Goal: Task Accomplishment & Management: Manage account settings

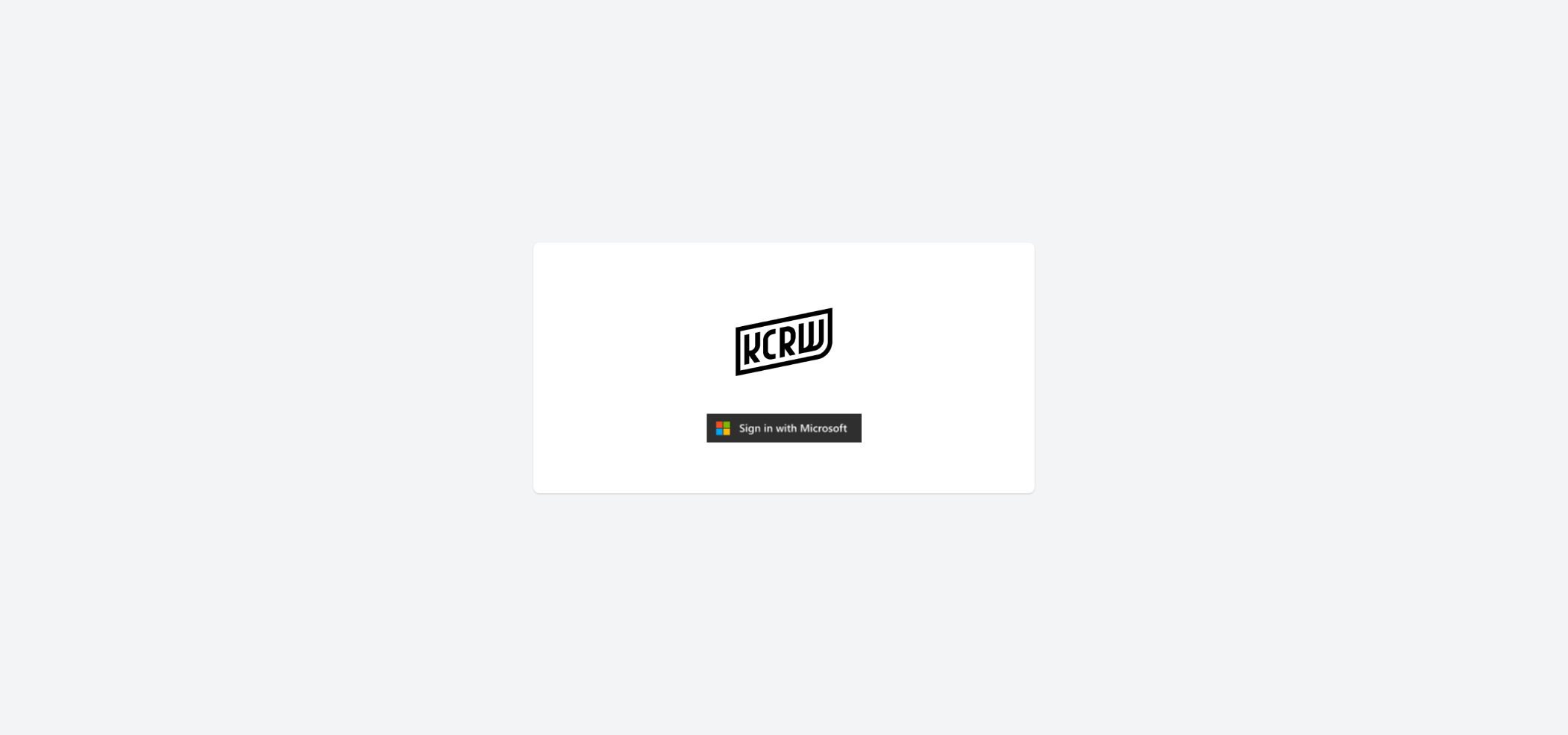
click at [759, 423] on img "submit" at bounding box center [784, 428] width 155 height 30
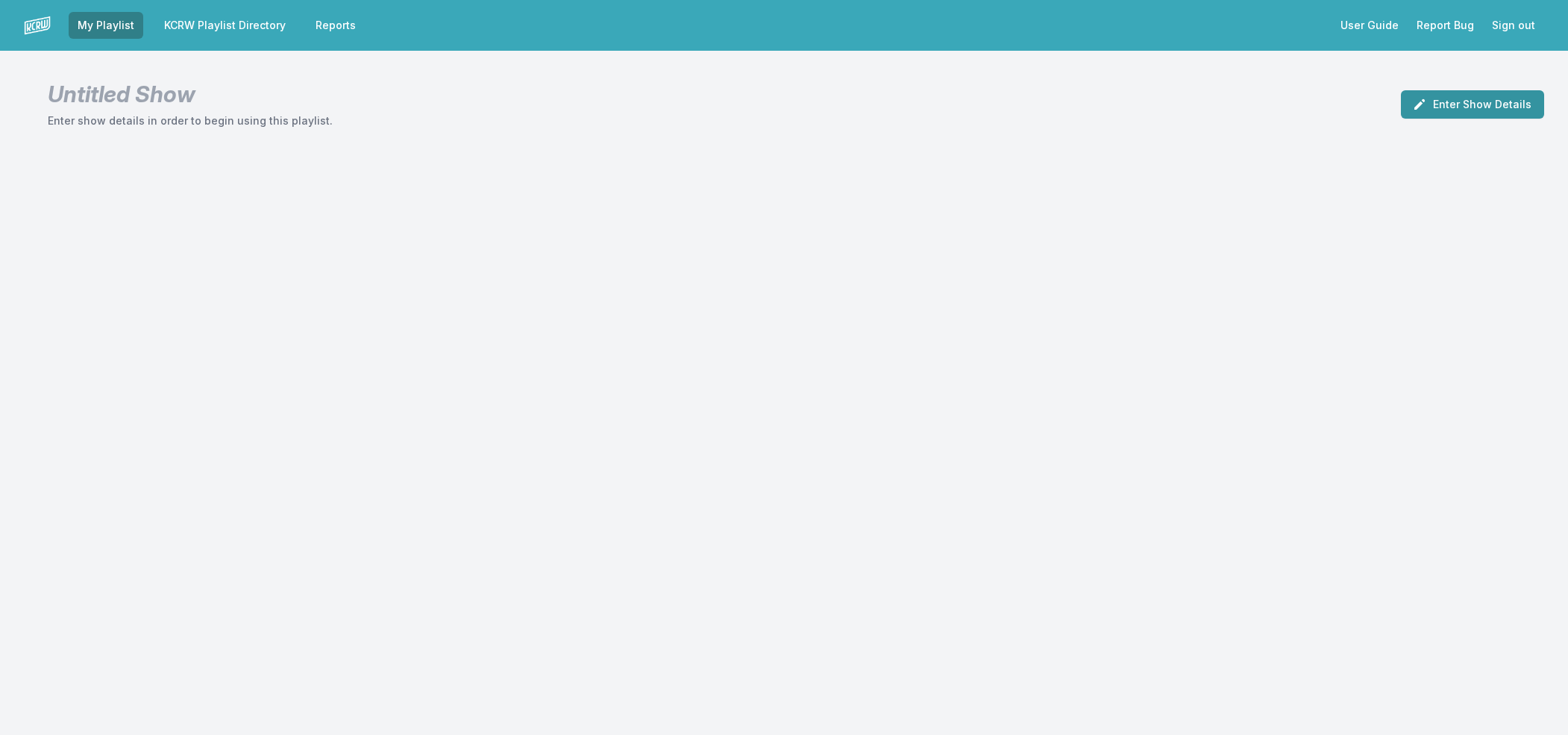
click at [1439, 98] on button "Enter Show Details" at bounding box center [1473, 105] width 143 height 29
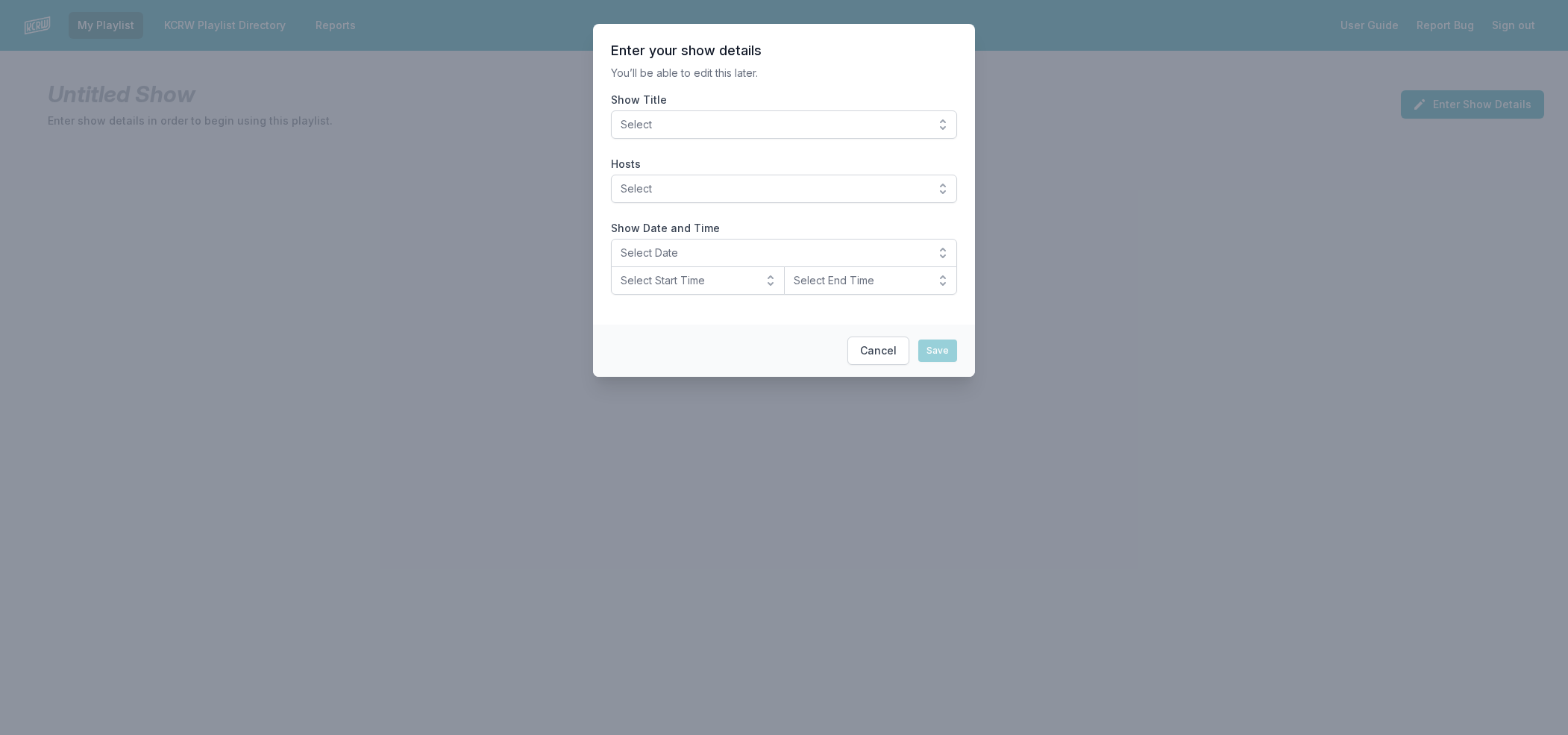
click at [943, 122] on button "Select" at bounding box center [784, 125] width 346 height 29
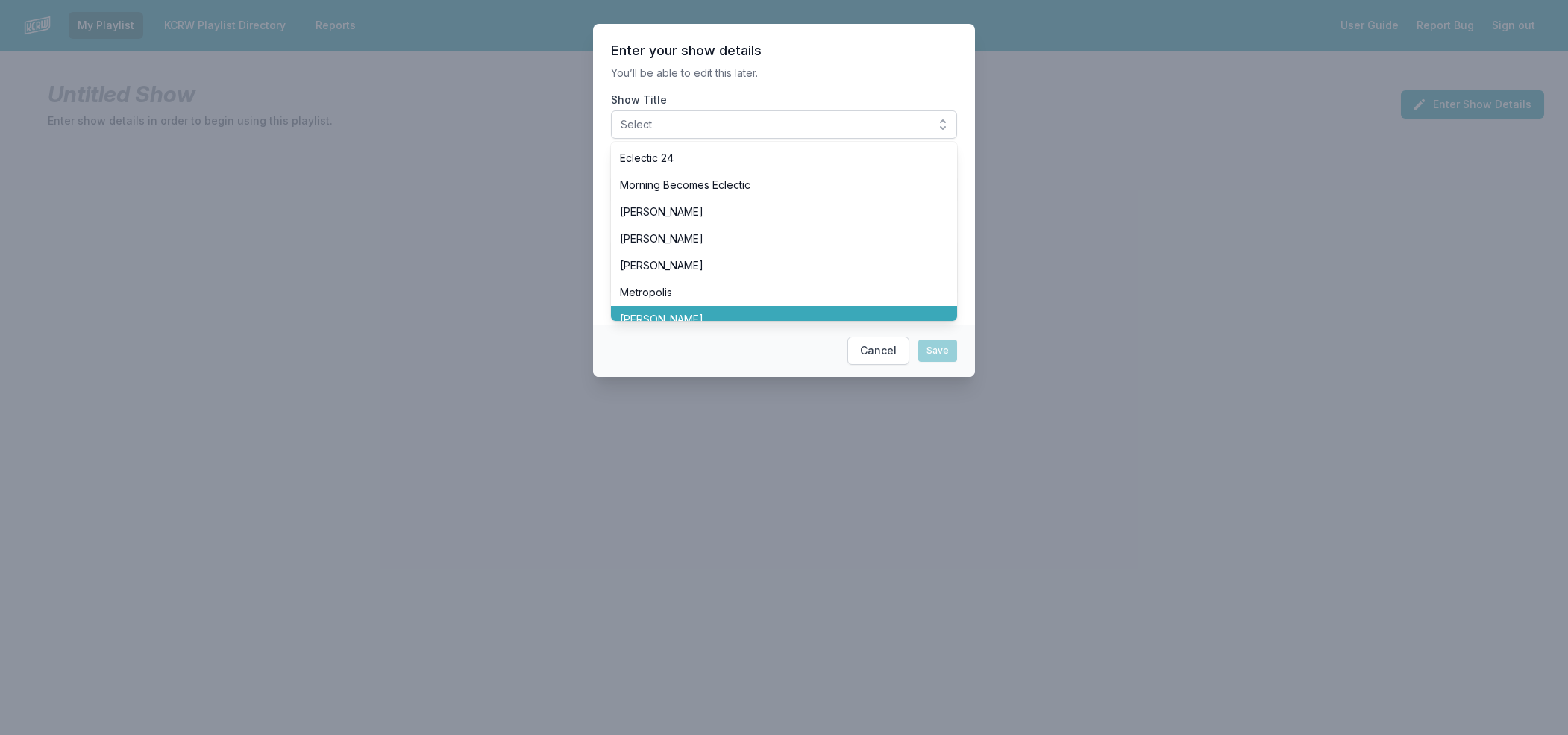
click at [721, 308] on li "[PERSON_NAME]" at bounding box center [784, 320] width 346 height 27
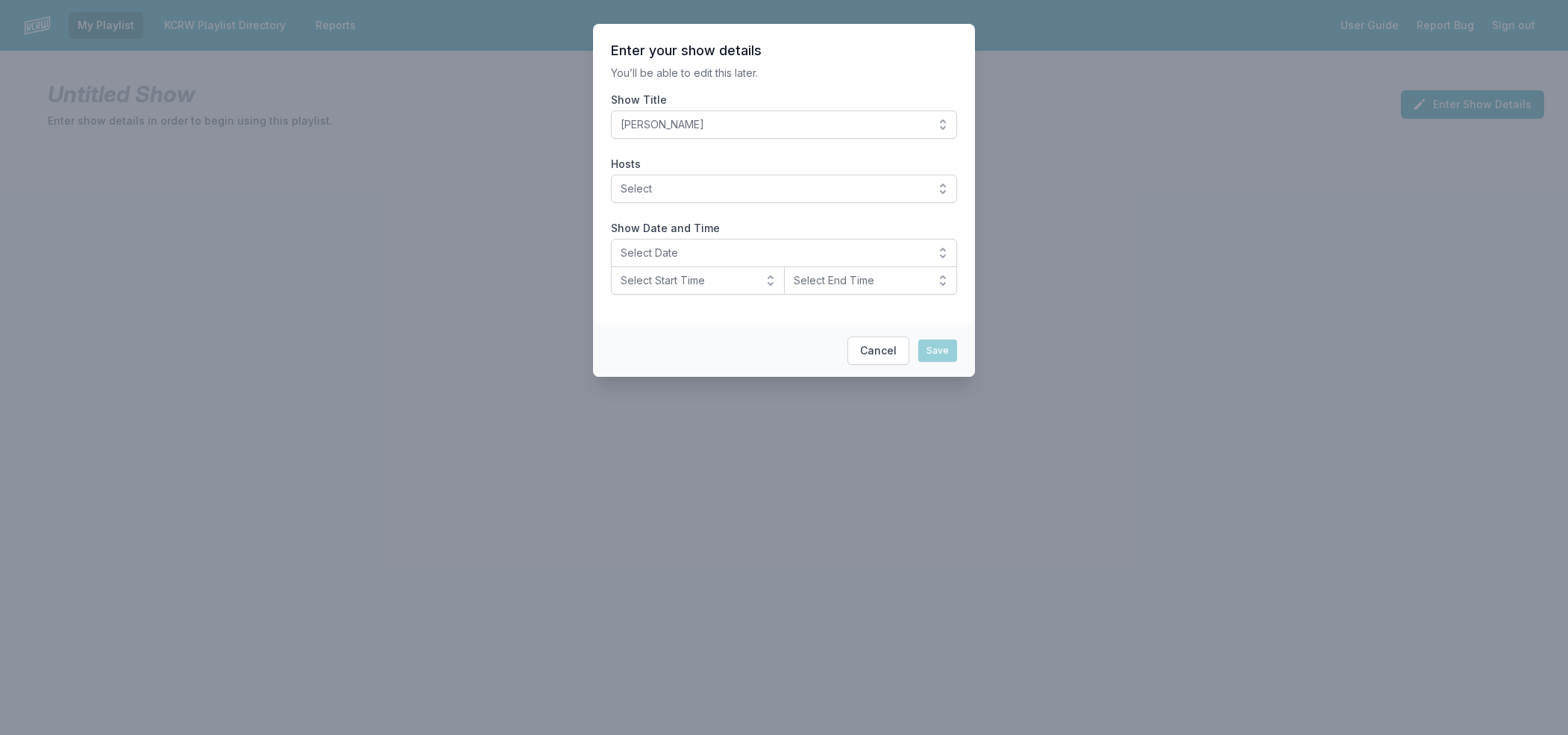
click at [940, 181] on button "Select" at bounding box center [784, 189] width 346 height 29
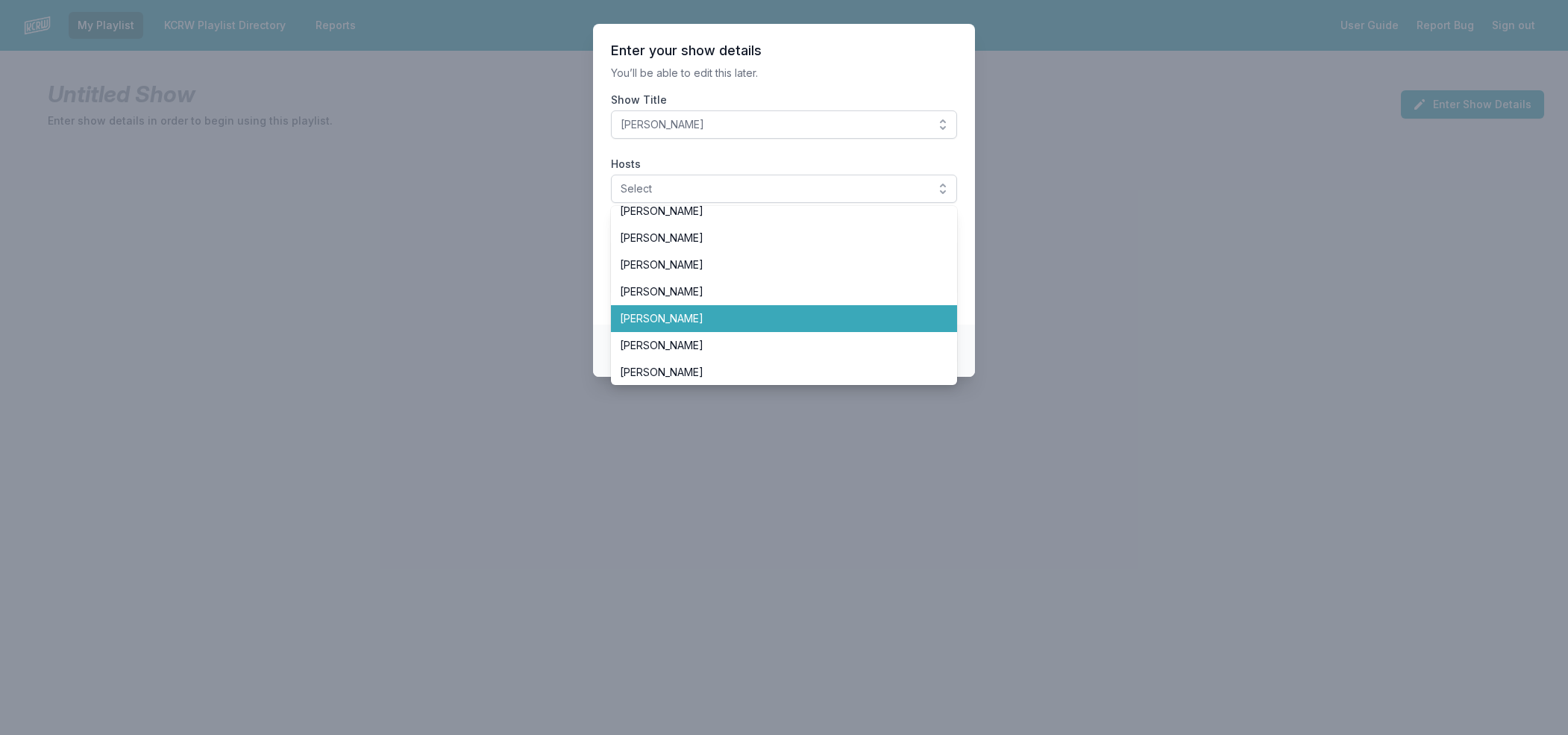
scroll to position [160, 0]
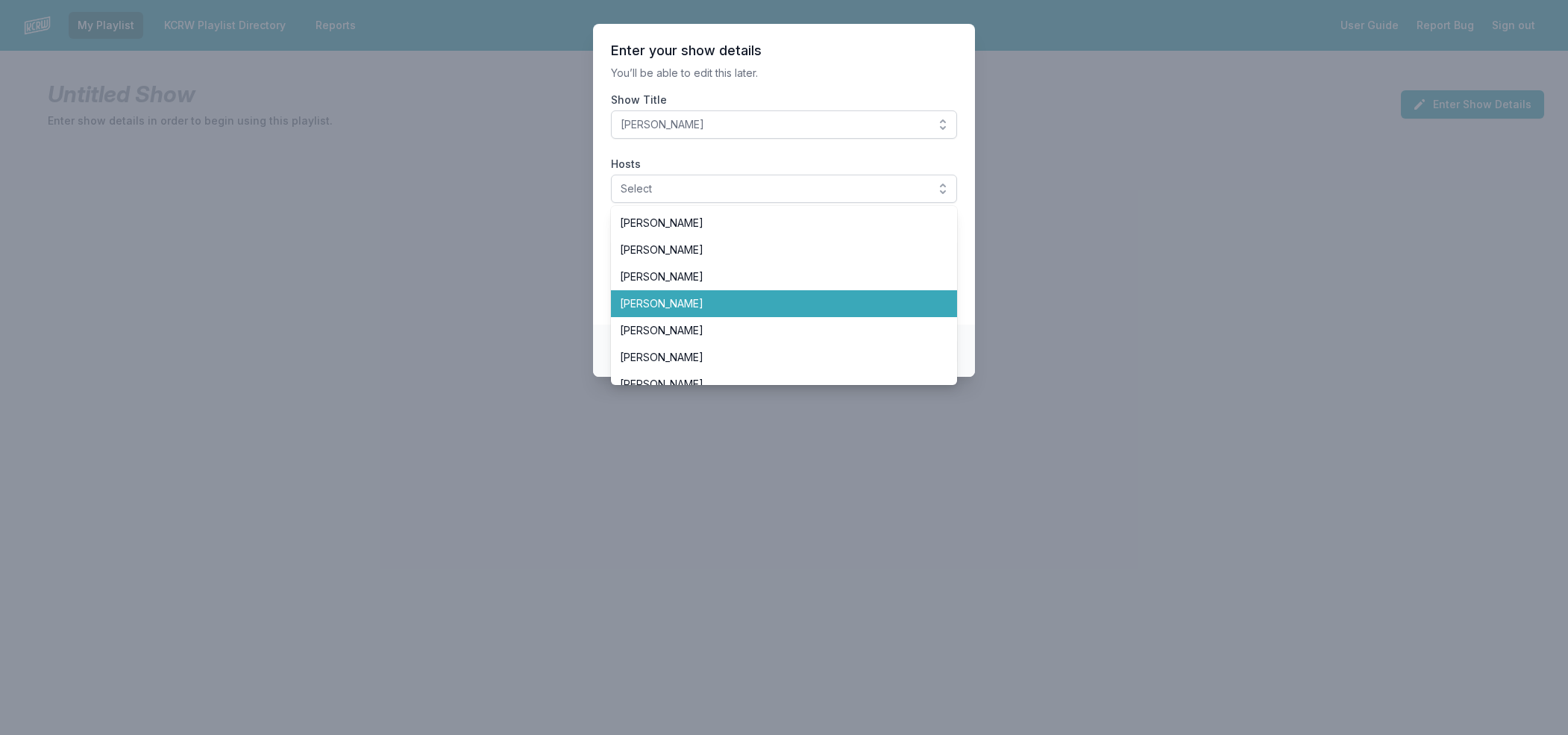
click at [716, 299] on span "[PERSON_NAME]" at bounding box center [775, 304] width 310 height 15
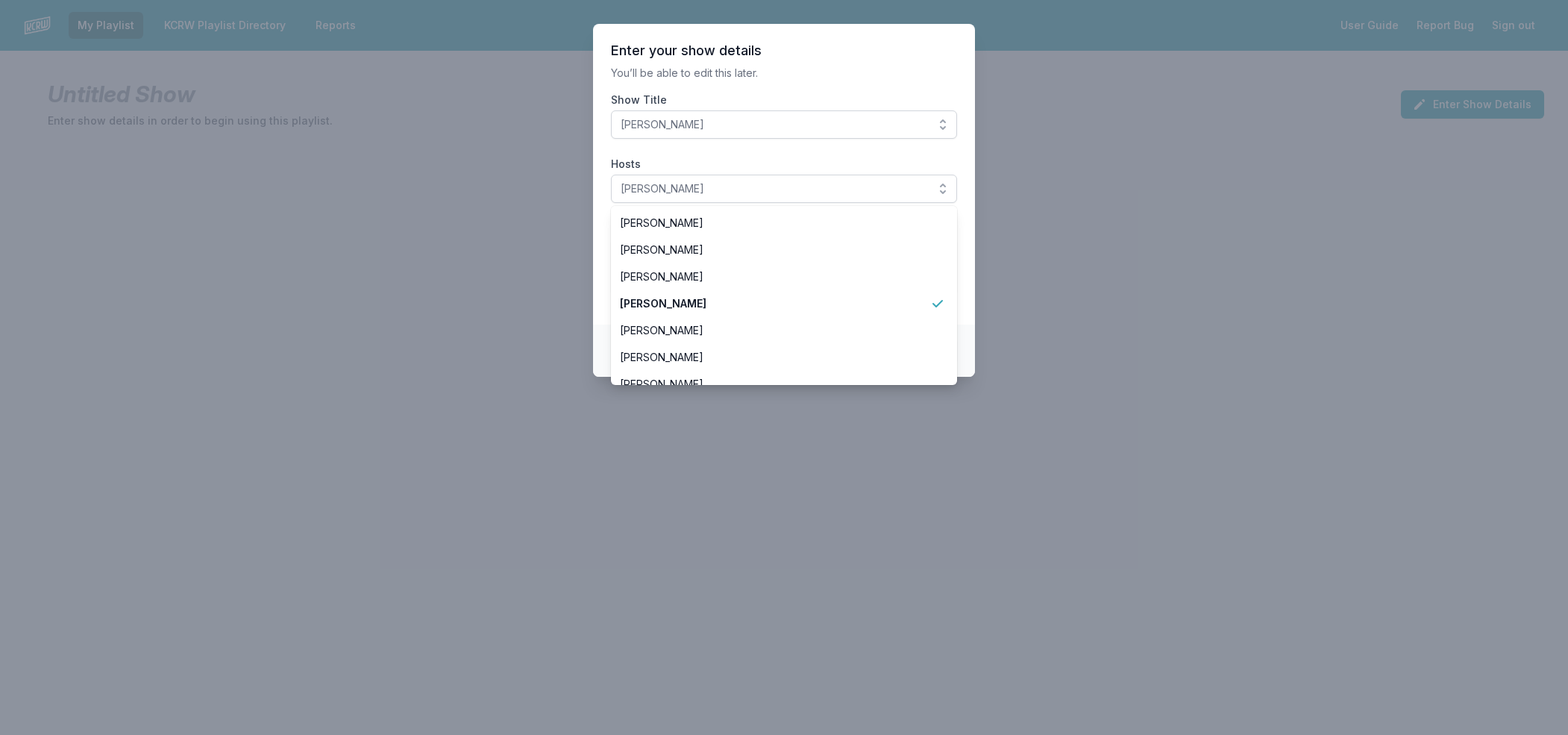
click at [599, 291] on section "Enter your show details You’ll be able to edit this later. Show Title [PERSON_N…" at bounding box center [784, 174] width 382 height 300
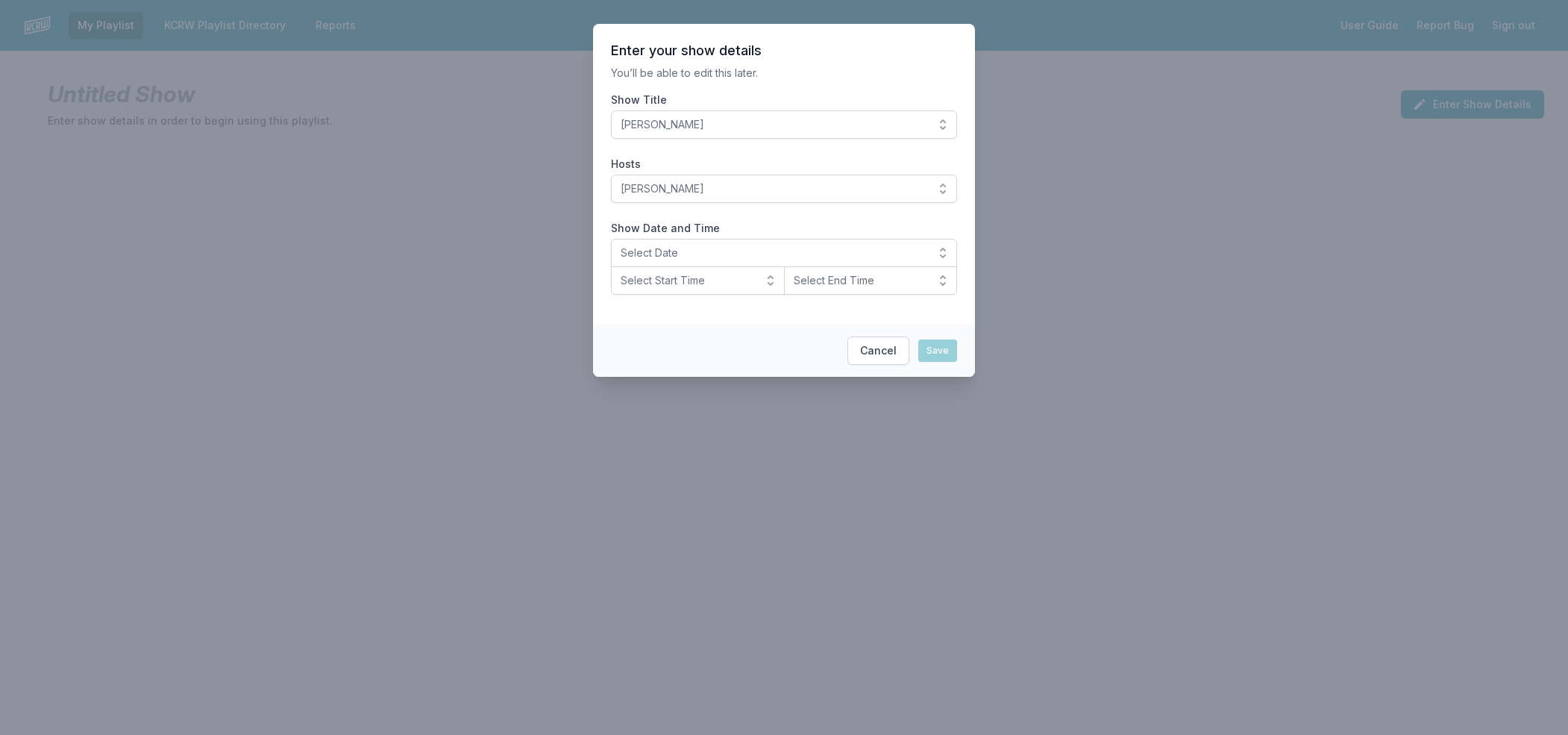
click at [942, 248] on button "Select Date" at bounding box center [784, 253] width 346 height 29
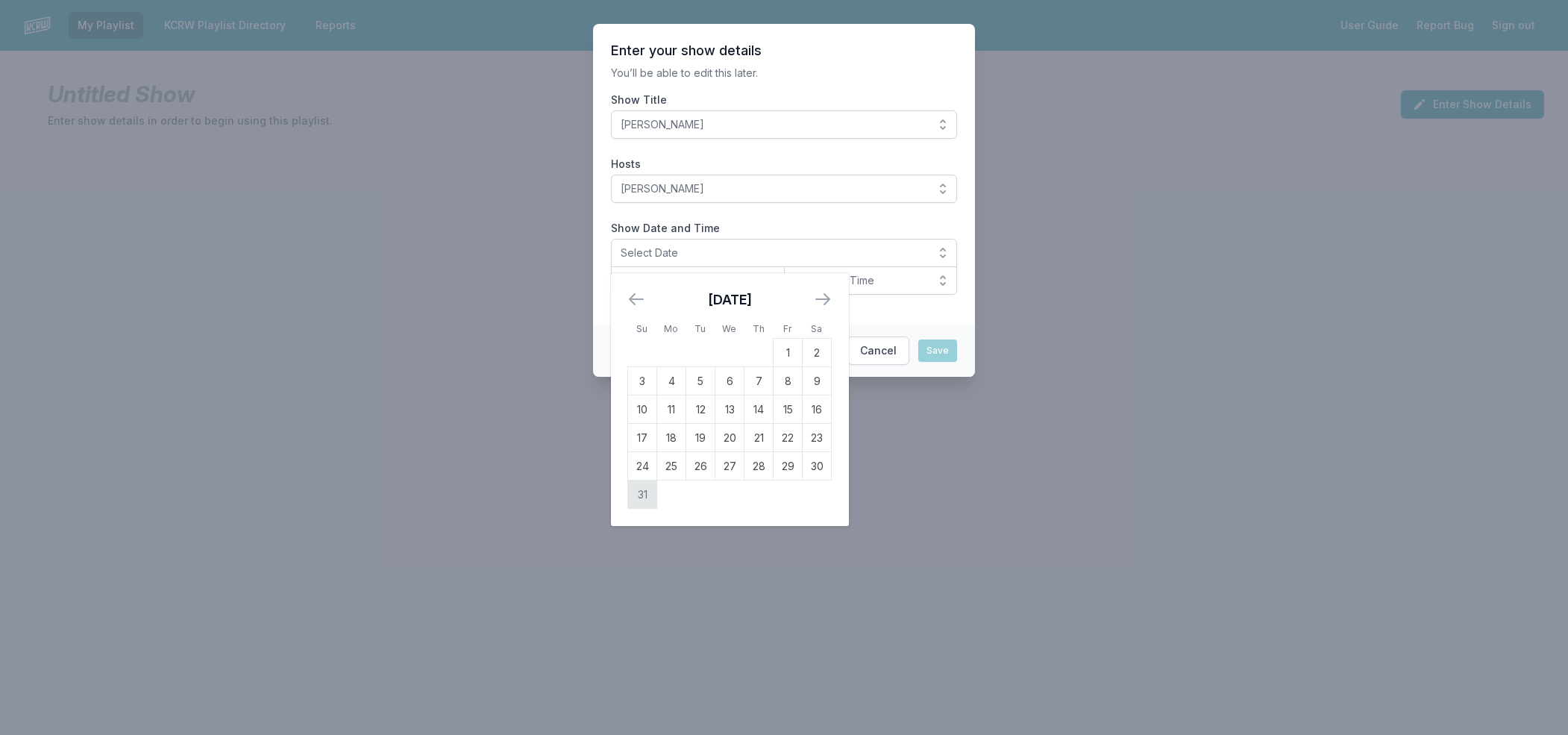
click at [644, 489] on td "31" at bounding box center [643, 495] width 29 height 29
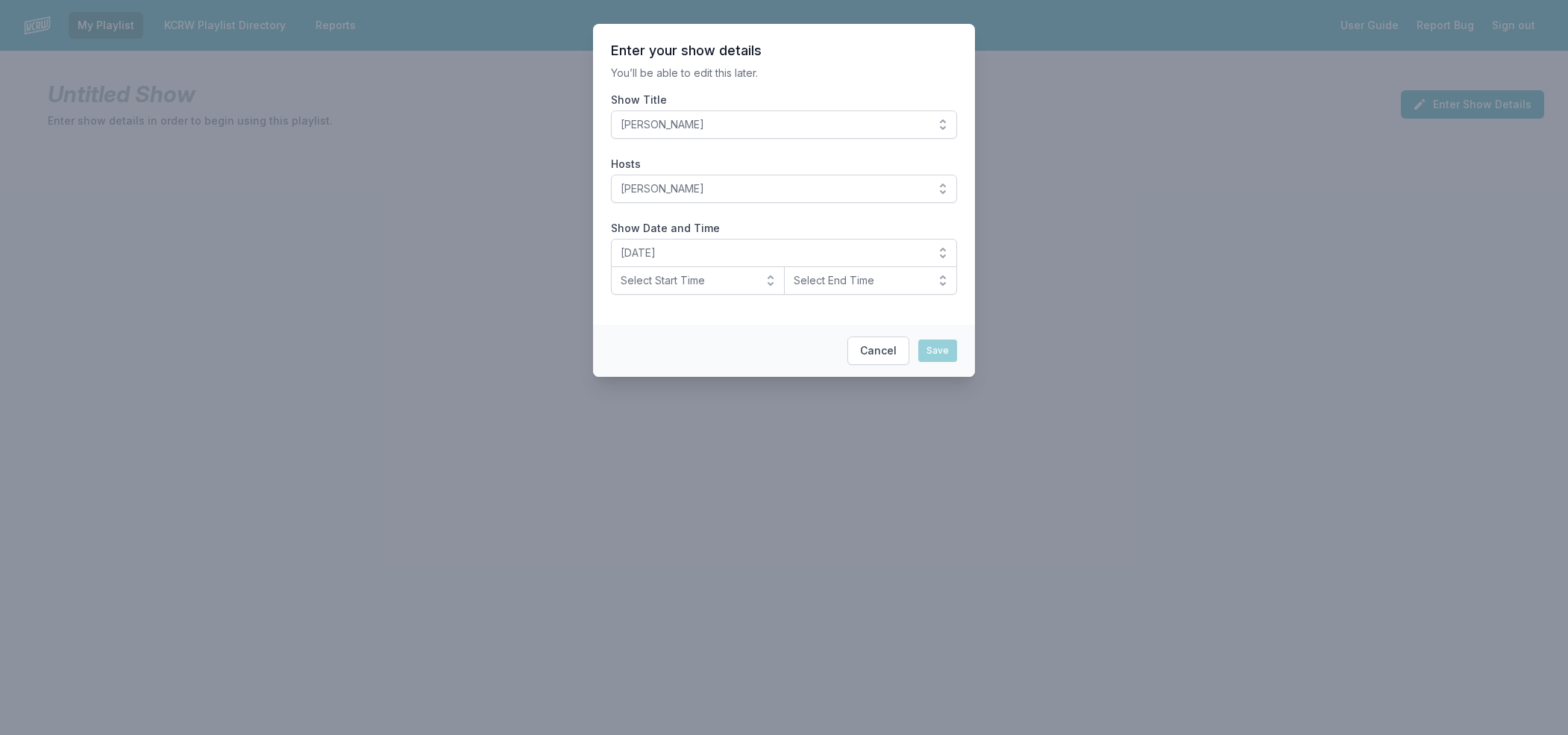
drag, startPoint x: 772, startPoint y: 278, endPoint x: 764, endPoint y: 292, distance: 16.1
click at [772, 278] on button "Select Start Time" at bounding box center [698, 281] width 174 height 29
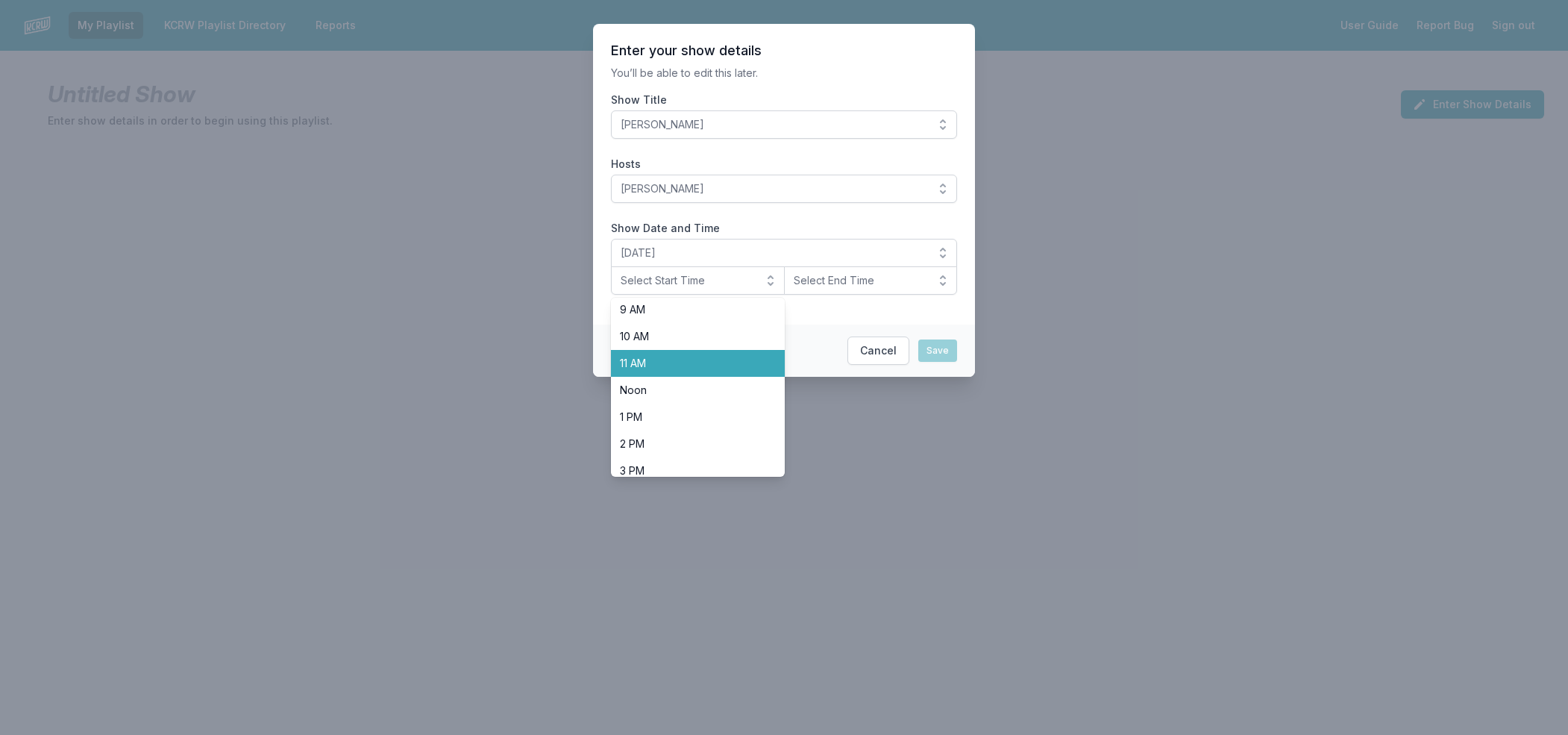
scroll to position [472, 0]
click at [664, 386] on span "8 PM" at bounding box center [689, 380] width 138 height 15
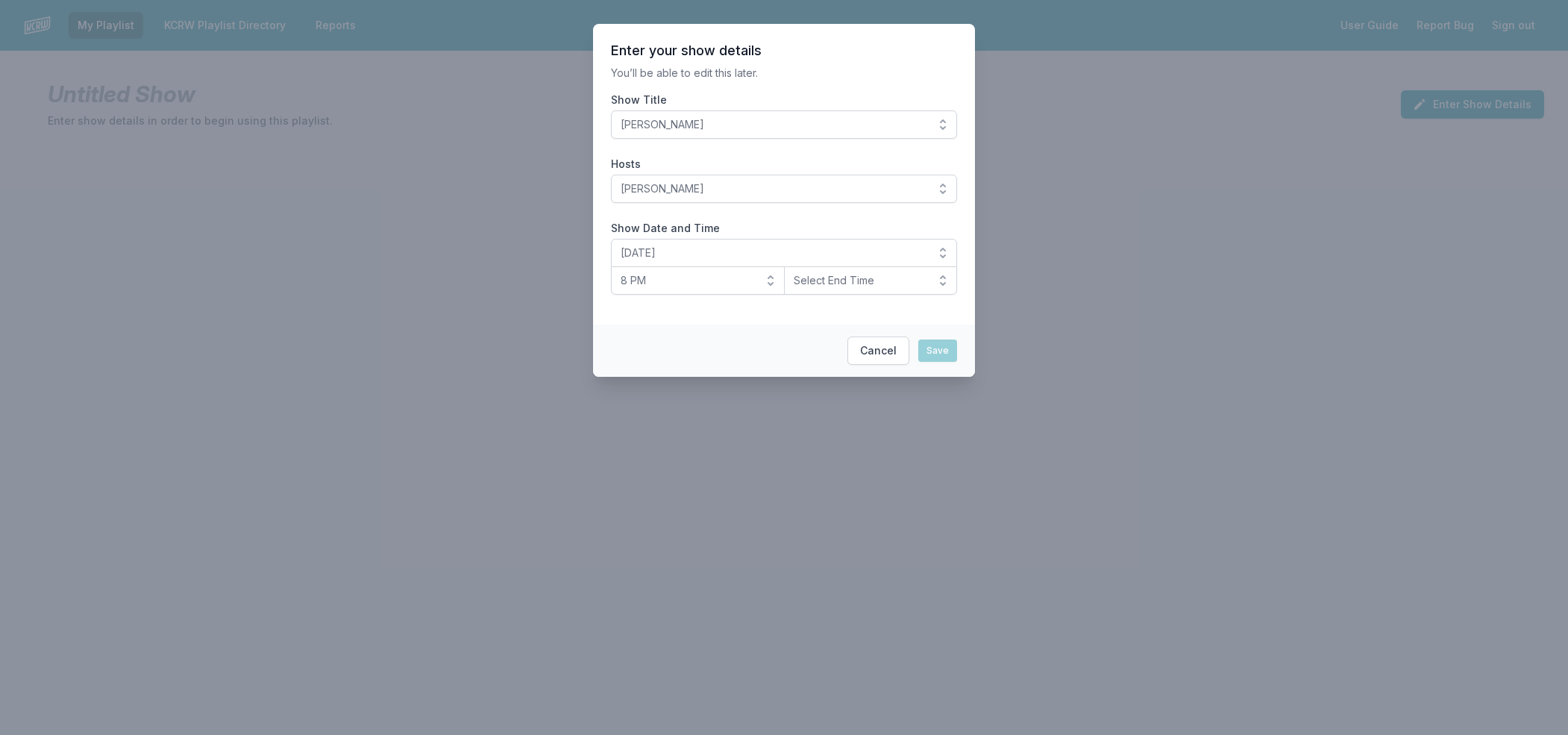
click at [945, 275] on button "Select End Time" at bounding box center [871, 281] width 174 height 29
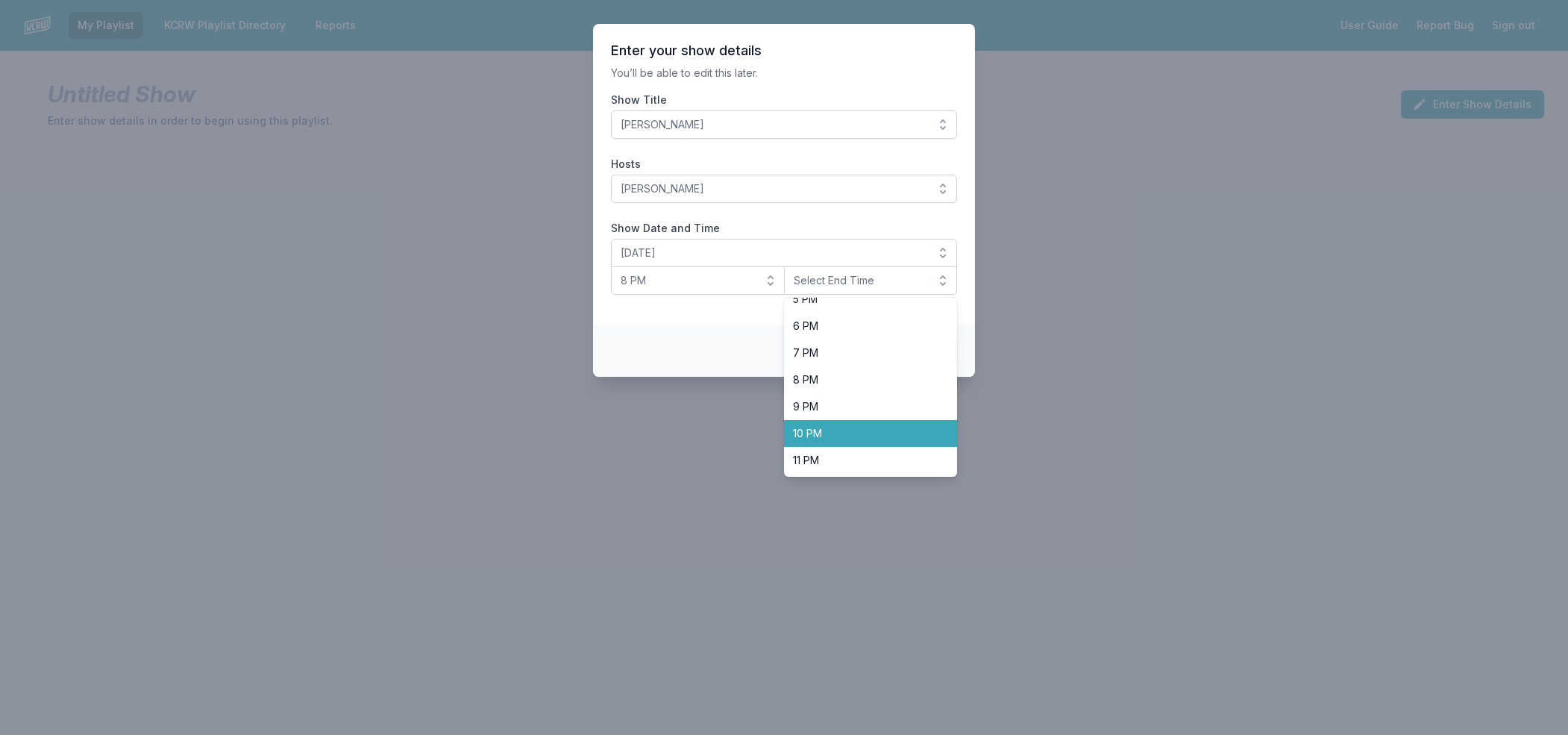
click at [831, 436] on span "10 PM" at bounding box center [862, 434] width 138 height 15
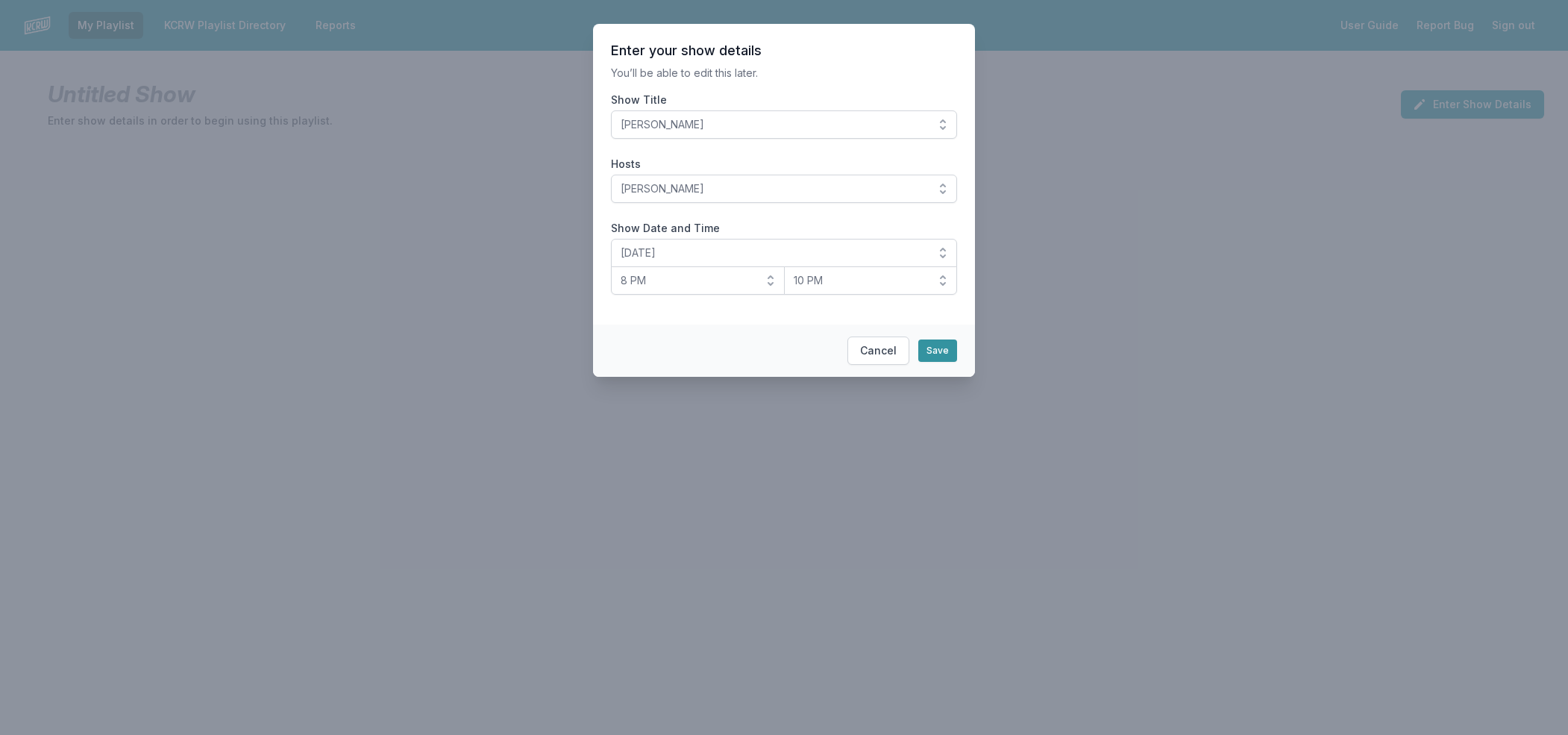
click at [930, 349] on button "Save" at bounding box center [938, 350] width 39 height 23
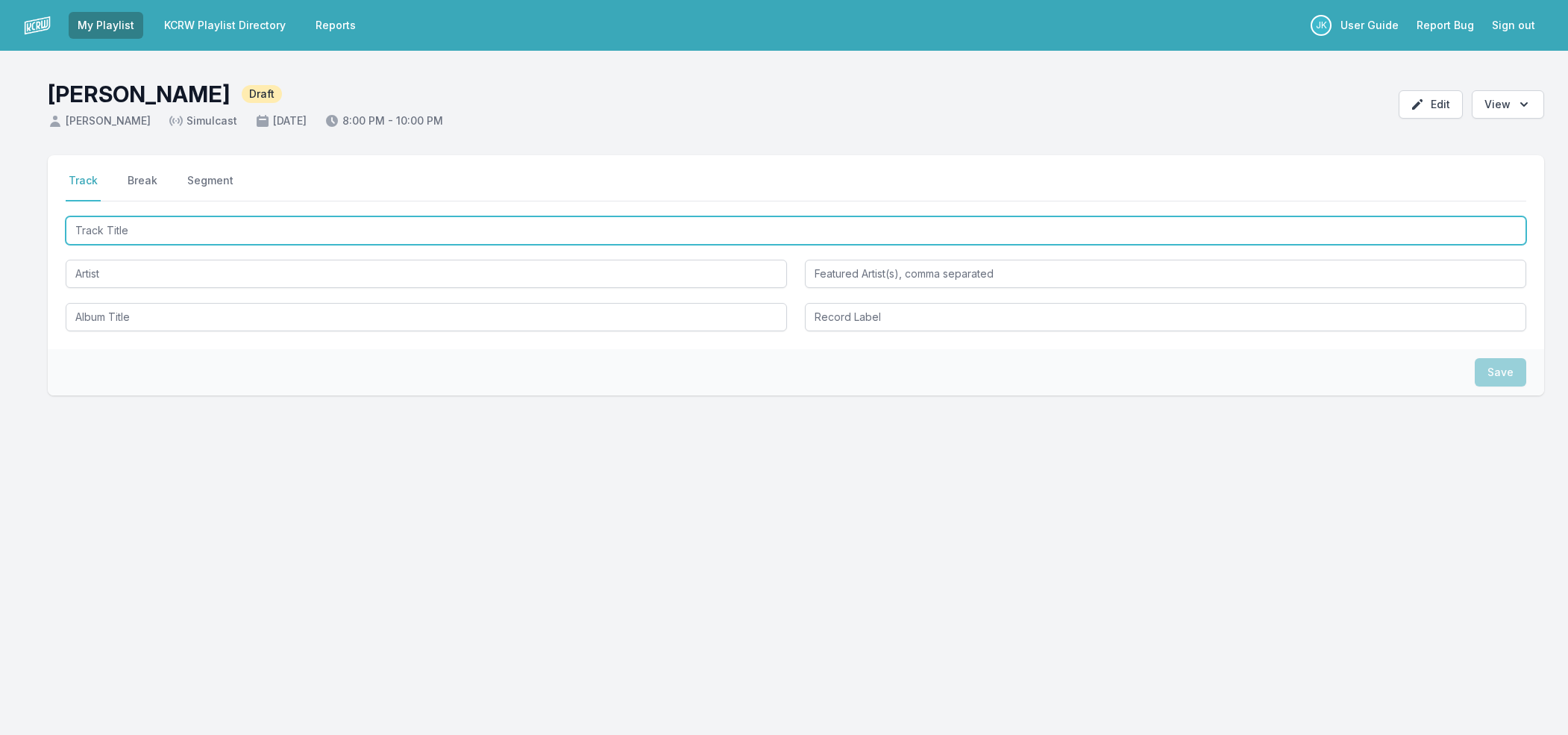
click at [90, 223] on input "Track Title" at bounding box center [796, 230] width 1461 height 29
paste input "STRUGGLE"
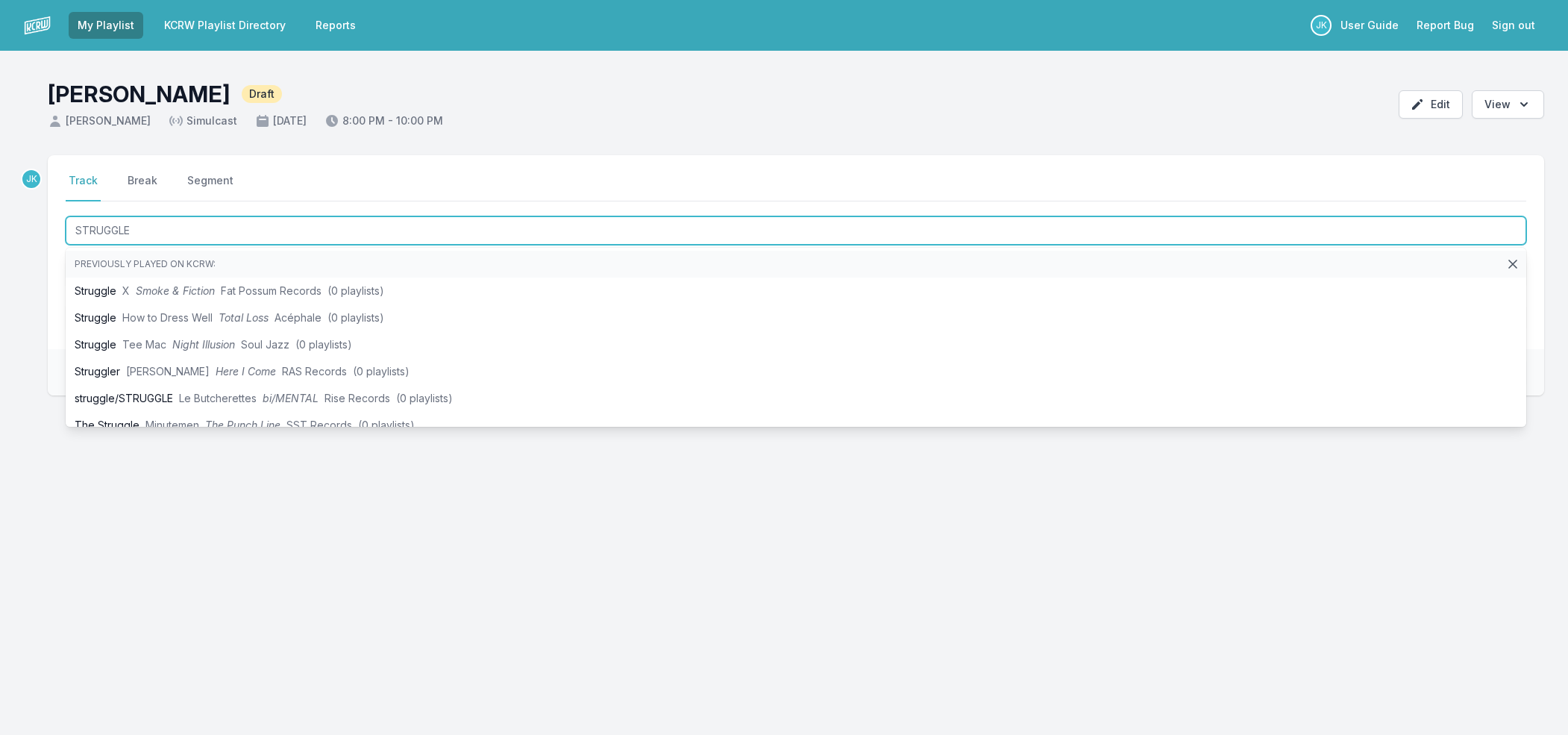
type input "STRUGGLE"
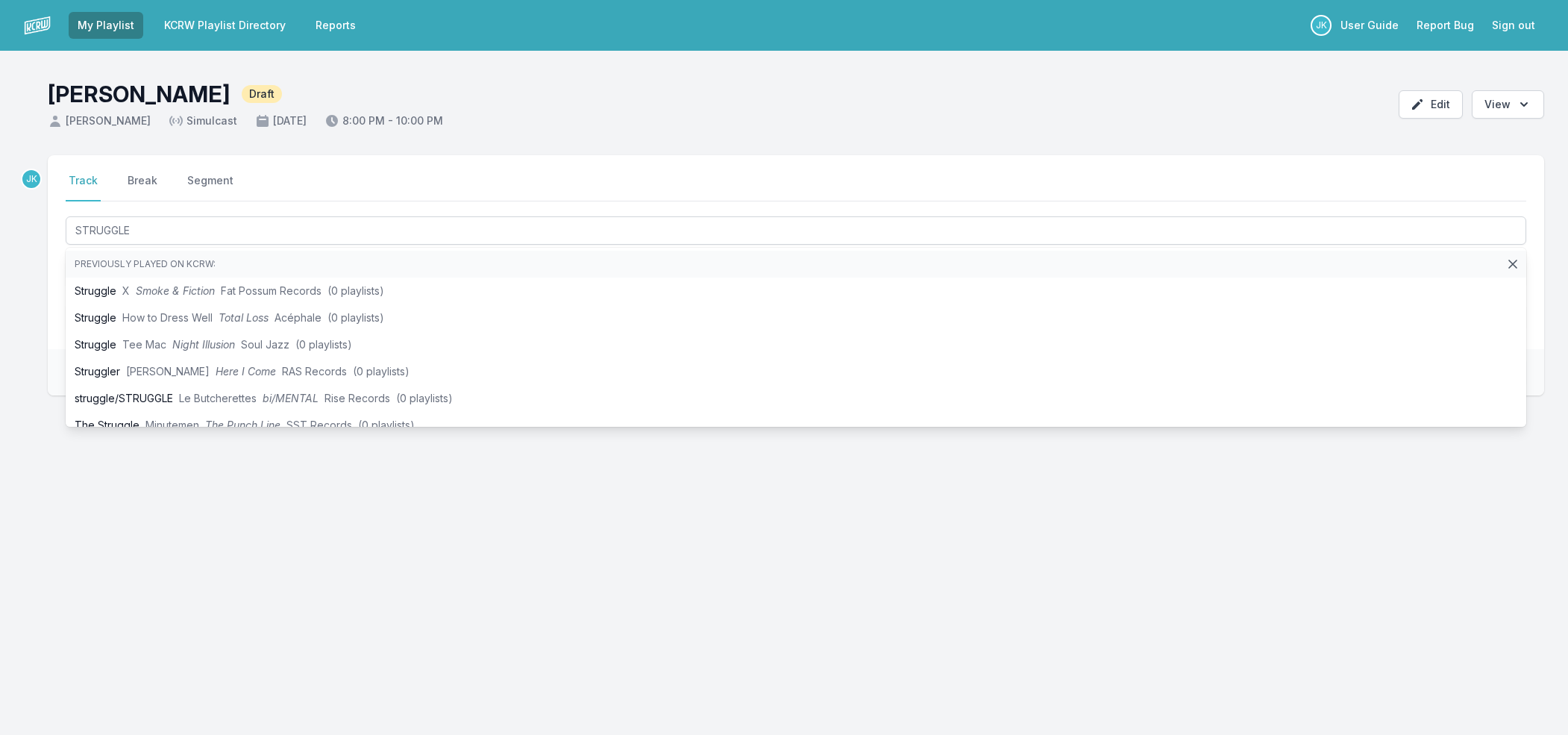
click at [35, 289] on div "JK Select a tab Track Break Segment Track Break Segment STRUGGLE Previously pla…" at bounding box center [784, 347] width 1568 height 384
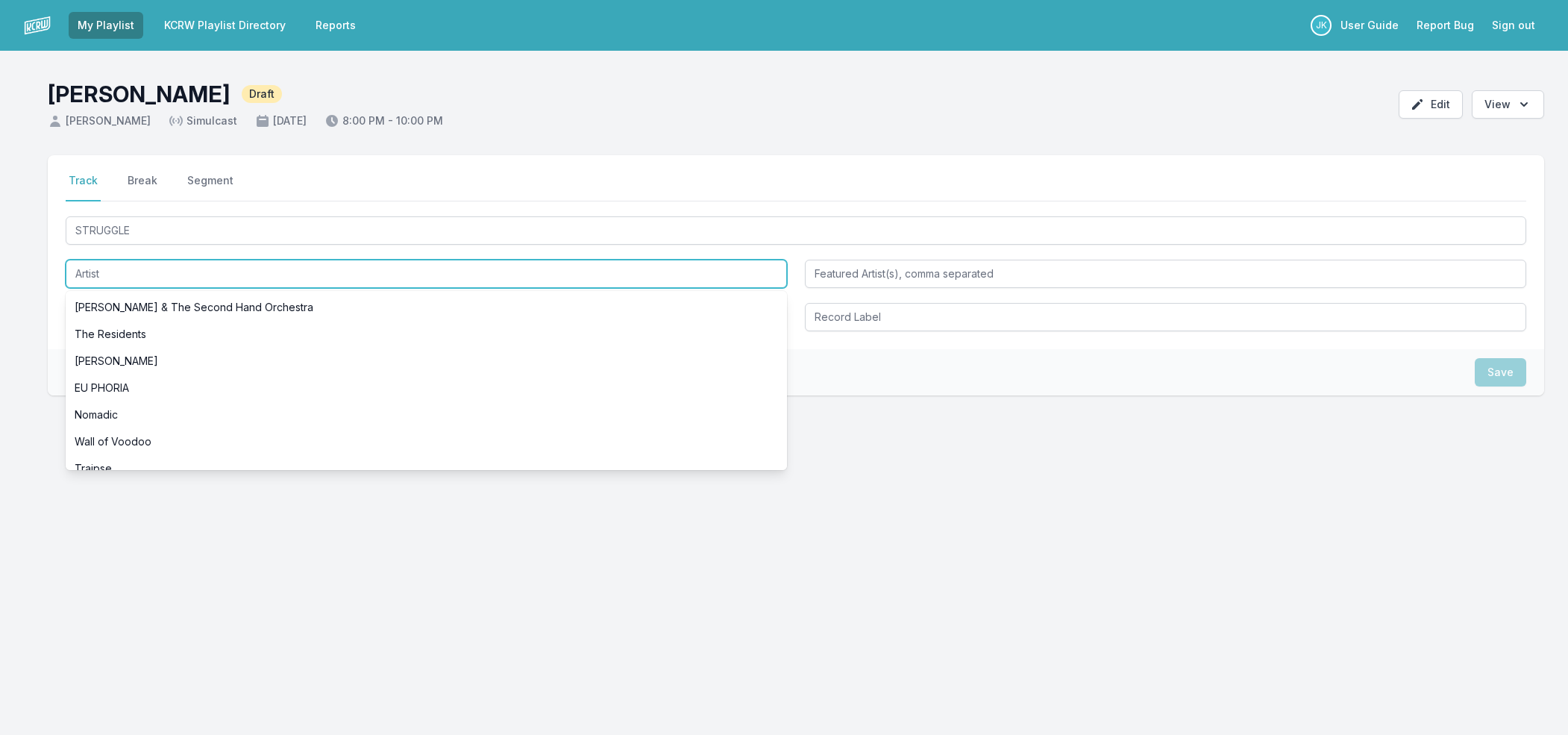
click at [89, 270] on input "Artist" at bounding box center [426, 274] width 721 height 29
paste input "SPINALL"
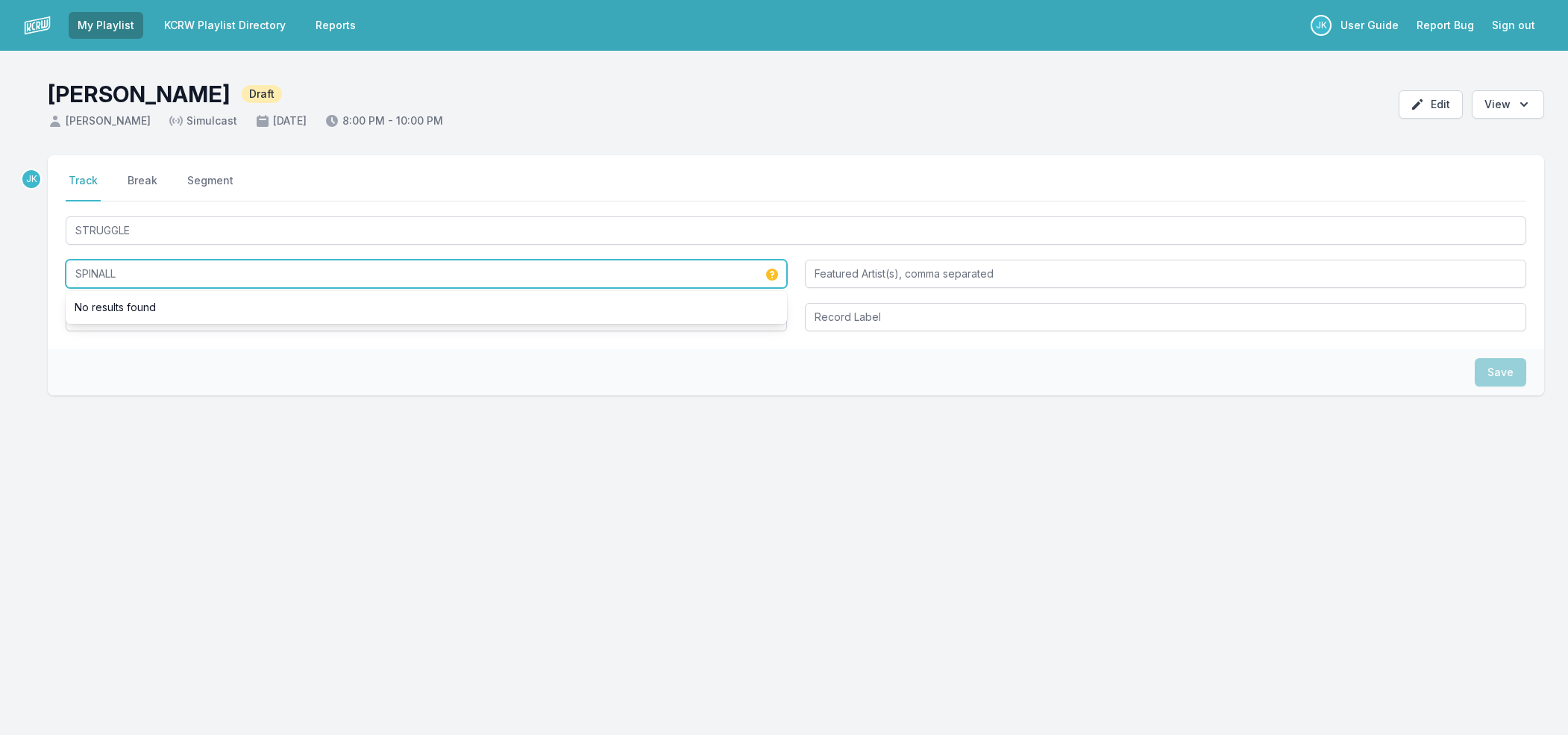
type input "SPINALL"
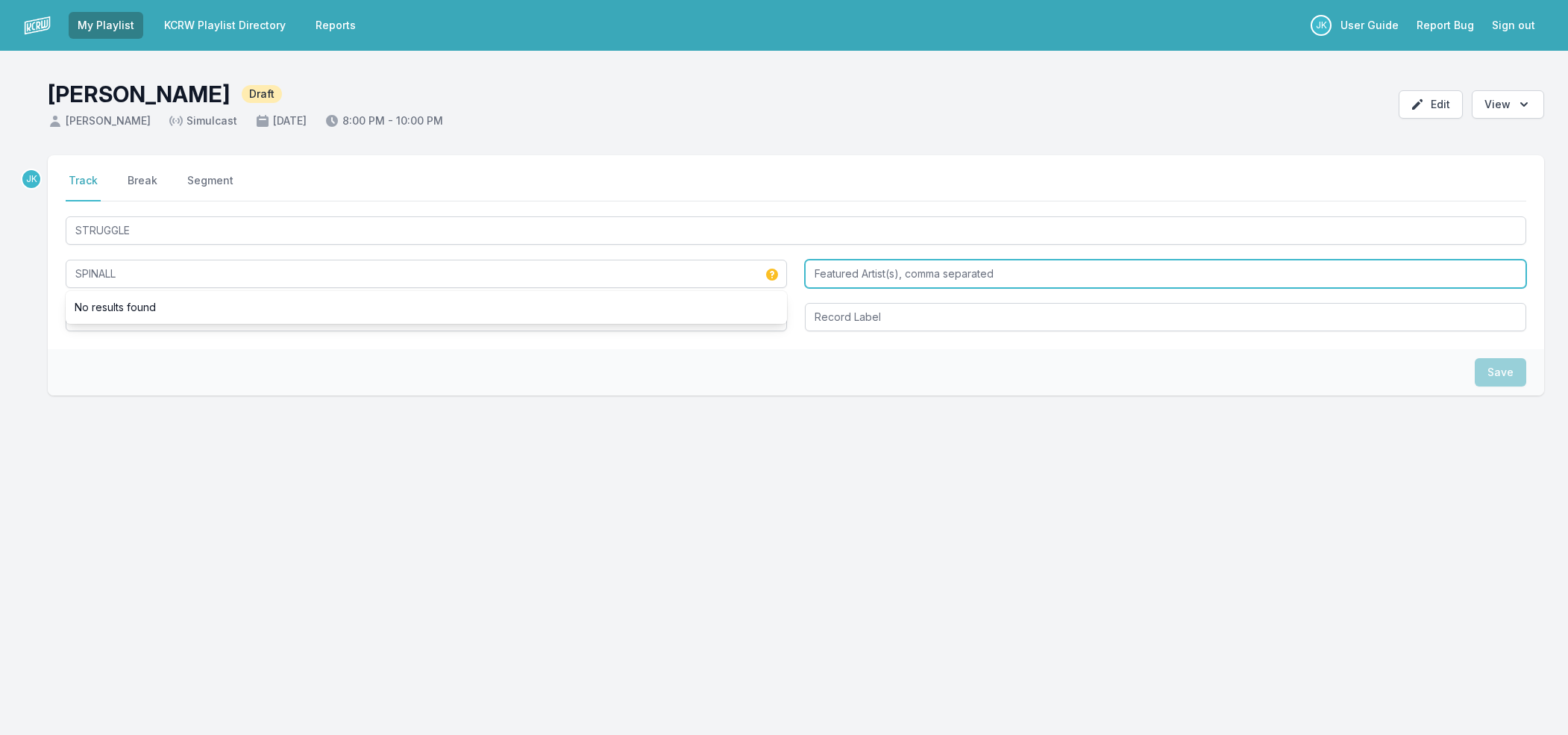
click at [832, 275] on input "Featured Artist(s), comma separated" at bounding box center [1165, 274] width 721 height 29
paste input "Summer Walker, Buju Banton, Jaz Karis"
type input "Summer Walker, Buju Banton, Jaz Karis"
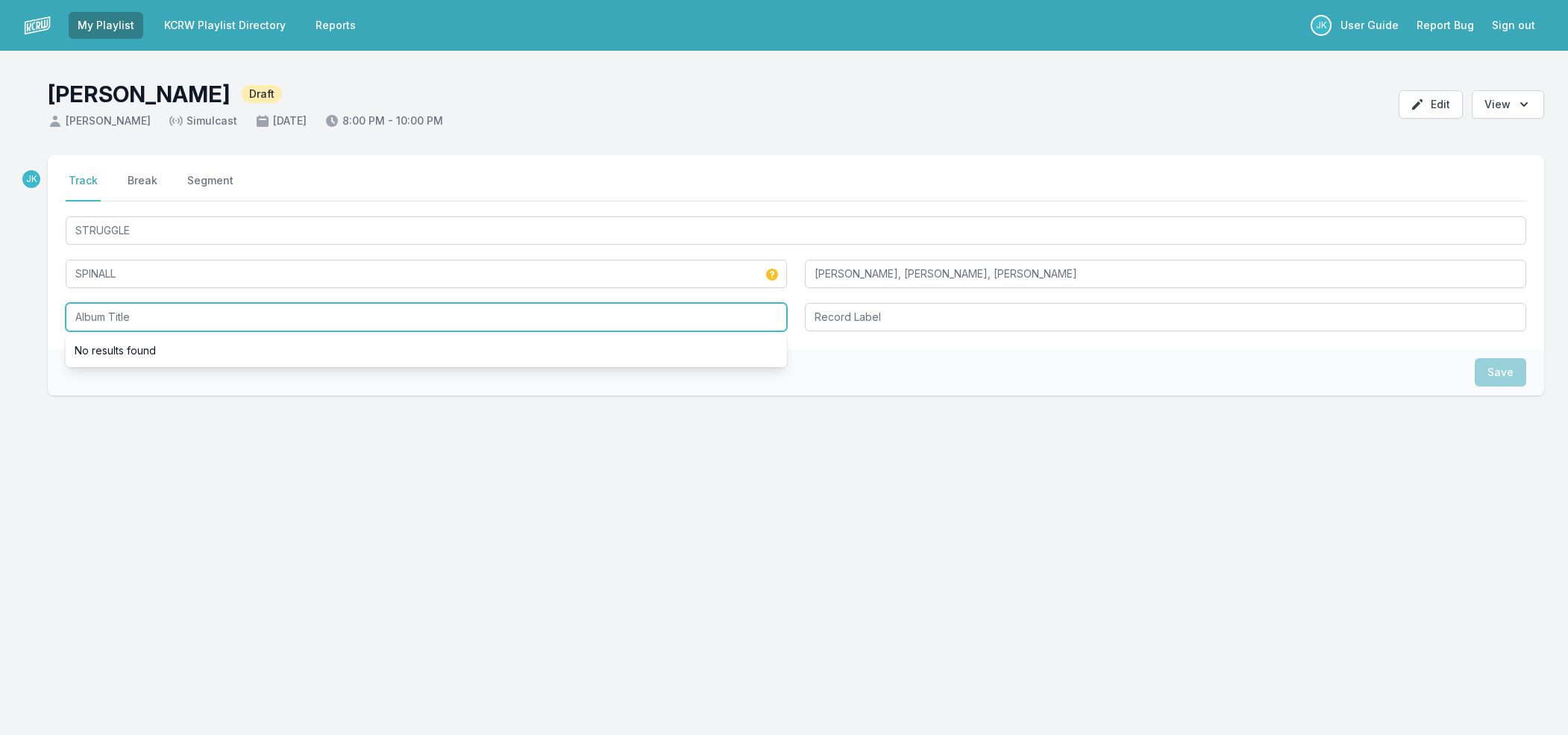
click at [169, 310] on input "Album Title" at bounding box center [426, 317] width 721 height 29
paste input "ÈKÓ GROOVE"
type input "ÈKÓ GROOVE"
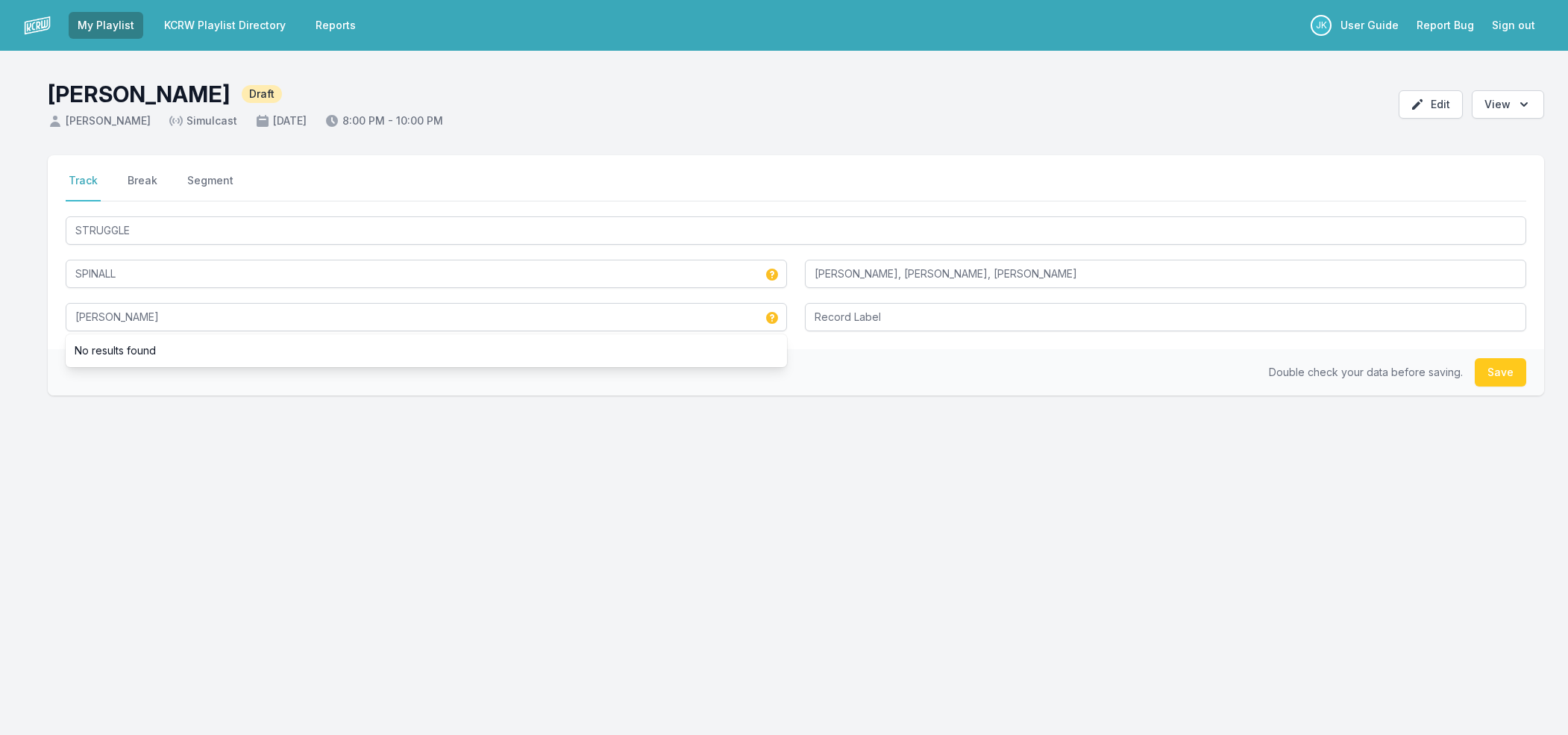
click at [1478, 382] on button "Save" at bounding box center [1501, 373] width 51 height 29
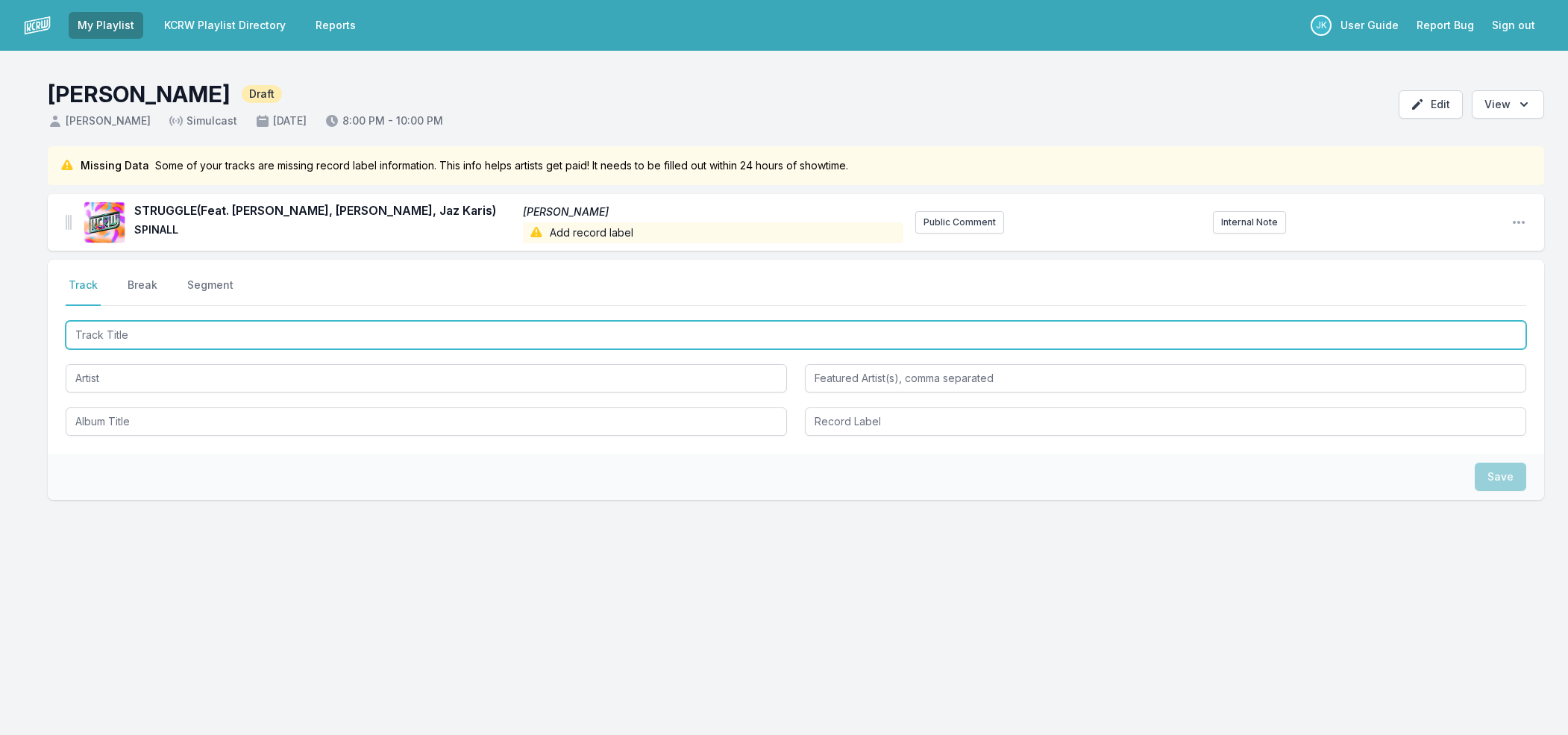
click at [96, 327] on input "Track Title" at bounding box center [796, 335] width 1461 height 29
paste input "London"
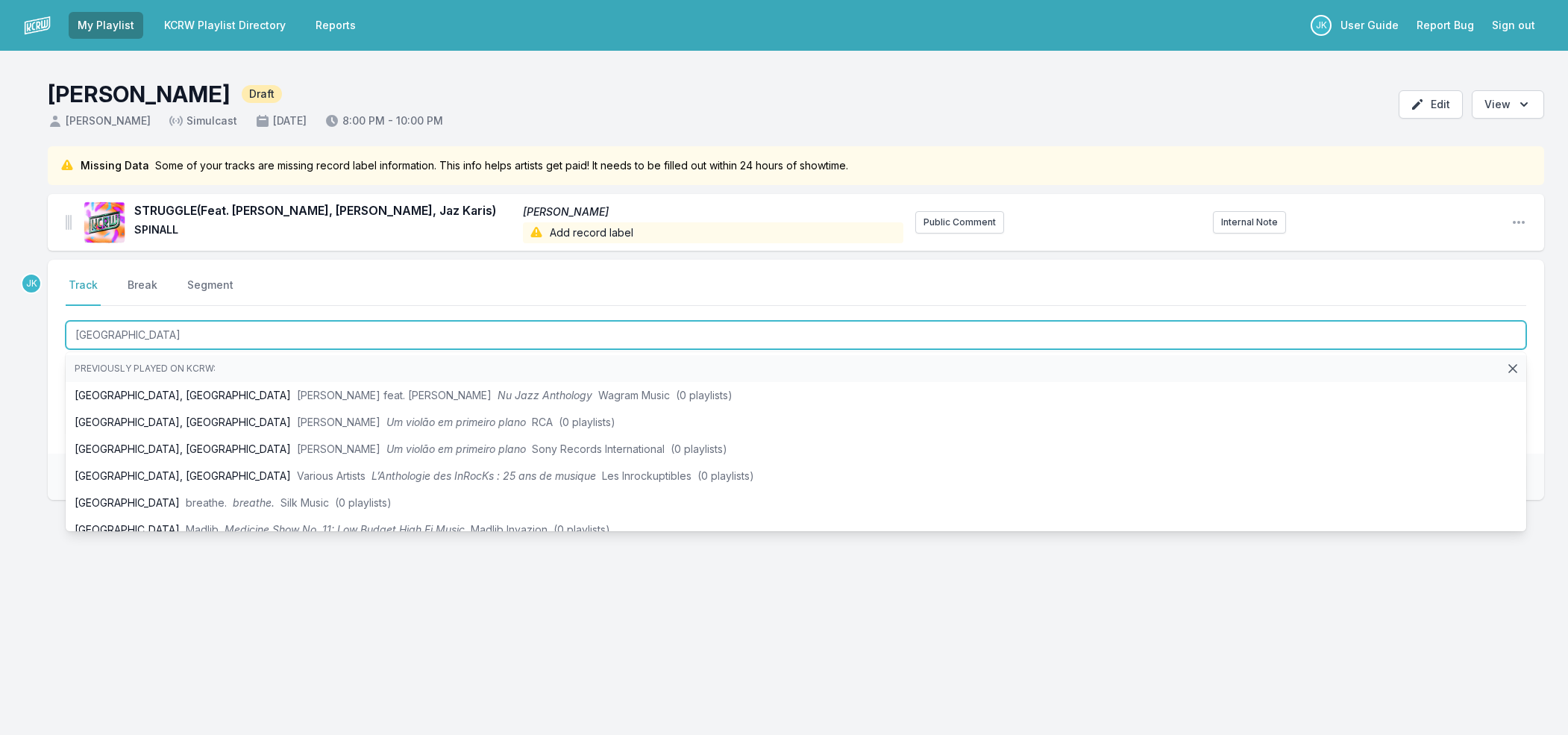
type input "London"
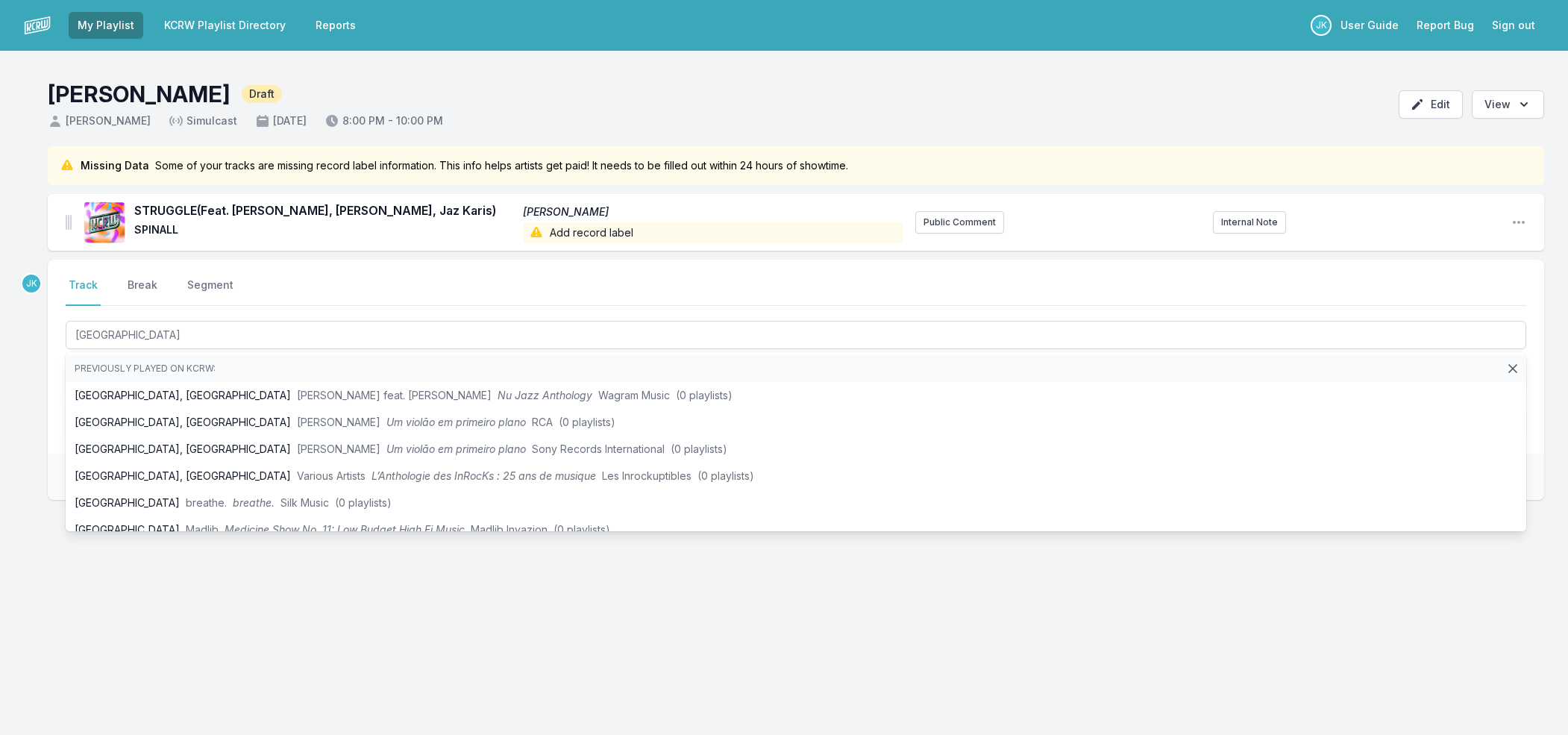
click at [320, 608] on div "Missing Data Some of your tracks are missing record label information. This inf…" at bounding box center [784, 394] width 1568 height 497
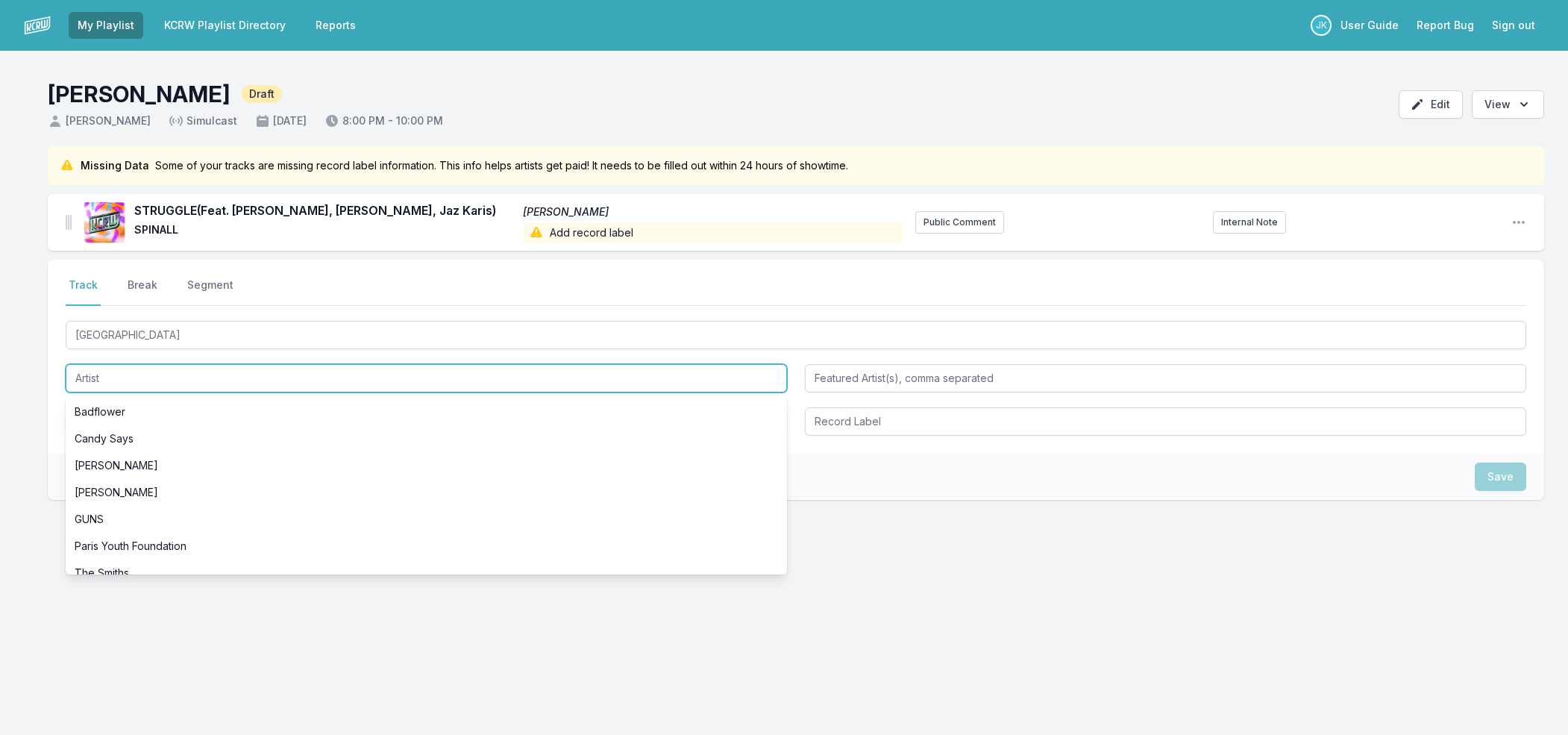
click at [115, 368] on input "Artist" at bounding box center [426, 379] width 721 height 29
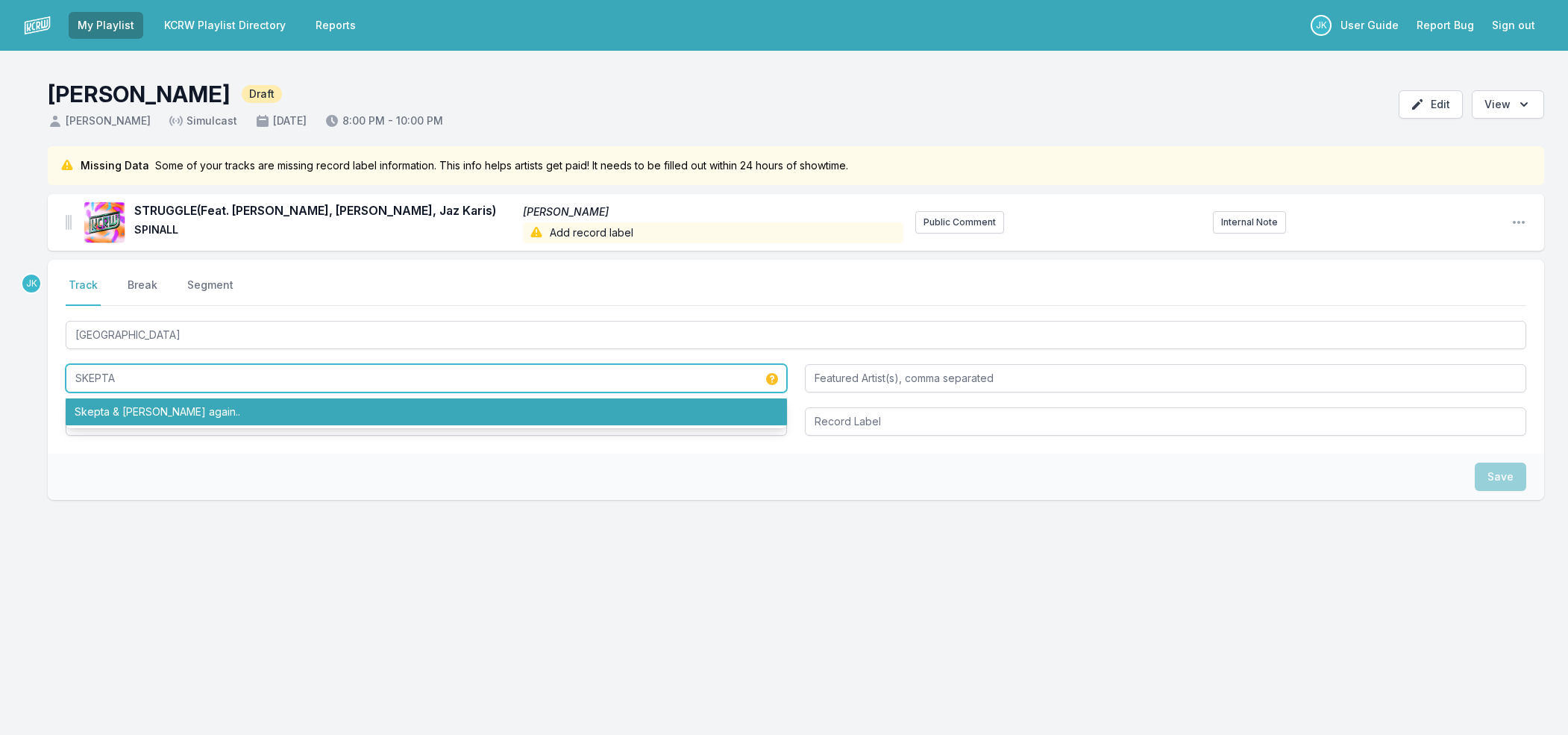
type input "SKEPTA"
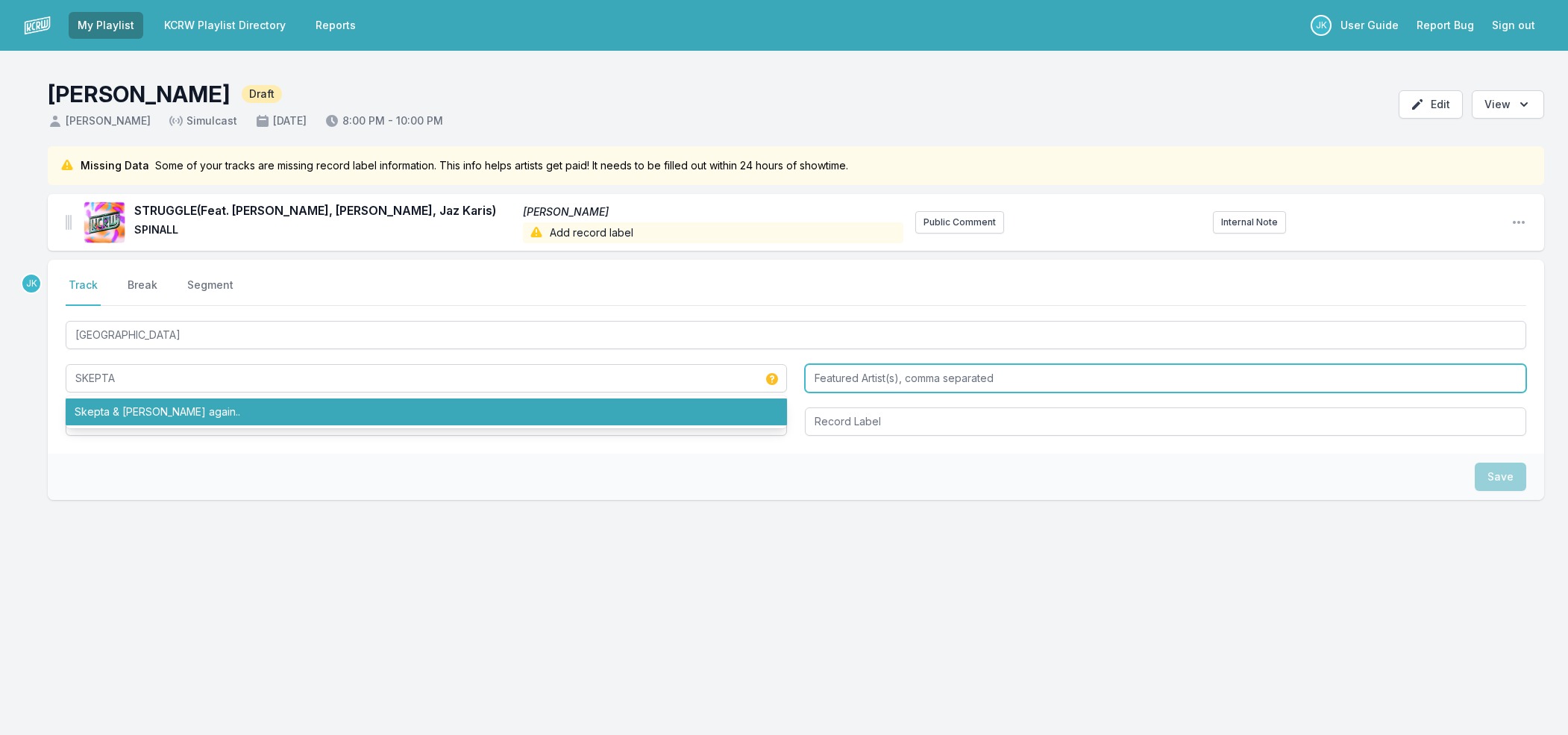
click at [849, 380] on input "Featured Artist(s), comma separated" at bounding box center [1165, 379] width 721 height 29
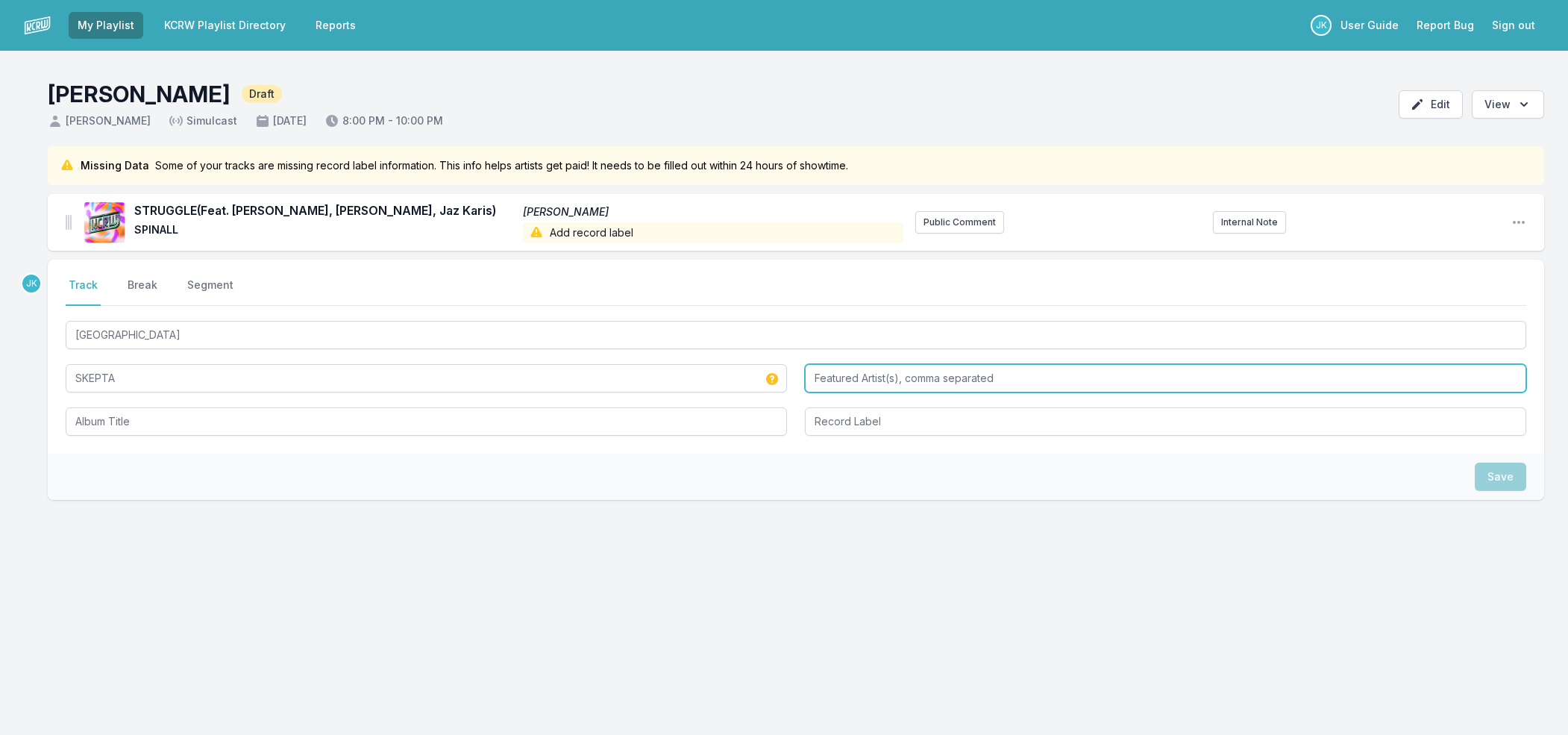
paste input "Fred again.."
type input "Fred again.."
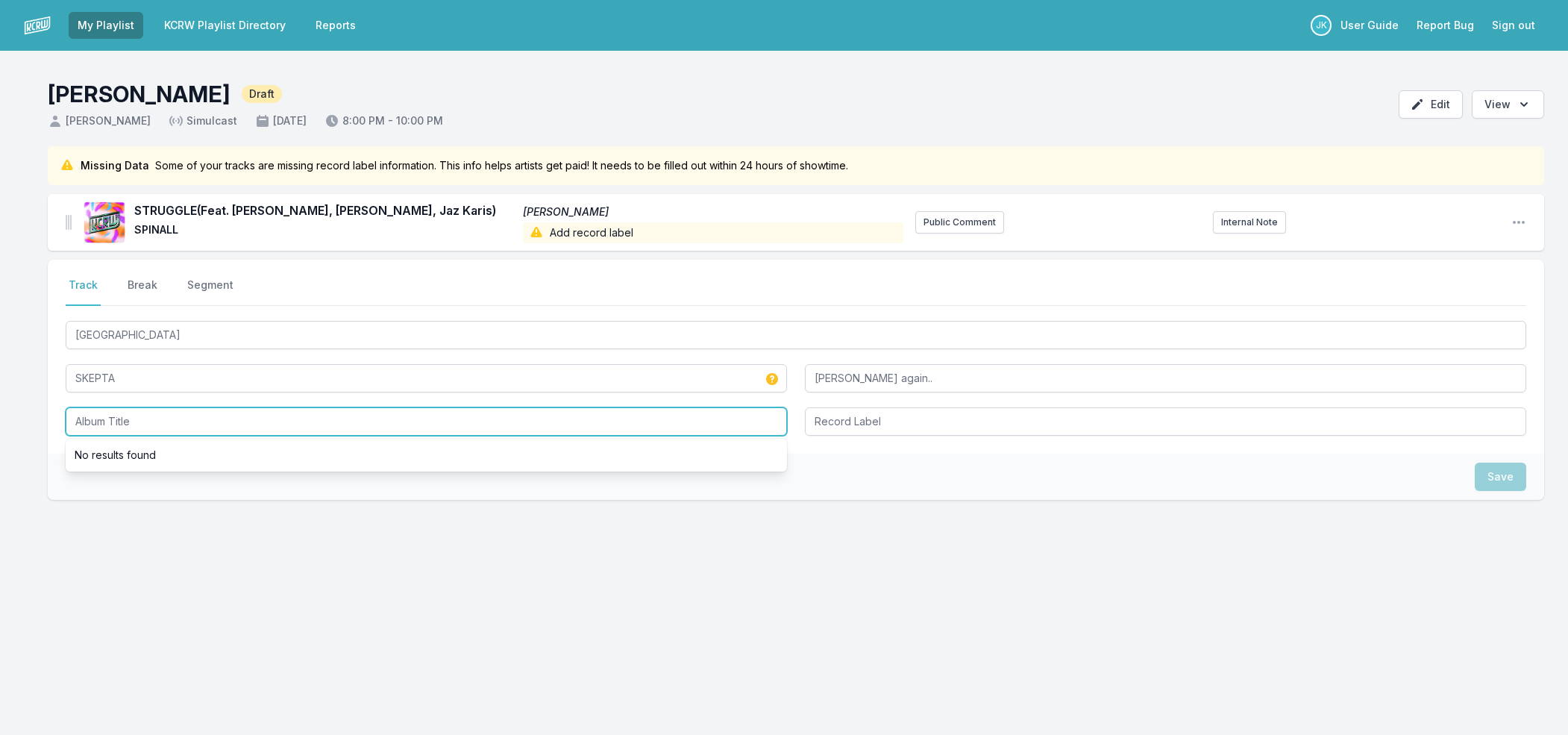
click at [97, 414] on input "Album Title" at bounding box center [426, 422] width 721 height 29
type input "LONDON"
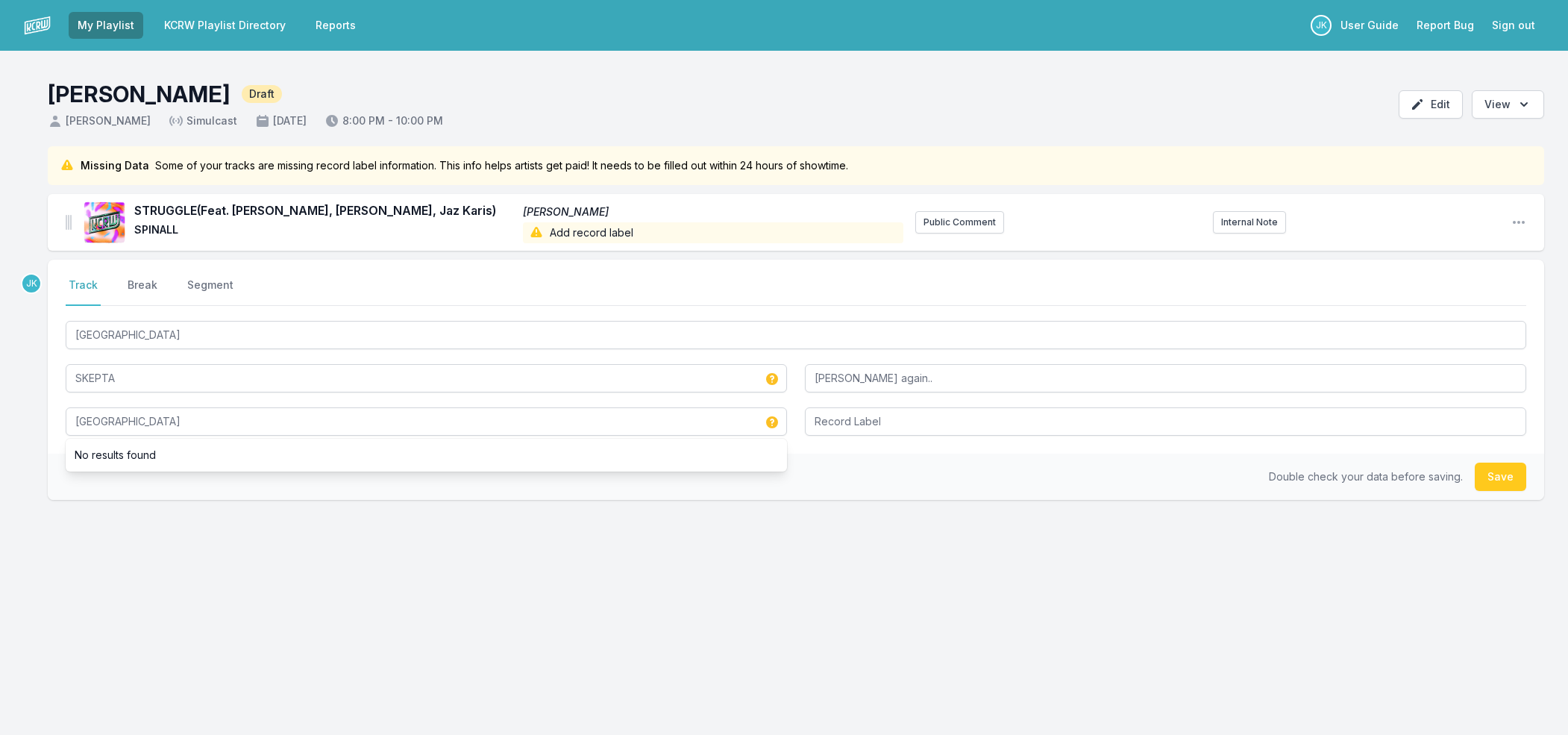
click at [1475, 471] on div "Double check your data before saving. Save" at bounding box center [796, 477] width 1496 height 46
click at [1490, 473] on button "Save" at bounding box center [1501, 477] width 51 height 29
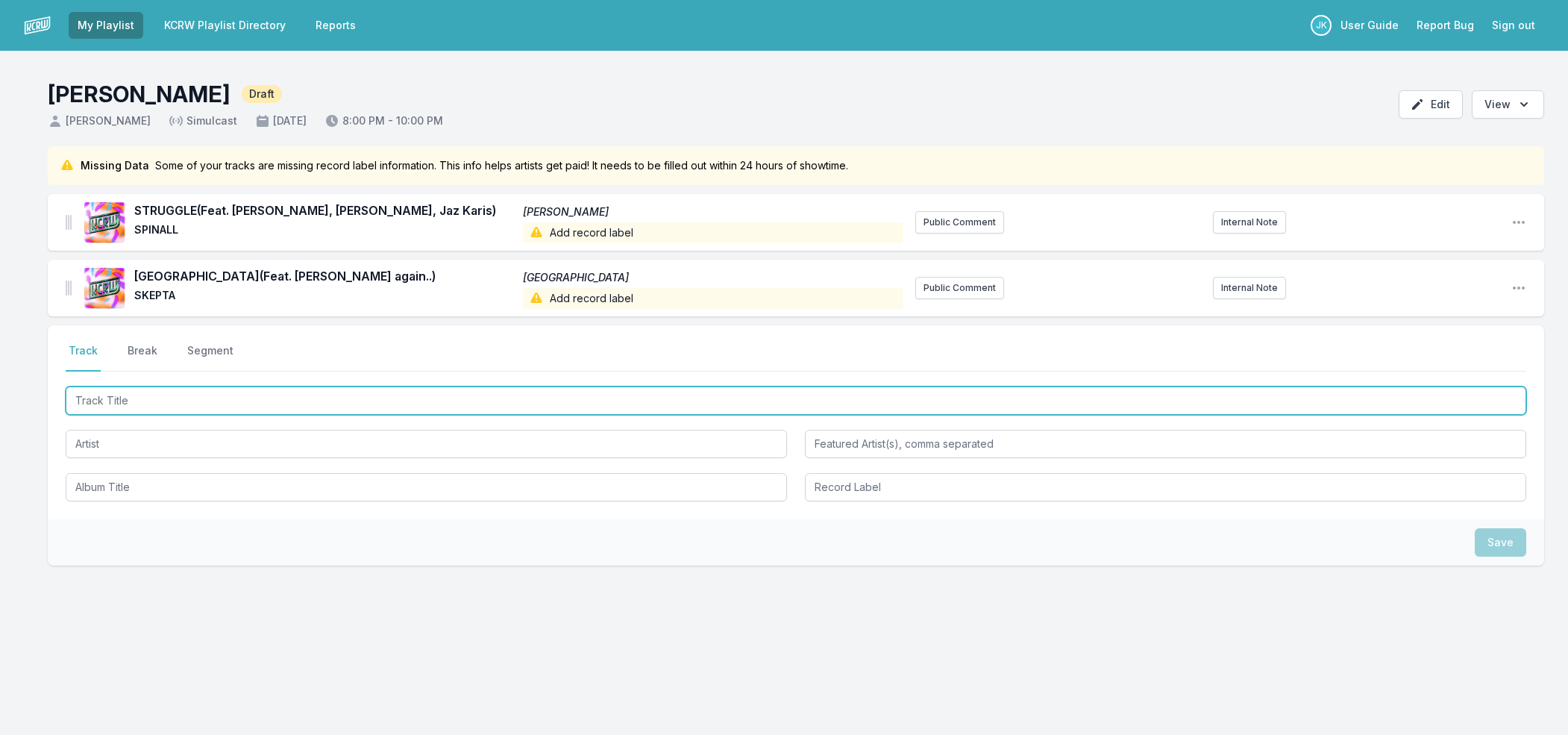
click at [111, 403] on input "Track Title" at bounding box center [796, 401] width 1461 height 29
paste input "GANGSTA"
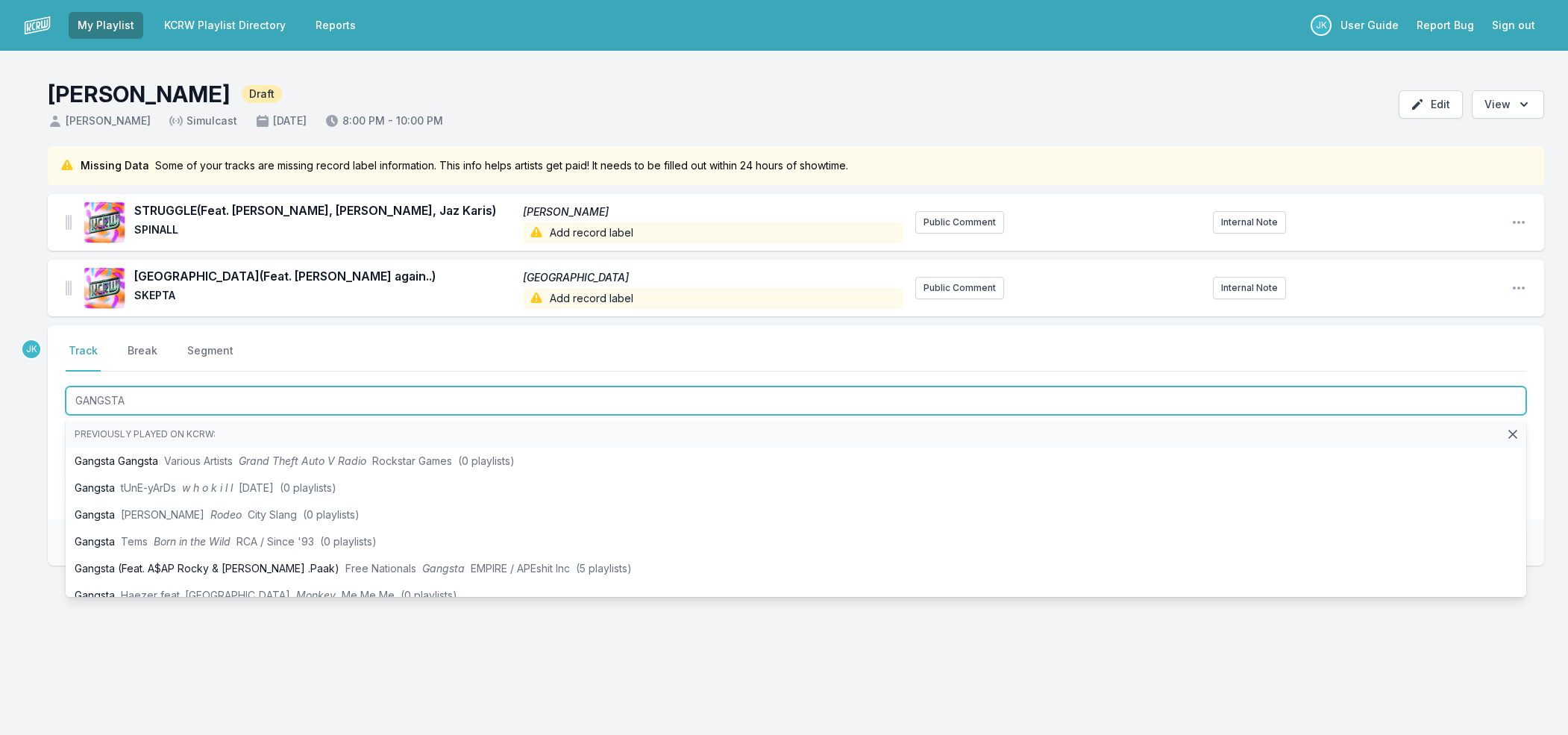
type input "GANGSTA"
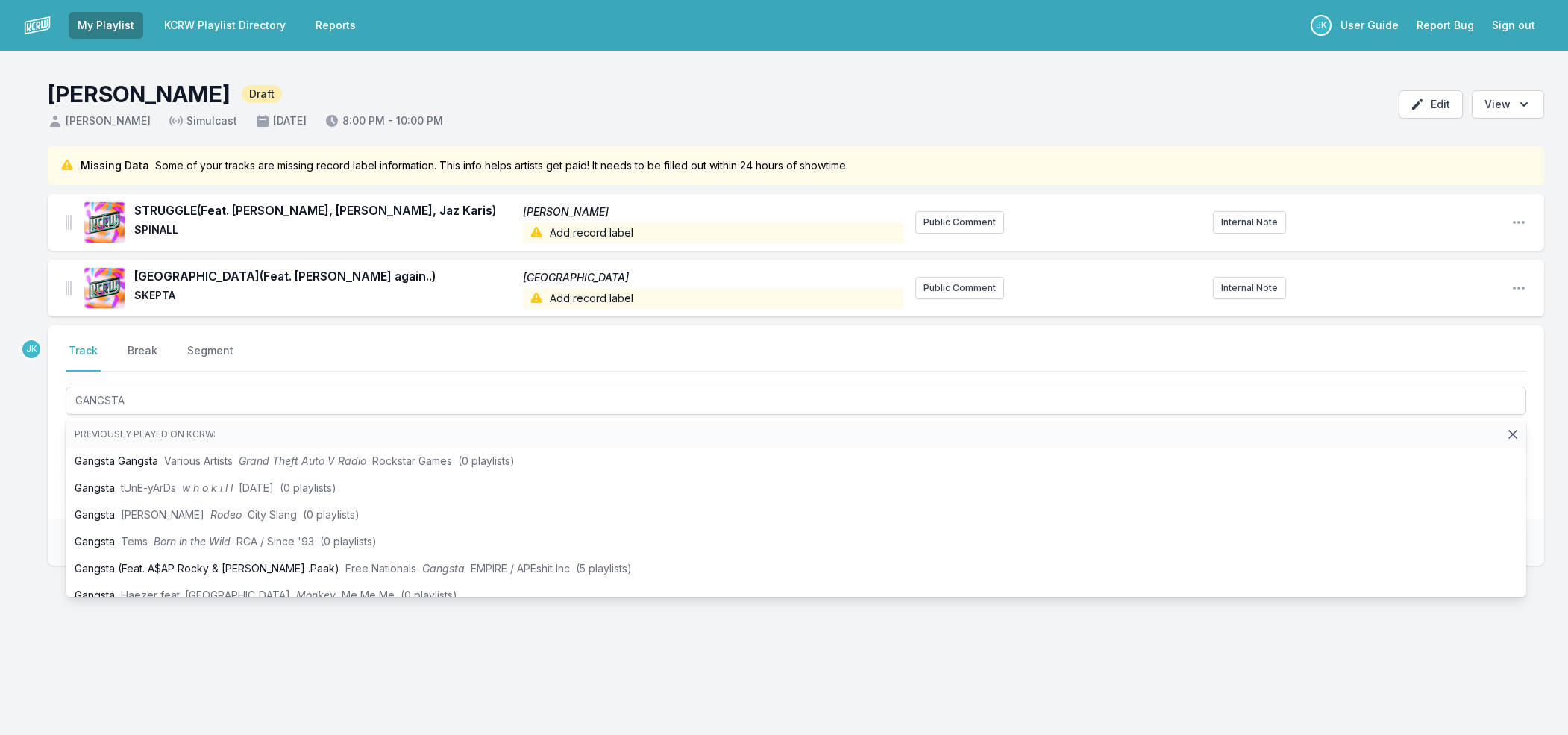
click at [8, 442] on div "Missing Data Some of your tracks are missing record label information. This inf…" at bounding box center [784, 427] width 1568 height 563
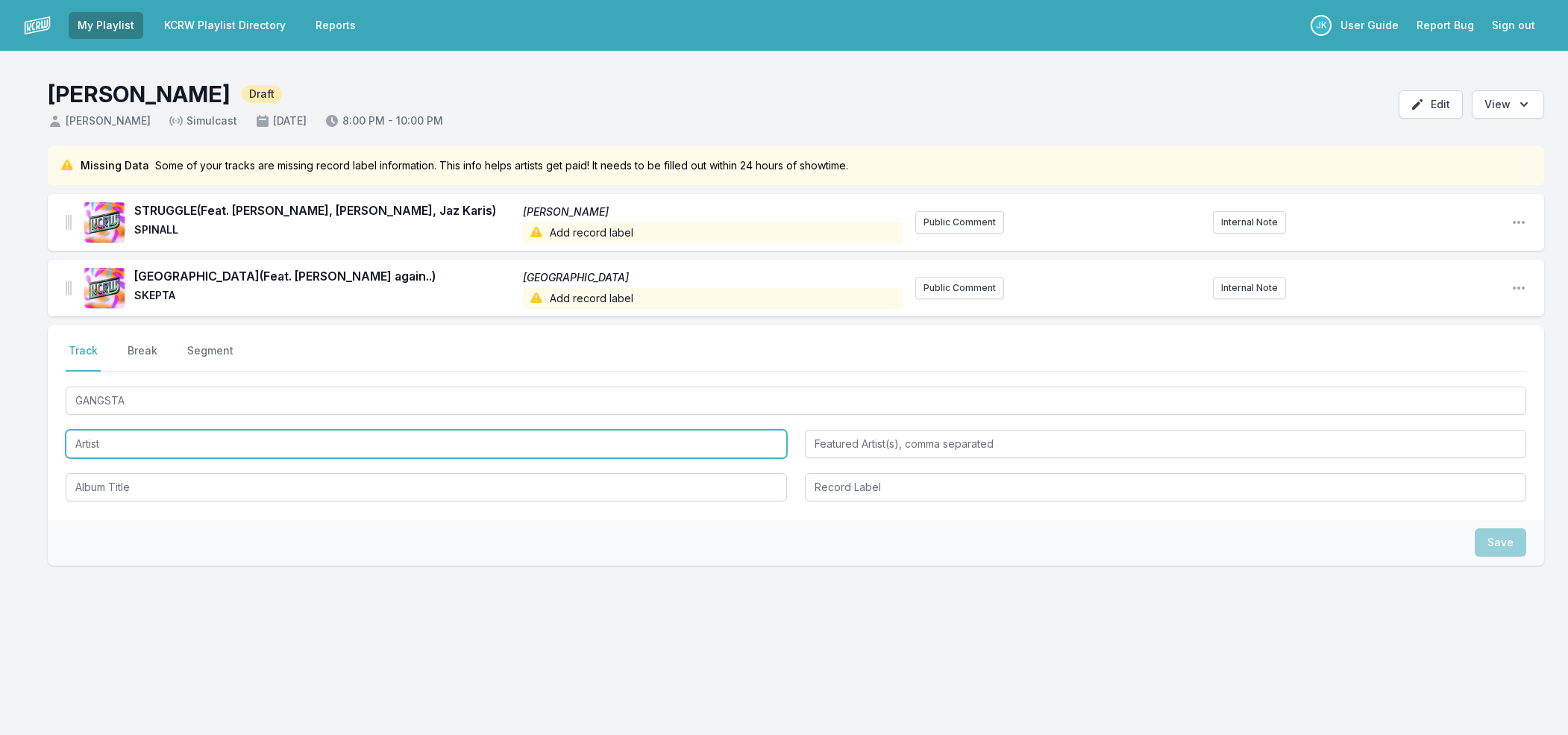
click at [94, 445] on input "Artist" at bounding box center [426, 444] width 721 height 29
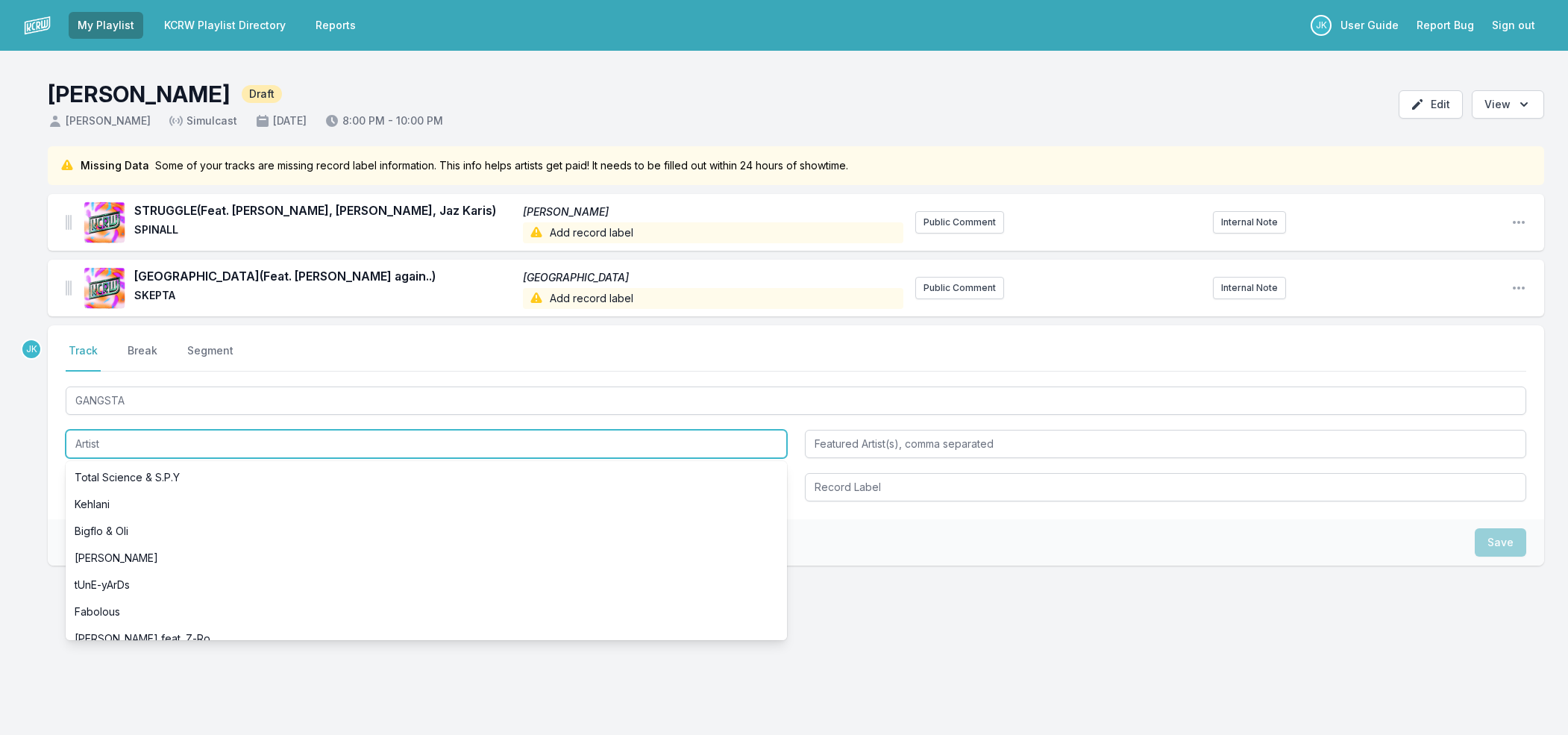
paste input "Major Lazer"
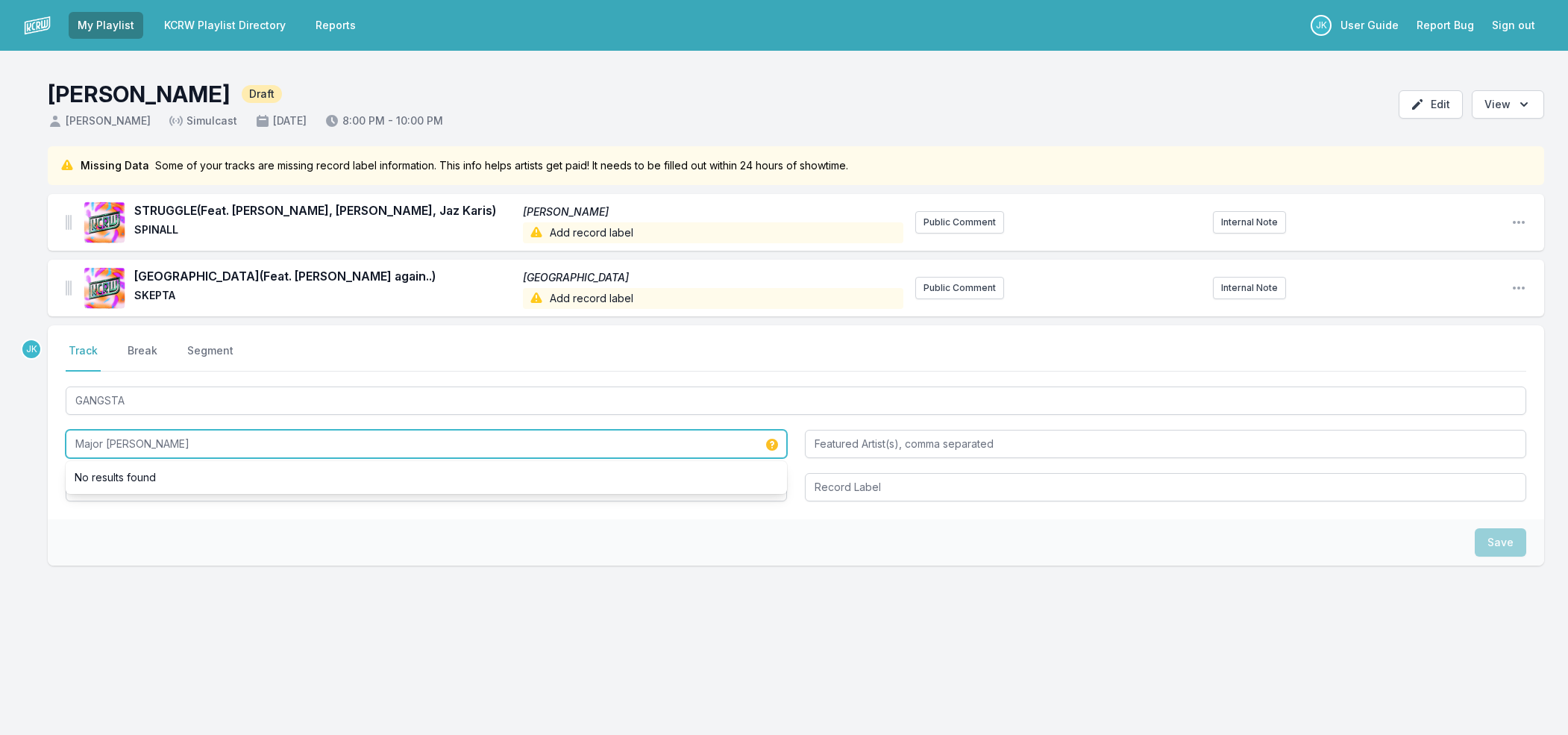
type input "Major Lazer"
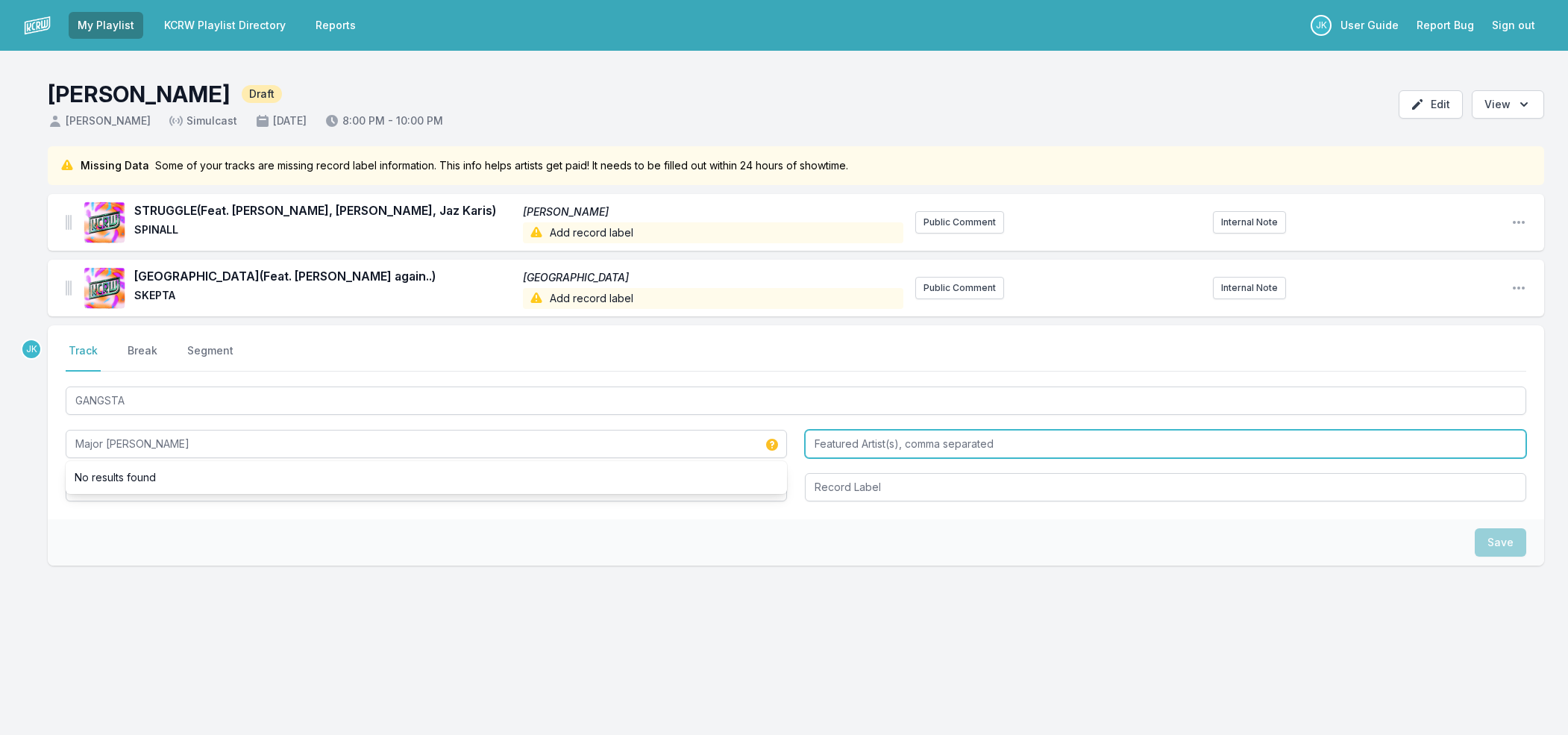
click at [848, 440] on input "Featured Artist(s), comma separated" at bounding box center [1165, 444] width 721 height 29
paste input "Diplo, Busy Signal, Kybba"
type input "Diplo, Busy Signal, Kybba"
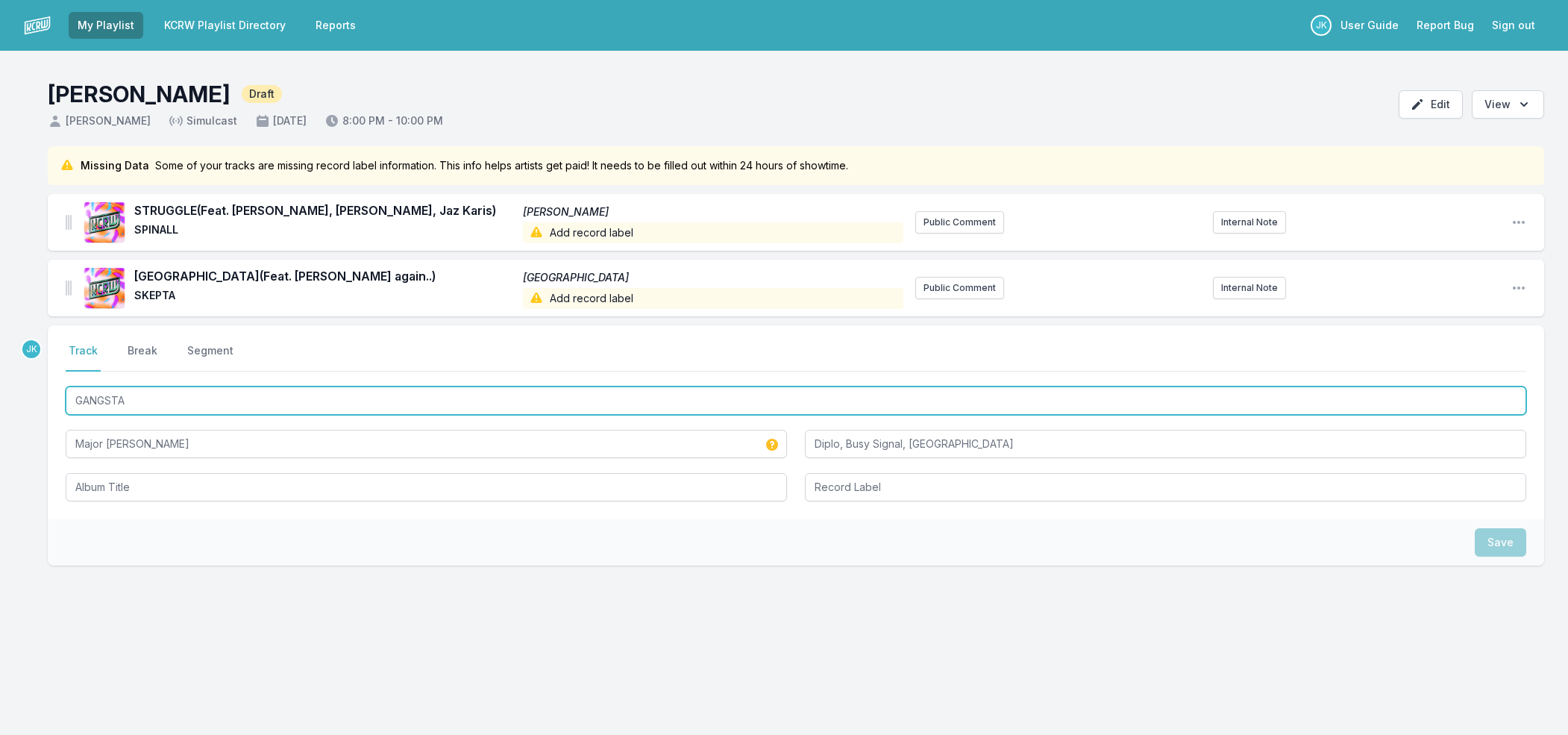
click at [135, 398] on input "GANGSTA" at bounding box center [796, 401] width 1461 height 29
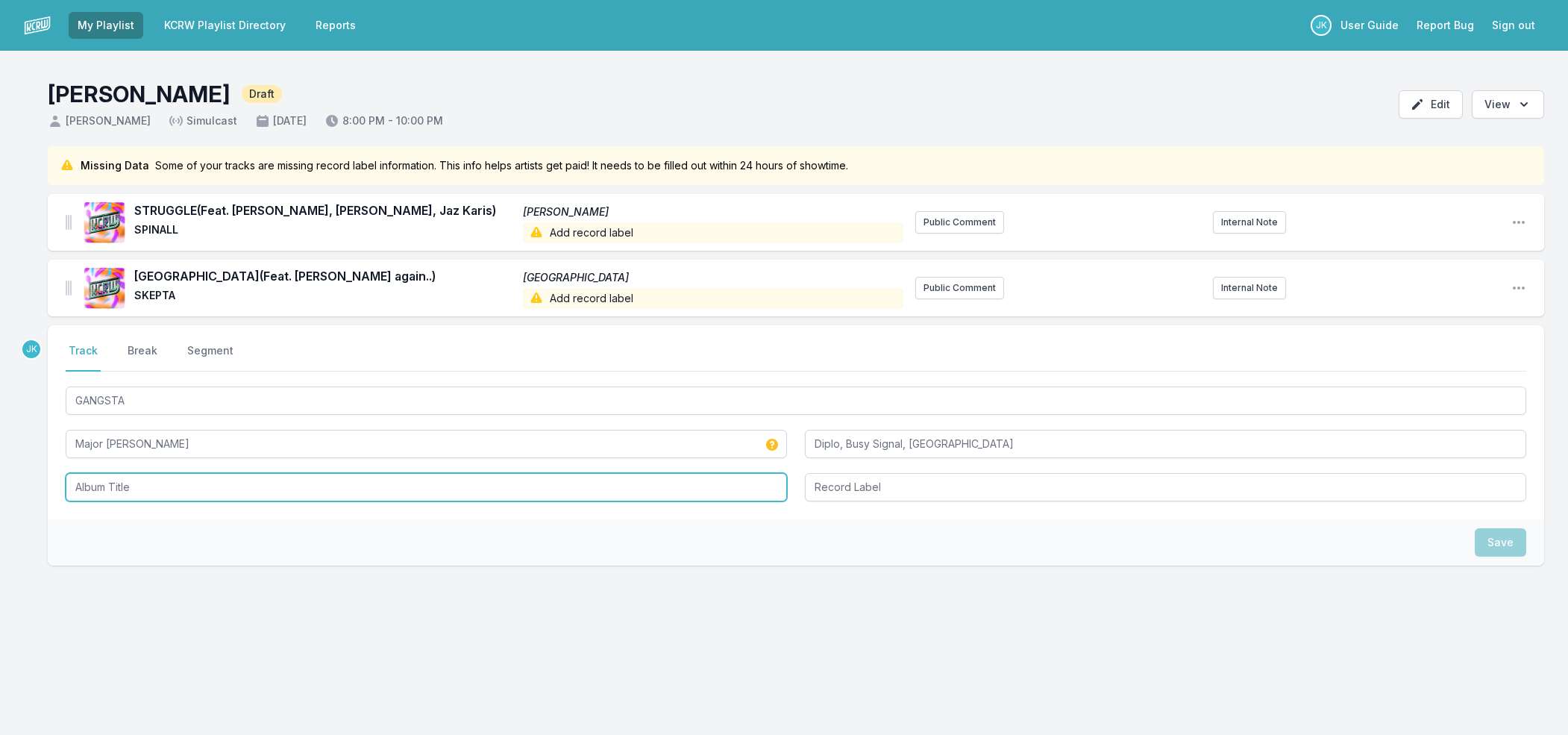
click at [88, 491] on input "Album Title" at bounding box center [426, 488] width 721 height 29
paste input "GANGSTA"
type input "GANGSTA"
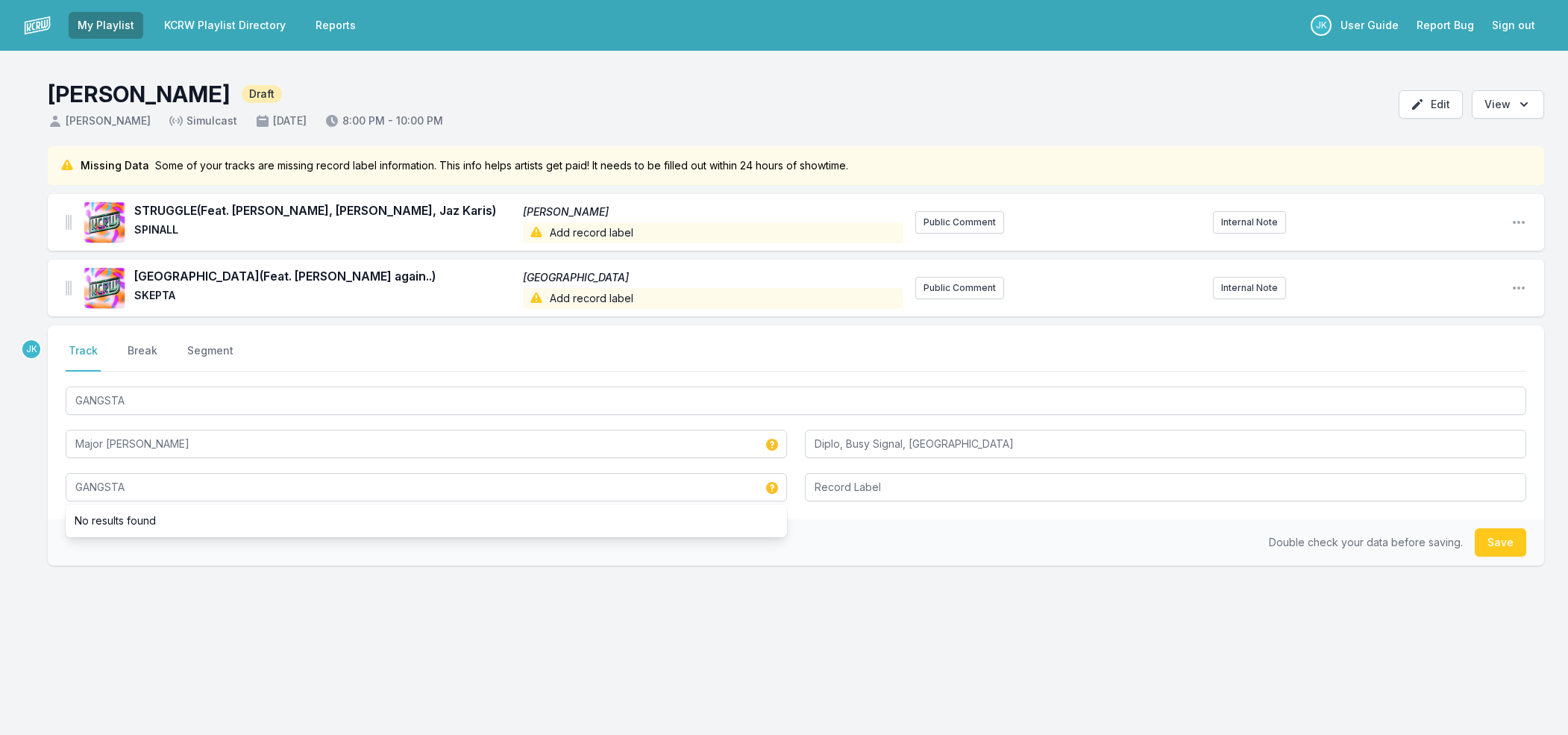
click at [1490, 544] on button "Save" at bounding box center [1501, 543] width 51 height 29
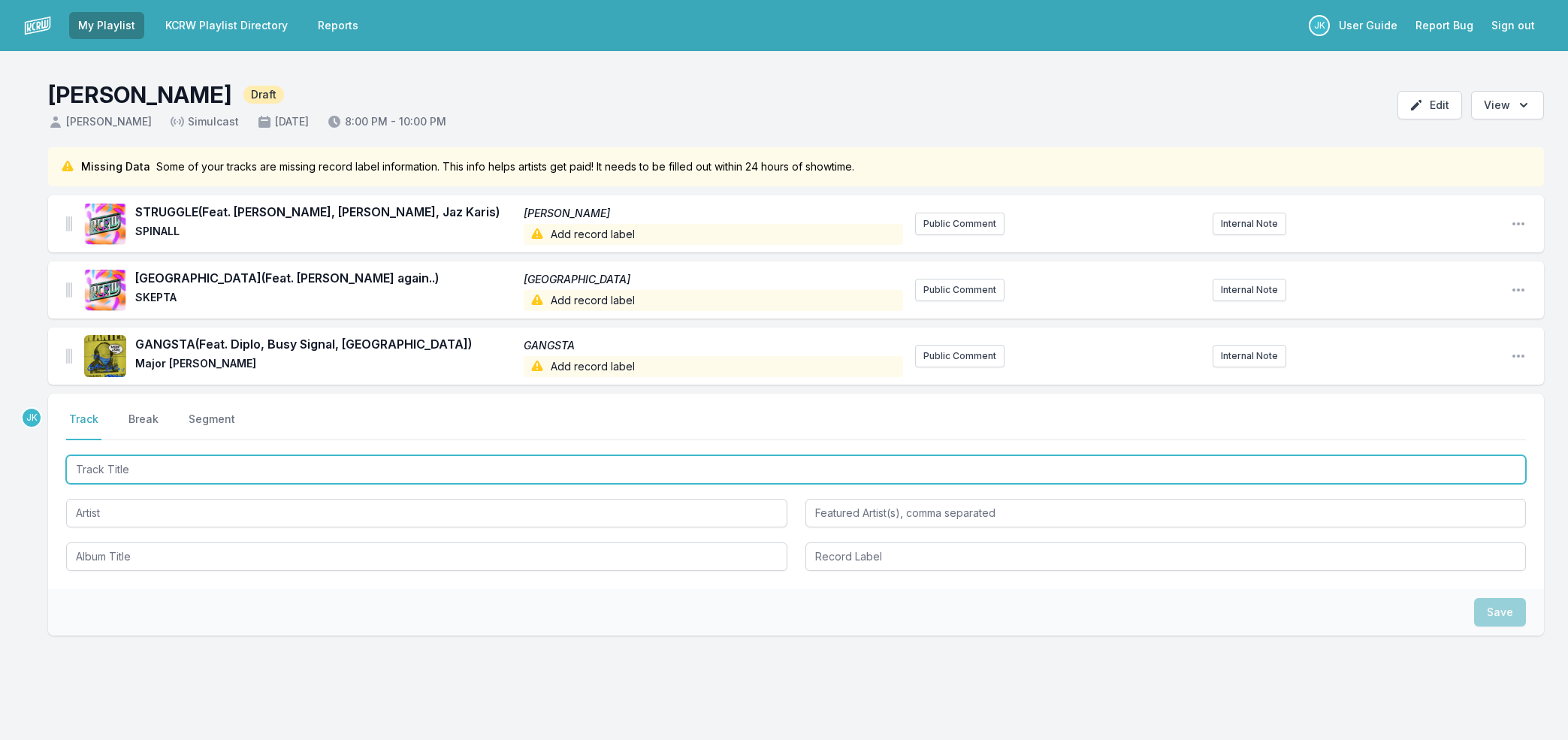
paste input "Glory"
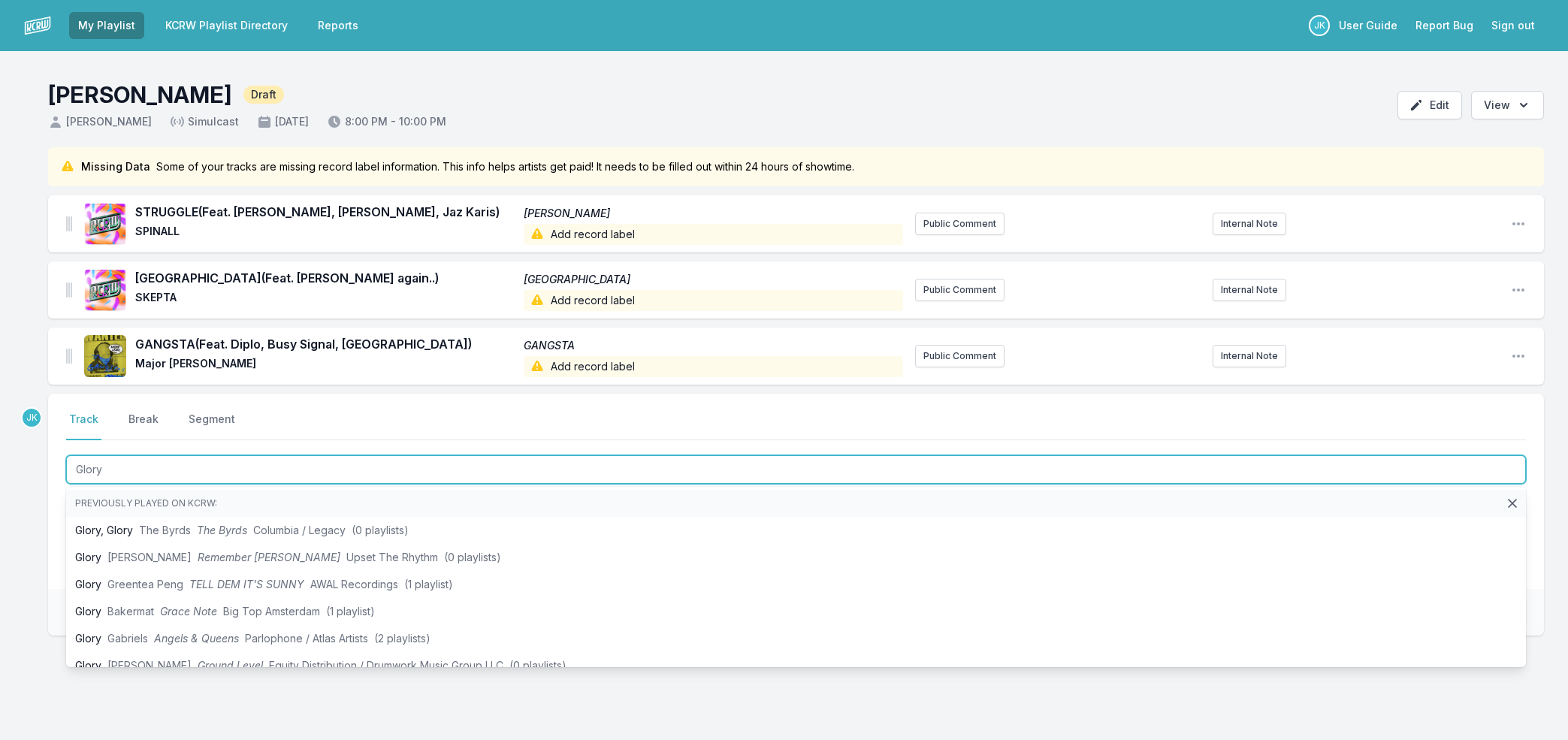
type input "Glory"
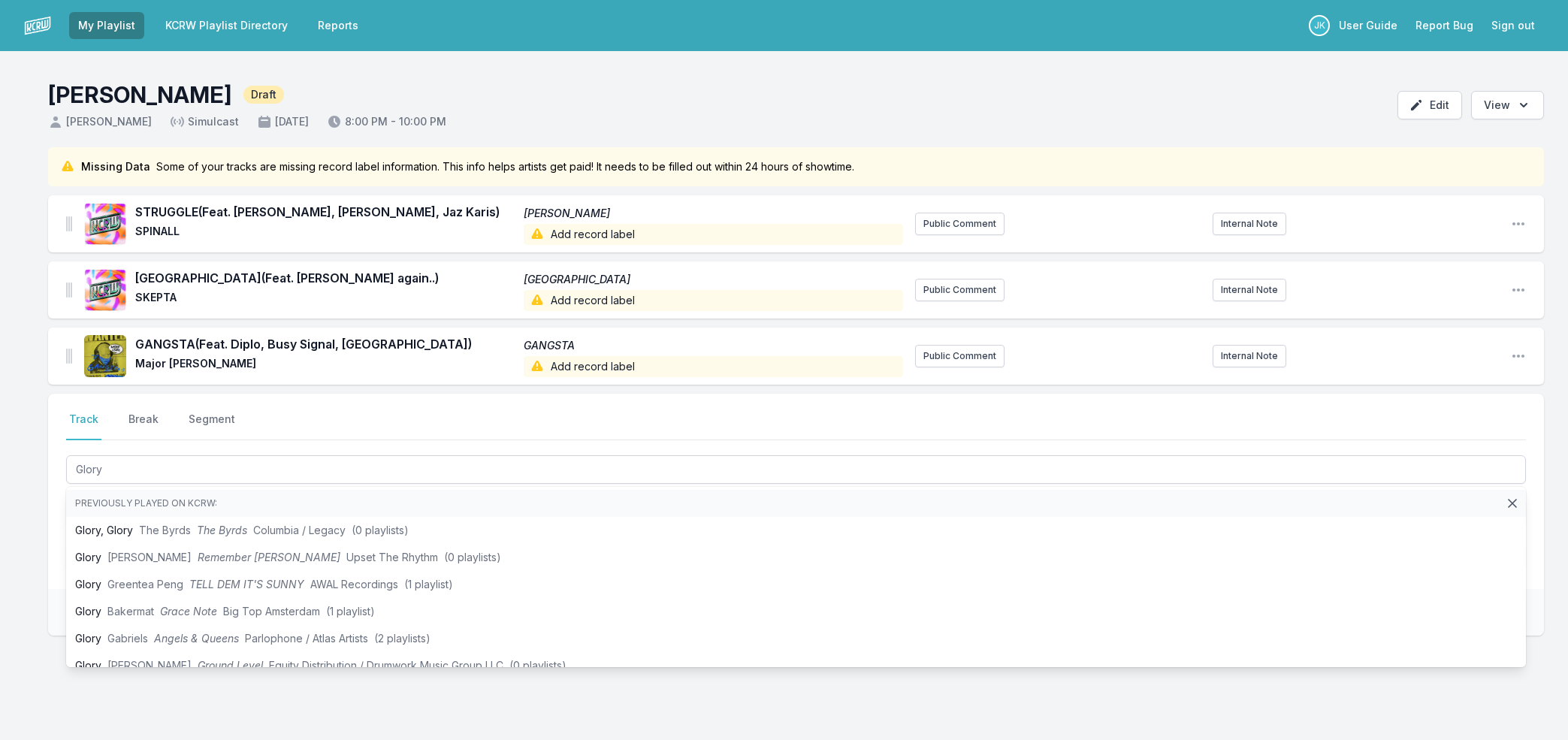
click at [29, 499] on div "Missing Data Some of your tracks are missing record label information. This inf…" at bounding box center [784, 463] width 1568 height 633
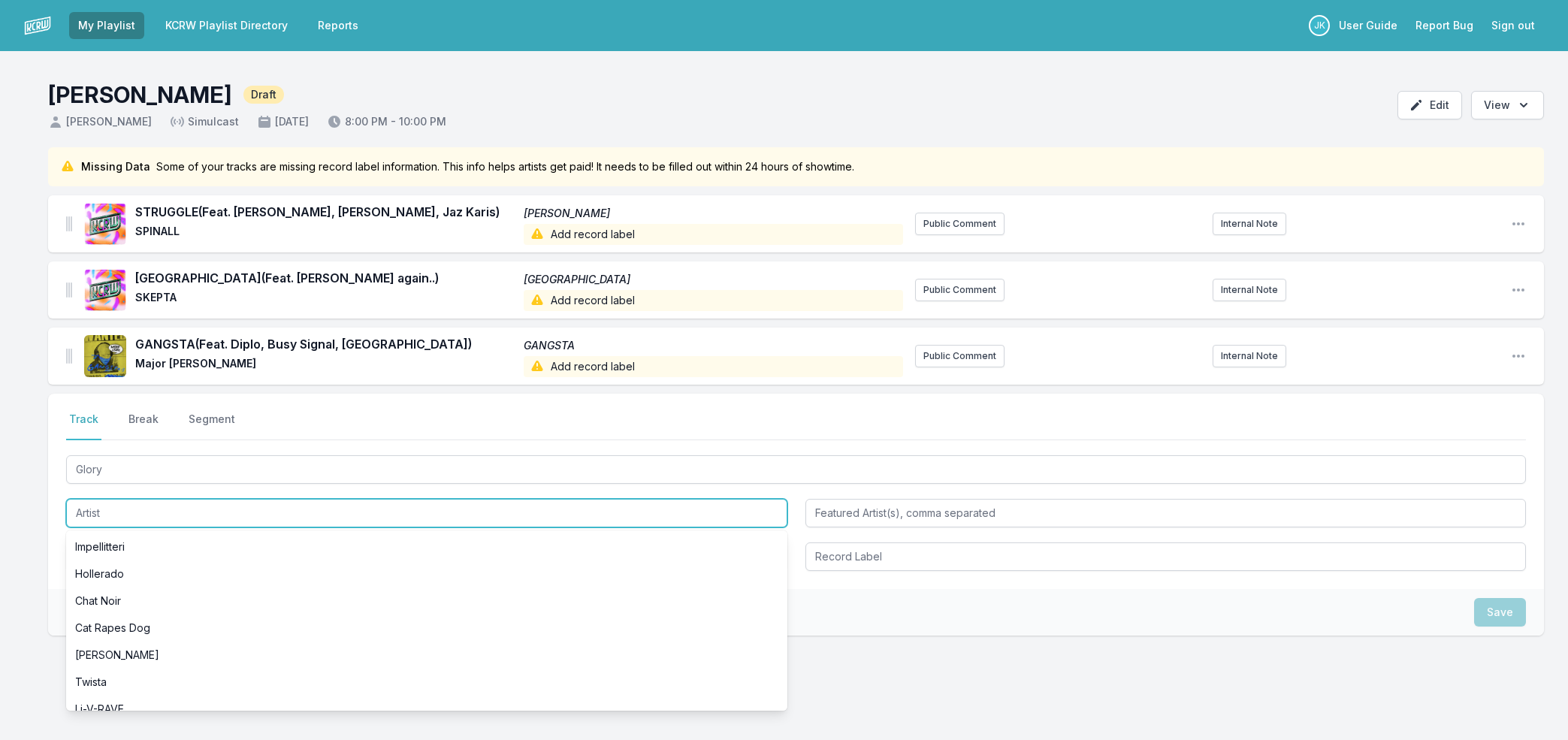
click at [94, 511] on input "Artist" at bounding box center [426, 513] width 721 height 29
paste input "Nova Twins"
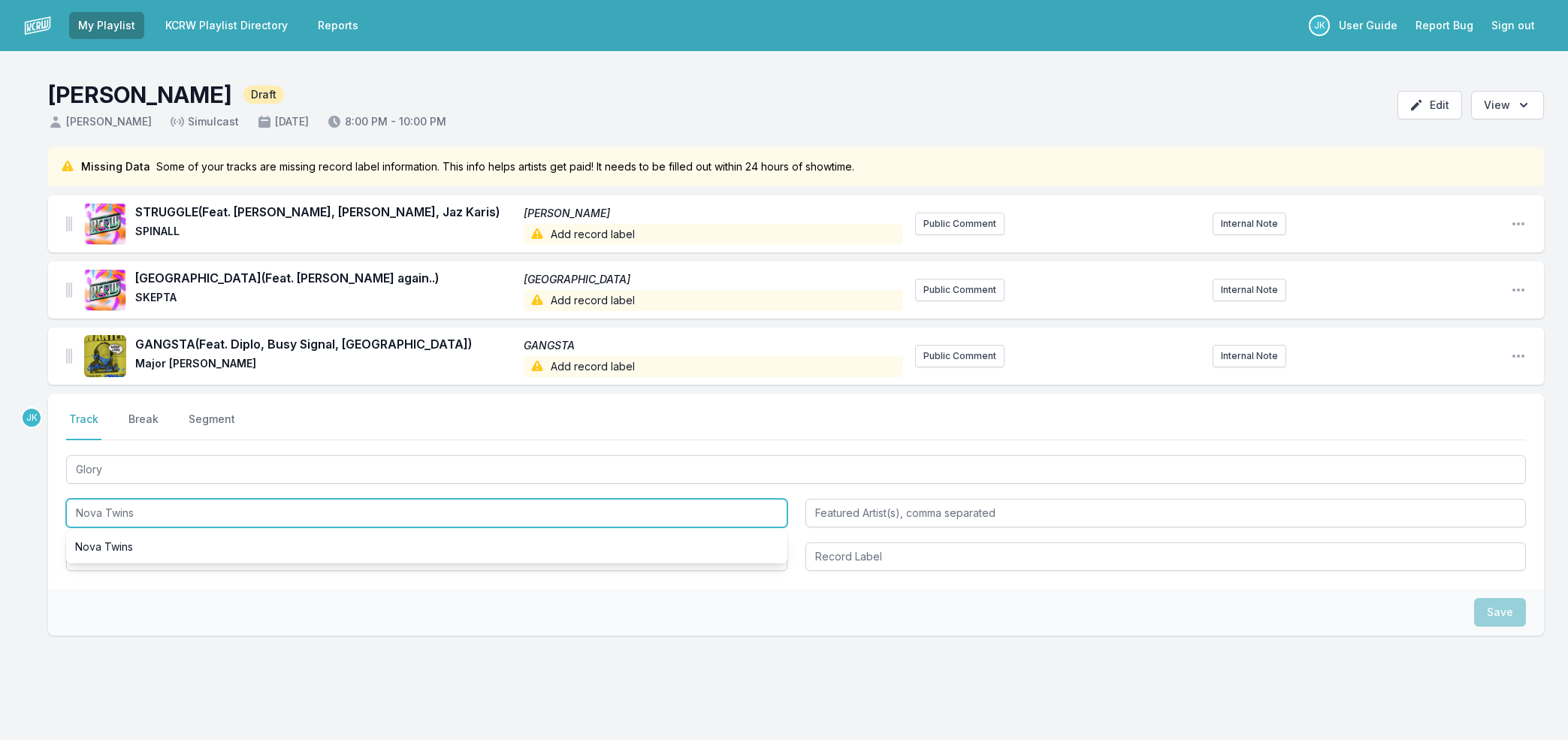
type input "Nova Twins"
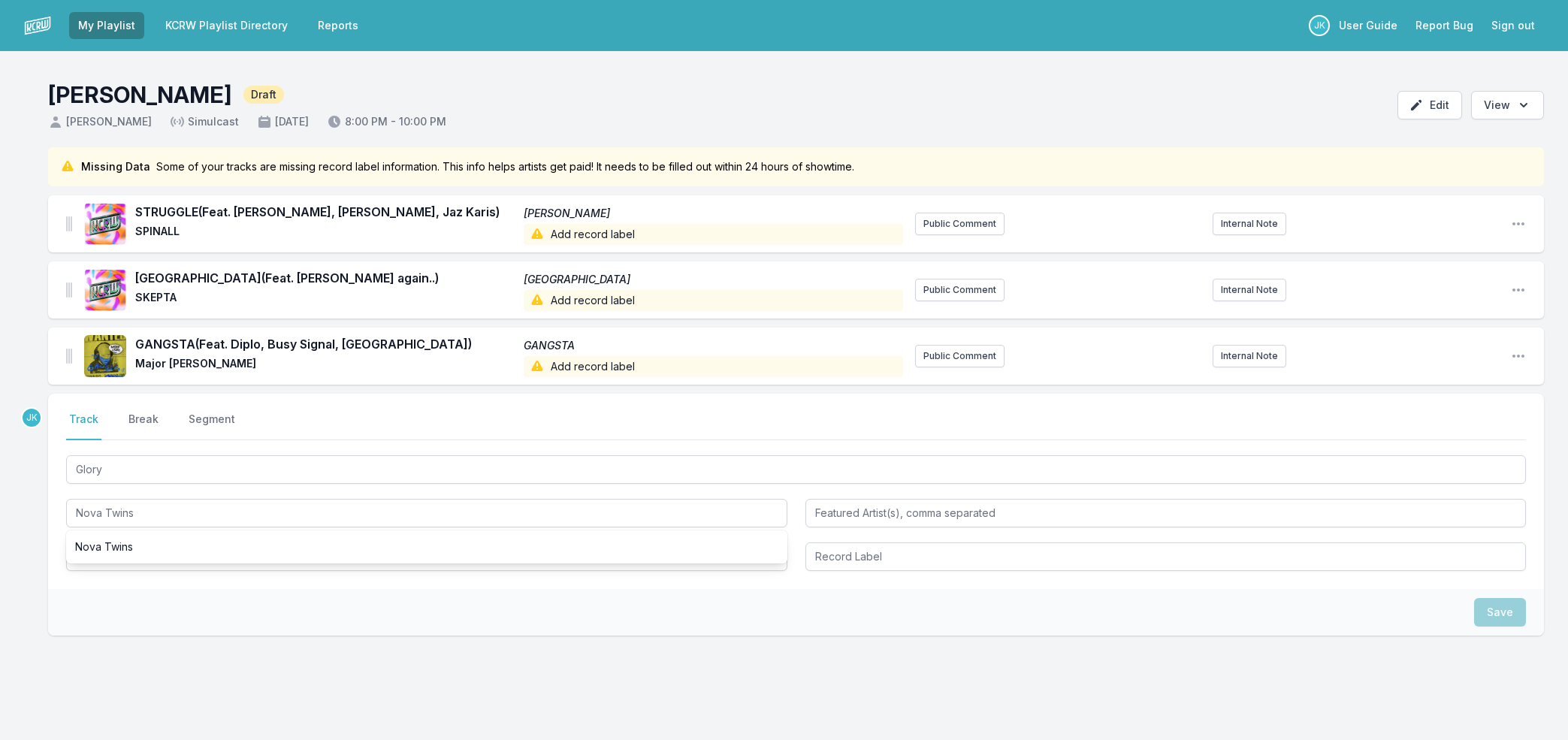
click at [353, 658] on div "JK Select a tab Track Break Segment Track Break Segment Glory Nova Twins Nova T…" at bounding box center [796, 562] width 1496 height 338
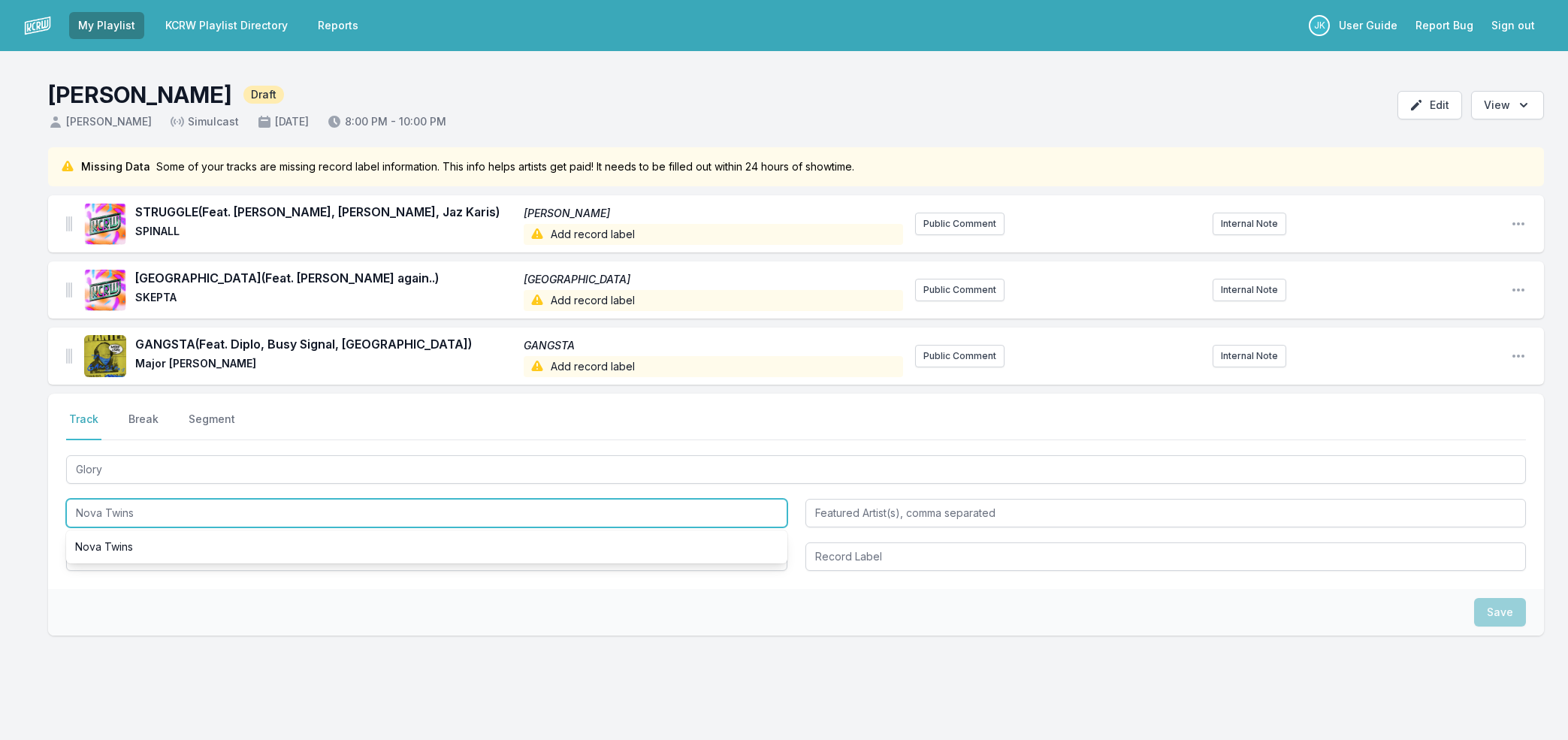
drag, startPoint x: 140, startPoint y: 511, endPoint x: 134, endPoint y: 523, distance: 13.4
click at [140, 511] on input "Nova Twins" at bounding box center [426, 513] width 721 height 29
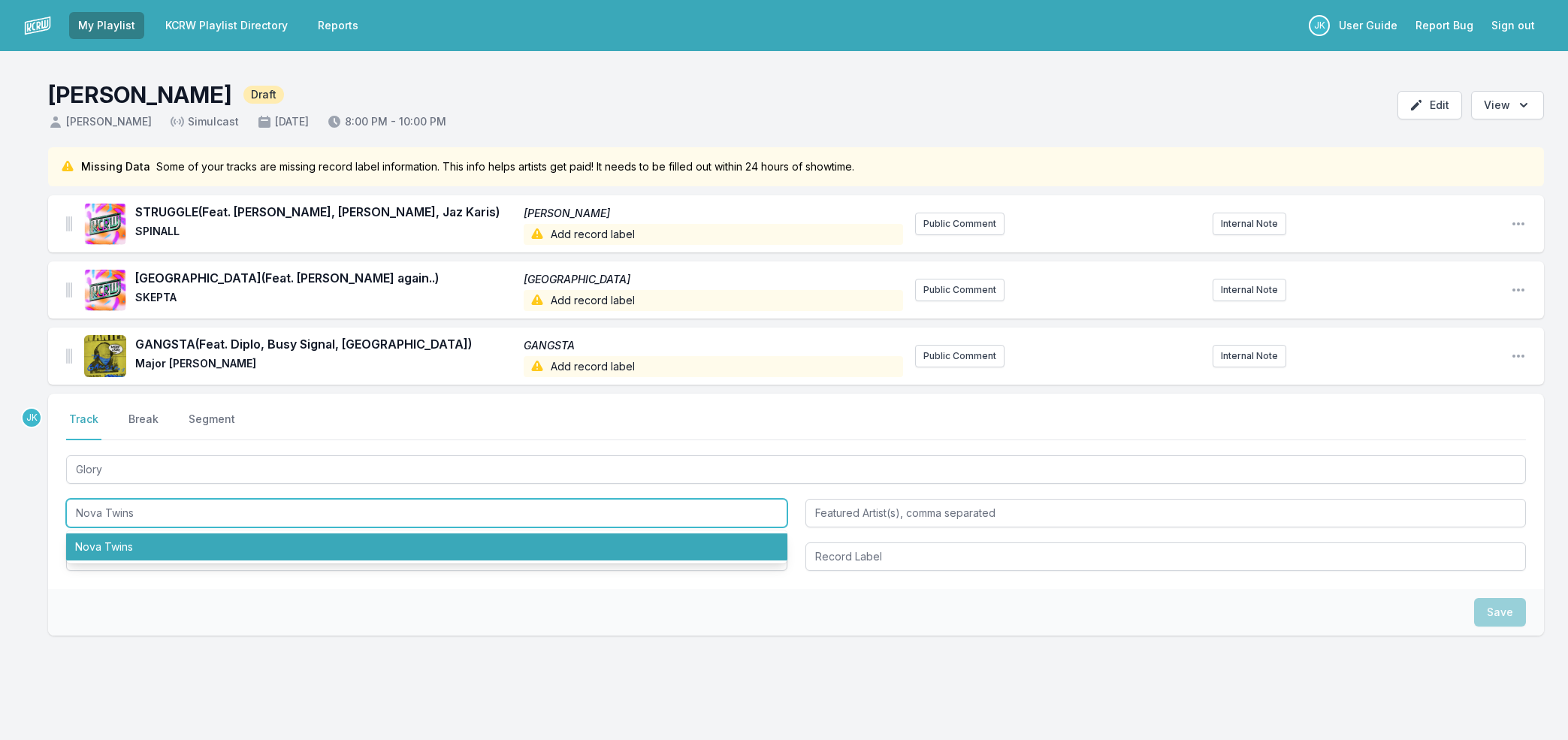
click at [121, 548] on li "Nova Twins" at bounding box center [426, 547] width 721 height 27
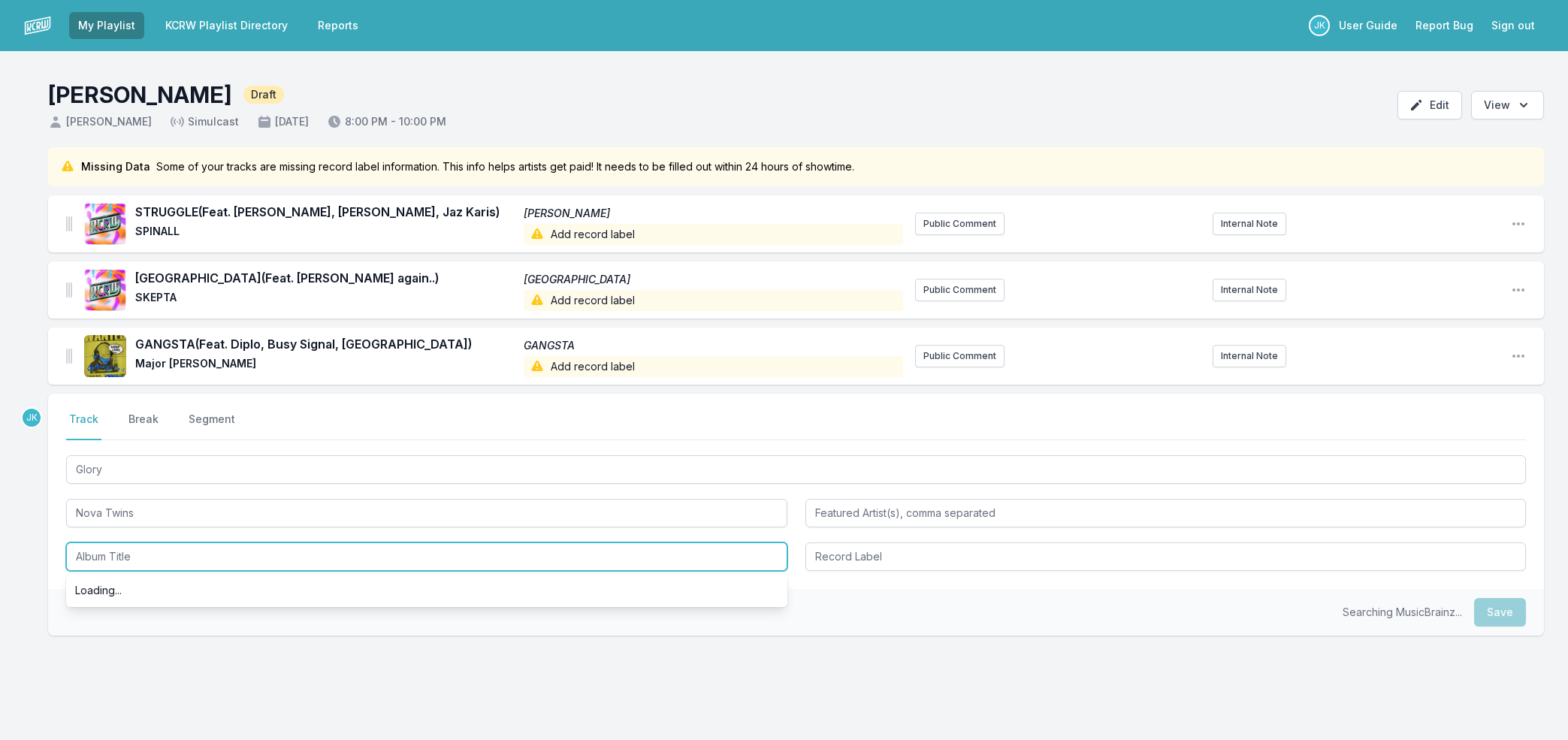
drag, startPoint x: 133, startPoint y: 549, endPoint x: 139, endPoint y: 559, distance: 11.7
click at [134, 550] on input "Album Title" at bounding box center [426, 557] width 721 height 29
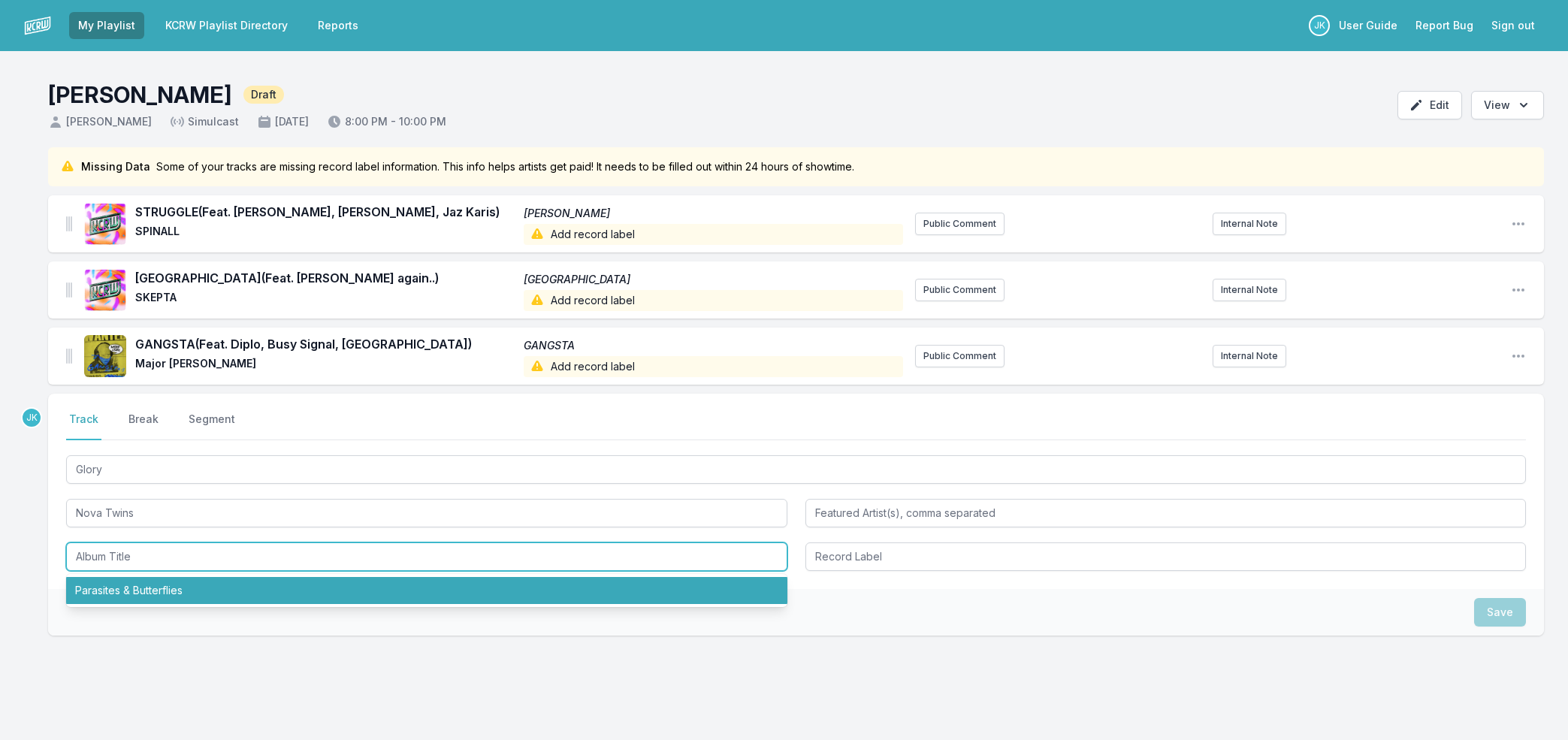
drag, startPoint x: 149, startPoint y: 585, endPoint x: 269, endPoint y: 598, distance: 120.7
click at [149, 584] on li "Parasites & Butterflies" at bounding box center [426, 590] width 721 height 27
type input "Parasites & Butterflies"
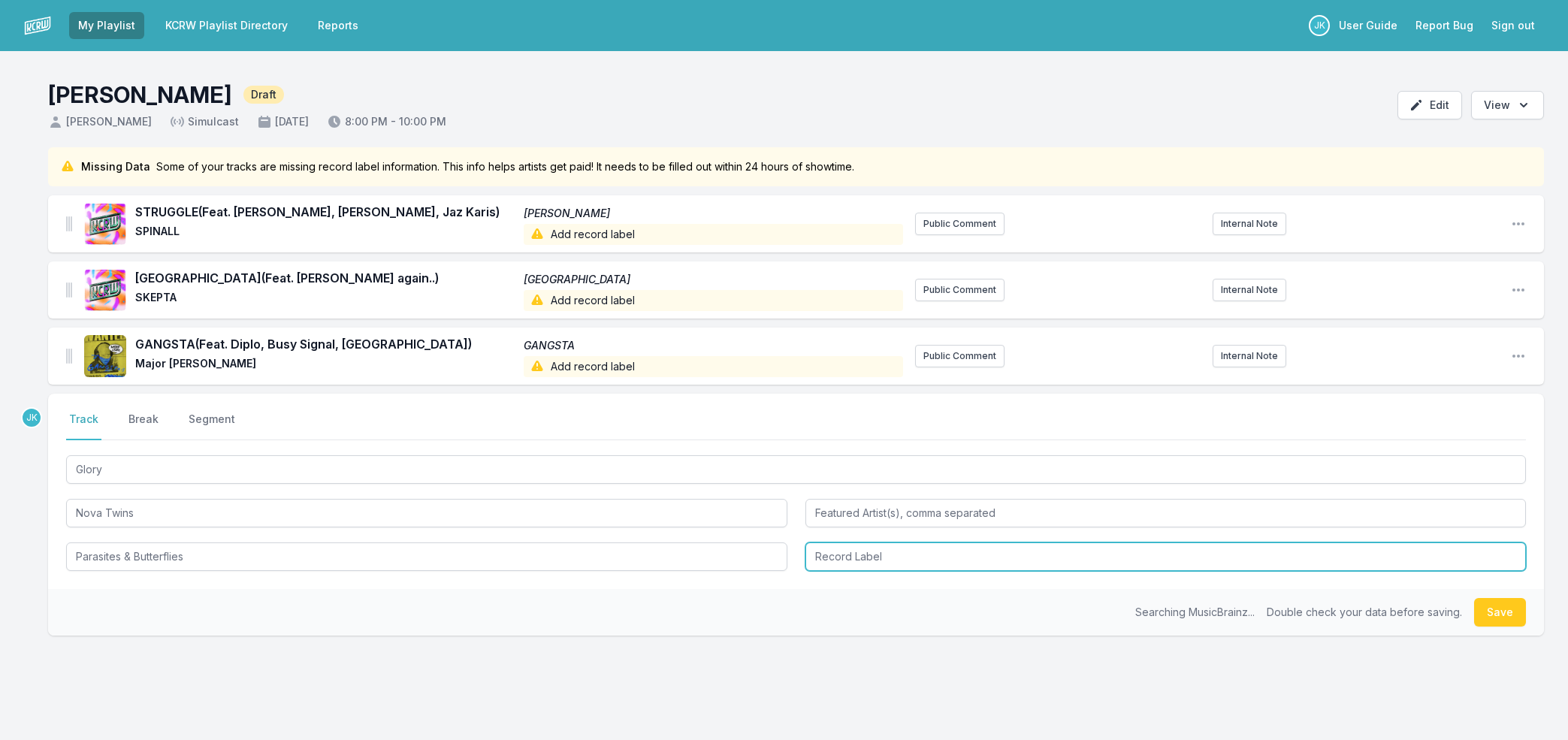
click at [1018, 551] on input "Record Label" at bounding box center [1165, 557] width 721 height 29
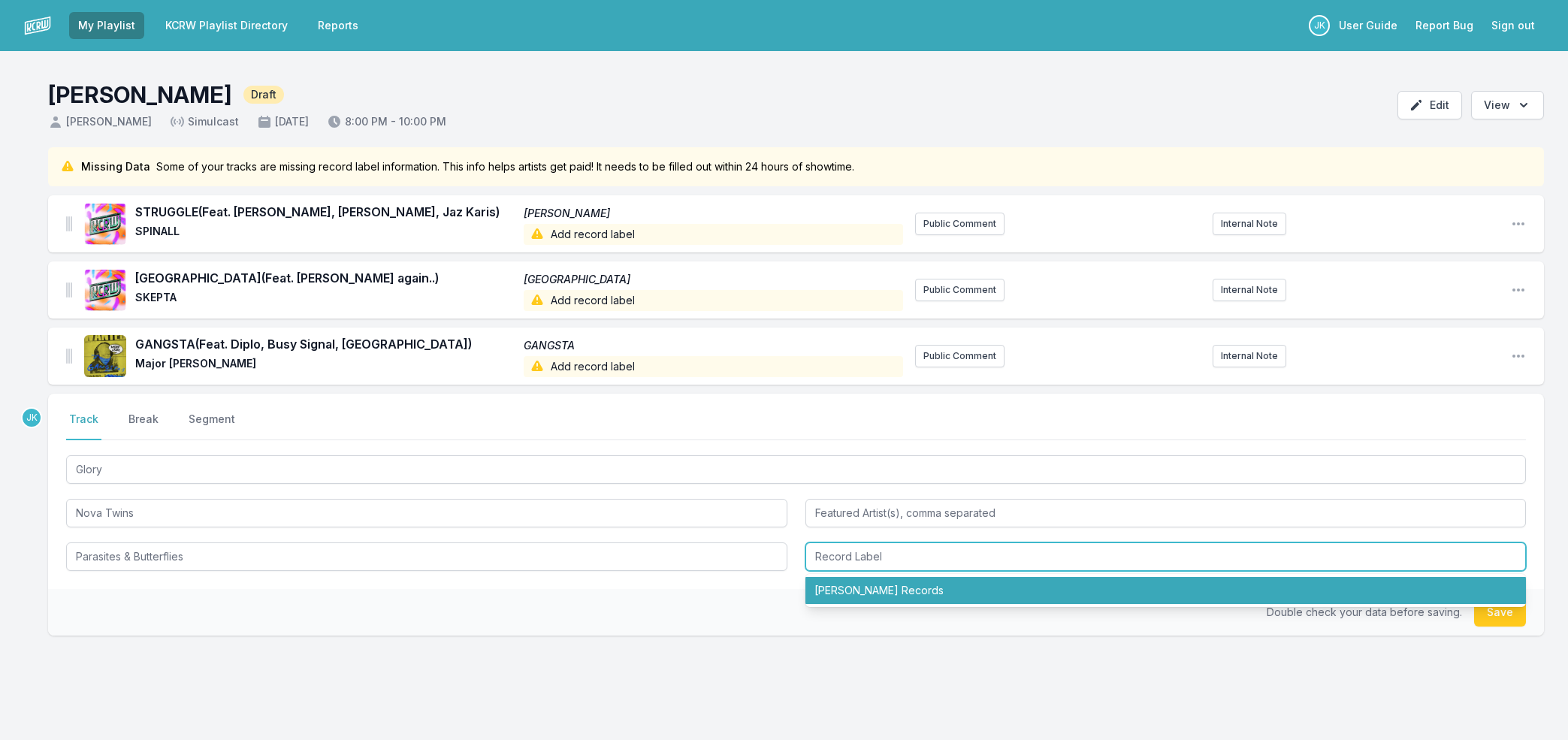
drag, startPoint x: 850, startPoint y: 593, endPoint x: 1012, endPoint y: 590, distance: 162.0
click at [856, 589] on li "Marshall Records" at bounding box center [1165, 590] width 721 height 27
type input "Marshall Records"
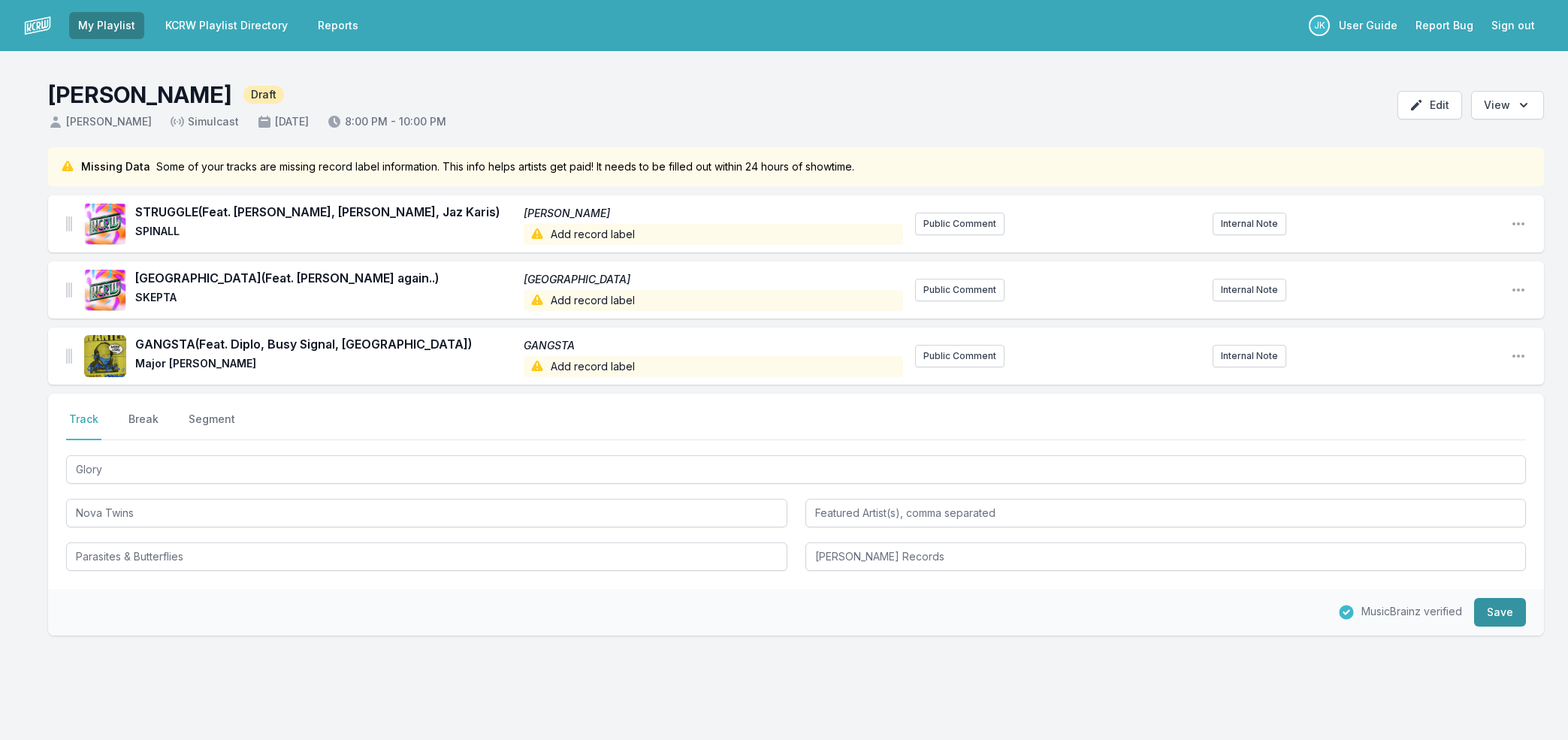
click at [1489, 611] on button "Save" at bounding box center [1499, 613] width 52 height 29
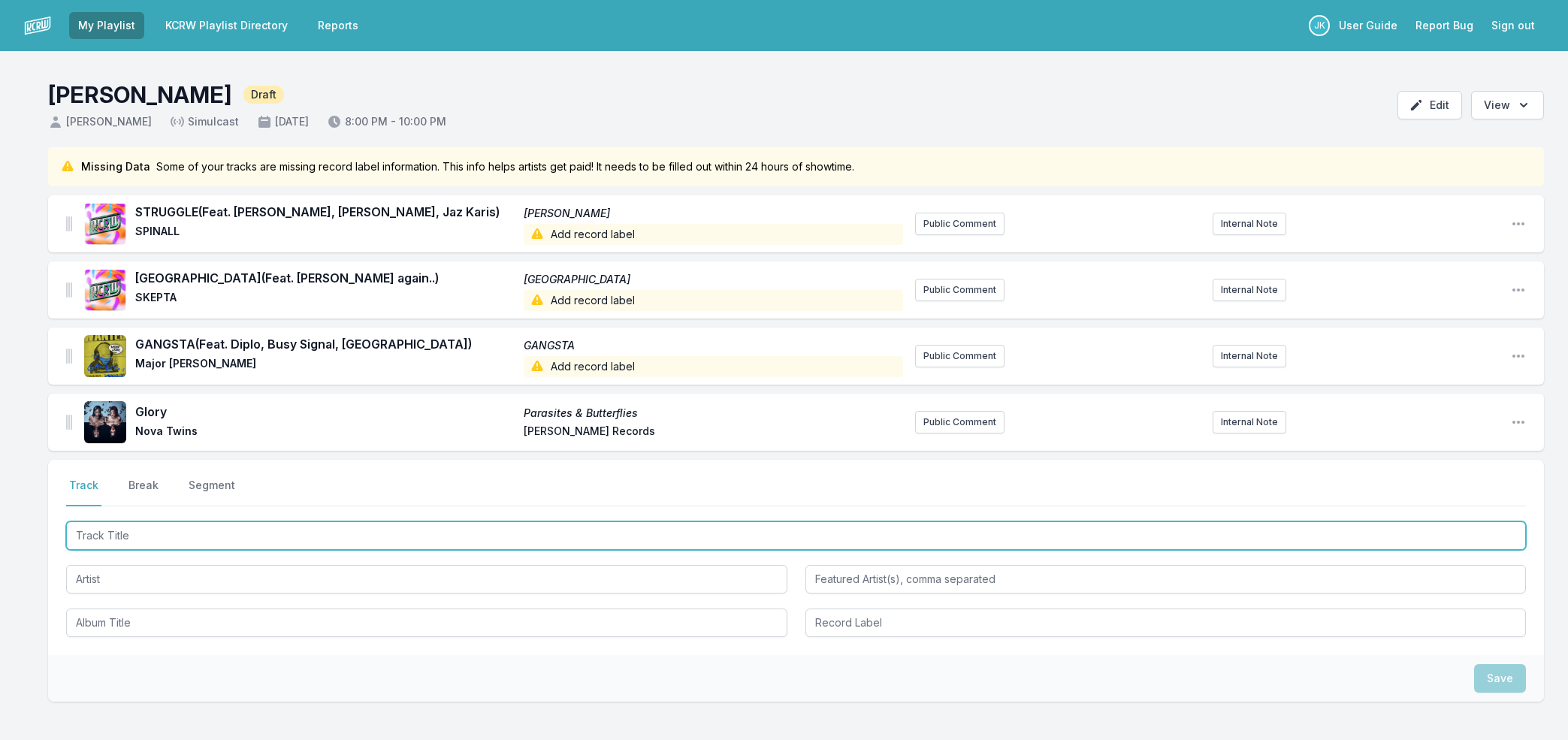
click at [135, 534] on input "Track Title" at bounding box center [796, 536] width 1459 height 29
paste input "u don't have to tell me"
type input "u don't have to tell me"
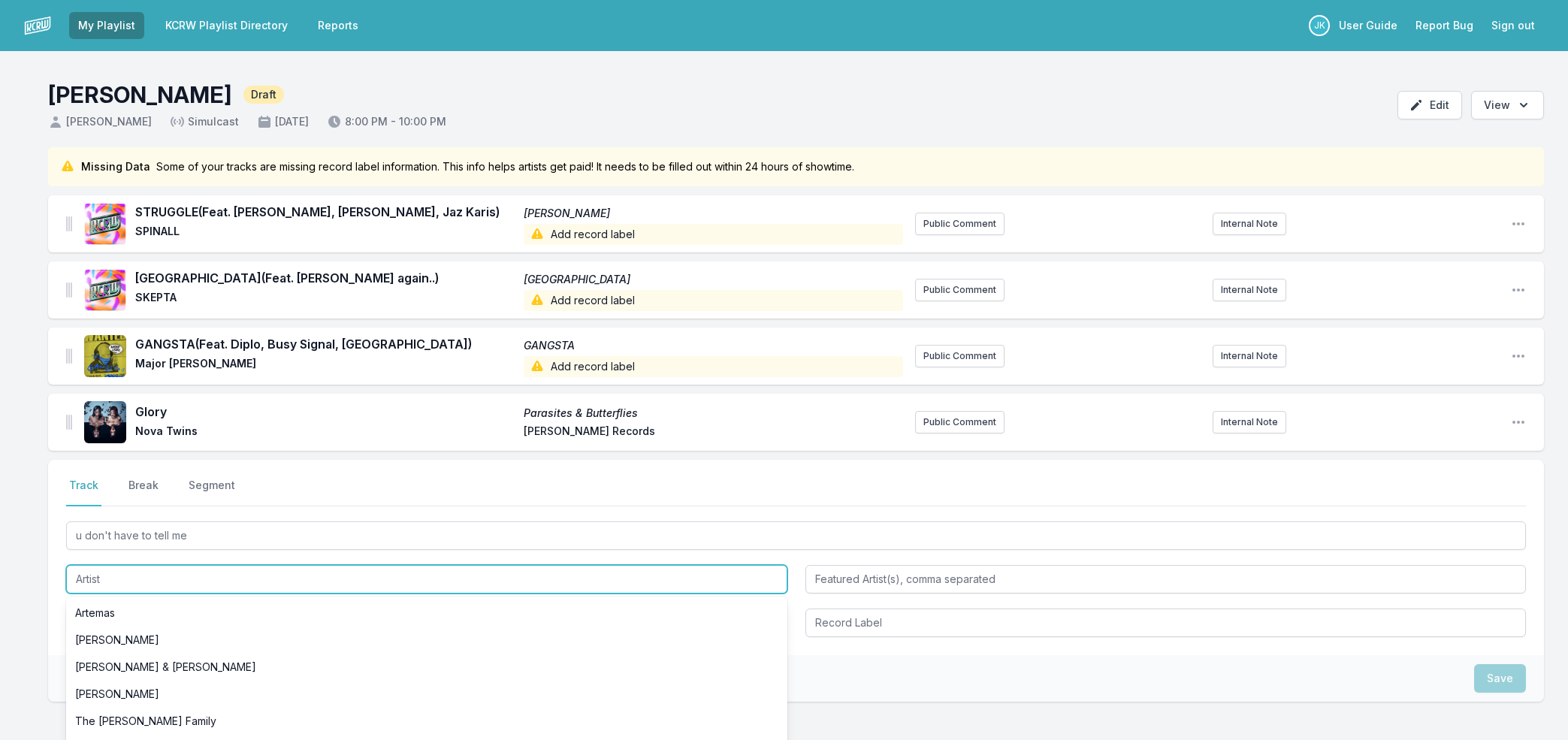
click at [111, 576] on input "Artist" at bounding box center [426, 579] width 721 height 29
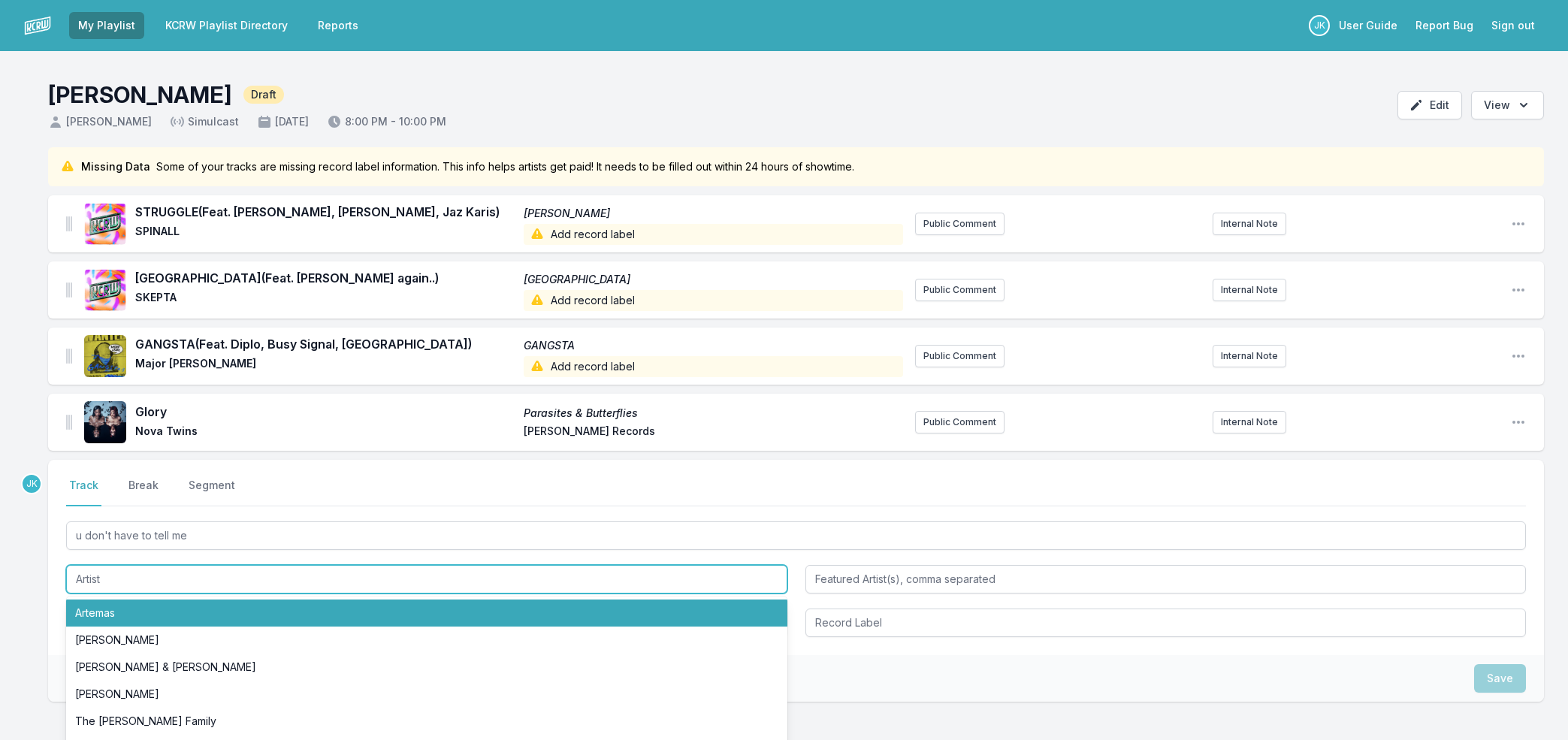
click at [98, 607] on li "Artemas" at bounding box center [426, 613] width 721 height 27
type input "Artemas"
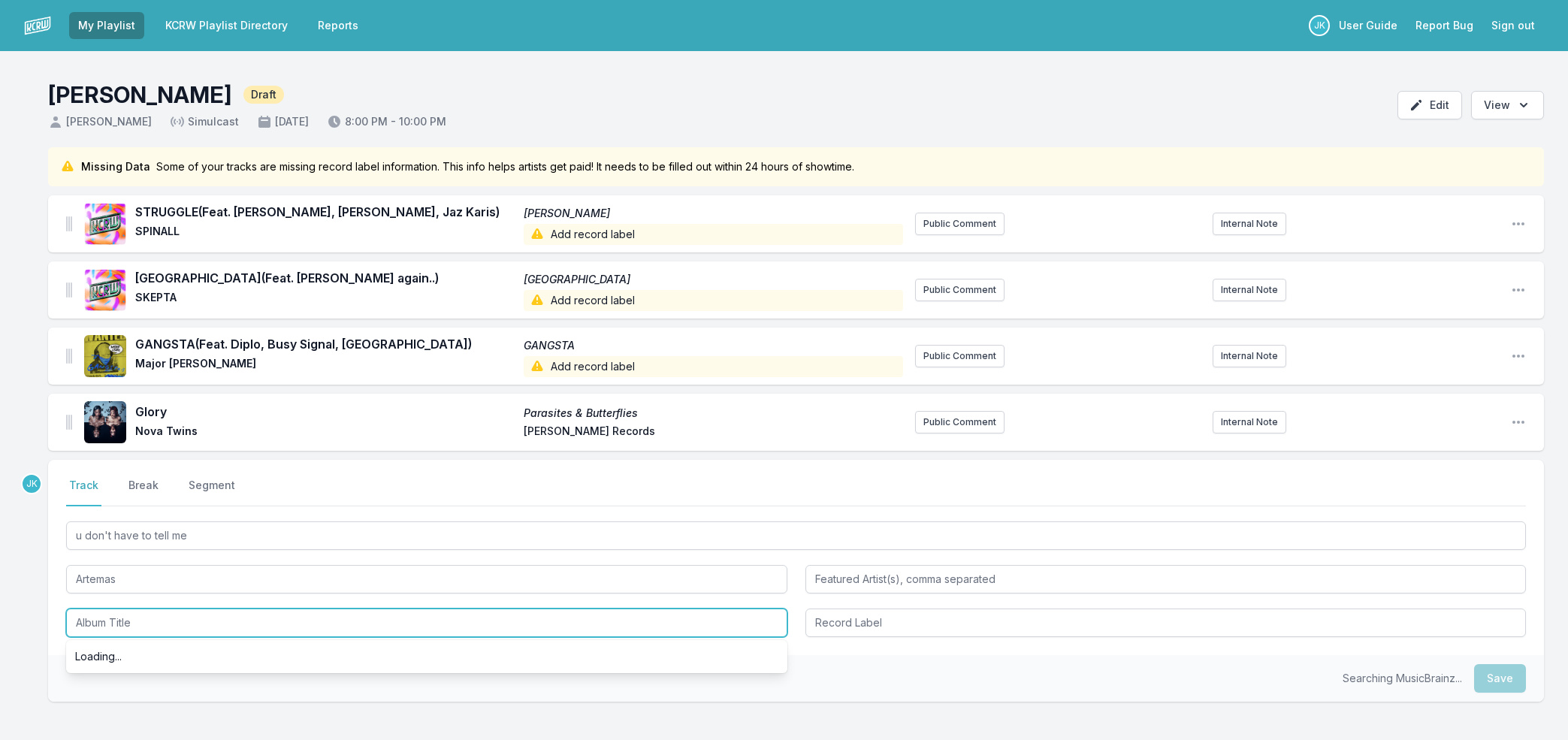
click at [110, 618] on input "Album Title" at bounding box center [426, 623] width 721 height 29
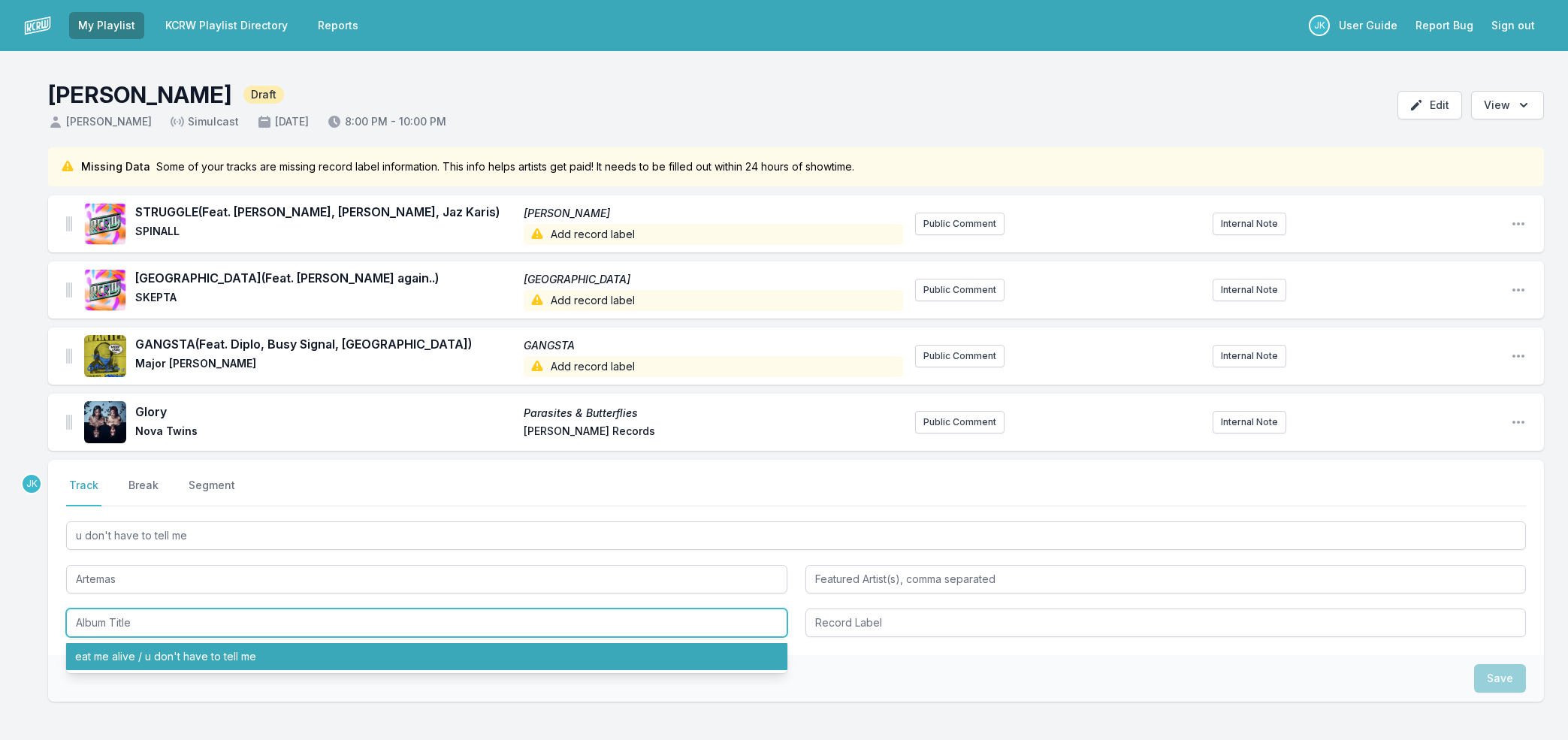
click at [122, 655] on li "eat me alive / u don't have to tell me" at bounding box center [426, 657] width 721 height 27
type input "eat me alive / u don't have to tell me"
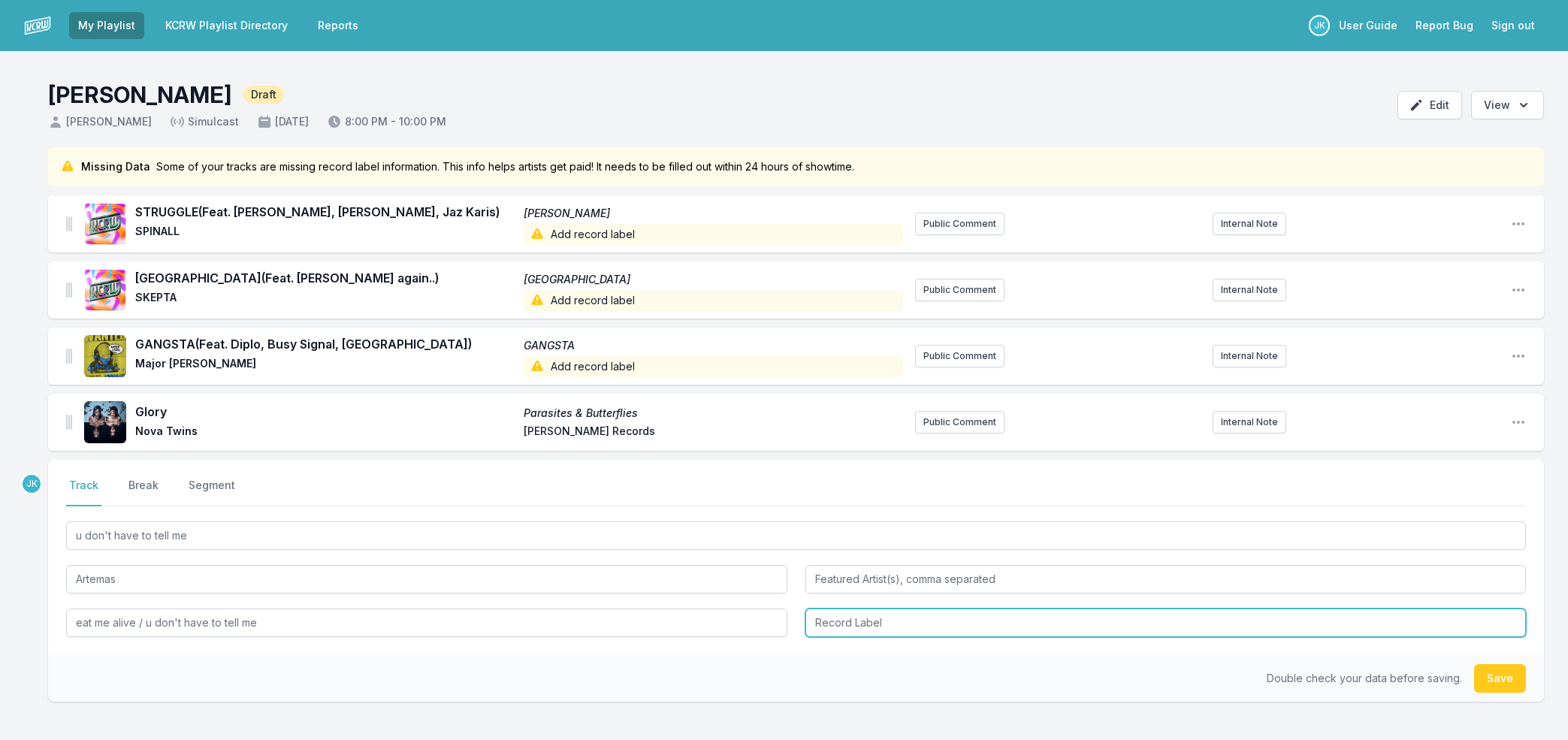
click at [833, 617] on input "Record Label" at bounding box center [1165, 623] width 721 height 29
drag, startPoint x: 877, startPoint y: 624, endPoint x: 787, endPoint y: 621, distance: 90.0
click at [787, 621] on div "u don't have to tell me Artemas eat me alive / u don't have to tell me ATLANTIC…" at bounding box center [796, 578] width 1459 height 119
type input "Atlantic"
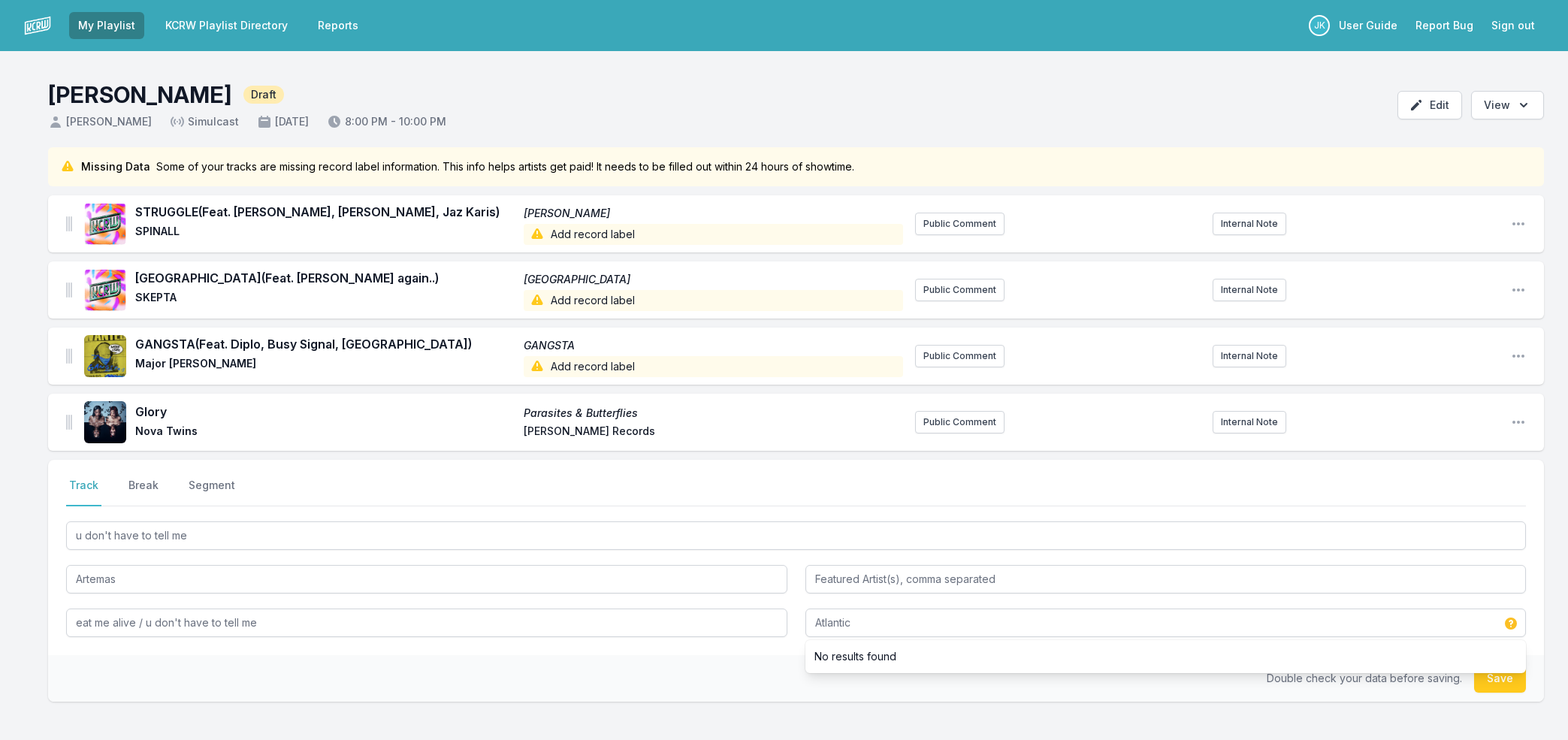
click at [1487, 682] on button "Save" at bounding box center [1499, 679] width 52 height 29
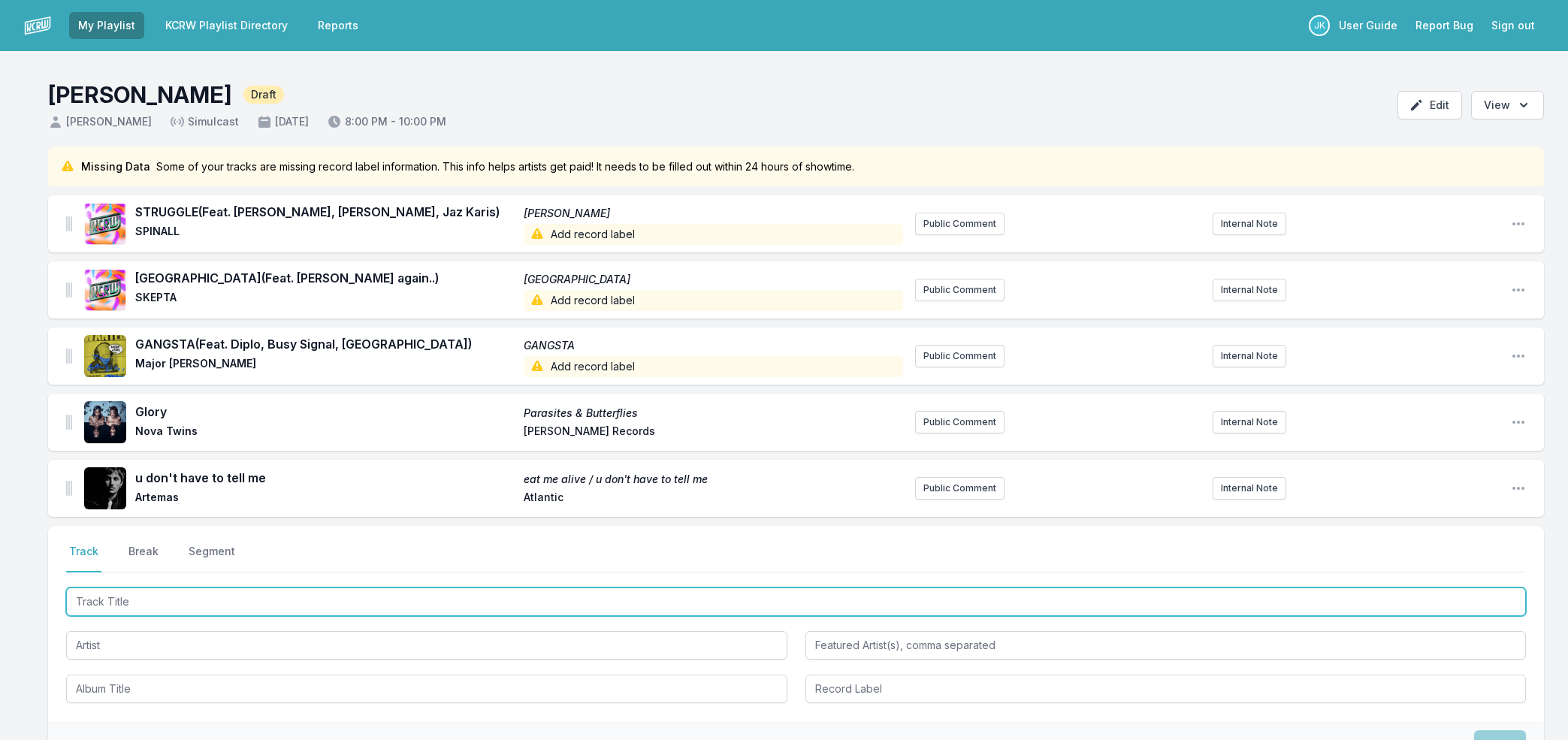
click at [83, 602] on input "Track Title" at bounding box center [796, 602] width 1459 height 29
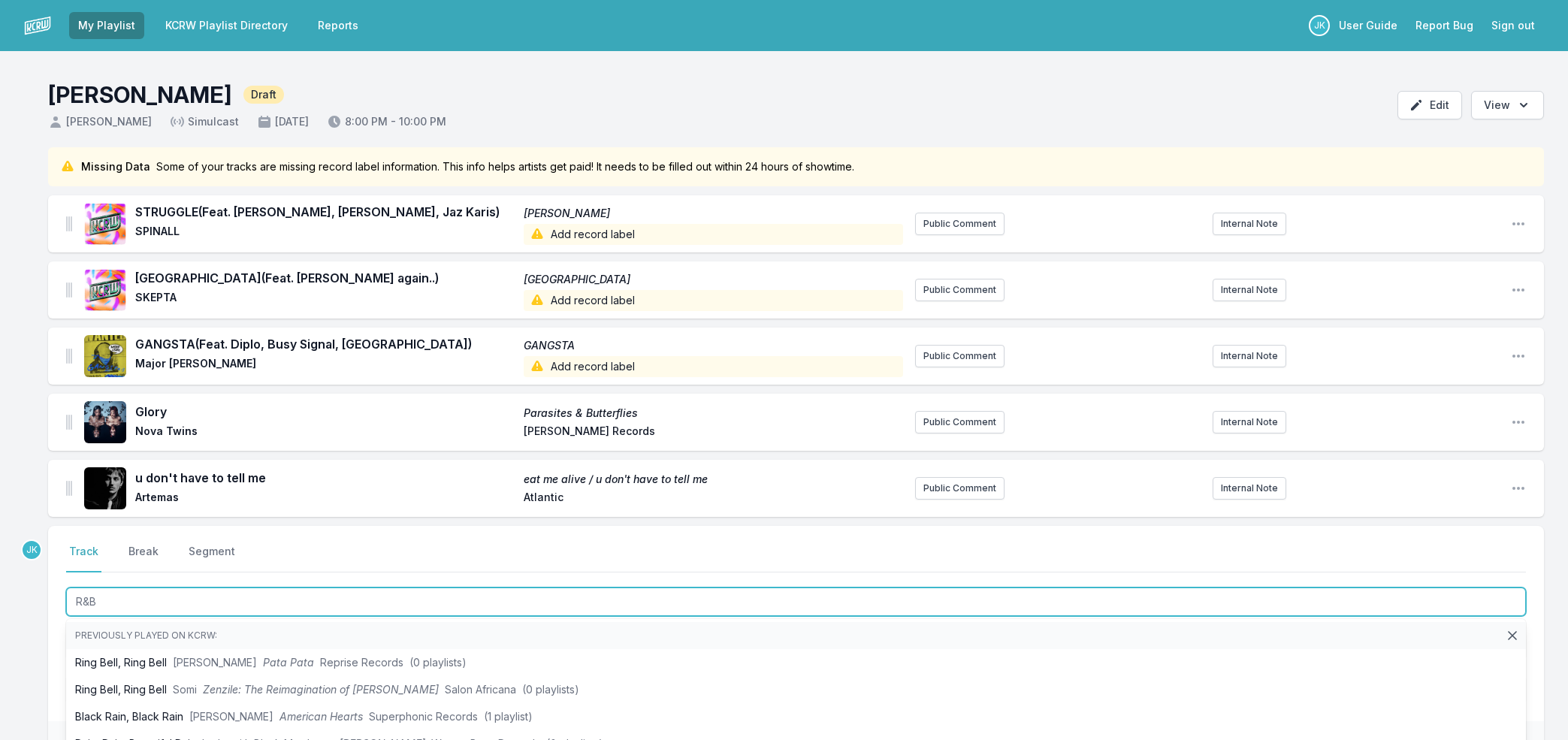
type input "R&B"
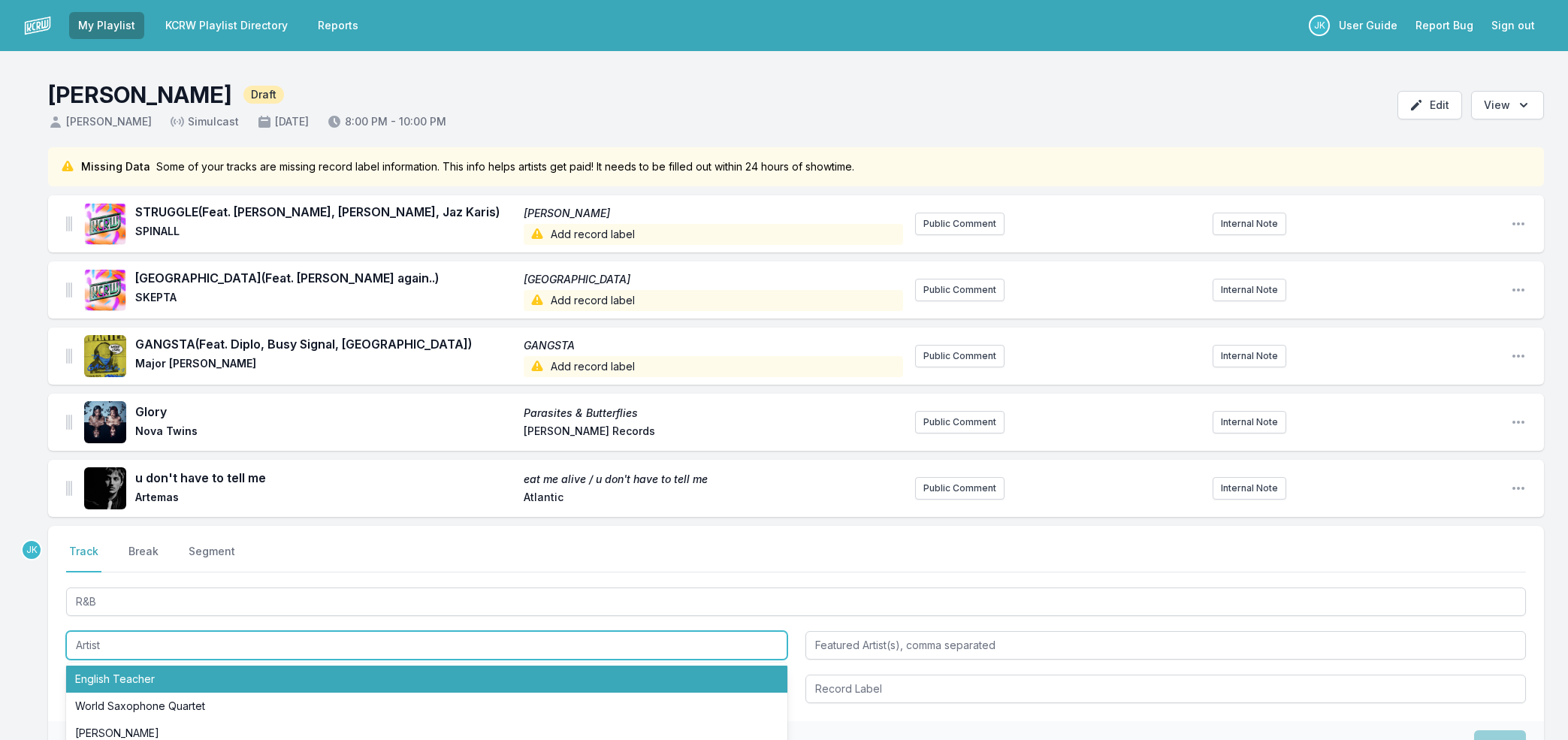
click at [97, 683] on li "English Teacher" at bounding box center [426, 680] width 721 height 27
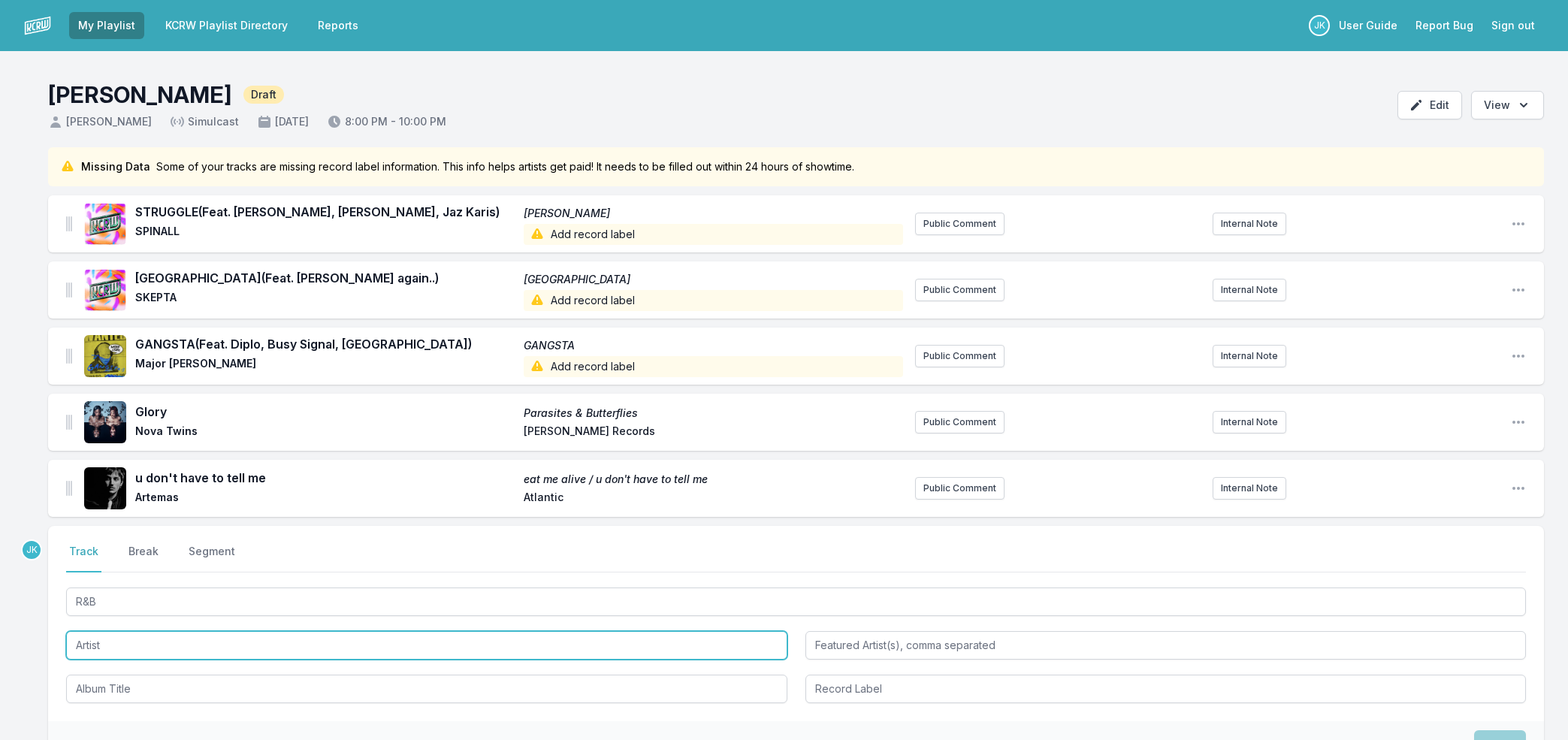
type input "English Teacher"
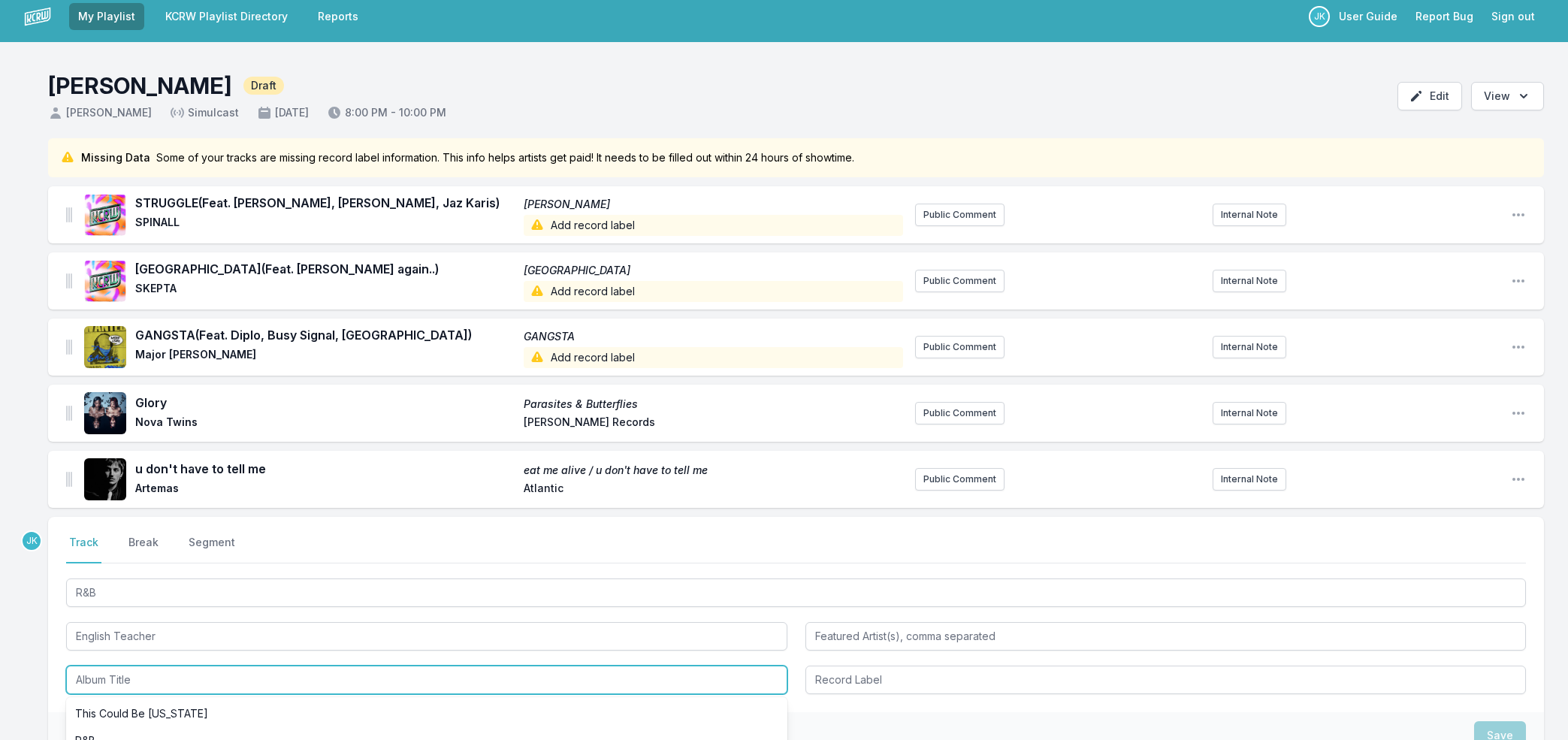
click at [107, 682] on input "Album Title" at bounding box center [426, 681] width 721 height 29
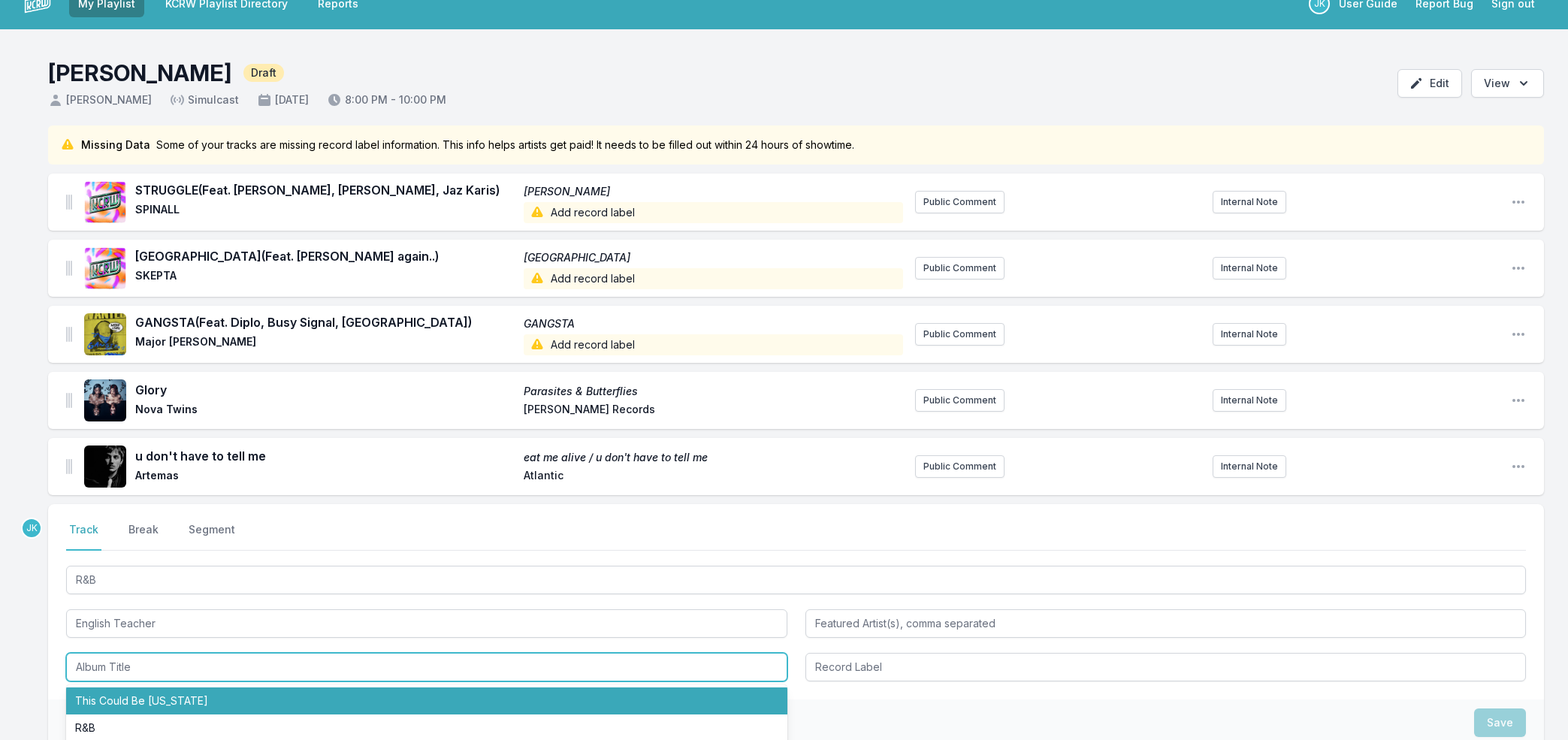
click at [116, 693] on li "This Could Be Texas" at bounding box center [426, 701] width 721 height 27
type input "This Could Be Texas"
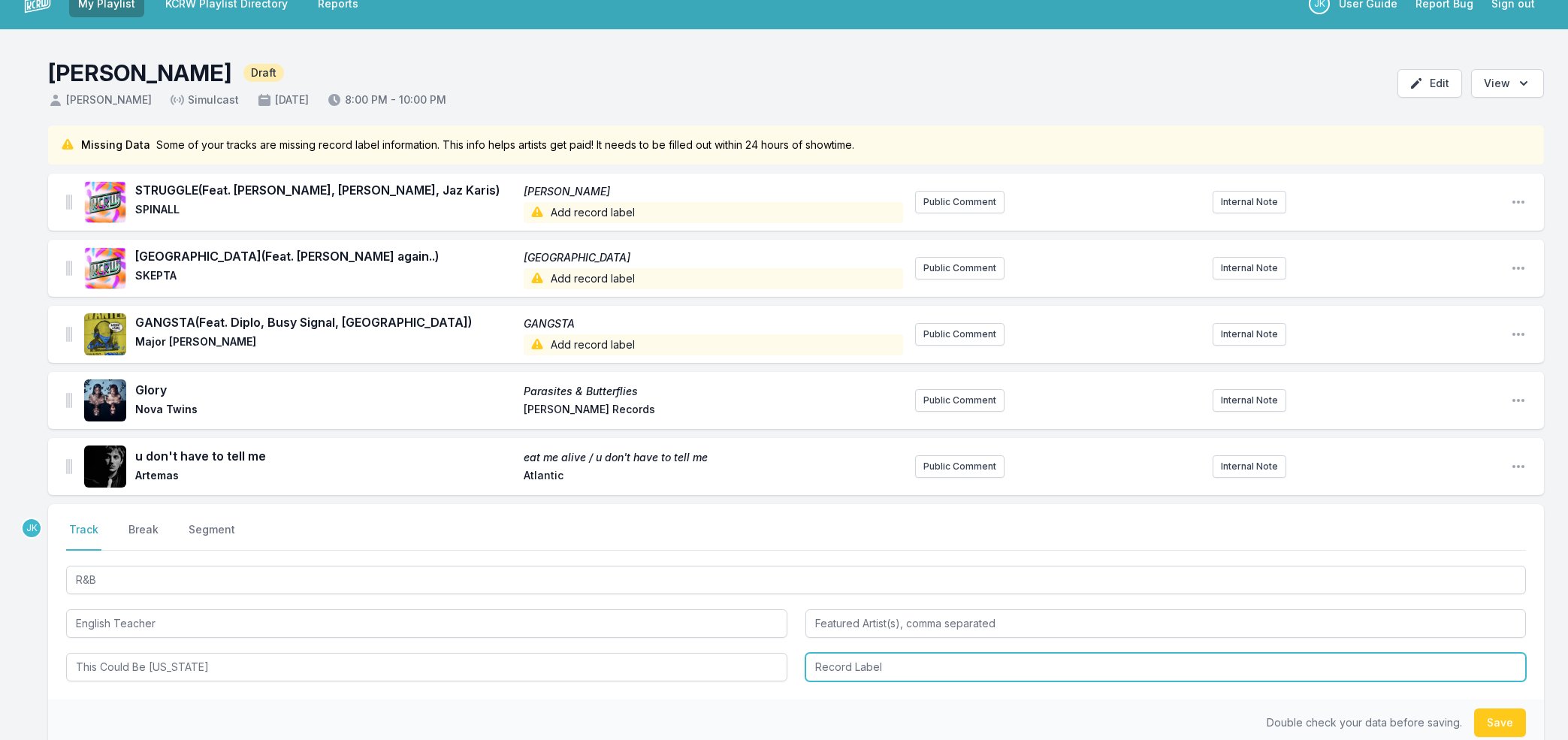
click at [891, 673] on input "Record Label" at bounding box center [1165, 668] width 721 height 29
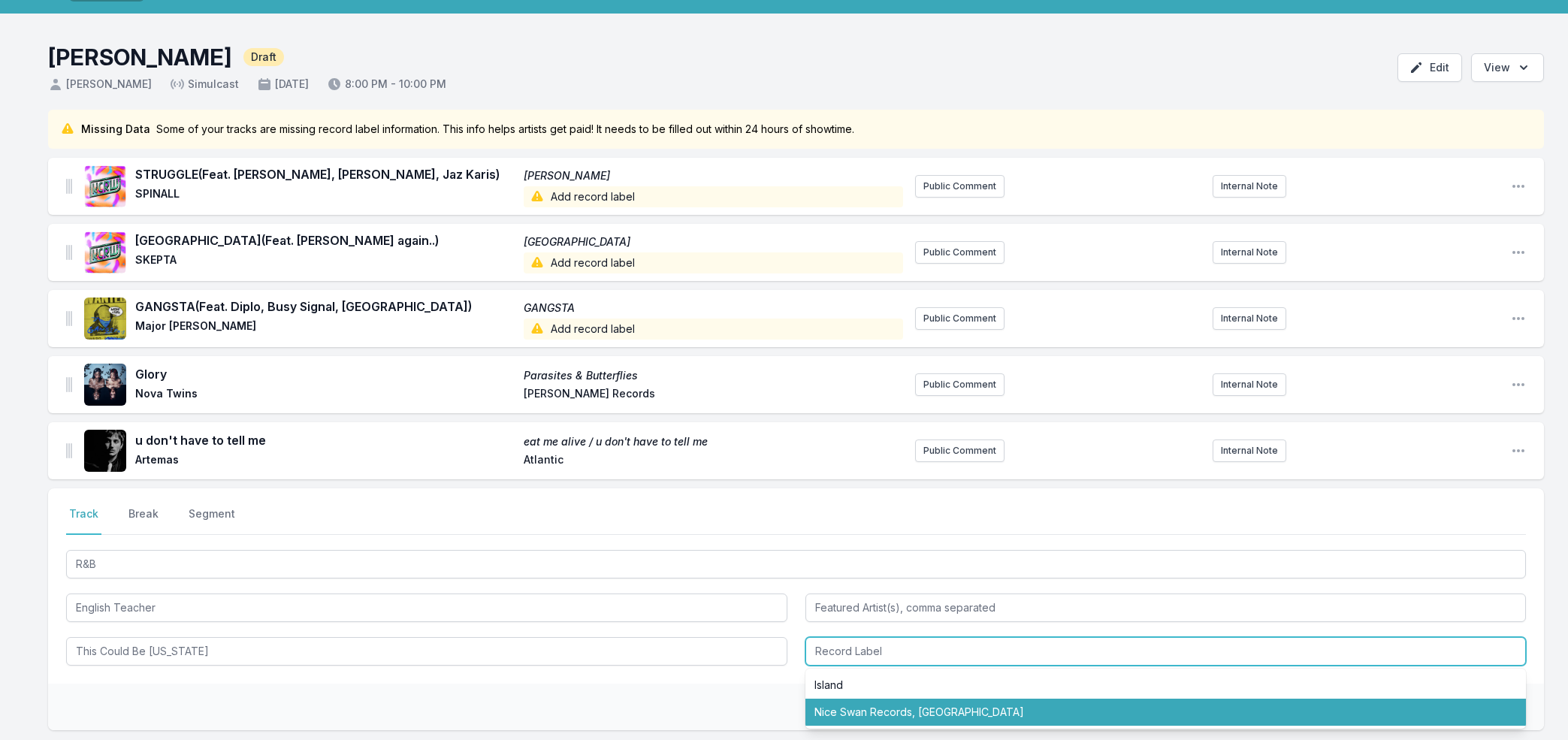
scroll to position [61, 0]
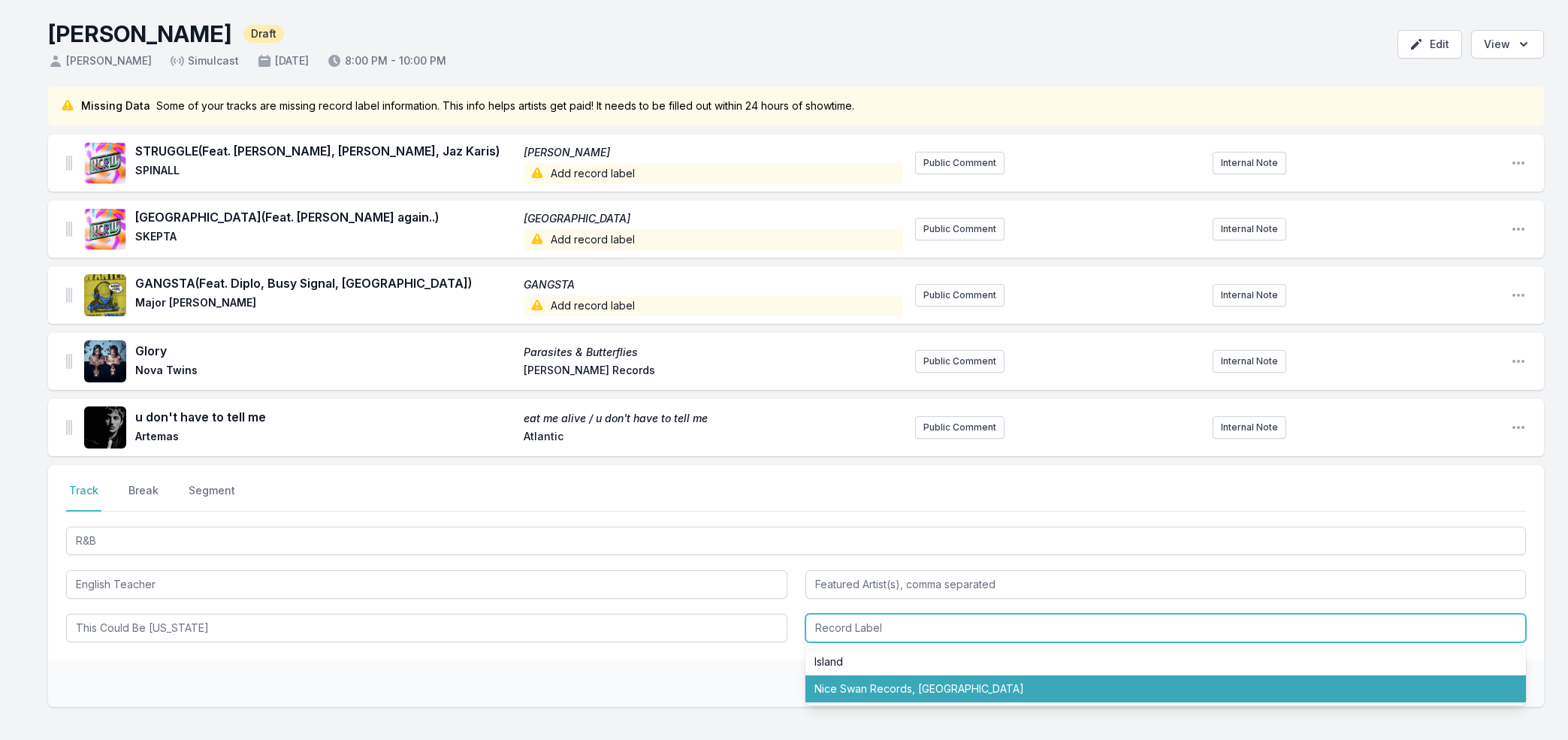
click at [849, 696] on li "Nice Swan Records, Island" at bounding box center [1165, 689] width 721 height 27
type input "Nice Swan Records, Island"
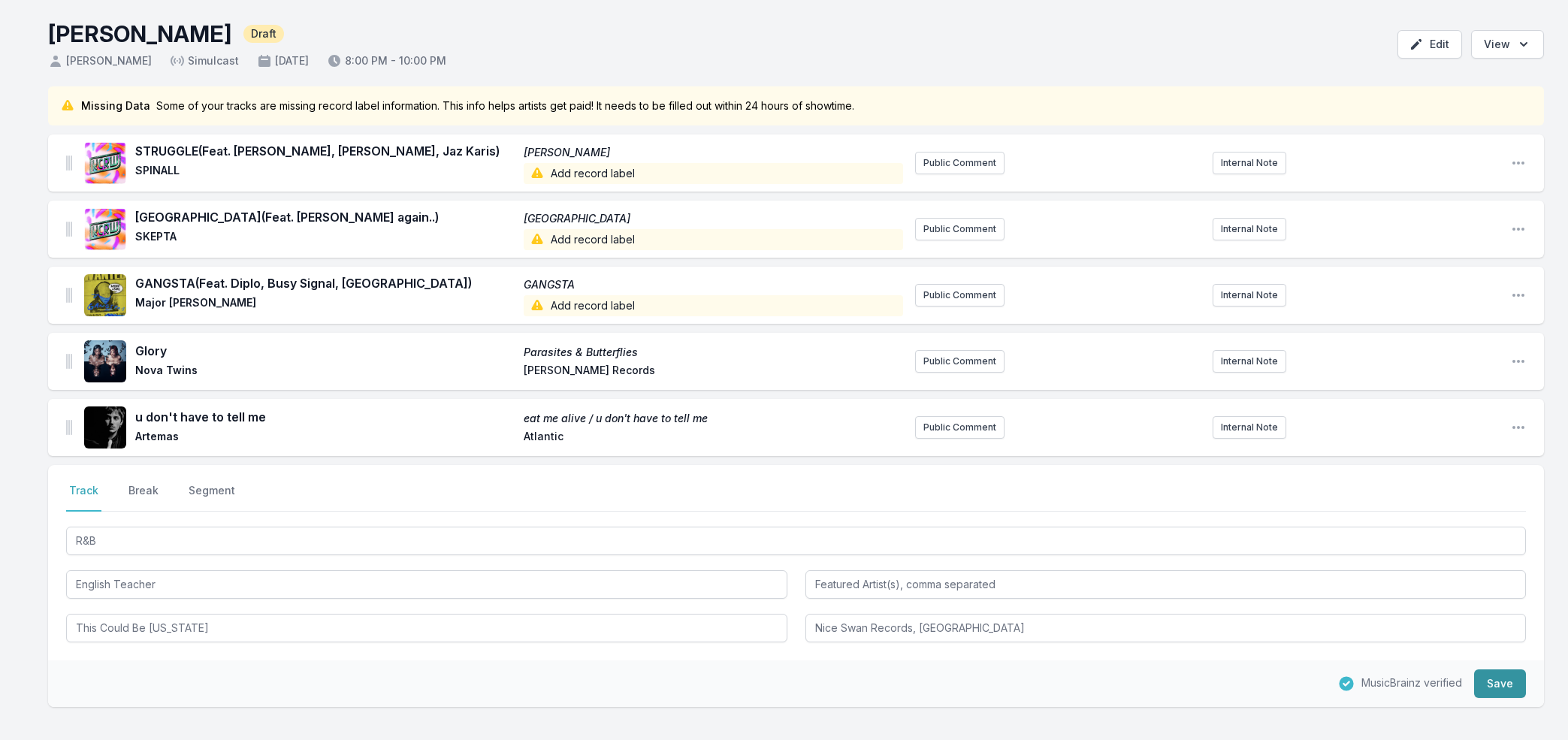
click at [1483, 688] on button "Save" at bounding box center [1499, 684] width 52 height 29
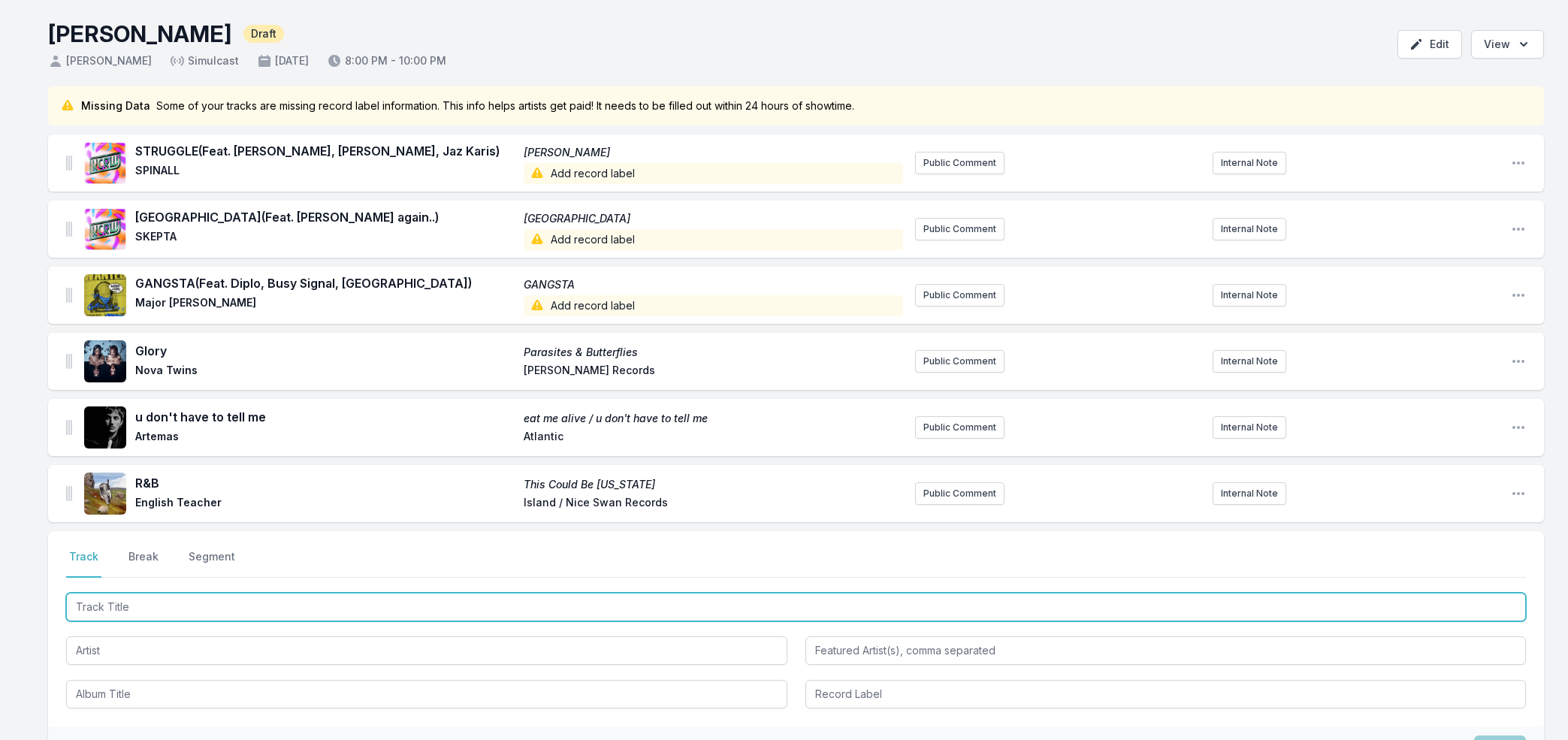
click at [103, 598] on input "Track Title" at bounding box center [796, 607] width 1459 height 29
click at [150, 607] on input "Act Like You Title" at bounding box center [796, 607] width 1459 height 29
type input "Act Like You Title"
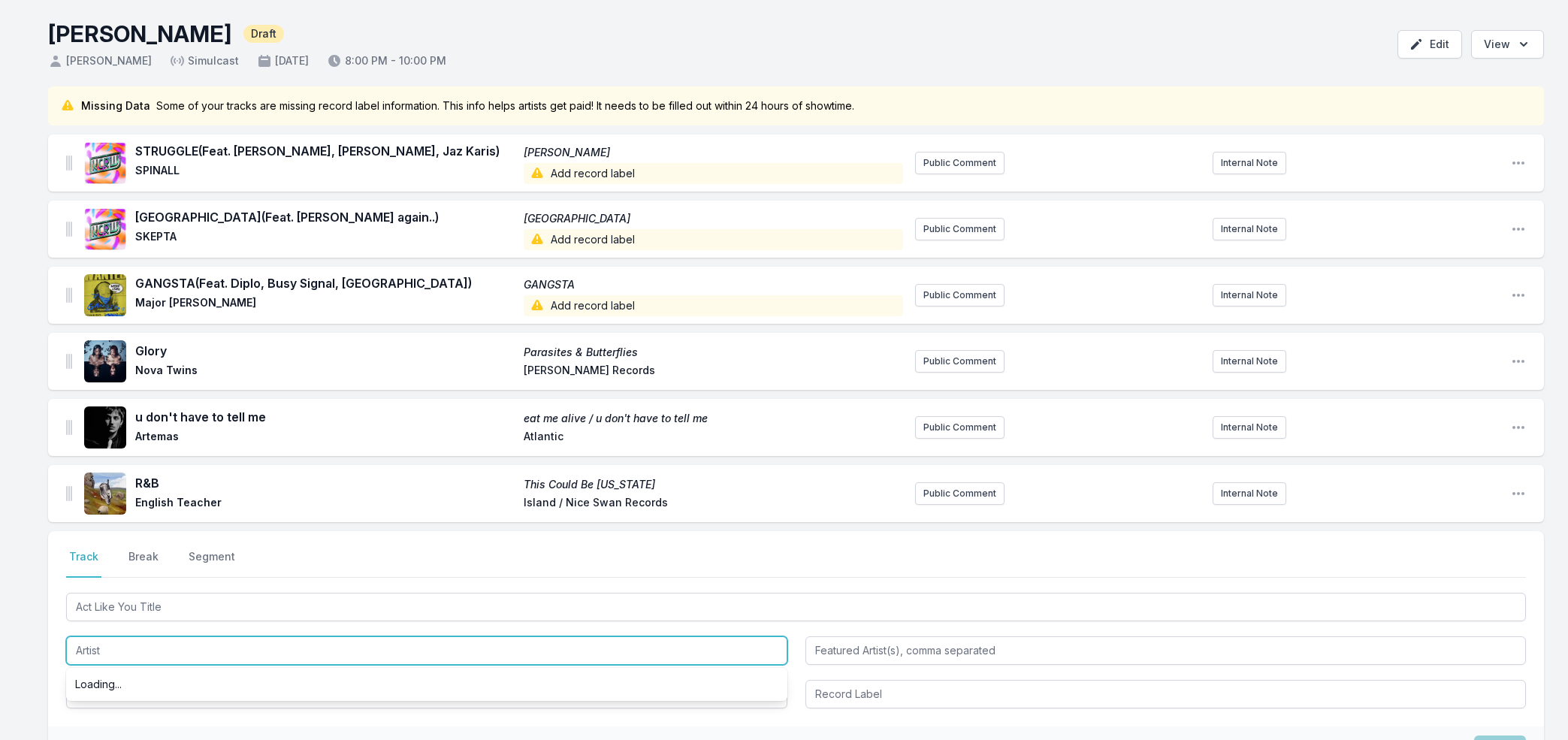
click at [106, 651] on input "Artist" at bounding box center [426, 651] width 721 height 29
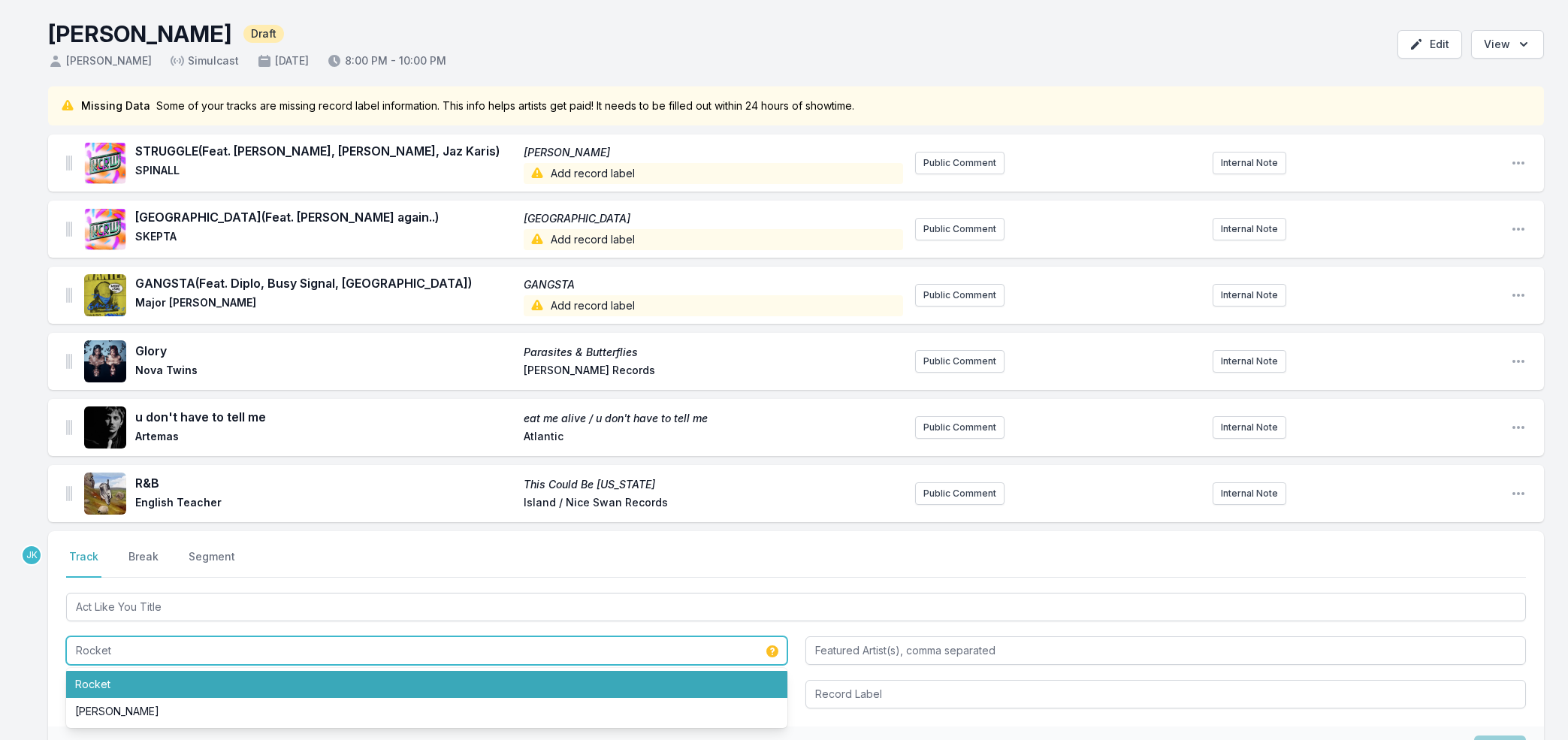
click at [81, 679] on li "Rocket" at bounding box center [426, 685] width 721 height 27
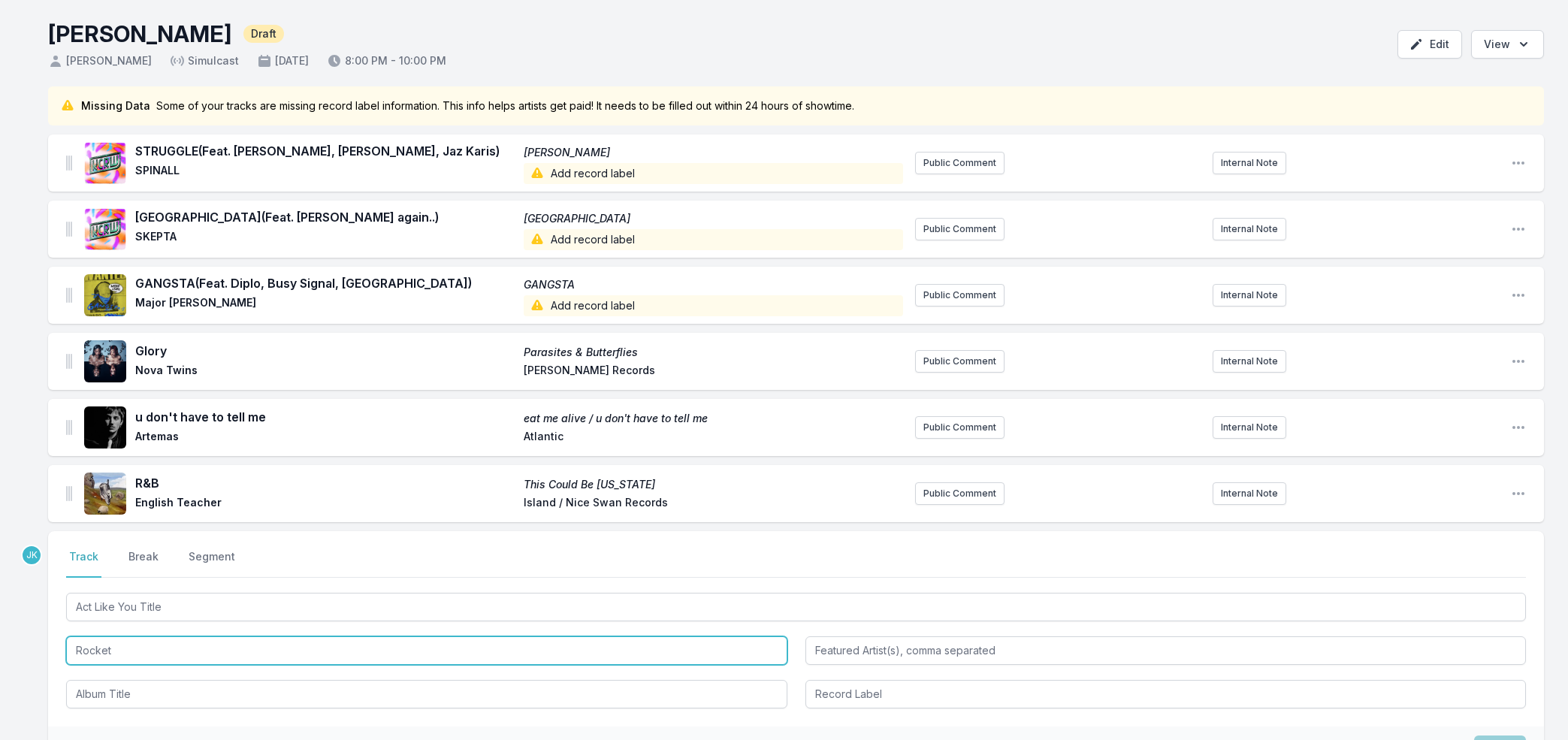
scroll to position [83, 0]
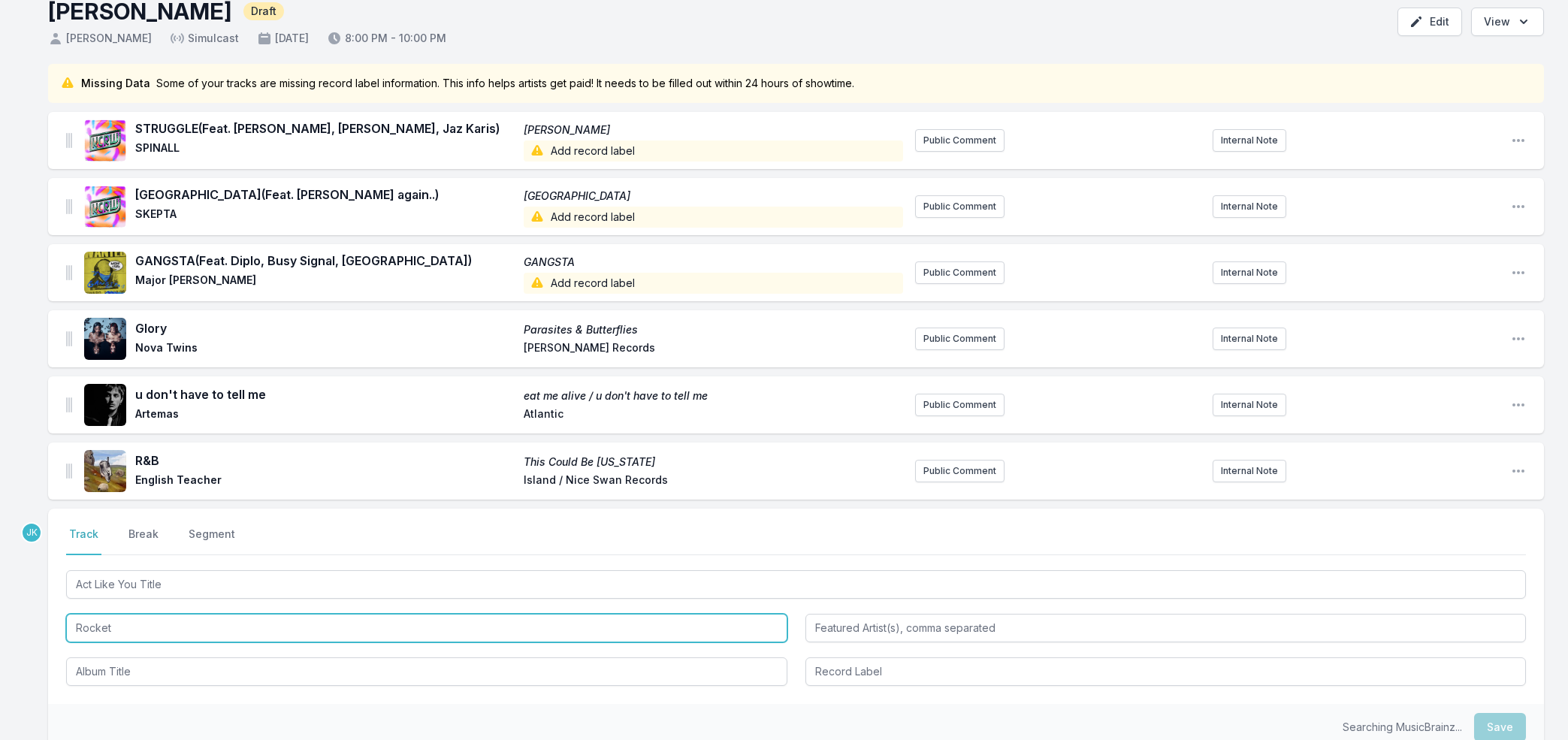
type input "Rocket"
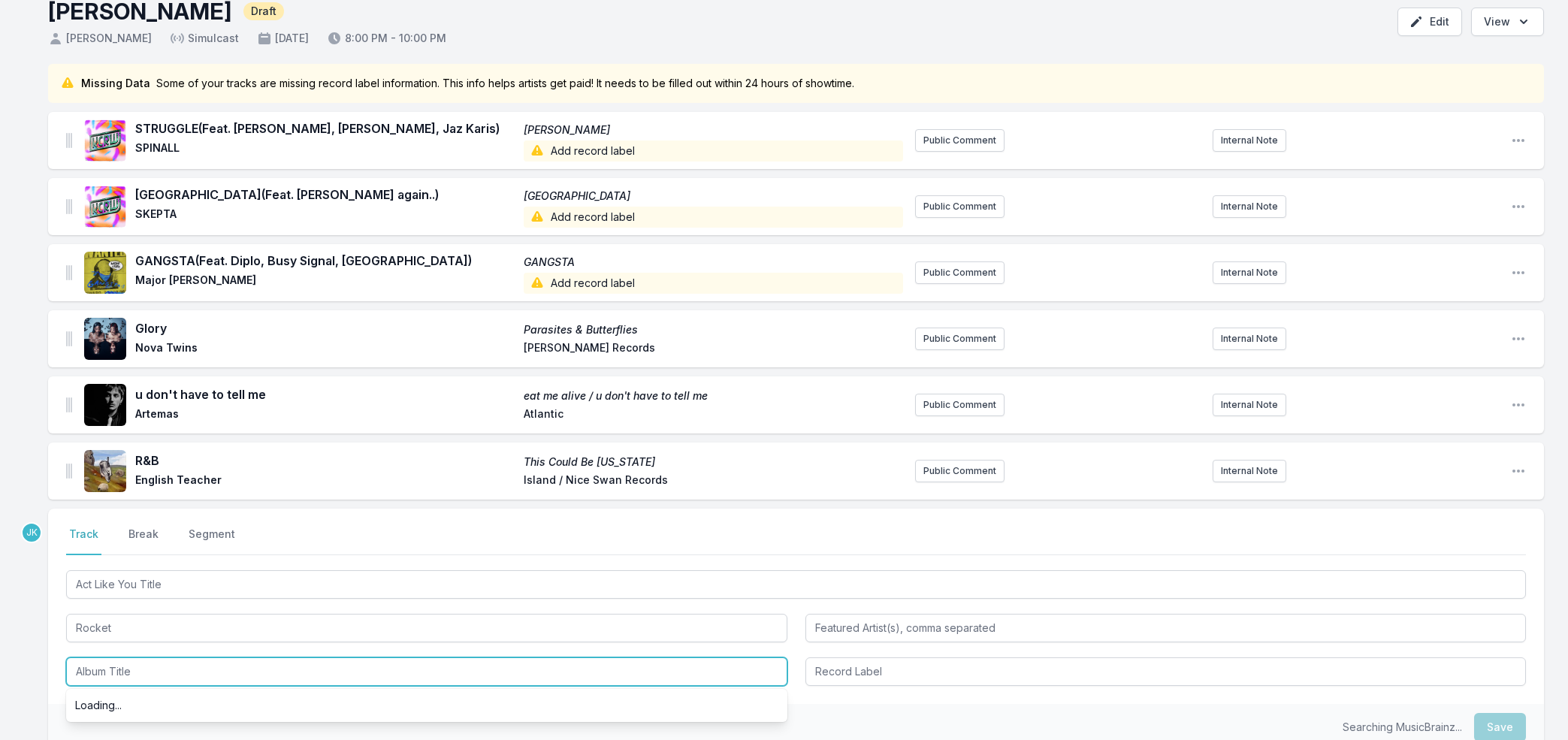
click at [92, 670] on input "Album Title" at bounding box center [426, 672] width 721 height 29
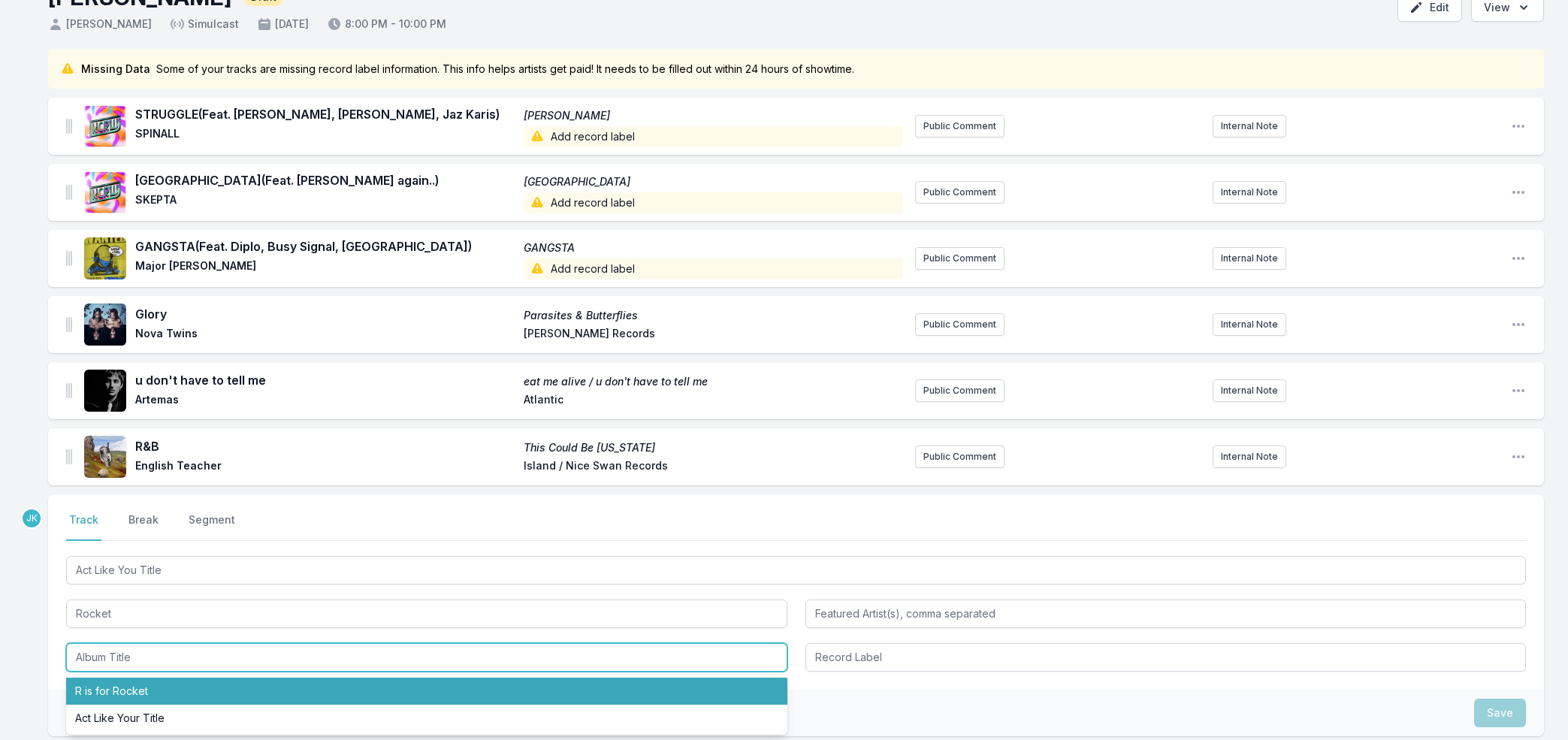
scroll to position [116, 0]
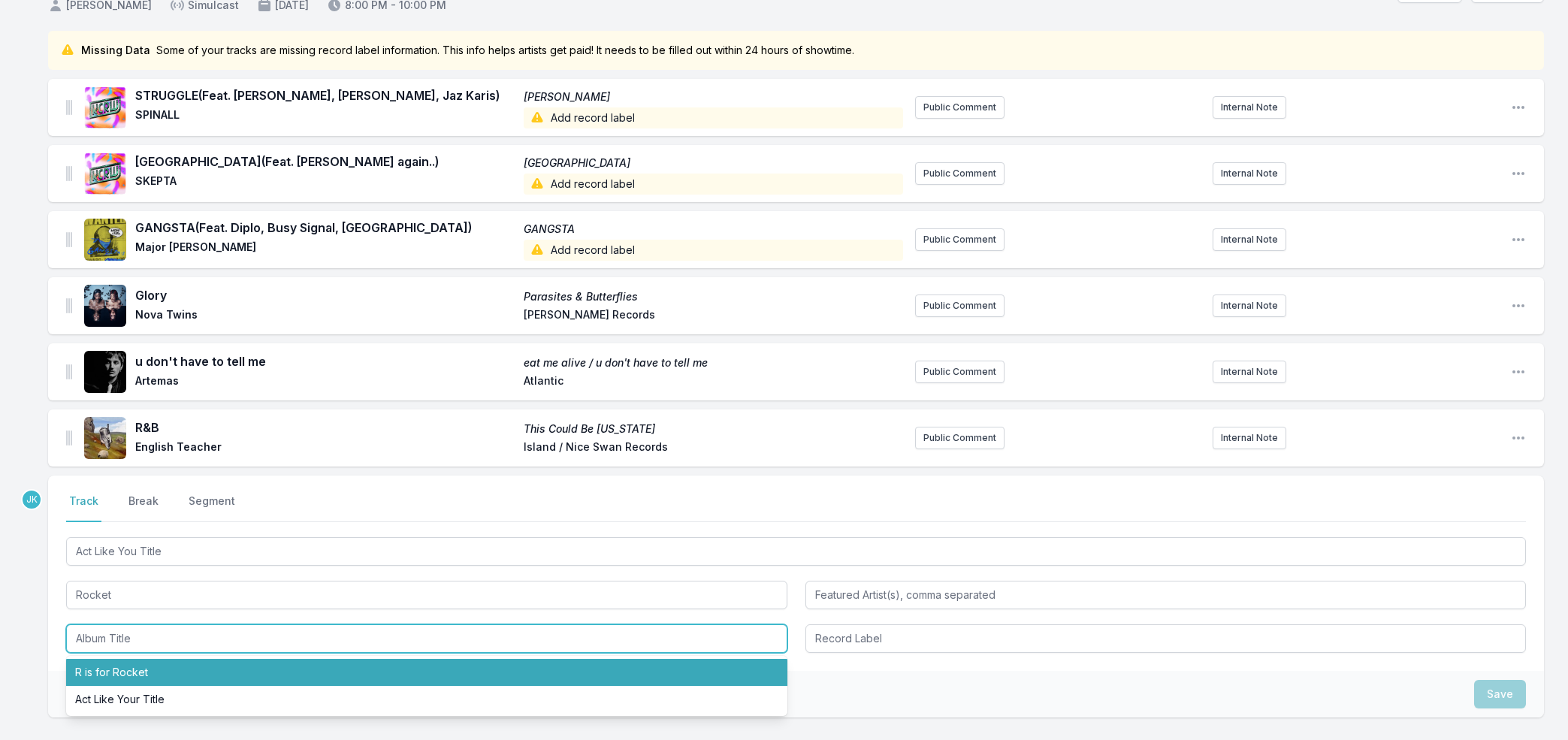
click at [98, 675] on li "R is for Rocket" at bounding box center [426, 673] width 721 height 27
type input "R is for Rocket"
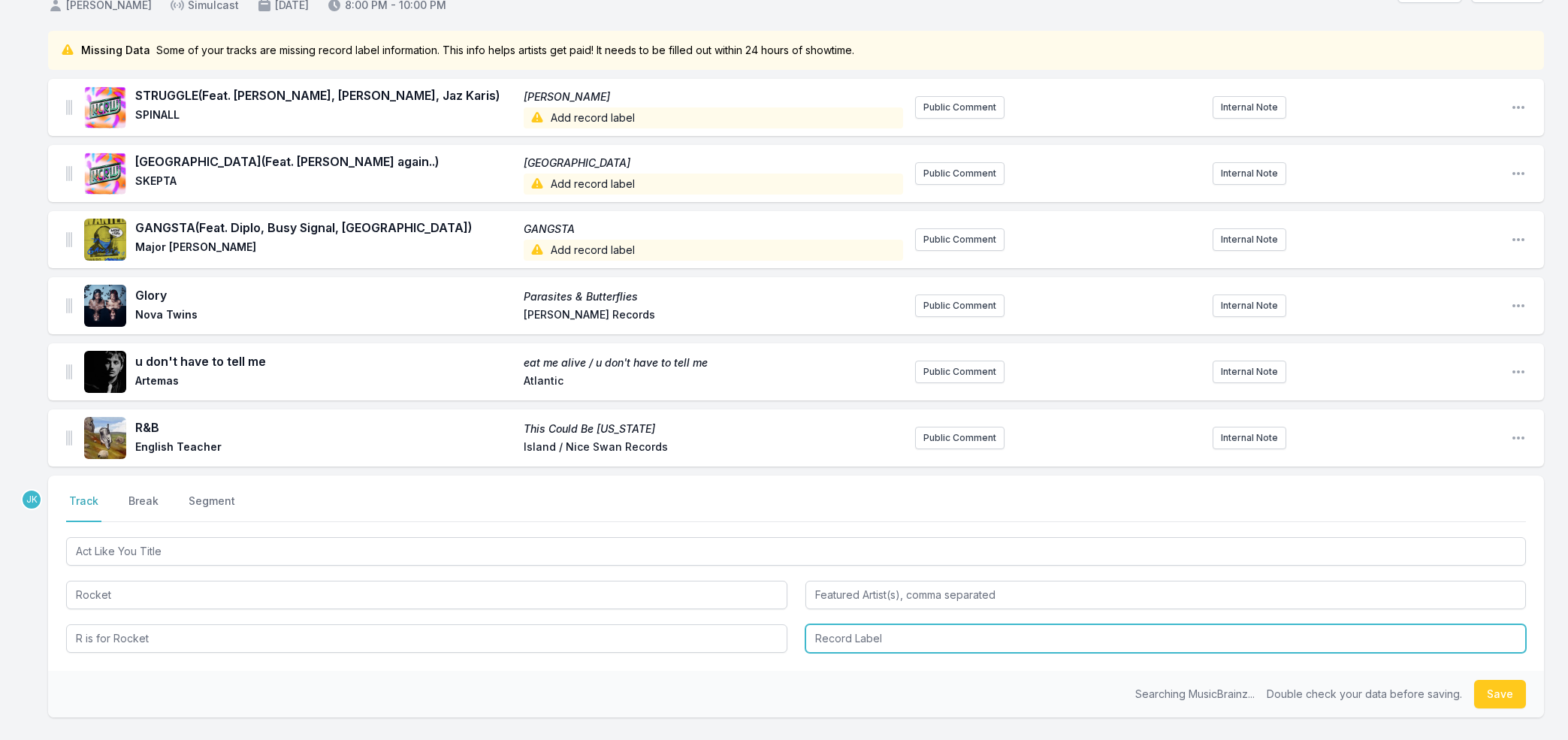
click at [926, 639] on input "Record Label" at bounding box center [1165, 639] width 721 height 29
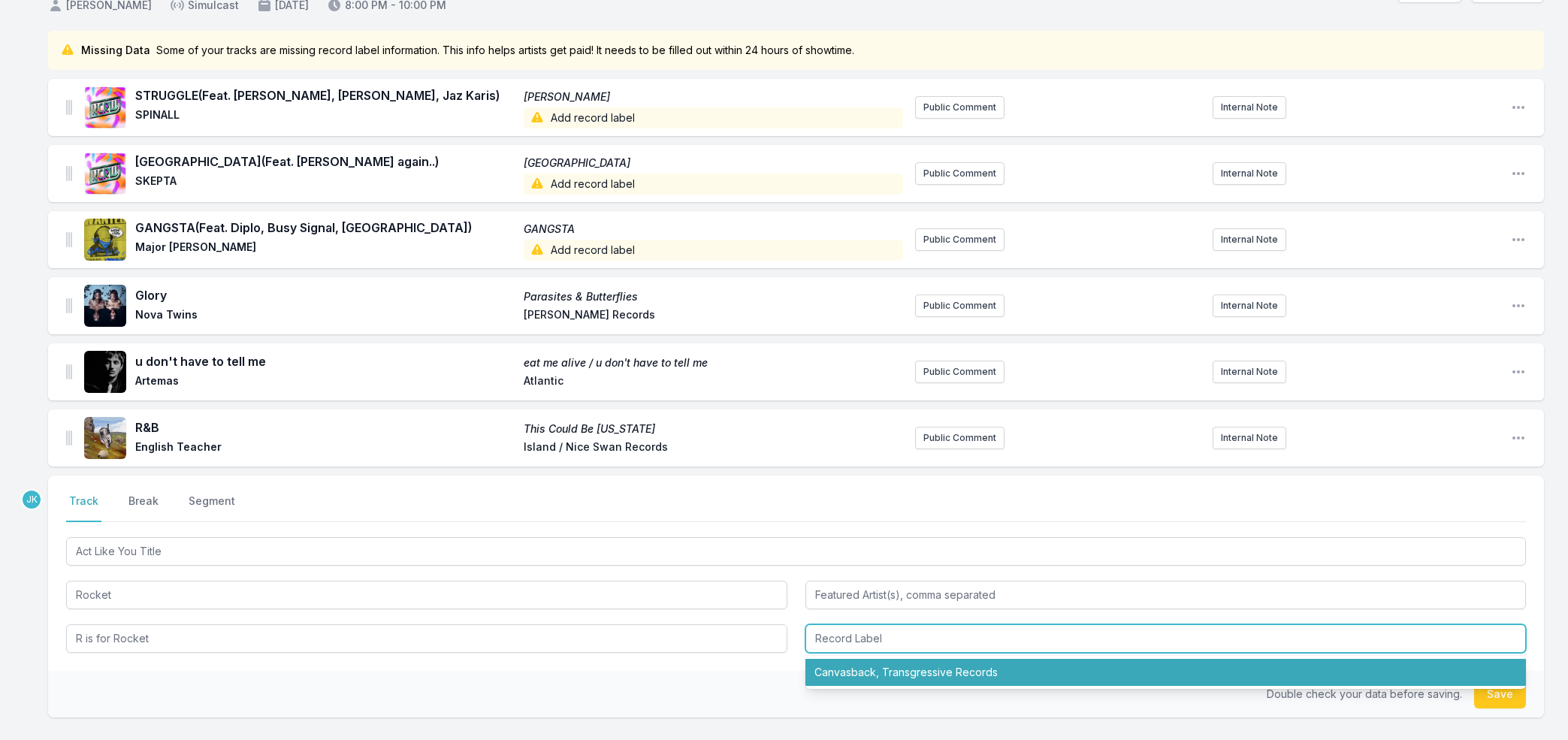
click at [886, 671] on li "Canvasback, Transgressive Records" at bounding box center [1165, 673] width 721 height 27
type input "Canvasback, Transgressive Records"
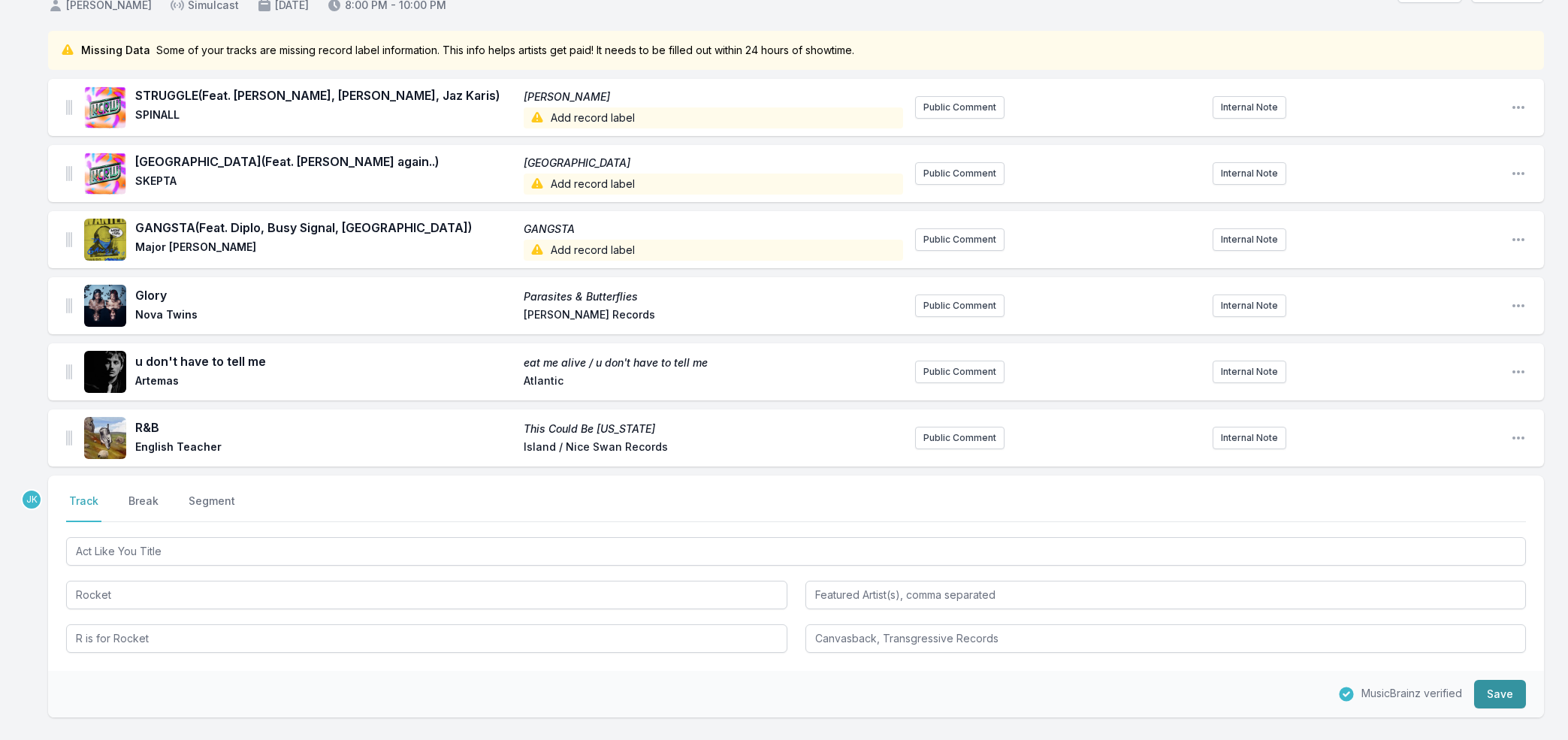
click at [1512, 691] on button "Save" at bounding box center [1499, 694] width 52 height 29
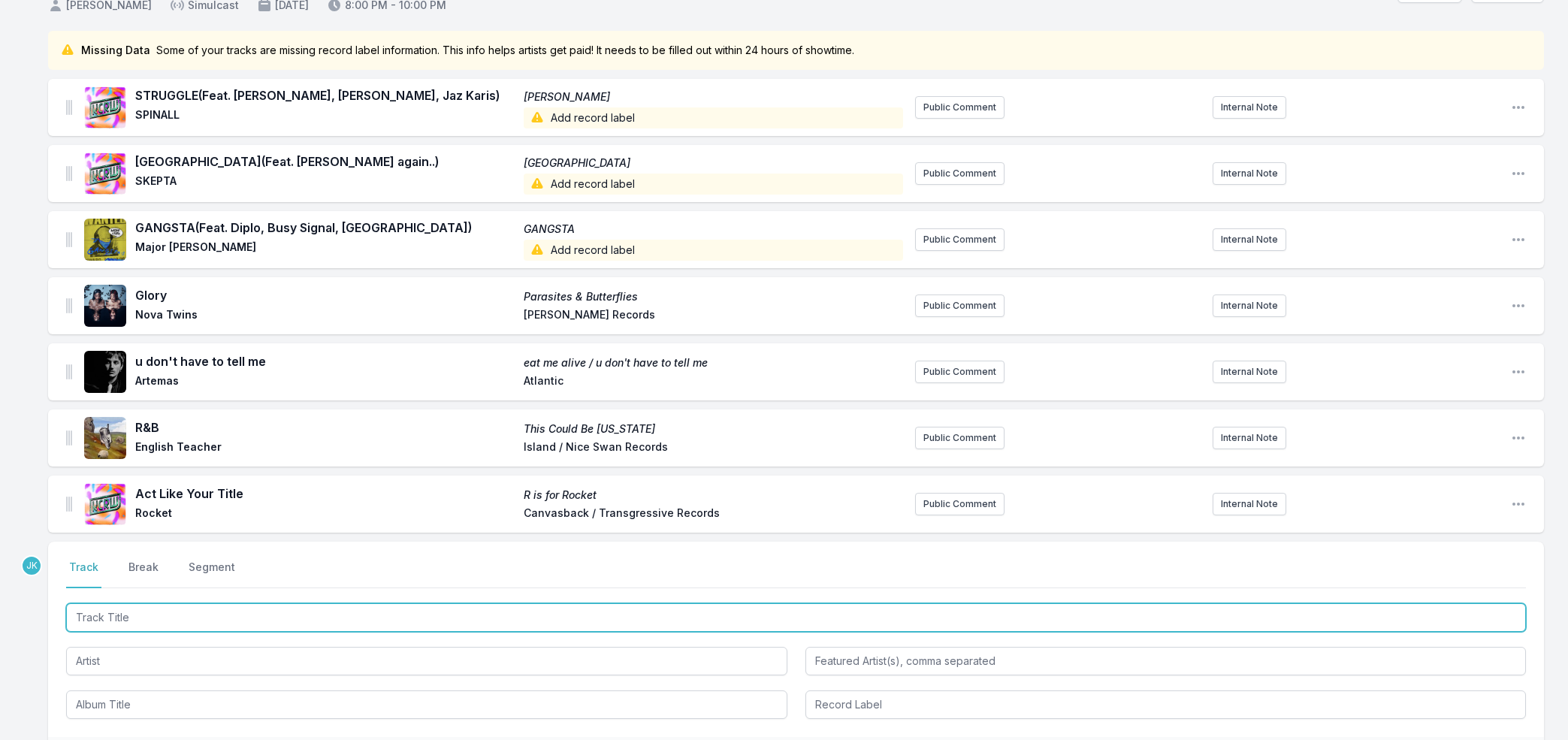
paste input "Cheerleader"
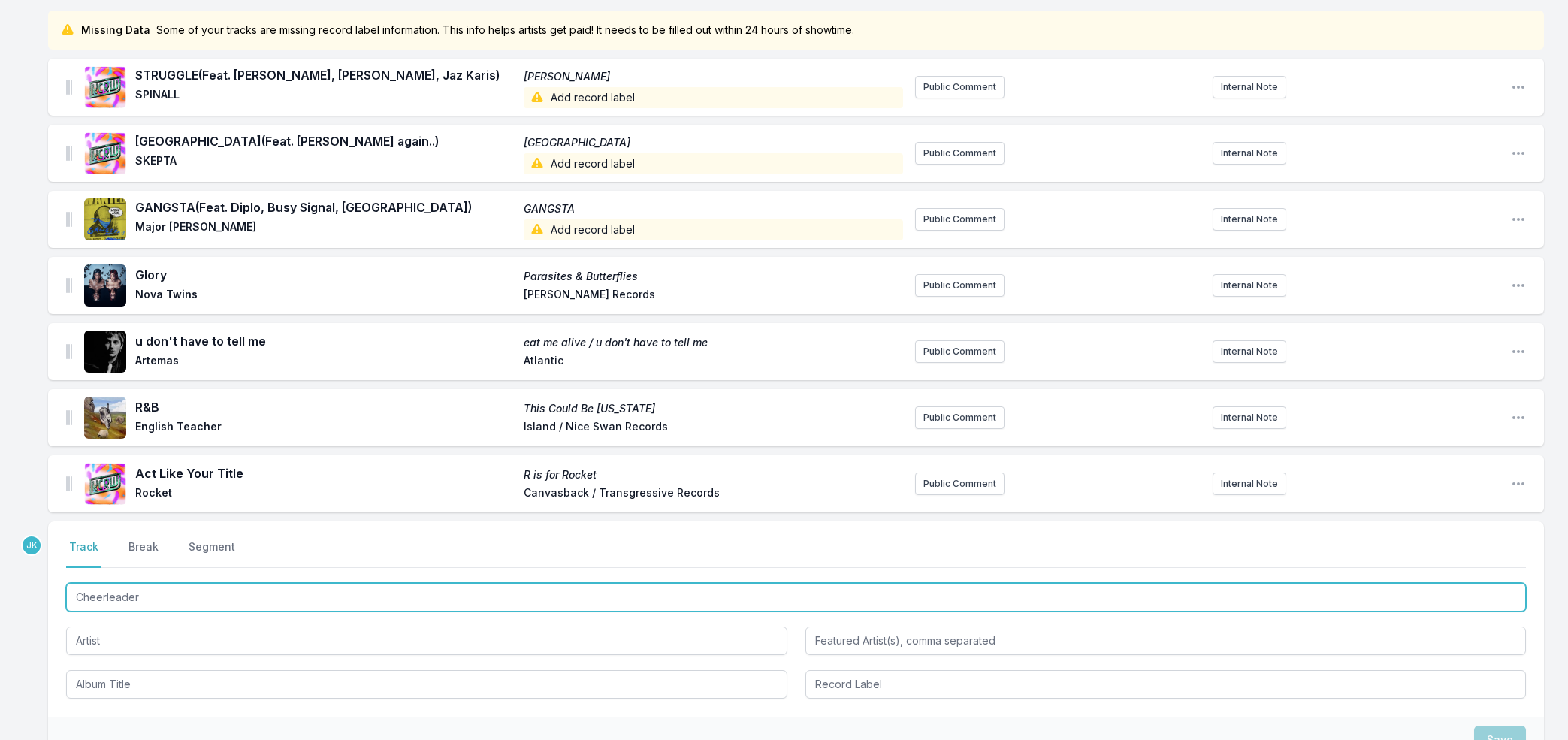
scroll to position [280, 0]
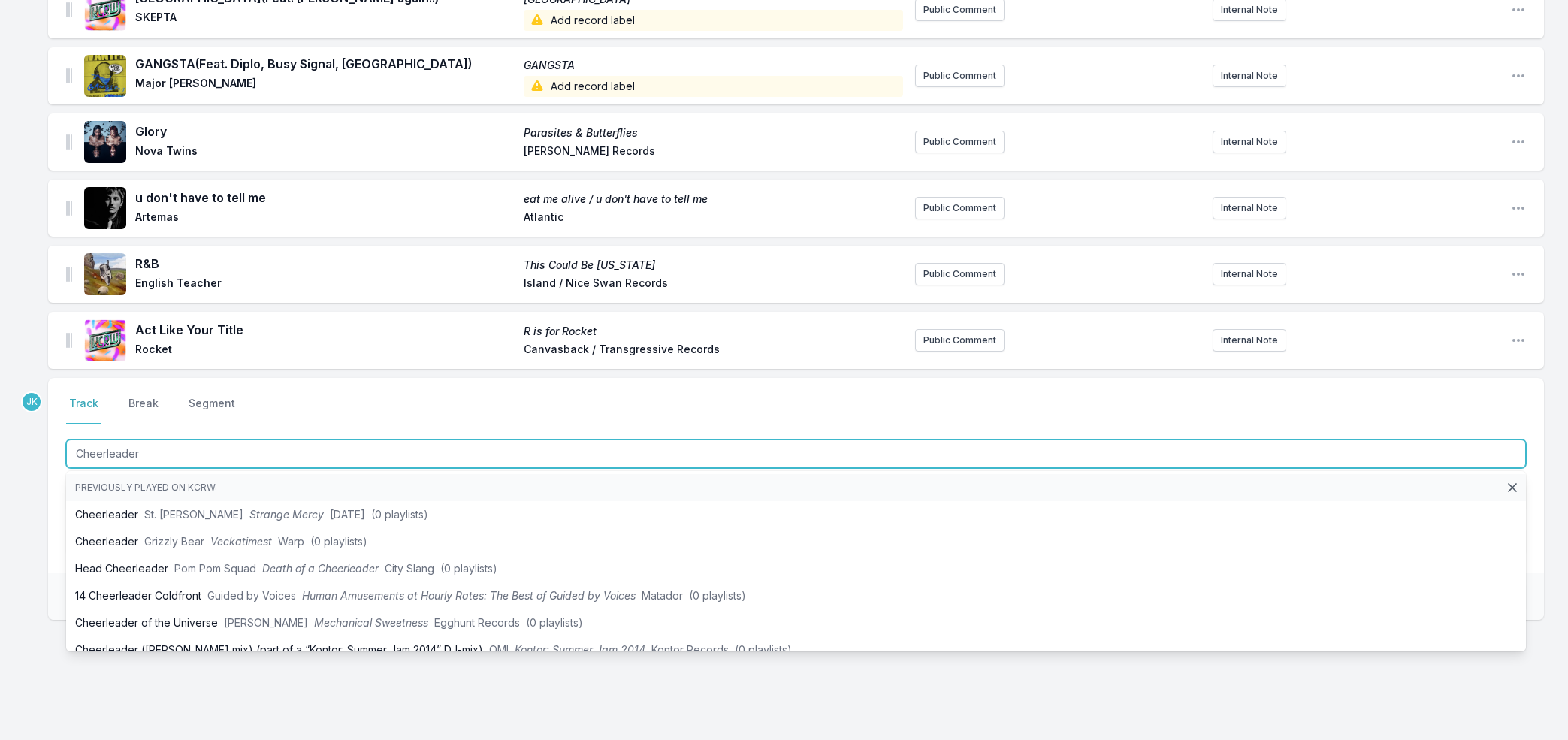
type input "Cheerleader"
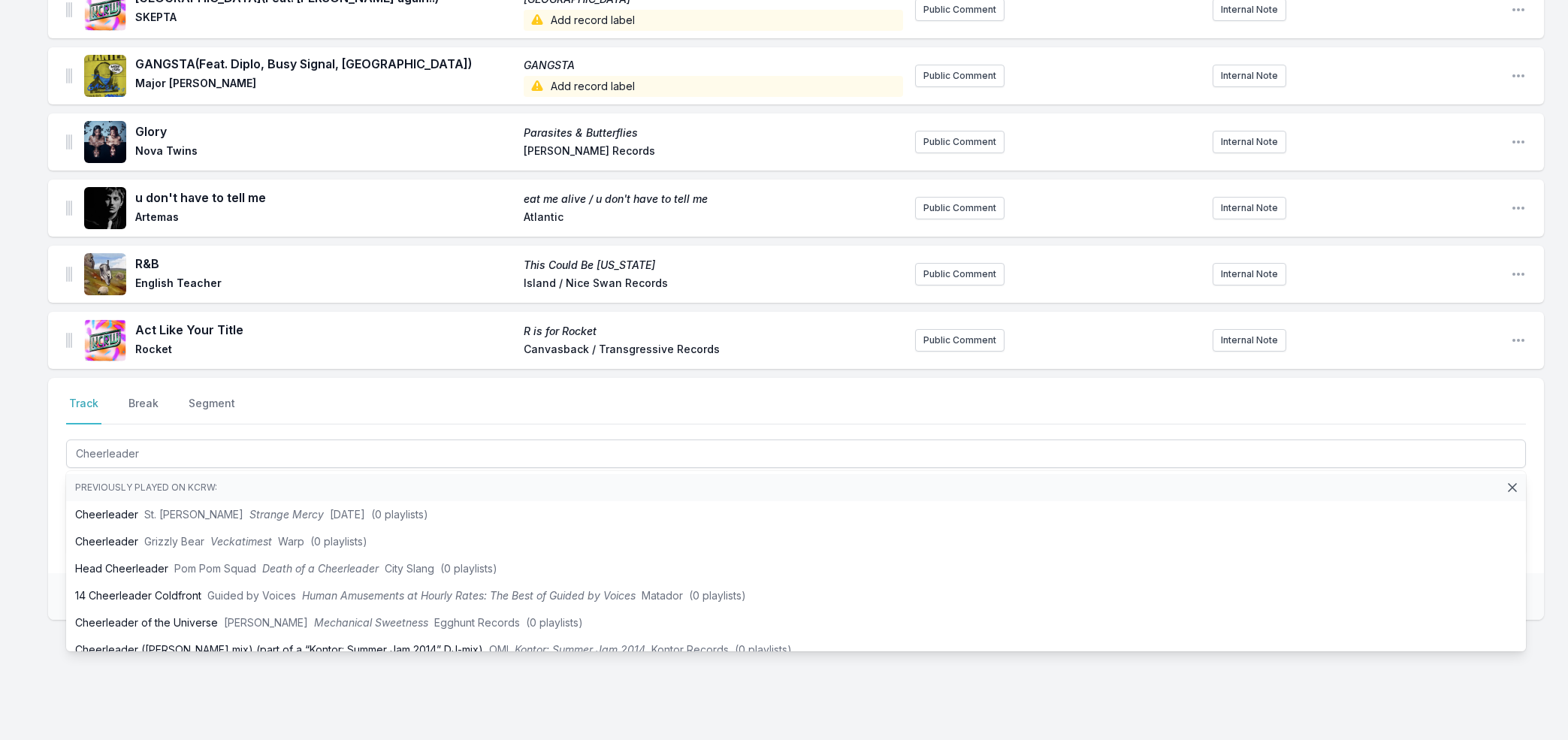
click at [341, 693] on div "Select a tab Track Break Segment Track Break Segment Cheerleader Previously pla…" at bounding box center [796, 547] width 1496 height 338
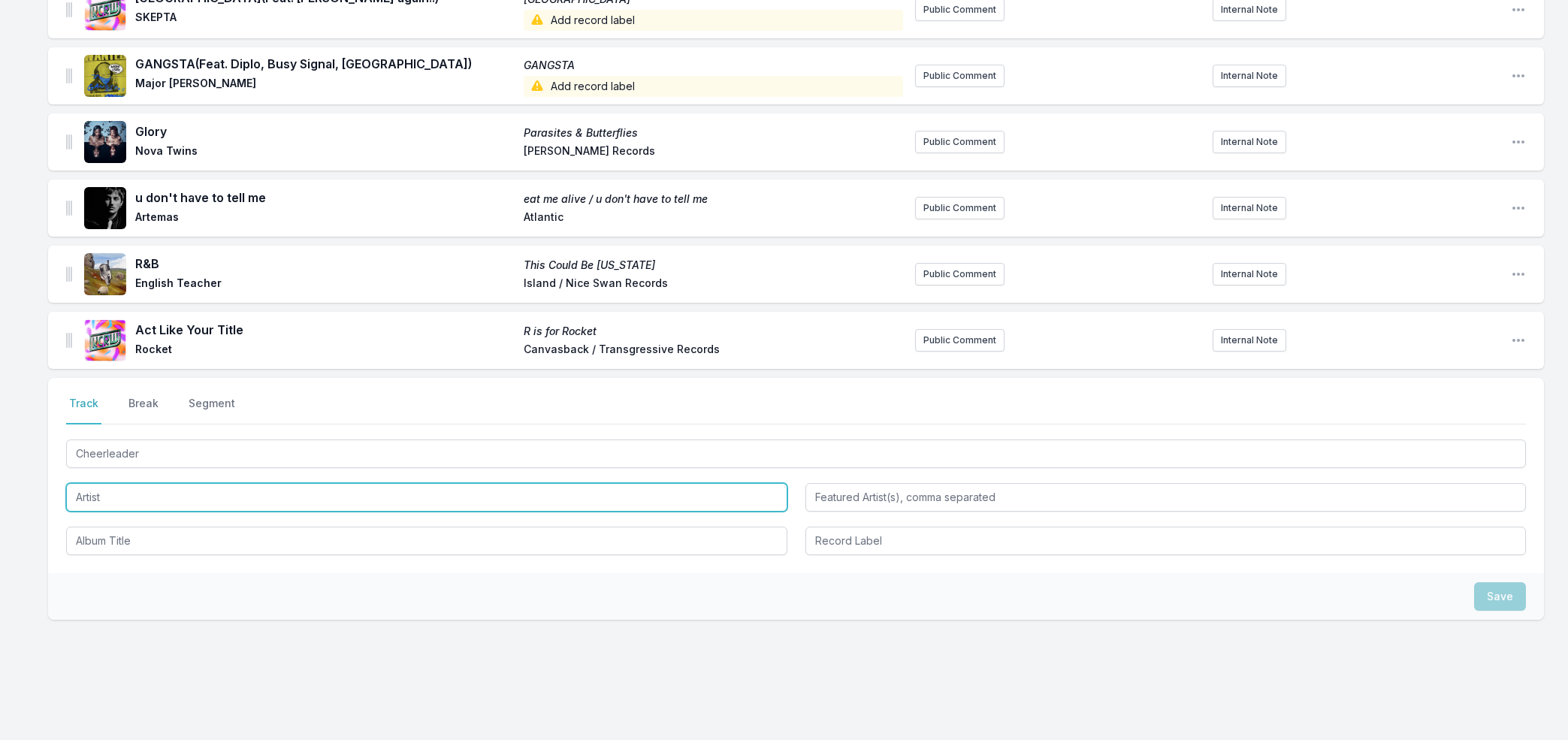
click at [101, 496] on input "Artist" at bounding box center [426, 498] width 721 height 29
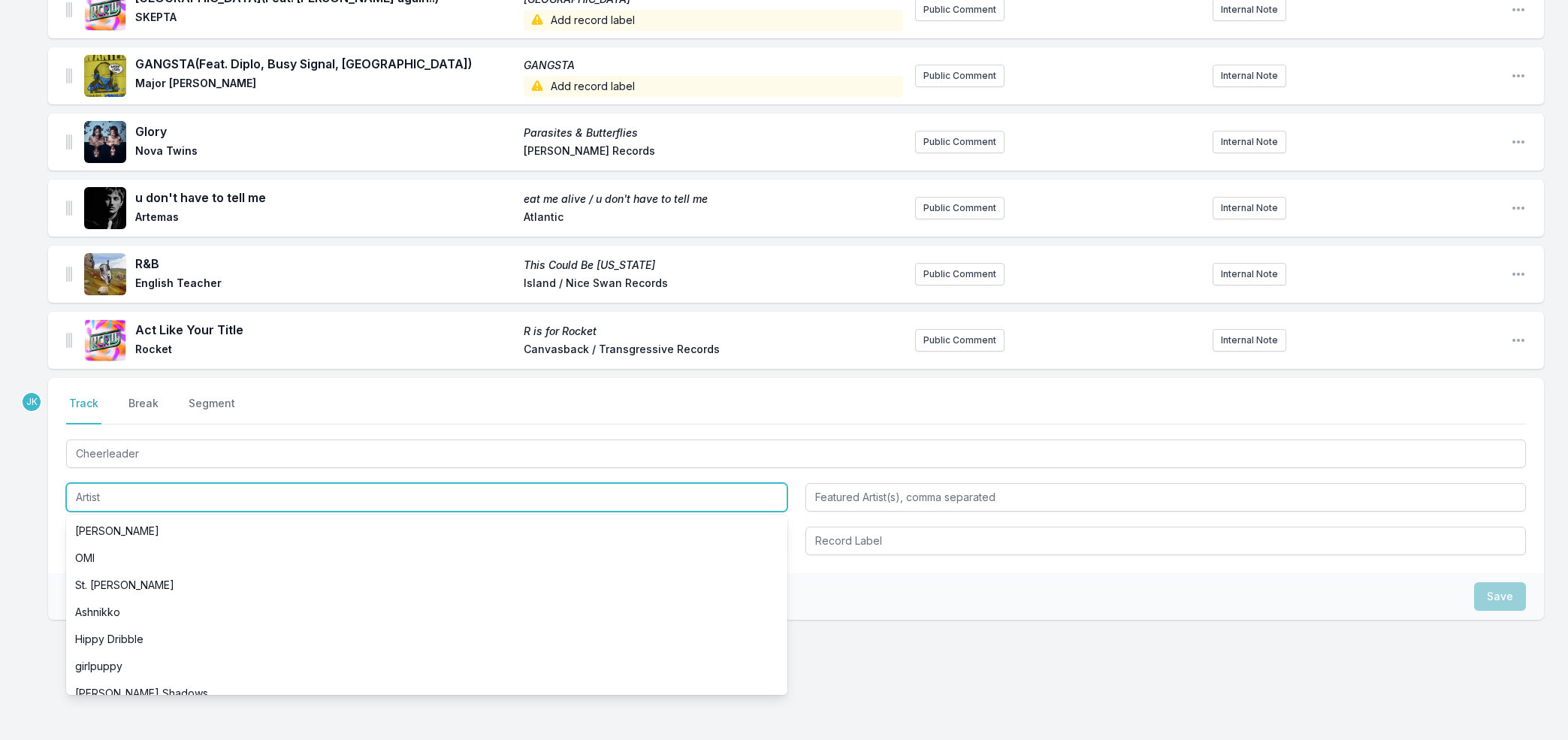
paste input "IDLES"
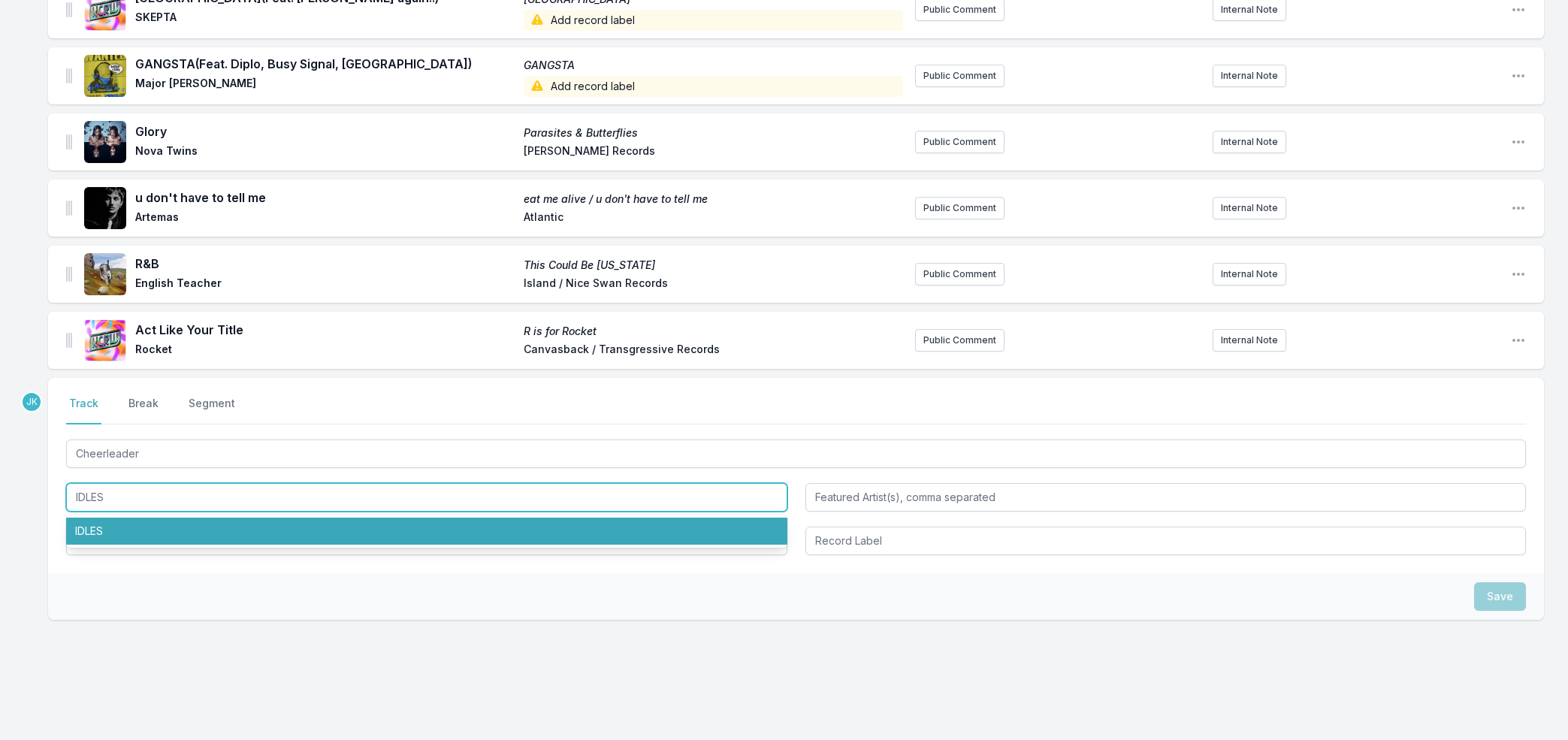
click at [91, 528] on li "IDLES" at bounding box center [426, 531] width 721 height 27
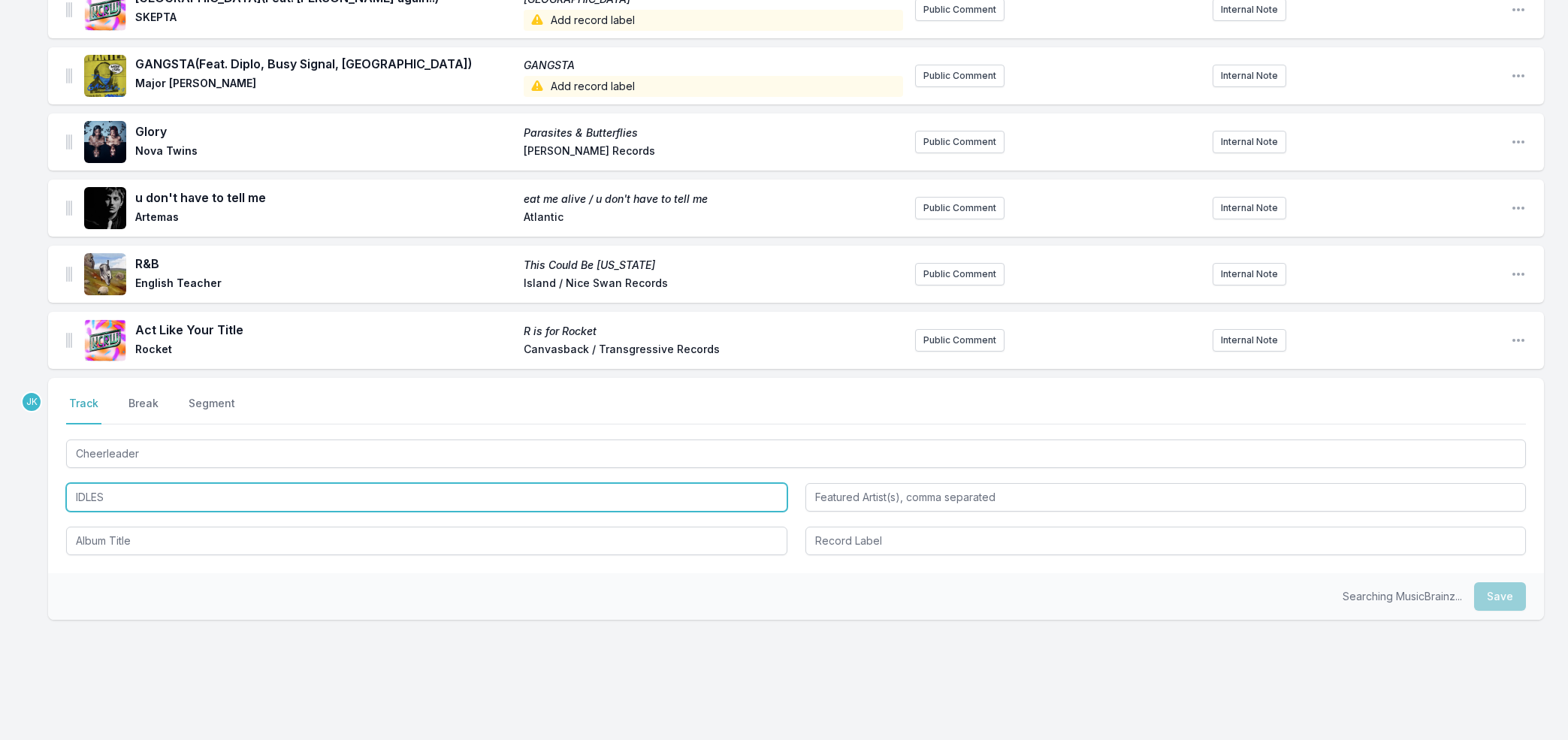
type input "IDLES"
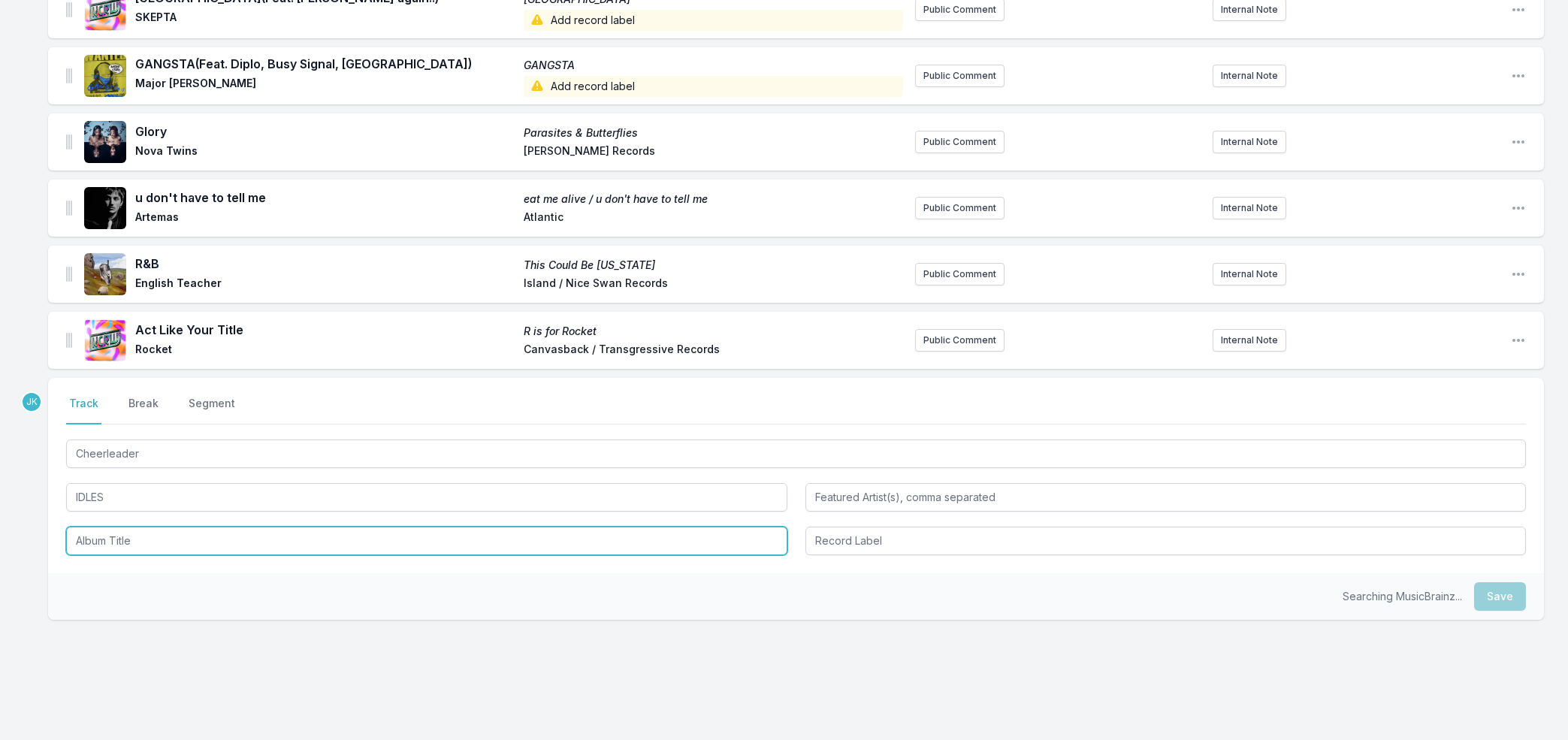
click at [110, 539] on input "Album Title" at bounding box center [426, 541] width 721 height 29
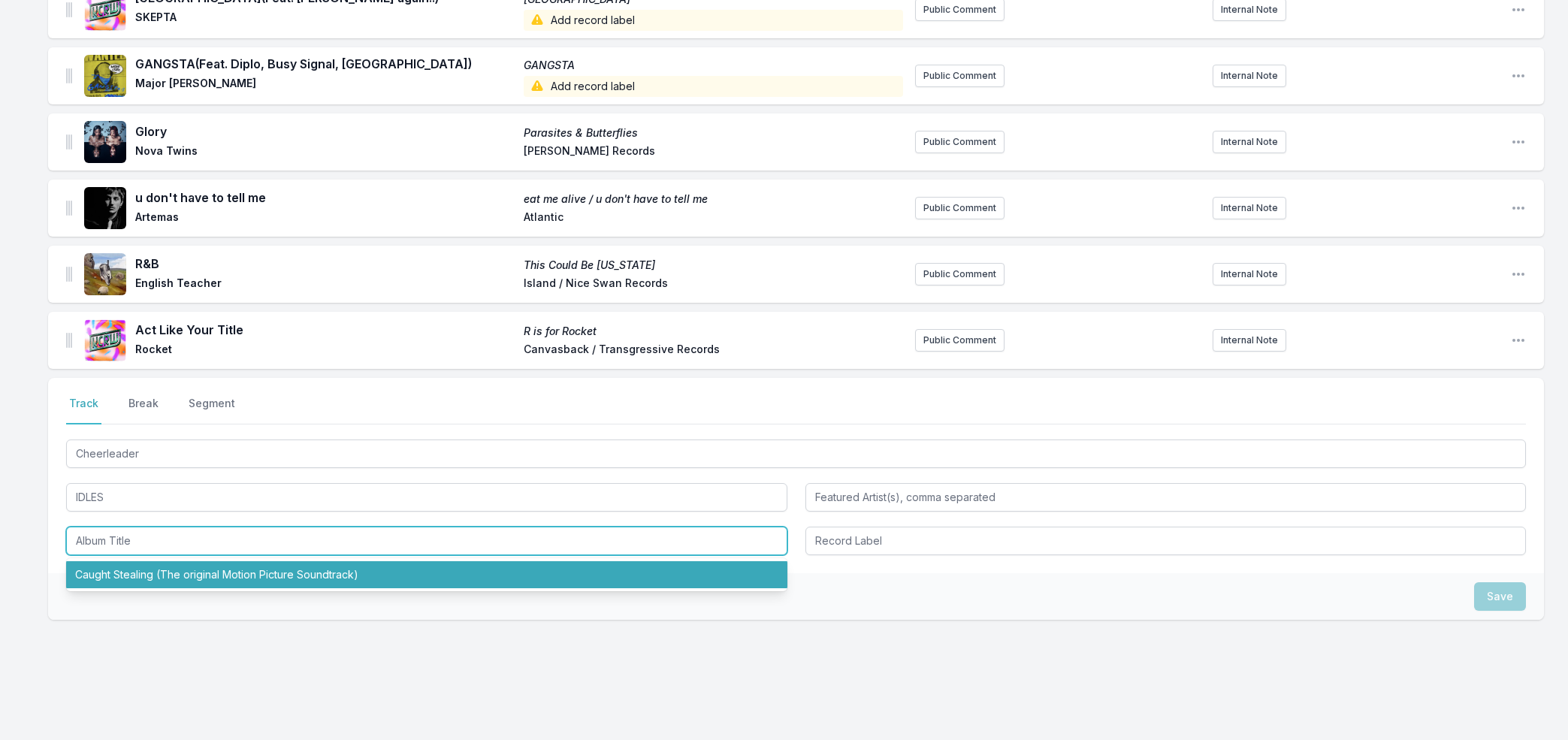
drag, startPoint x: 137, startPoint y: 569, endPoint x: 273, endPoint y: 568, distance: 136.0
click at [137, 570] on li "Caught Stealing (The original Motion Picture Soundtrack)" at bounding box center [426, 575] width 721 height 27
type input "Caught Stealing (The original Motion Picture Soundtrack)"
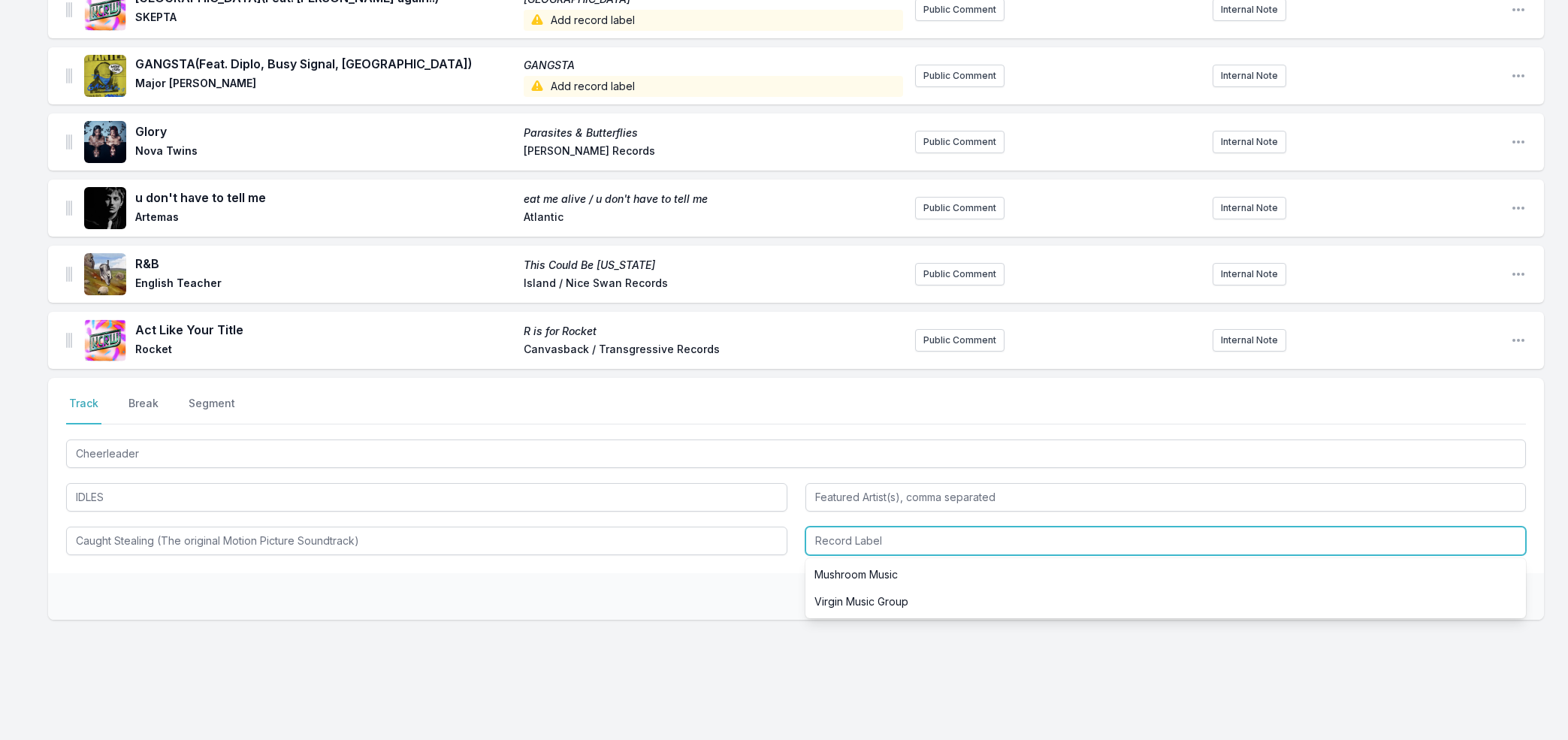
click at [856, 539] on input "Record Label" at bounding box center [1165, 541] width 721 height 29
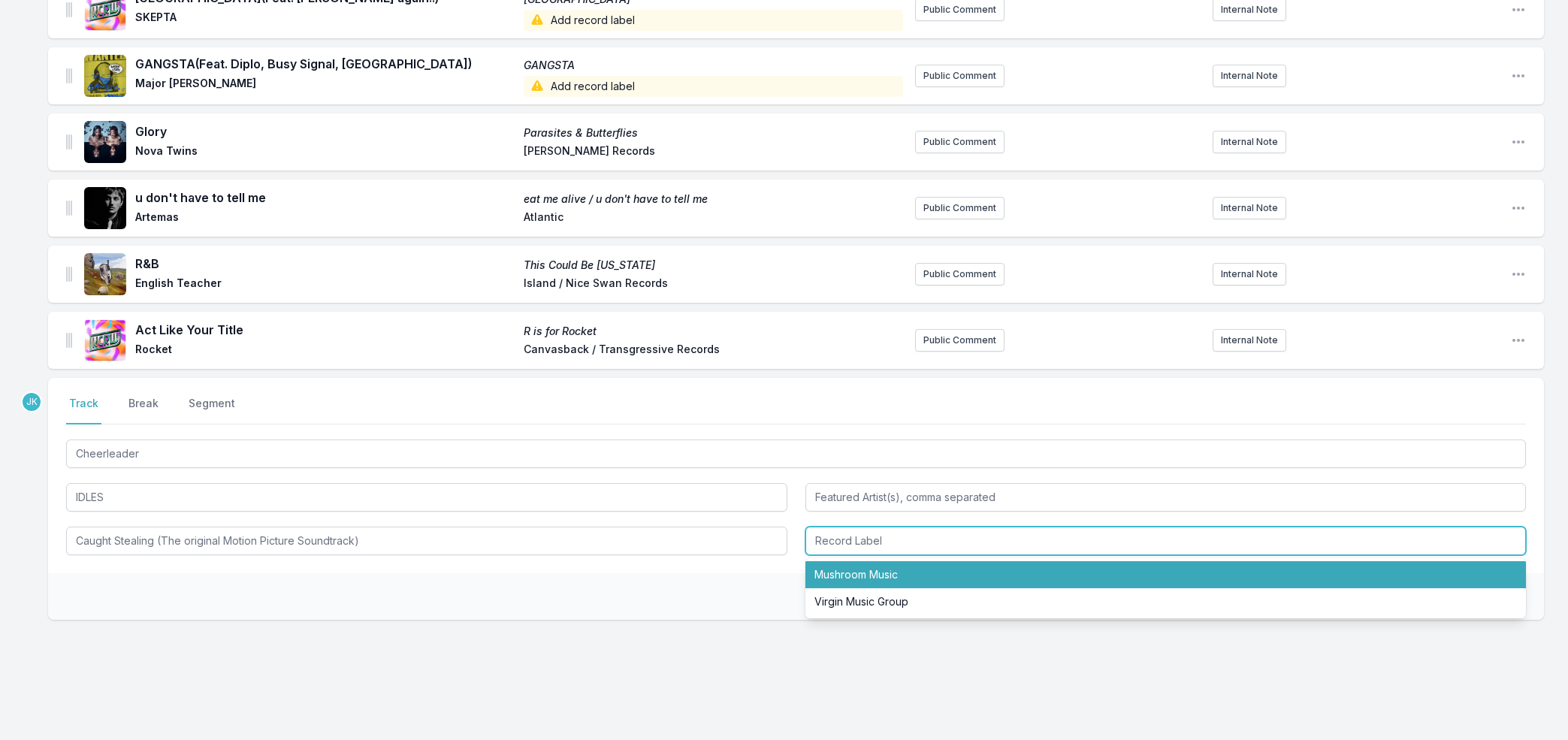
drag, startPoint x: 860, startPoint y: 580, endPoint x: 889, endPoint y: 578, distance: 29.1
click at [863, 578] on li "Mushroom Music" at bounding box center [1165, 575] width 721 height 27
type input "Mushroom Music"
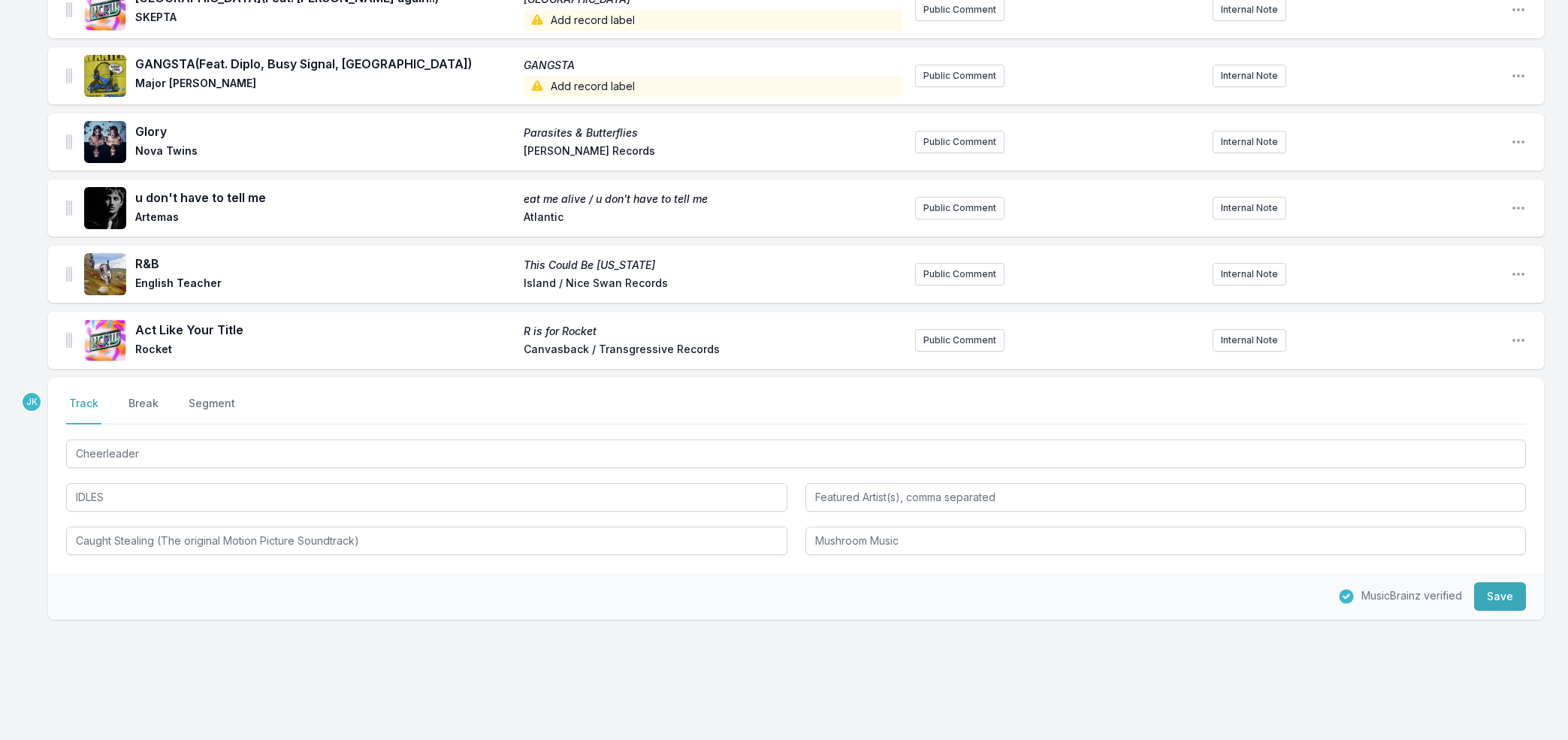
click at [1489, 602] on button "Save" at bounding box center [1499, 596] width 52 height 29
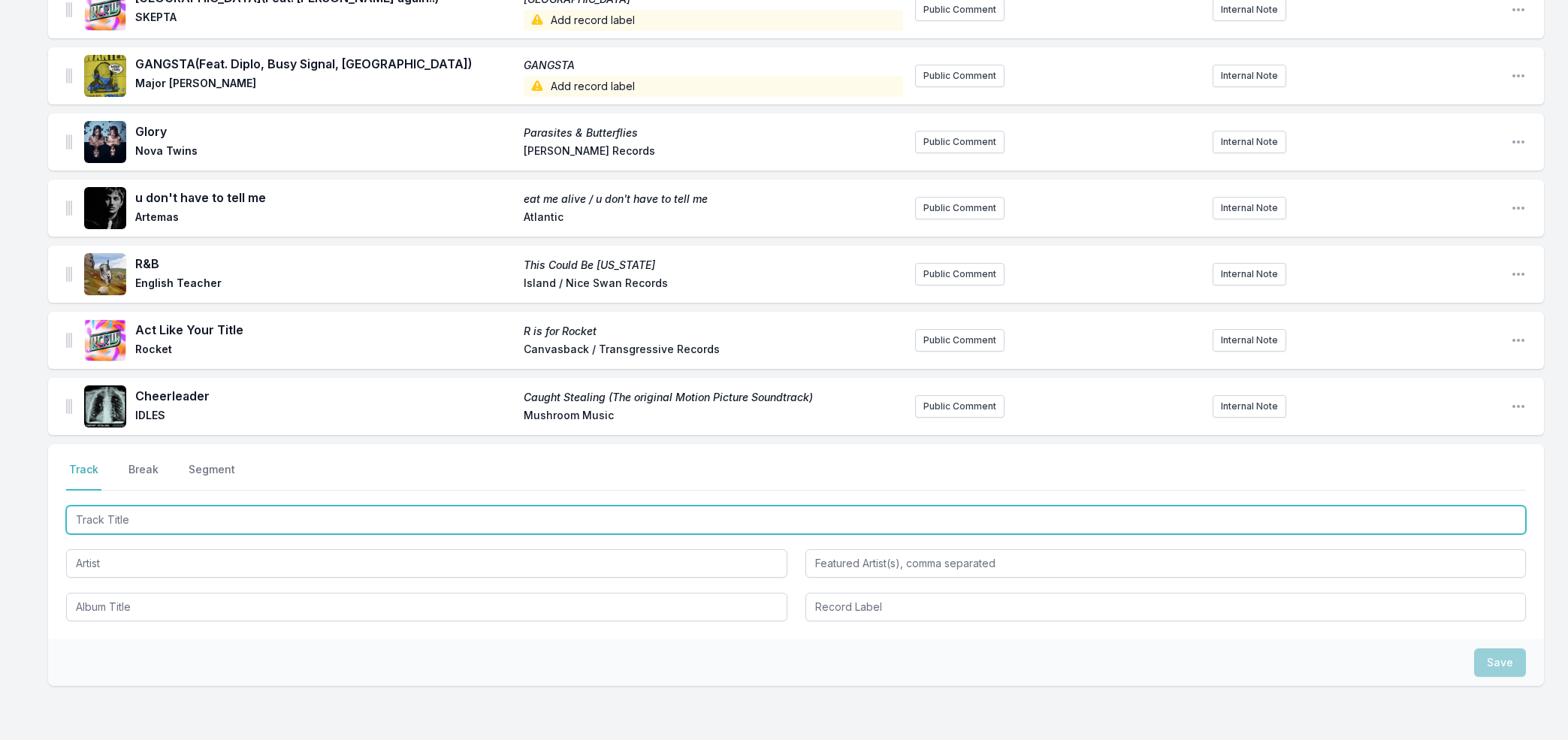
click at [91, 510] on input "Track Title" at bounding box center [796, 520] width 1459 height 29
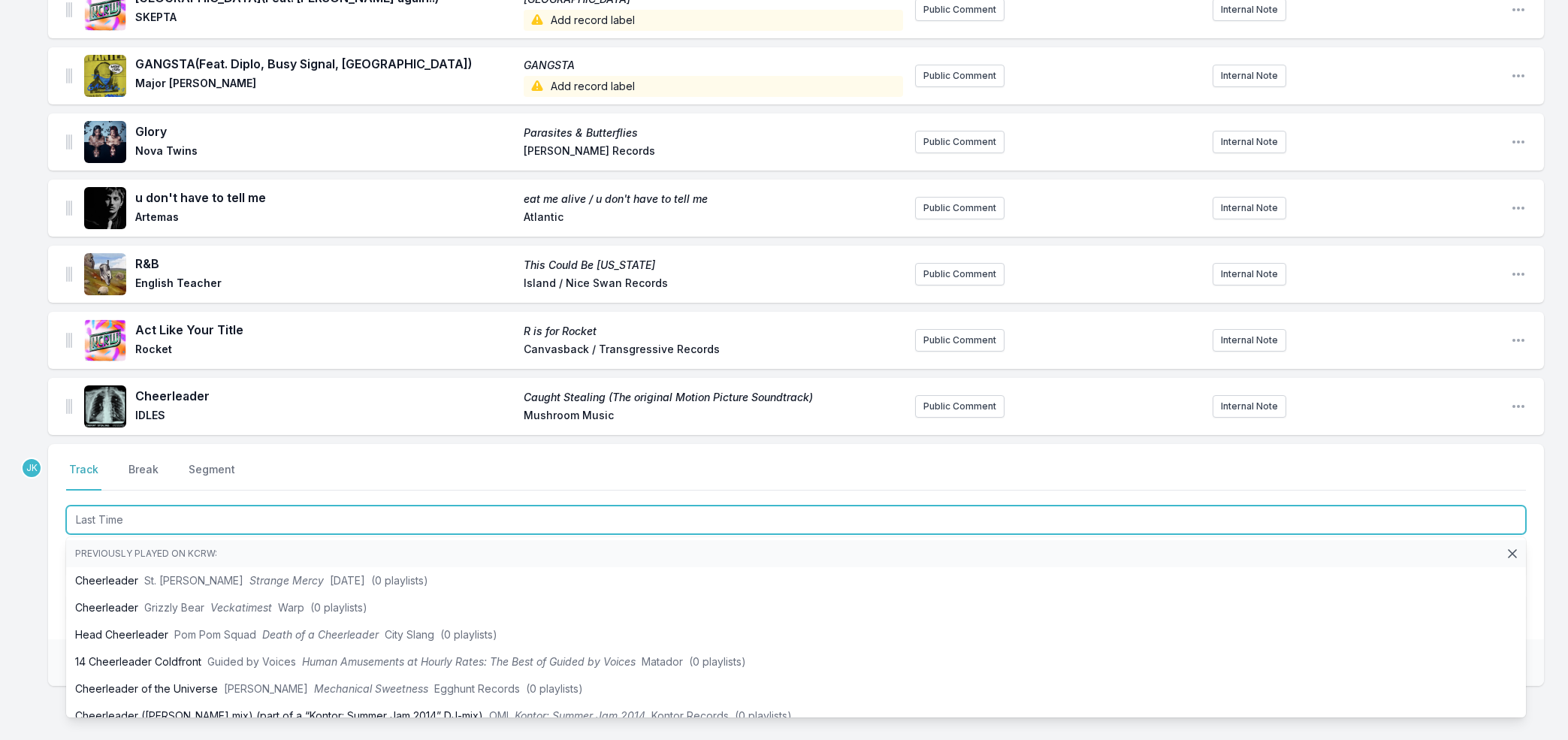
type input "Last Time"
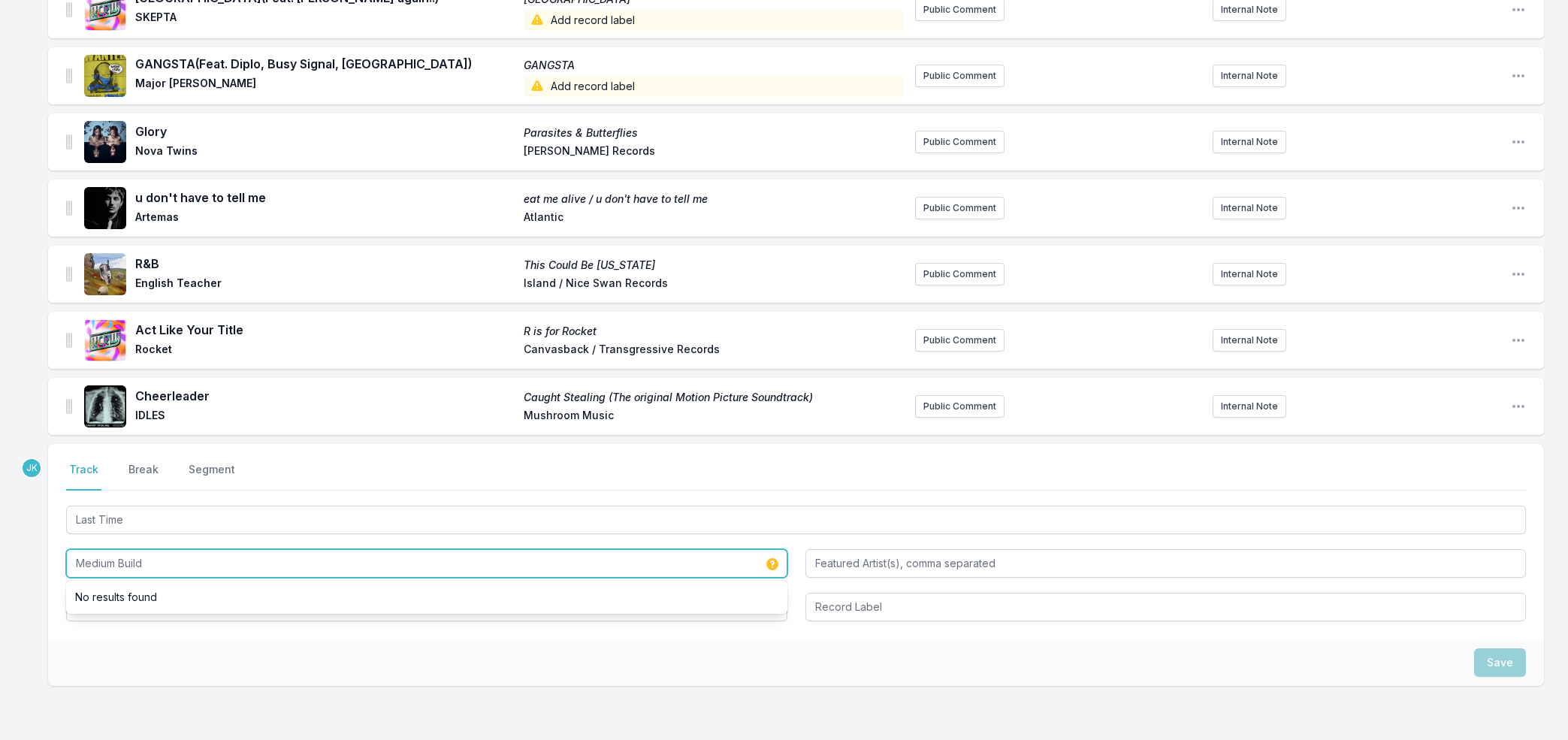
type input "Medium Build"
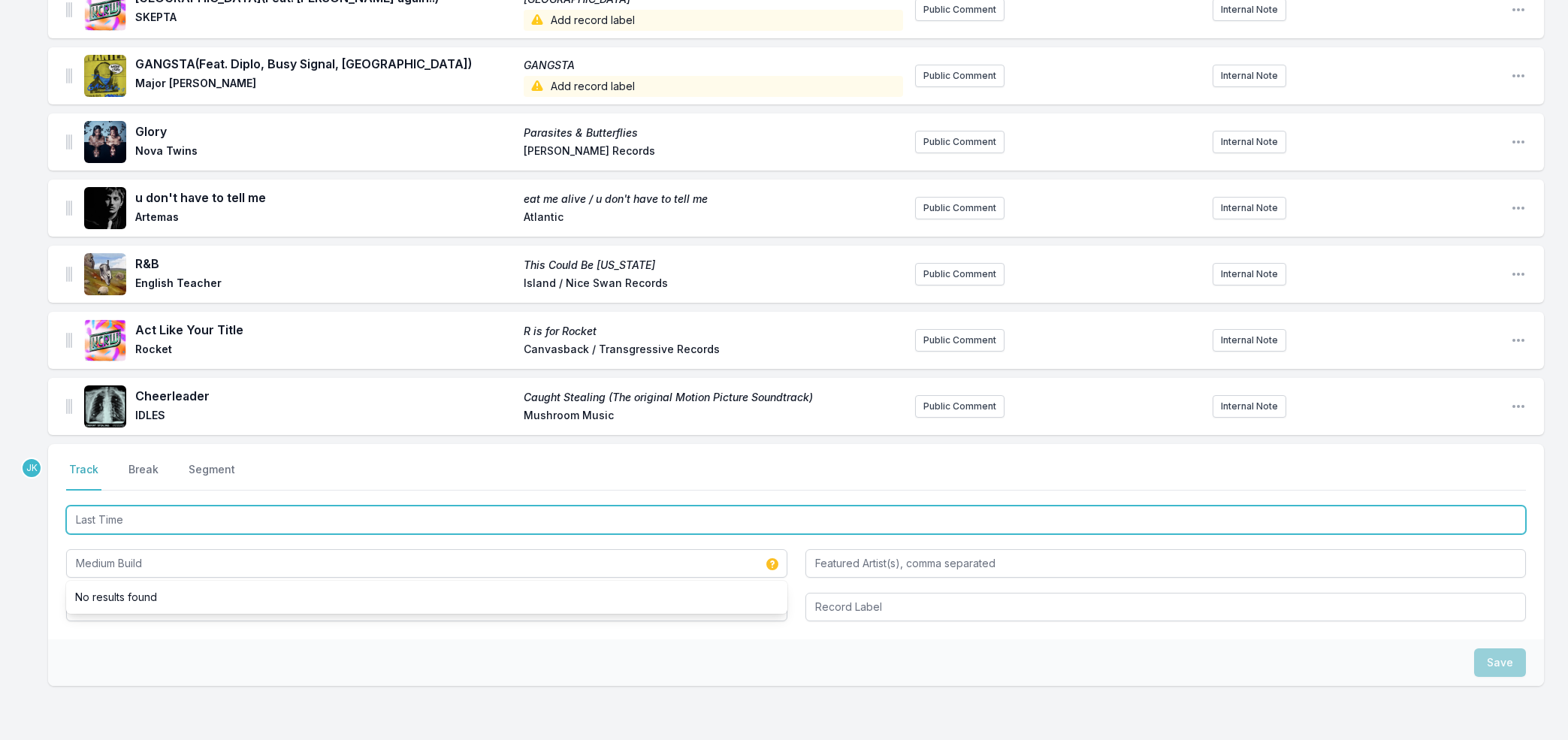
click at [101, 514] on input "Last Time" at bounding box center [796, 520] width 1459 height 29
drag, startPoint x: 101, startPoint y: 514, endPoint x: 87, endPoint y: 607, distance: 94.0
click at [87, 607] on div "Last Time Medium Build" at bounding box center [796, 562] width 1459 height 119
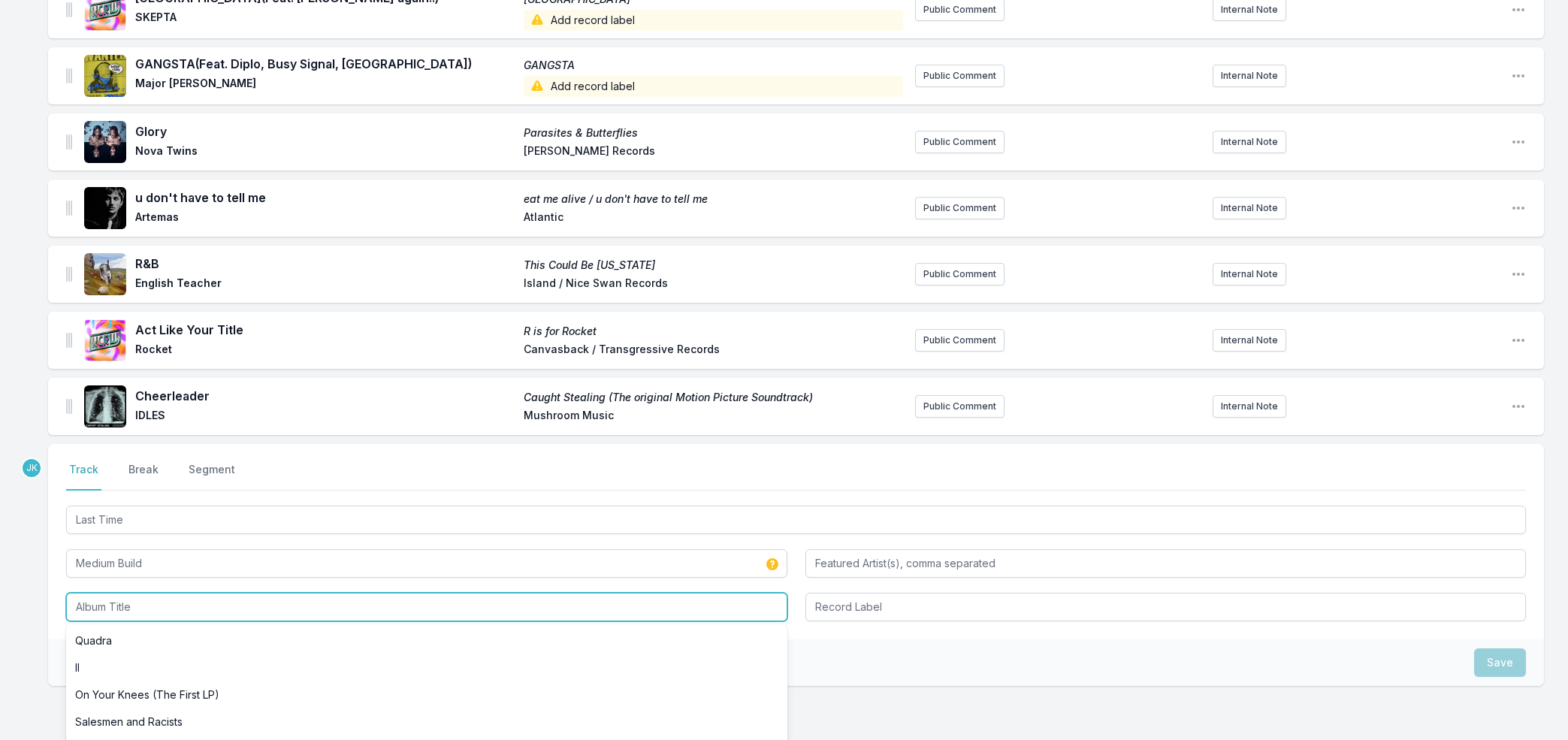
click at [92, 604] on input "Album Title" at bounding box center [426, 607] width 721 height 29
paste input "Last Time"
type input "Last Time"
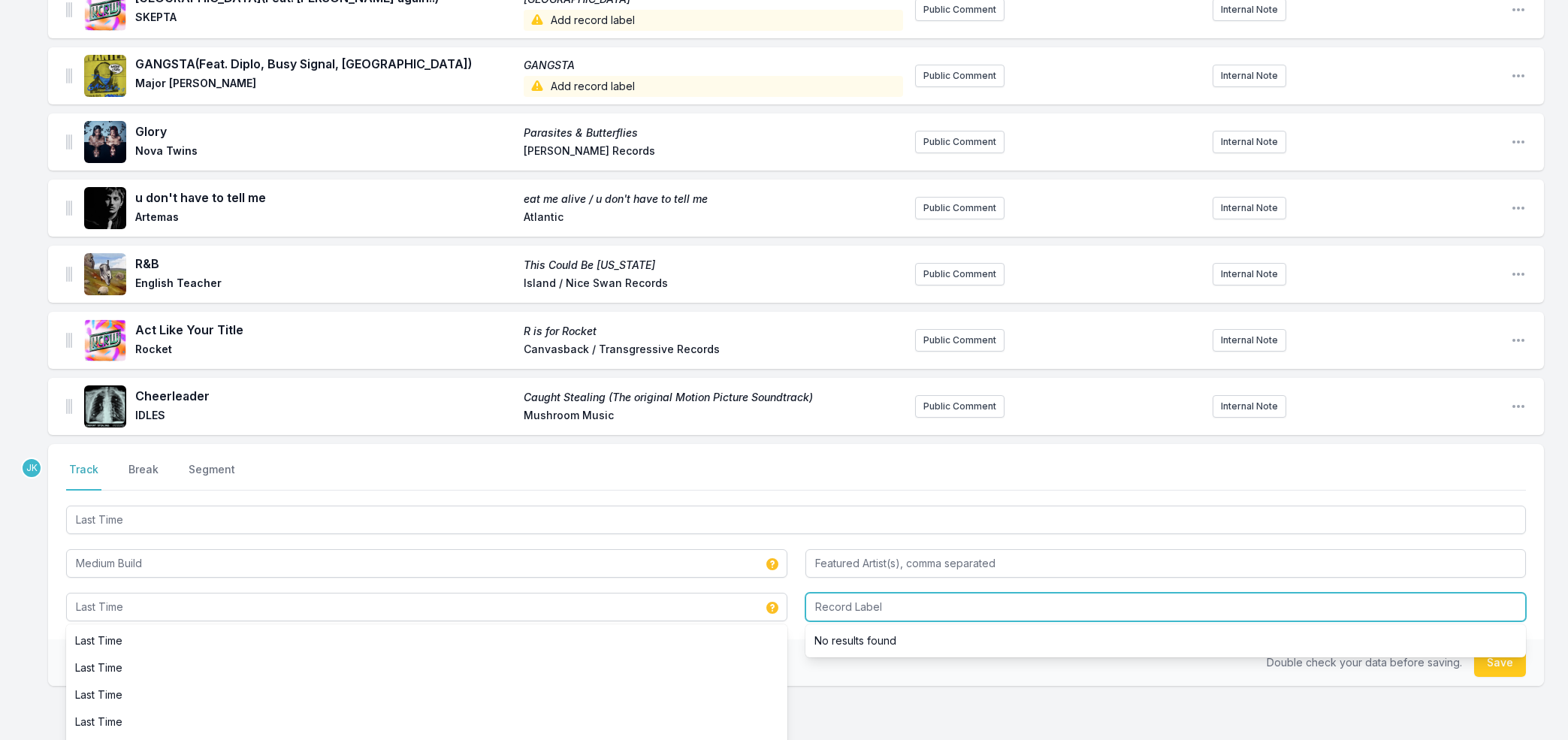
drag, startPoint x: 984, startPoint y: 609, endPoint x: 1149, endPoint y: 624, distance: 165.7
click at [985, 601] on input "Record Label" at bounding box center [1165, 607] width 721 height 29
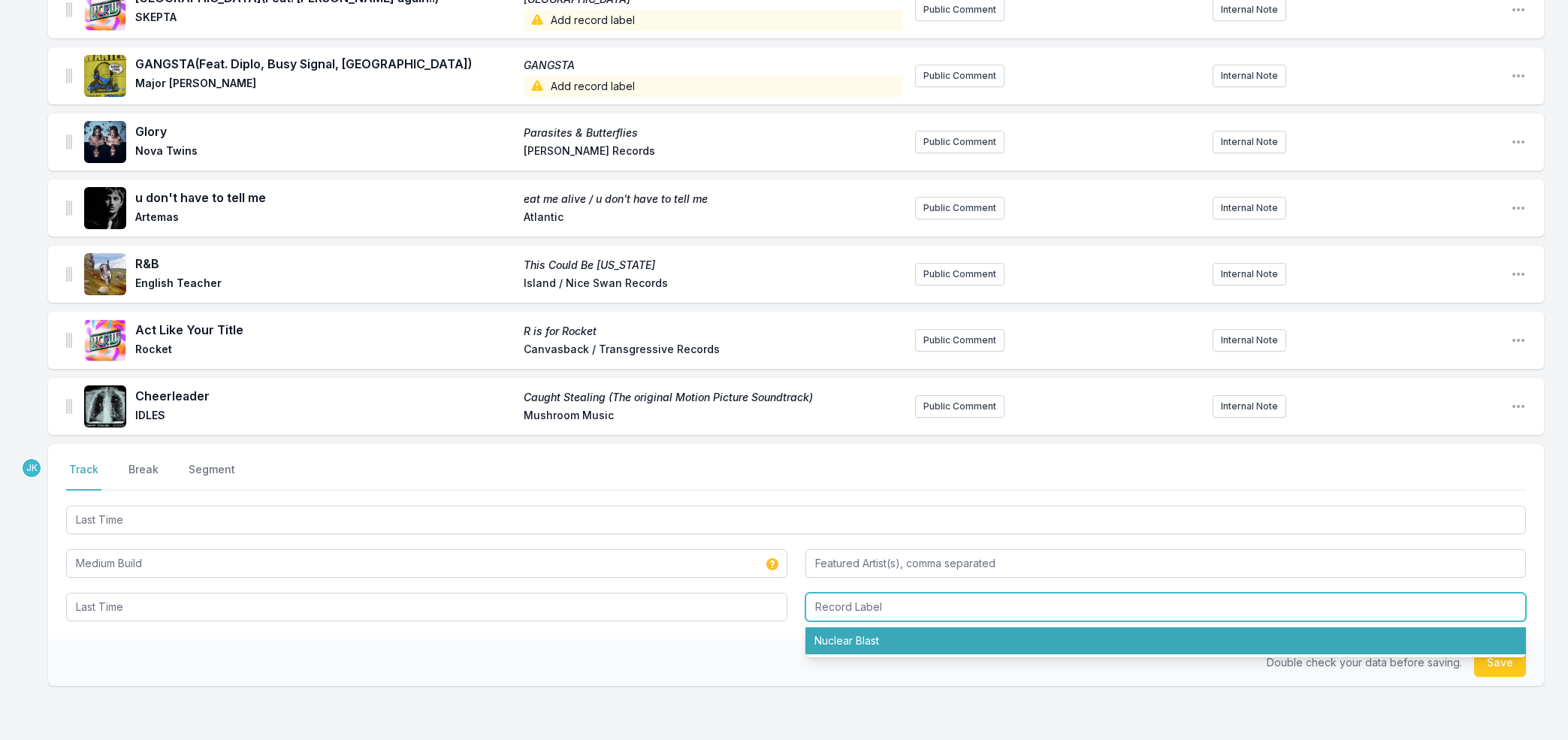
drag, startPoint x: 984, startPoint y: 640, endPoint x: 1076, endPoint y: 645, distance: 92.1
click at [990, 638] on li "Nuclear Blast" at bounding box center [1165, 641] width 721 height 27
type input "Nuclear Blast"
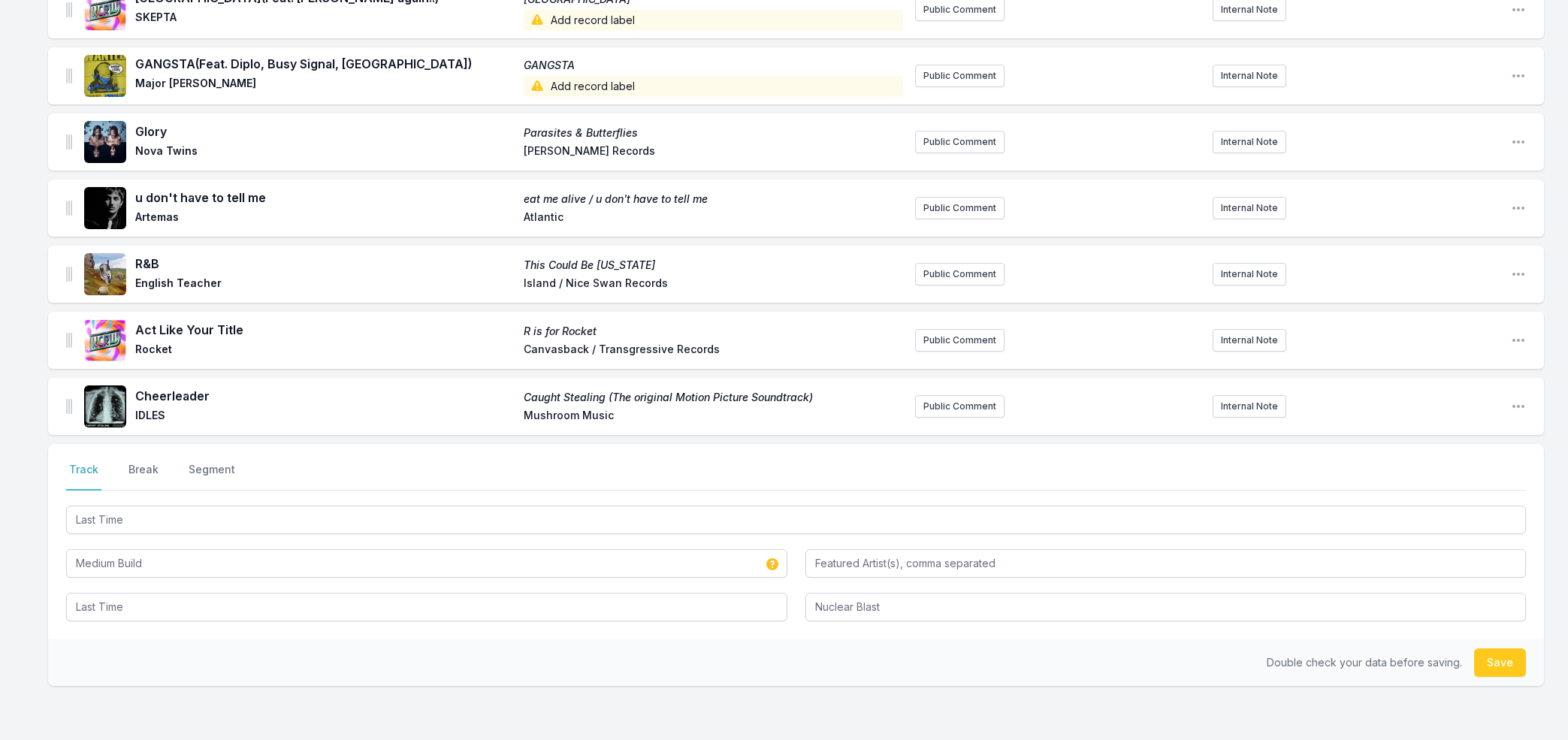
drag, startPoint x: 1500, startPoint y: 666, endPoint x: 1272, endPoint y: 662, distance: 228.0
click at [1500, 666] on button "Save" at bounding box center [1499, 663] width 52 height 29
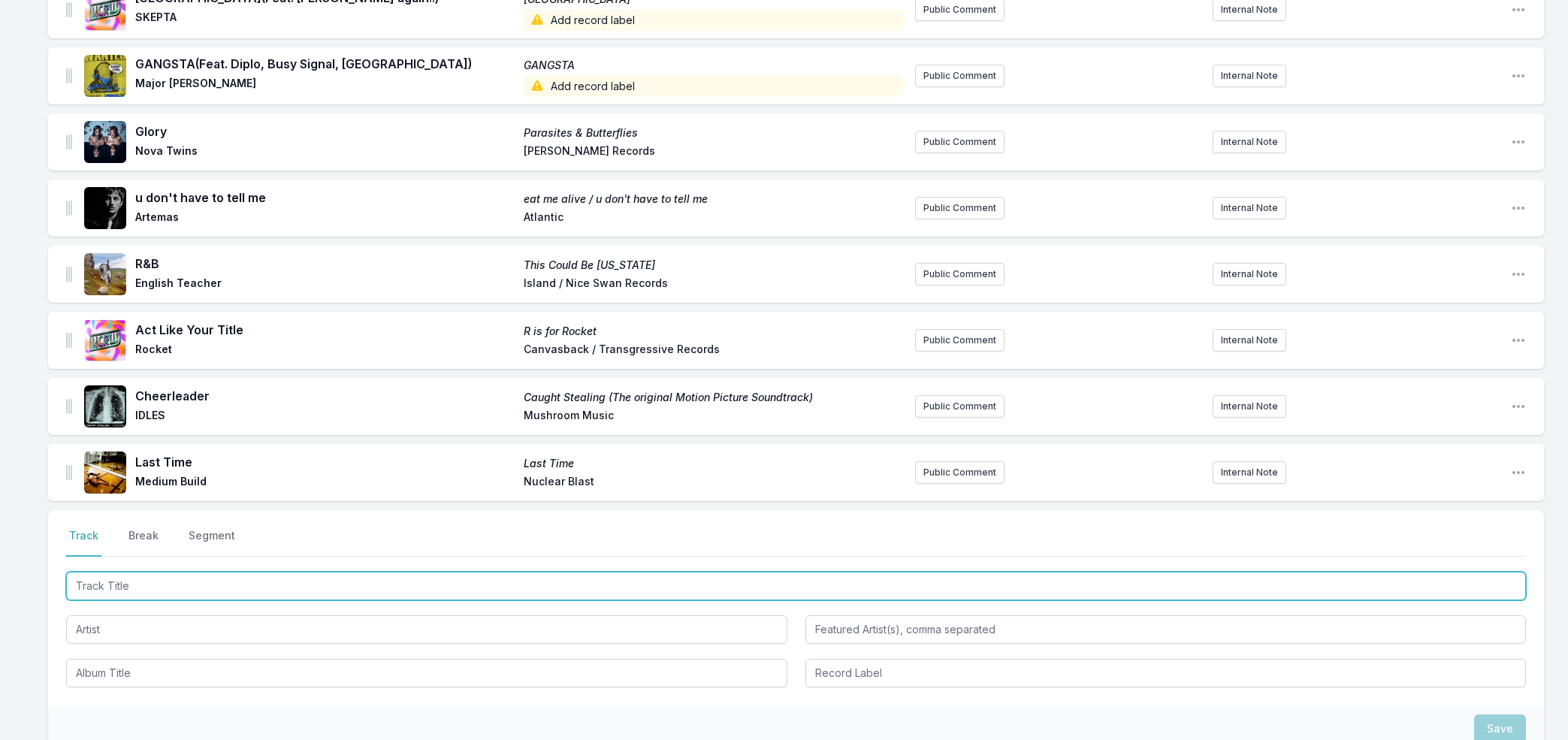
click at [89, 582] on input "Track Title" at bounding box center [796, 586] width 1459 height 29
type input "The Headache"
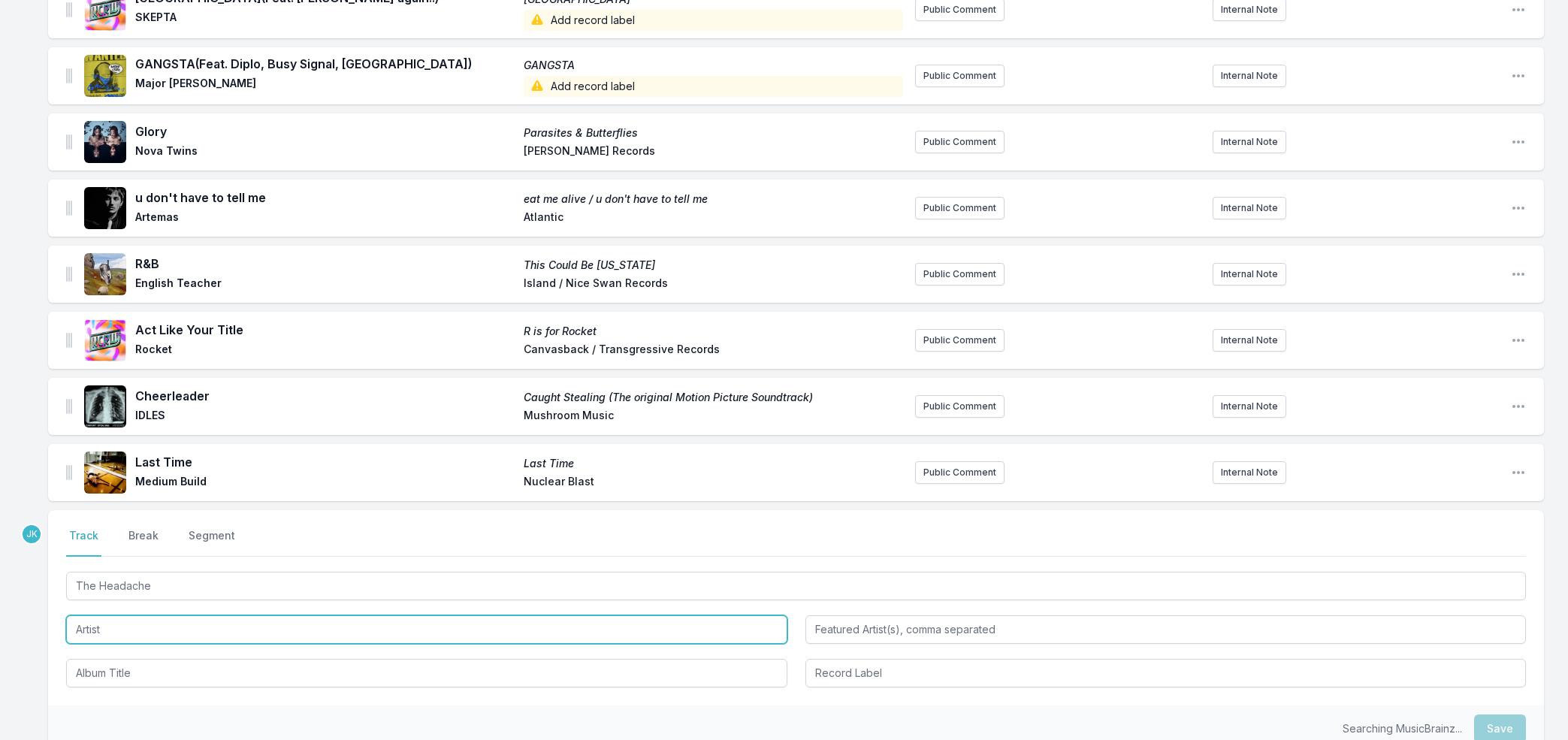
click at [73, 631] on input "Artist" at bounding box center [426, 630] width 721 height 29
type input "Alexsucks"
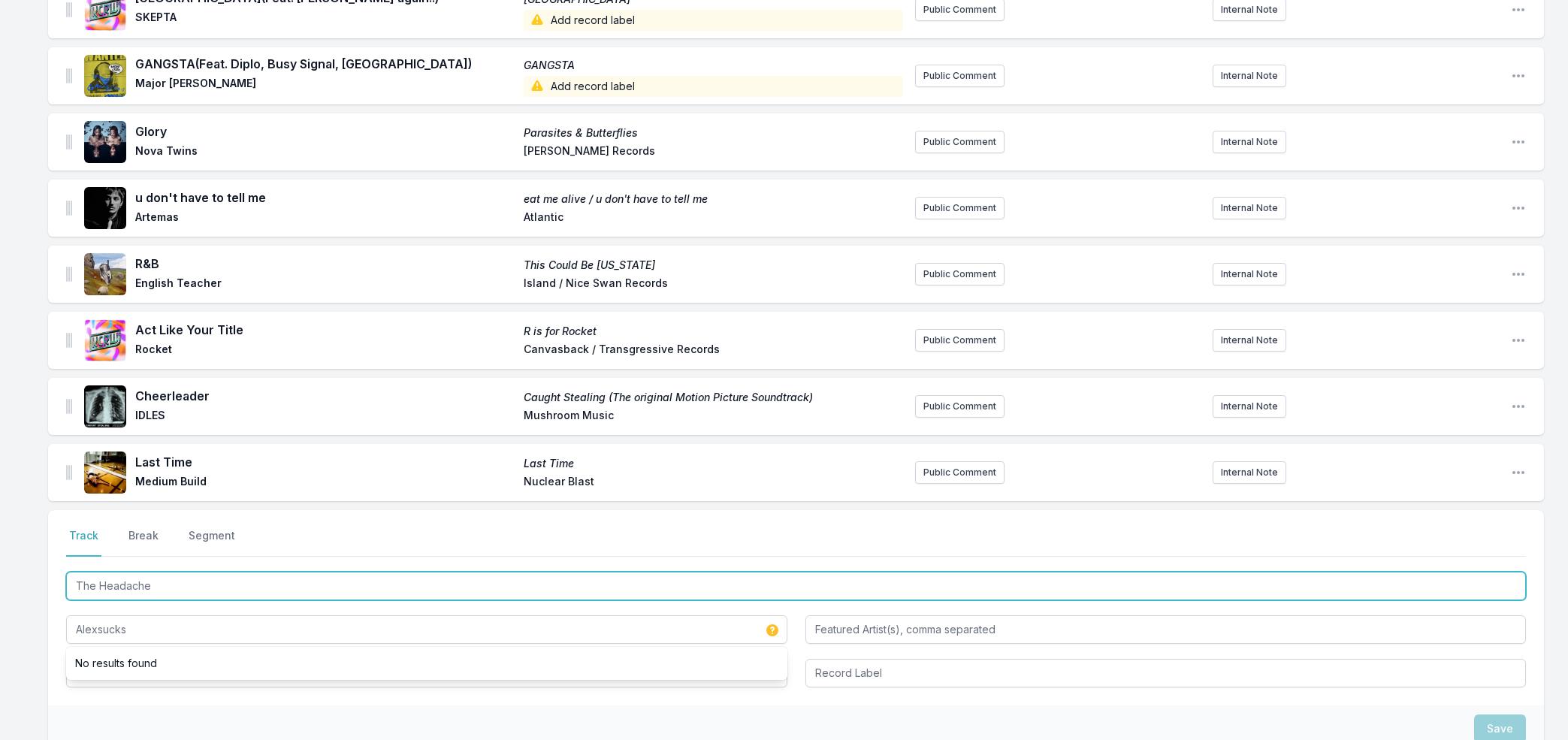
click at [117, 587] on input "The Headache" at bounding box center [796, 586] width 1459 height 29
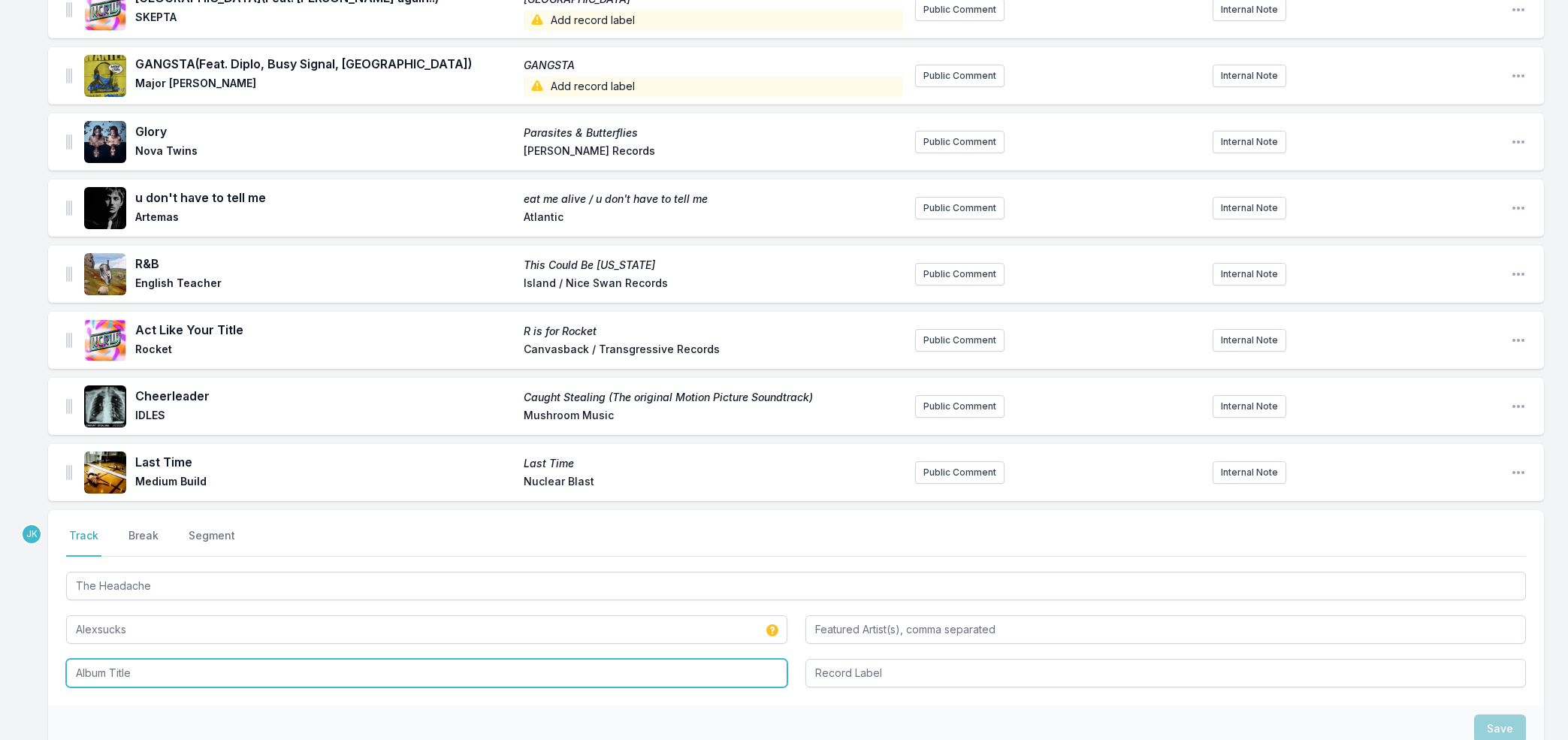
click at [87, 667] on input "Album Title" at bounding box center [426, 674] width 721 height 29
paste input "The Headache"
type input "The Headache"
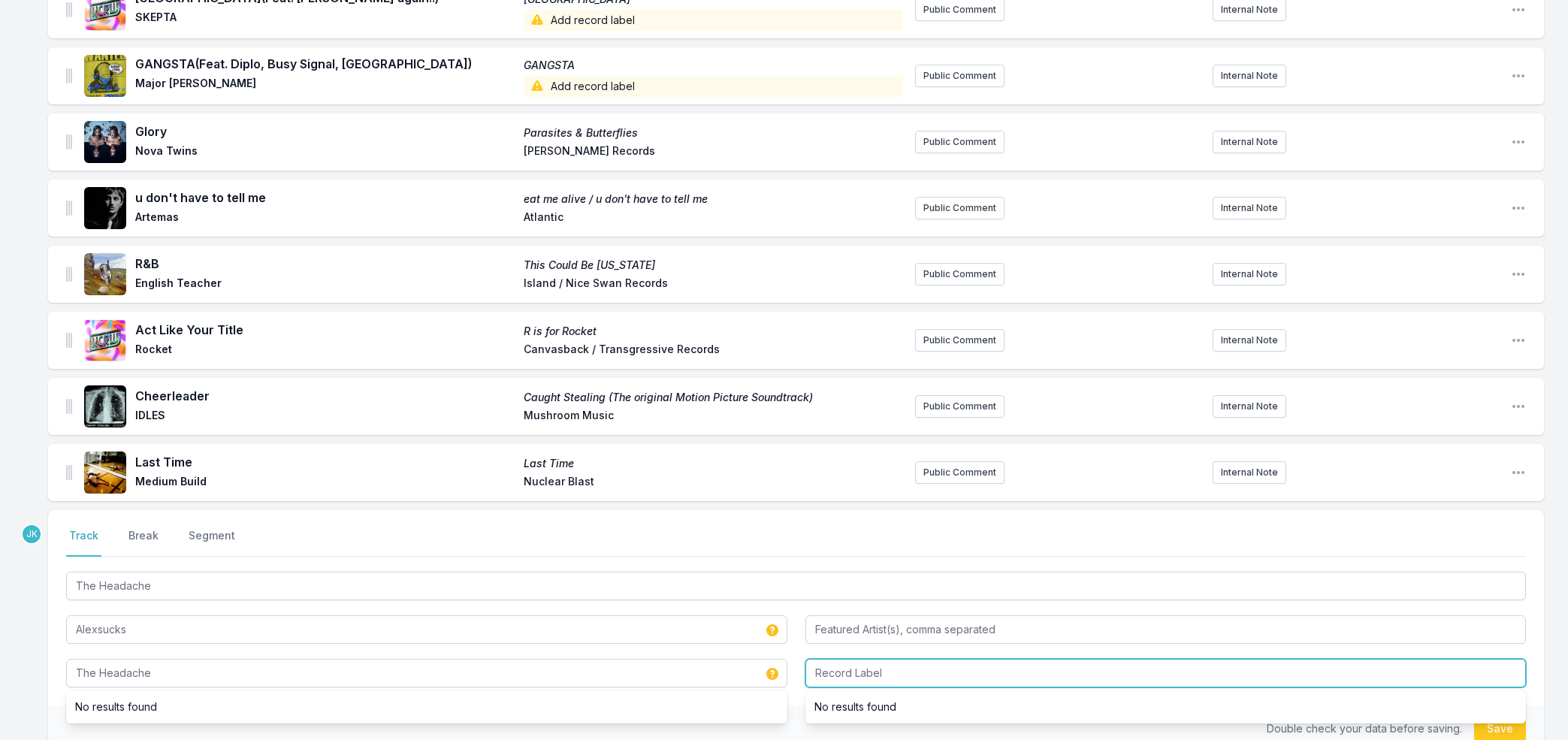
click at [863, 673] on input "Record Label" at bounding box center [1165, 674] width 721 height 29
type input "Warner"
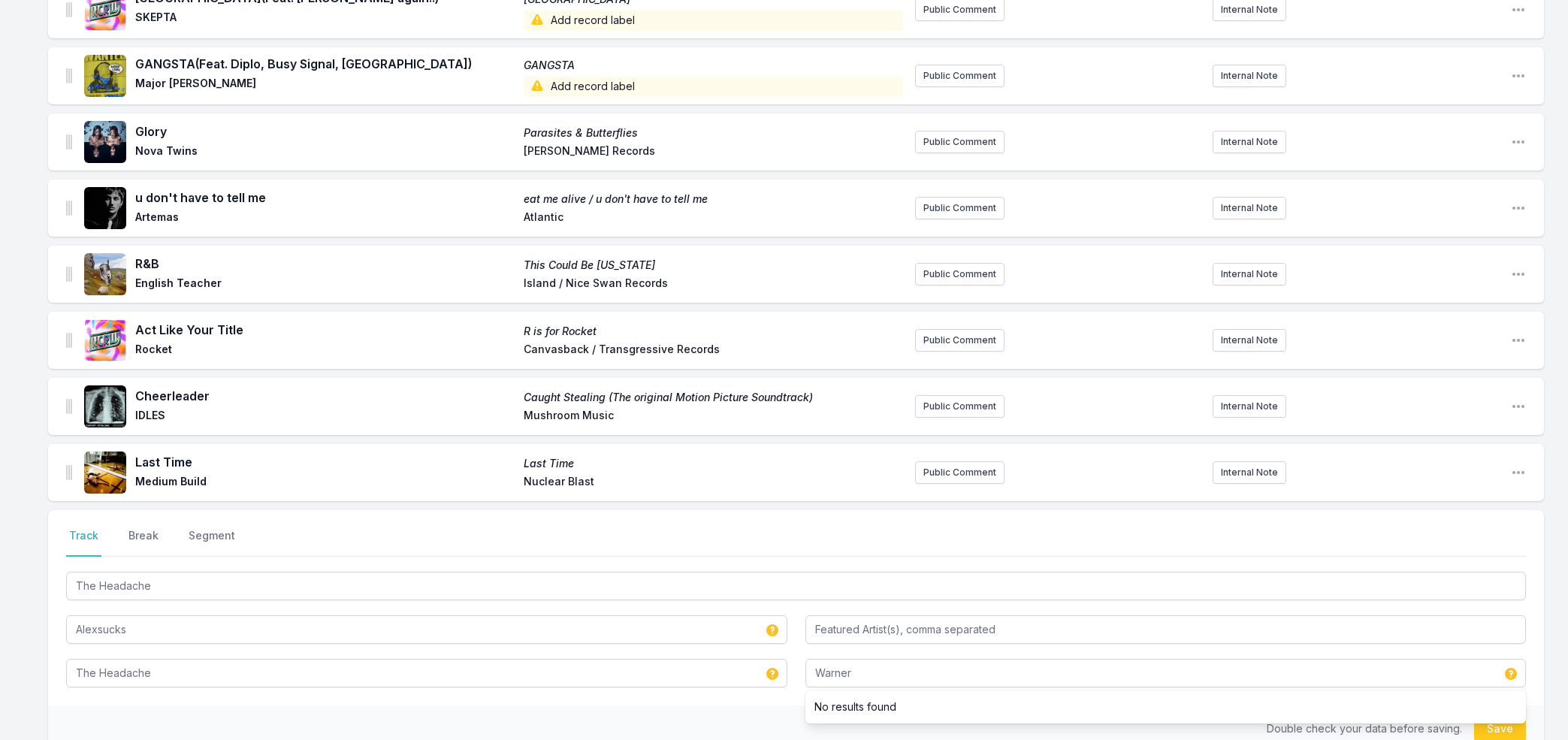
click at [1486, 732] on button "Save" at bounding box center [1499, 729] width 52 height 29
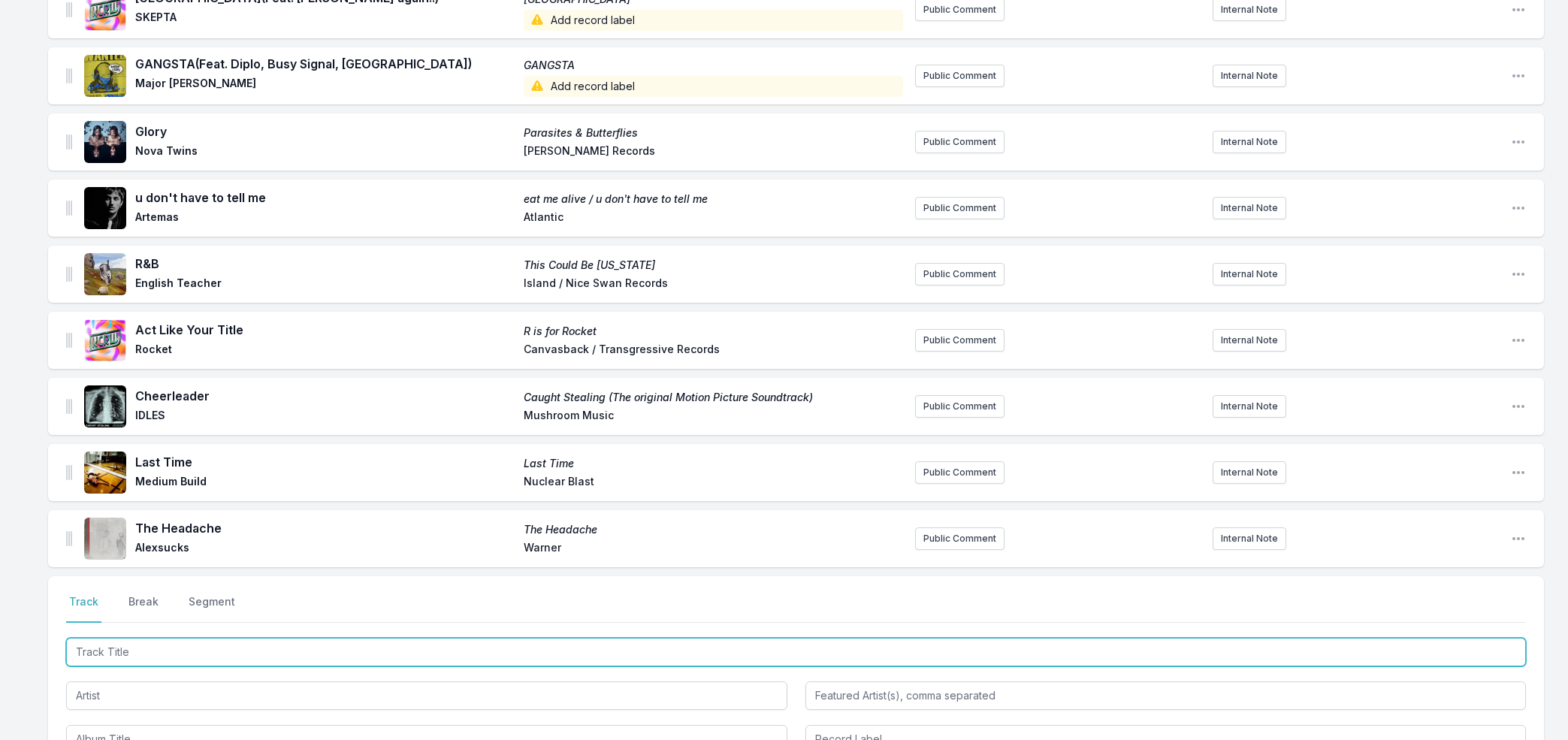
click at [113, 655] on input "Track Title" at bounding box center [796, 652] width 1459 height 29
paste input "Hunger Strike"
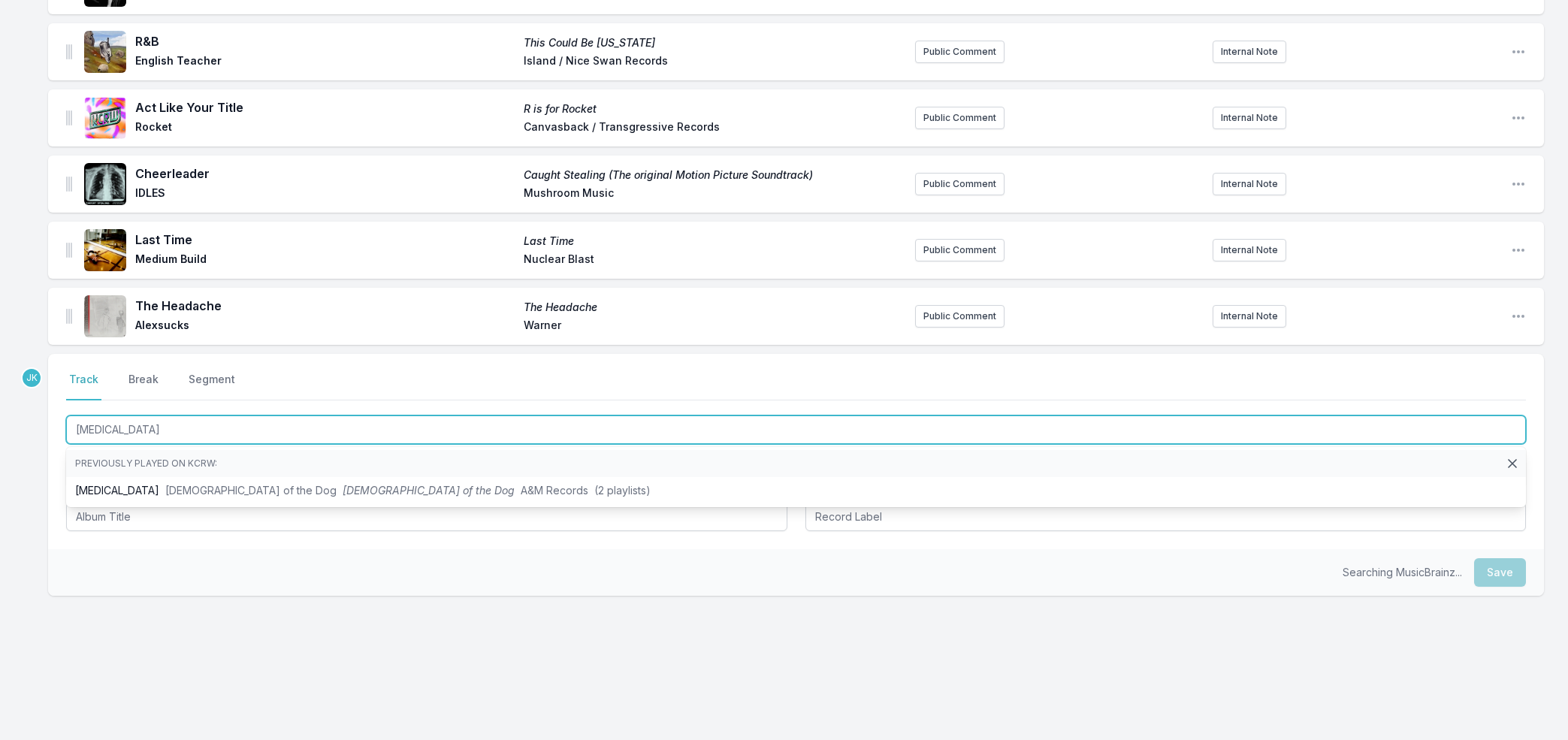
type input "Hunger Strike"
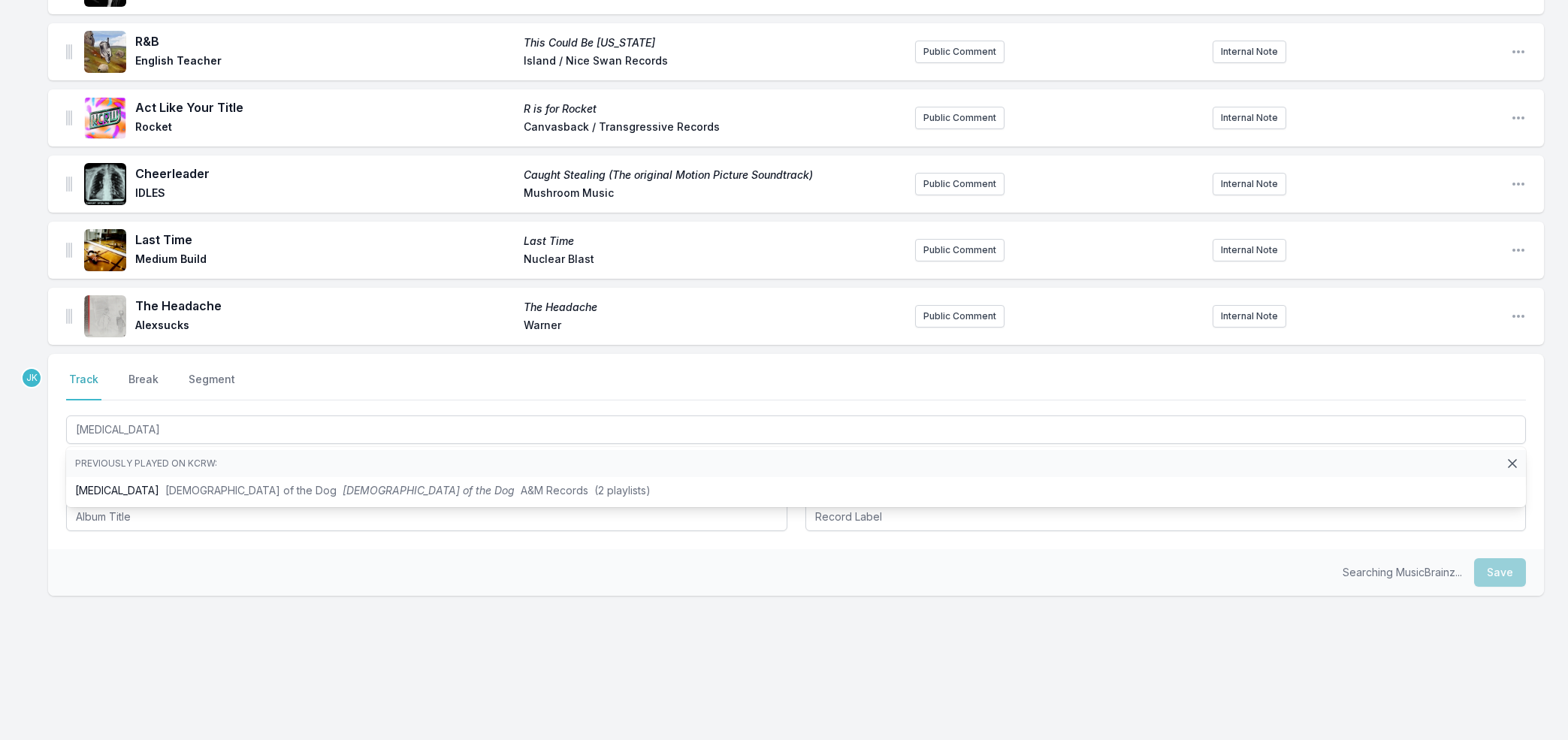
click at [48, 465] on div "Select a tab Track Break Segment Track Break Segment Hunger Strike Previously p…" at bounding box center [796, 452] width 1496 height 195
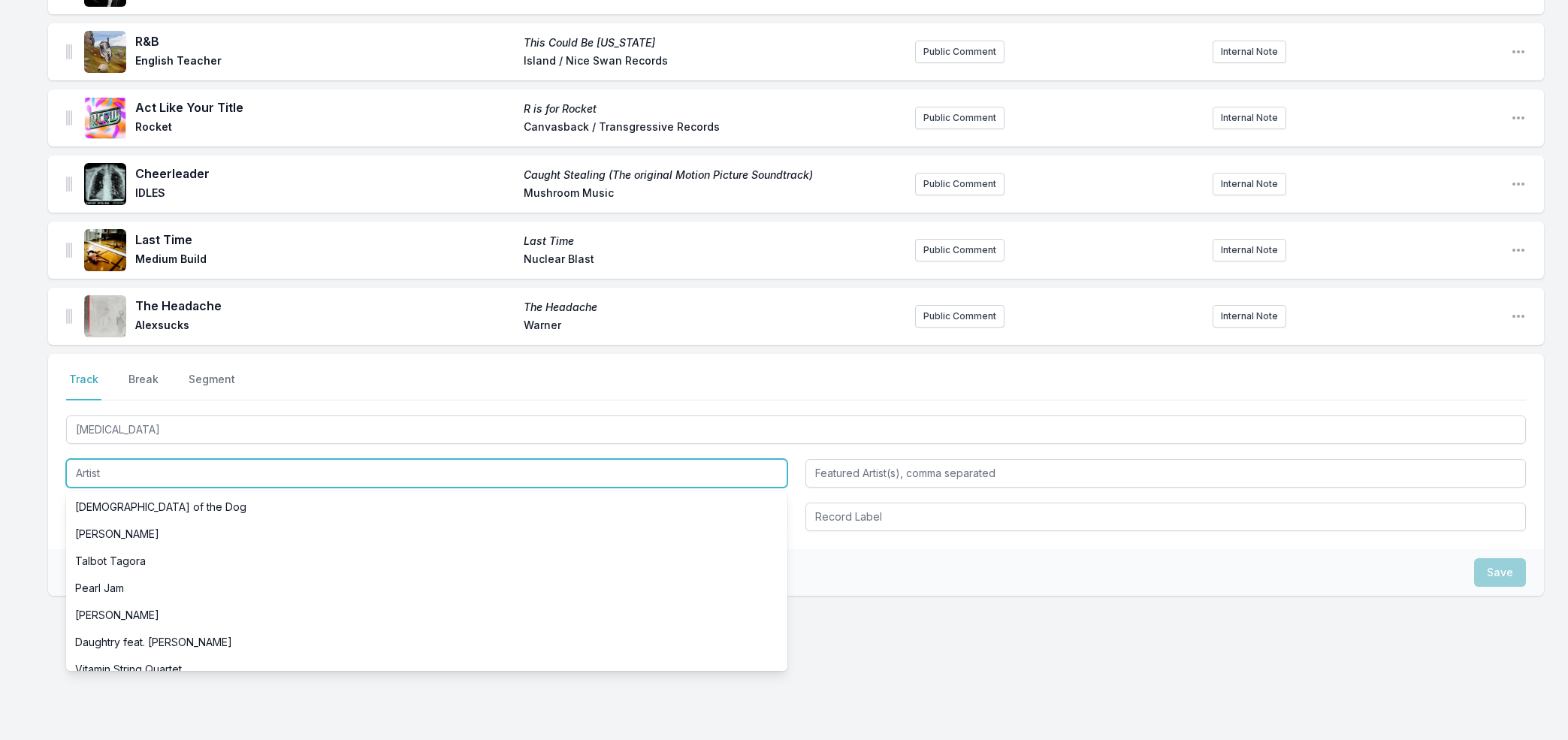
click at [101, 472] on input "Artist" at bounding box center [426, 473] width 721 height 29
paste input "Stephen Wilson Jr."
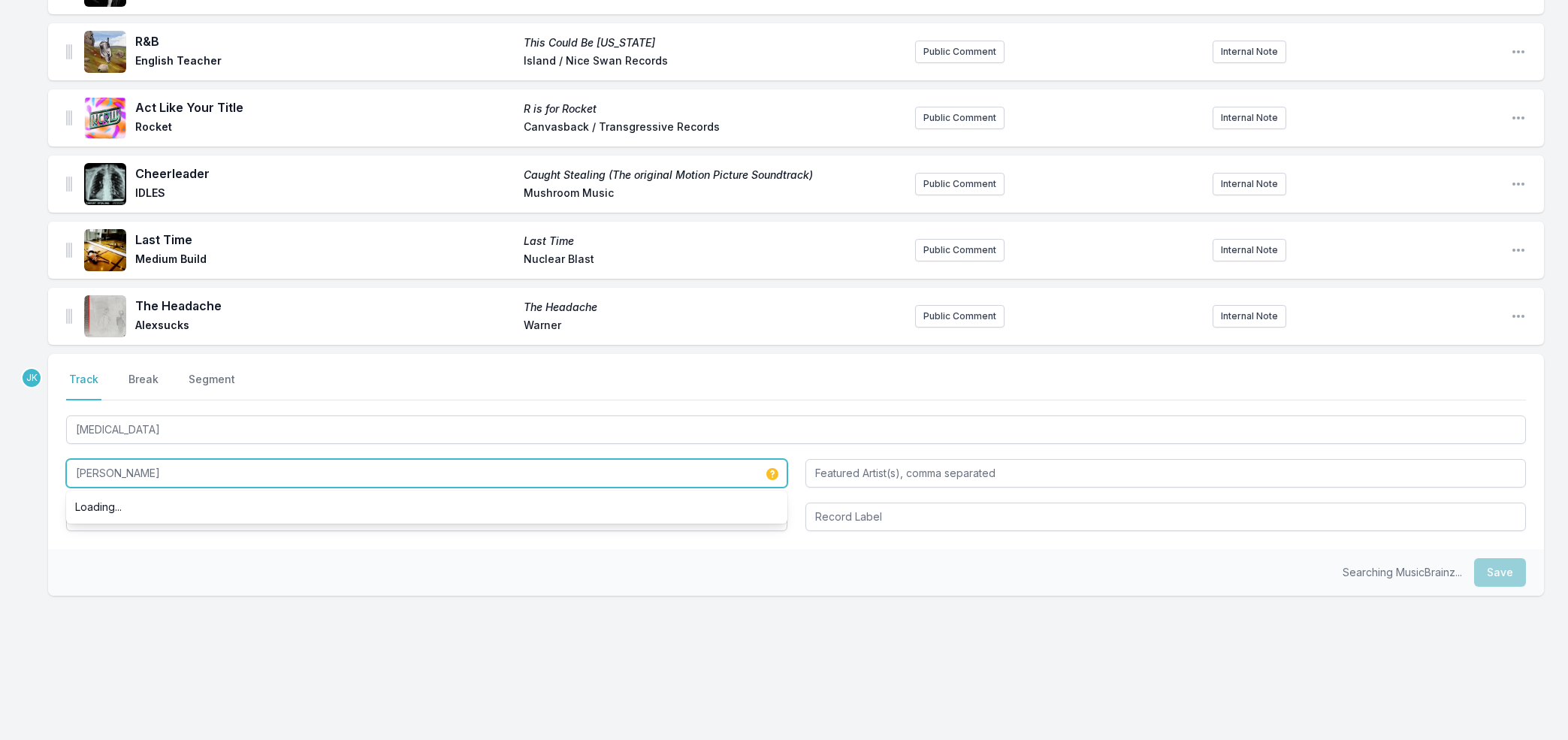
type input "Stephen Wilson Jr."
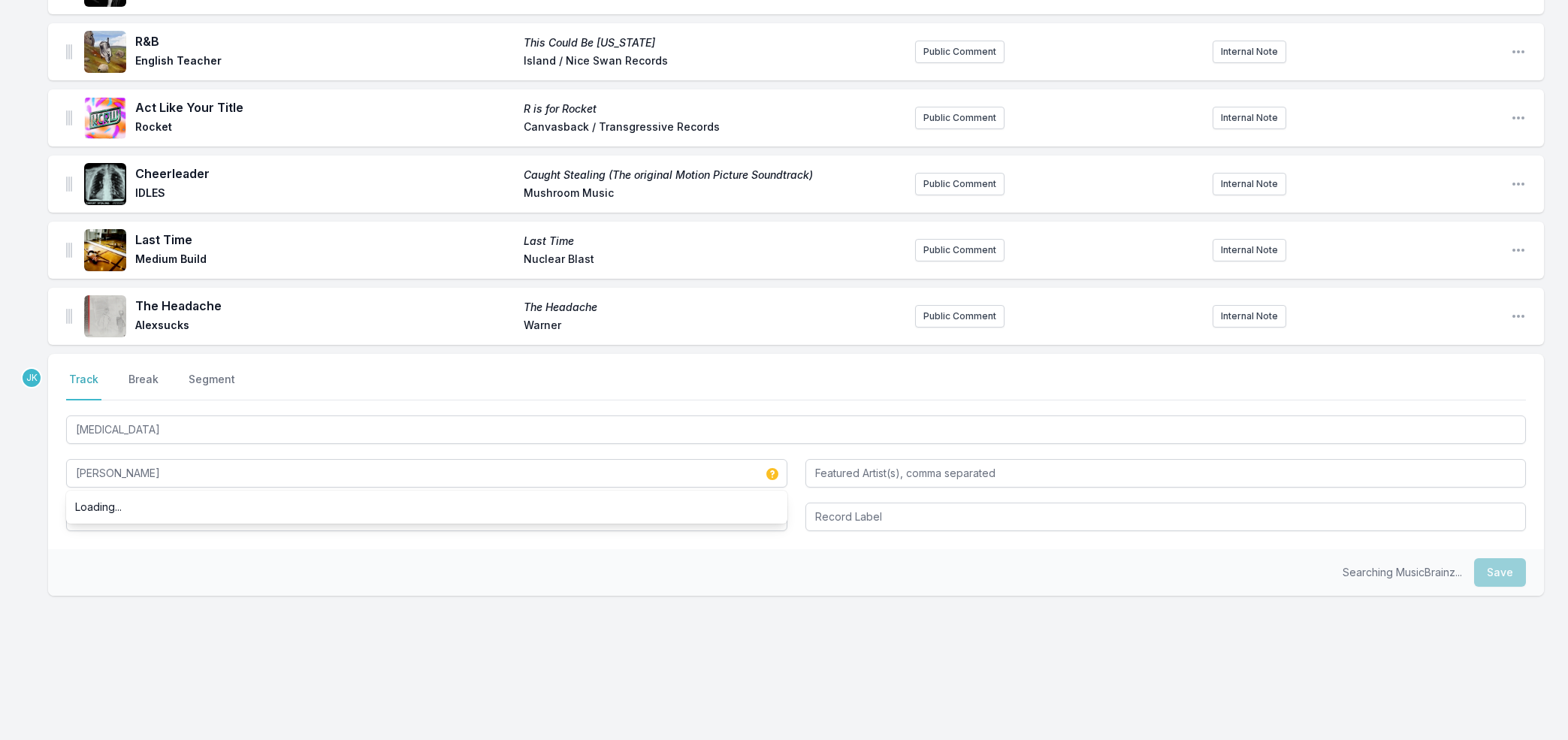
drag, startPoint x: 138, startPoint y: 575, endPoint x: 107, endPoint y: 550, distance: 39.8
click at [127, 566] on div "Searching MusicBrainz... Save" at bounding box center [796, 573] width 1496 height 47
click at [98, 511] on input "Album Title" at bounding box center [426, 517] width 721 height 29
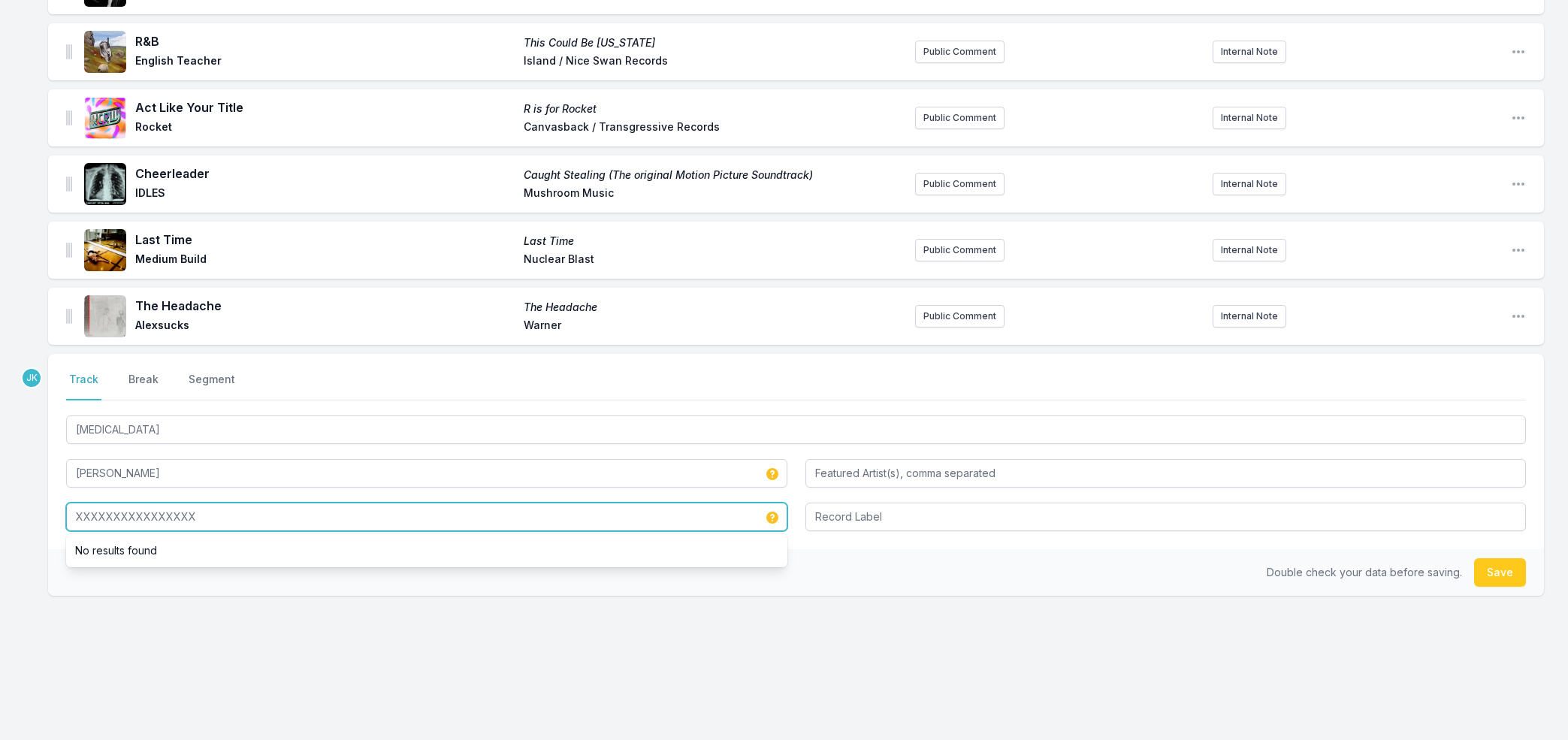
type input "XXXXXXXXXXXXXXXX"
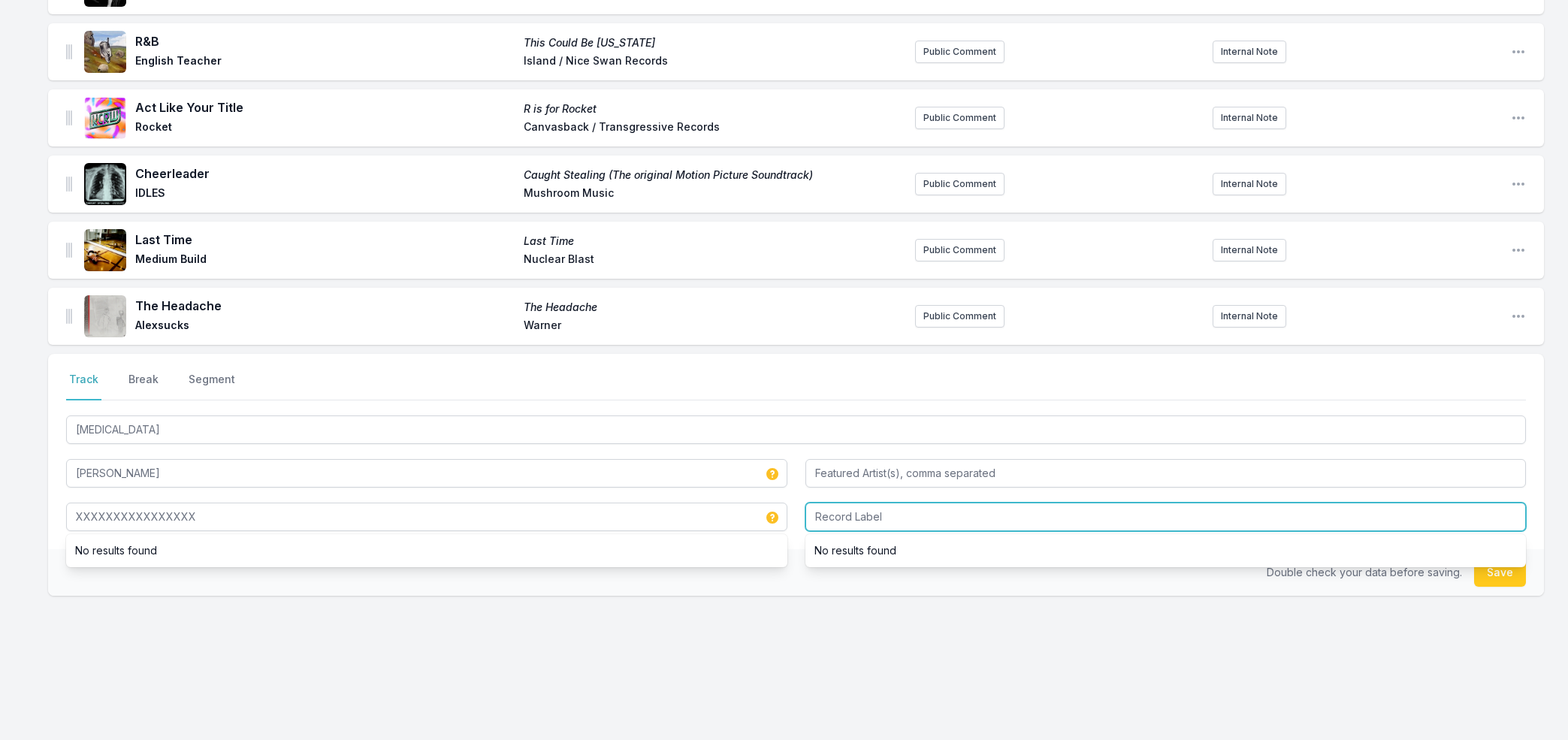
click at [859, 517] on input "Record Label" at bounding box center [1165, 517] width 721 height 29
type input "G"
type input "Big Loud"
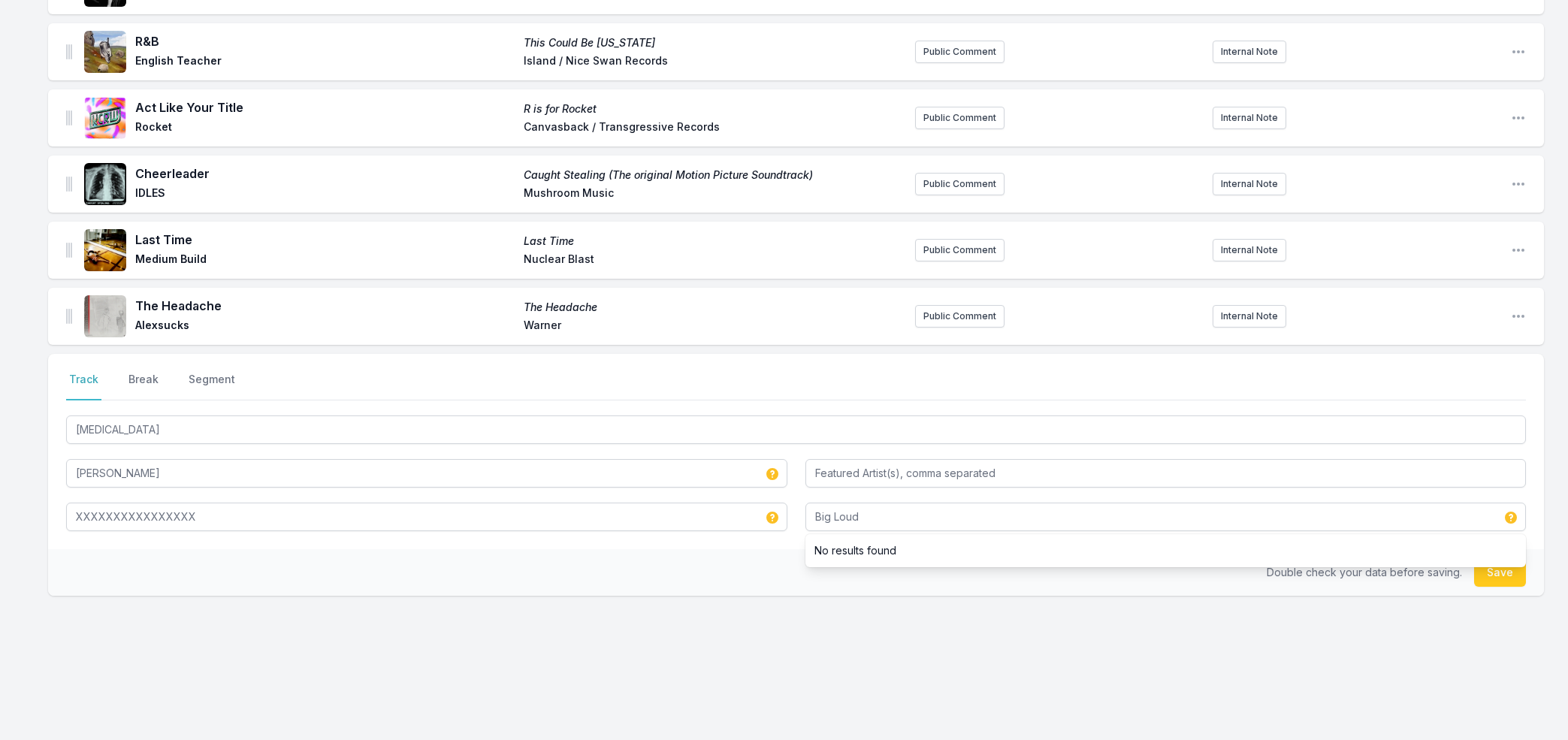
click at [1503, 579] on button "Save" at bounding box center [1499, 573] width 52 height 29
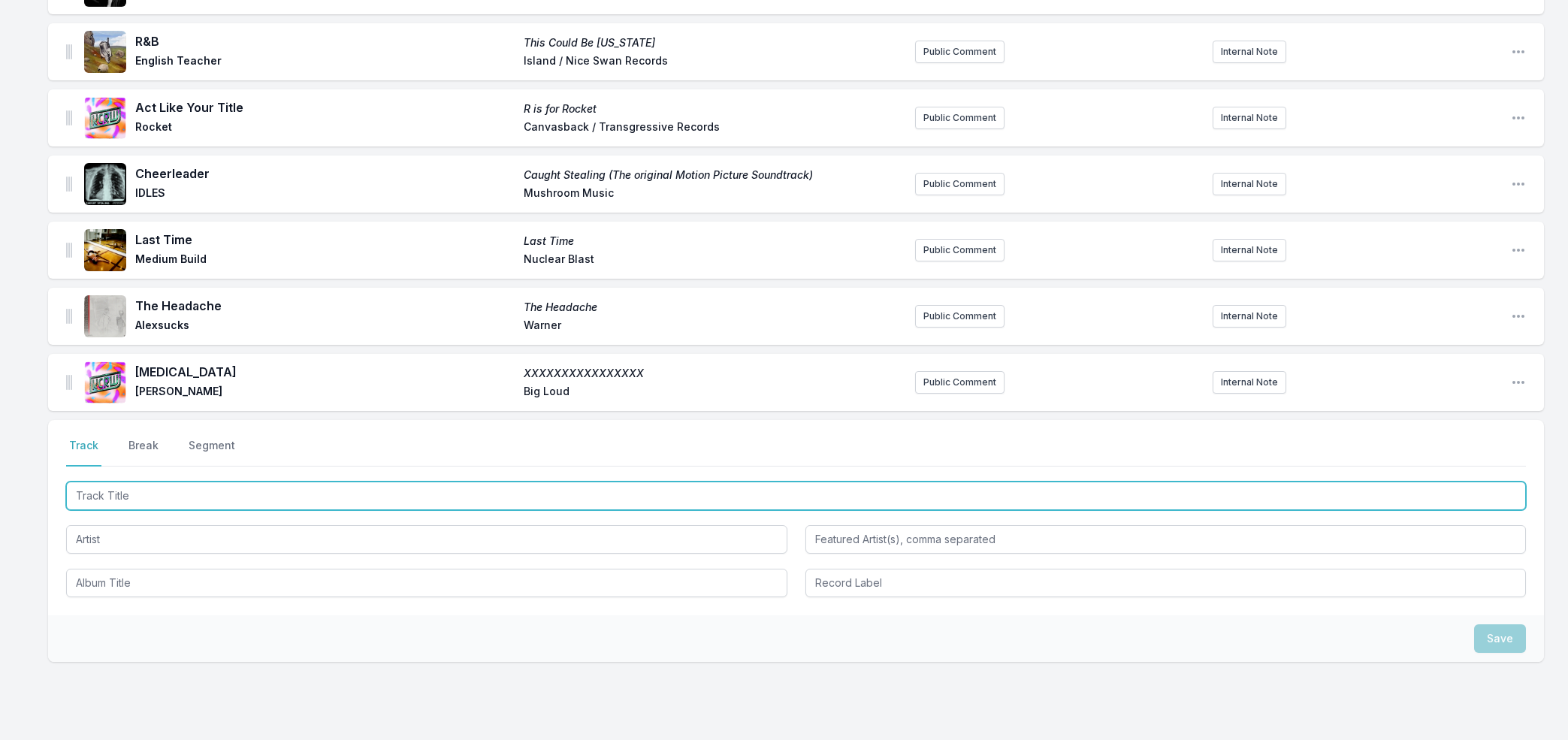
click at [121, 499] on input "Track Title" at bounding box center [796, 496] width 1459 height 29
paste input "Sin Un Corazón"
type input "Sin Un Corazón"
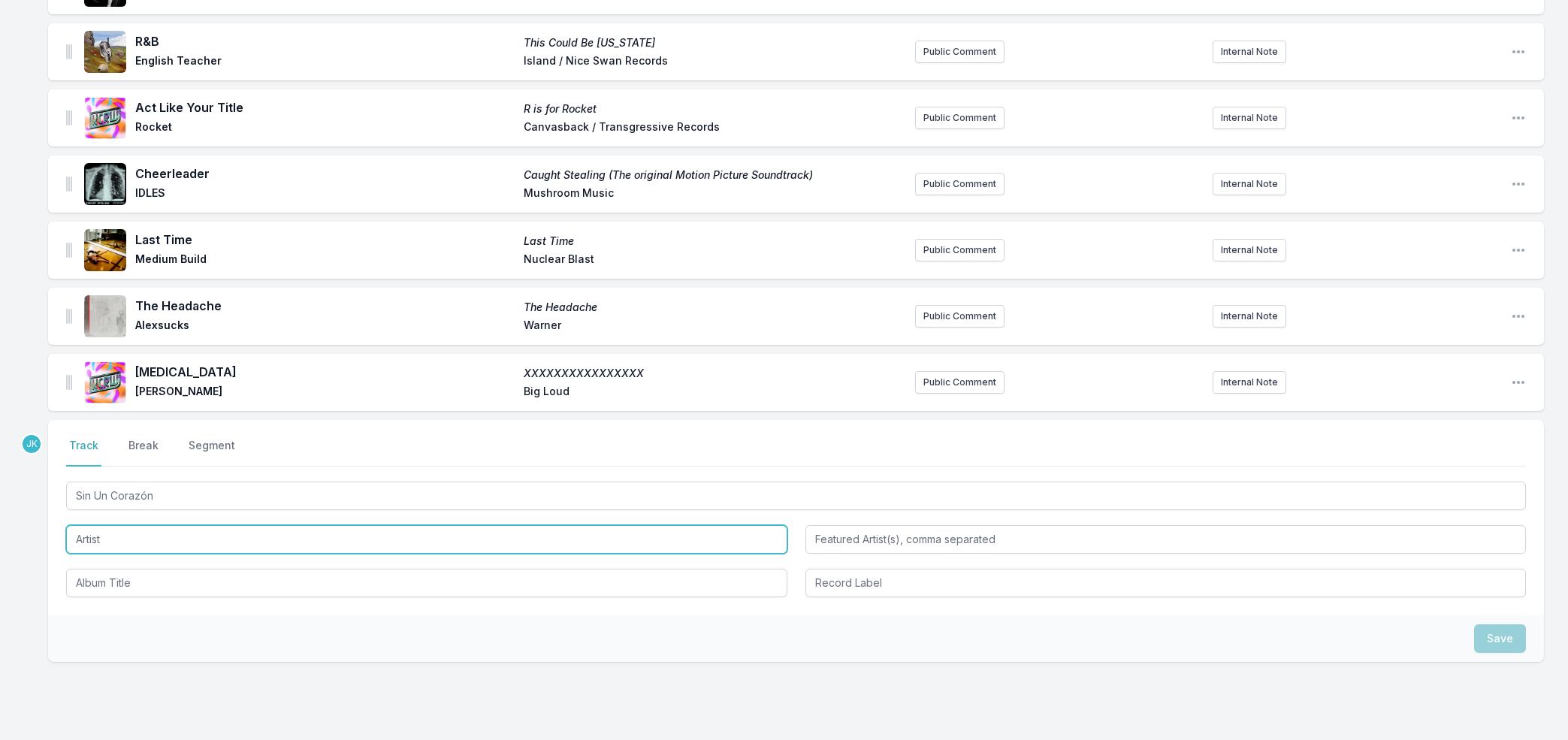
click at [110, 530] on input "Artist" at bounding box center [426, 539] width 721 height 29
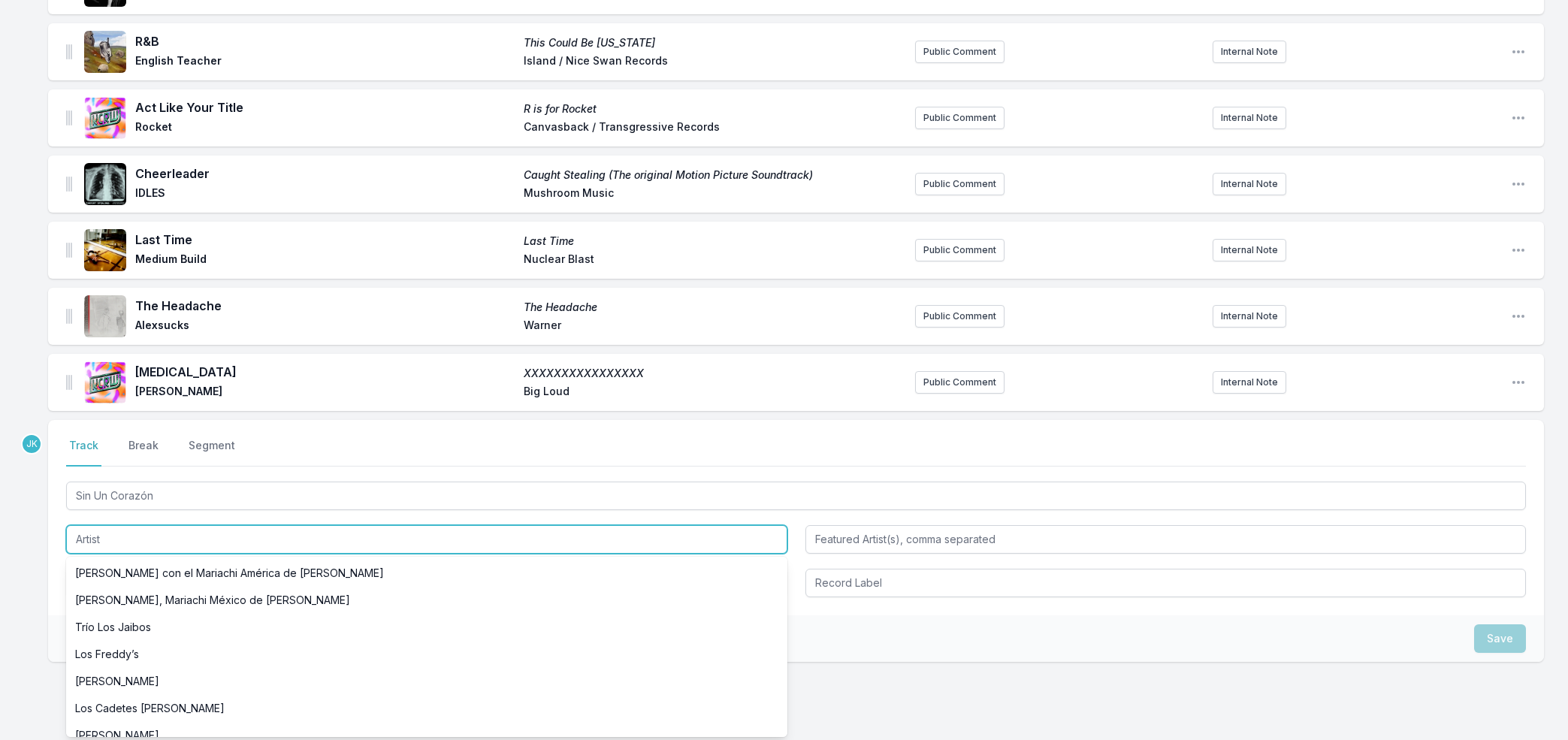
paste input "Cuco"
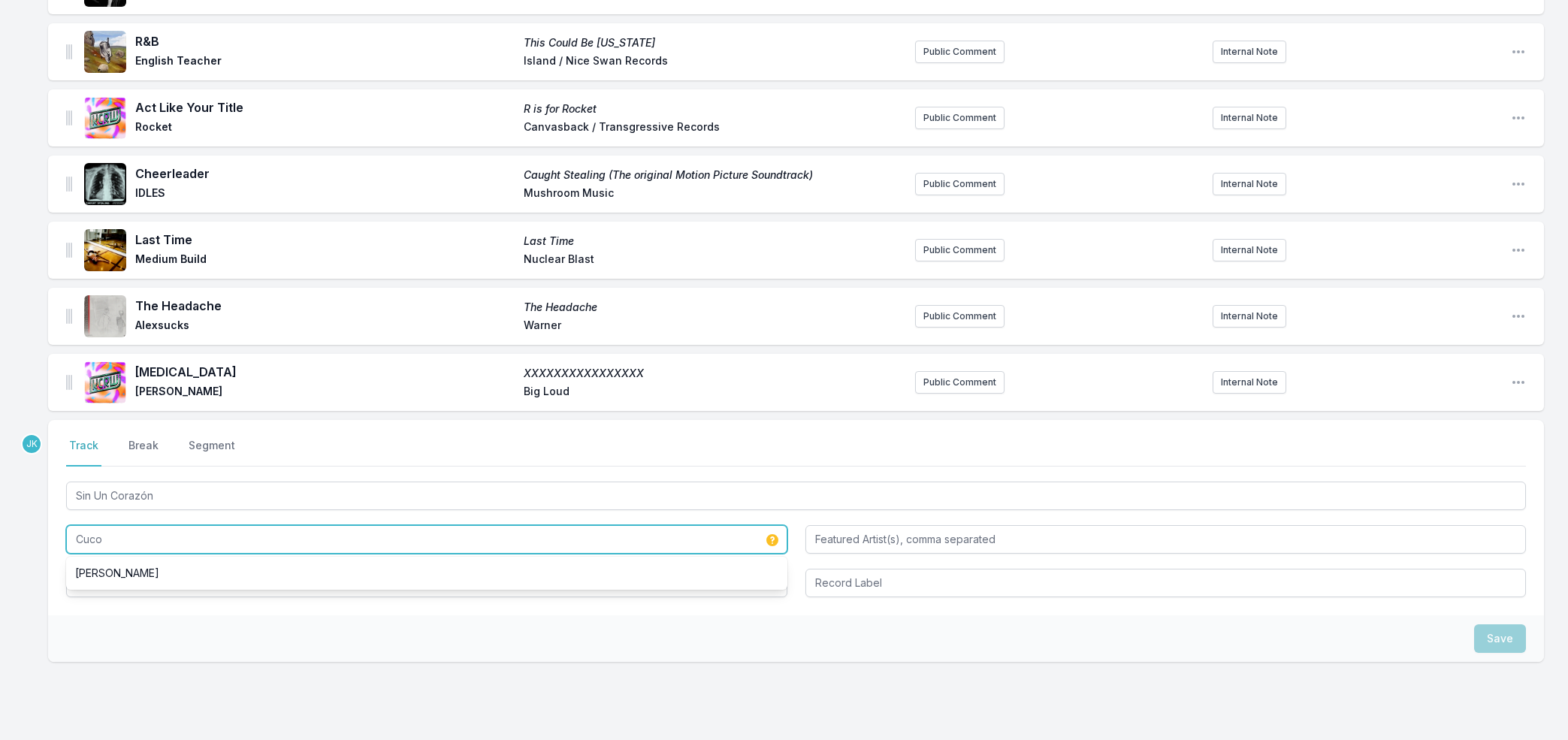
type input "Cuco"
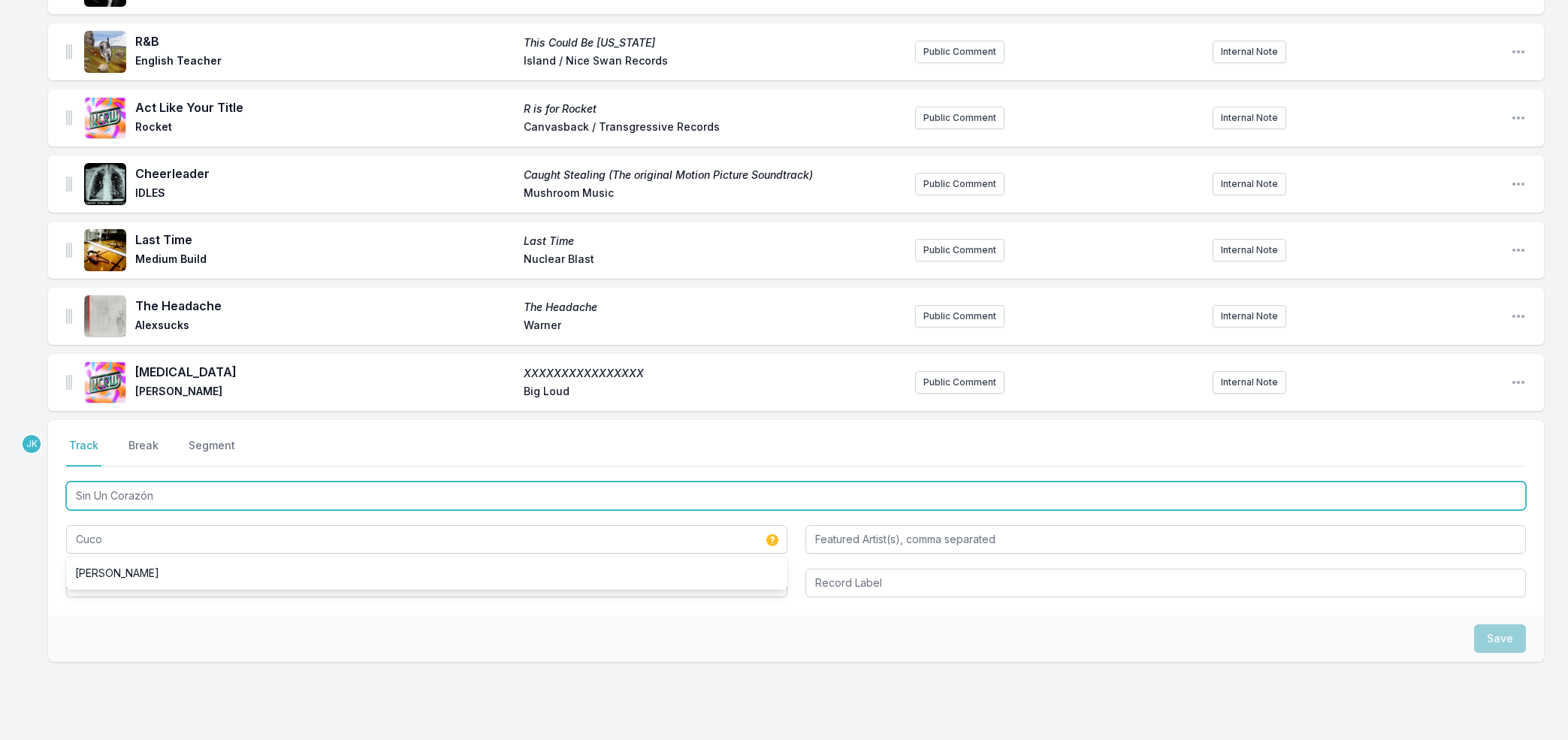
click at [164, 498] on input "Sin Un Corazón" at bounding box center [796, 496] width 1459 height 29
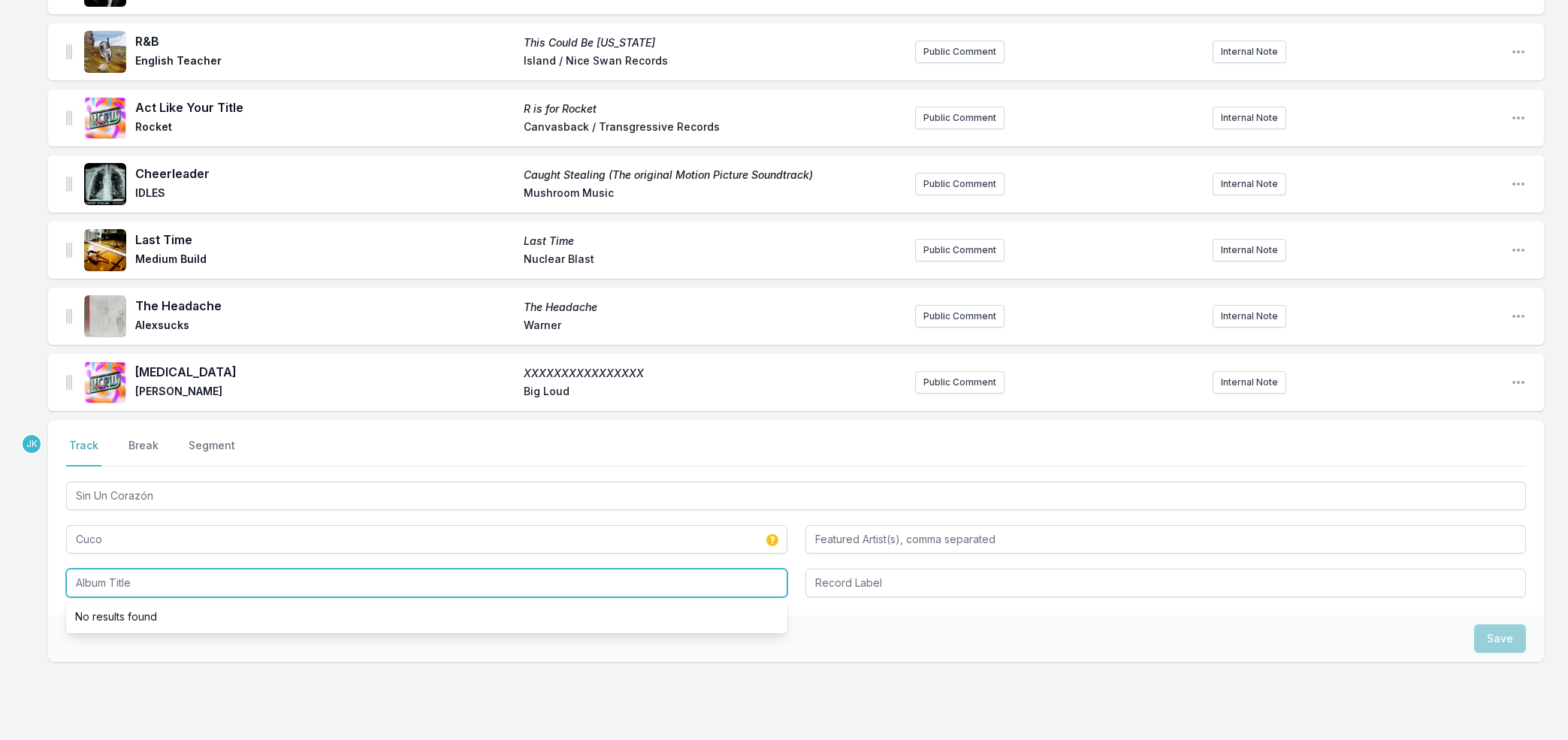
click at [112, 584] on input "Album Title" at bounding box center [426, 584] width 721 height 29
paste input "Sin Un Corazón"
type input "Sin Un Corazón"
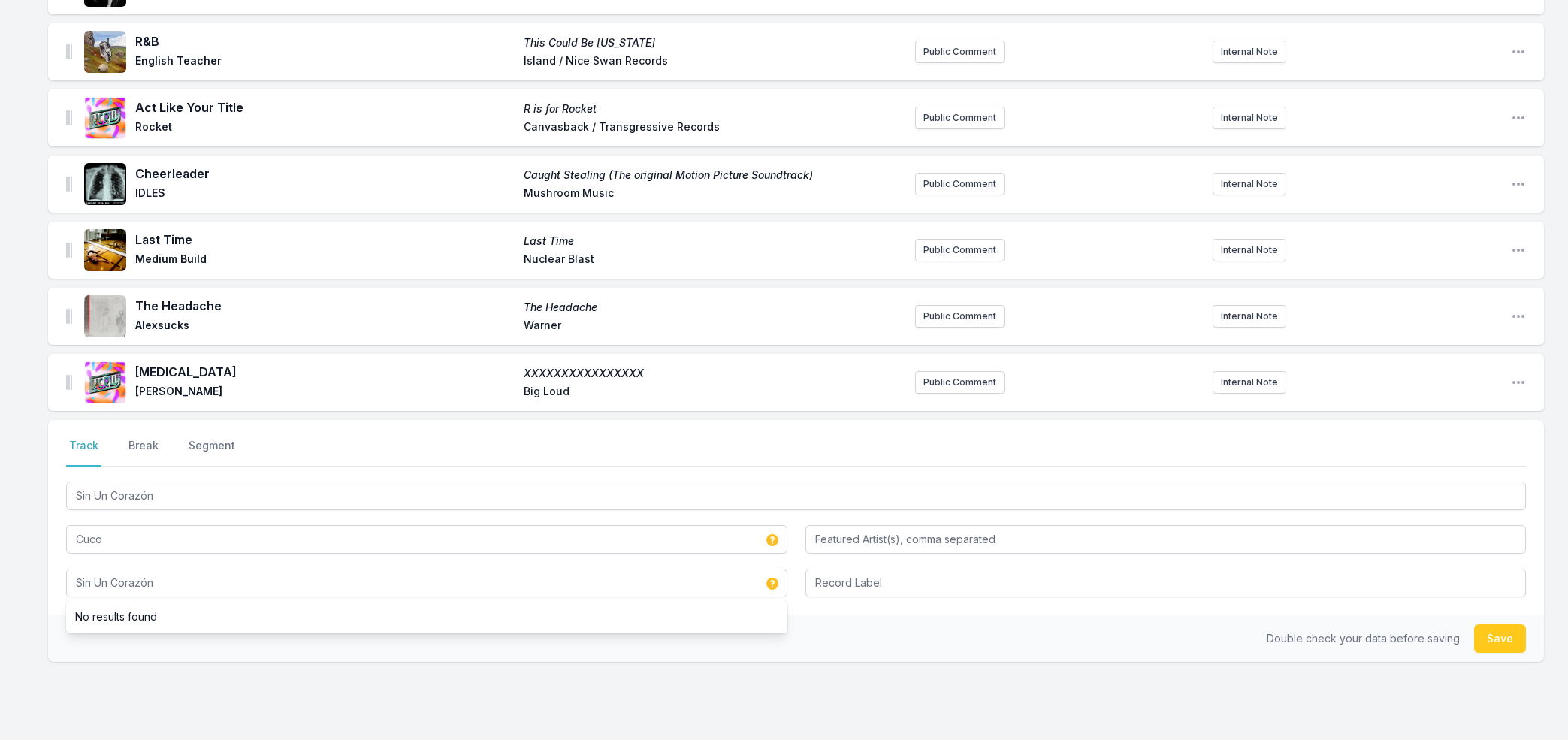
drag, startPoint x: 1498, startPoint y: 631, endPoint x: 1415, endPoint y: 643, distance: 83.9
click at [1498, 631] on button "Save" at bounding box center [1499, 639] width 52 height 29
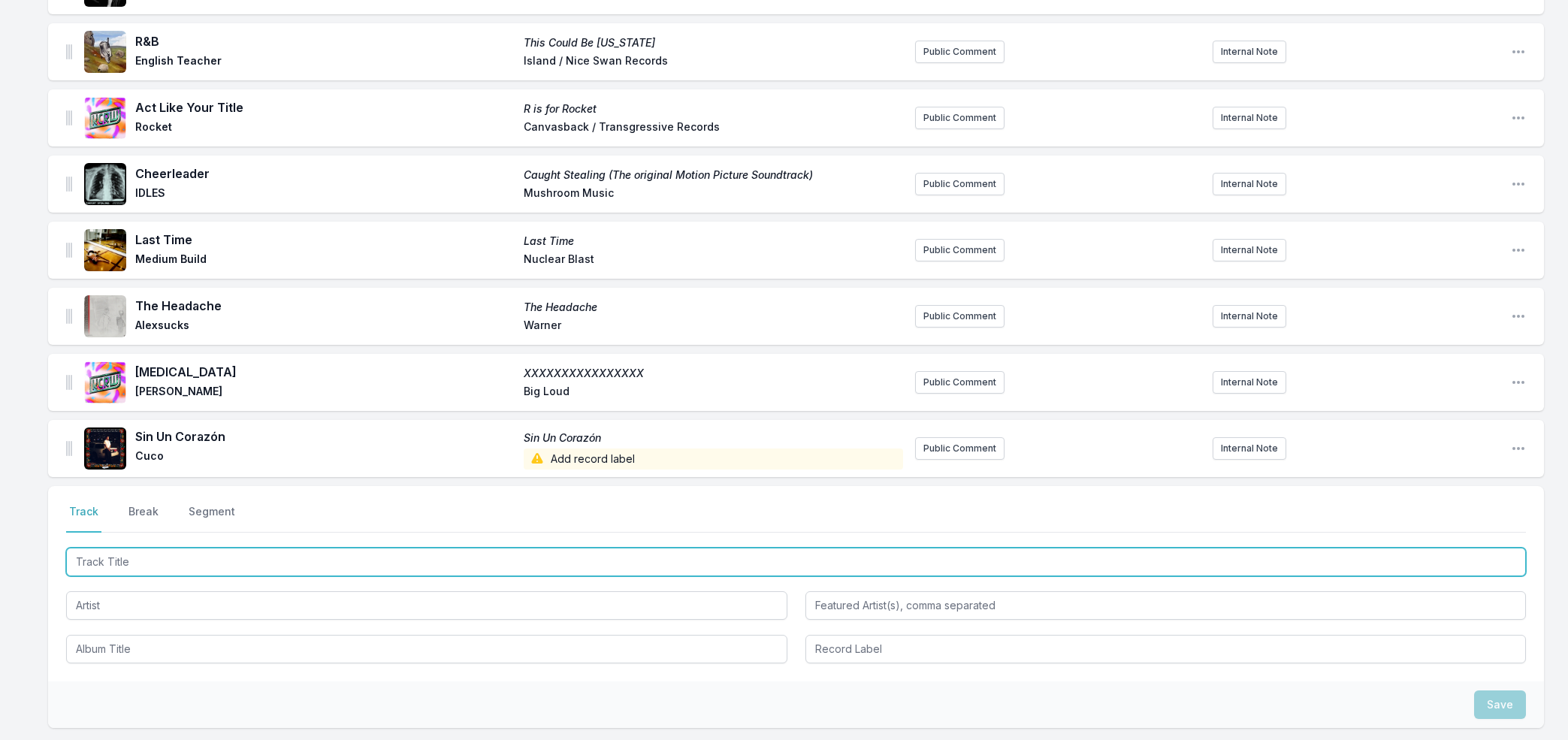
click at [127, 561] on input "Track Title" at bounding box center [796, 562] width 1459 height 29
paste input "Another Life"
type input "Another Life"
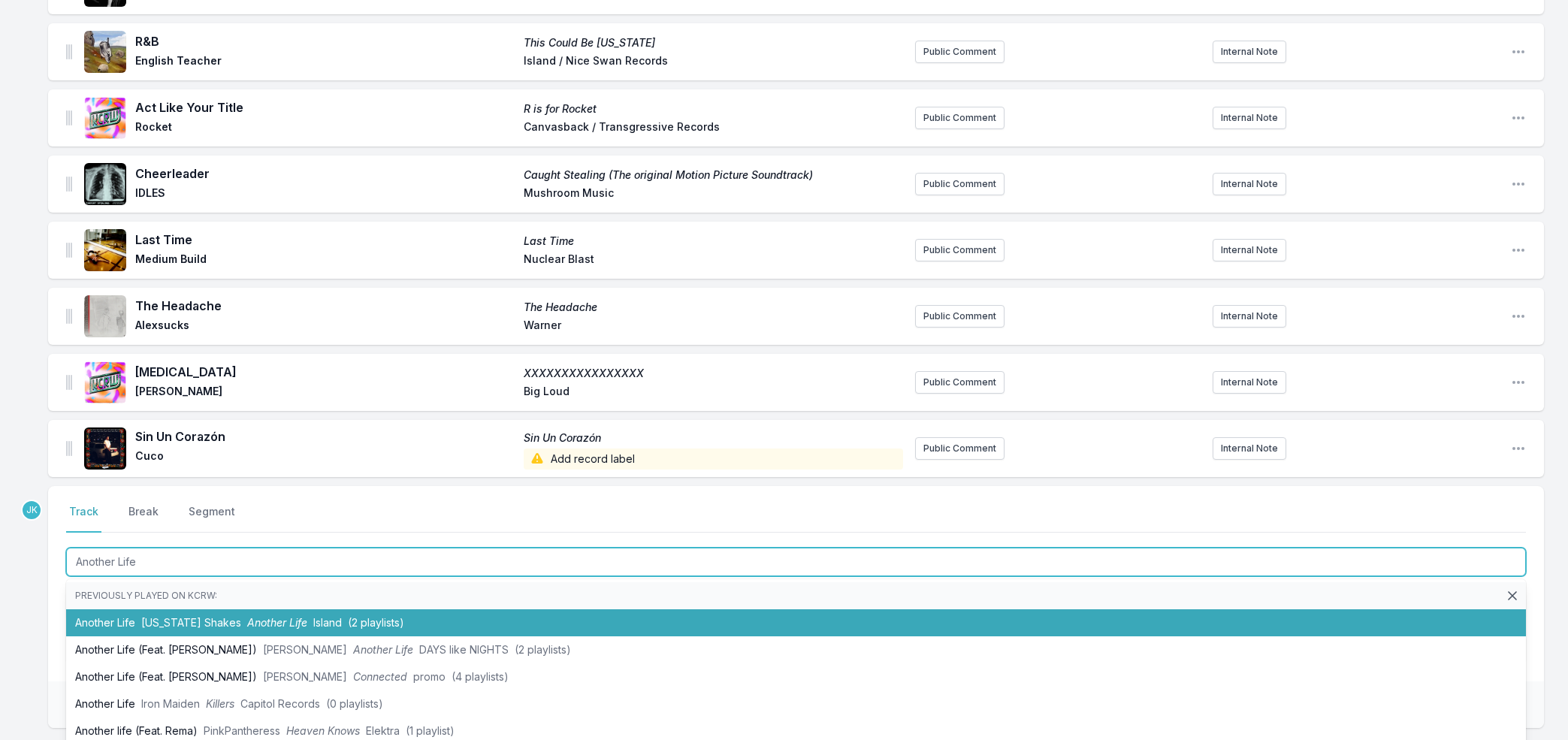
click at [149, 612] on li "Another Life Alabama Shakes Another Life Island (2 playlists)" at bounding box center [796, 623] width 1459 height 27
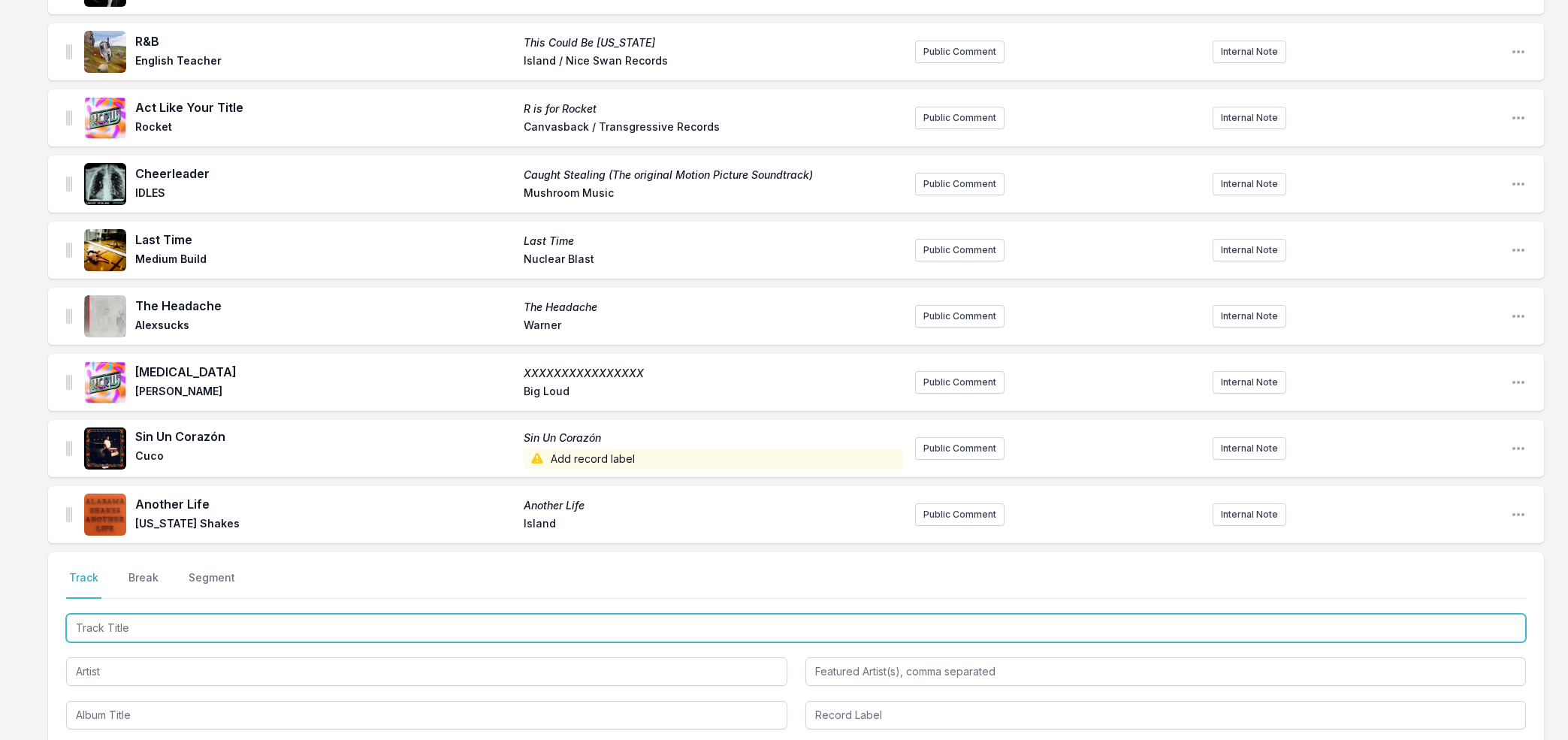
paste input "Vivid Light"
type input "Vivid Light"
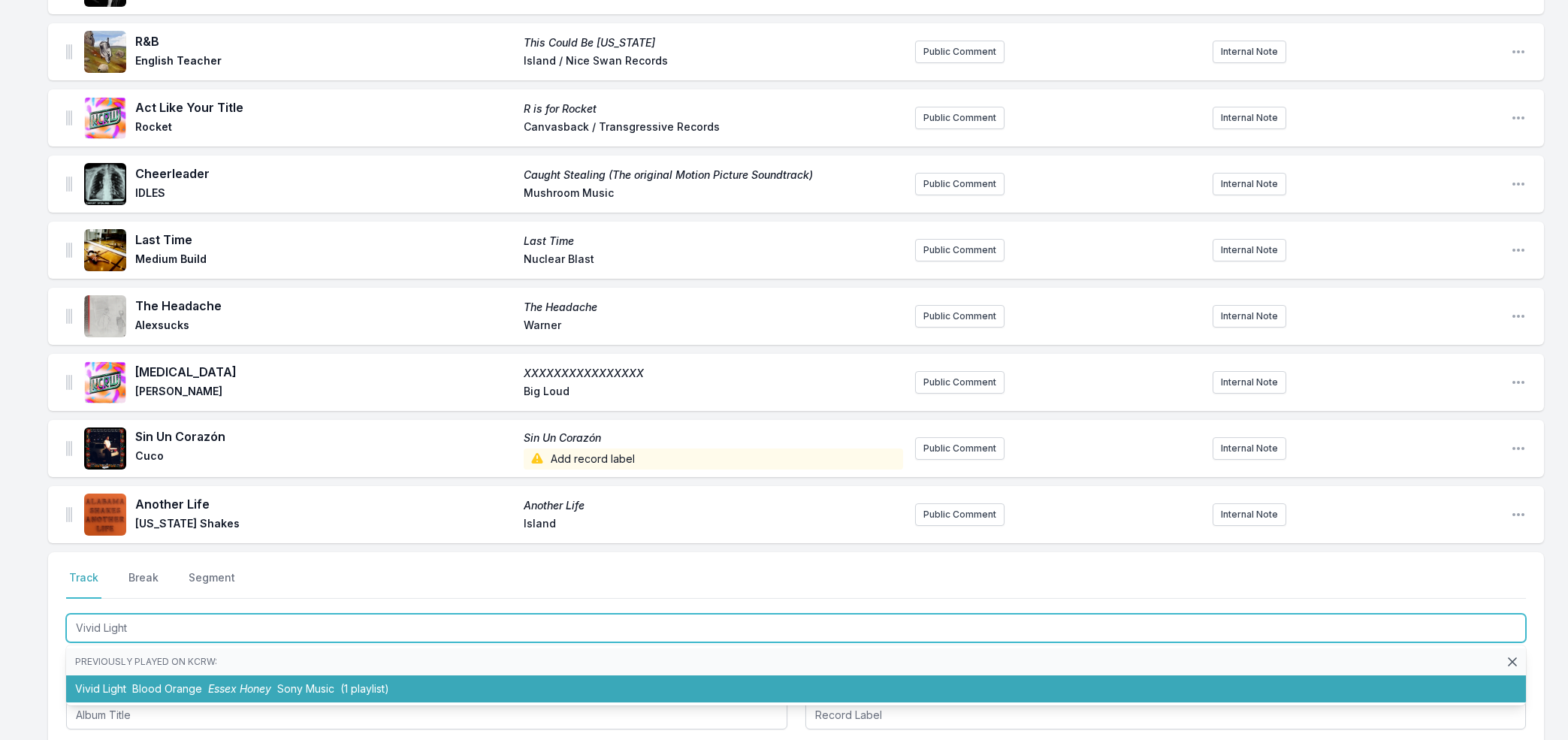
click at [134, 680] on li "Vivid Light Blood Orange Essex Honey Sony Music (1 playlist)" at bounding box center [796, 689] width 1459 height 27
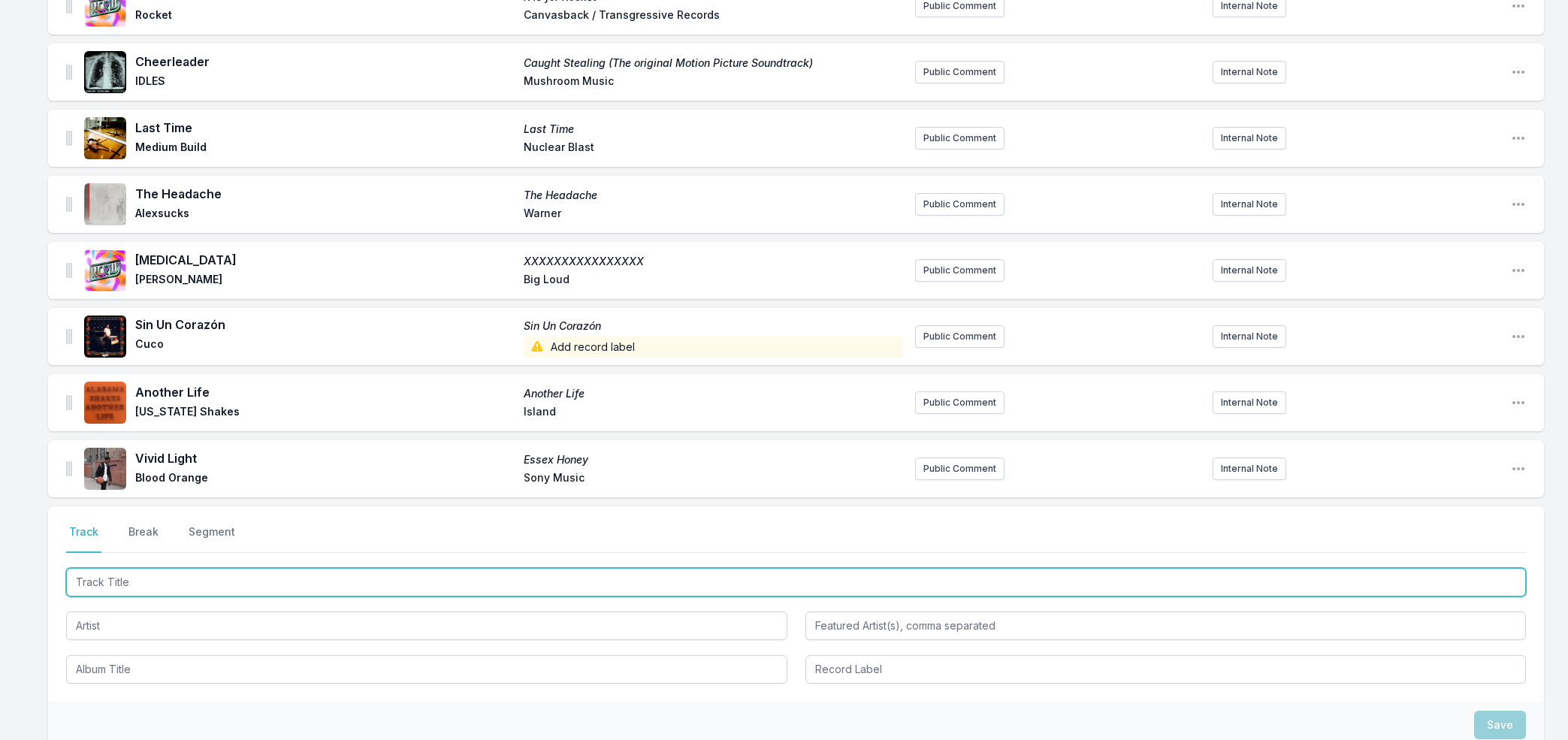
scroll to position [743, 0]
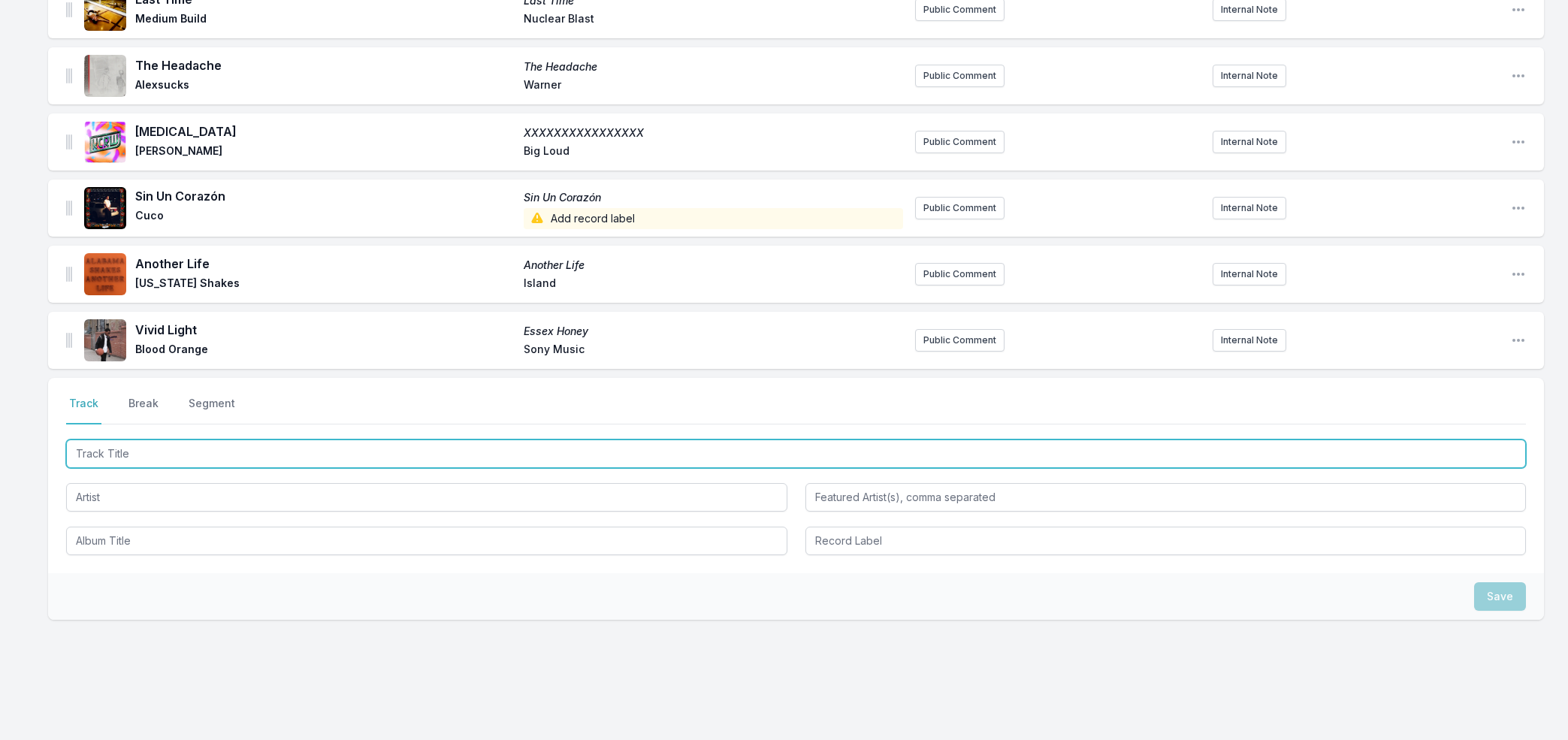
paste input "100 Horses"
type input "100 Horses"
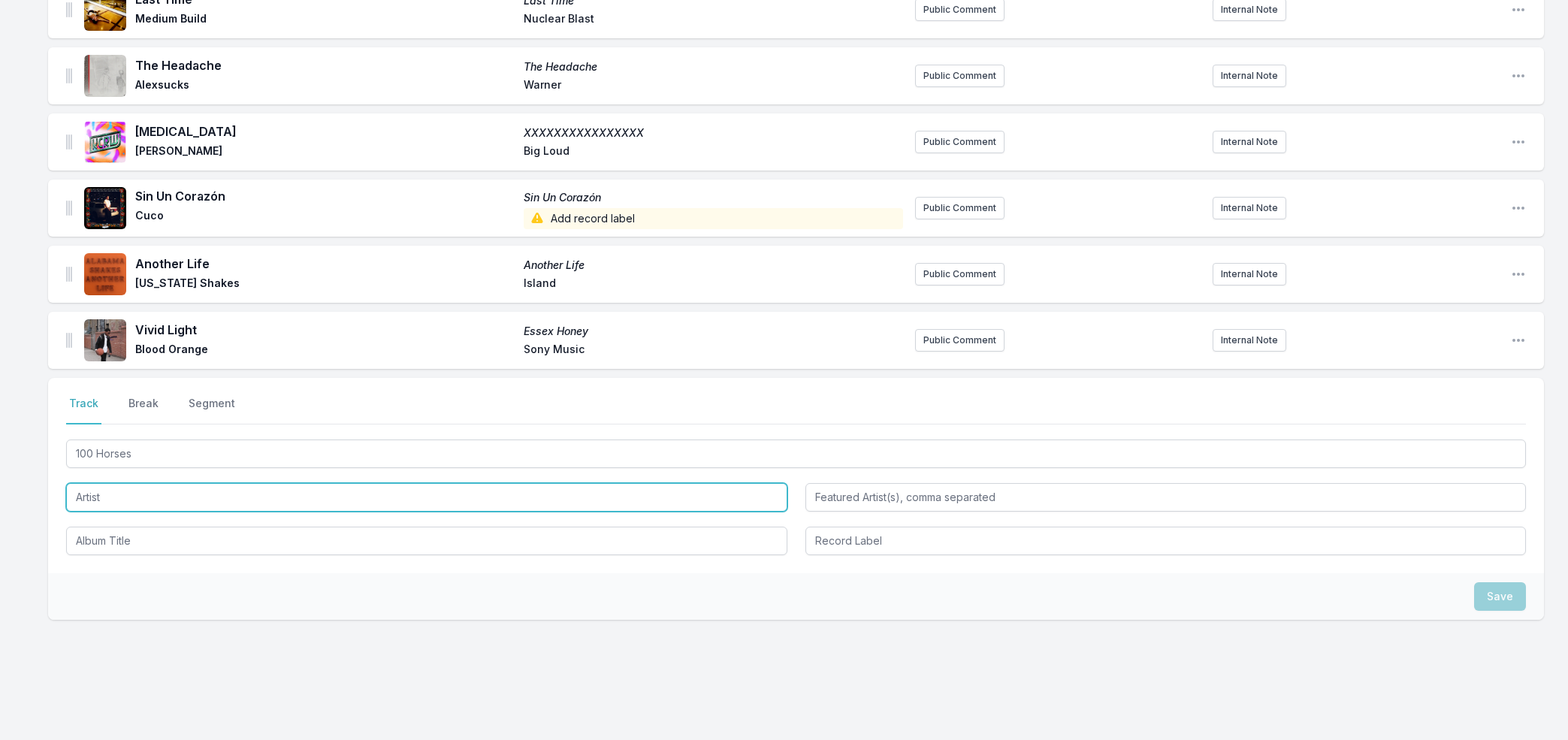
click at [149, 494] on input "Artist" at bounding box center [426, 498] width 721 height 29
paste input "Geese"
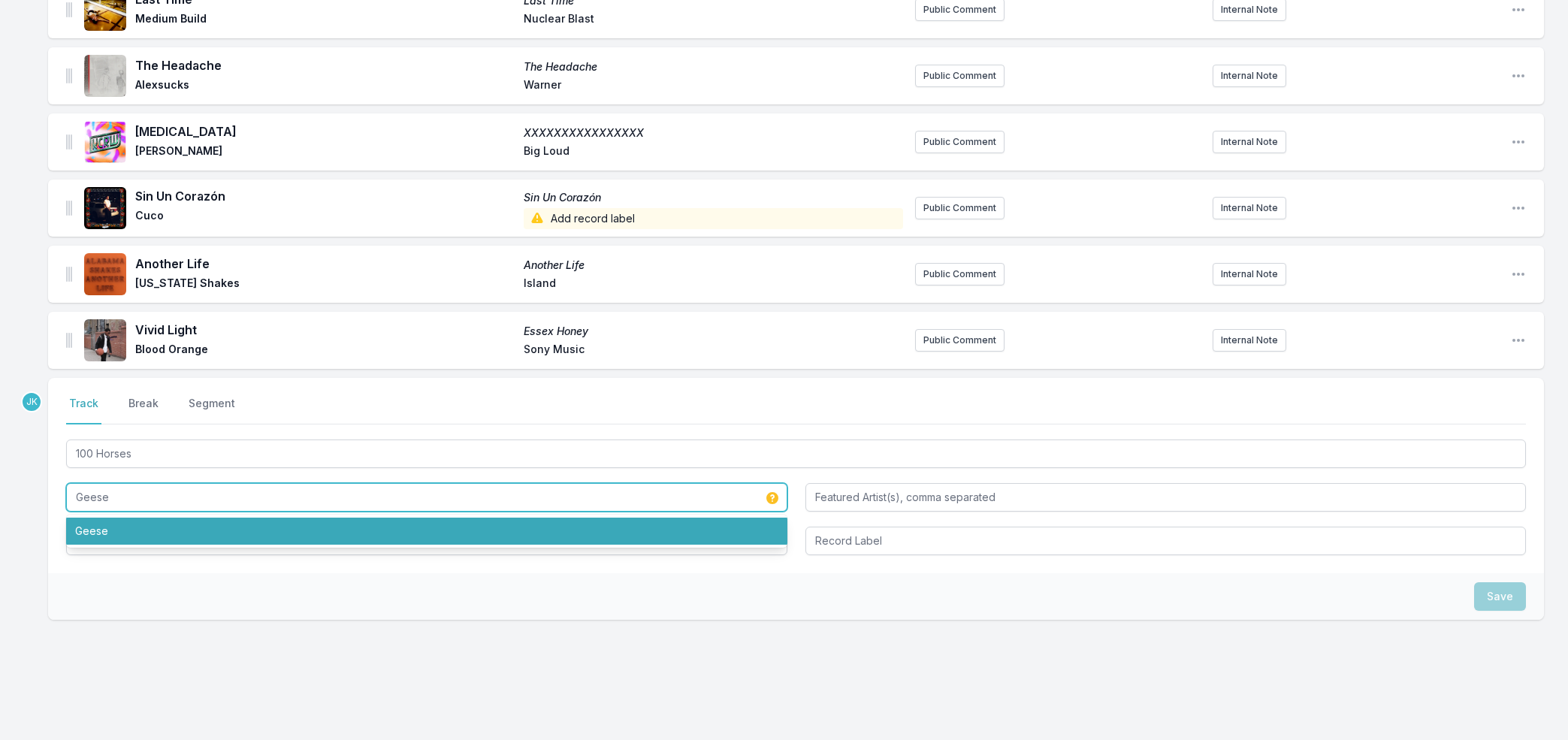
click at [101, 531] on li "Geese" at bounding box center [426, 531] width 721 height 27
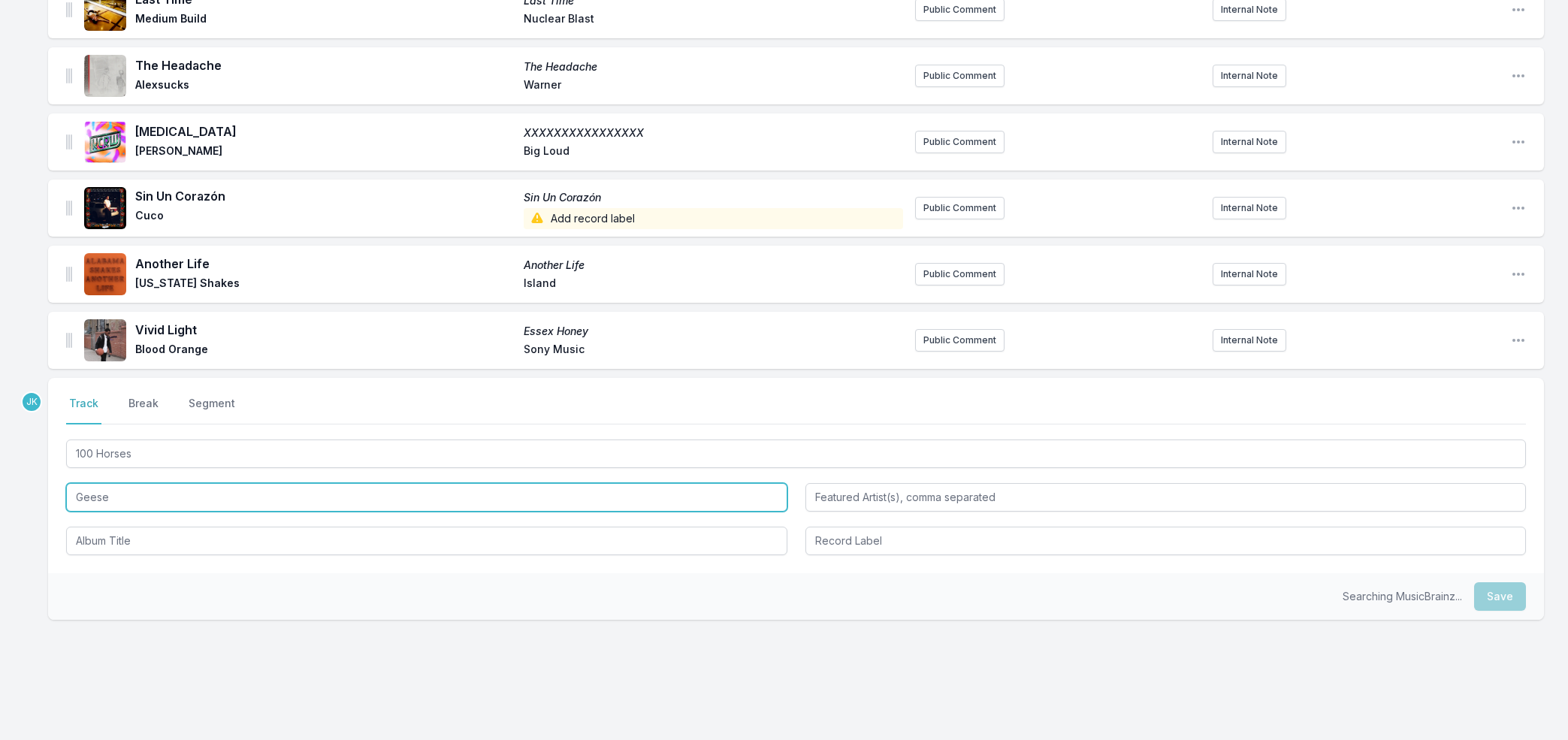
type input "Geese"
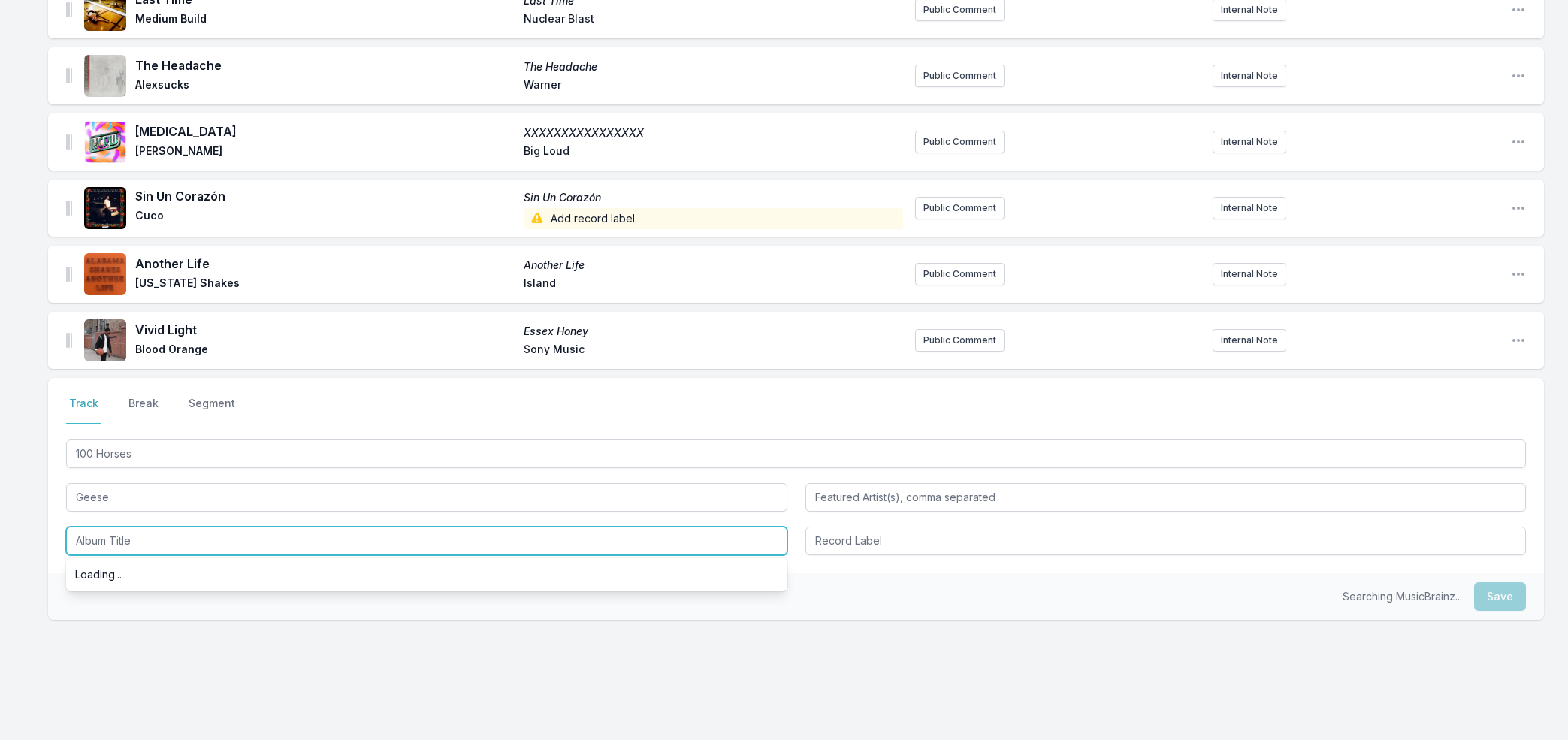
click at [107, 537] on input "Album Title" at bounding box center [426, 541] width 721 height 29
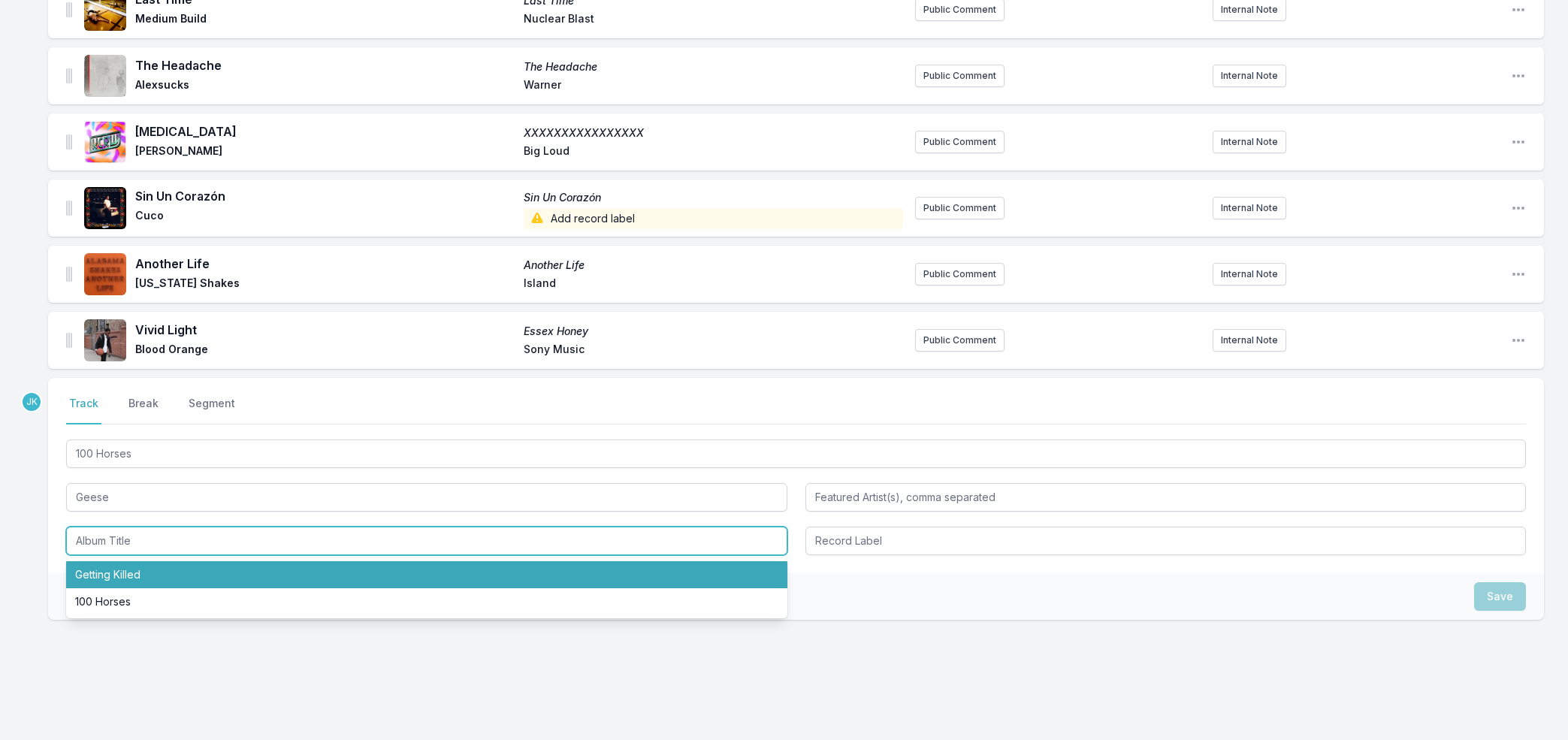
drag, startPoint x: 120, startPoint y: 571, endPoint x: 410, endPoint y: 570, distance: 290.0
click at [120, 571] on li "Getting Killed" at bounding box center [426, 575] width 721 height 27
type input "Getting Killed"
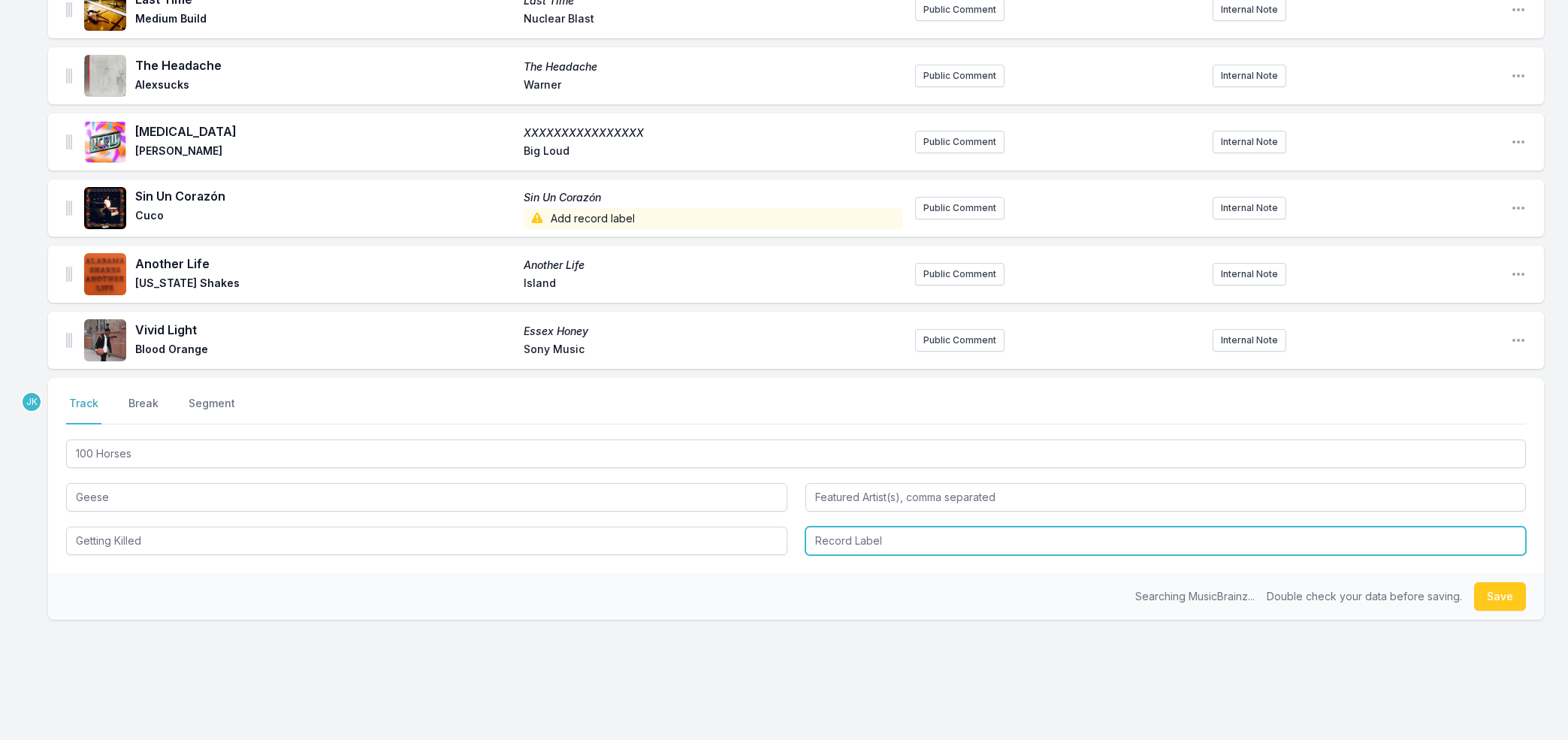
click at [842, 531] on input "Record Label" at bounding box center [1165, 541] width 721 height 29
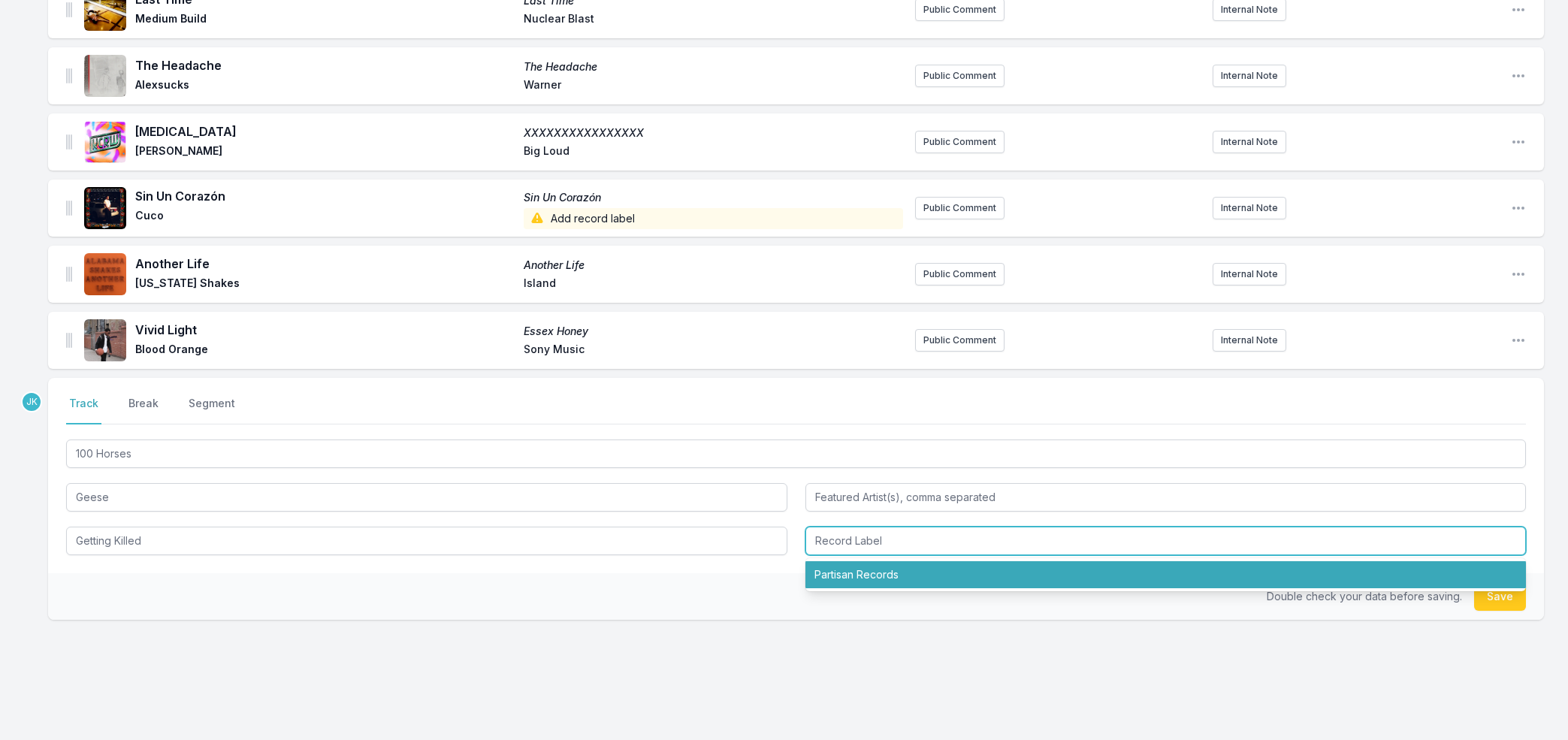
drag, startPoint x: 881, startPoint y: 569, endPoint x: 1146, endPoint y: 568, distance: 265.0
click at [881, 569] on li "Partisan Records" at bounding box center [1165, 575] width 721 height 27
type input "Partisan Records"
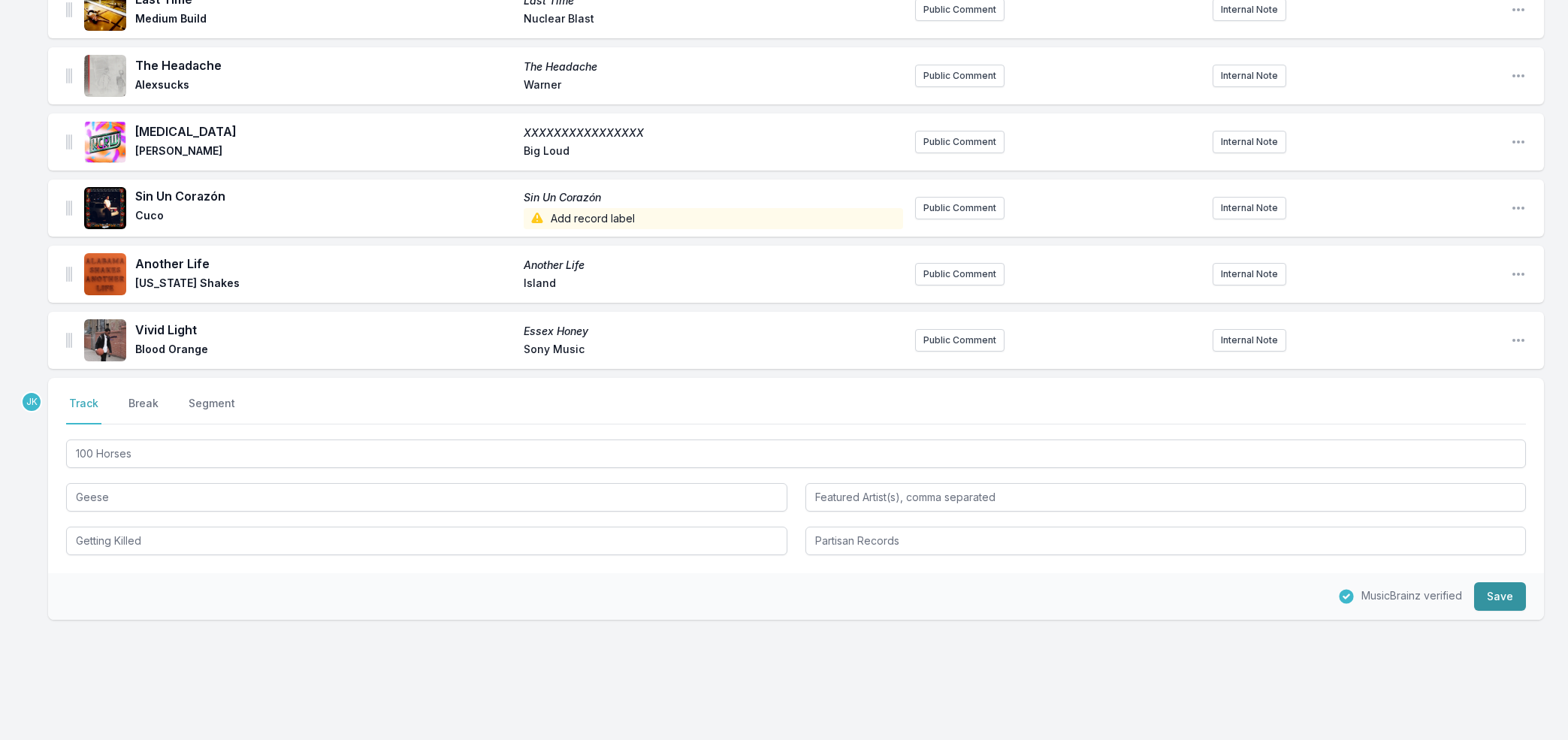
click at [1512, 593] on button "Save" at bounding box center [1499, 596] width 52 height 29
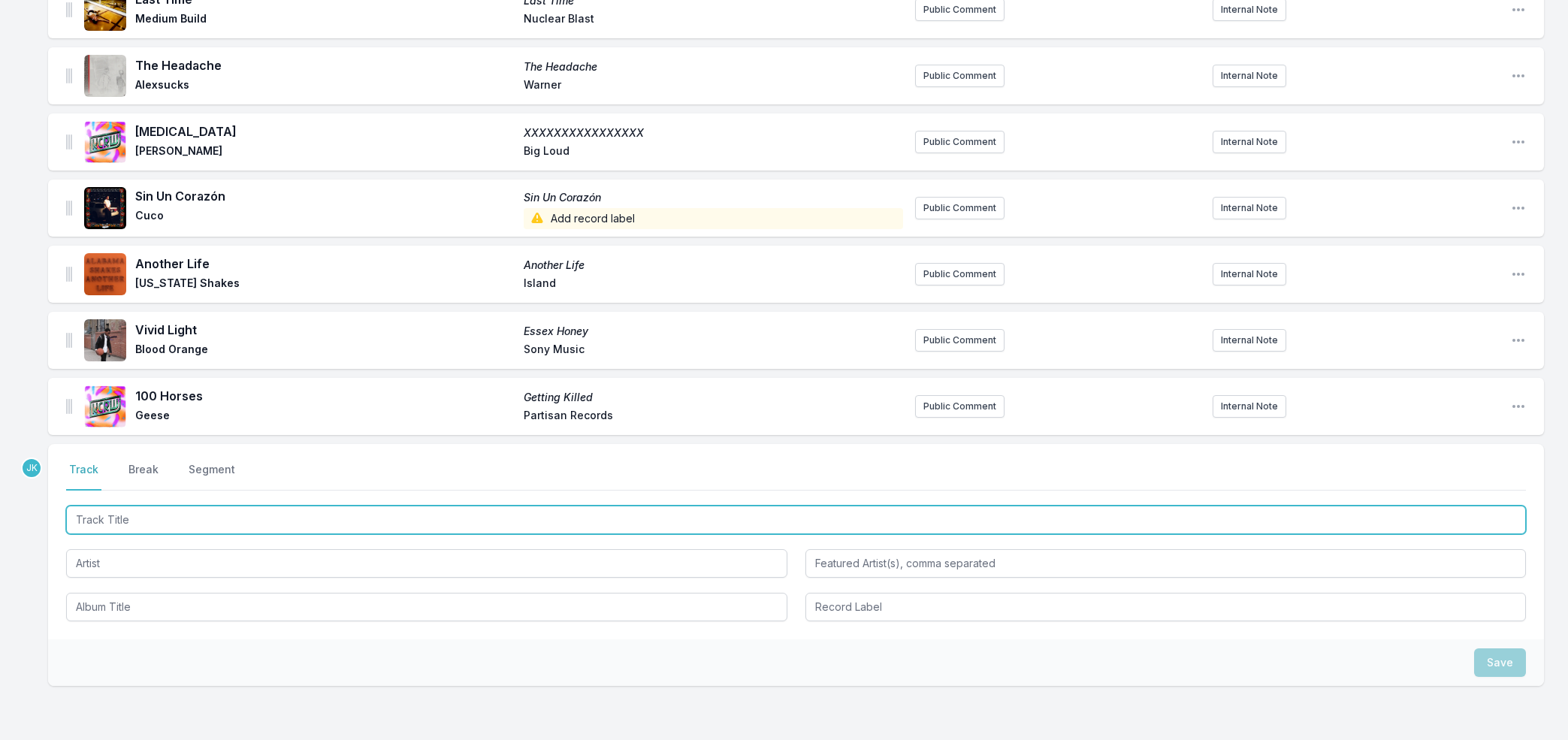
paste input "Can I Call You in the Morning"
type input "Can I Call You in the Morning"
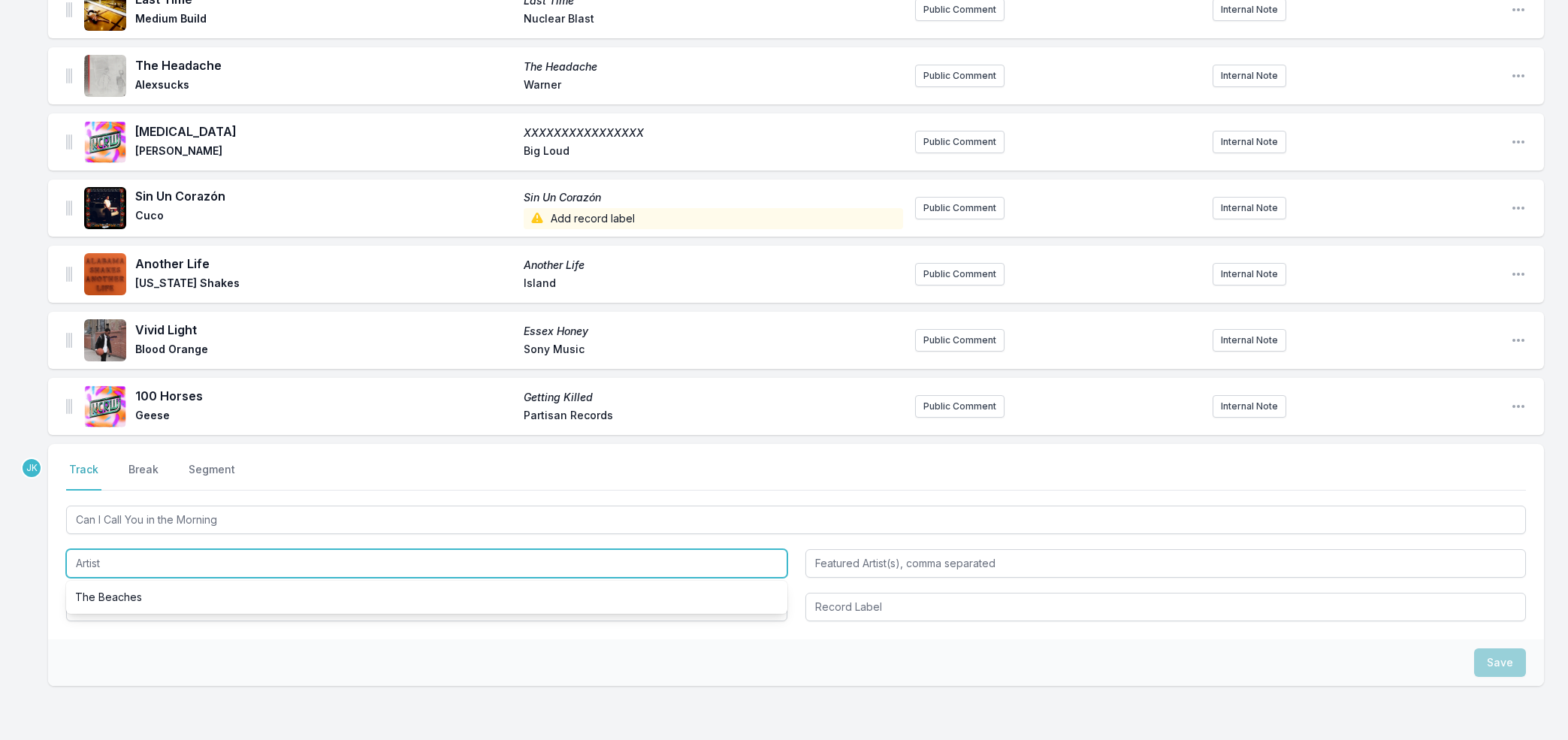
click at [83, 562] on input "Artist" at bounding box center [426, 564] width 721 height 29
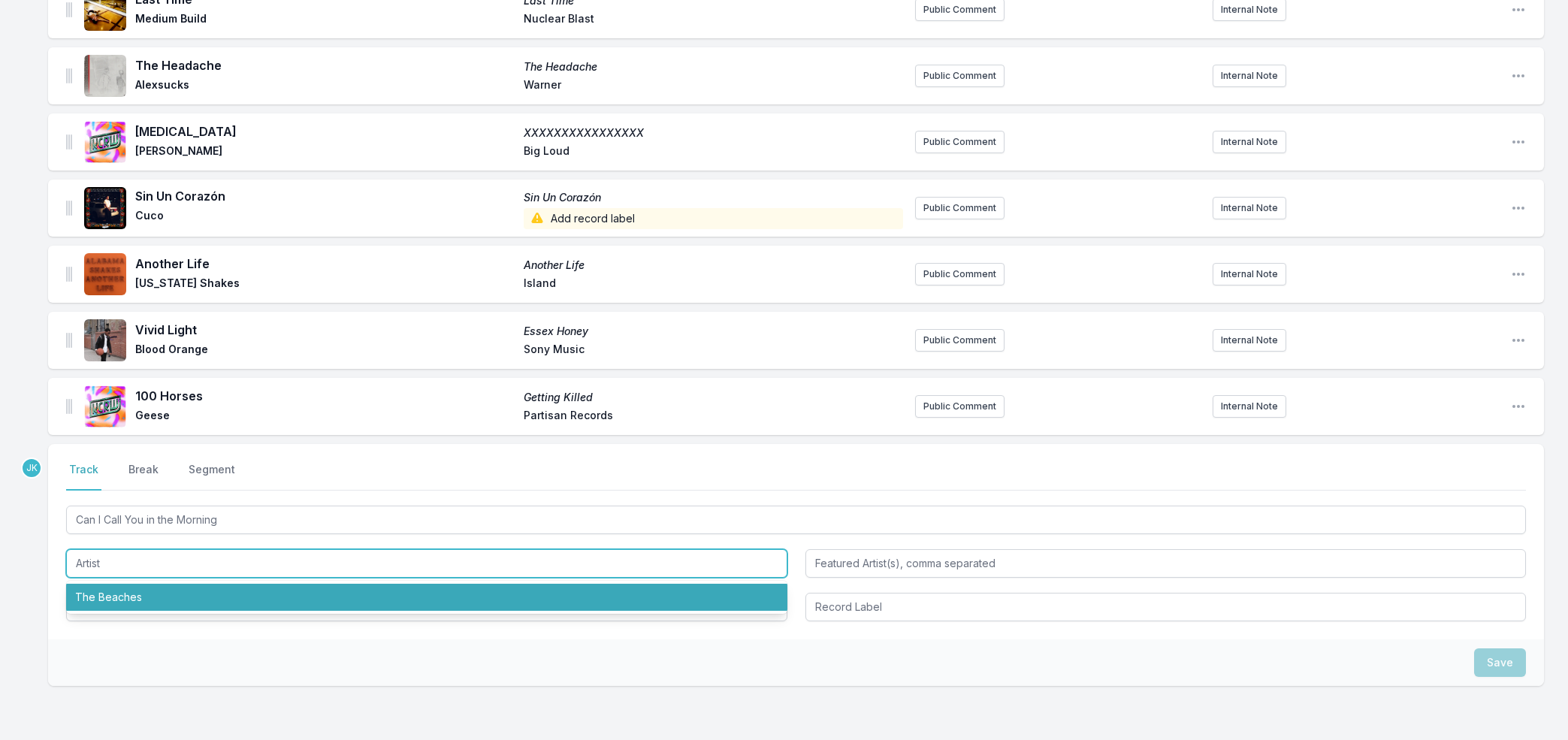
click at [98, 591] on li "The Beaches" at bounding box center [426, 597] width 721 height 27
type input "The Beaches"
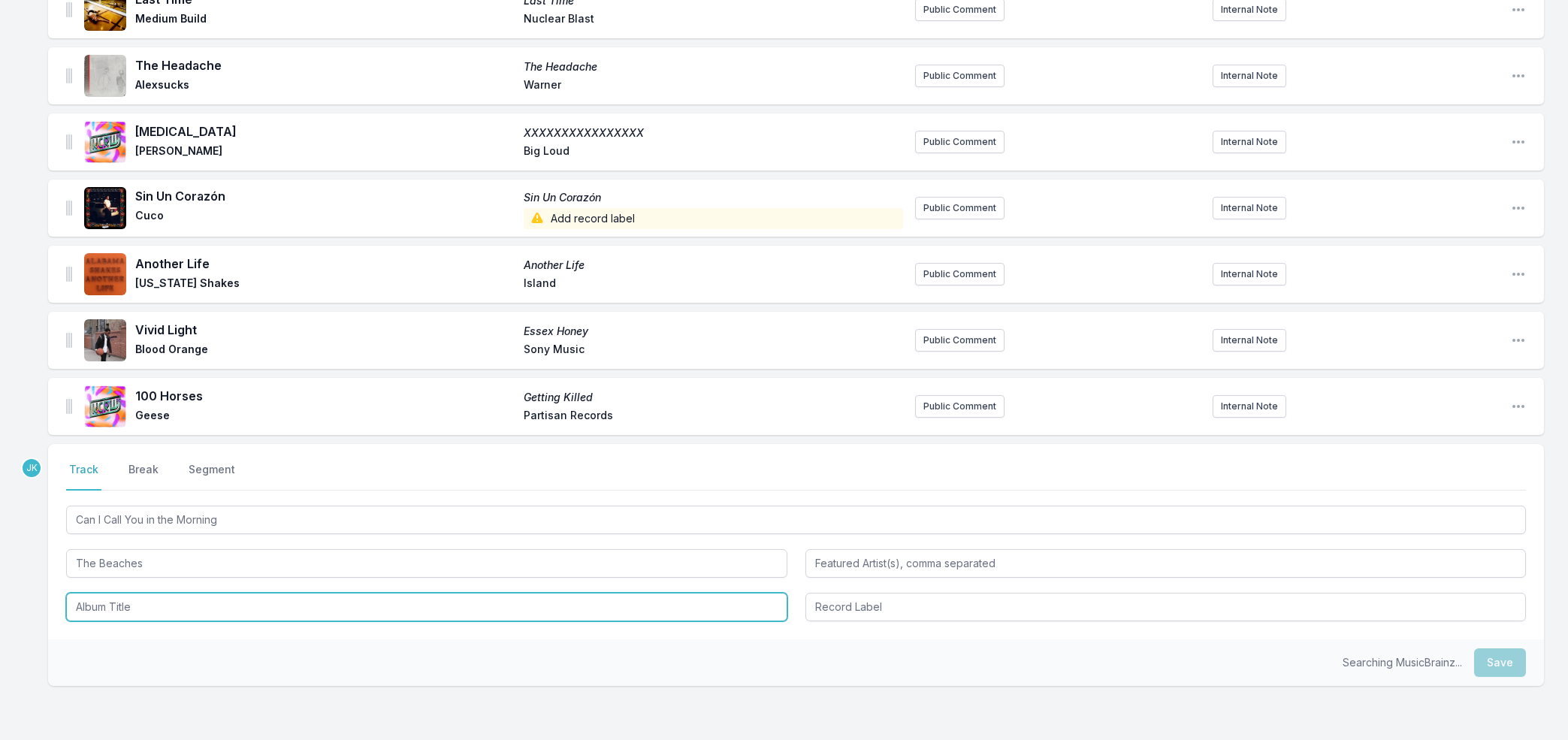
click at [106, 604] on input "Album Title" at bounding box center [426, 607] width 721 height 29
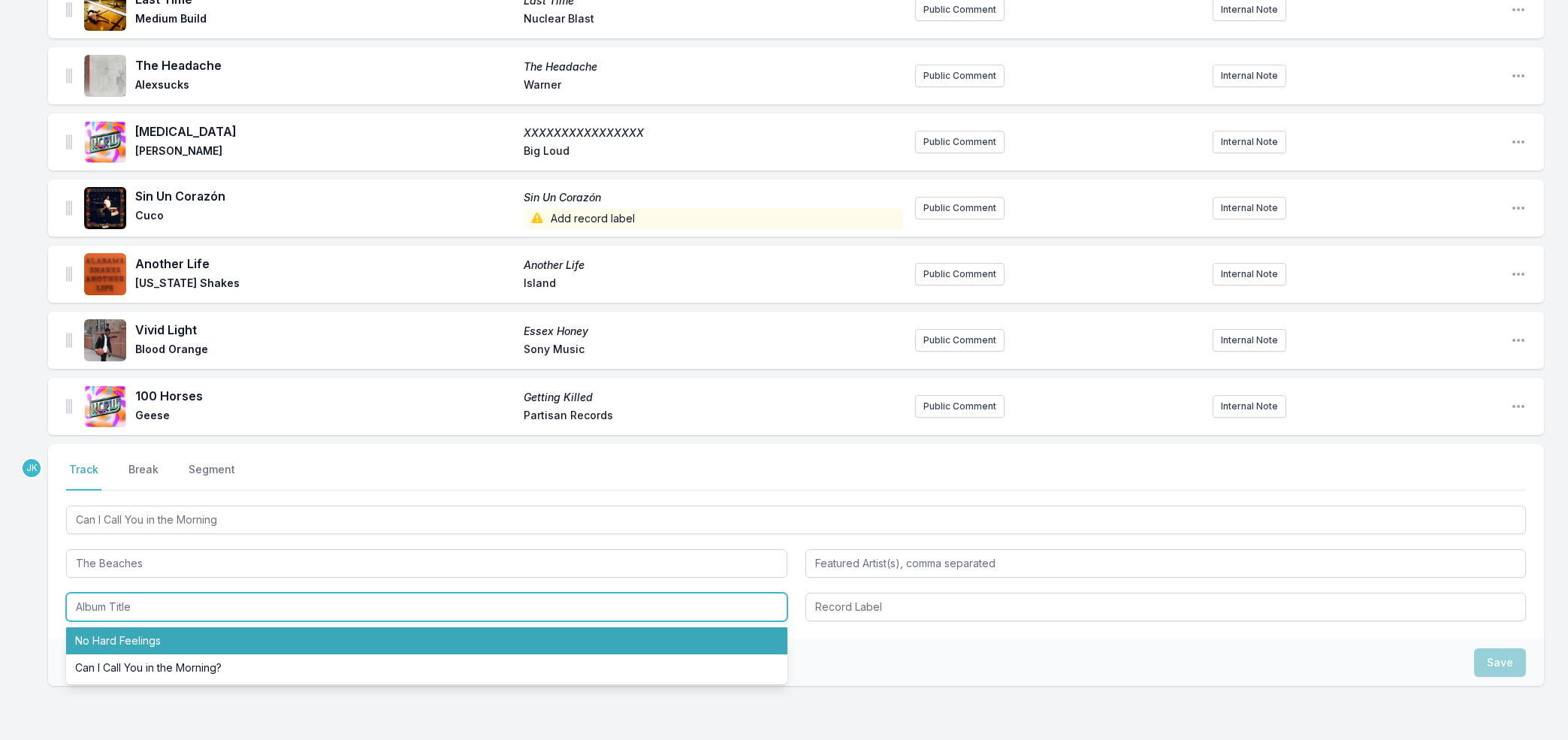
click at [121, 637] on li "No Hard Feelings" at bounding box center [426, 641] width 721 height 27
type input "No Hard Feelings"
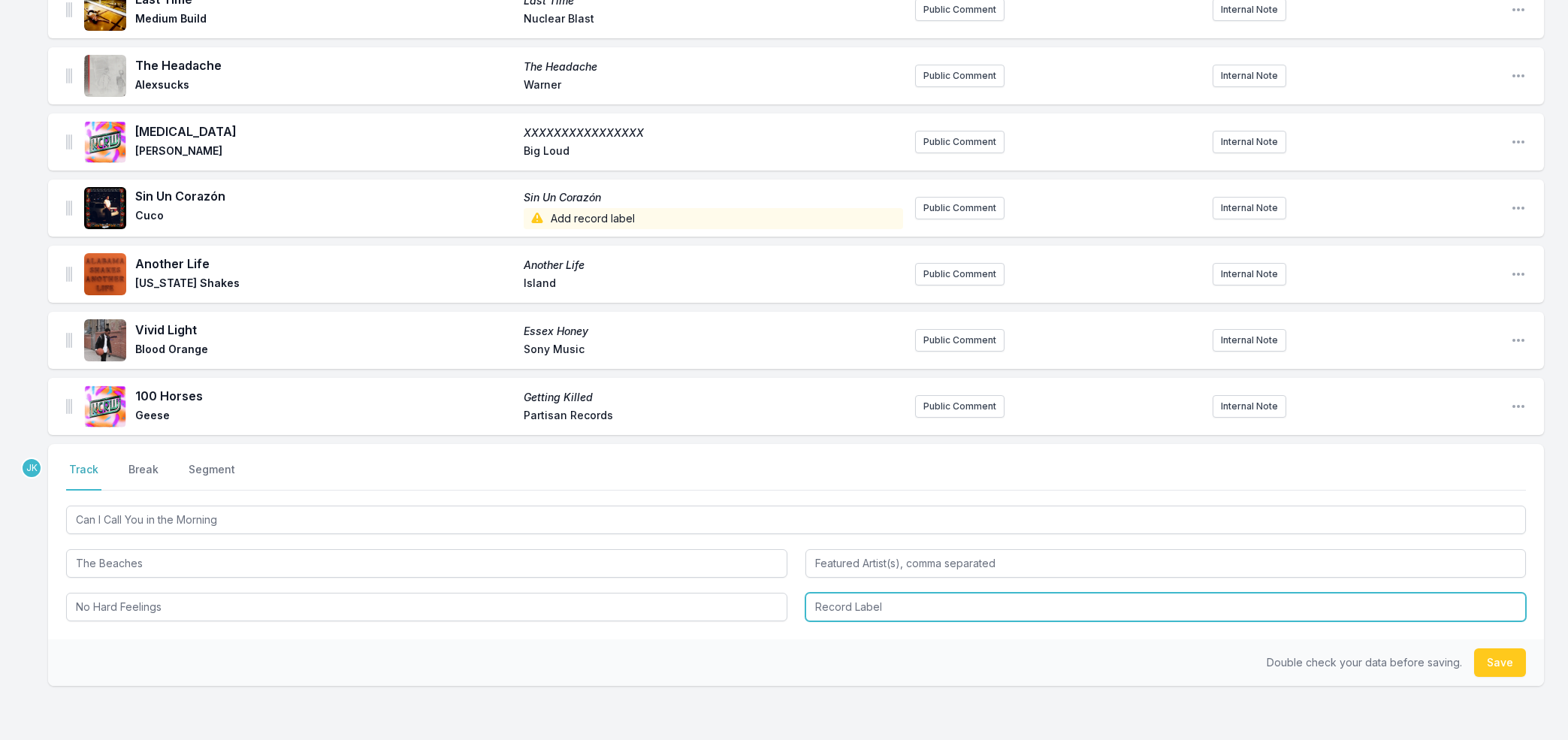
click at [872, 608] on input "Record Label" at bounding box center [1165, 607] width 721 height 29
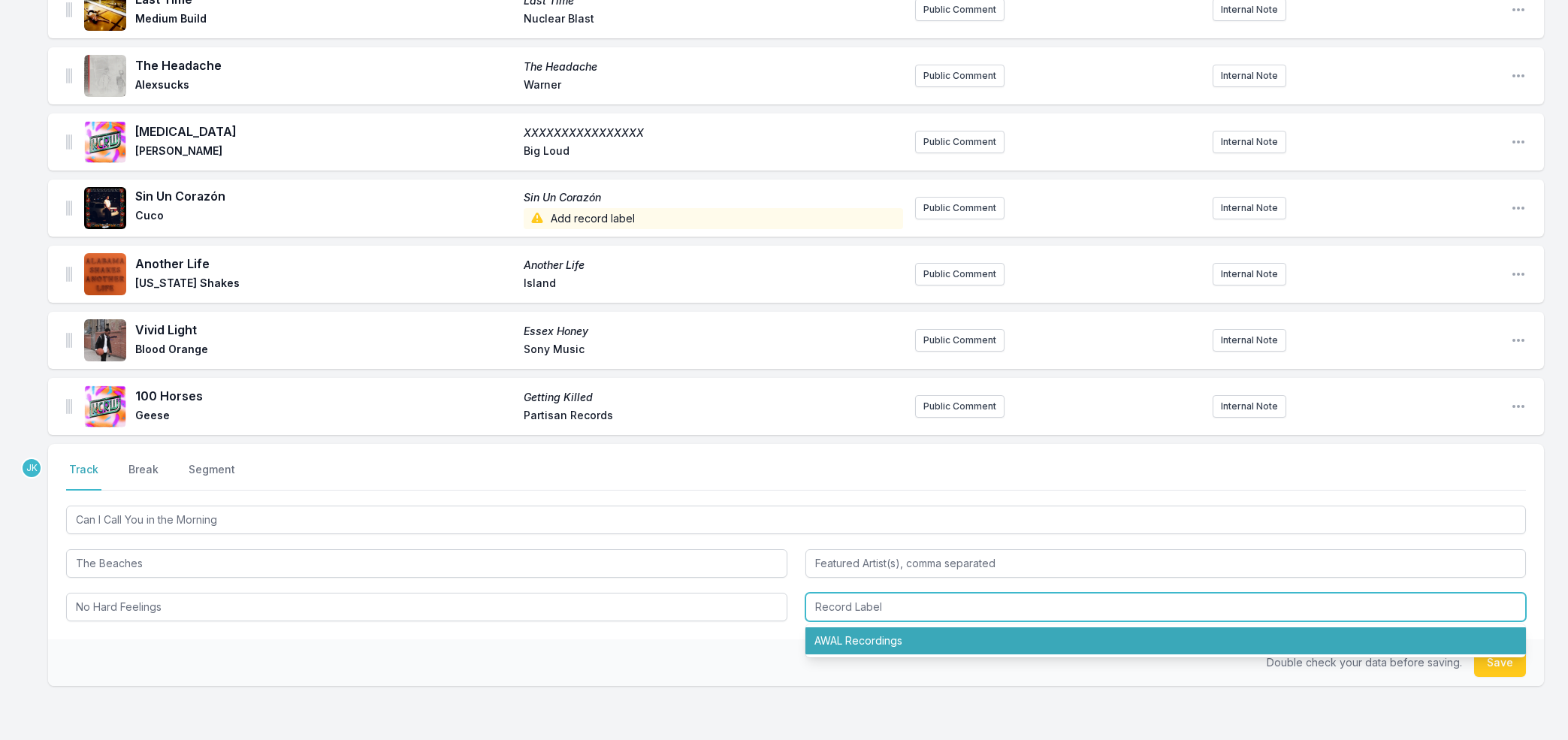
drag, startPoint x: 889, startPoint y: 641, endPoint x: 1052, endPoint y: 650, distance: 163.2
click at [888, 641] on li "AWAL Recordings" at bounding box center [1165, 641] width 721 height 27
type input "AWAL Recordings"
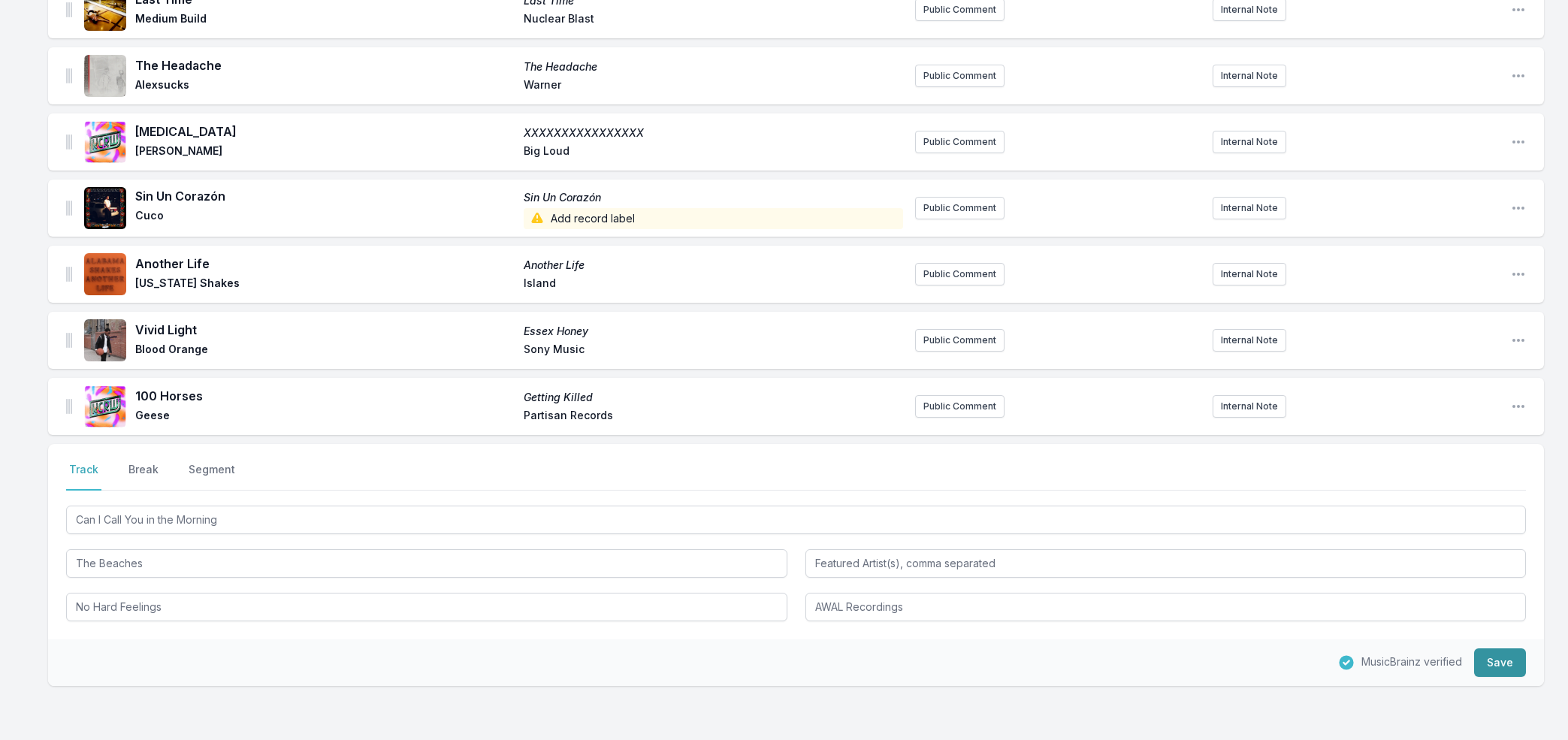
click at [1506, 661] on button "Save" at bounding box center [1499, 663] width 52 height 29
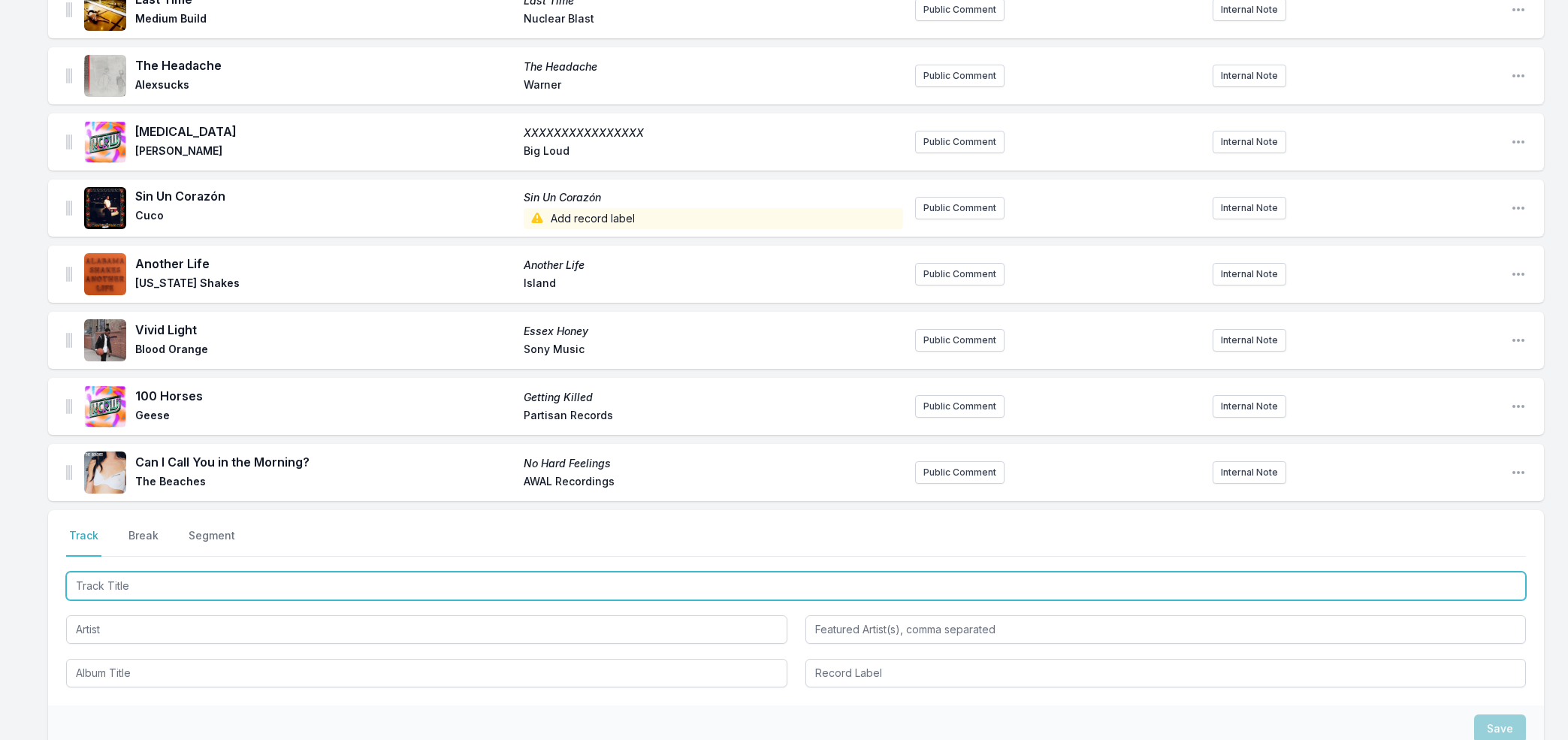
click at [106, 583] on input "Track Title" at bounding box center [796, 586] width 1459 height 29
paste input "Front Porch Famous"
type input "Front Porch Famous"
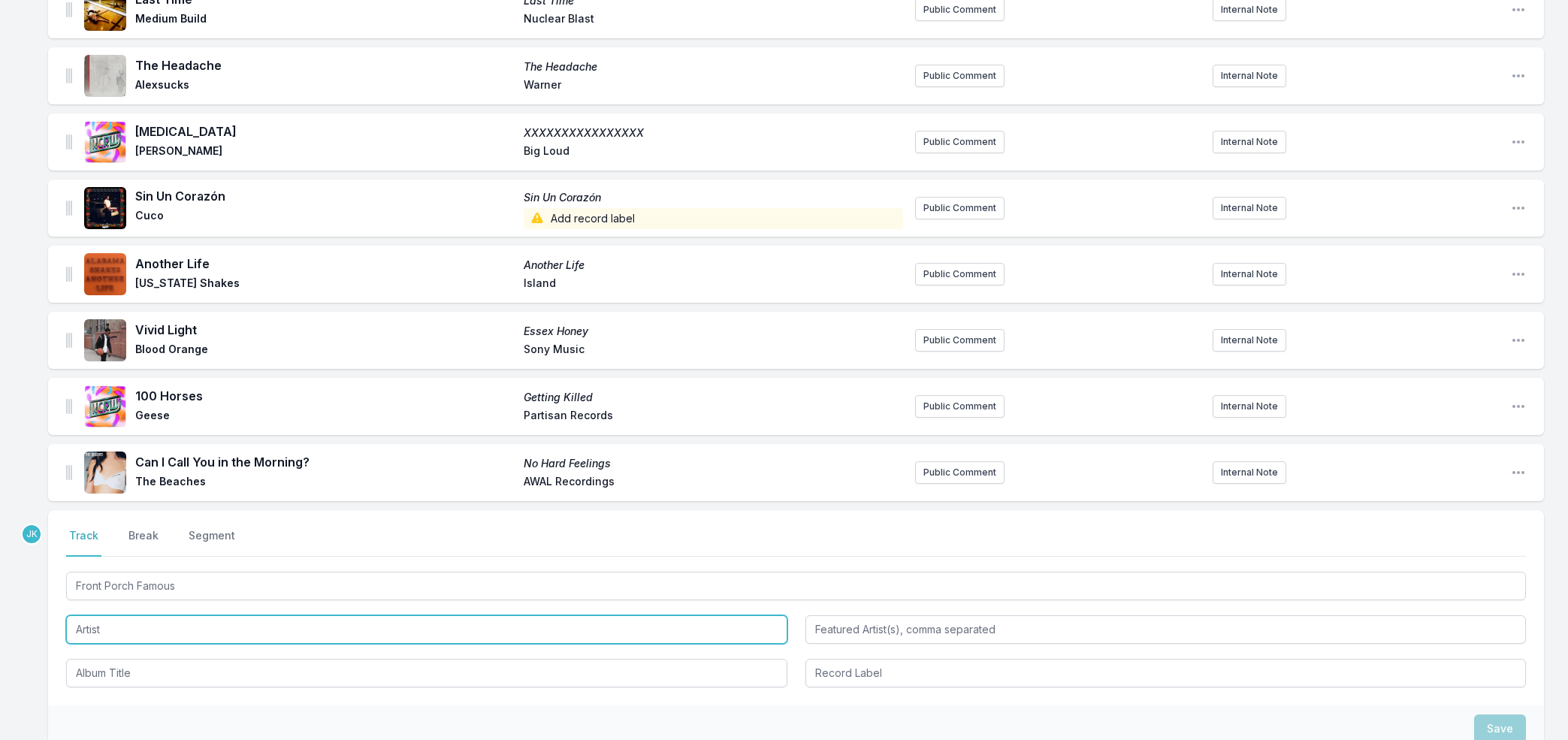
click at [109, 626] on input "Artist" at bounding box center [426, 630] width 721 height 29
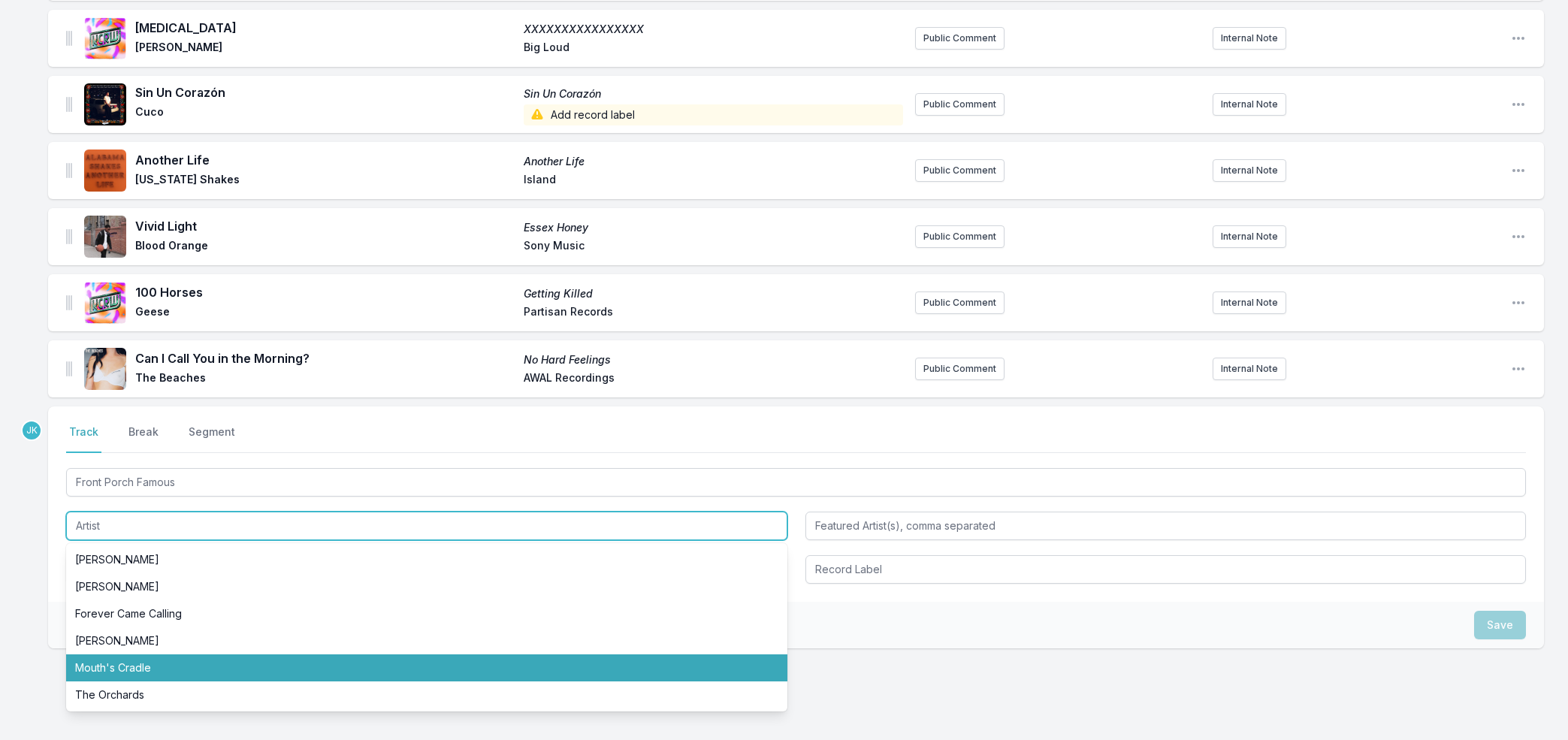
scroll to position [900, 0]
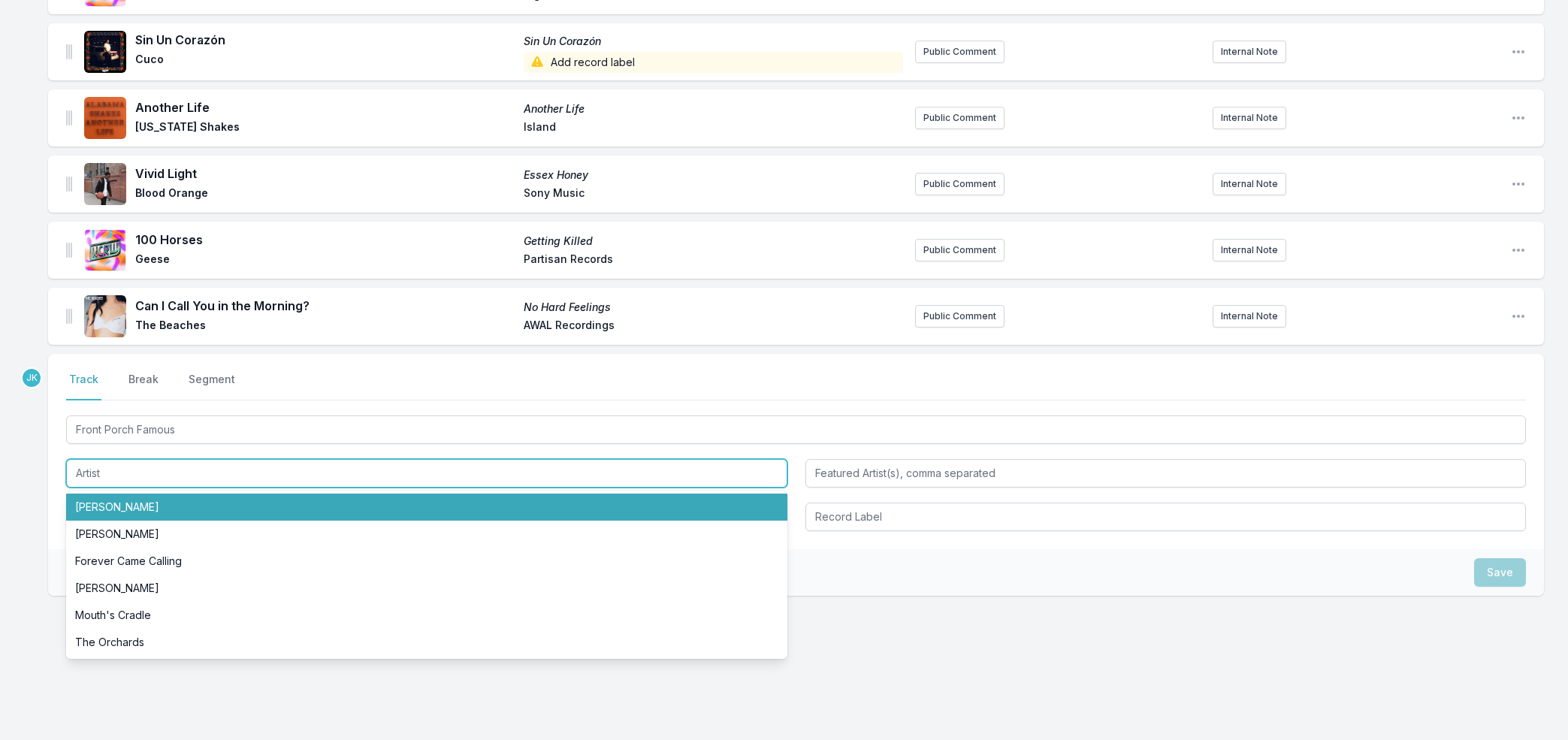
paste input "DYLAN COTRONE"
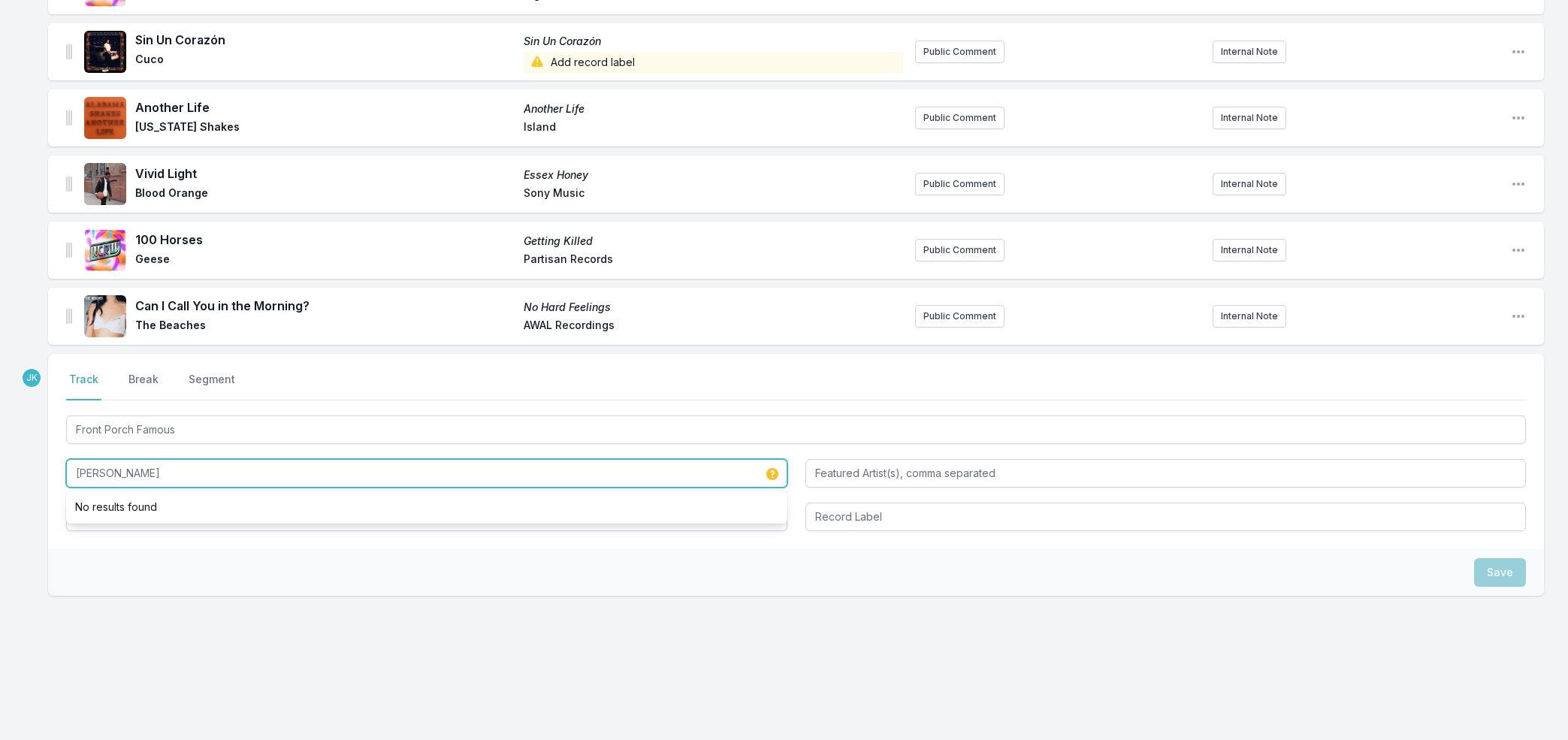
type input "DYLAN COTRONE"
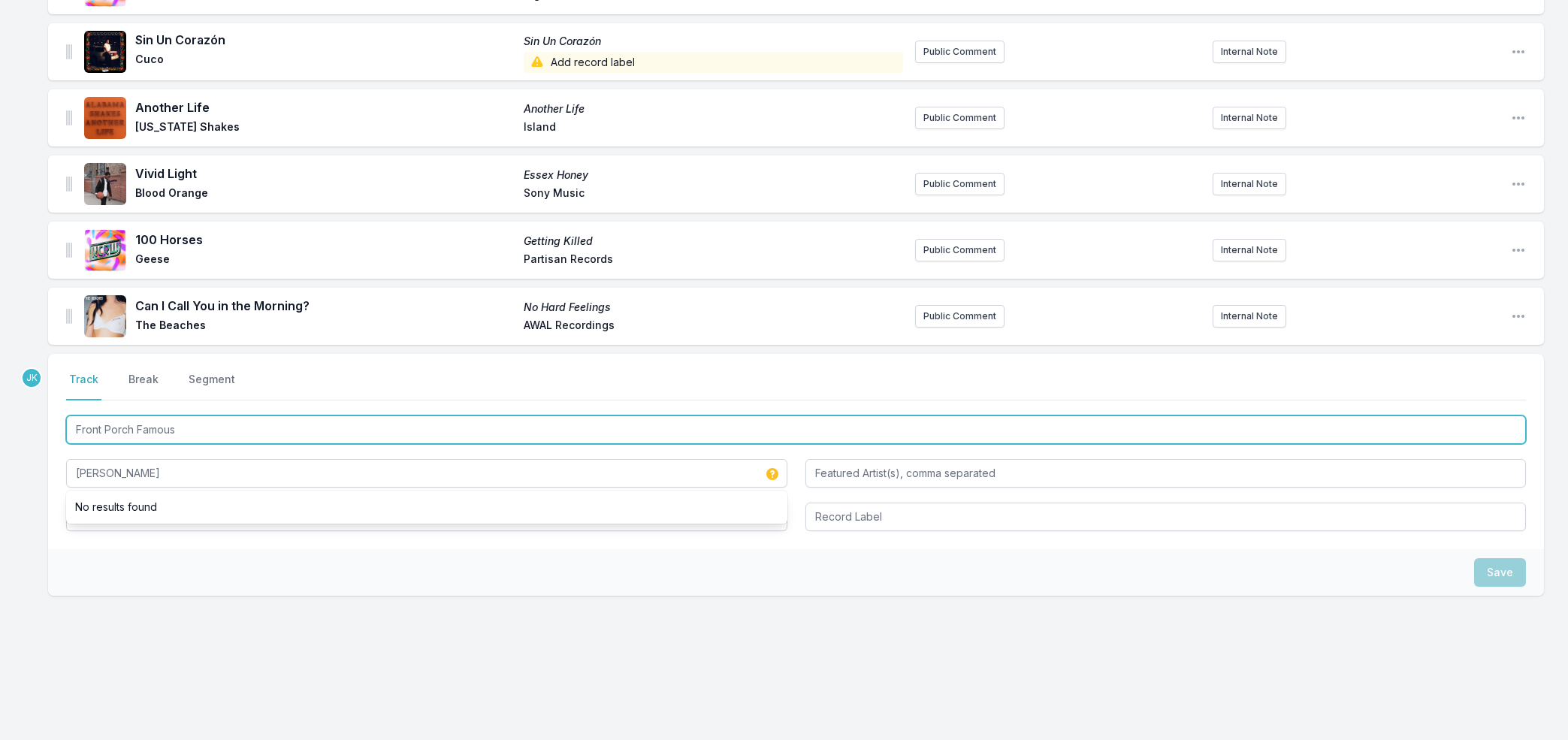
click at [149, 424] on input "Front Porch Famous" at bounding box center [796, 430] width 1459 height 29
drag, startPoint x: 149, startPoint y: 424, endPoint x: 116, endPoint y: 515, distance: 96.8
click at [116, 515] on div "Front Porch Famous DYLAN COTRONE" at bounding box center [796, 472] width 1459 height 119
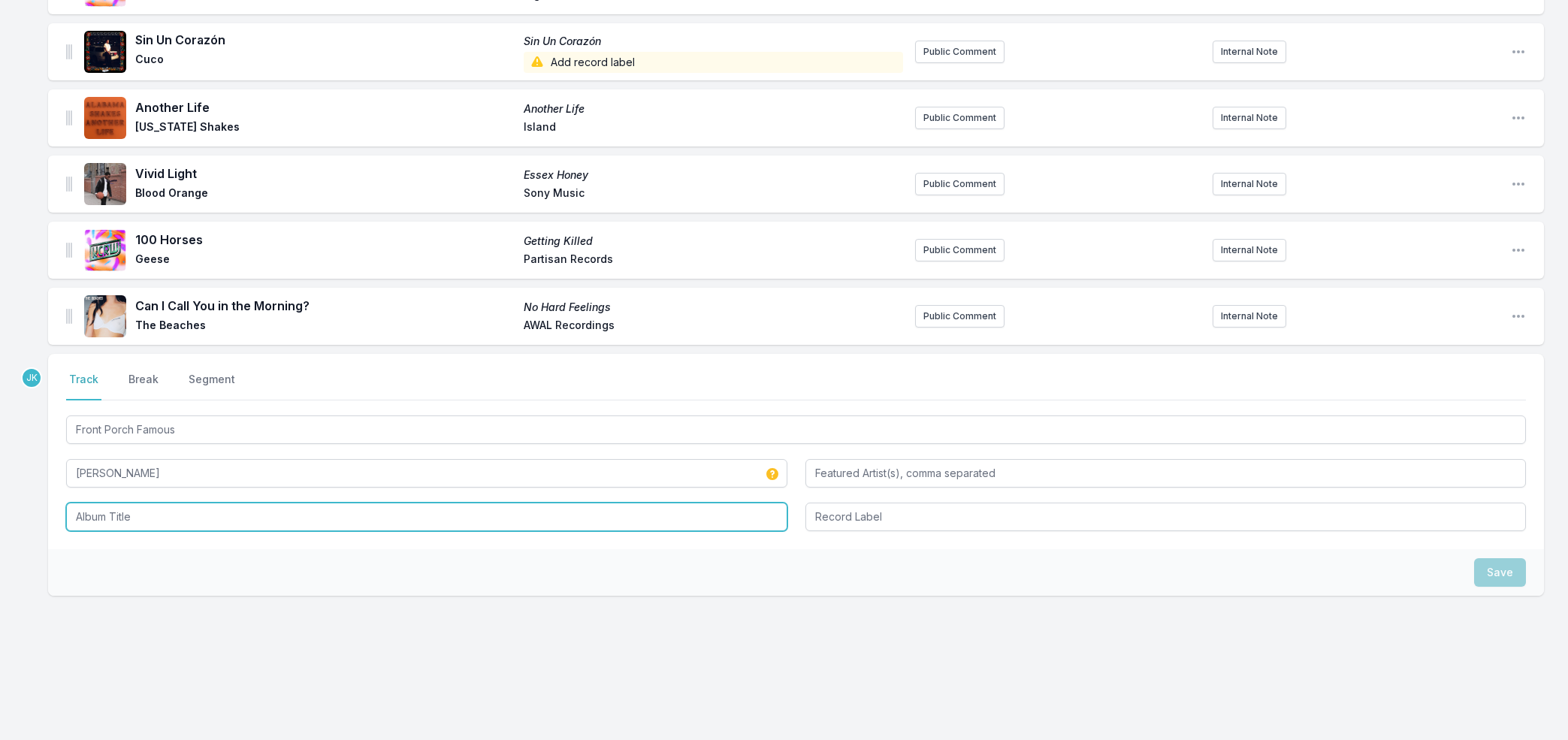
click at [116, 515] on input "Album Title" at bounding box center [426, 517] width 721 height 29
paste input "Front Porch Famous"
type input "Front Porch Famous"
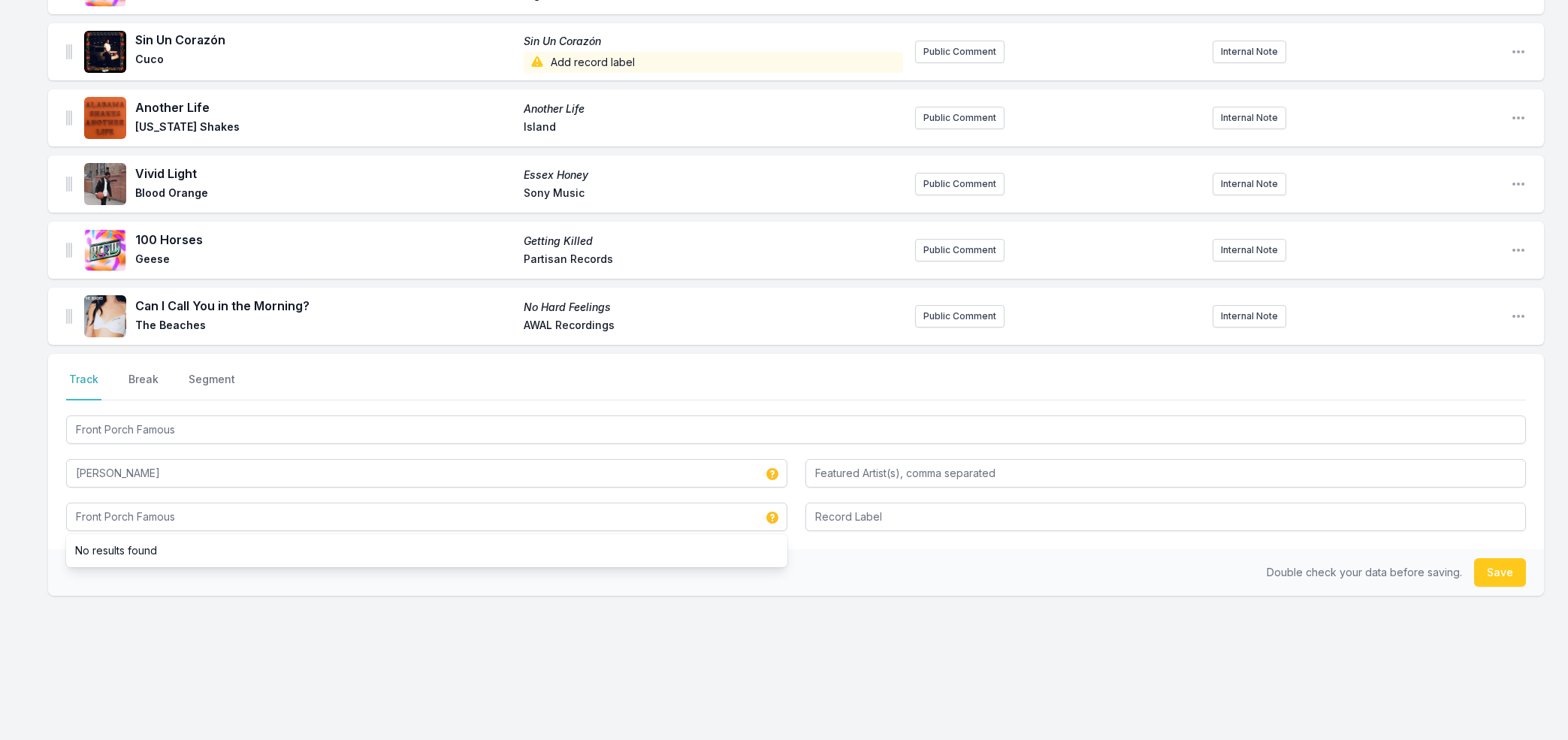
click at [1503, 569] on button "Save" at bounding box center [1499, 573] width 52 height 29
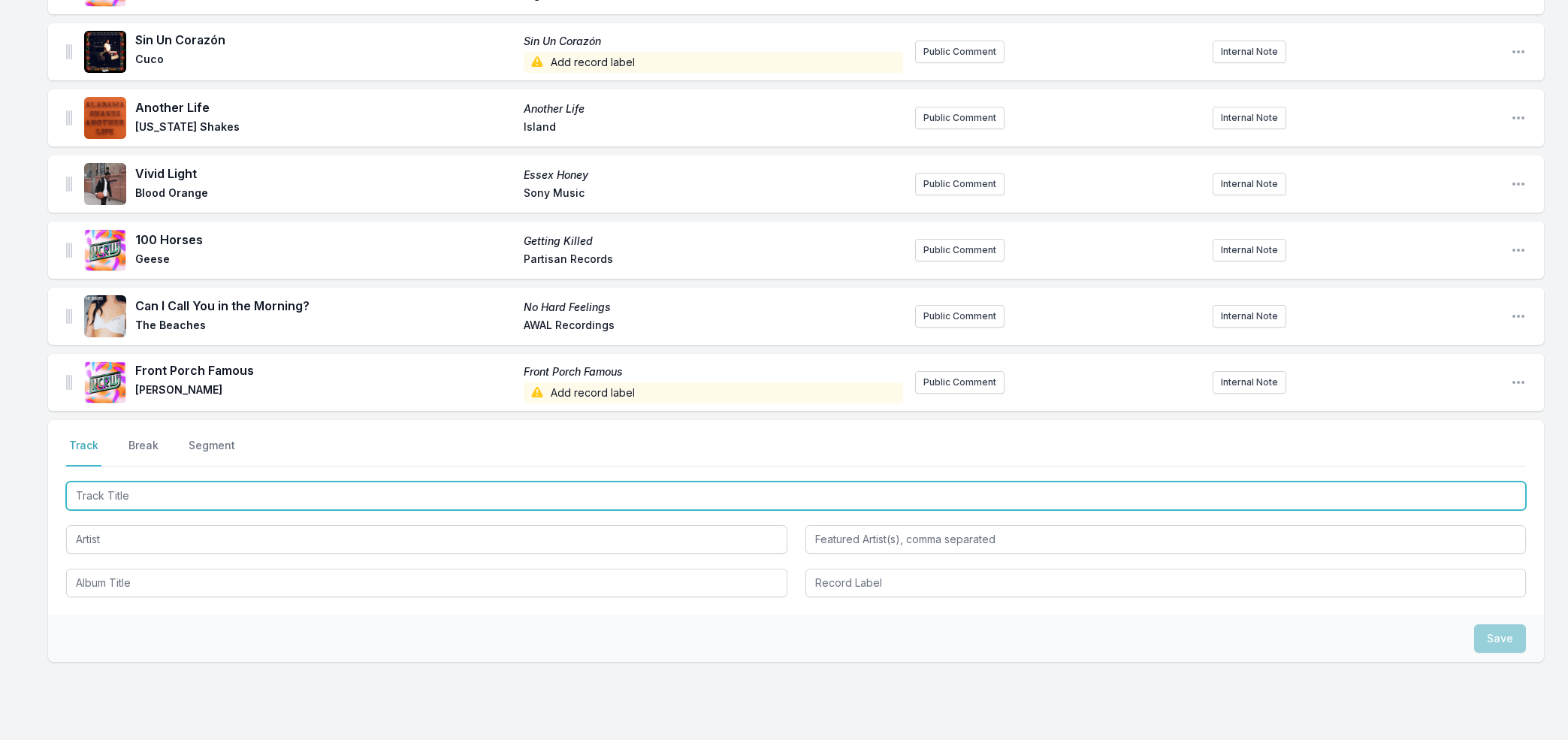
click at [133, 498] on input "Track Title" at bounding box center [796, 496] width 1459 height 29
paste input "Frontline"
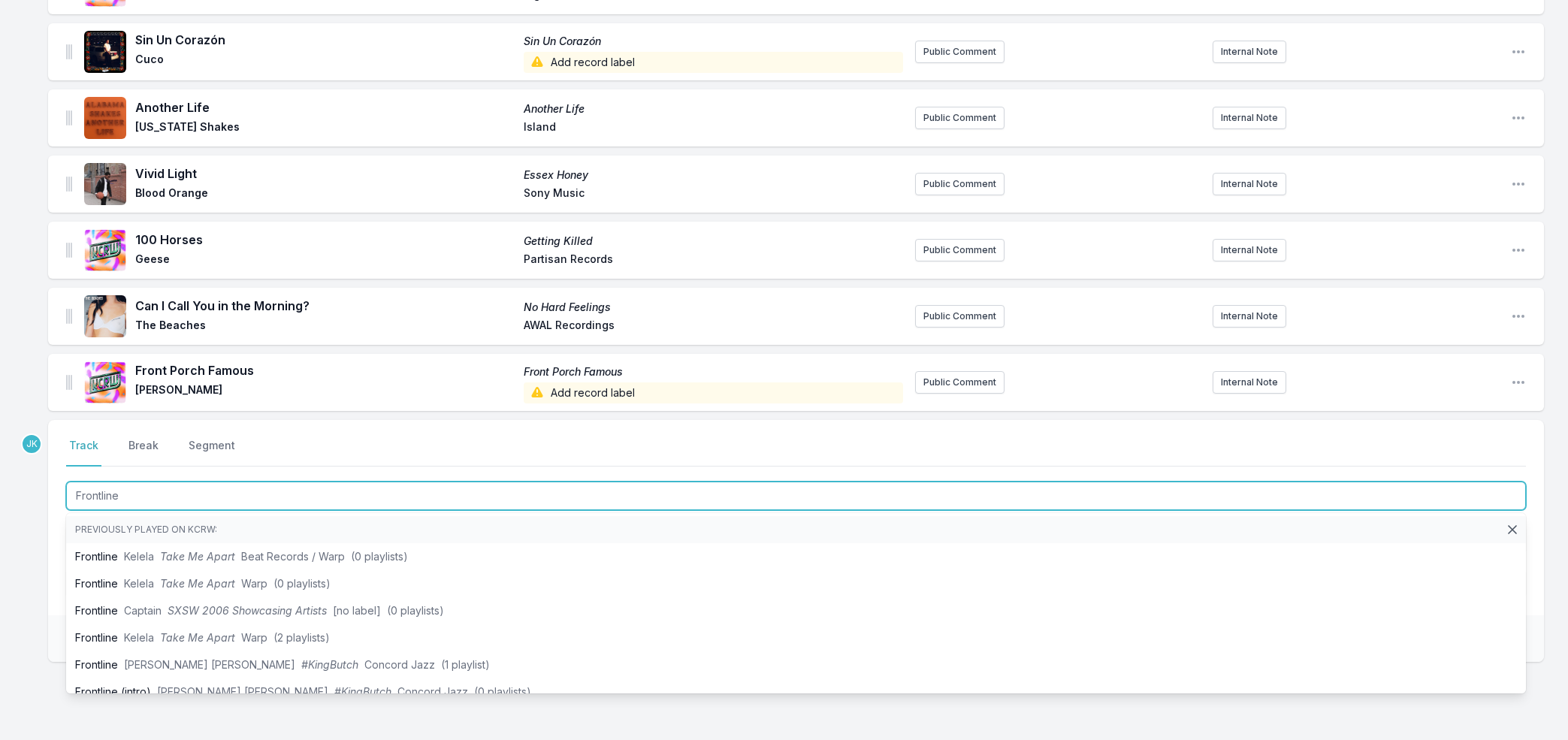
scroll to position [902, 0]
type input "Frontline"
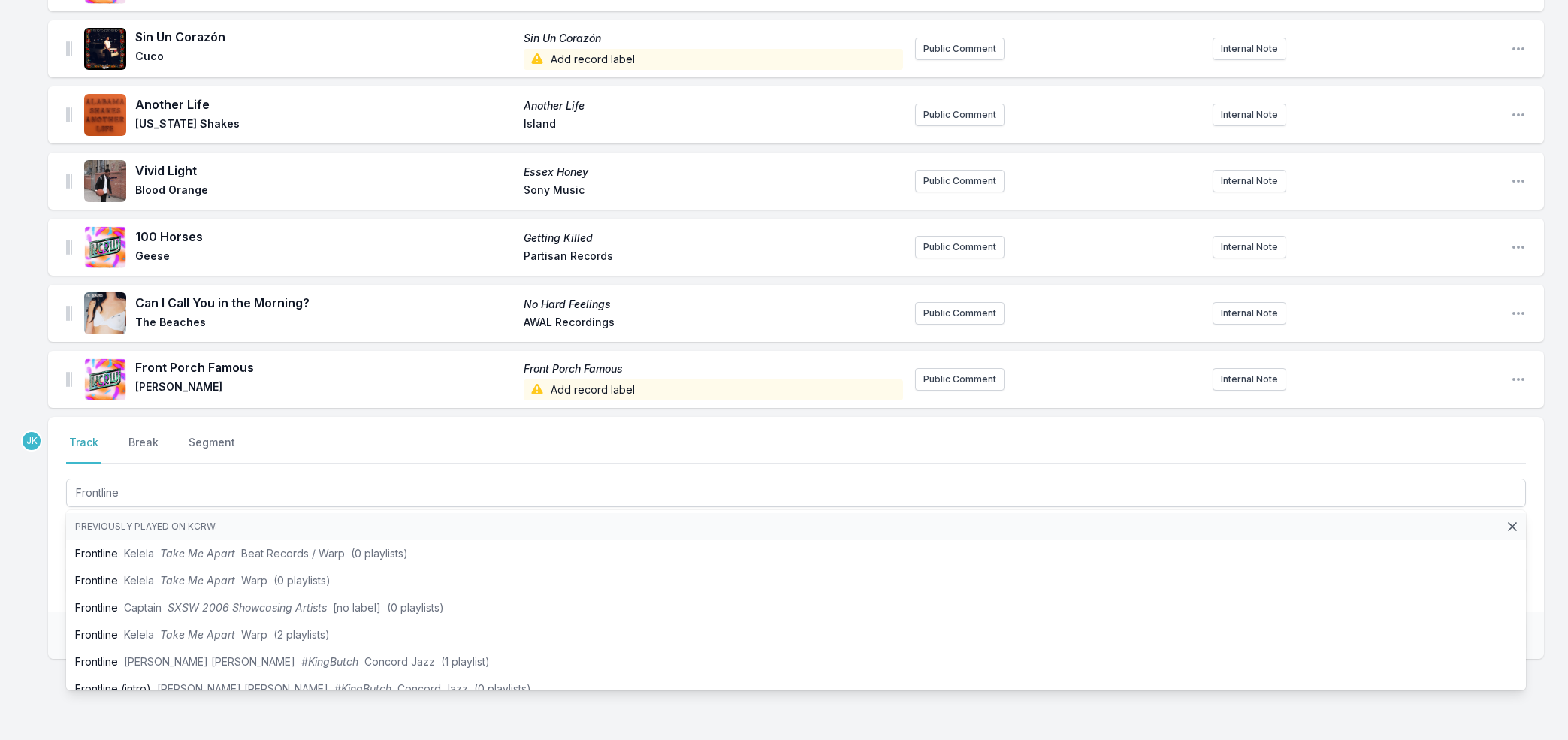
click at [26, 519] on div "Missing Data Some of your tracks are missing record label information. This inf…" at bounding box center [784, 24] width 1568 height 1558
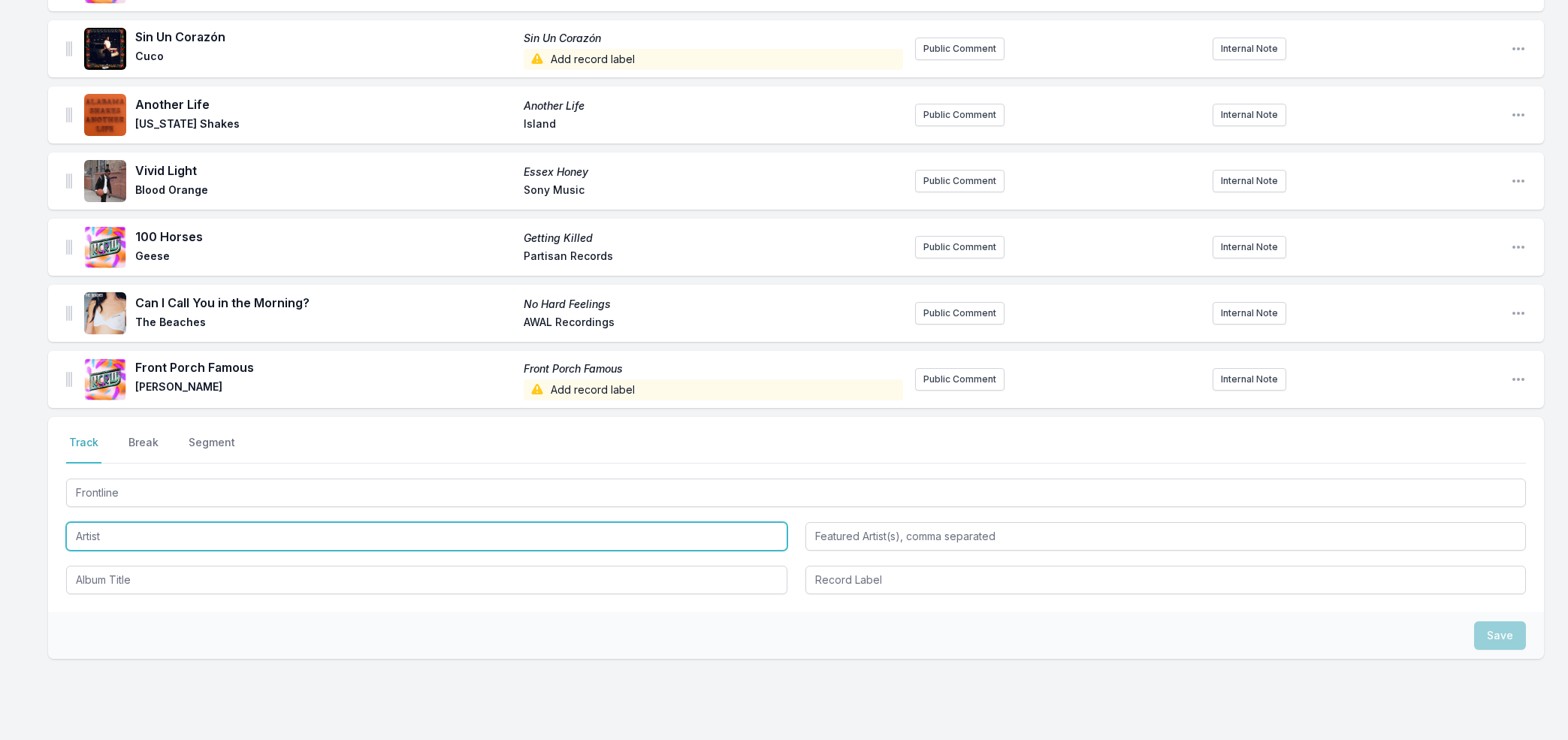
click at [98, 528] on input "Artist" at bounding box center [426, 537] width 721 height 29
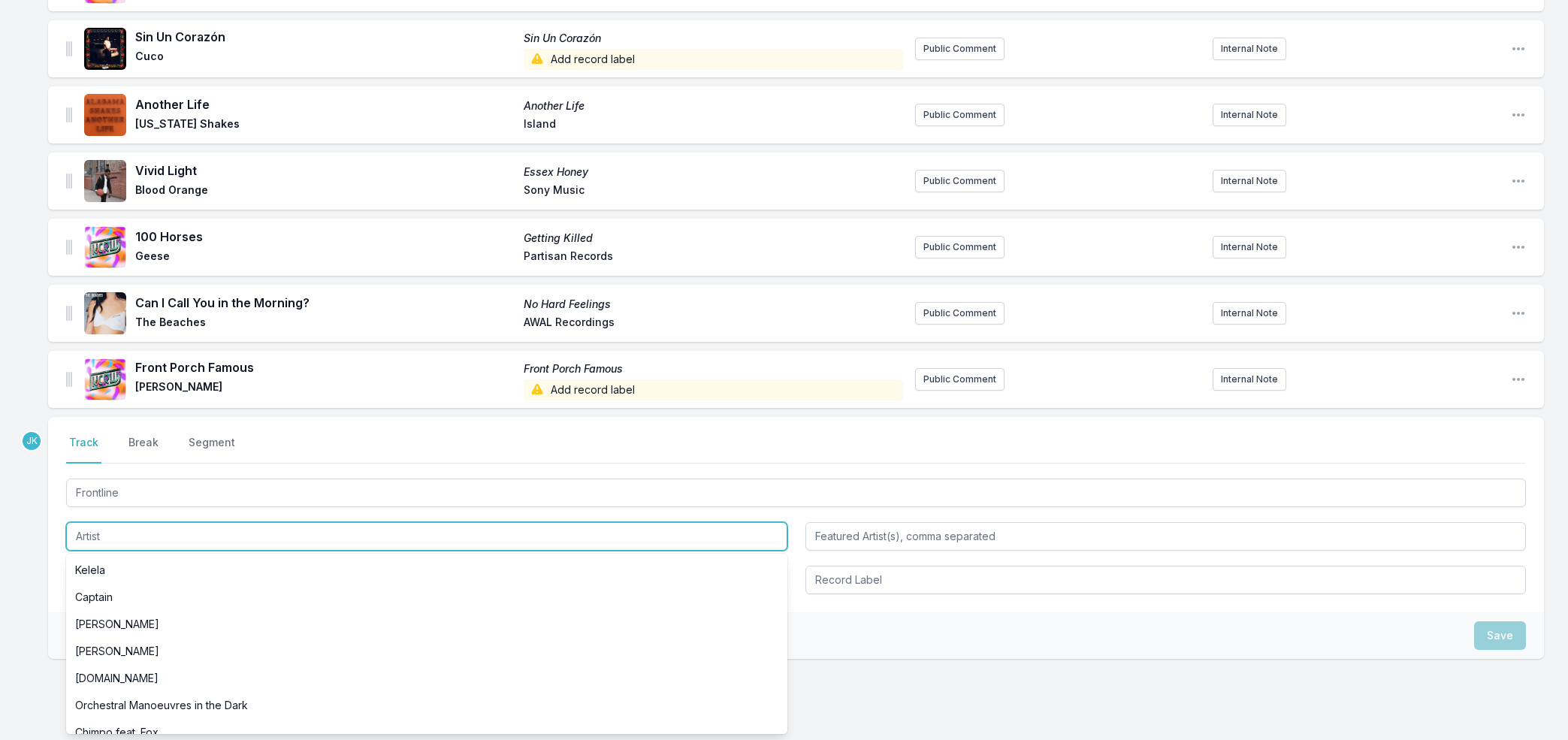
paste input "Hollie Cook"
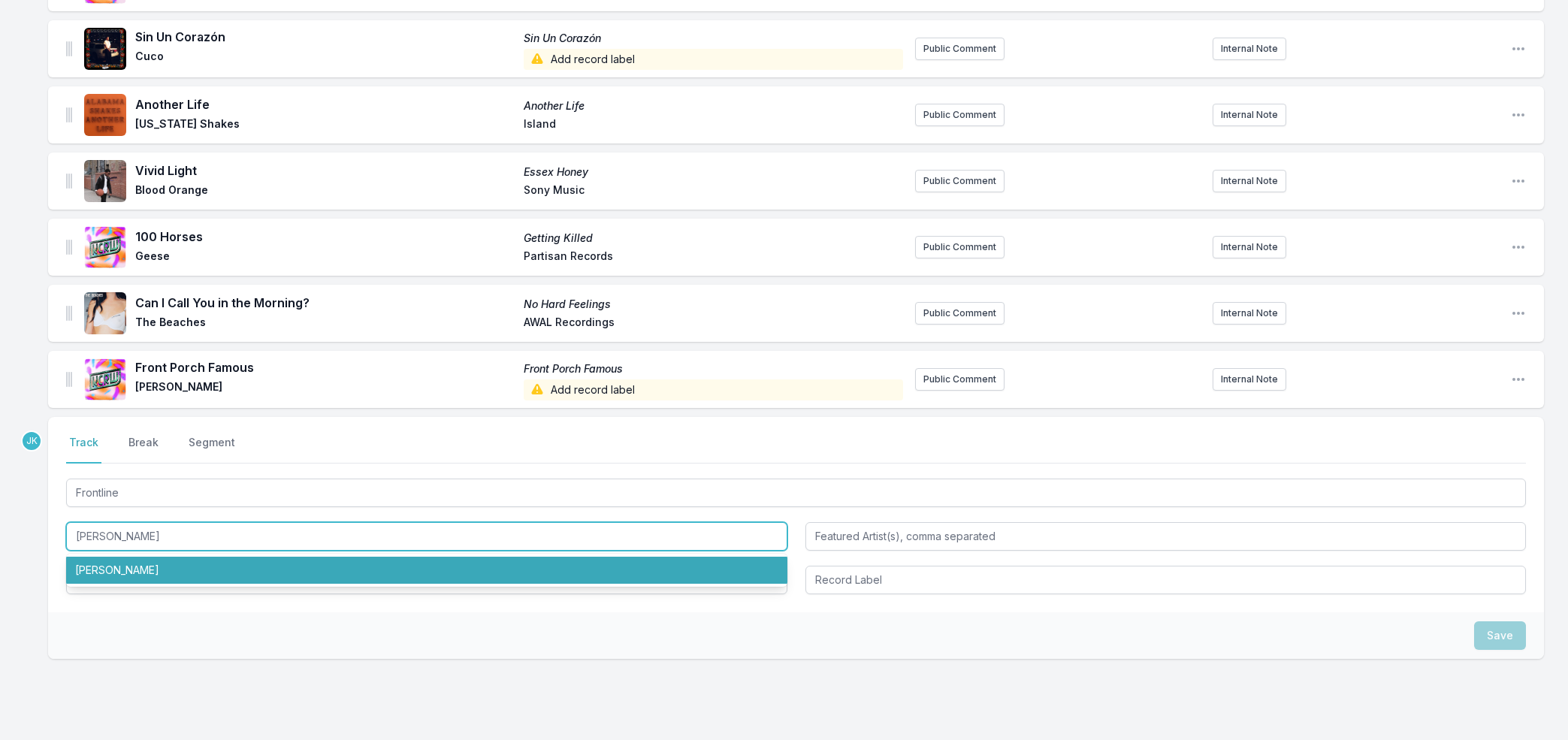
click at [125, 567] on li "Hollie Cook" at bounding box center [426, 570] width 721 height 27
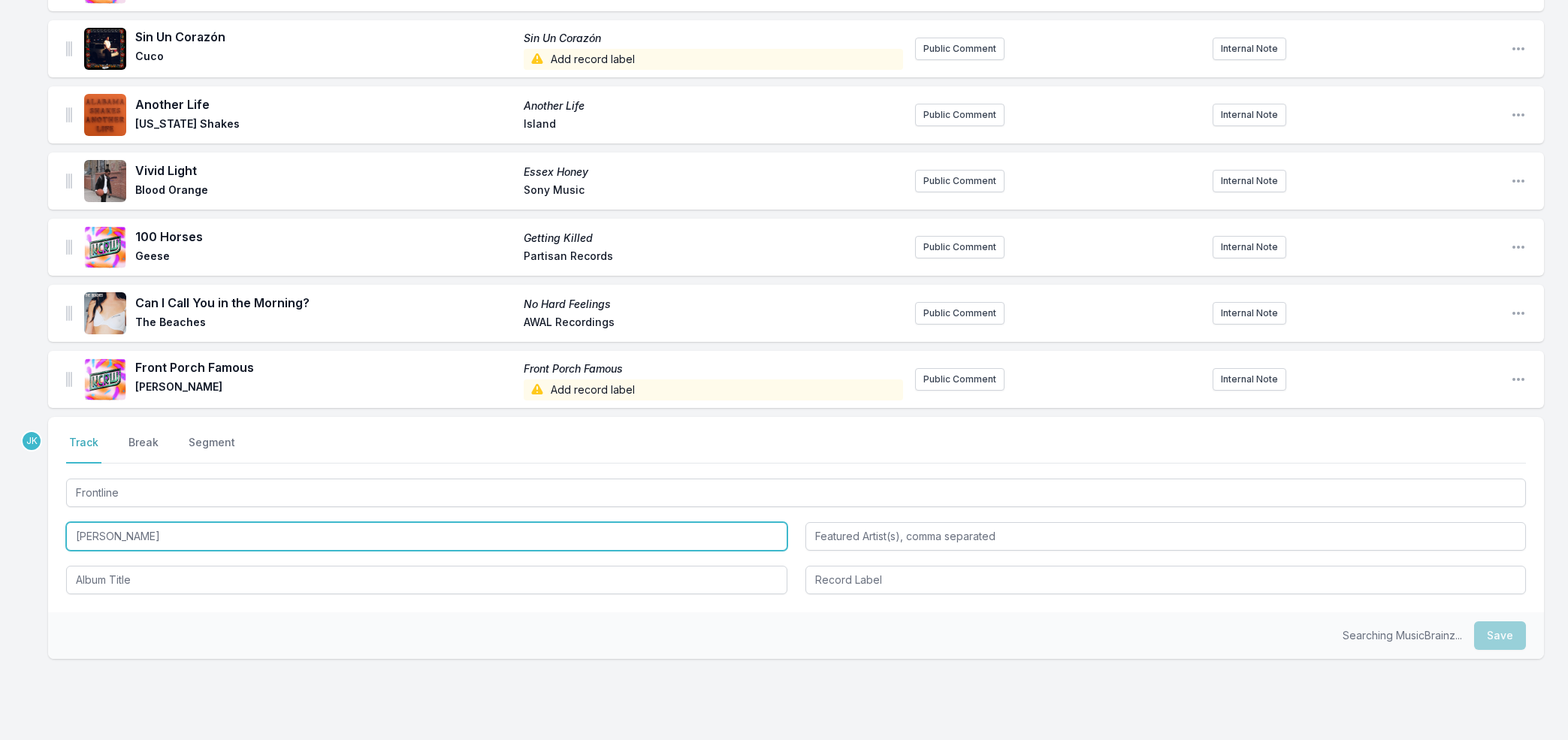
type input "Hollie Cook"
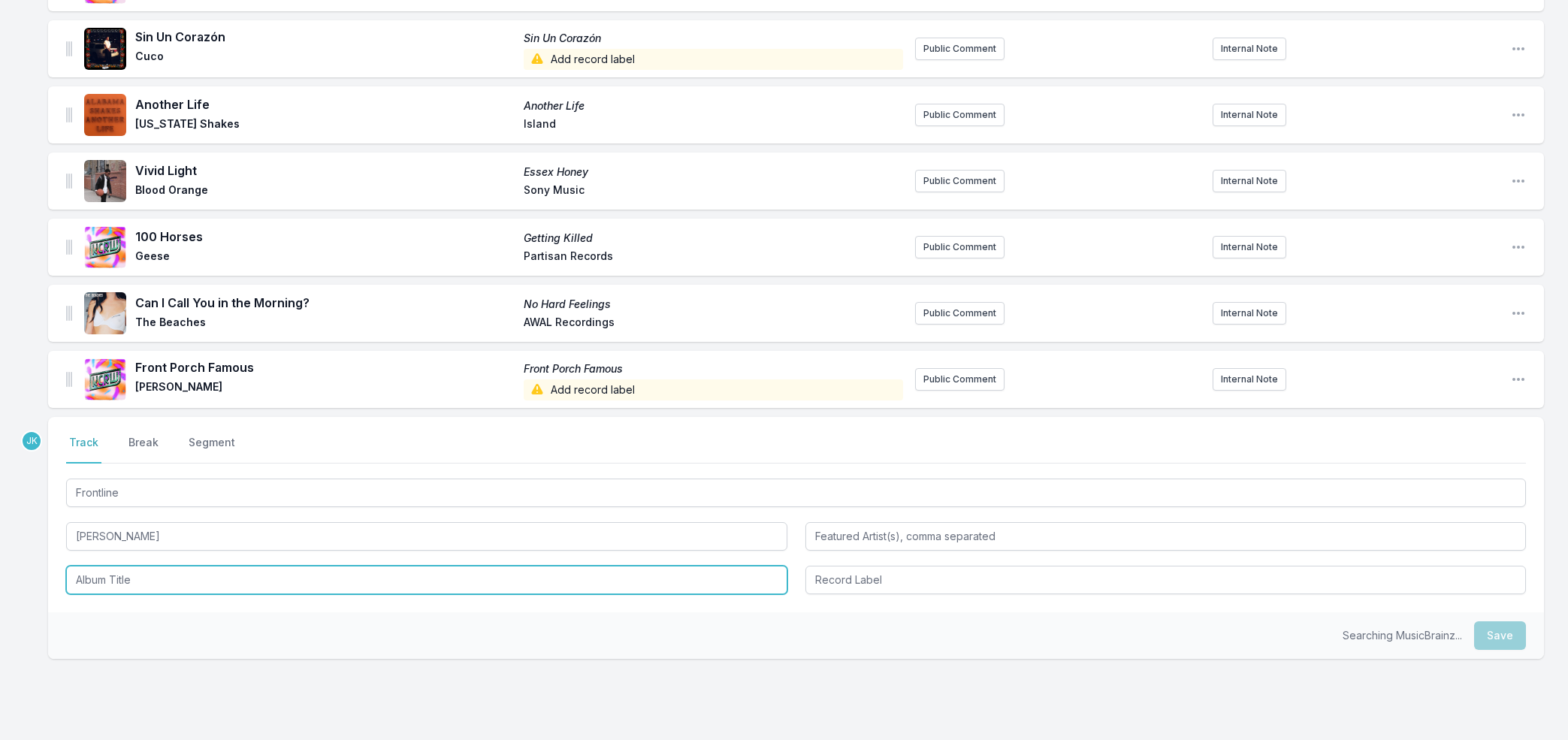
click at [127, 575] on input "Album Title" at bounding box center [426, 580] width 721 height 29
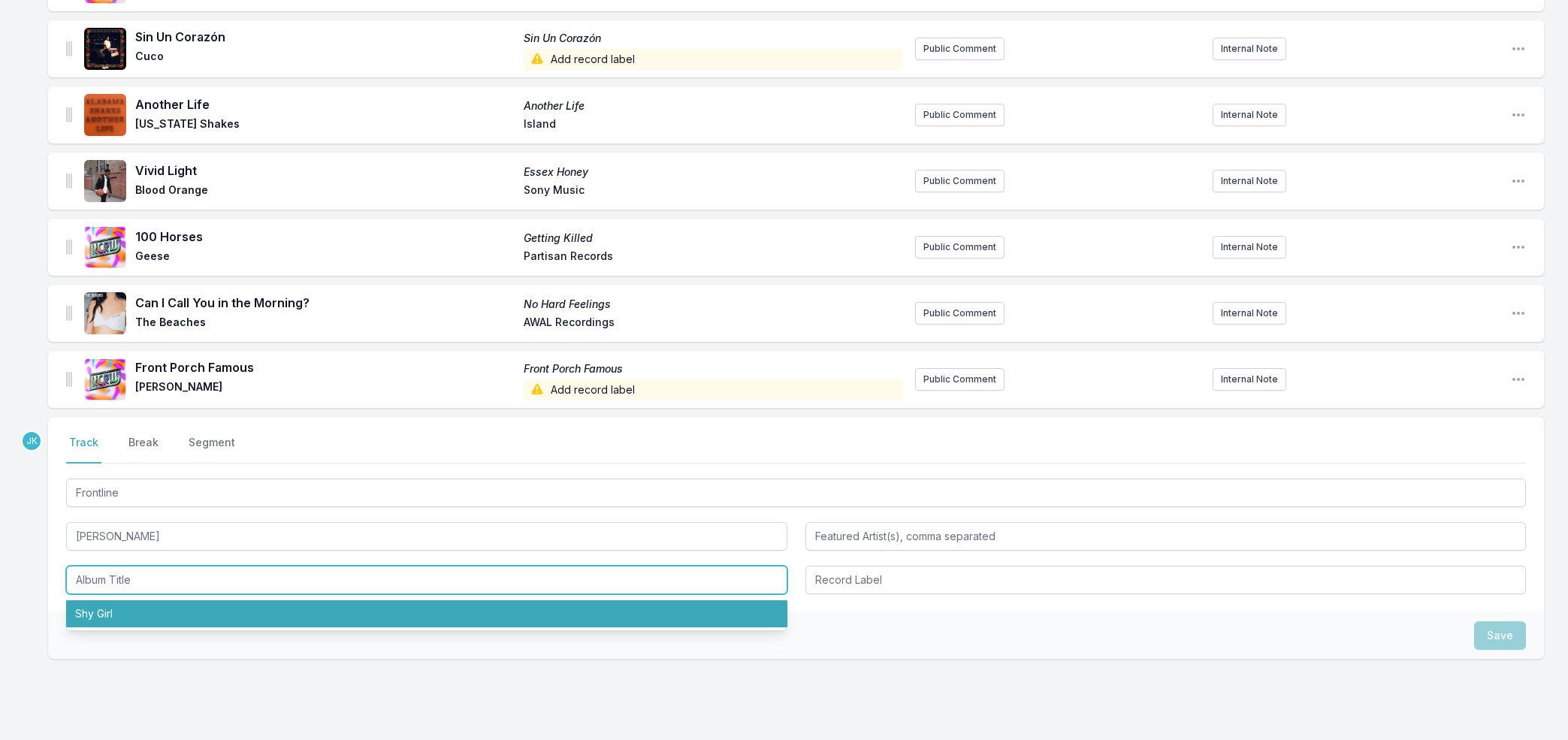
drag, startPoint x: 105, startPoint y: 619, endPoint x: 136, endPoint y: 608, distance: 32.9
click at [106, 618] on li "Shy Girl" at bounding box center [426, 614] width 721 height 27
type input "Shy Girl"
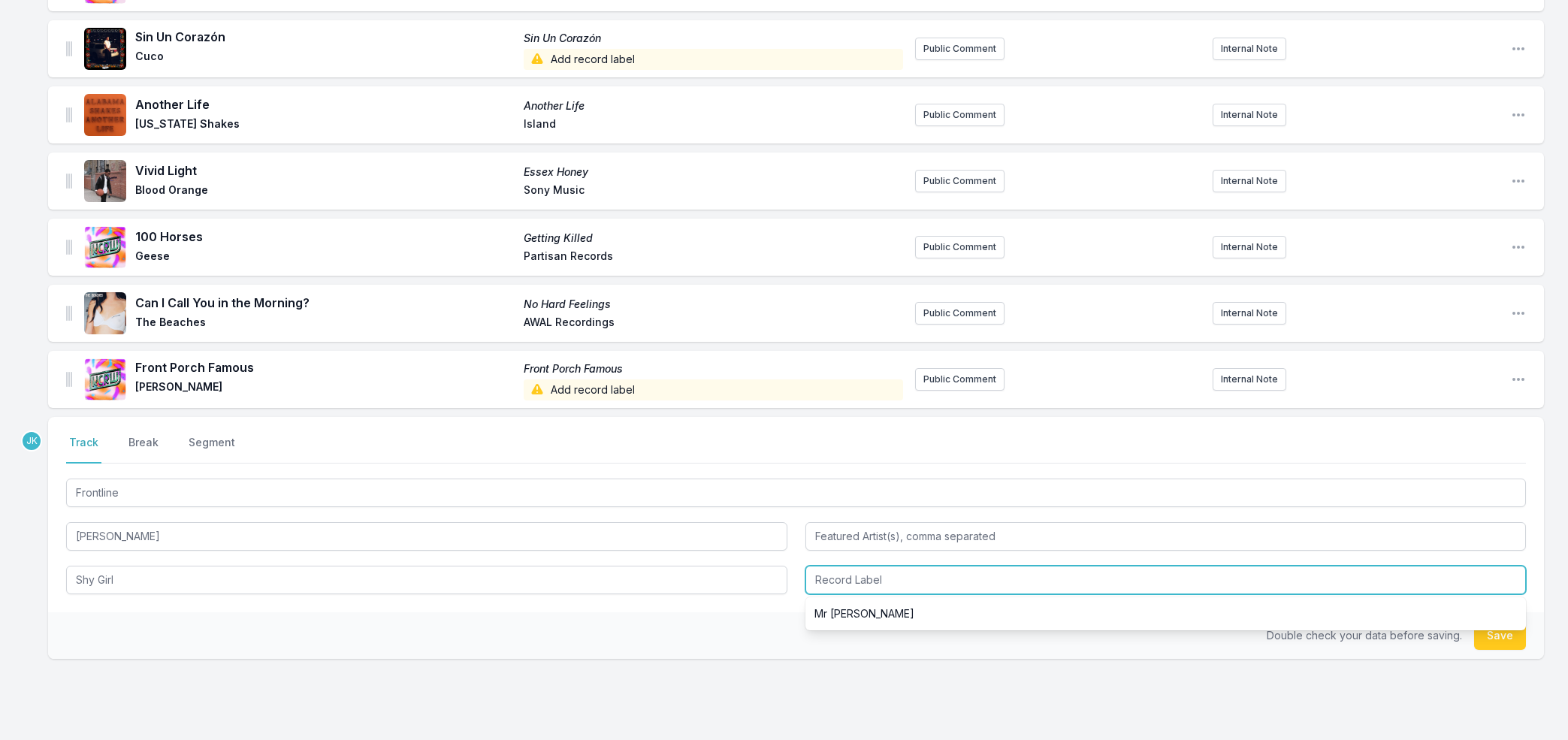
click at [879, 578] on input "Record Label" at bounding box center [1165, 580] width 721 height 29
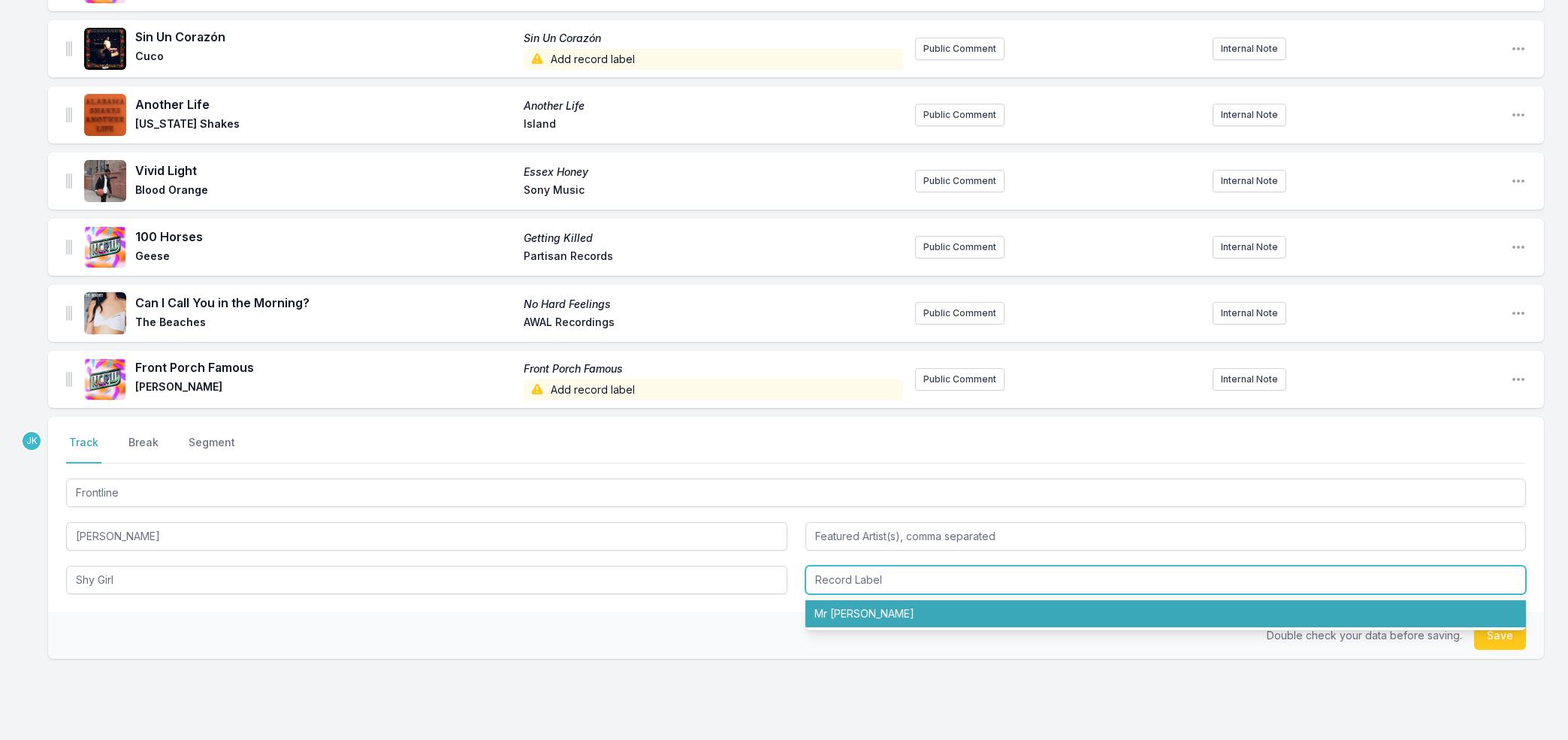
drag, startPoint x: 888, startPoint y: 618, endPoint x: 903, endPoint y: 611, distance: 16.6
click at [903, 611] on li "Mr Bongo" at bounding box center [1165, 614] width 721 height 27
type input "Mr Bongo"
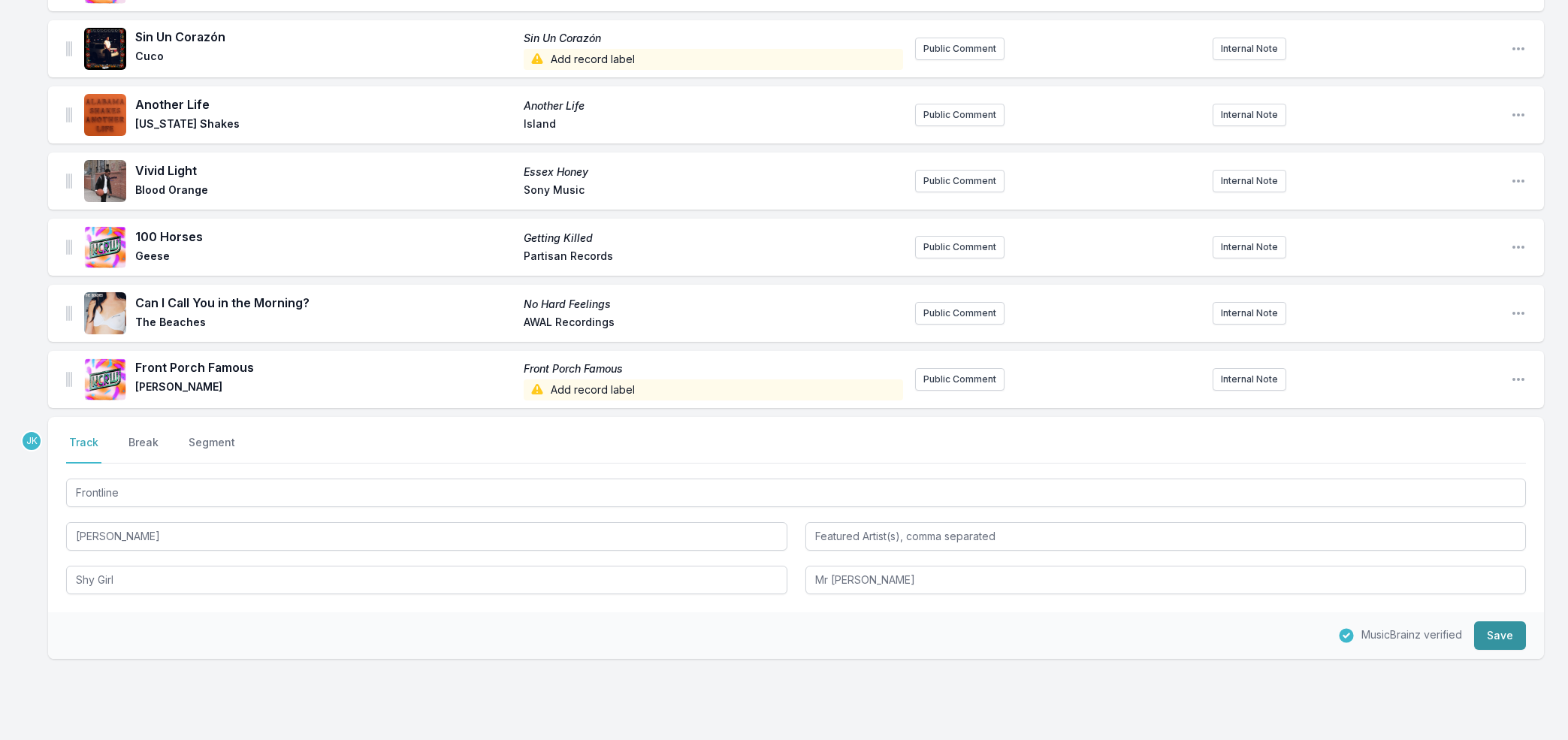
click at [1486, 636] on button "Save" at bounding box center [1499, 635] width 52 height 29
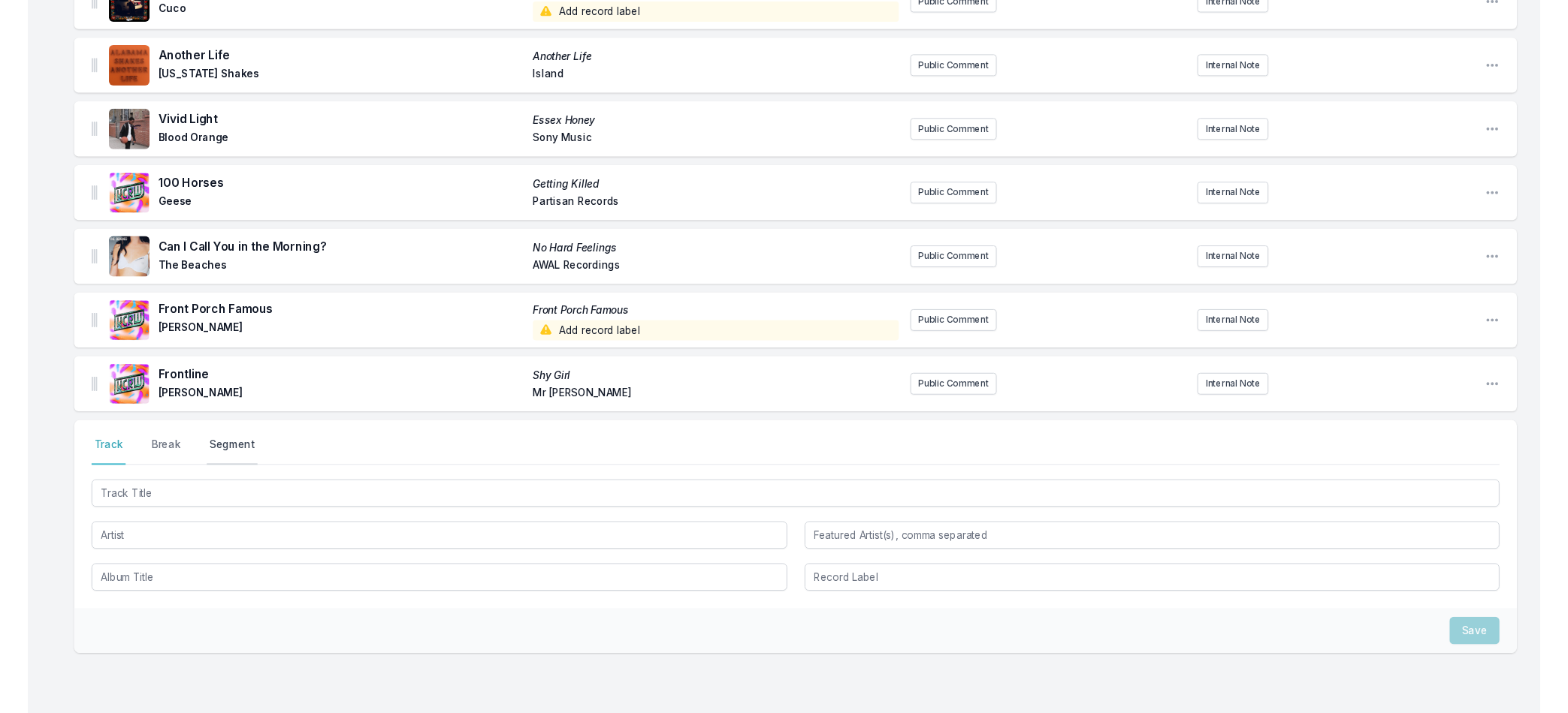
scroll to position [952, 0]
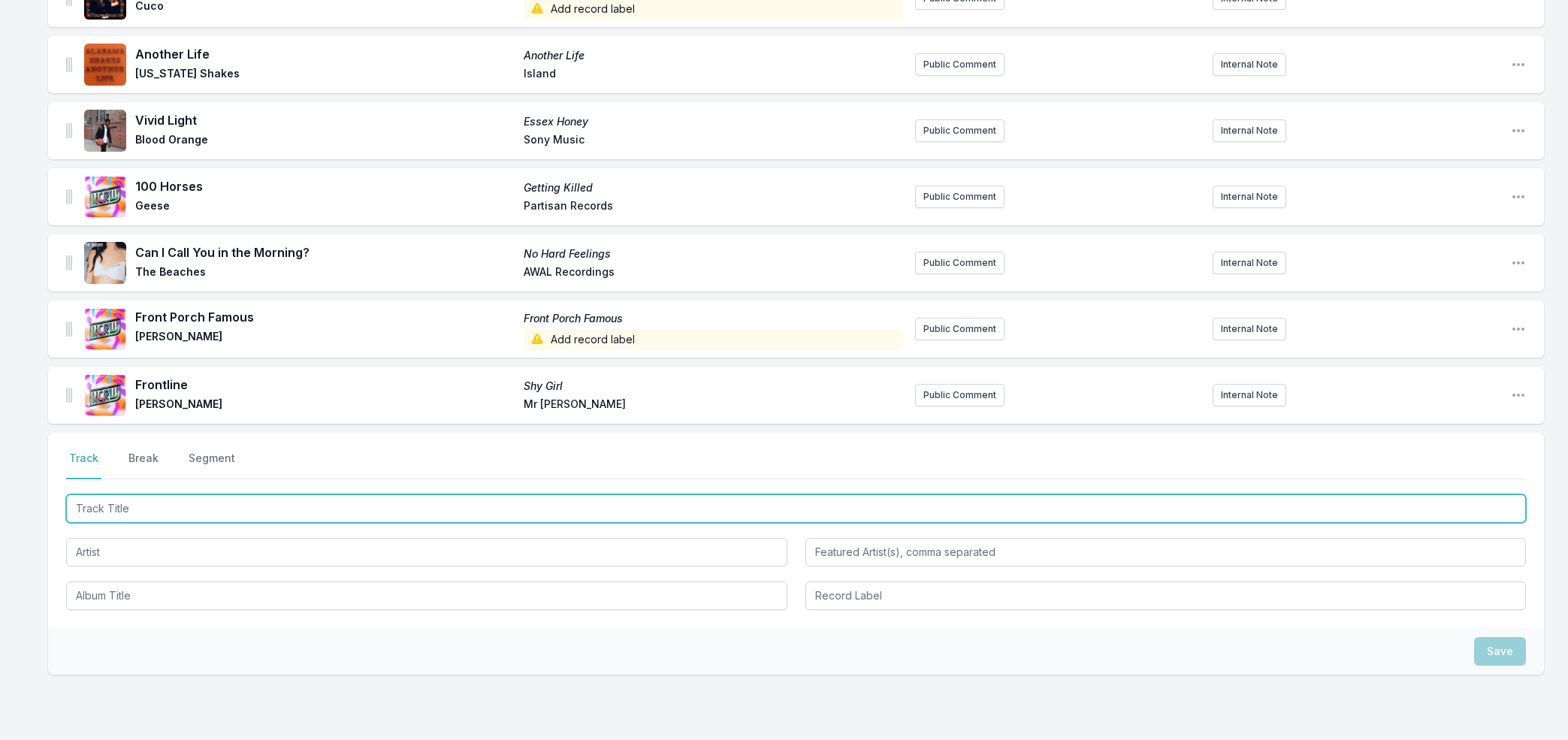
click at [107, 504] on input "Track Title" at bounding box center [796, 509] width 1459 height 29
paste input "Good Old Days"
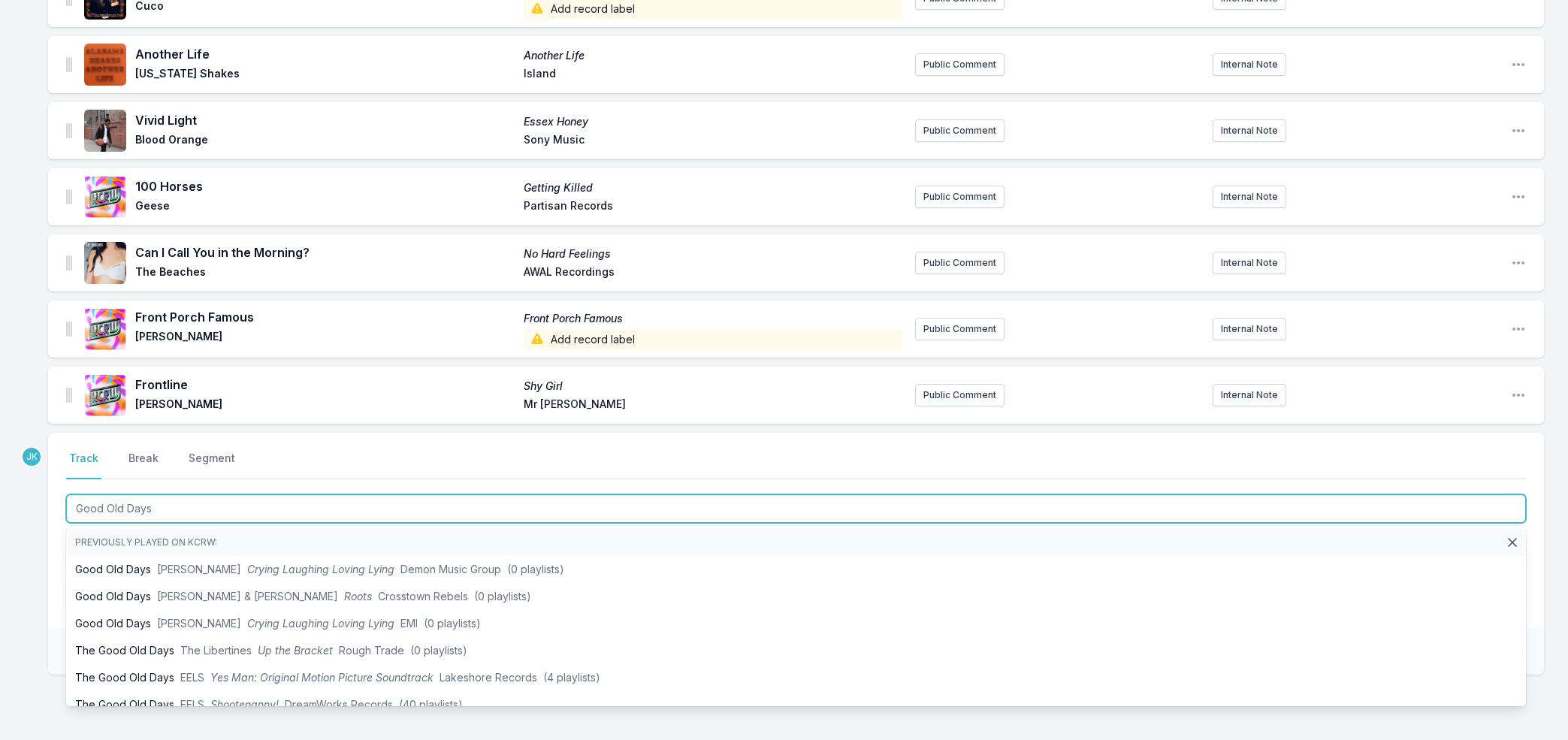
type input "Good Old Days"
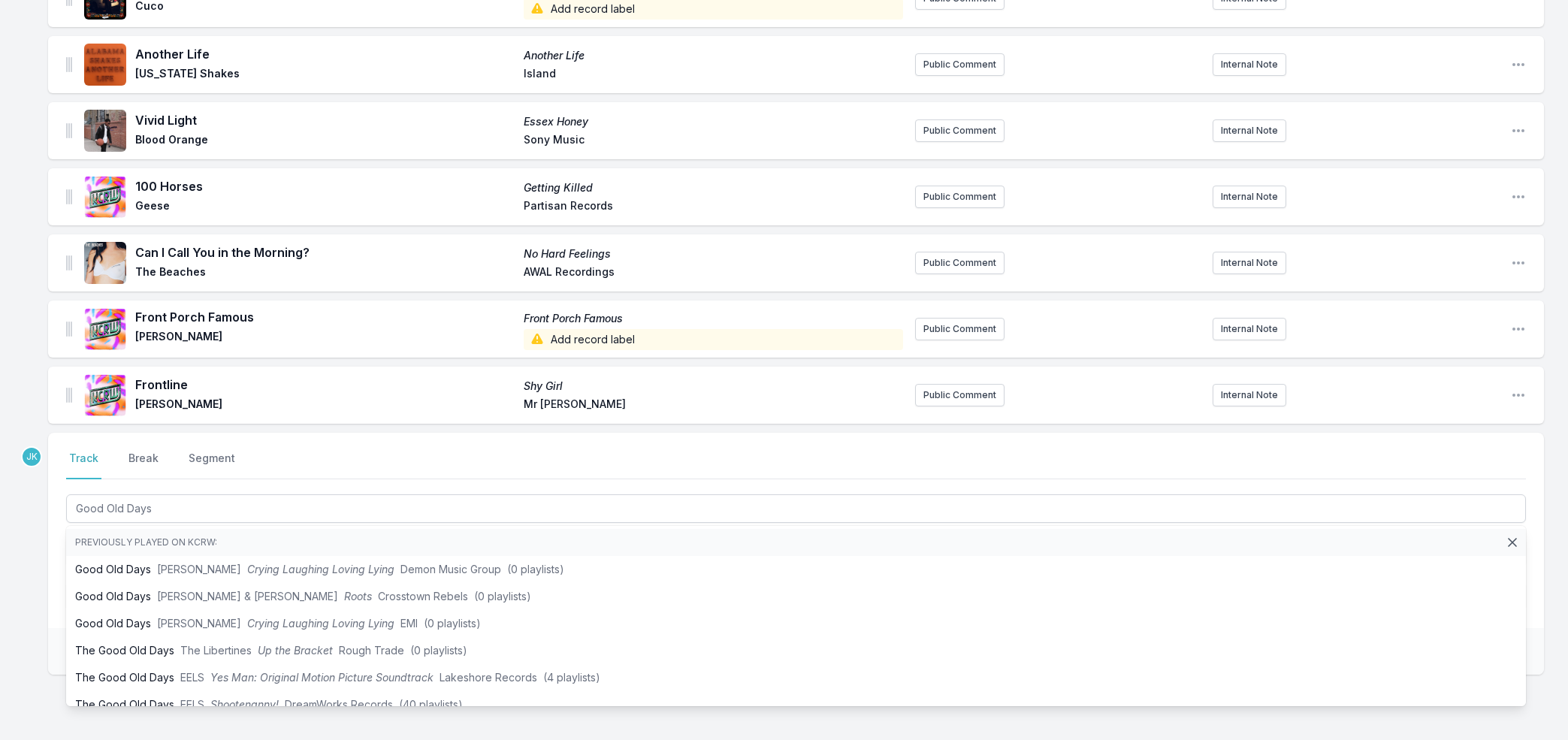
click at [38, 535] on div "Missing Data Some of your tracks are missing record label information. This inf…" at bounding box center [784, 7] width 1568 height 1624
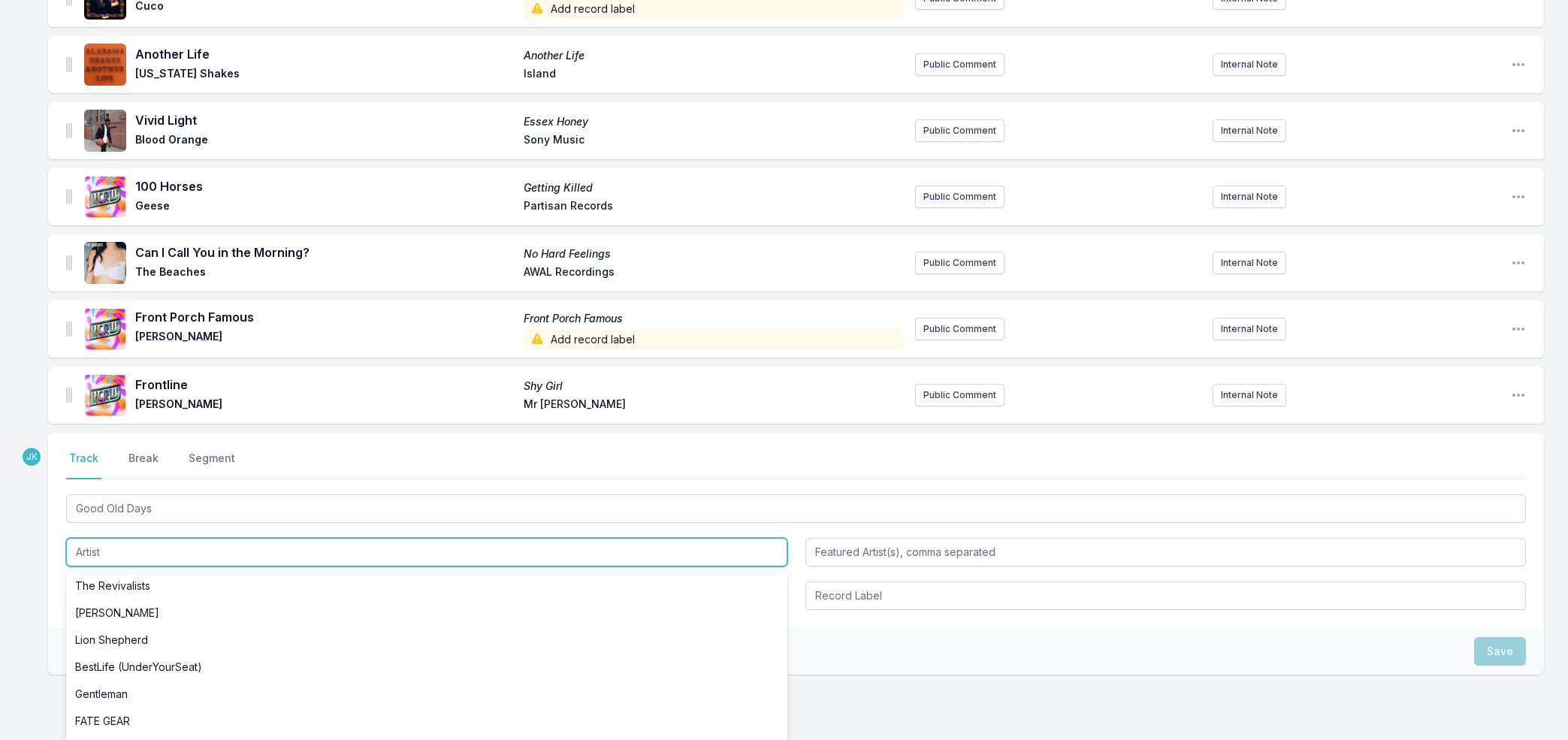
paste input "The Elovaters"
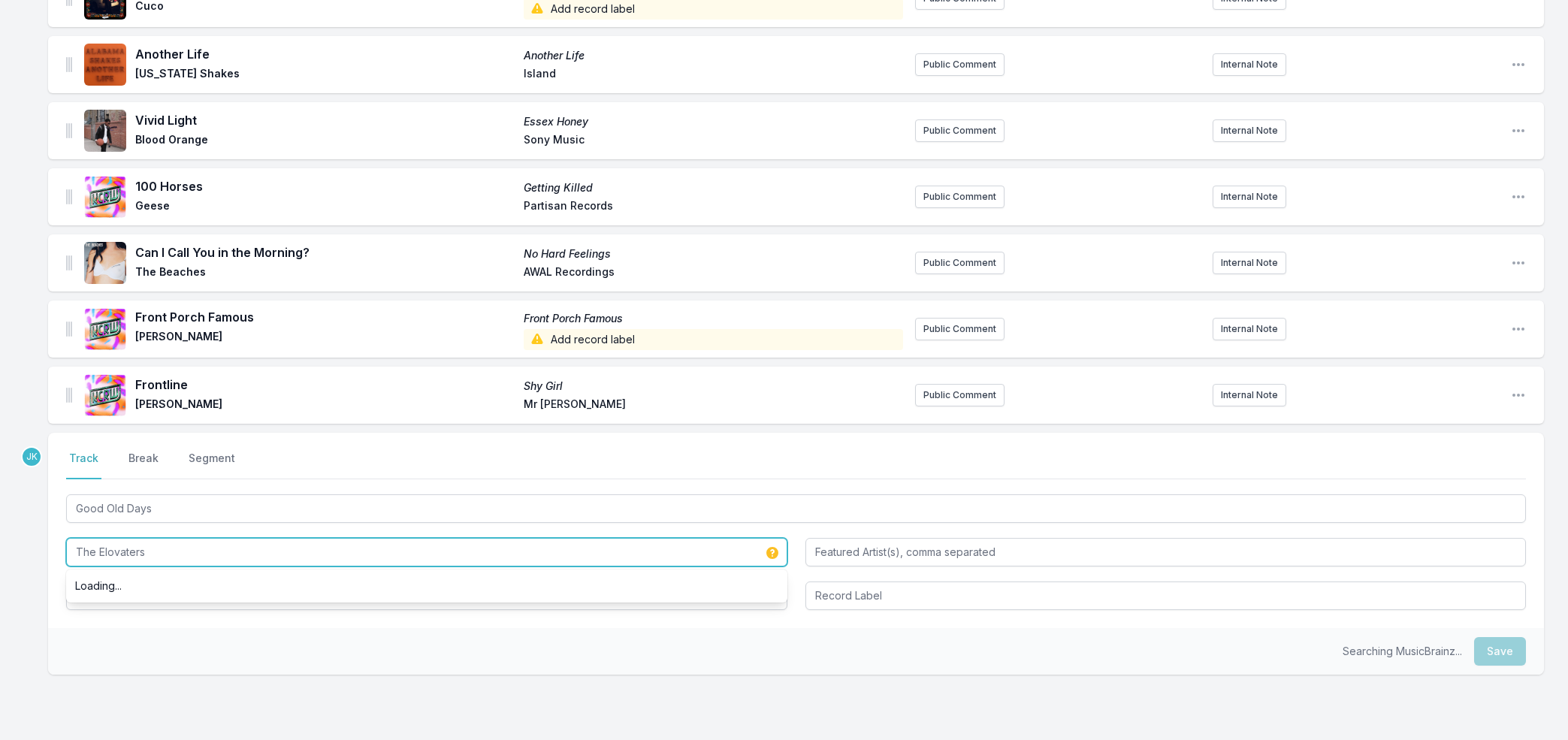
type input "The Elovaters"
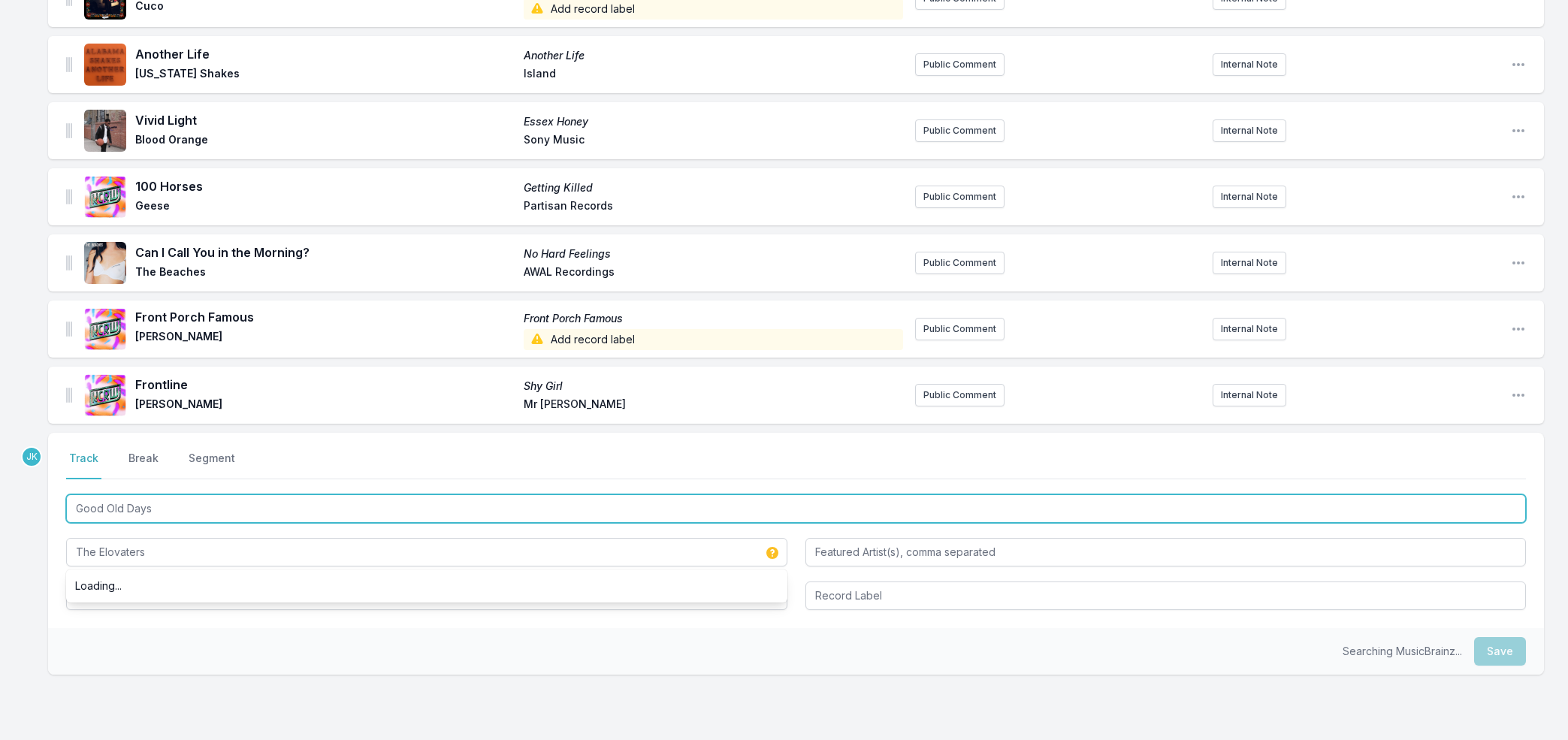
click at [163, 513] on input "Good Old Days" at bounding box center [796, 509] width 1459 height 29
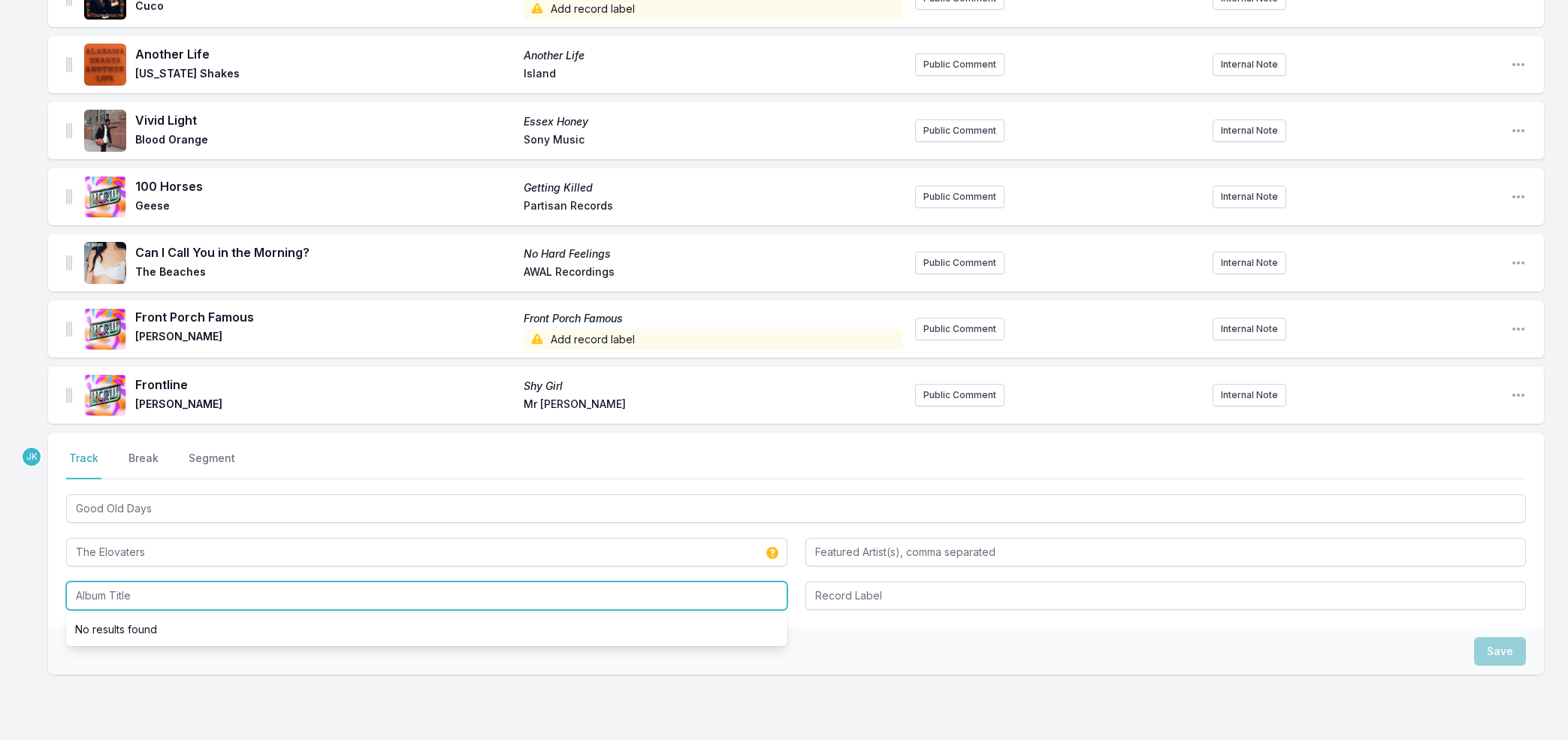
click at [129, 599] on input "Album Title" at bounding box center [426, 596] width 721 height 29
paste input "Good Old Days"
type input "Good Old Days"
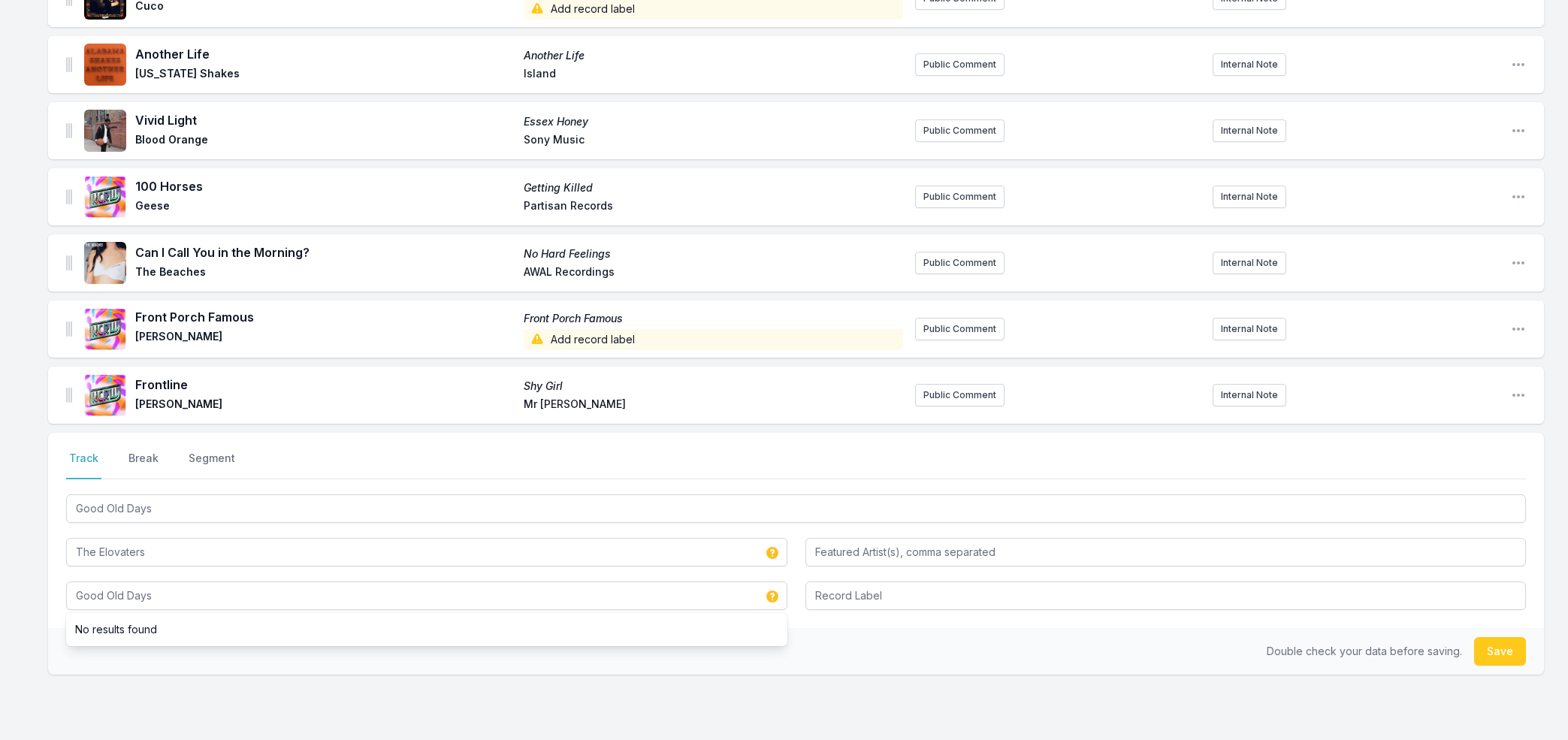
click at [1491, 654] on button "Save" at bounding box center [1499, 652] width 52 height 29
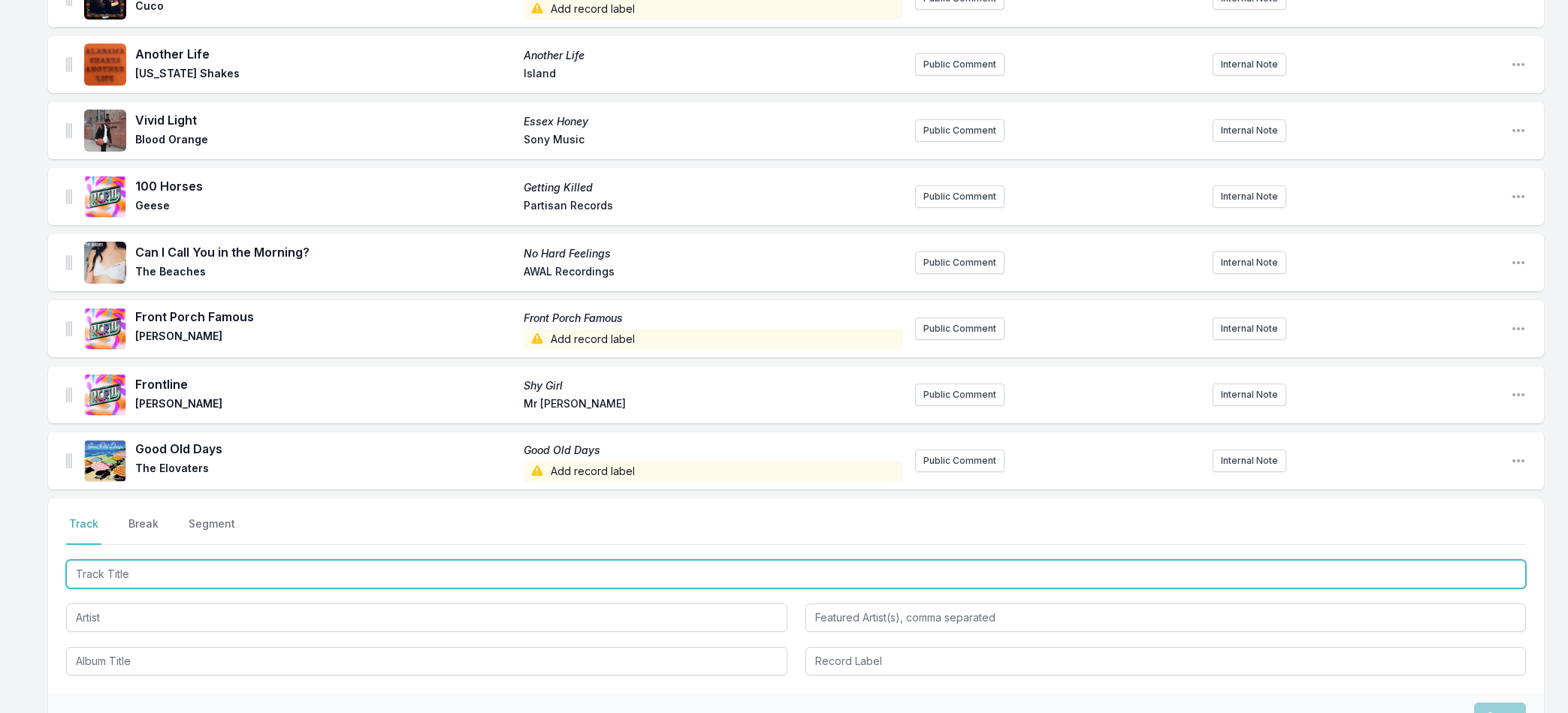
click at [107, 571] on input "Track Title" at bounding box center [796, 575] width 1459 height 29
paste input "Sideways"
type input "Sideways"
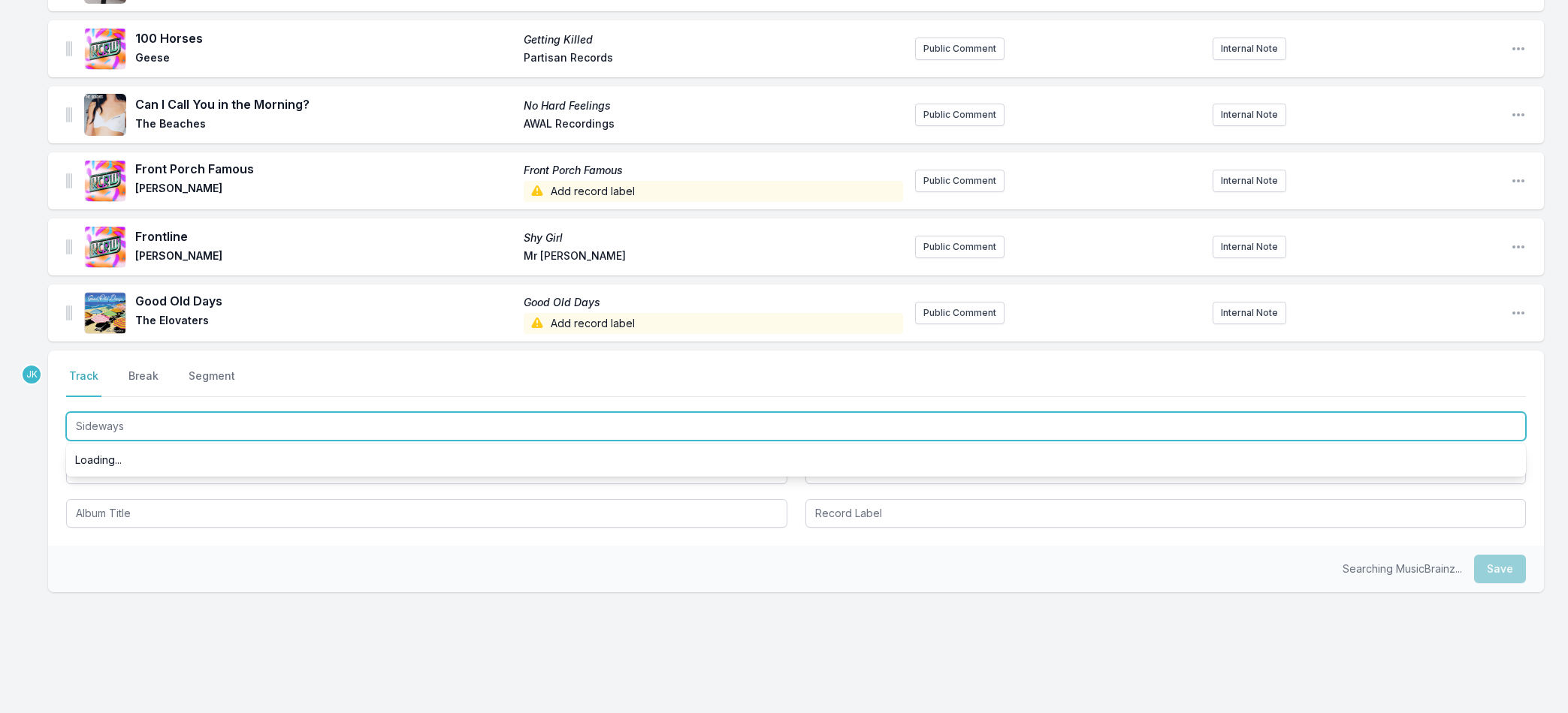
scroll to position [1123, 0]
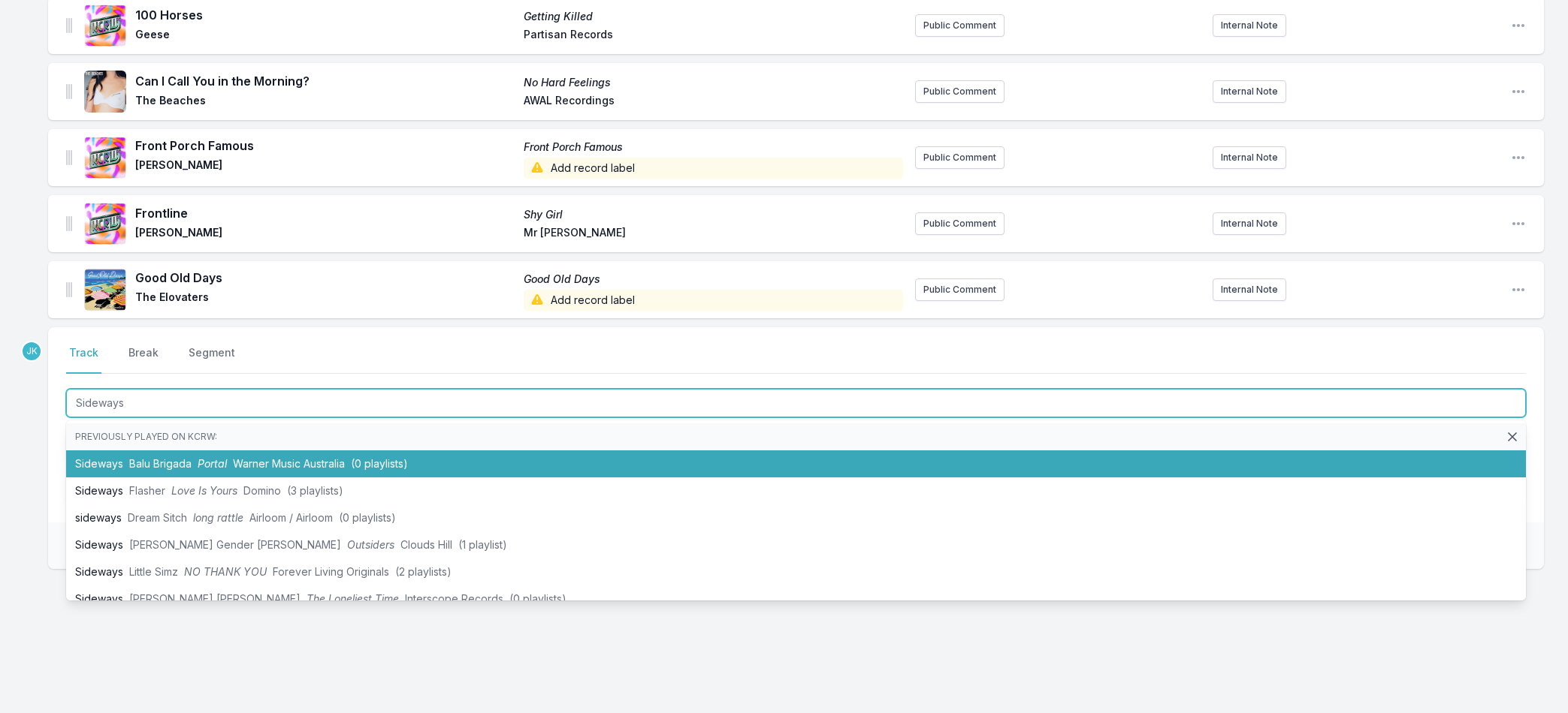
click at [142, 468] on span "Balu Brigada" at bounding box center [160, 463] width 62 height 13
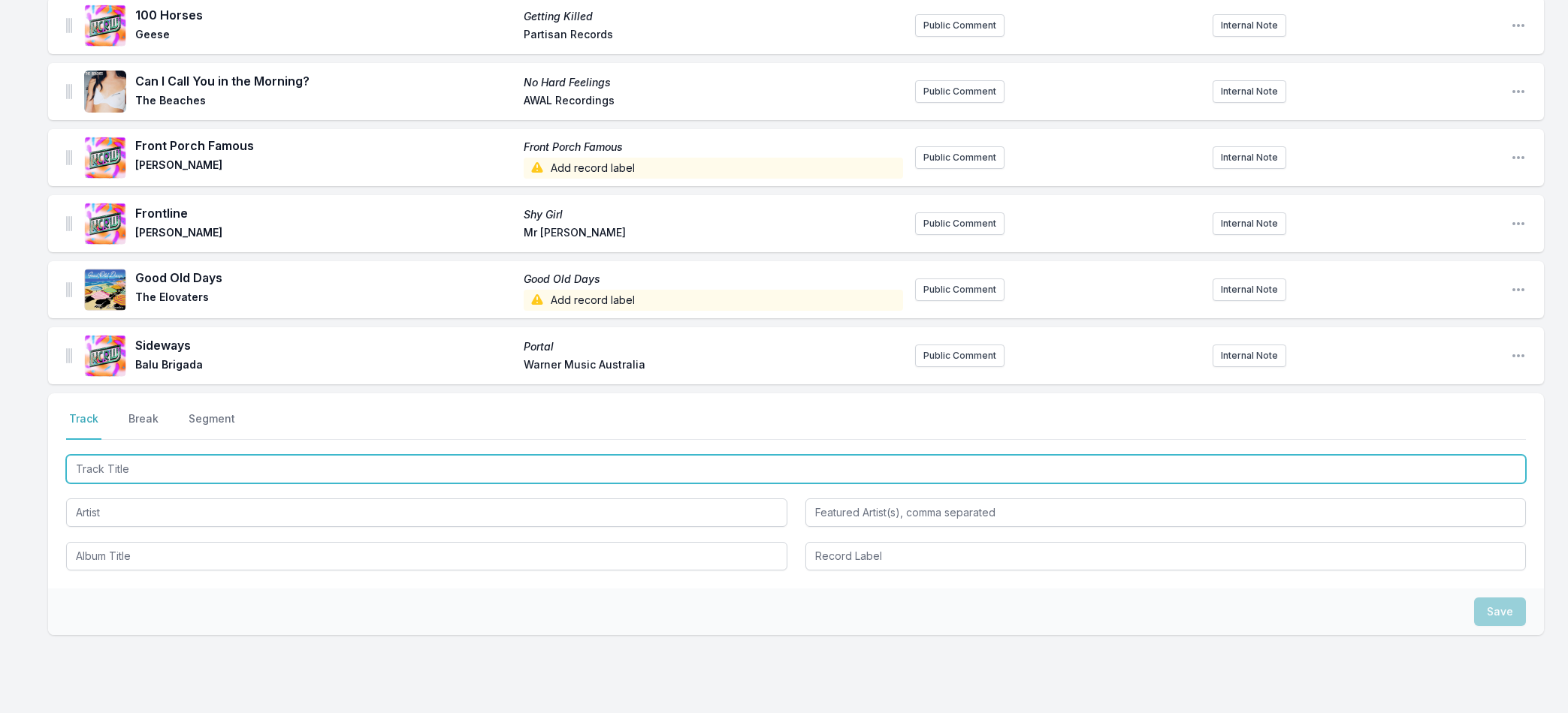
paste input "Beautiful Strangers"
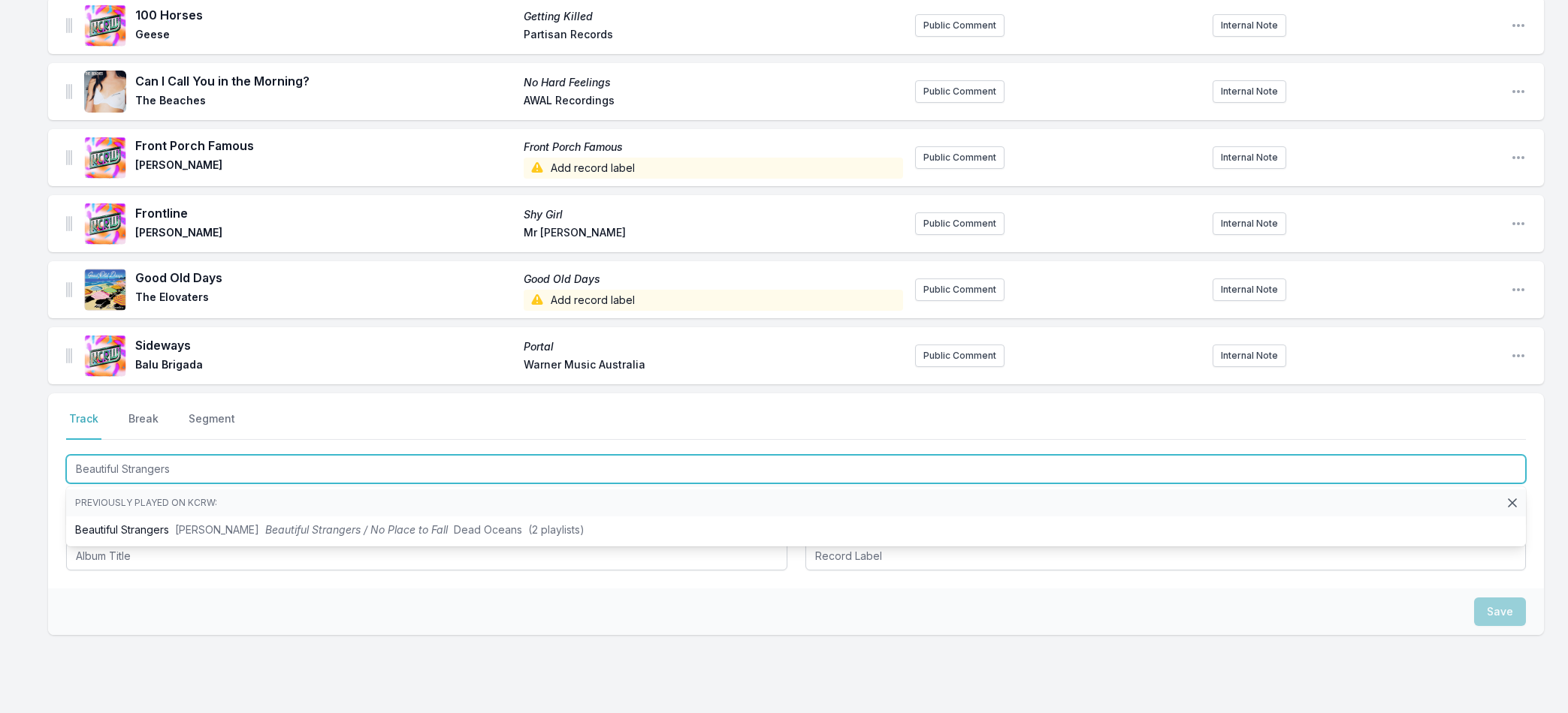
type input "Beautiful Strangers"
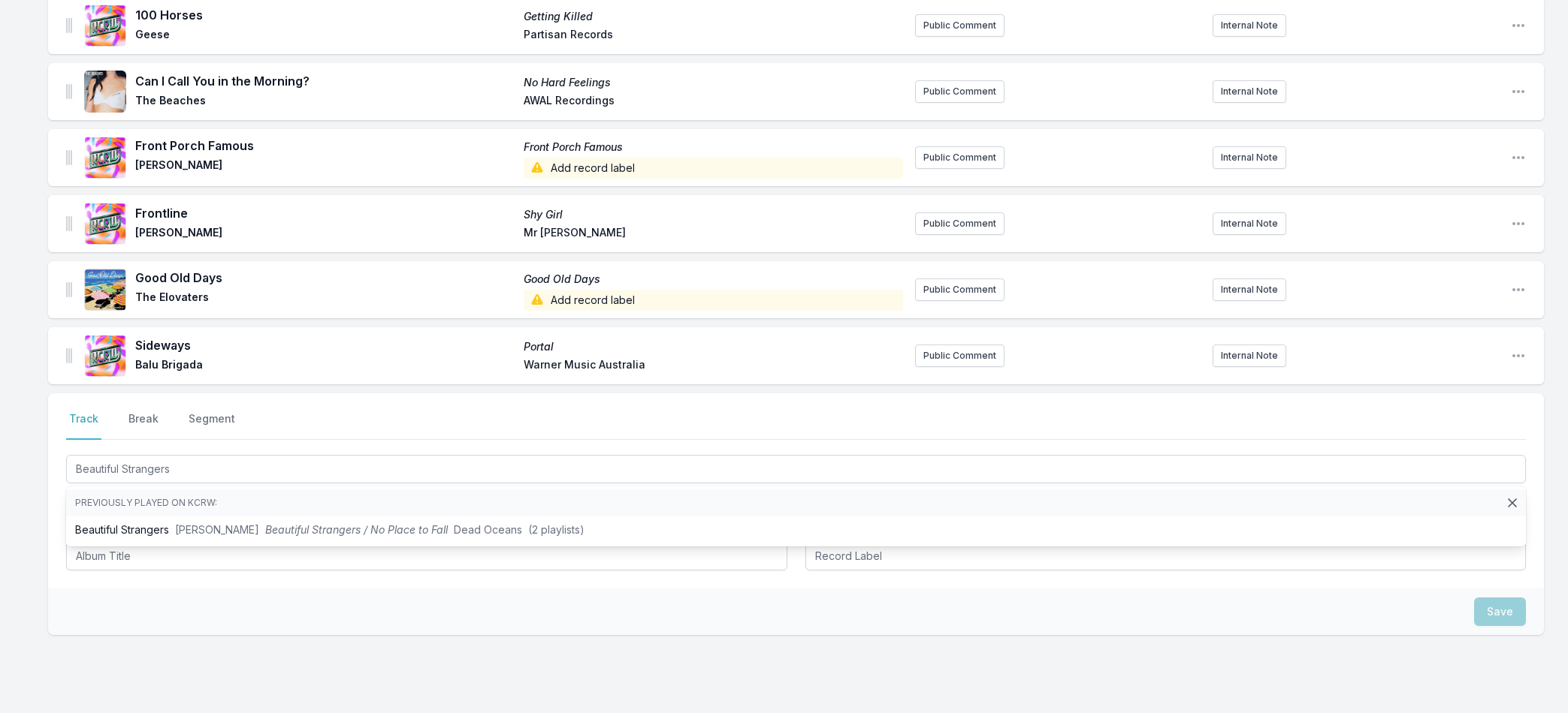
click at [110, 594] on div "Save" at bounding box center [796, 611] width 1496 height 47
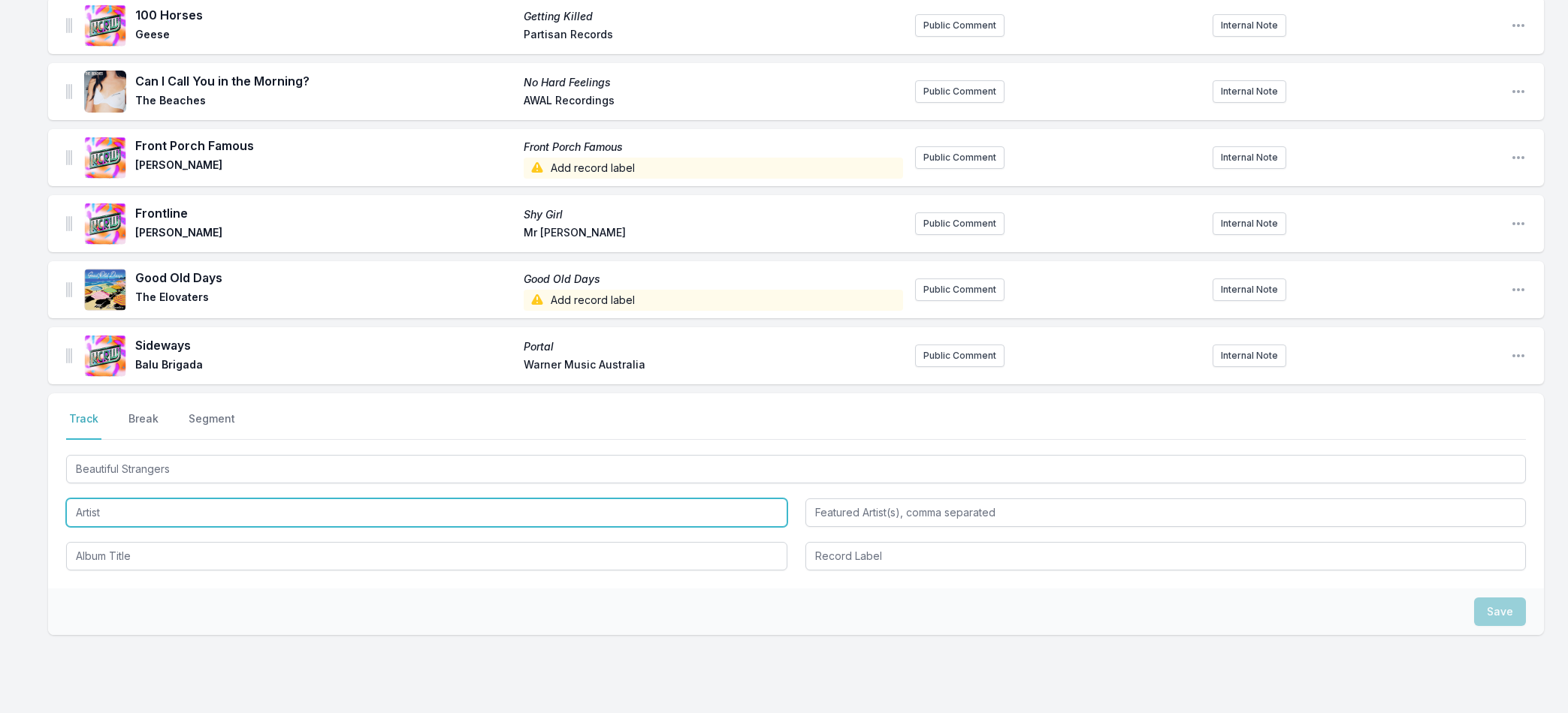
click at [116, 505] on input "Artist" at bounding box center [426, 513] width 721 height 29
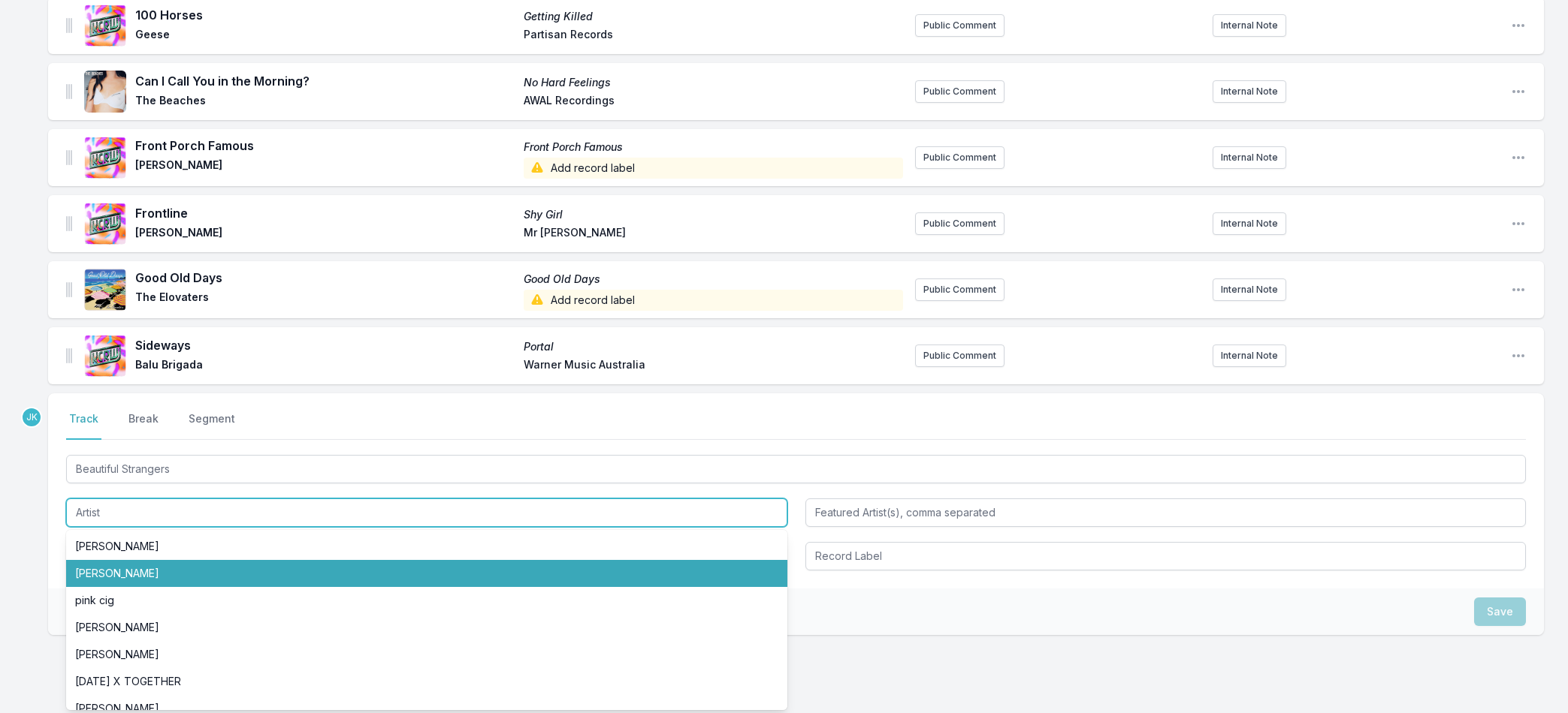
click at [102, 570] on li "Mavis Staples" at bounding box center [426, 574] width 721 height 27
type input "Mavis Staples"
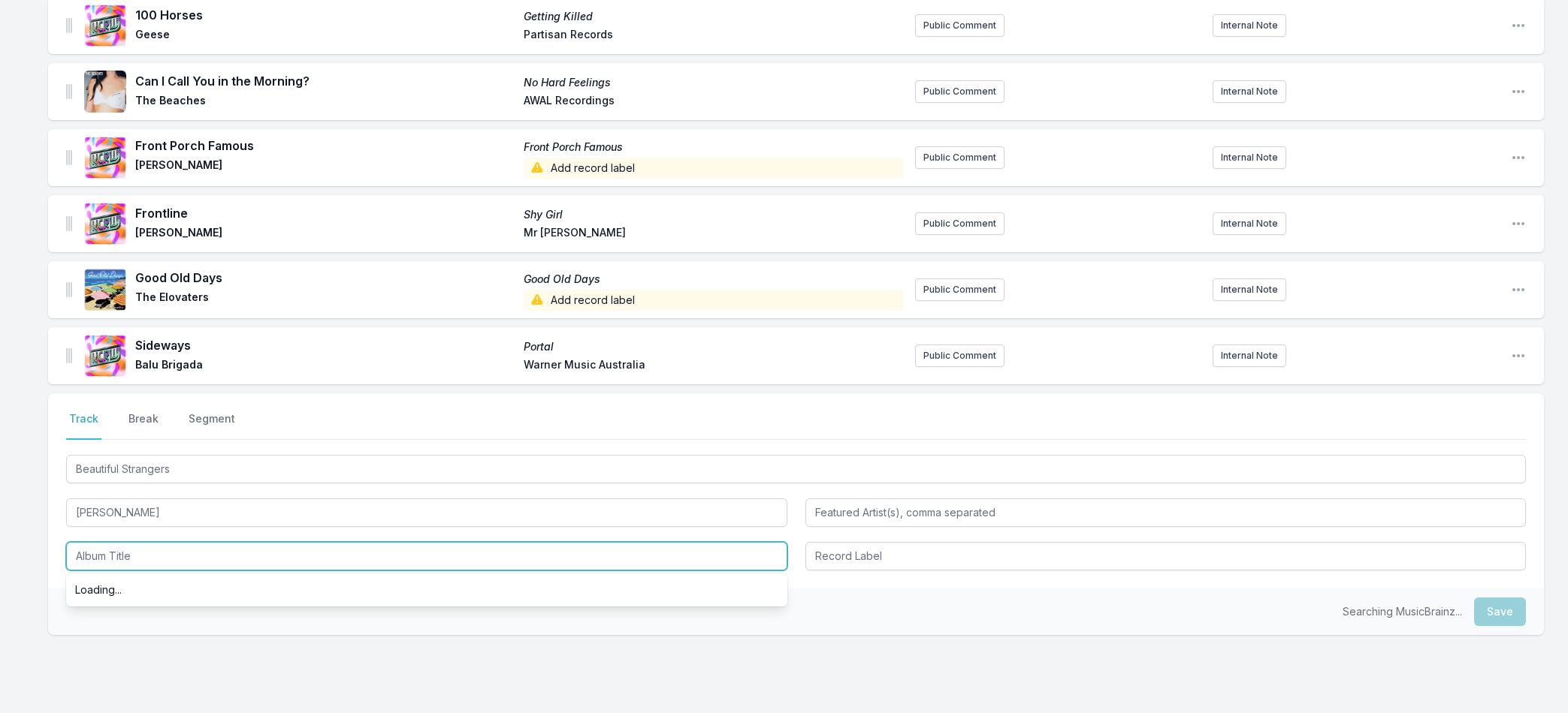
click at [113, 546] on input "Album Title" at bounding box center [426, 557] width 721 height 29
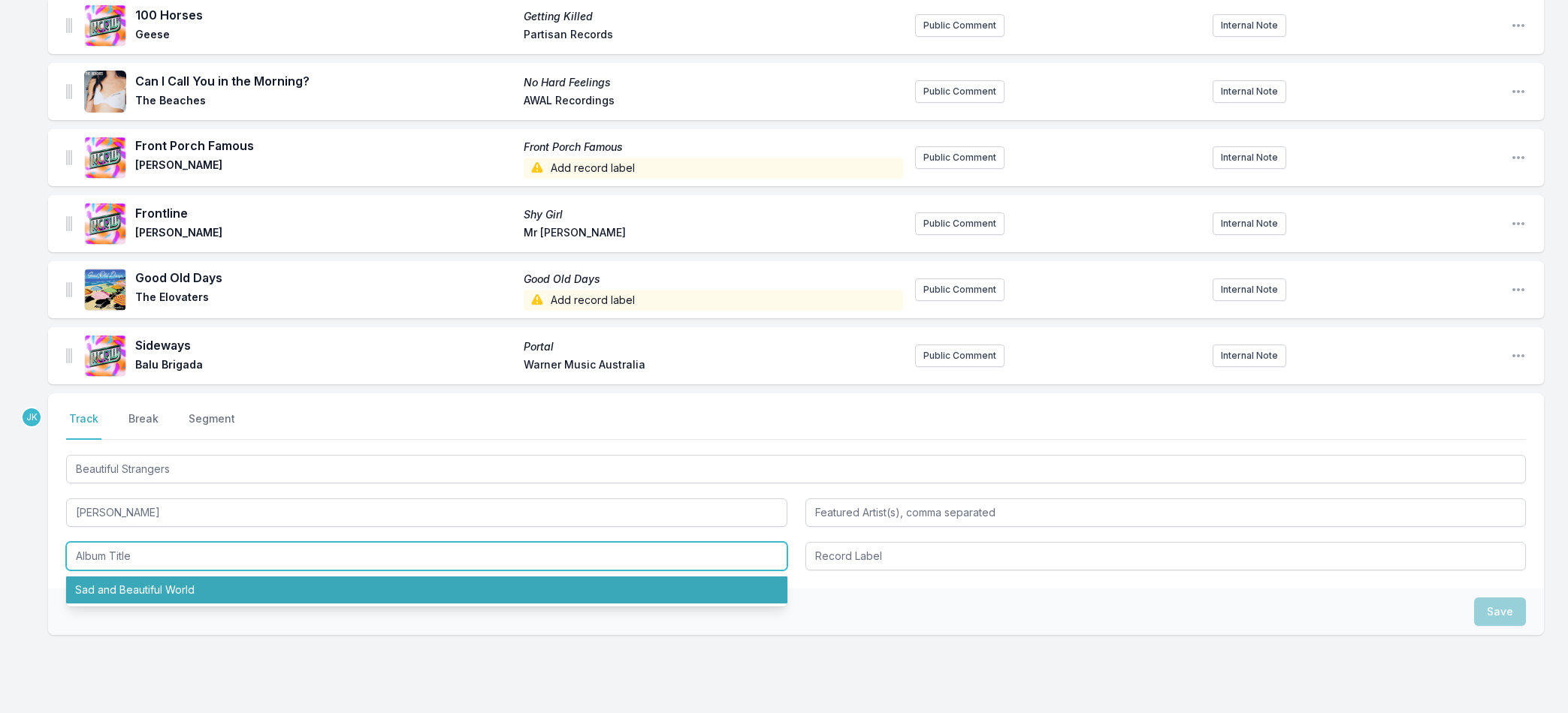
click at [134, 589] on li "Sad and Beautiful World" at bounding box center [426, 590] width 721 height 27
type input "Sad and Beautiful World"
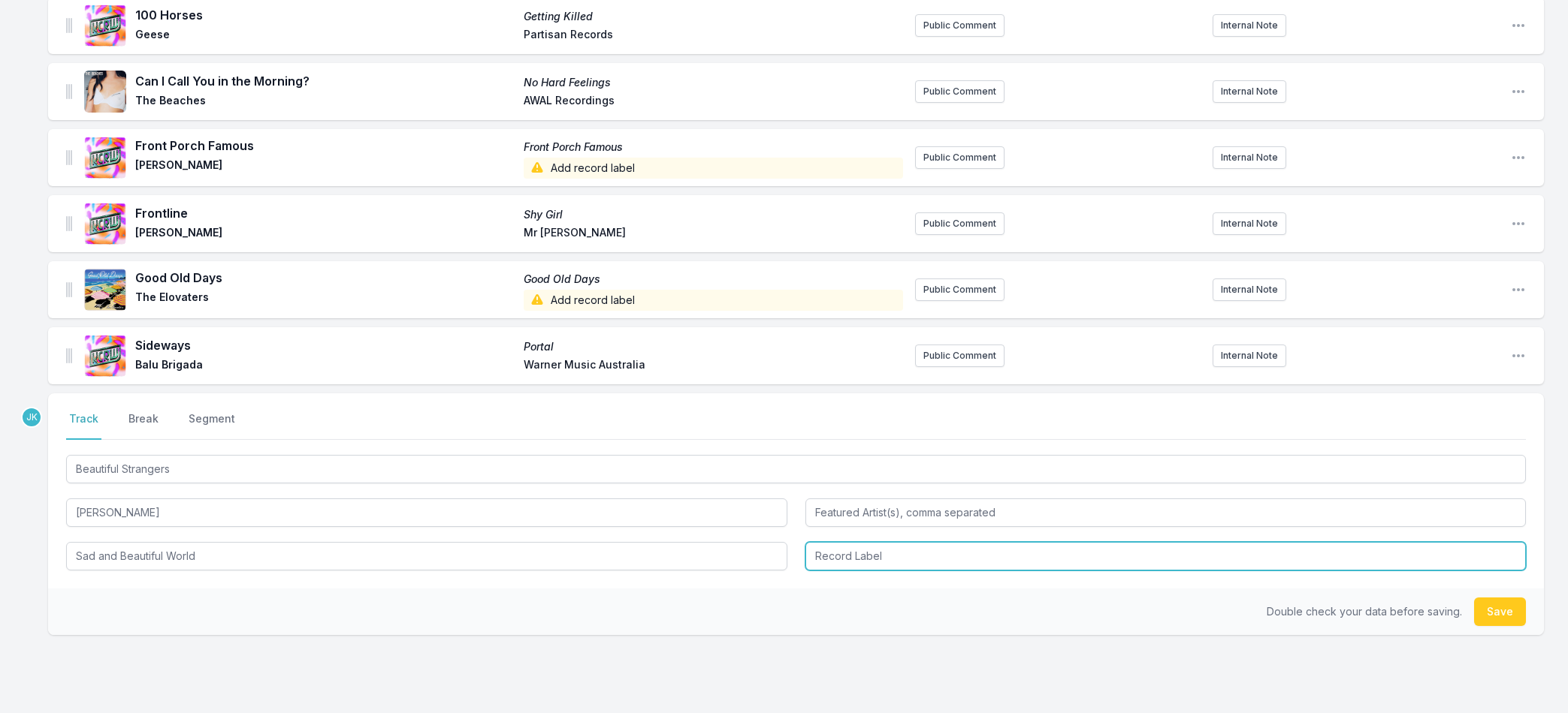
click at [881, 563] on input "Record Label" at bounding box center [1165, 557] width 721 height 29
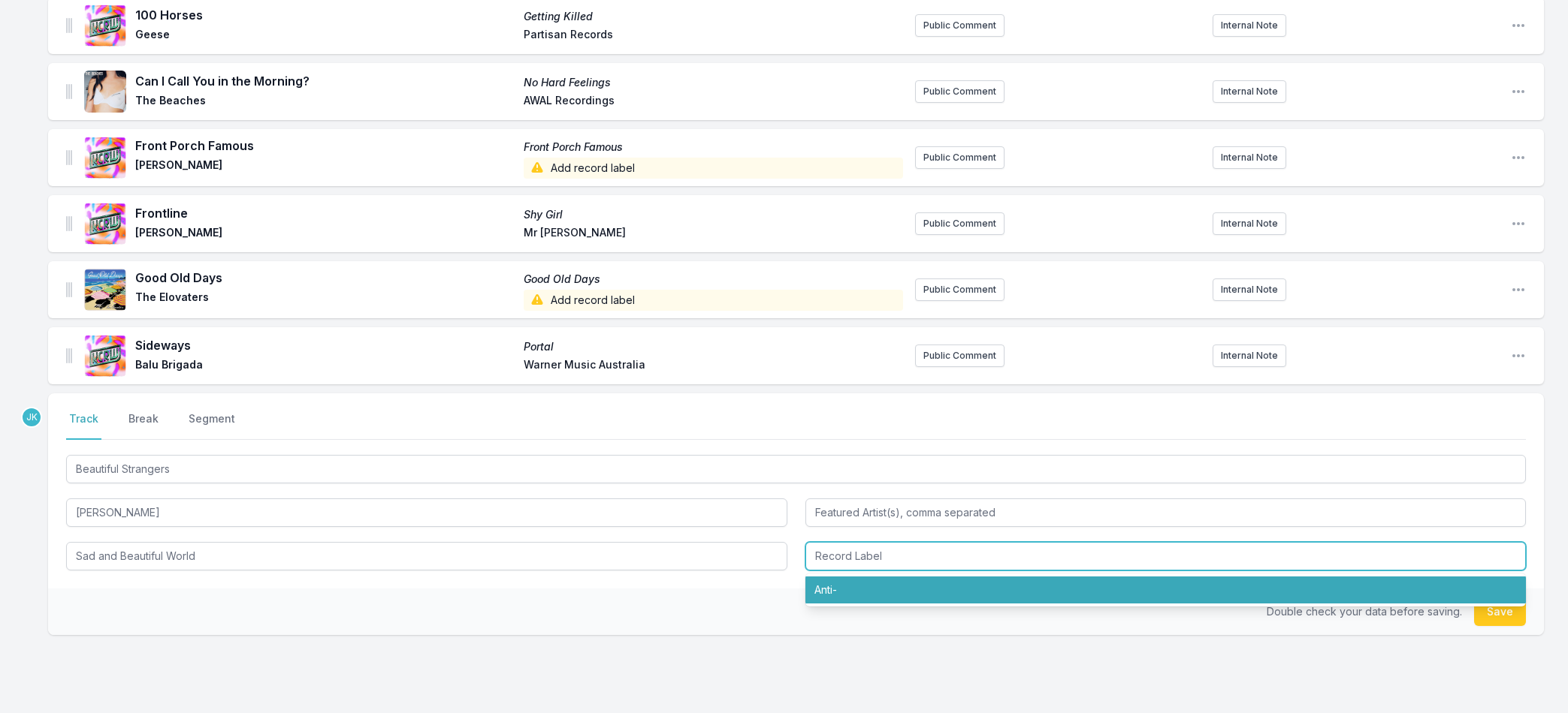
drag, startPoint x: 875, startPoint y: 590, endPoint x: 901, endPoint y: 588, distance: 26.1
click at [879, 588] on li "Anti‐" at bounding box center [1165, 590] width 721 height 27
type input "Anti‐"
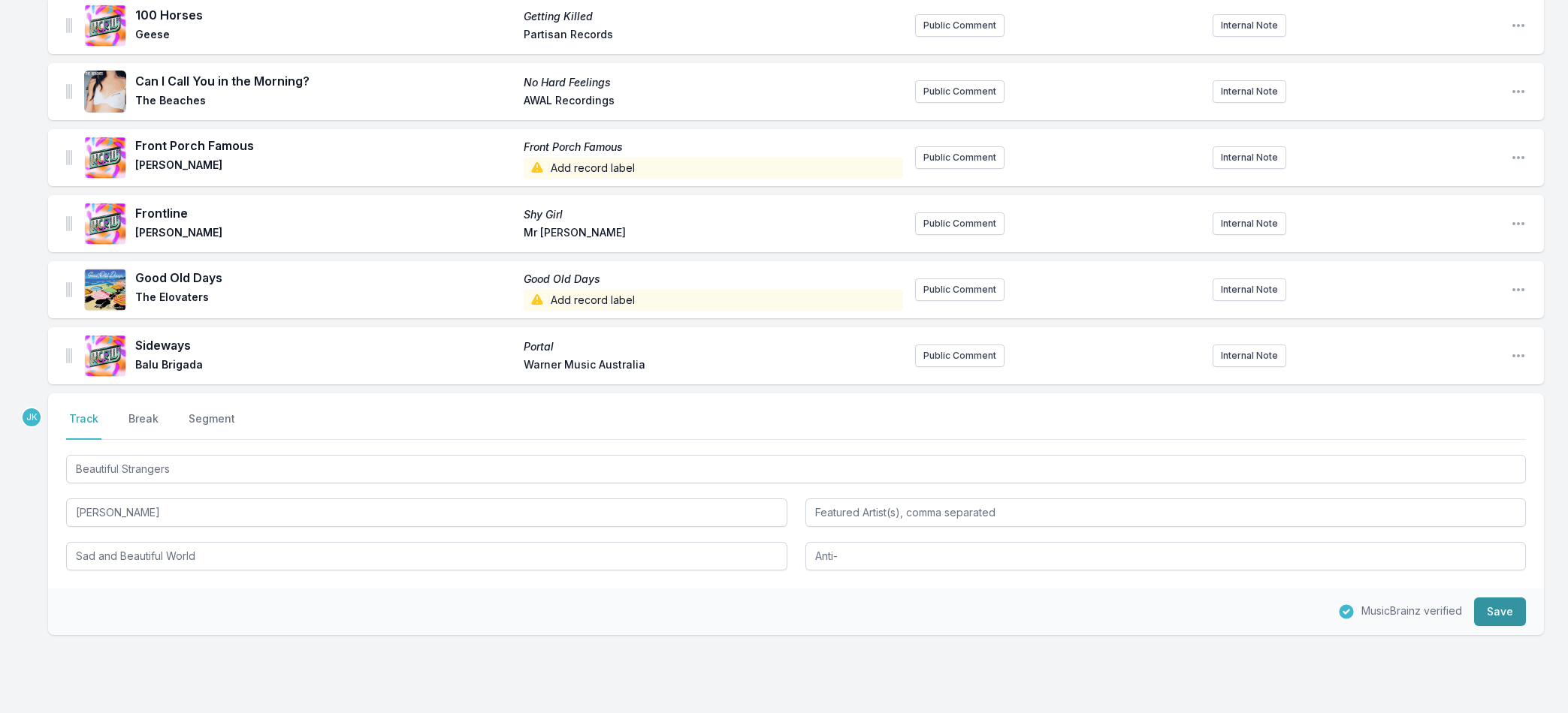
click at [1496, 611] on button "Save" at bounding box center [1499, 612] width 52 height 29
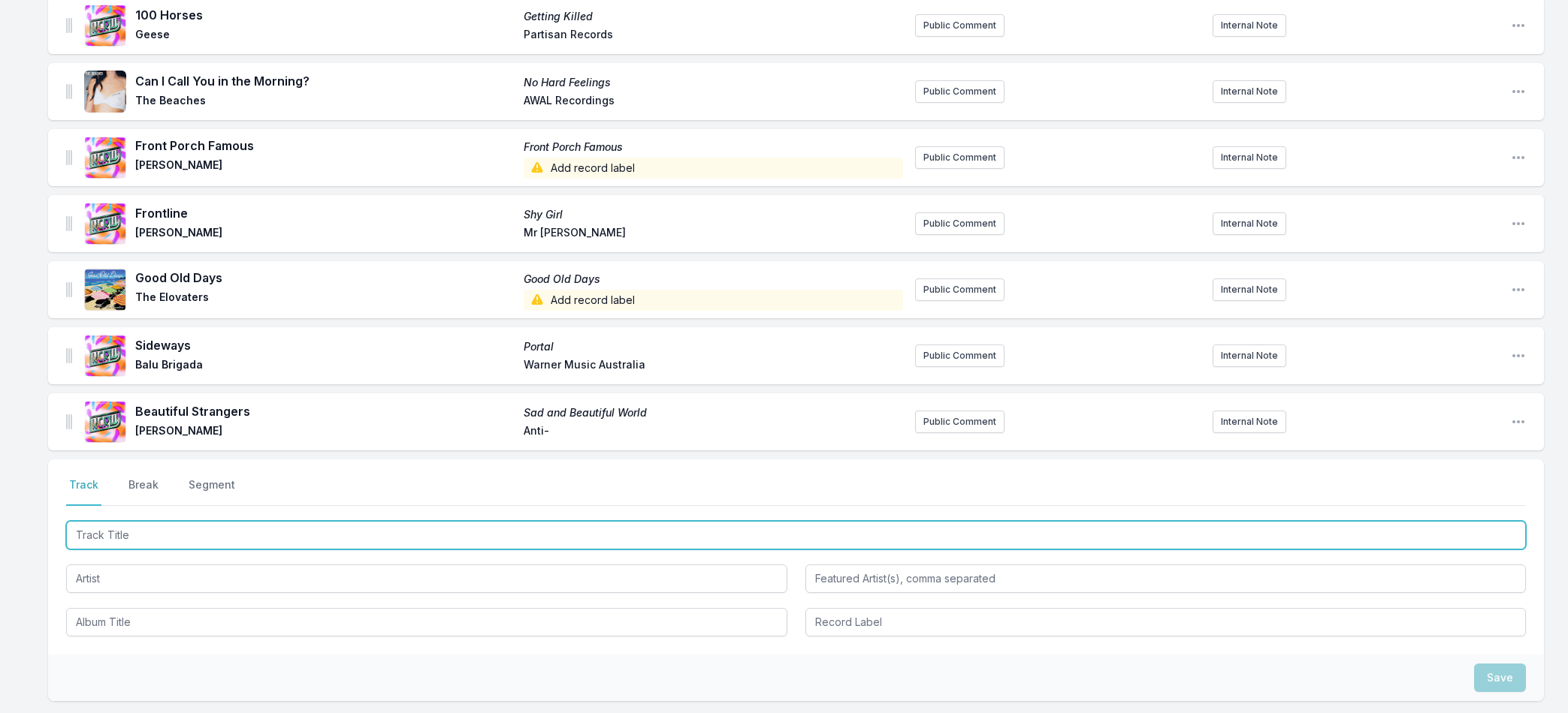
click at [115, 536] on input "Track Title" at bounding box center [796, 536] width 1459 height 29
paste input "The World's Biggest Paving Slab"
type input "The World's Biggest Paving Slab"
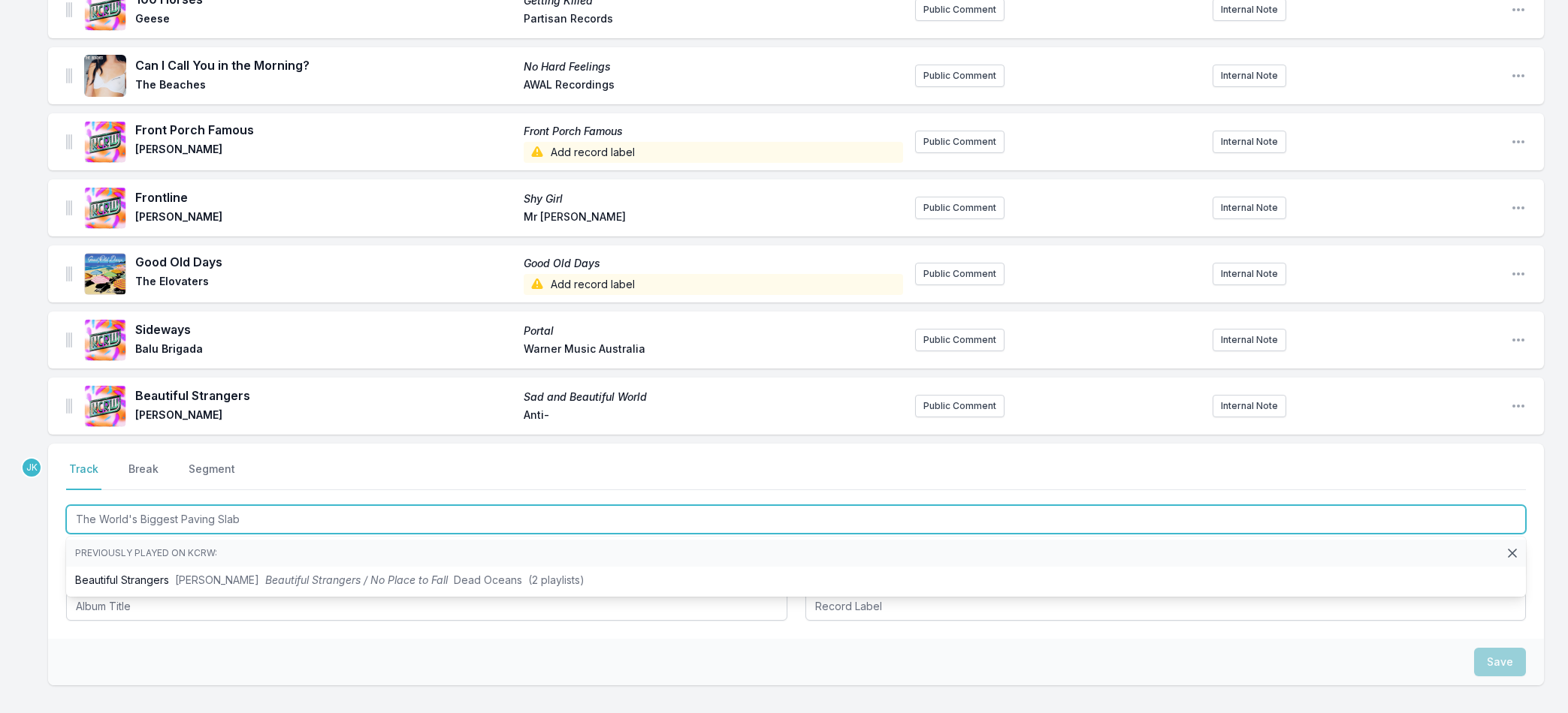
scroll to position [1255, 0]
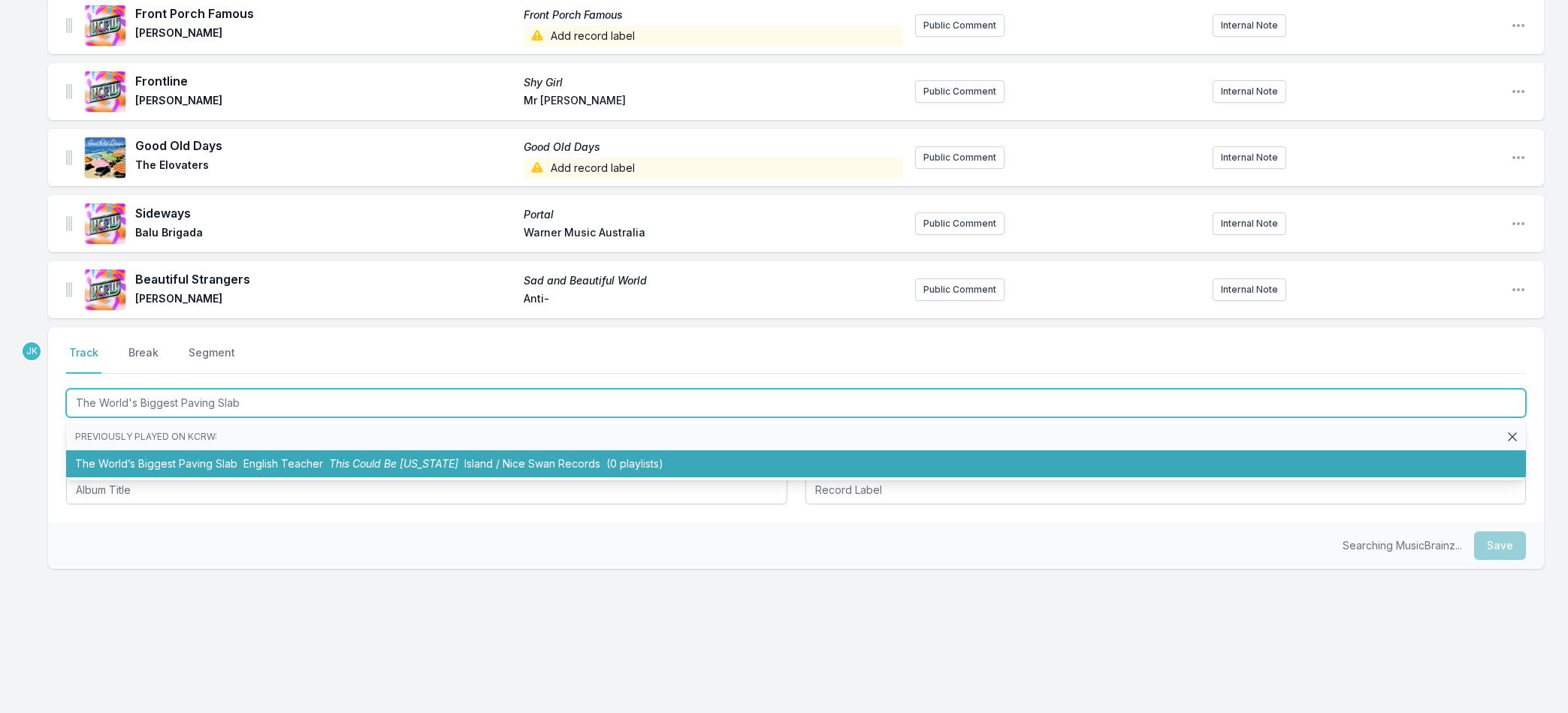
click at [84, 465] on li "The World’s Biggest Paving Slab English Teacher This Could Be Texas Island / Ni…" at bounding box center [796, 464] width 1459 height 27
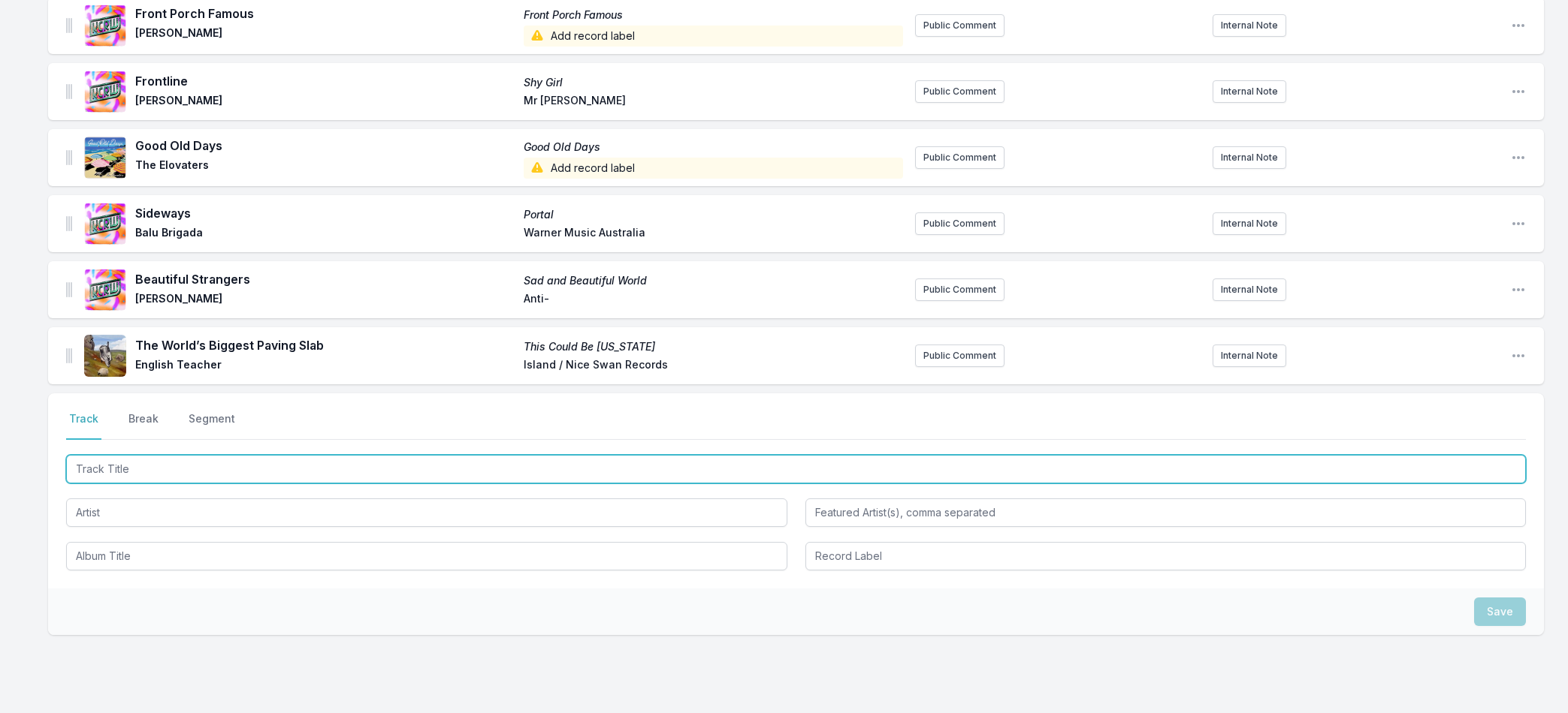
paste input "A Sharp Pain"
type input "A Sharp Pain"
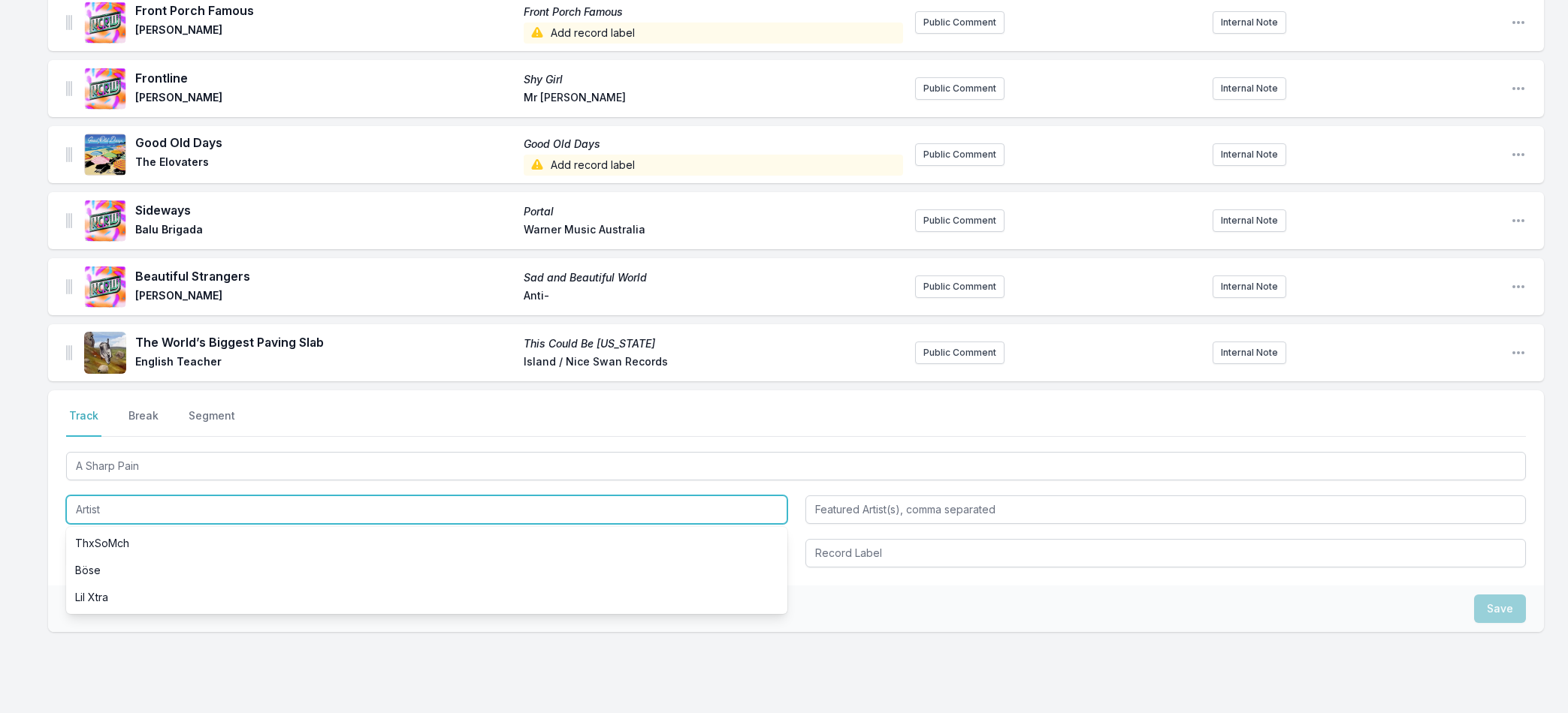
click at [118, 500] on input "Artist" at bounding box center [426, 510] width 721 height 29
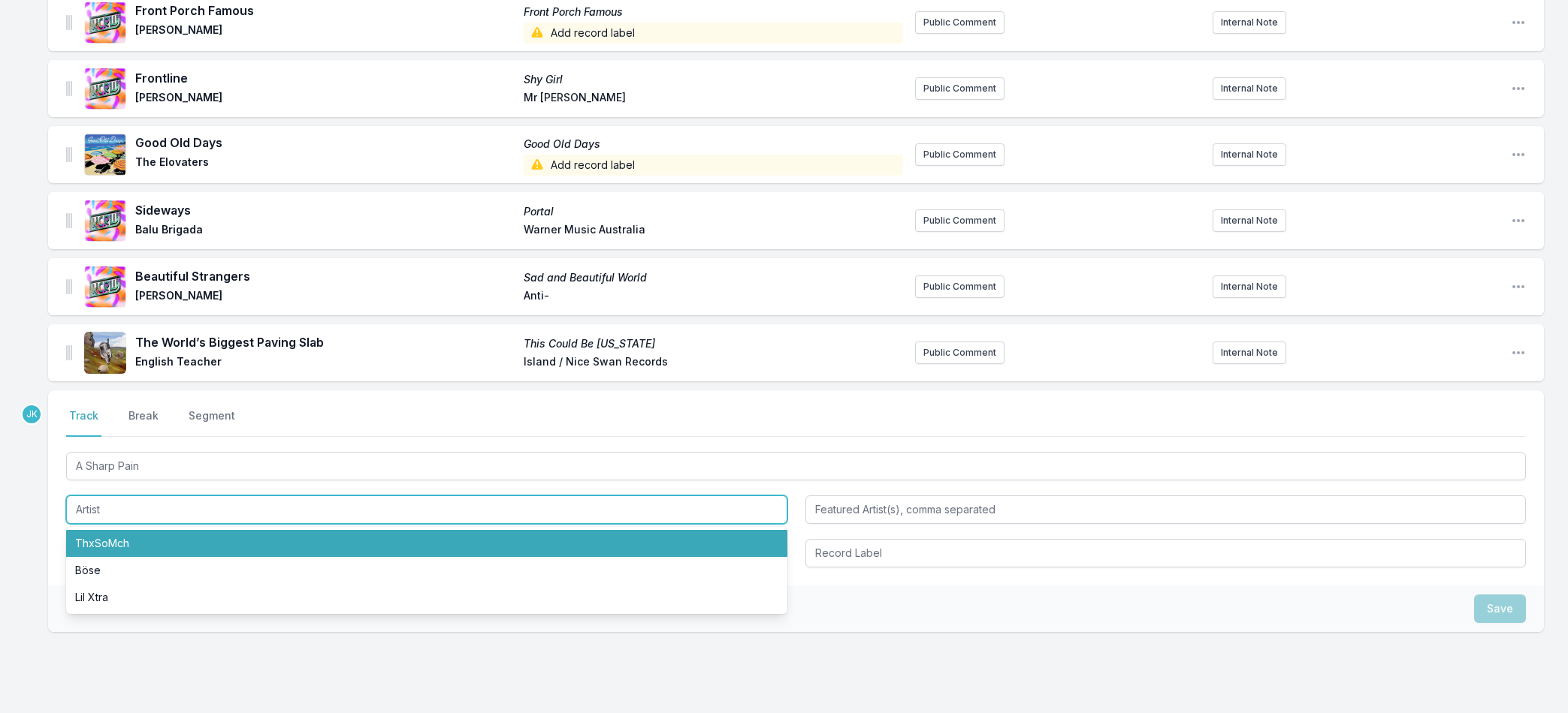
click at [105, 542] on li "ThxSoMch" at bounding box center [426, 543] width 721 height 27
type input "ThxSoMch"
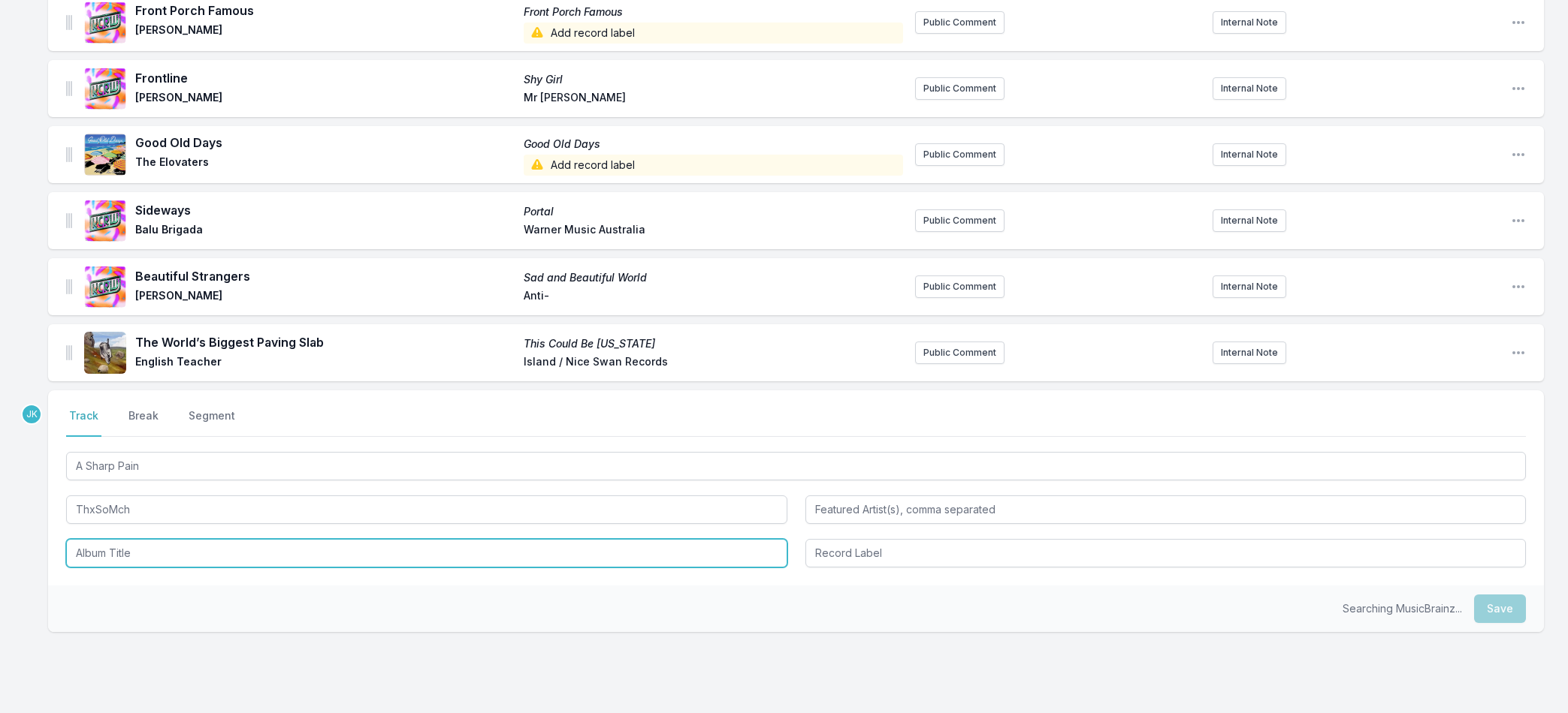
click at [110, 557] on input "Album Title" at bounding box center [426, 553] width 721 height 29
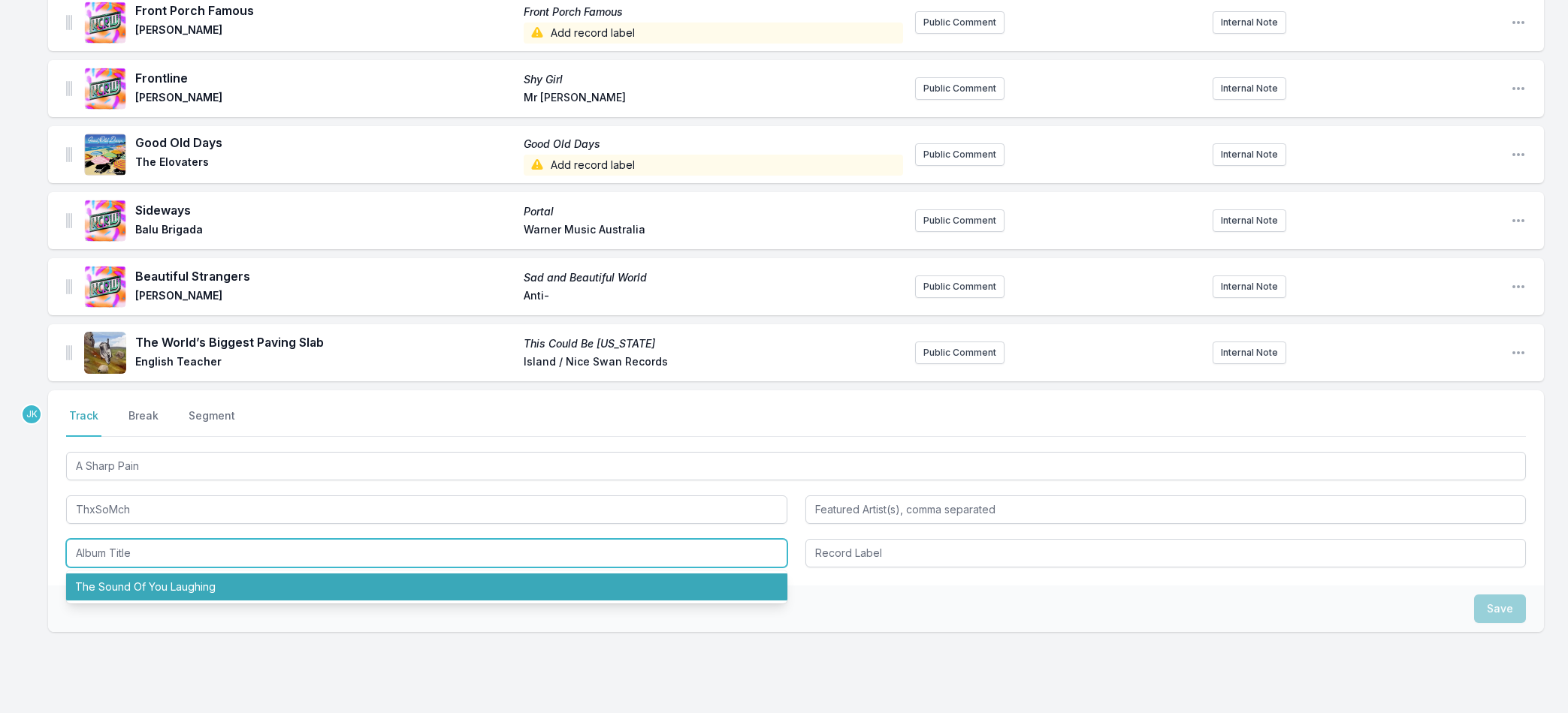
click at [125, 581] on li "The Sound Of You Laughing" at bounding box center [426, 587] width 721 height 27
type input "The Sound Of You Laughing"
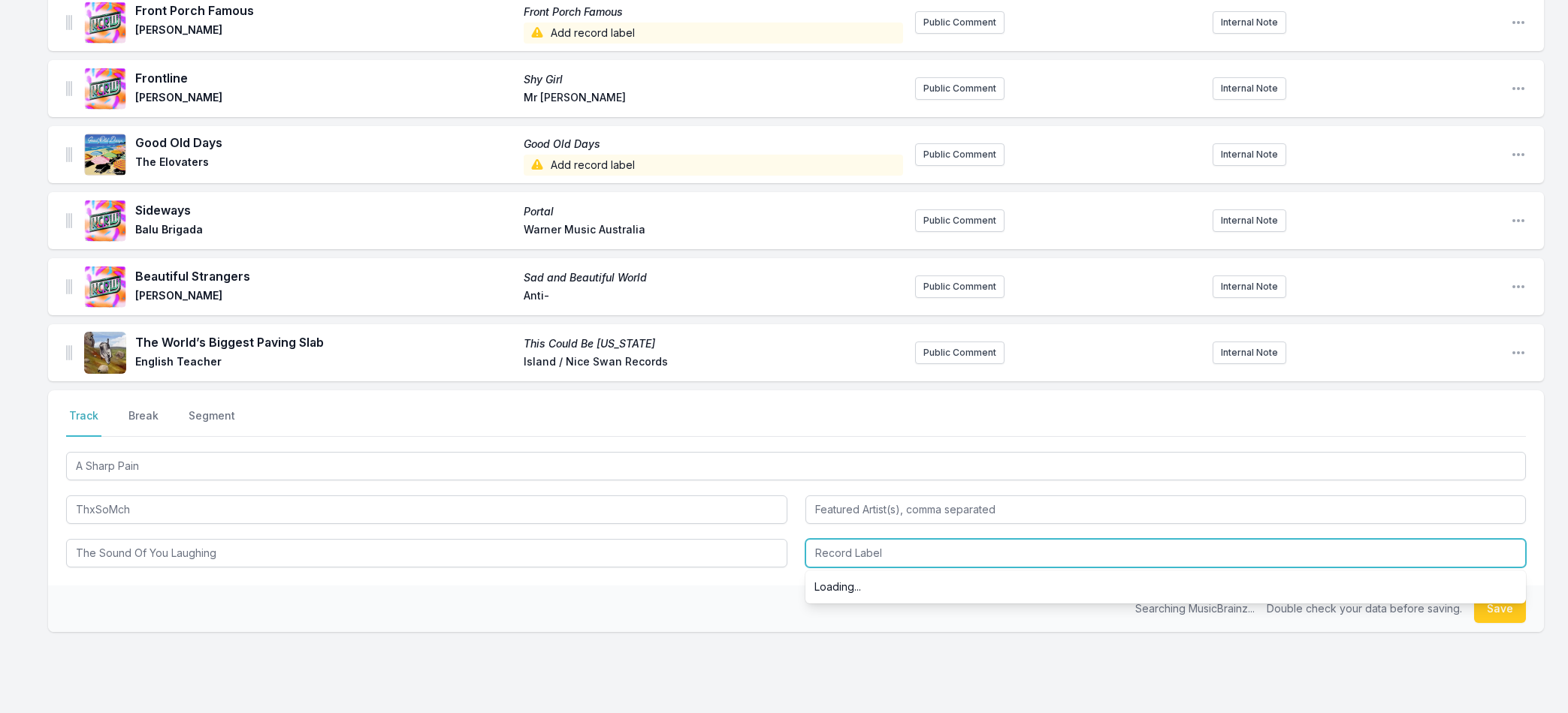
click at [900, 553] on input "Record Label" at bounding box center [1165, 553] width 721 height 29
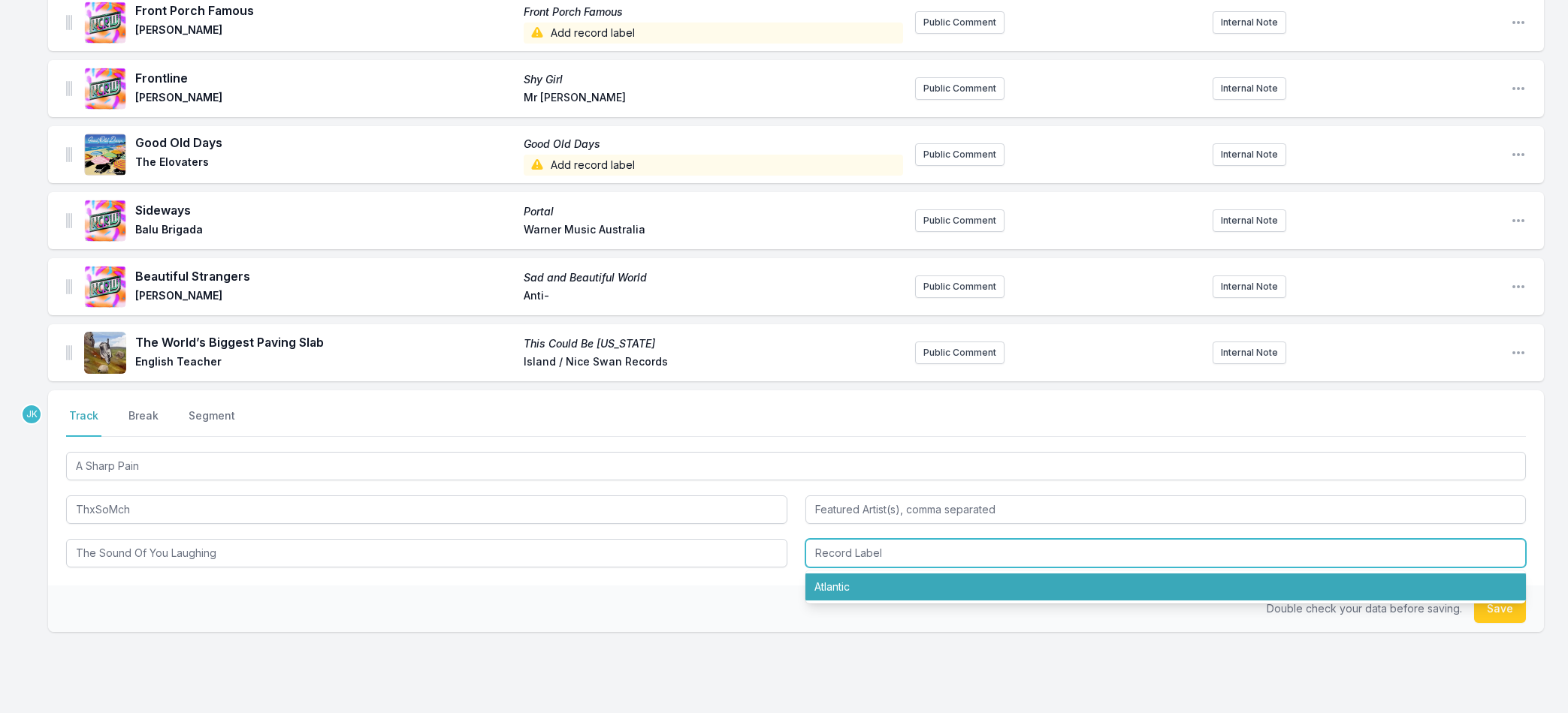
drag, startPoint x: 869, startPoint y: 587, endPoint x: 1154, endPoint y: 610, distance: 285.9
click at [882, 588] on li "Atlantic" at bounding box center [1165, 587] width 721 height 27
type input "Atlantic"
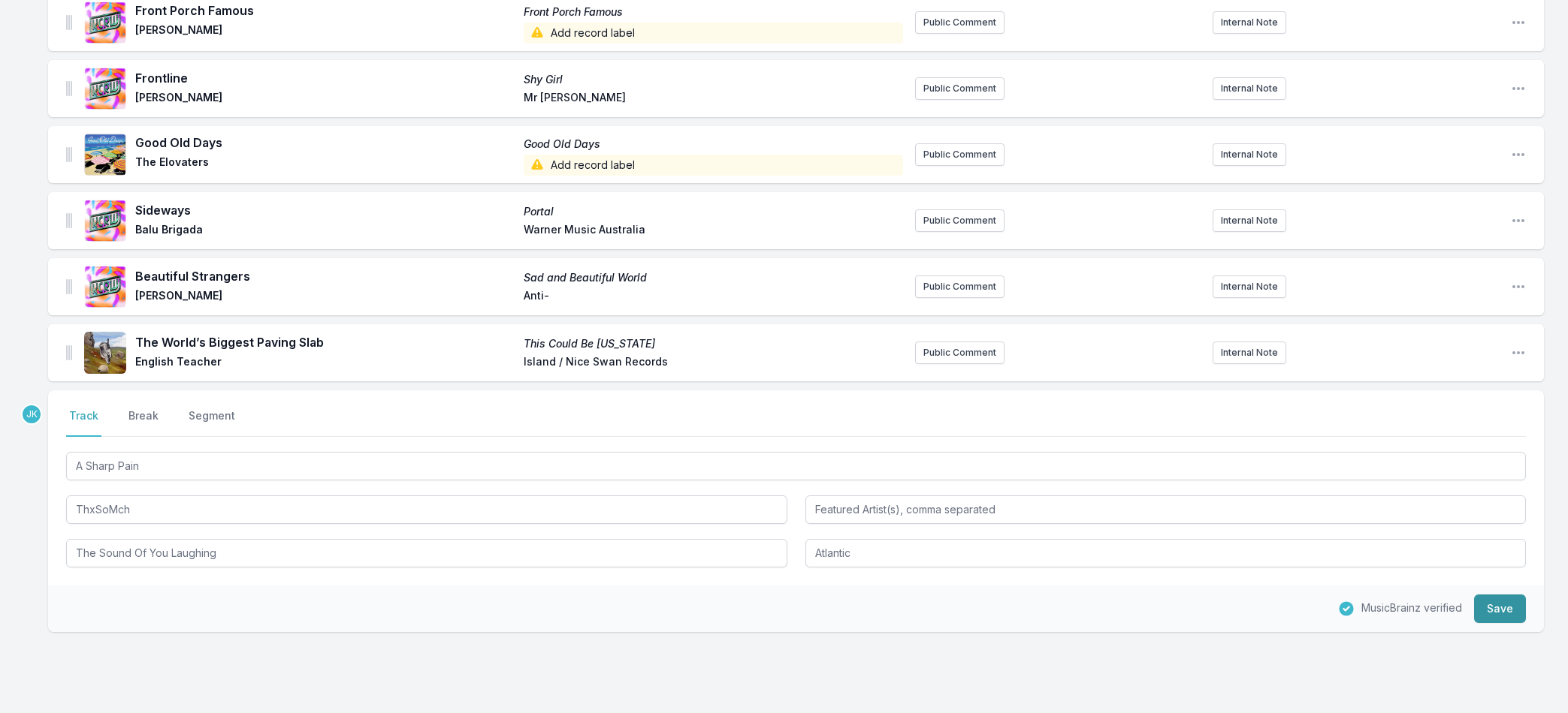
click at [1505, 607] on button "Save" at bounding box center [1499, 609] width 52 height 29
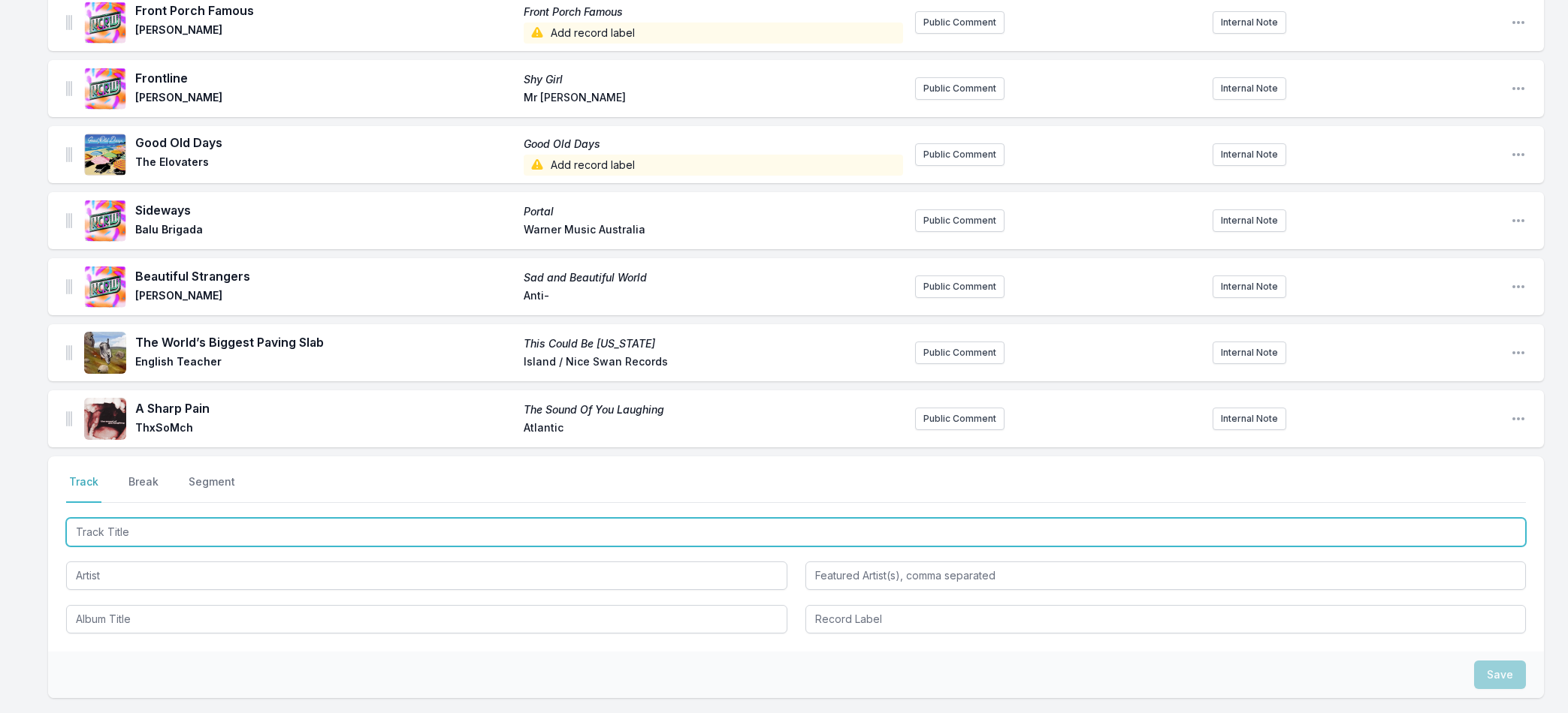
click at [127, 530] on input "Track Title" at bounding box center [796, 532] width 1459 height 29
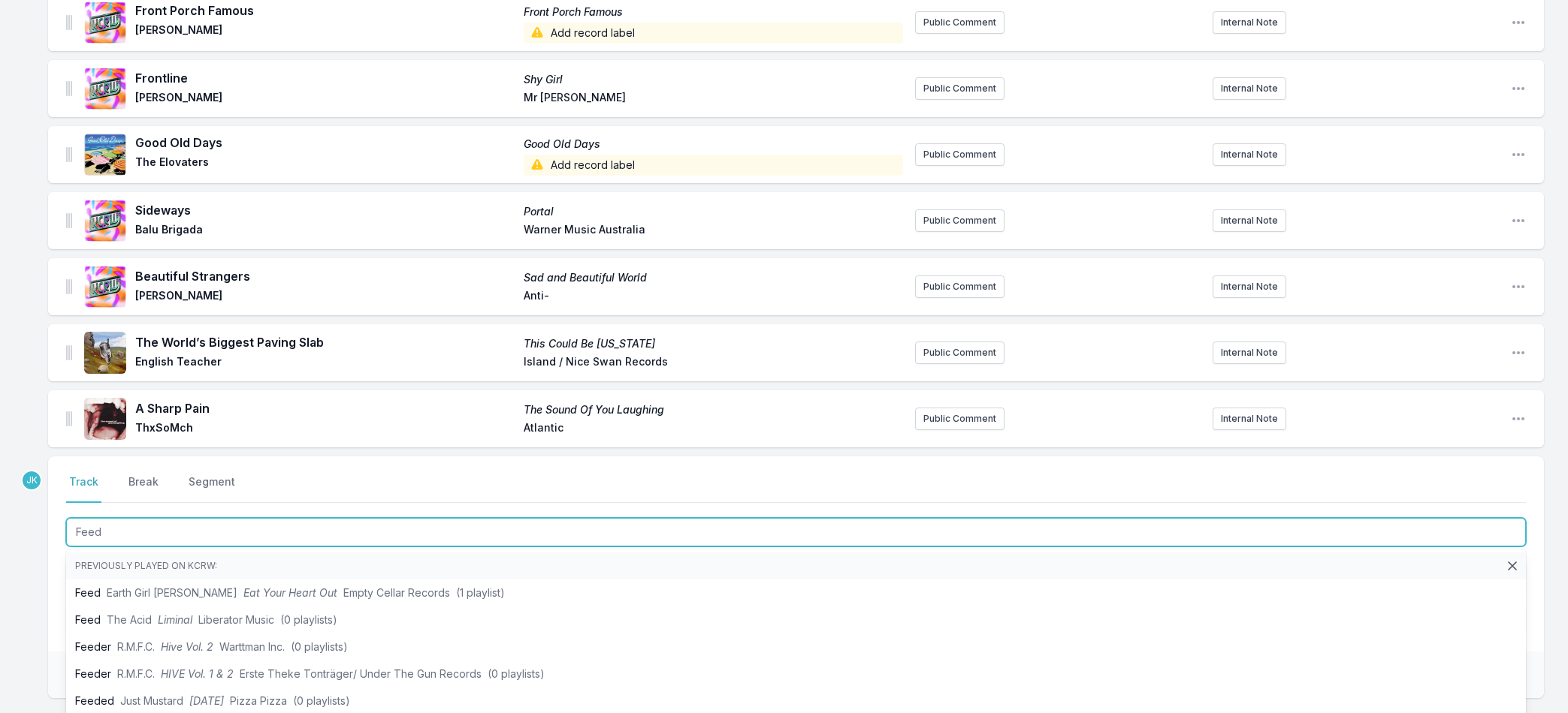
type input "Feed"
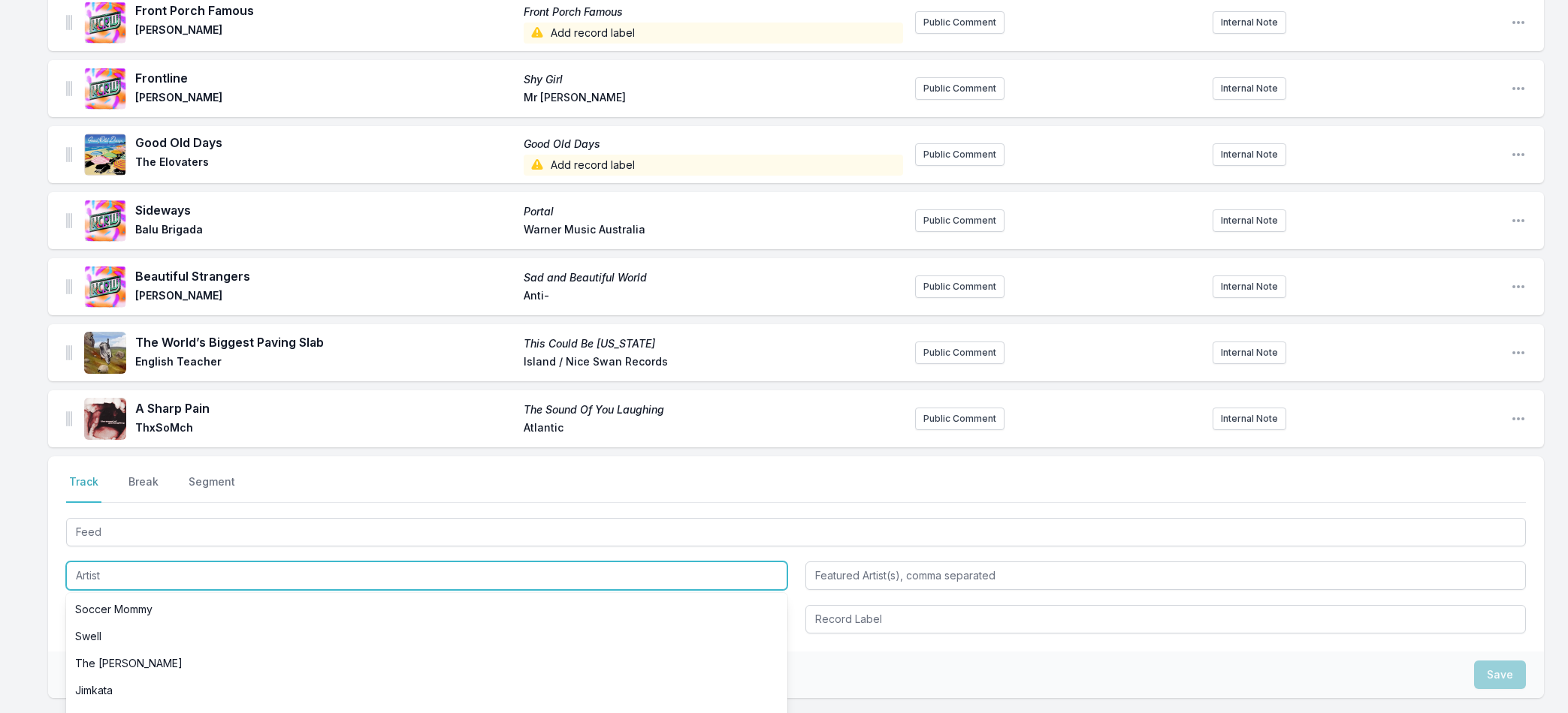
click at [87, 581] on input "Artist" at bounding box center [426, 576] width 721 height 29
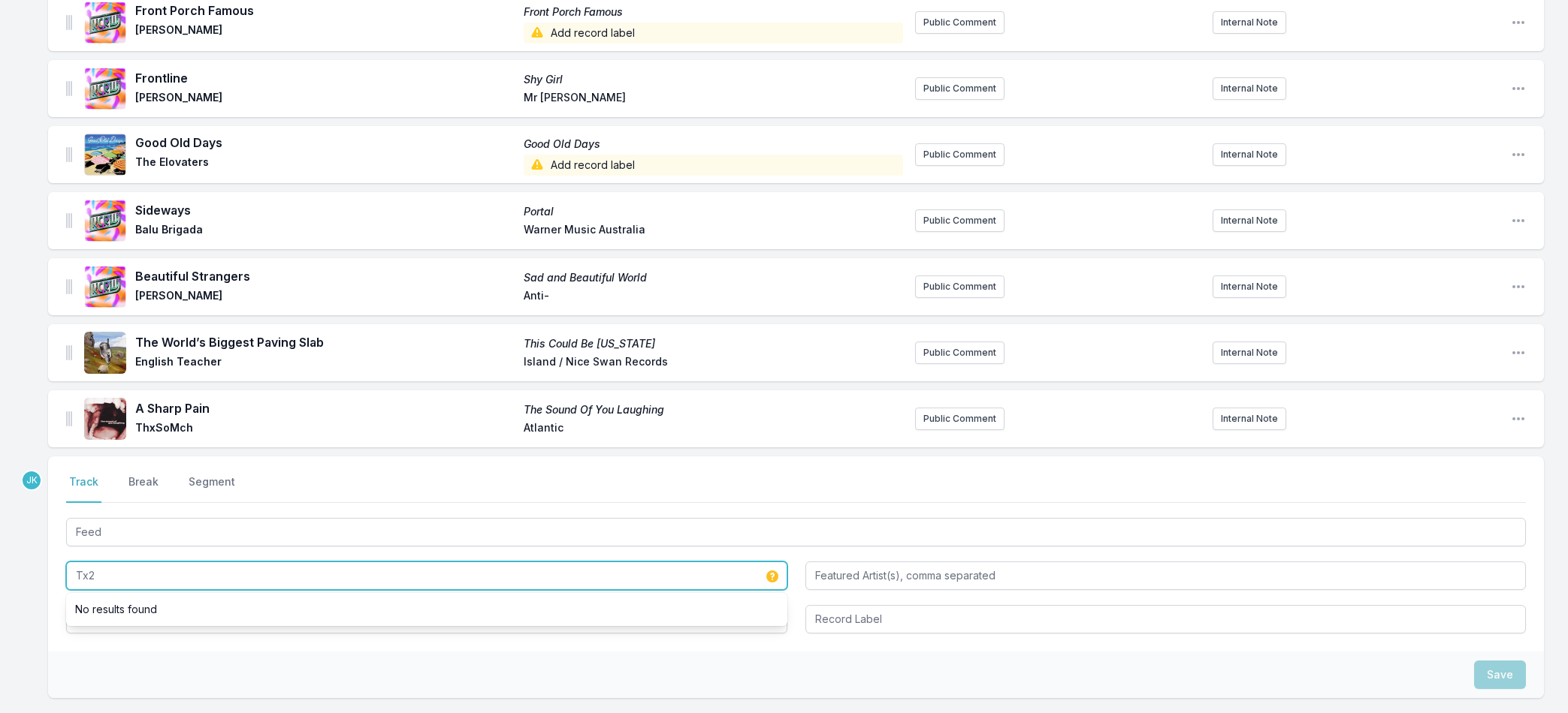
drag, startPoint x: 132, startPoint y: 563, endPoint x: 76, endPoint y: 575, distance: 57.3
click at [76, 575] on input "Tx2" at bounding box center [426, 576] width 721 height 29
drag, startPoint x: 115, startPoint y: 581, endPoint x: 71, endPoint y: 573, distance: 44.7
click at [71, 573] on input "Tx2" at bounding box center [426, 576] width 721 height 29
type input "TX2"
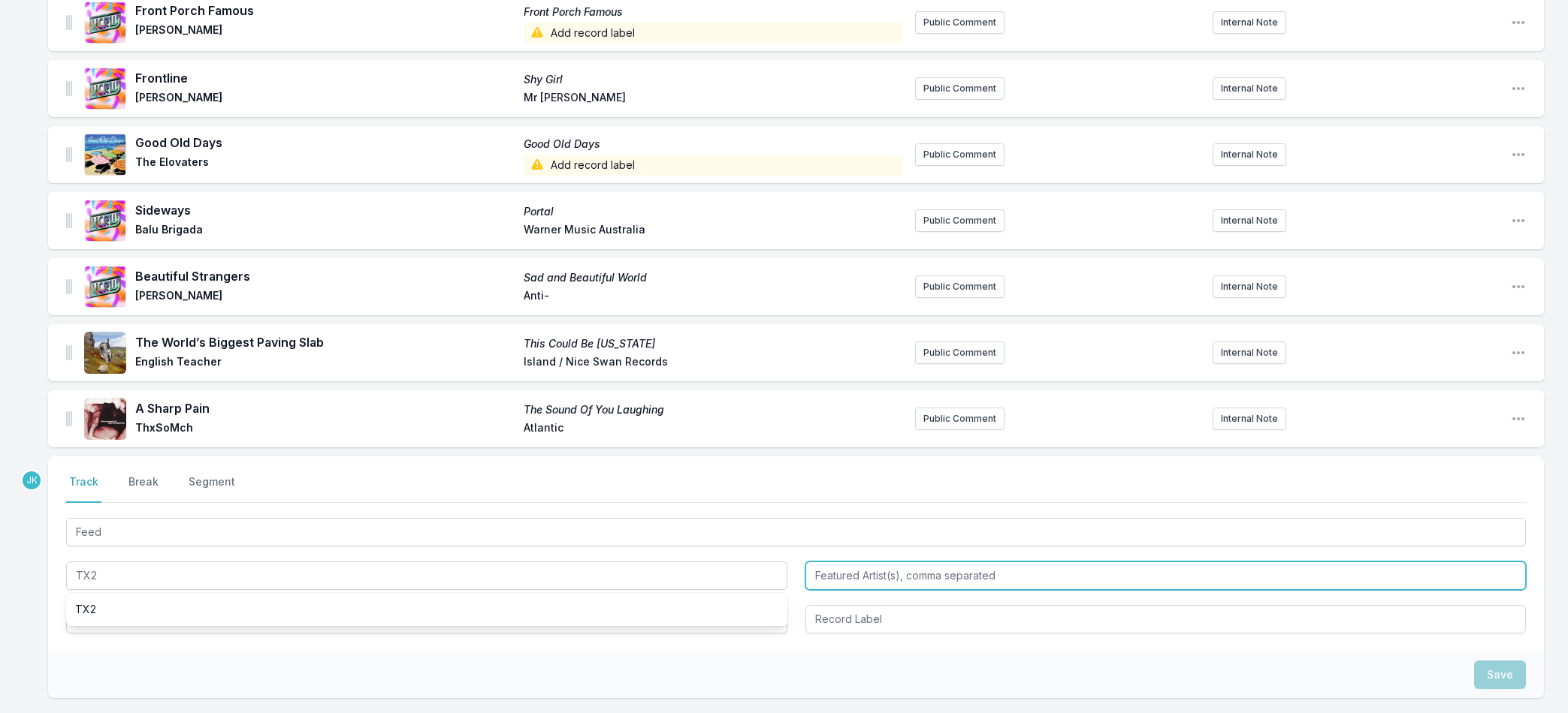
click at [859, 570] on input "Featured Artist(s), comma separated" at bounding box center [1165, 576] width 721 height 29
type input "Deathbyromy"
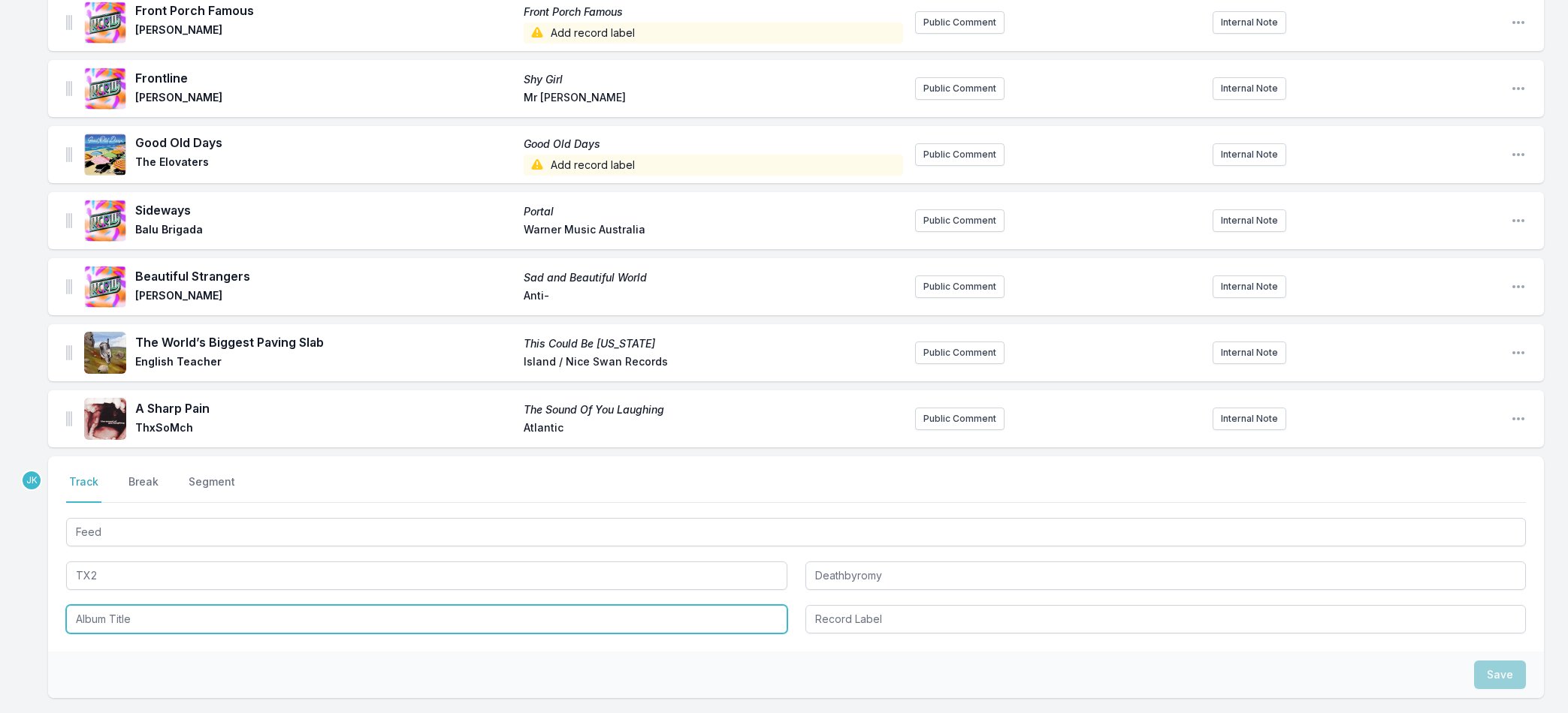
click at [87, 626] on input "Album Title" at bounding box center [426, 620] width 721 height 29
type input "Feed"
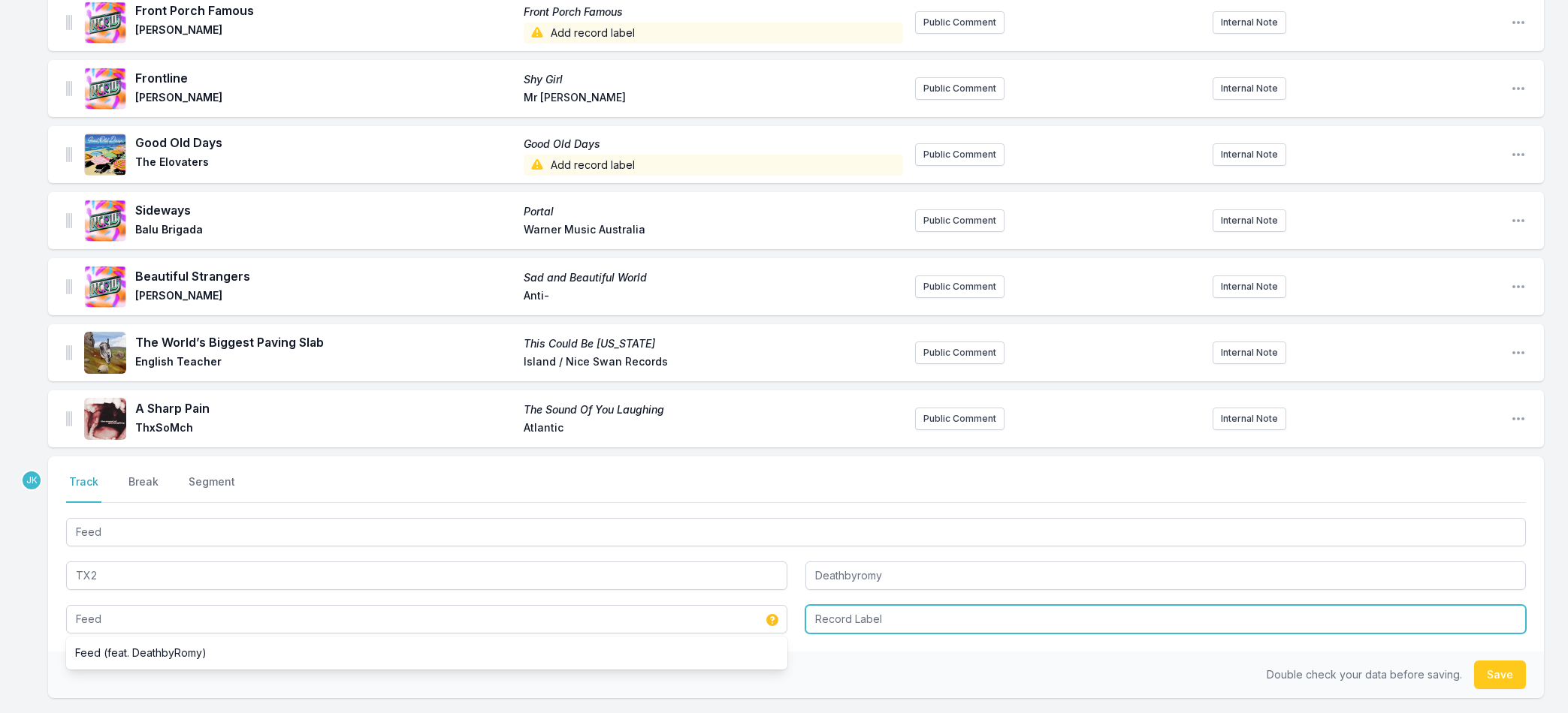
click at [850, 620] on input "Record Label" at bounding box center [1165, 620] width 721 height 29
click at [833, 620] on input "Hopless Records" at bounding box center [1165, 620] width 721 height 29
type input "Hopeless Records"
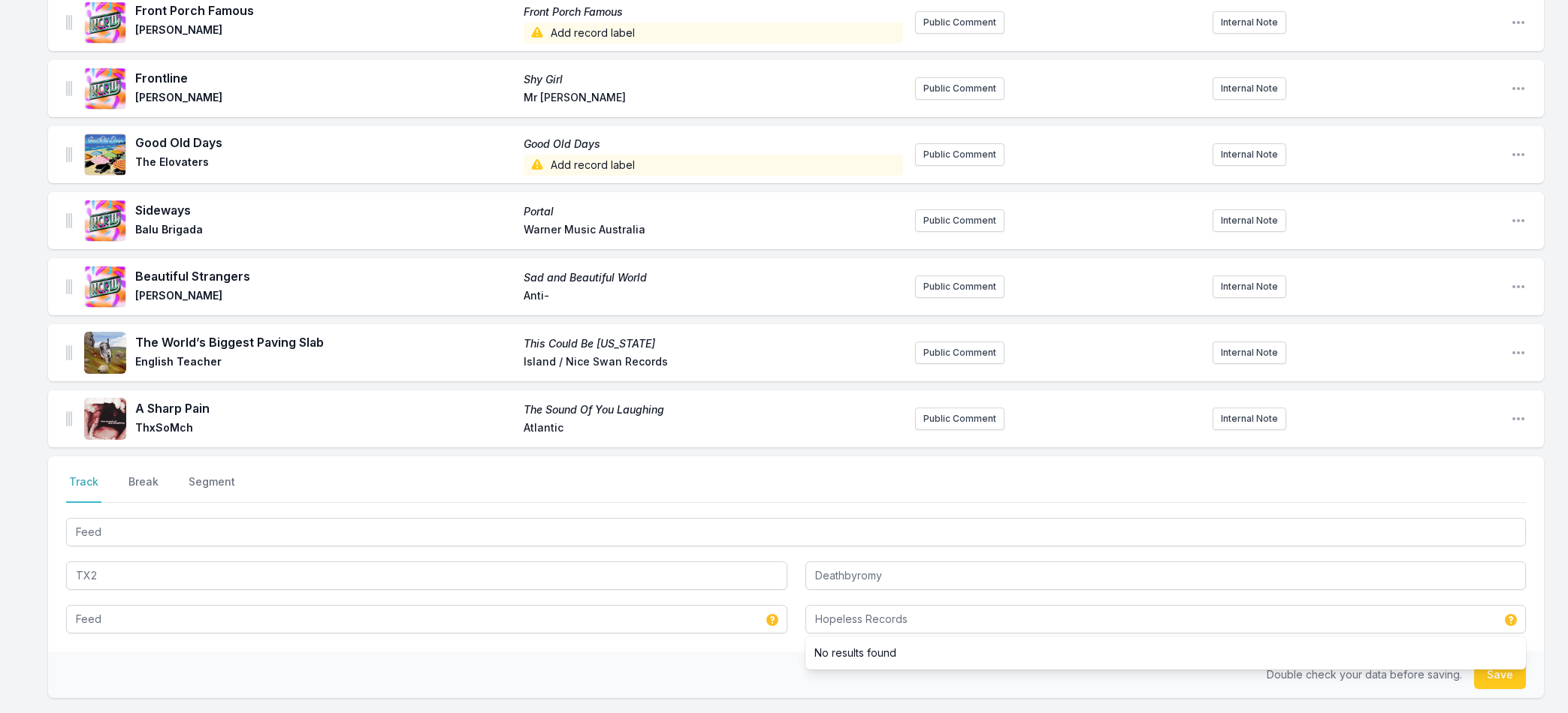
click at [1503, 671] on button "Save" at bounding box center [1499, 675] width 52 height 29
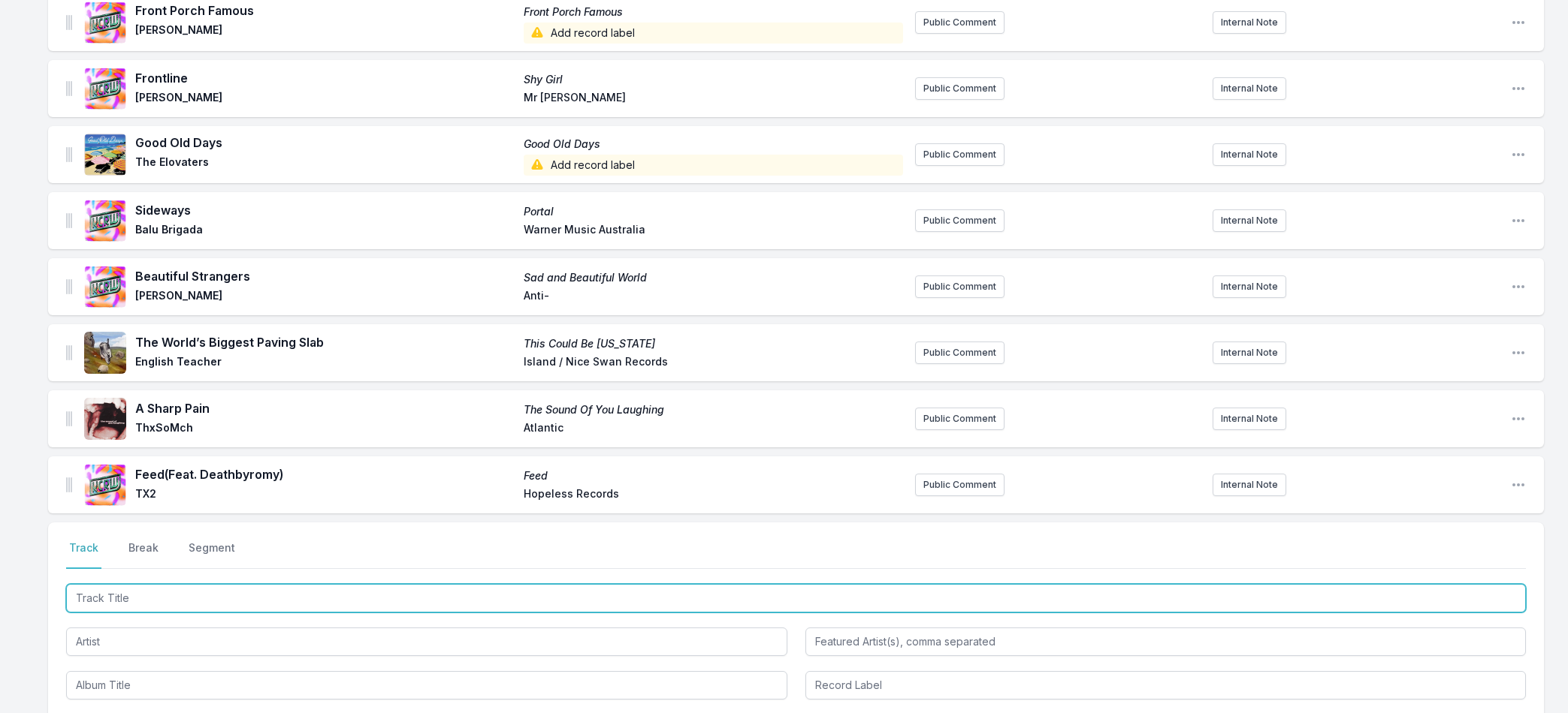
click at [94, 595] on input "Track Title" at bounding box center [796, 598] width 1459 height 29
paste input "Lovin' You"
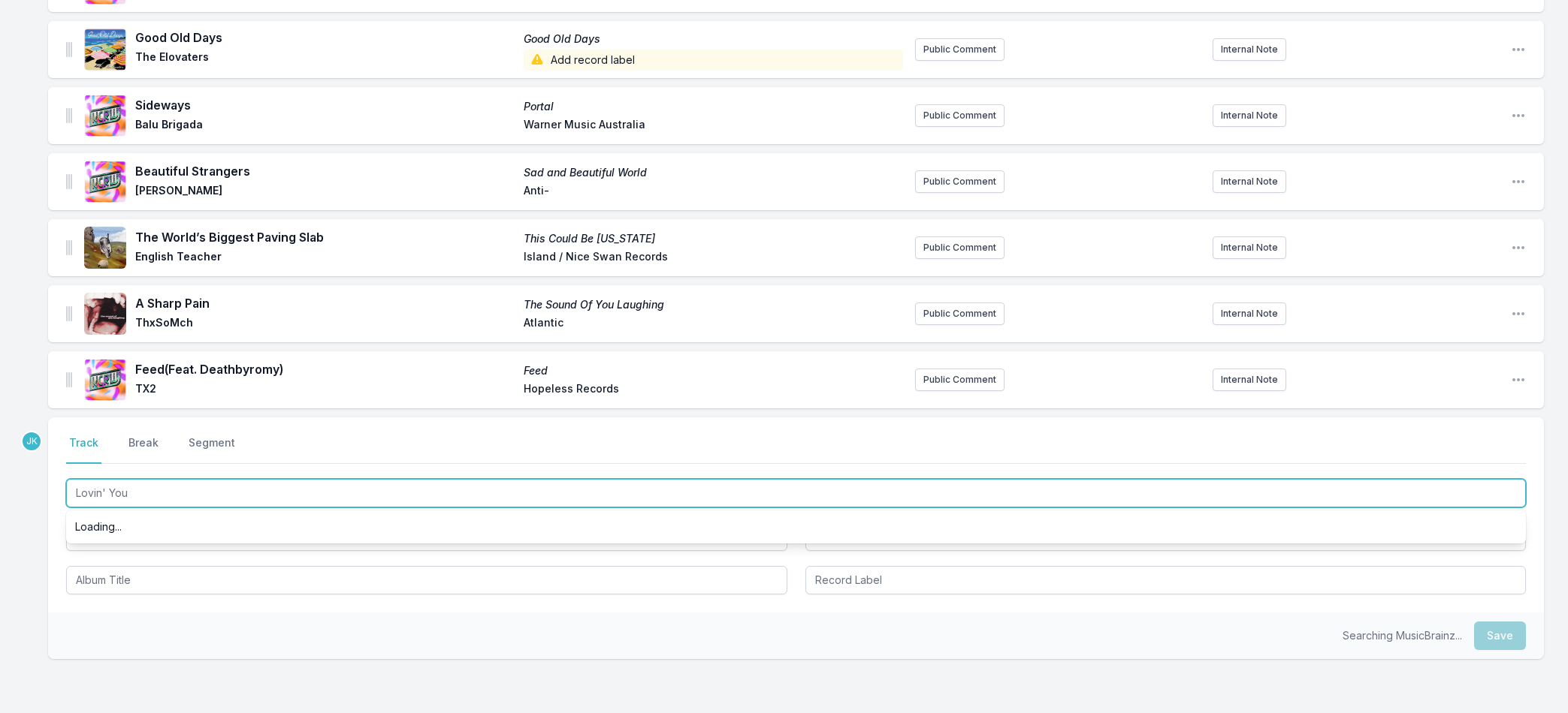
scroll to position [0, 0]
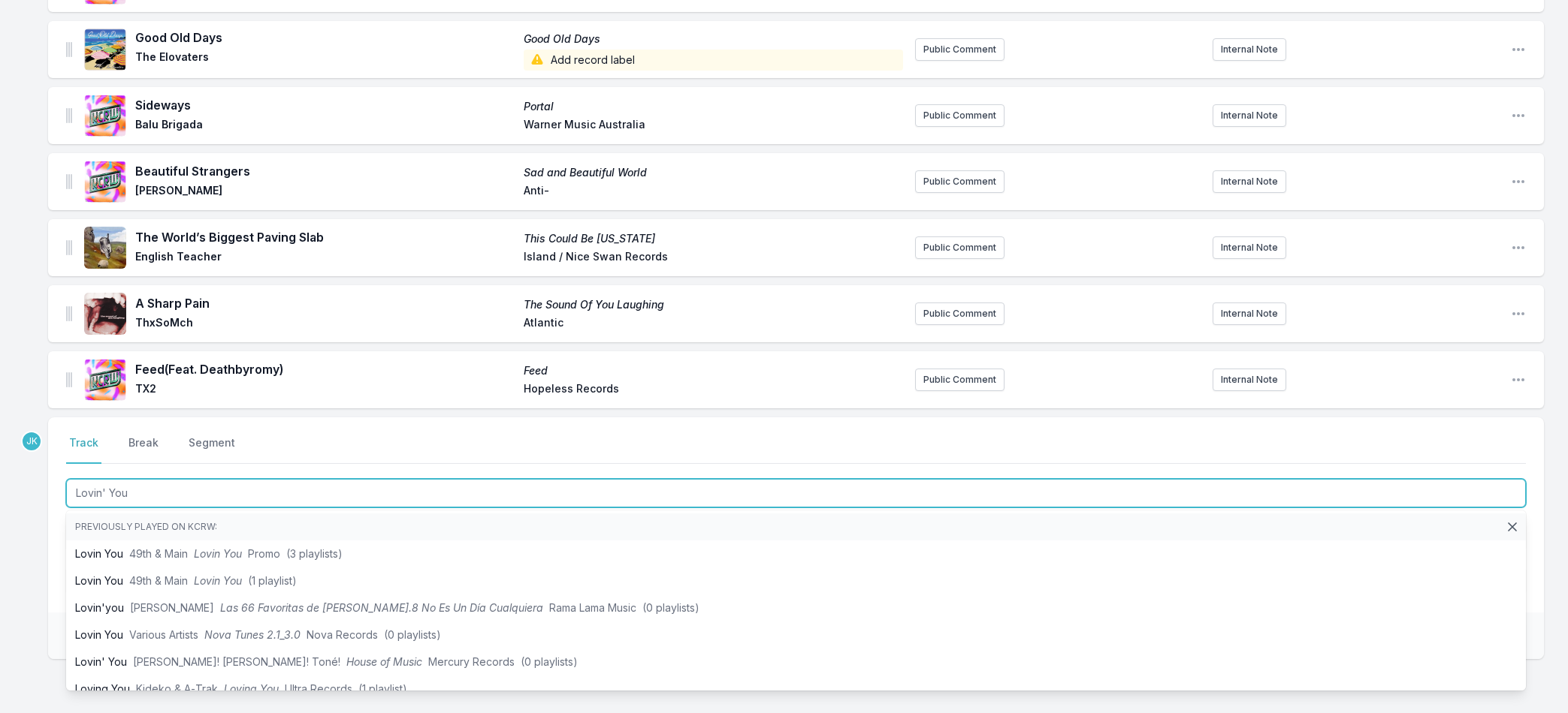
type input "Lovin' You"
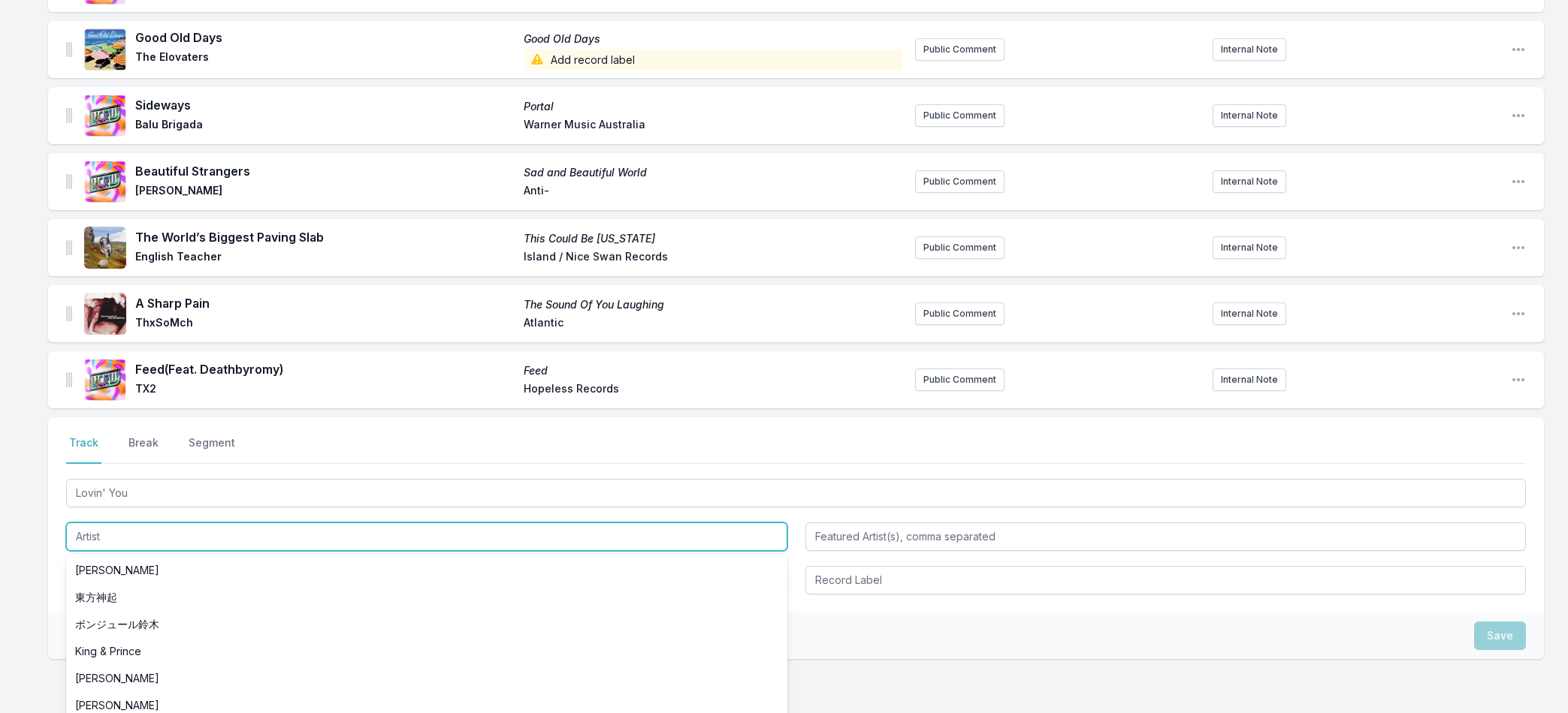
click at [103, 540] on input "Artist" at bounding box center [426, 537] width 721 height 29
paste input "Richard Ashcroft"
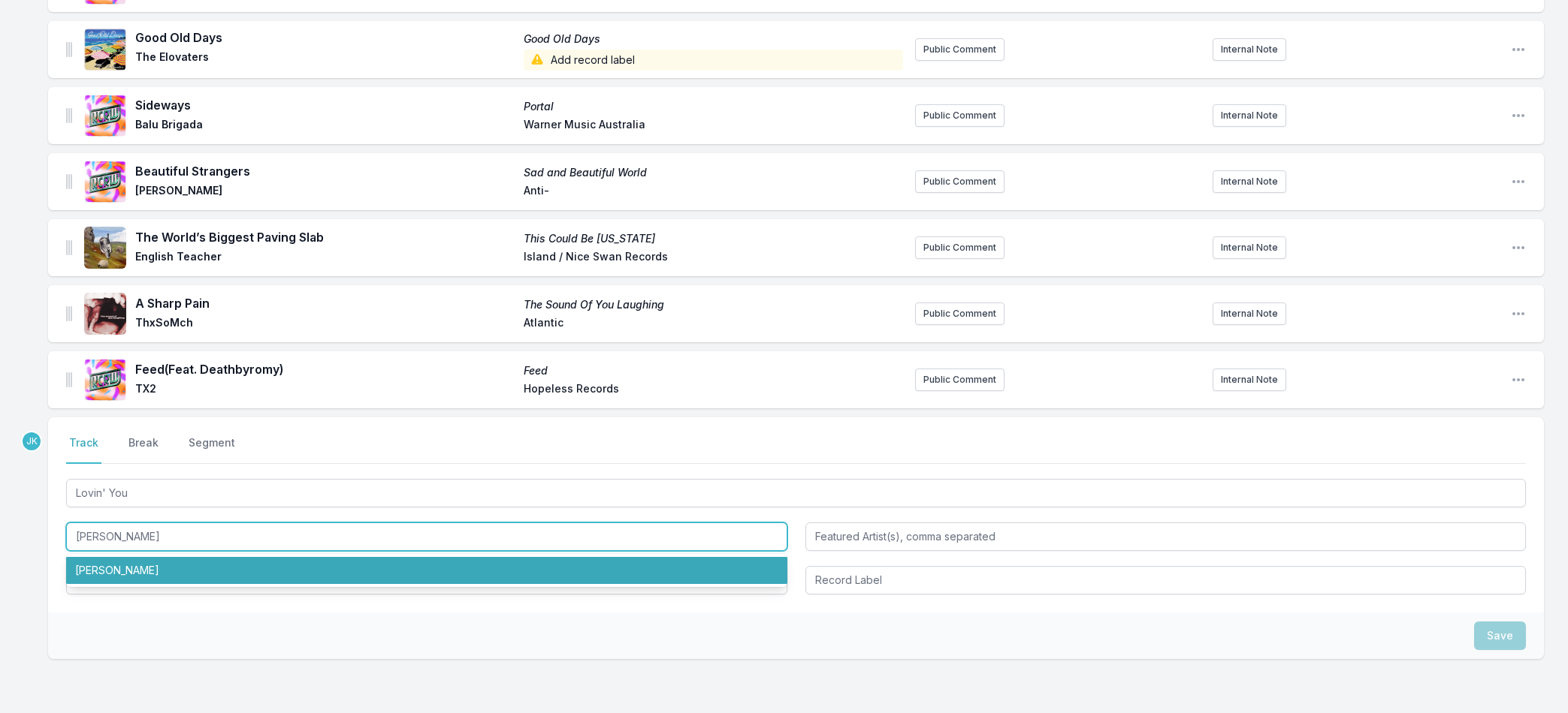
click at [141, 570] on li "Richard Ashcroft" at bounding box center [426, 570] width 721 height 27
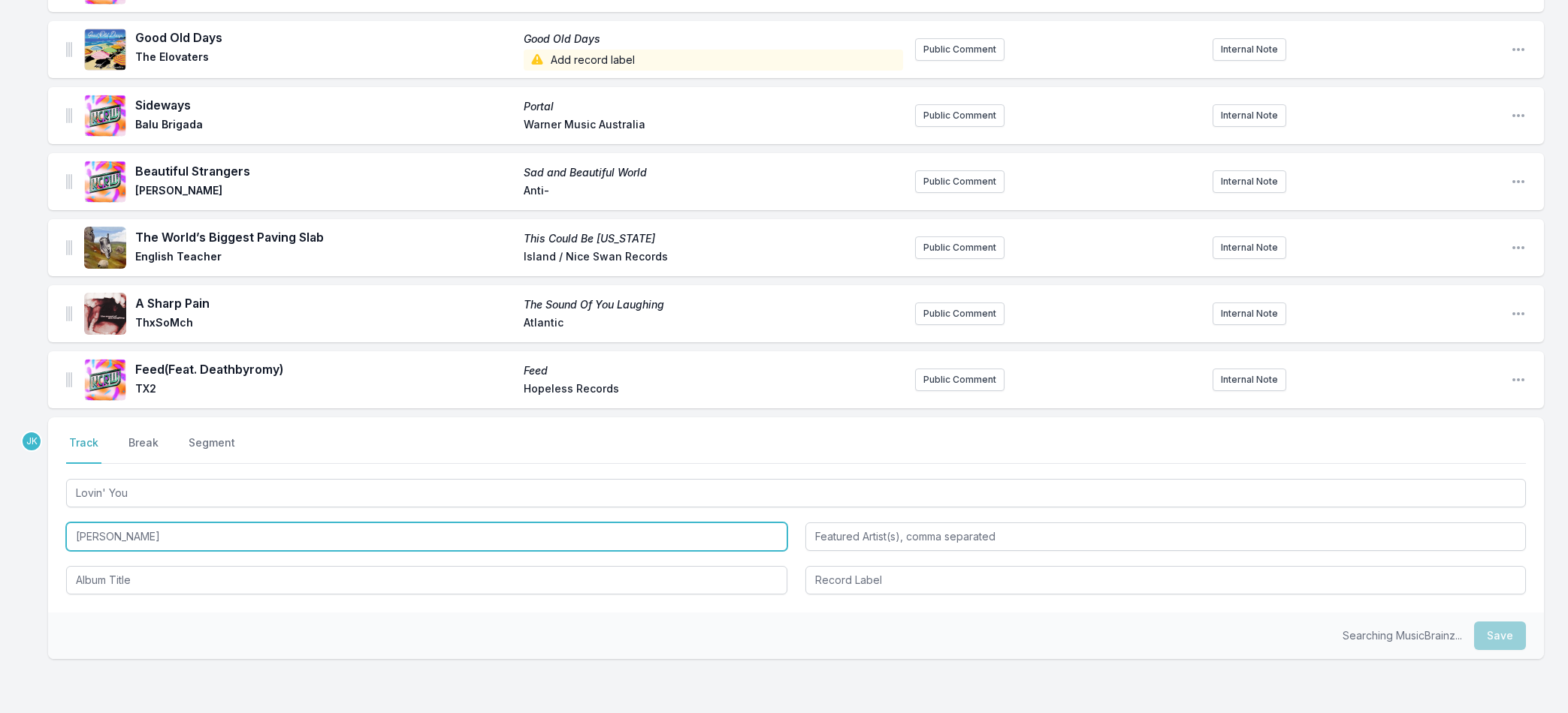
type input "Richard Ashcroft"
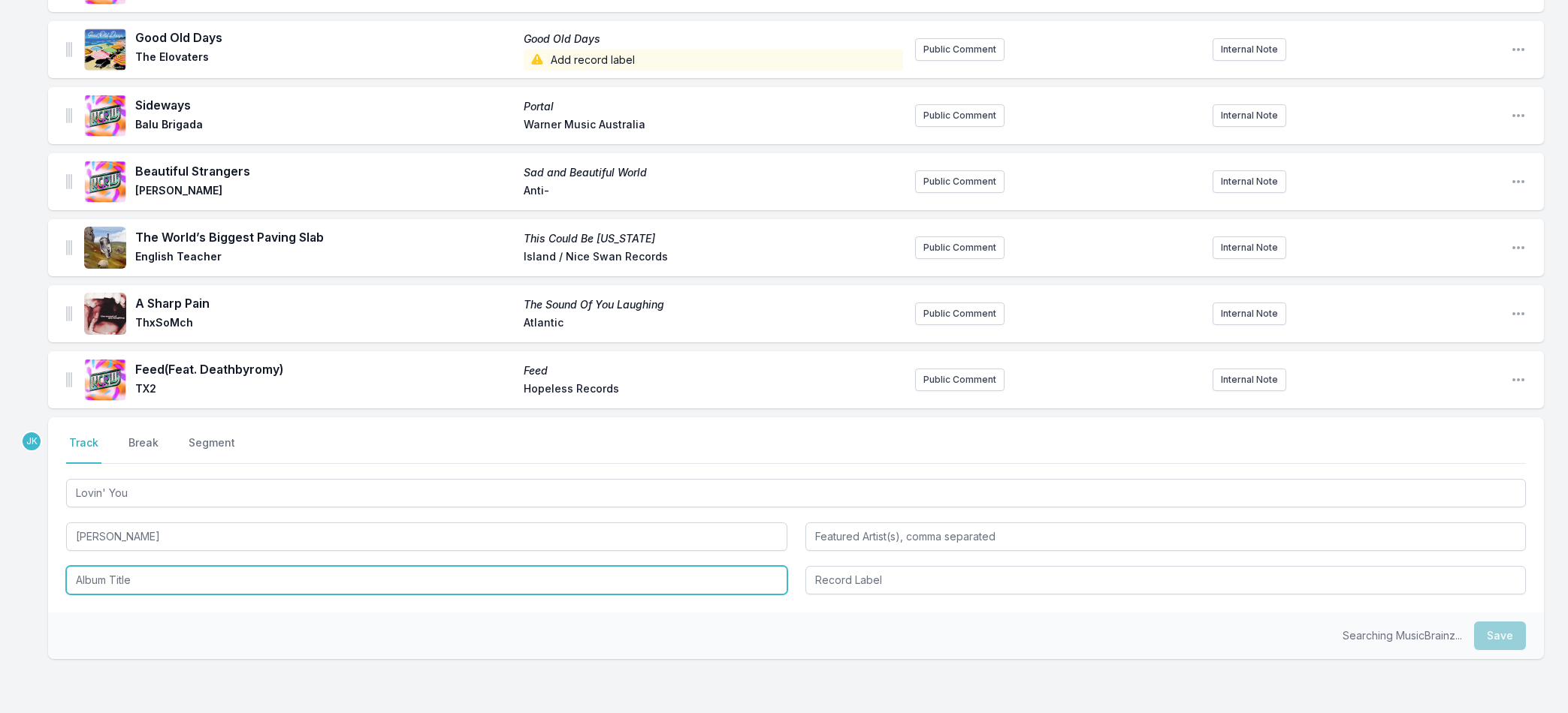
click at [141, 570] on input "Album Title" at bounding box center [426, 581] width 721 height 29
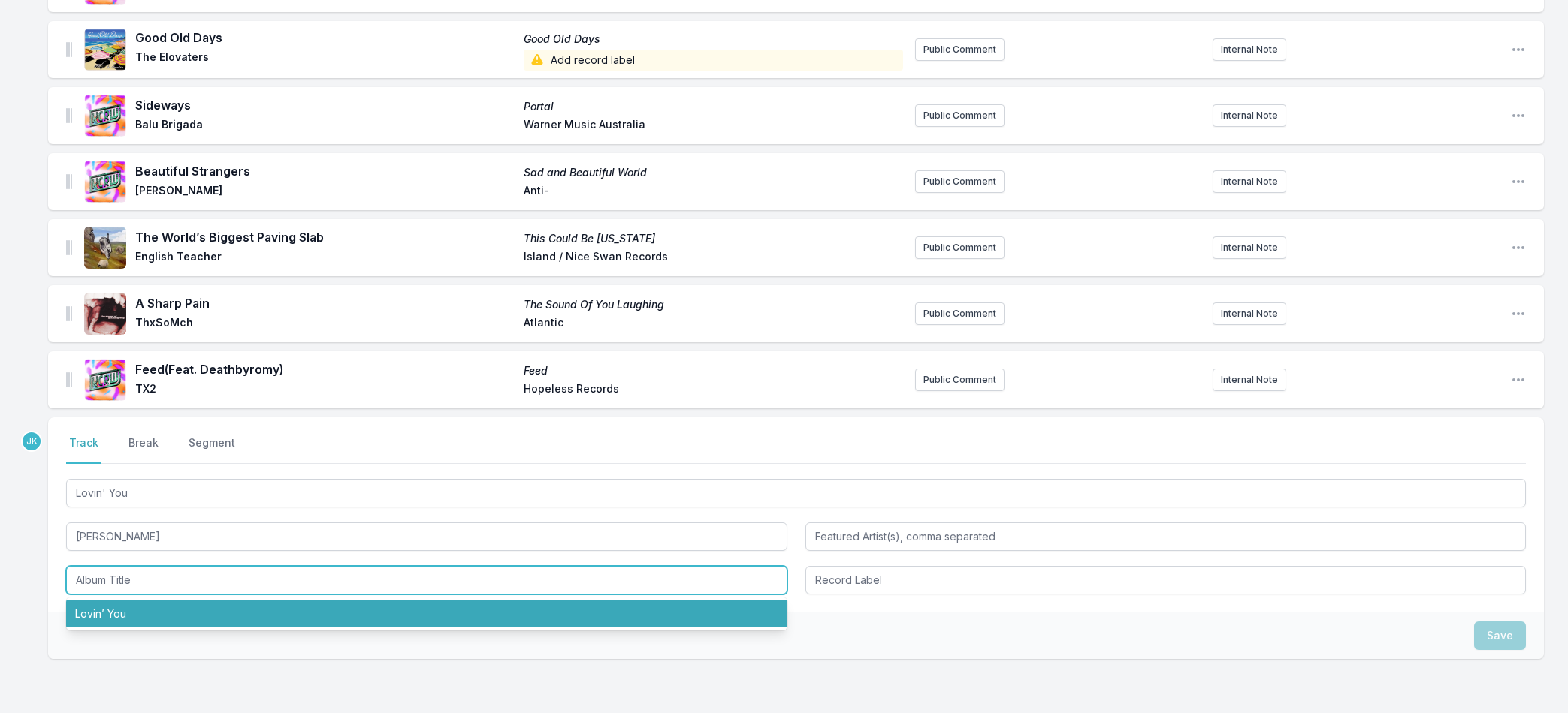
click at [121, 616] on li "Lovin’ You" at bounding box center [426, 615] width 721 height 27
type input "Lovin’ You"
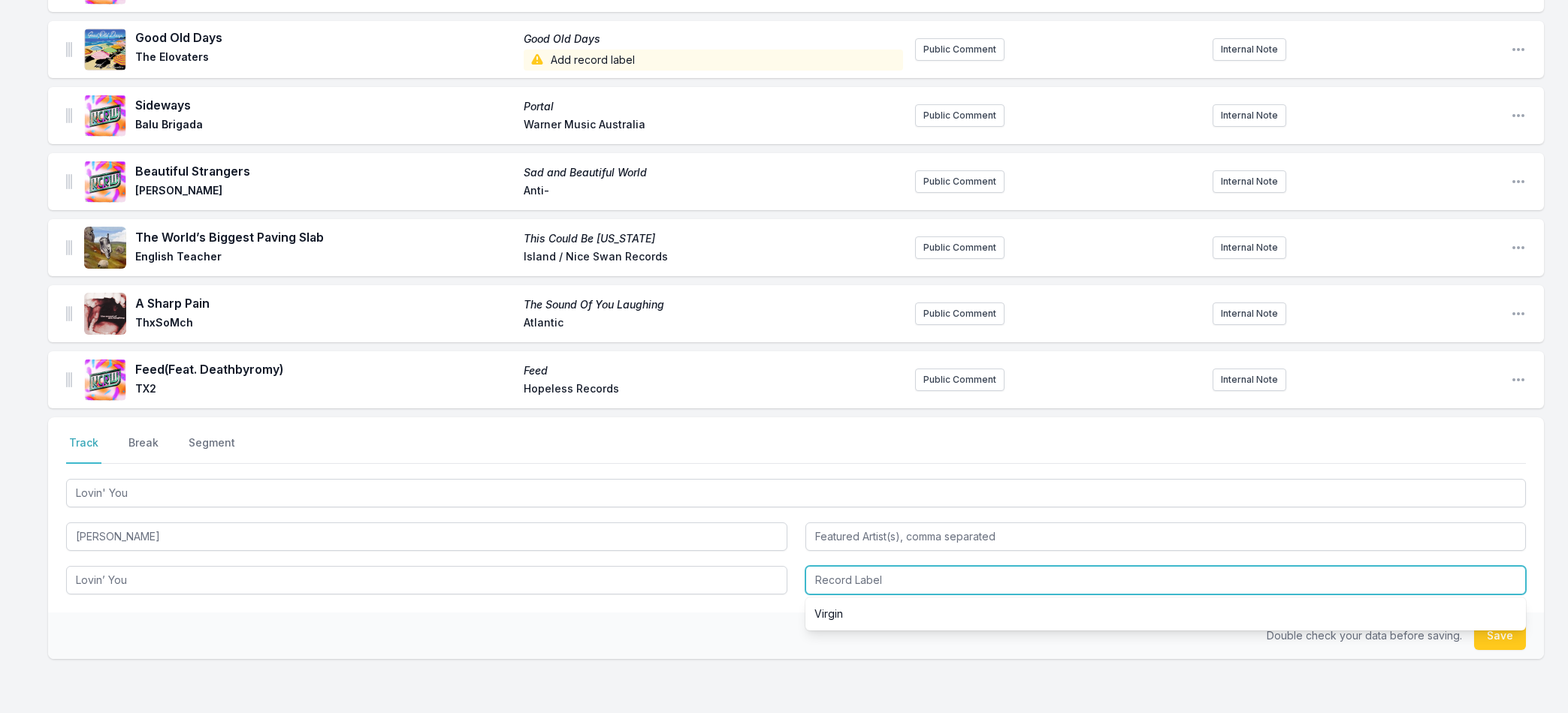
click at [843, 583] on input "Record Label" at bounding box center [1165, 581] width 721 height 29
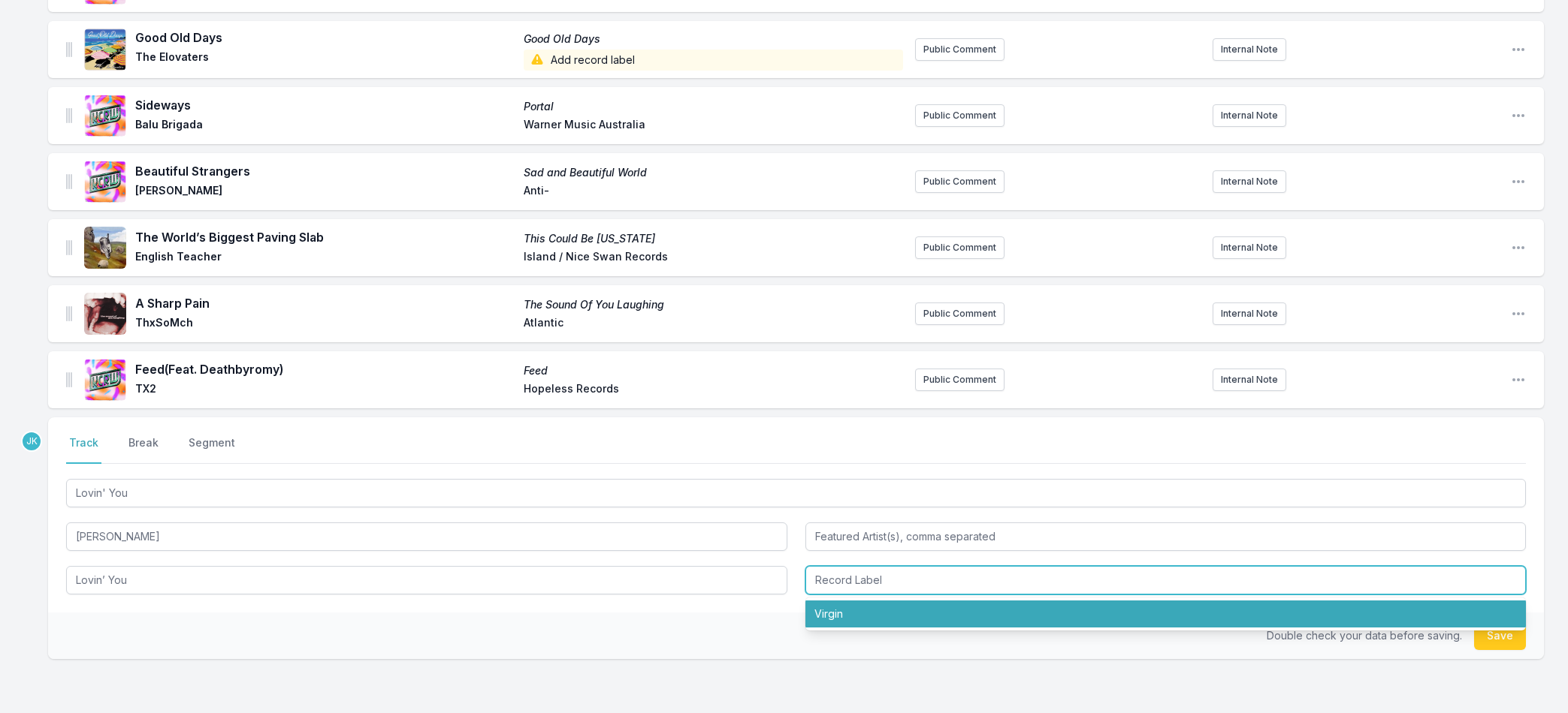
click at [857, 608] on li "Virgin" at bounding box center [1165, 615] width 721 height 27
type input "Virgin"
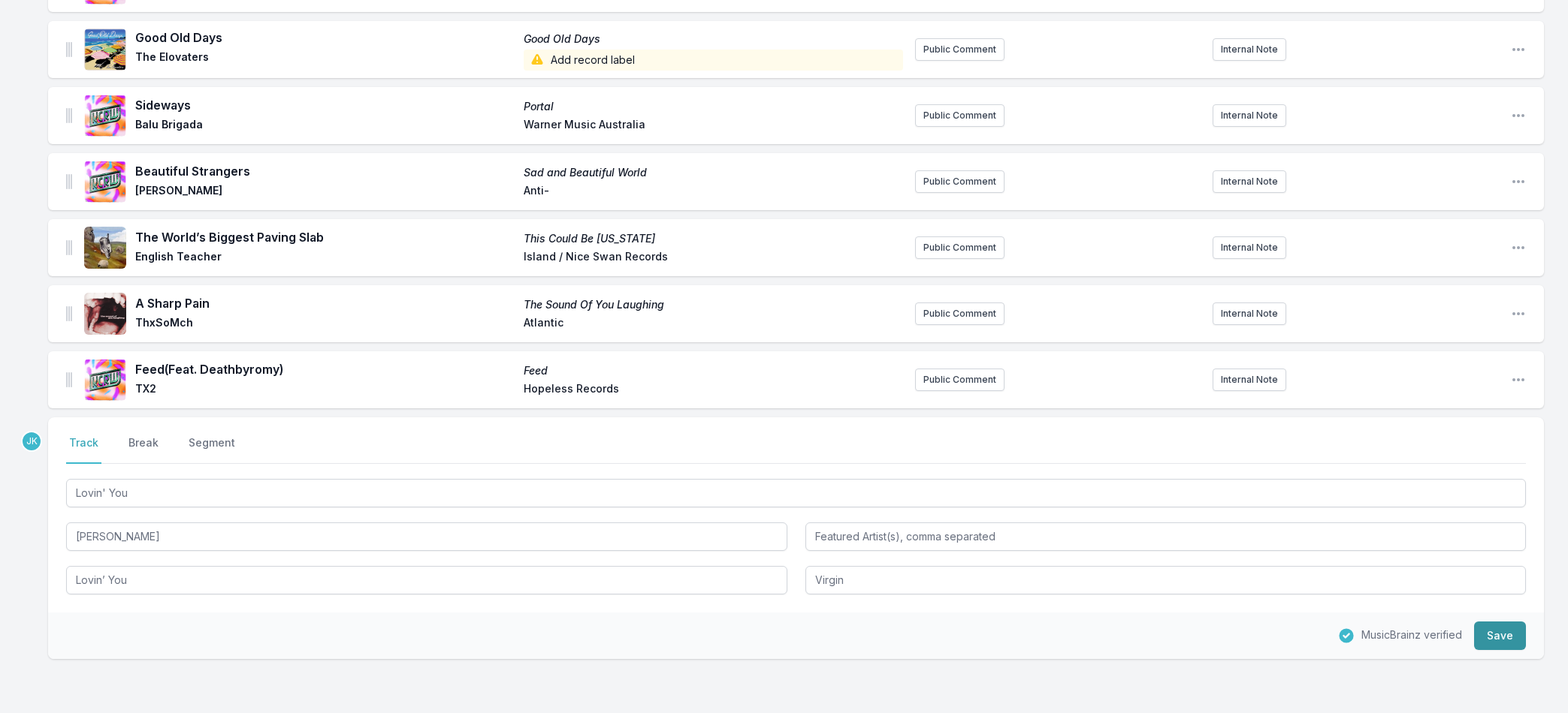
click at [1511, 639] on button "Save" at bounding box center [1499, 636] width 52 height 29
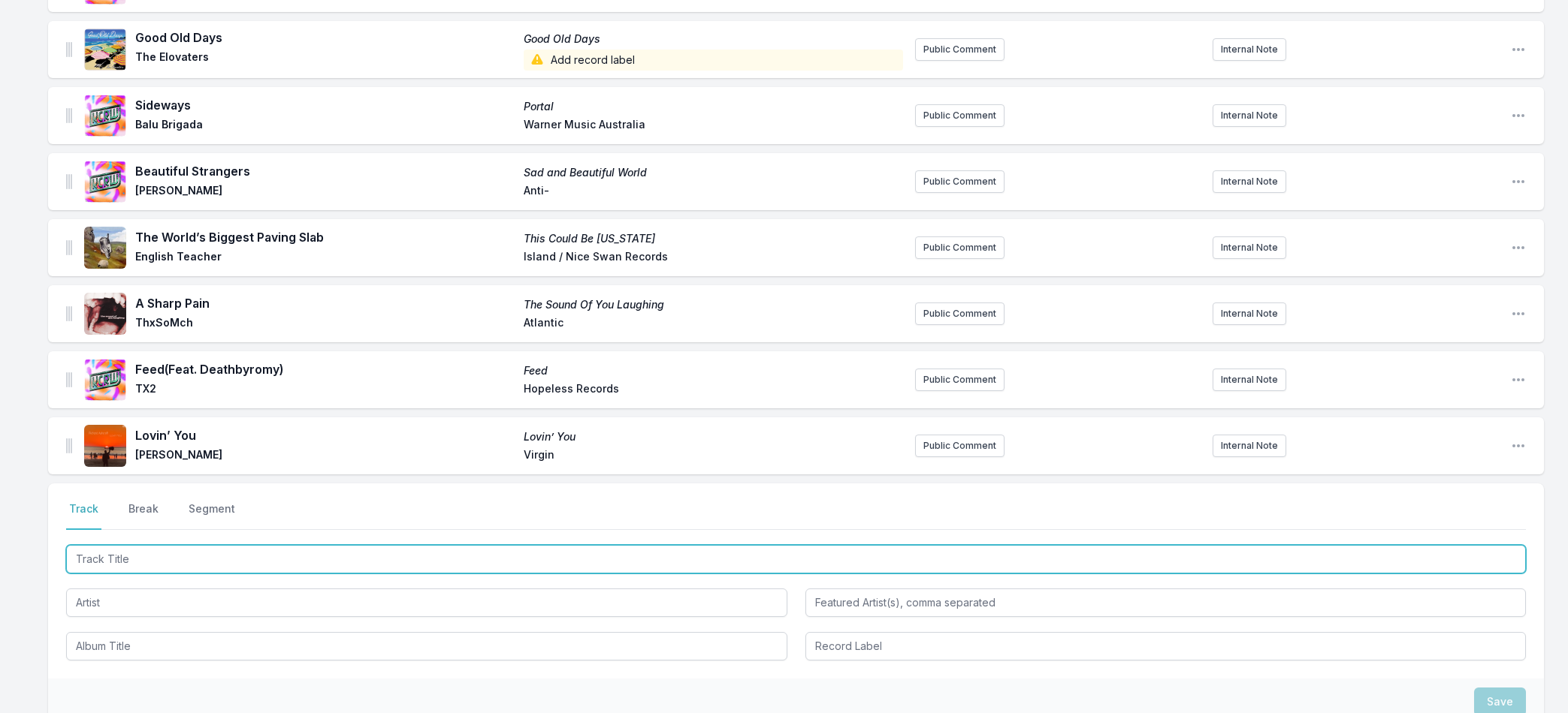
click at [114, 556] on input "Track Title" at bounding box center [796, 559] width 1459 height 29
paste input "Roll Out The Red Carpet"
type input "Roll Out The Red Carpet"
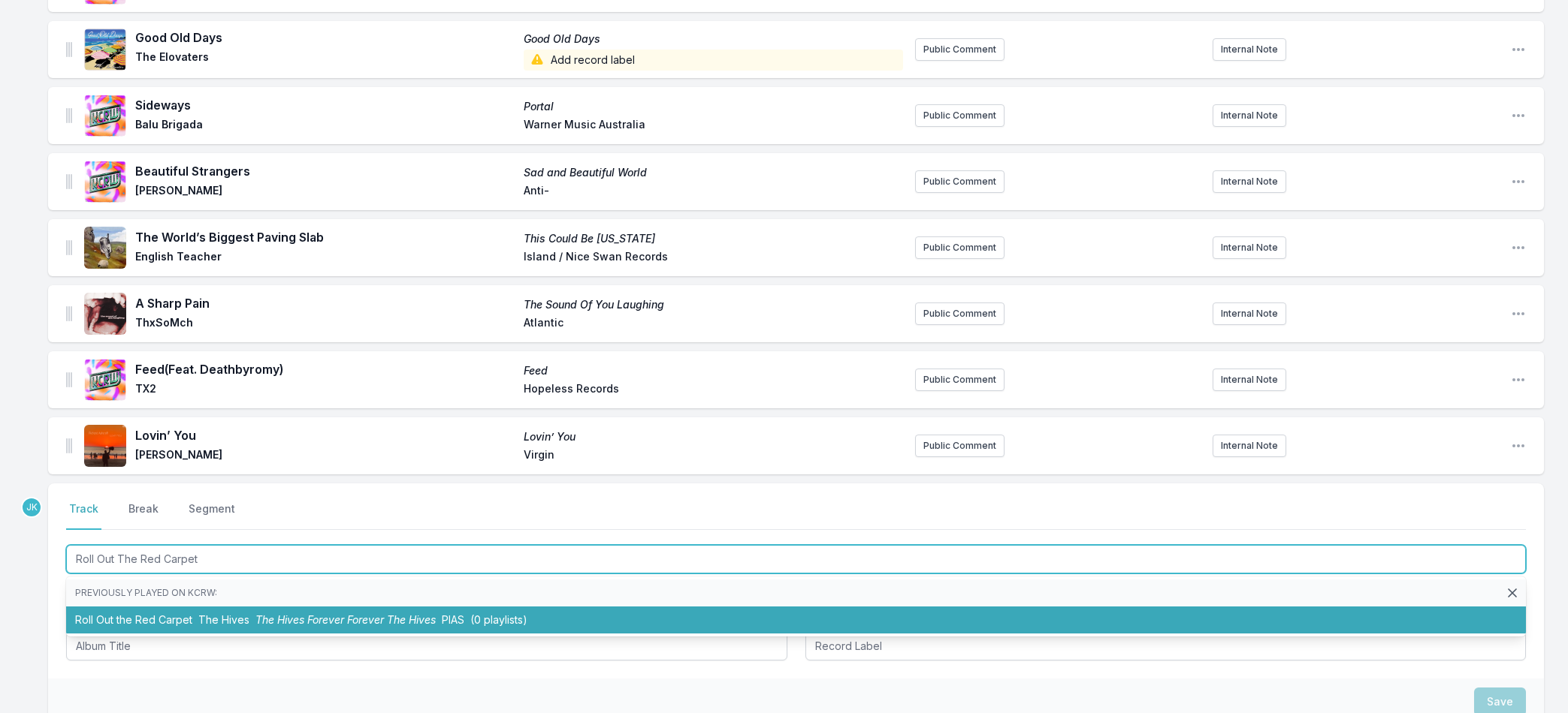
click at [214, 621] on span "The Hives" at bounding box center [223, 620] width 51 height 13
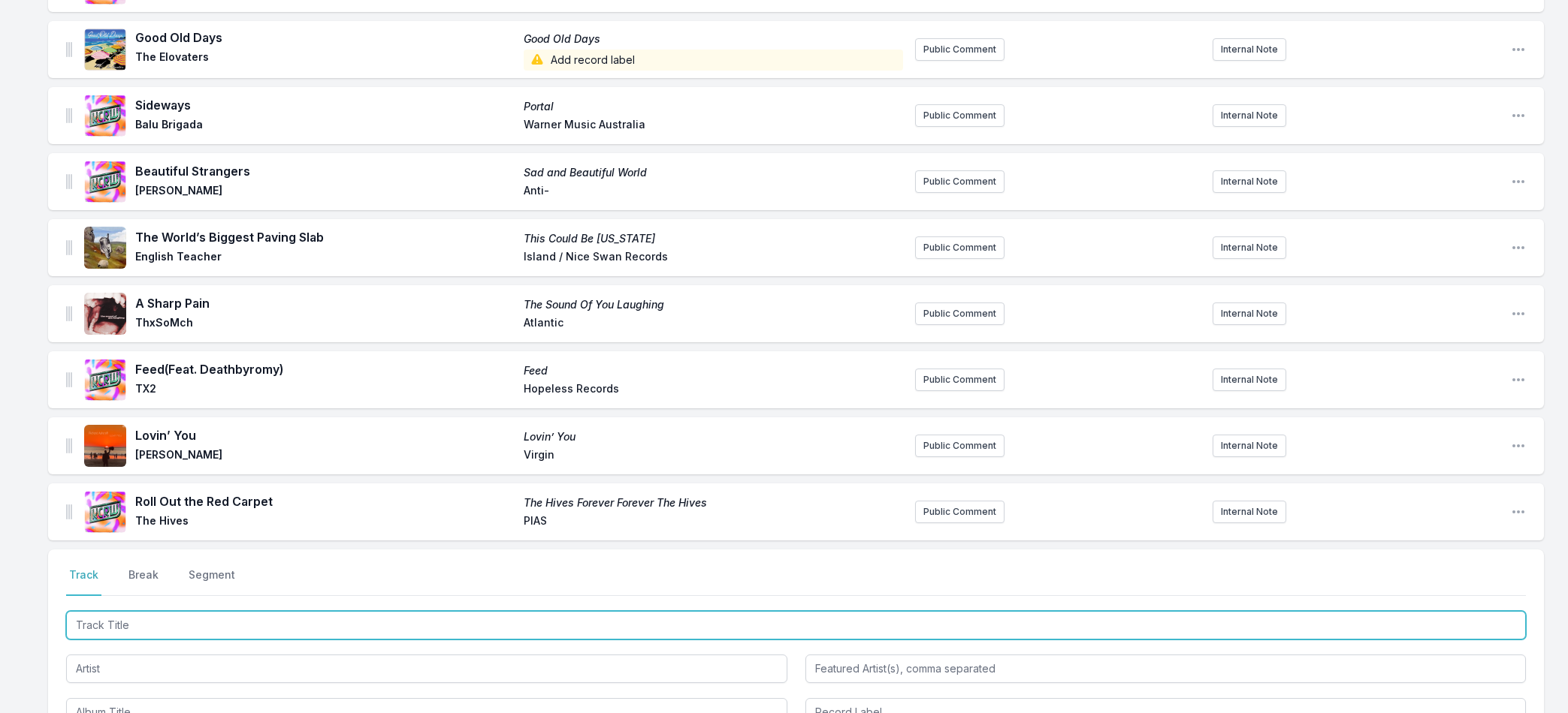
paste input "When A Good Man Cries"
type input "When A Good Man Cries"
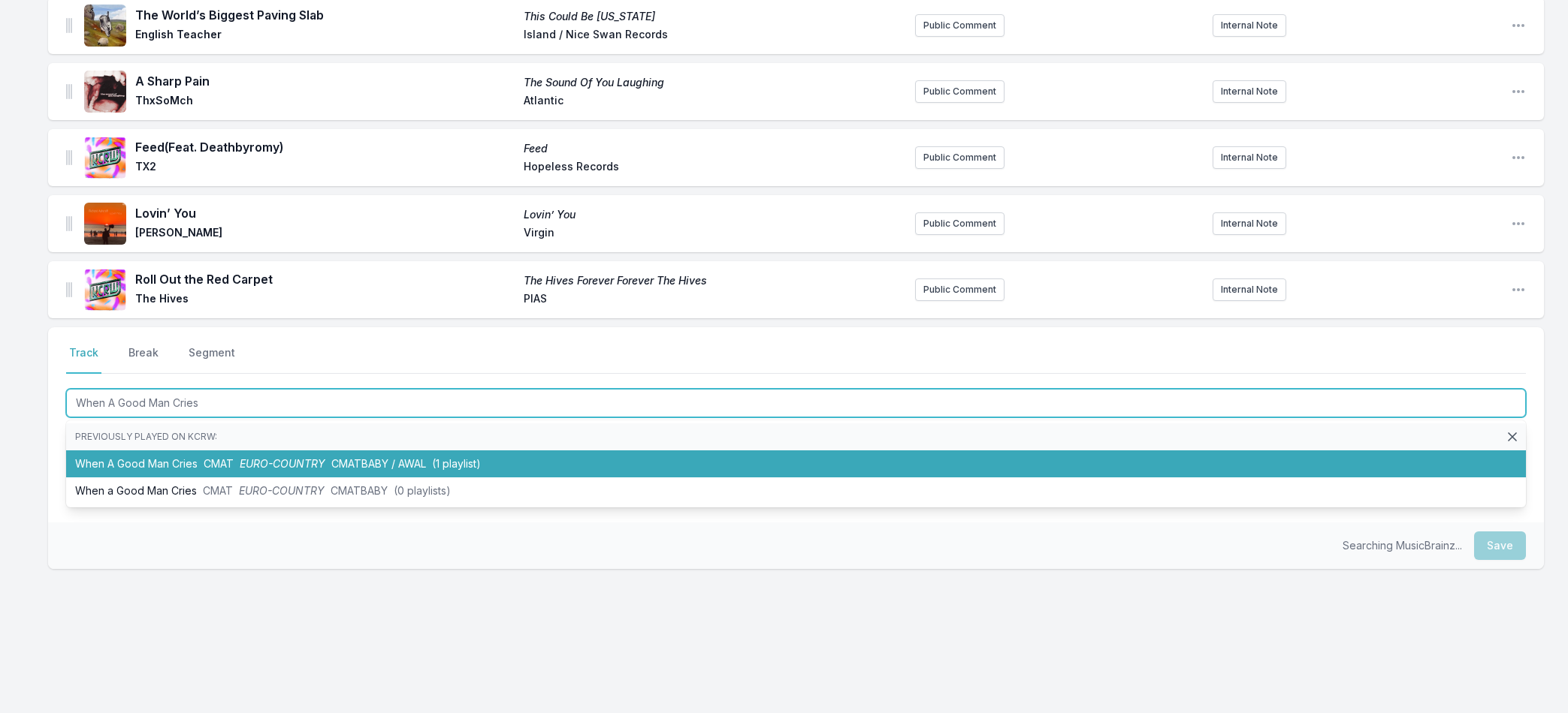
click at [105, 458] on li "When A Good Man Cries CMAT EURO-COUNTRY CMATBABY / AWAL (1 playlist)" at bounding box center [796, 464] width 1459 height 27
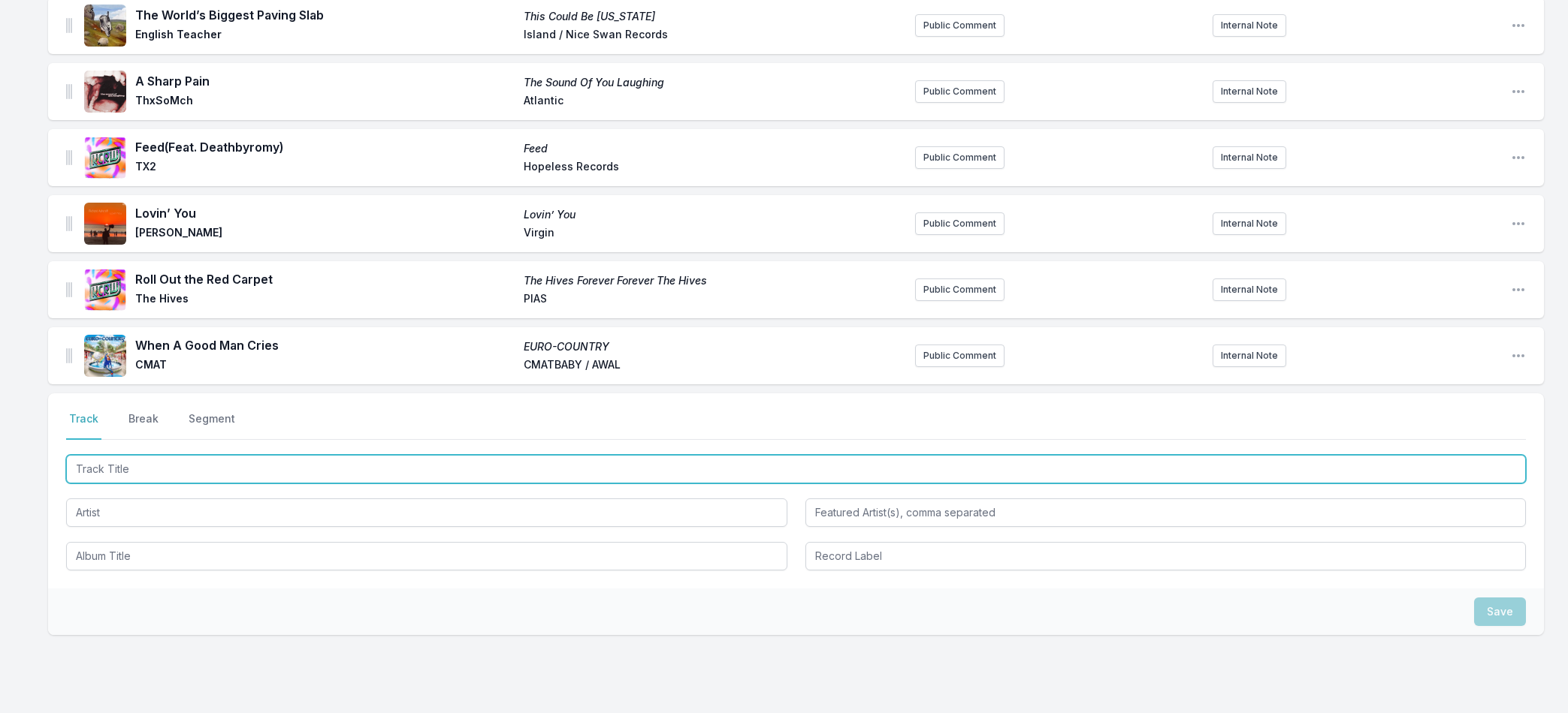
paste input "Stardust"
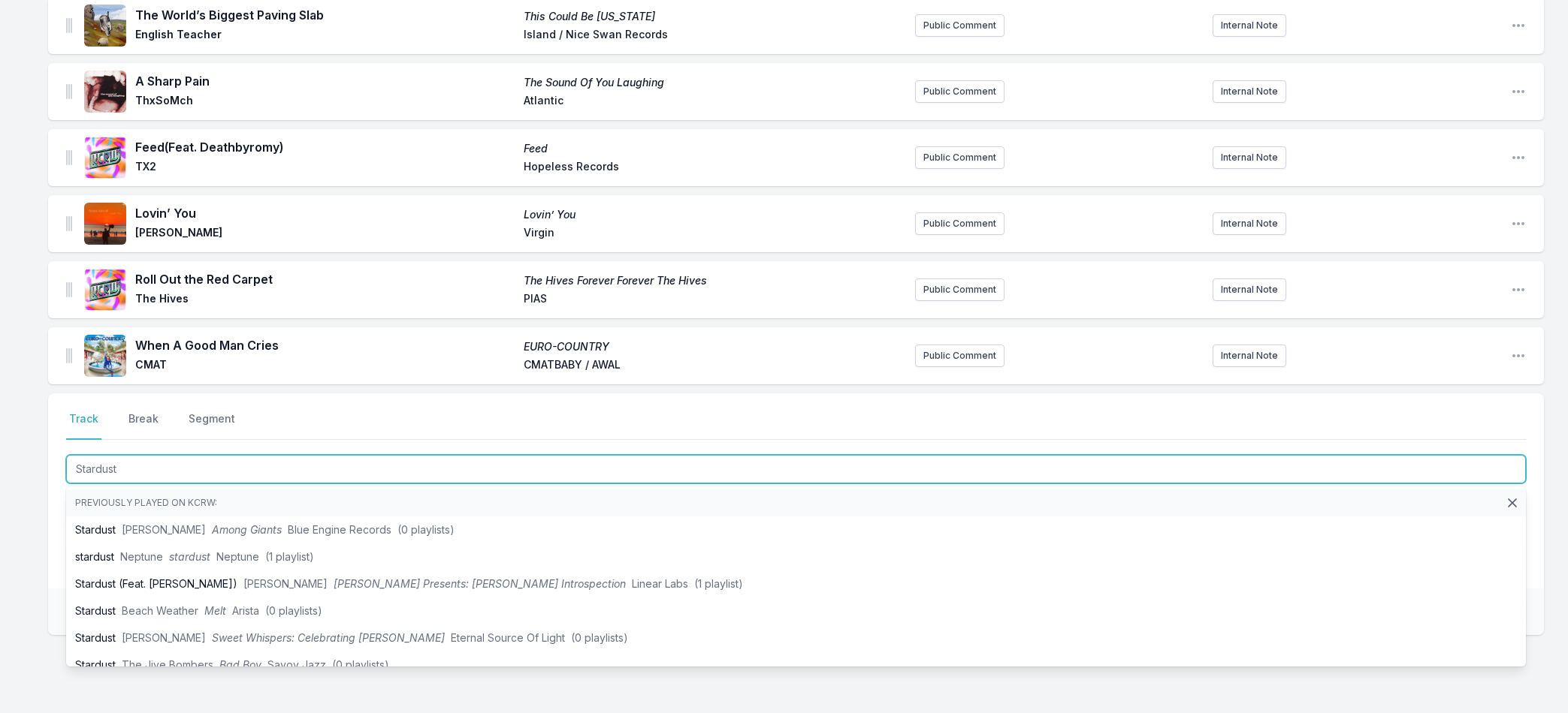
type input "Stardust"
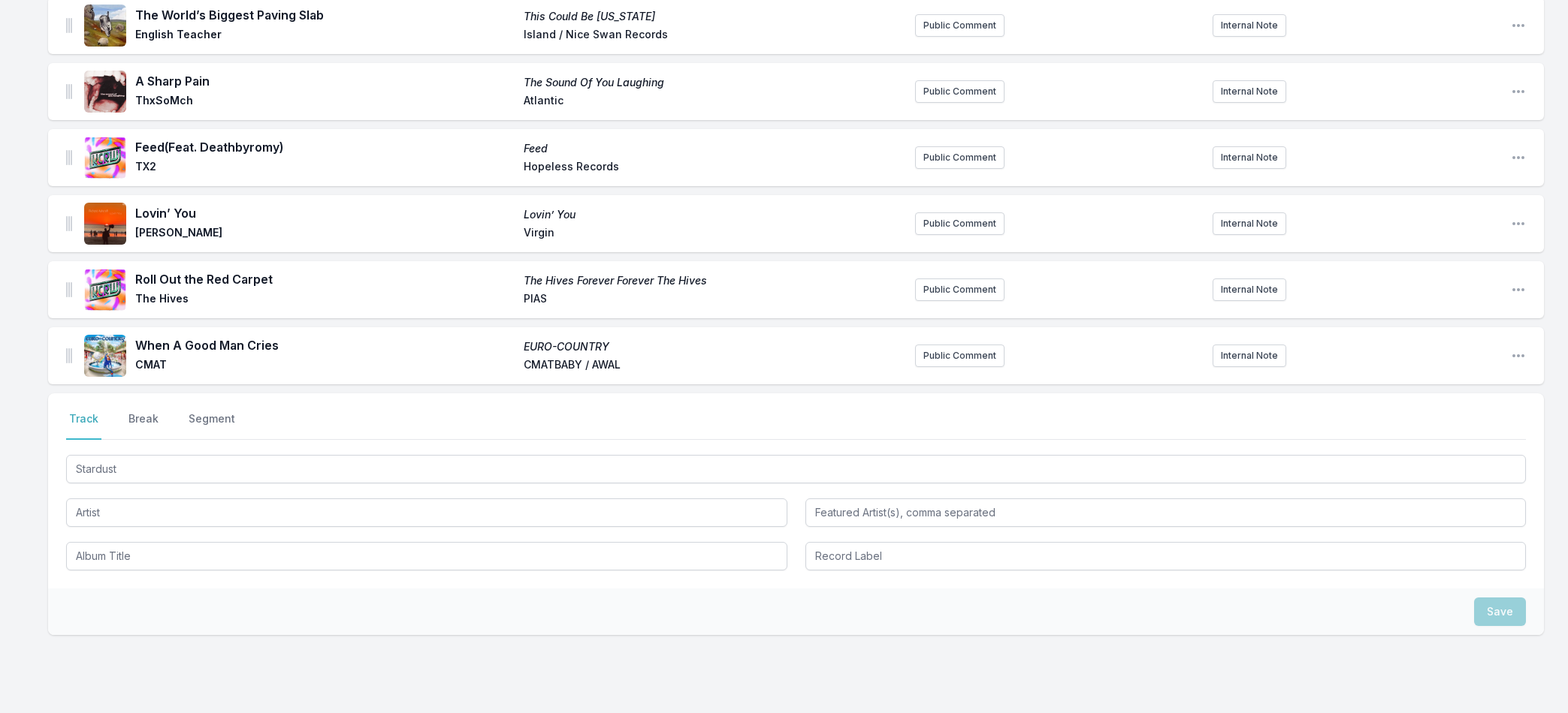
drag, startPoint x: 22, startPoint y: 523, endPoint x: 29, endPoint y: 520, distance: 7.6
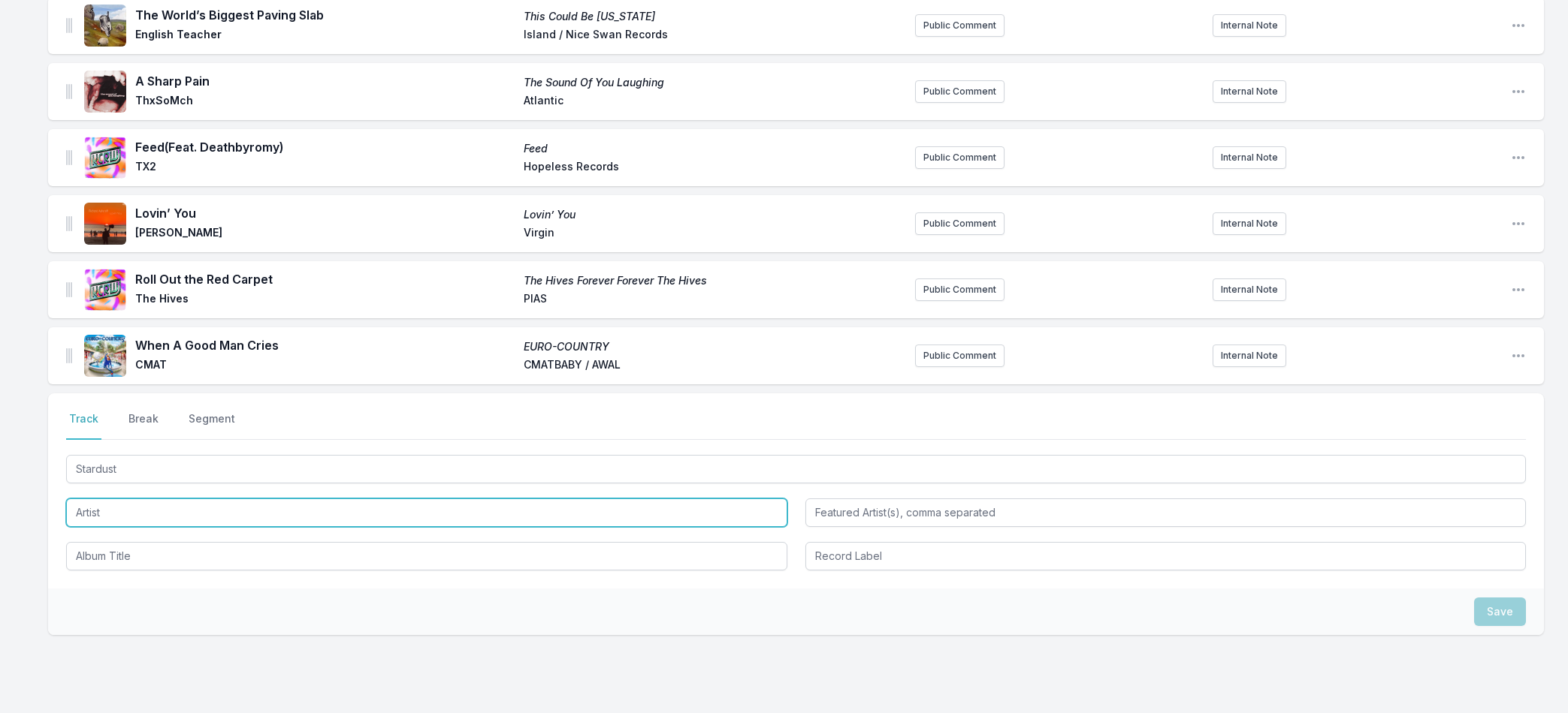
click at [99, 503] on input "Artist" at bounding box center [426, 513] width 721 height 29
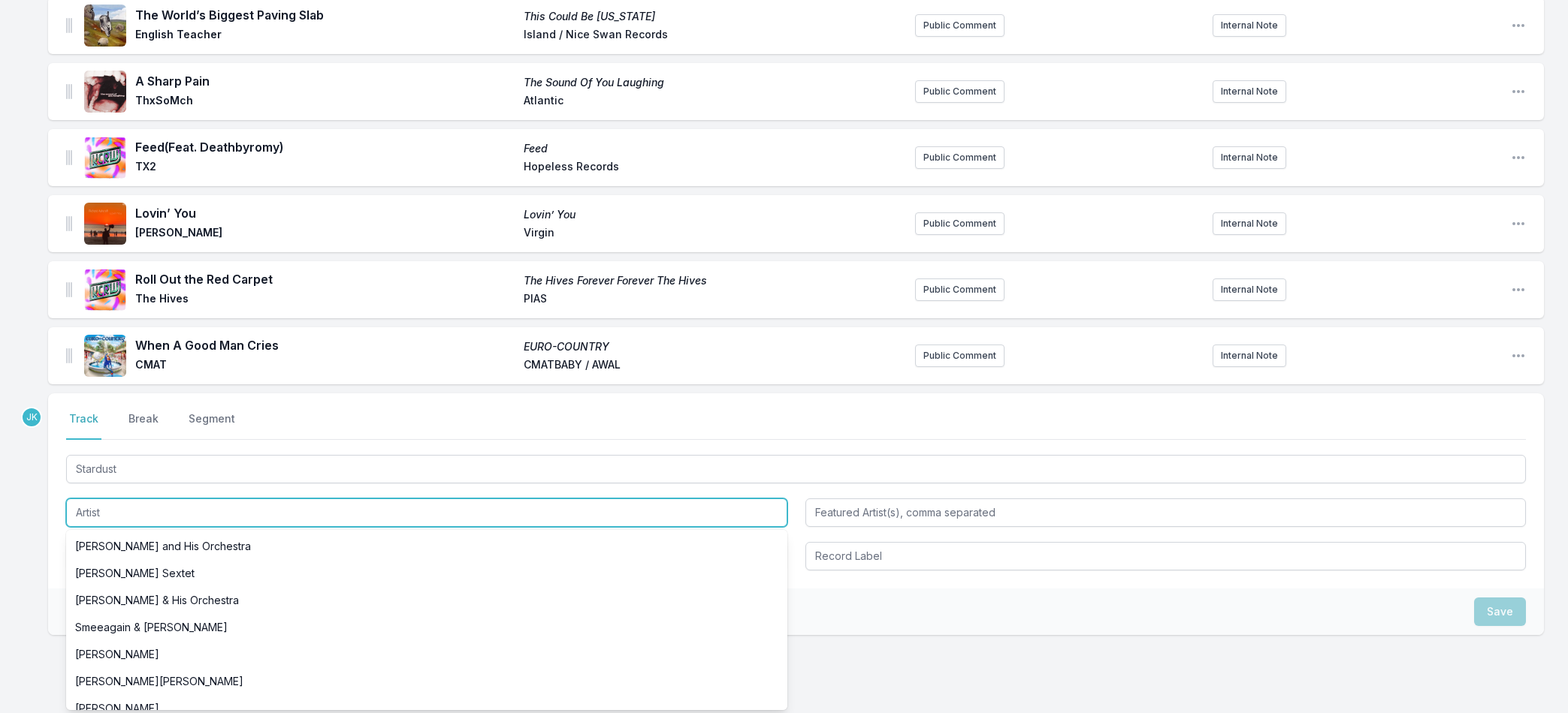
paste input "Big Wild"
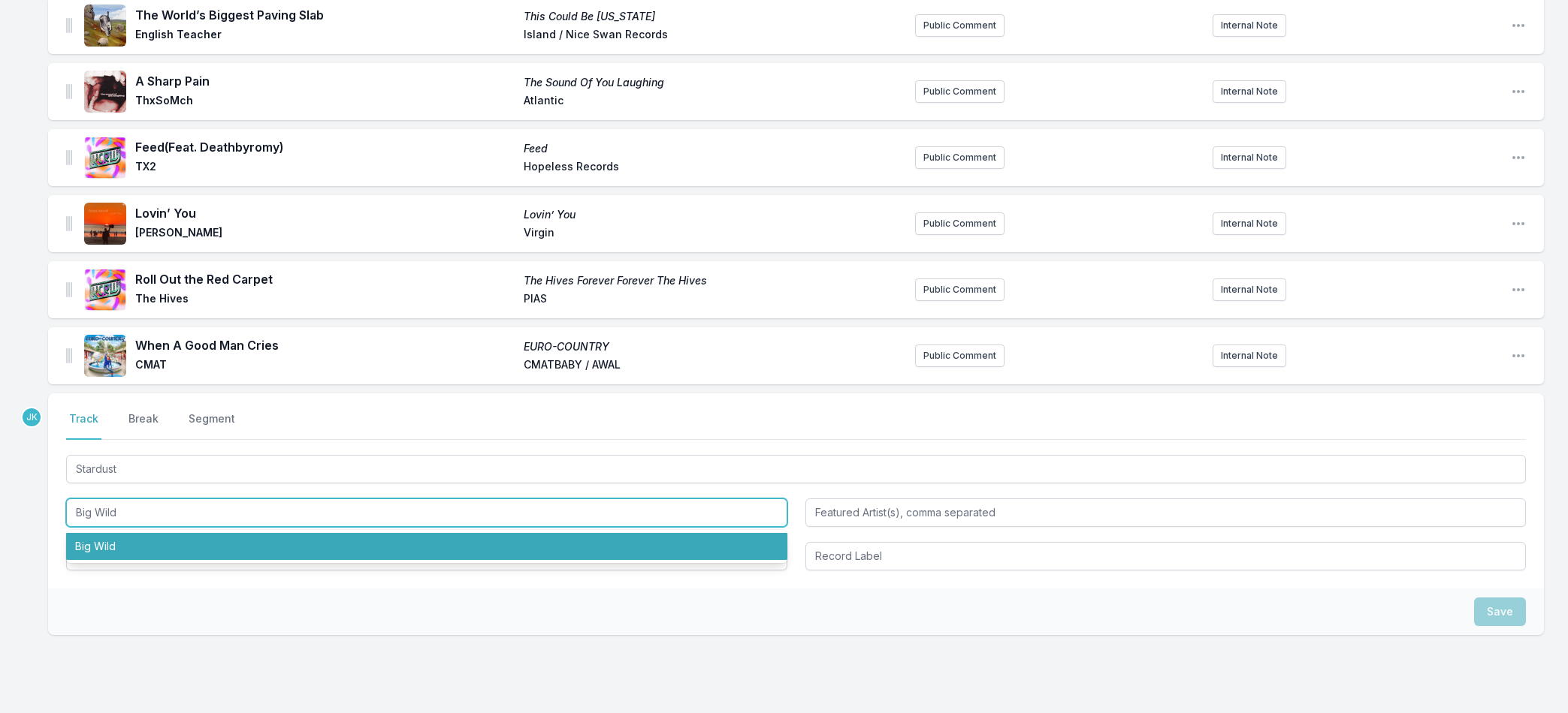
click at [110, 549] on li "Big Wild" at bounding box center [426, 547] width 721 height 27
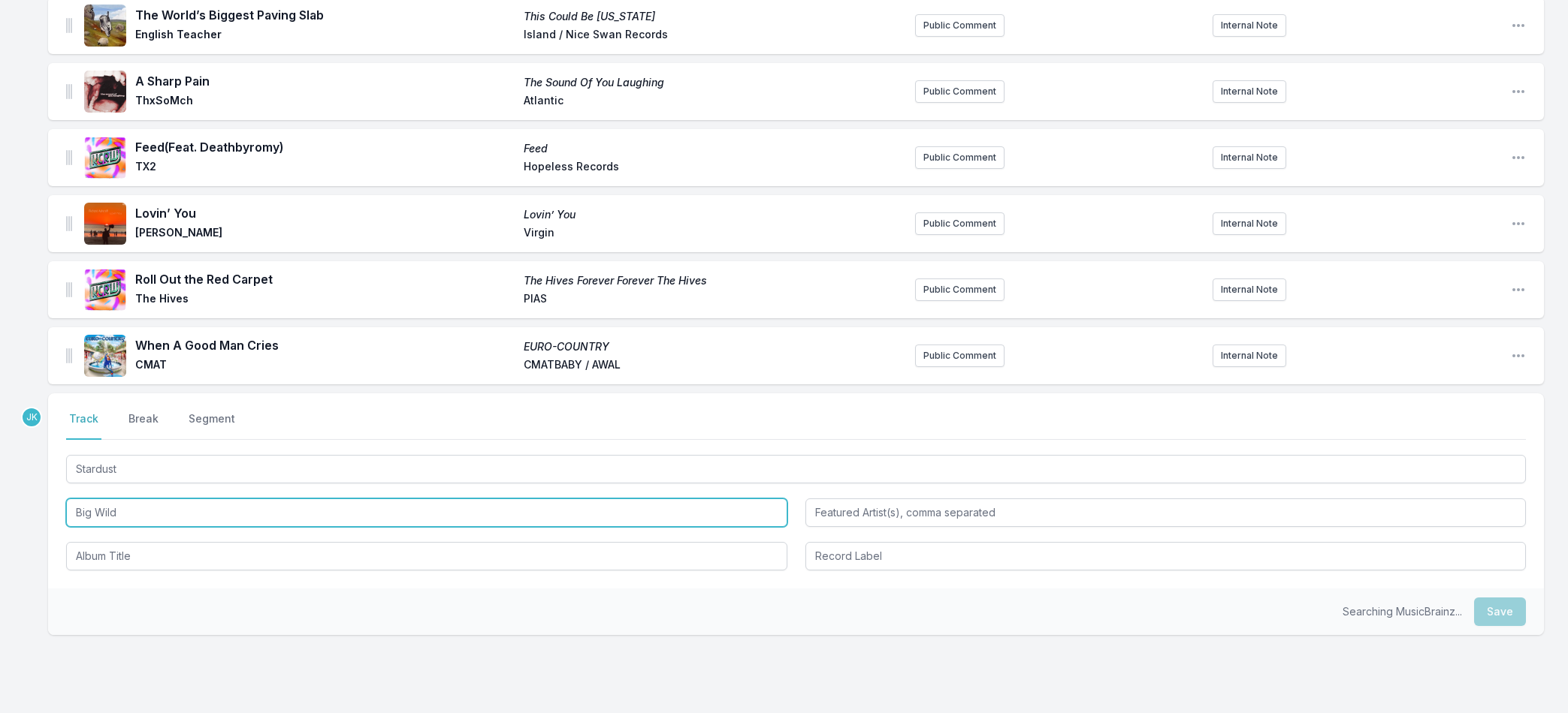
type input "Big Wild"
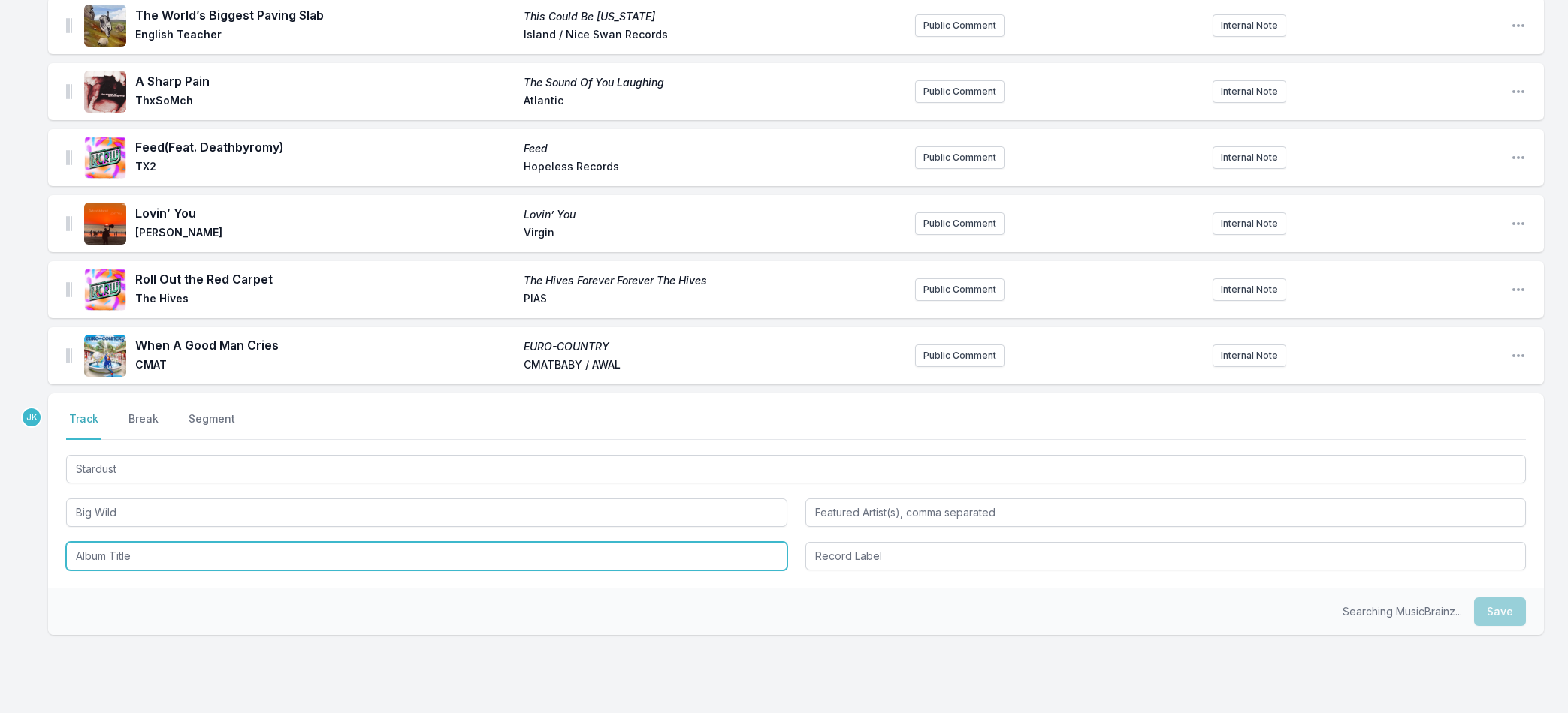
click at [110, 550] on input "Album Title" at bounding box center [426, 557] width 721 height 29
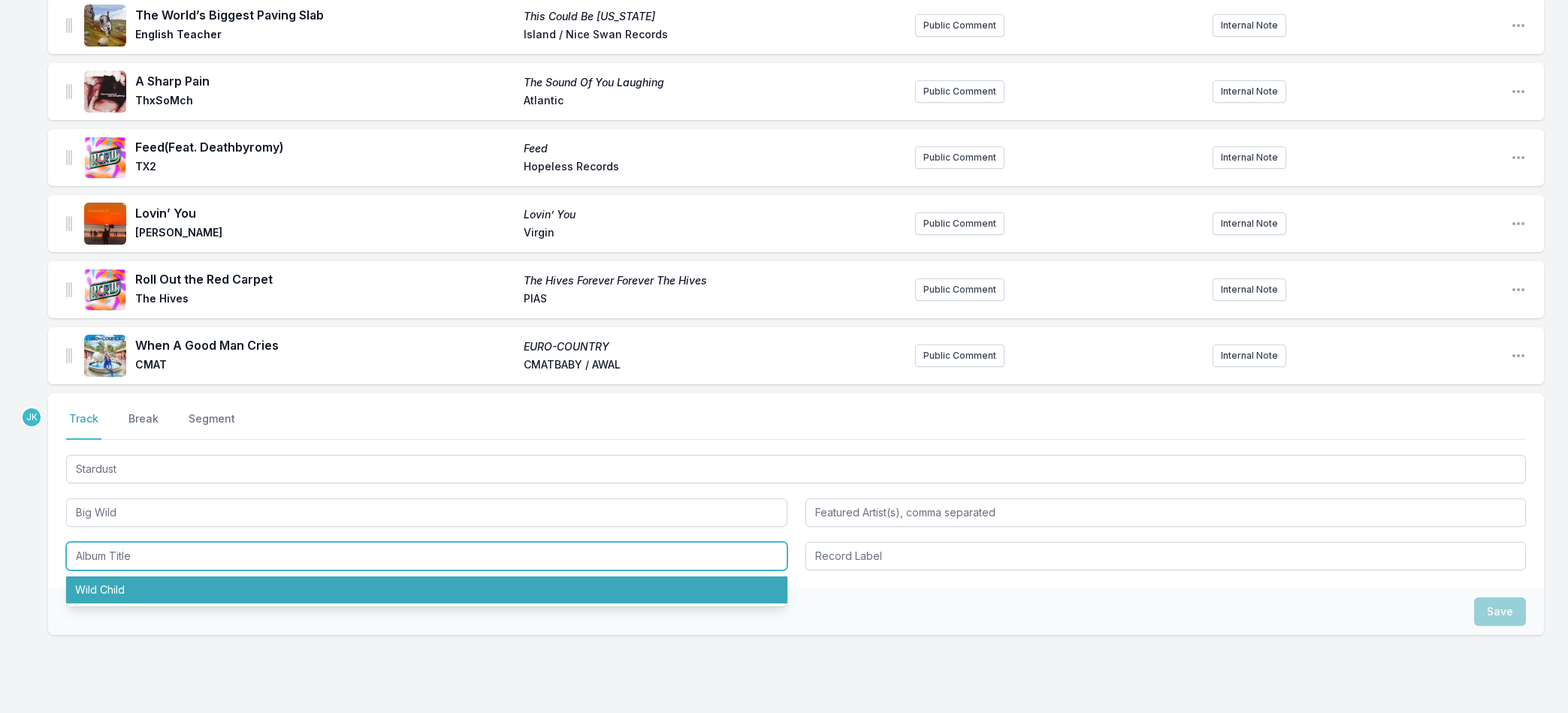
drag, startPoint x: 118, startPoint y: 581, endPoint x: 433, endPoint y: 601, distance: 315.6
click at [118, 581] on li "Wild Child" at bounding box center [426, 590] width 721 height 27
type input "Wild Child"
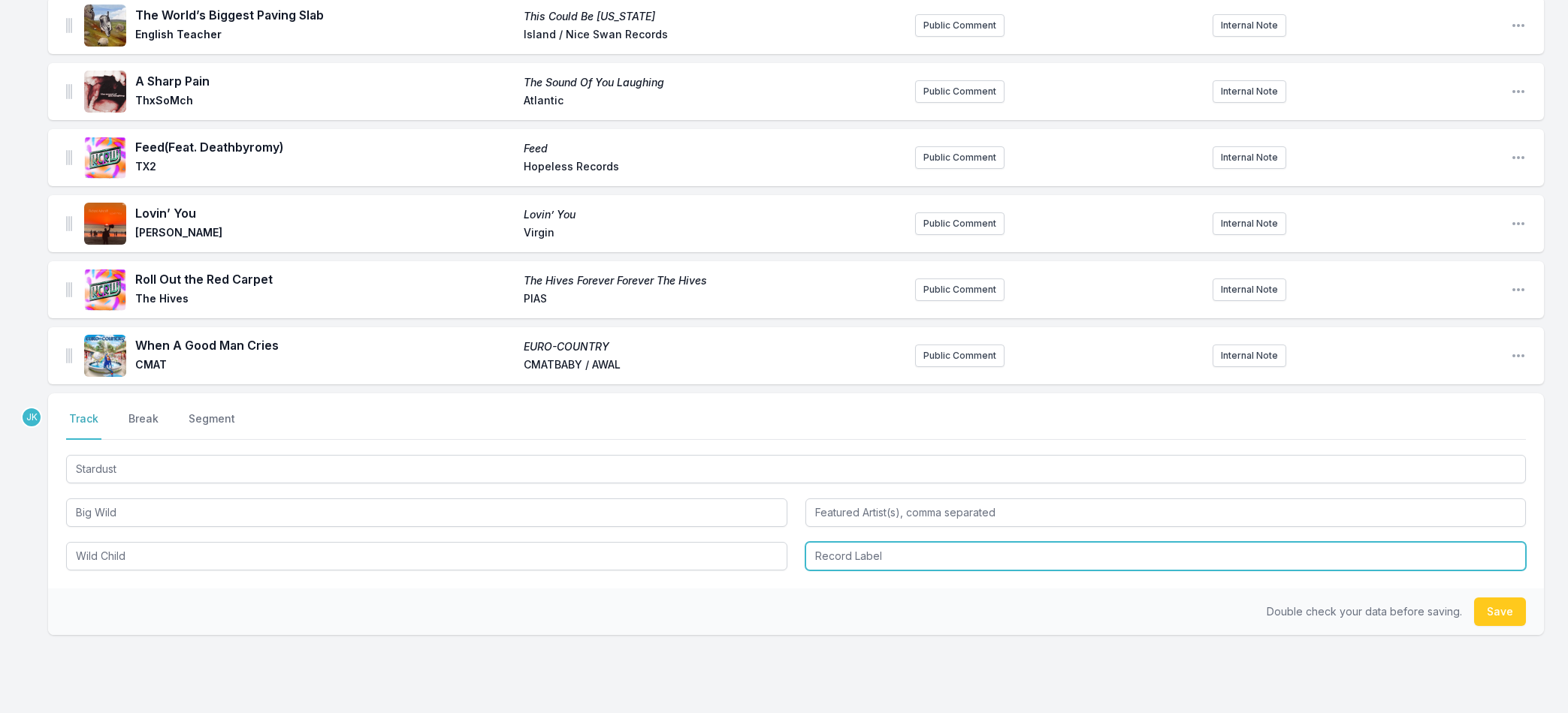
click at [911, 557] on input "Record Label" at bounding box center [1165, 557] width 721 height 29
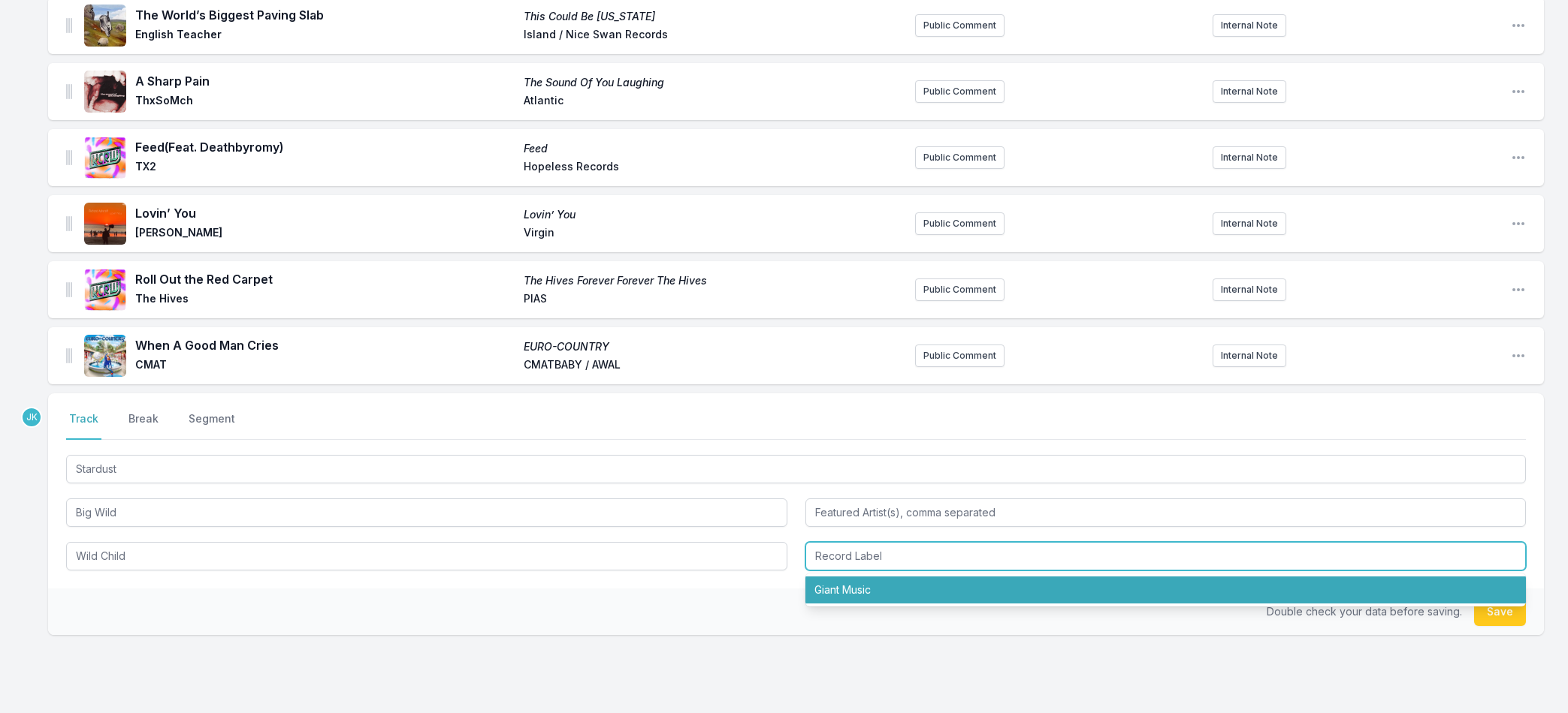
drag, startPoint x: 846, startPoint y: 594, endPoint x: 1084, endPoint y: 584, distance: 238.2
click at [858, 586] on li "Giant Music" at bounding box center [1165, 590] width 721 height 27
type input "Giant Music"
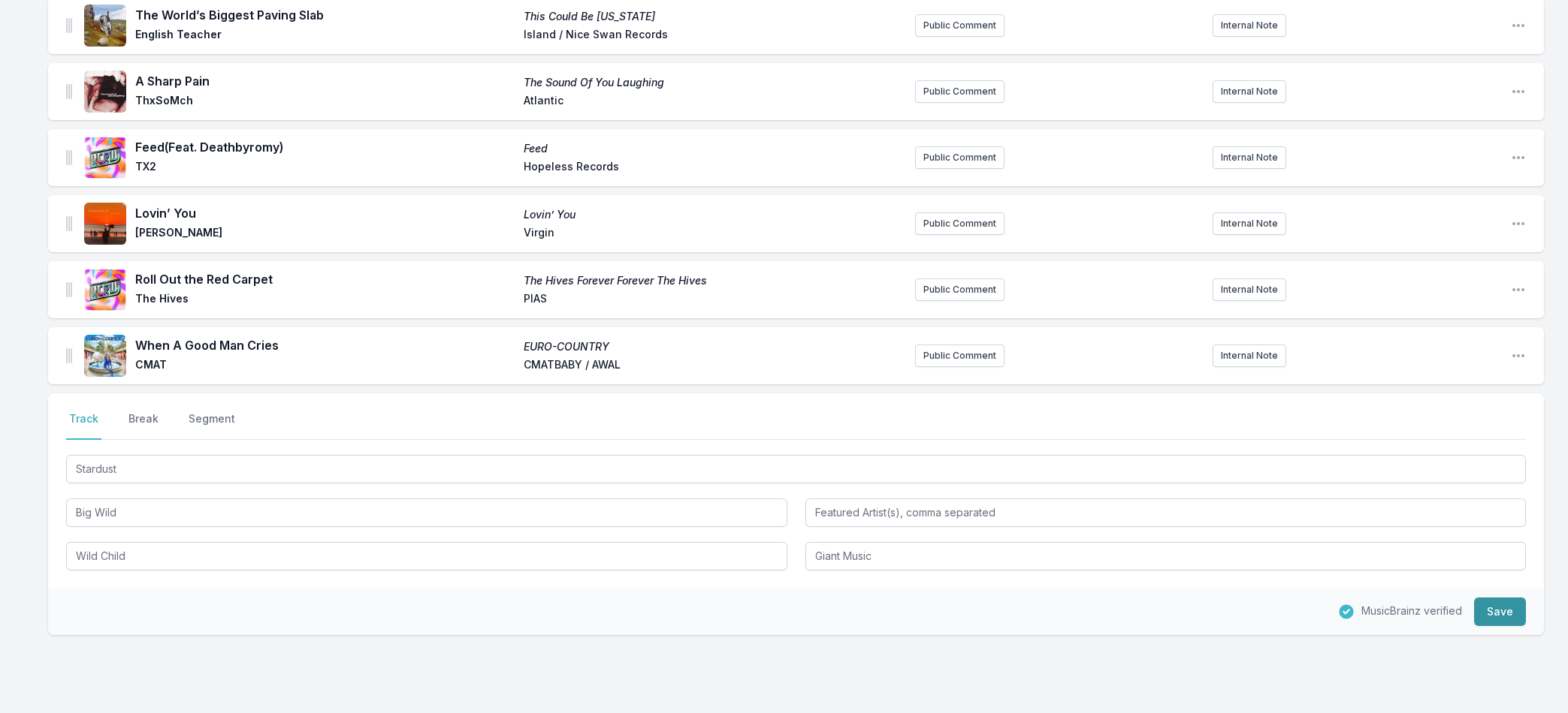
drag, startPoint x: 1501, startPoint y: 620, endPoint x: 1492, endPoint y: 620, distance: 9.0
click at [1501, 620] on button "Save" at bounding box center [1499, 612] width 52 height 29
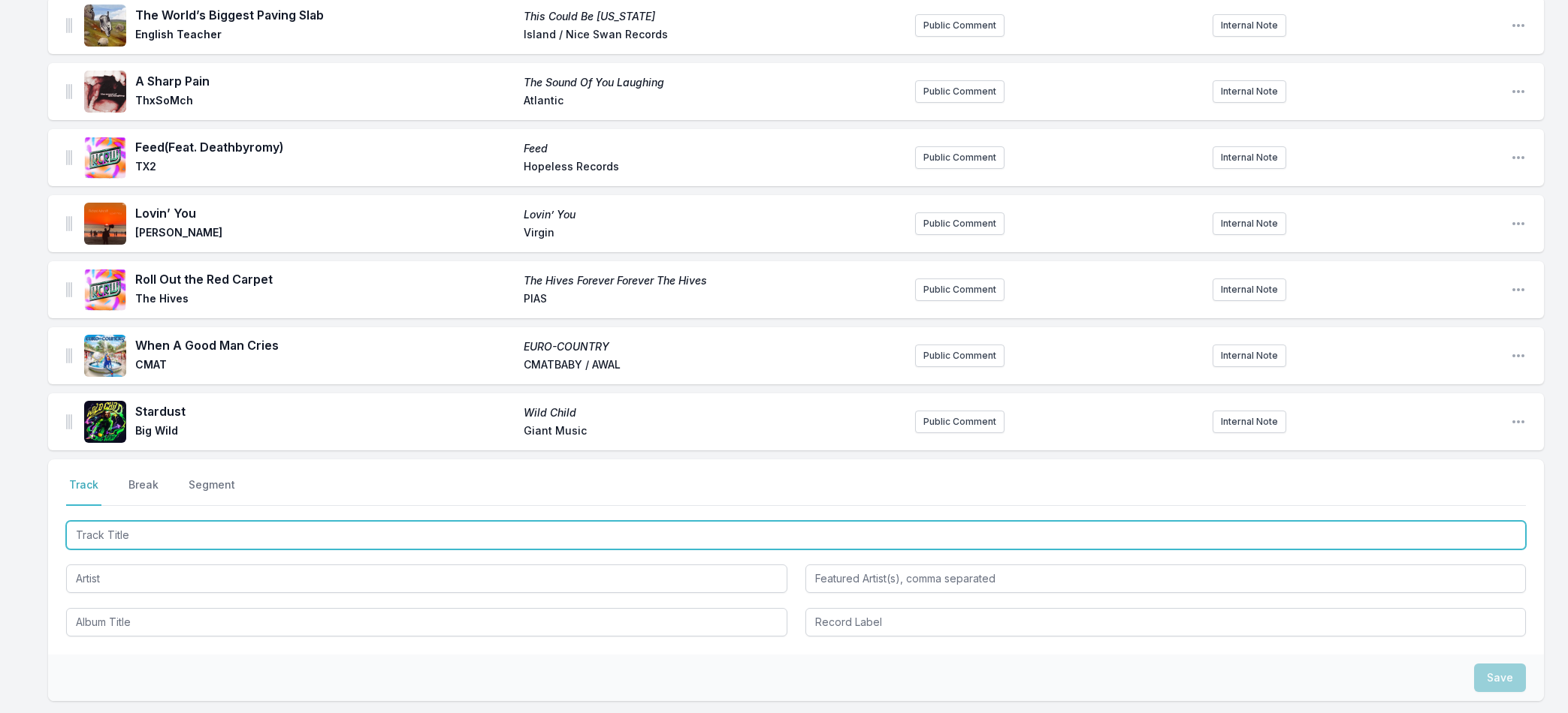
click at [113, 532] on input "Track Title" at bounding box center [796, 536] width 1459 height 29
paste input "Ark Of The Covenant"
type input "Ark Of The Covenant"
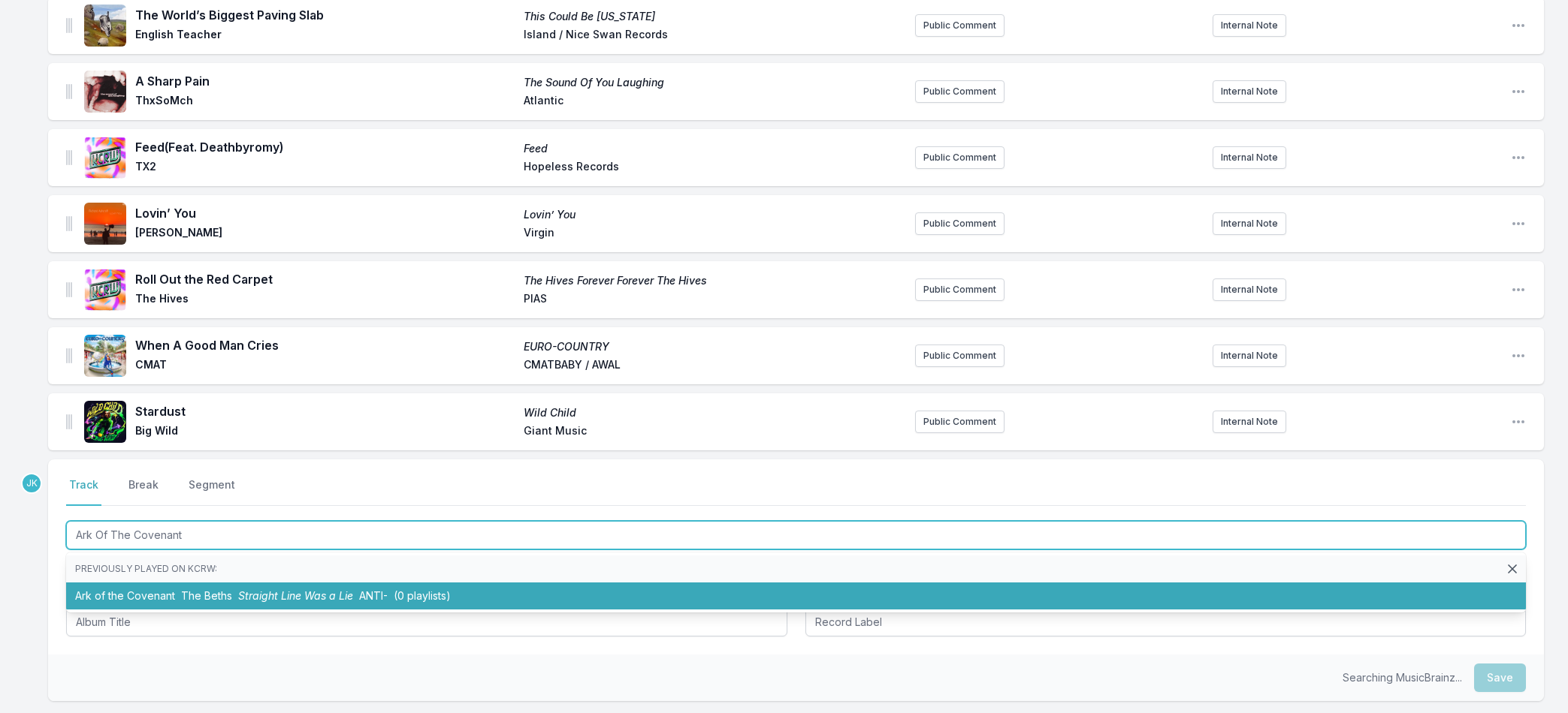
click at [167, 596] on li "Ark of the Covenant The Beths Straight Line Was a Lie ANTI- (0 playlists)" at bounding box center [796, 596] width 1459 height 27
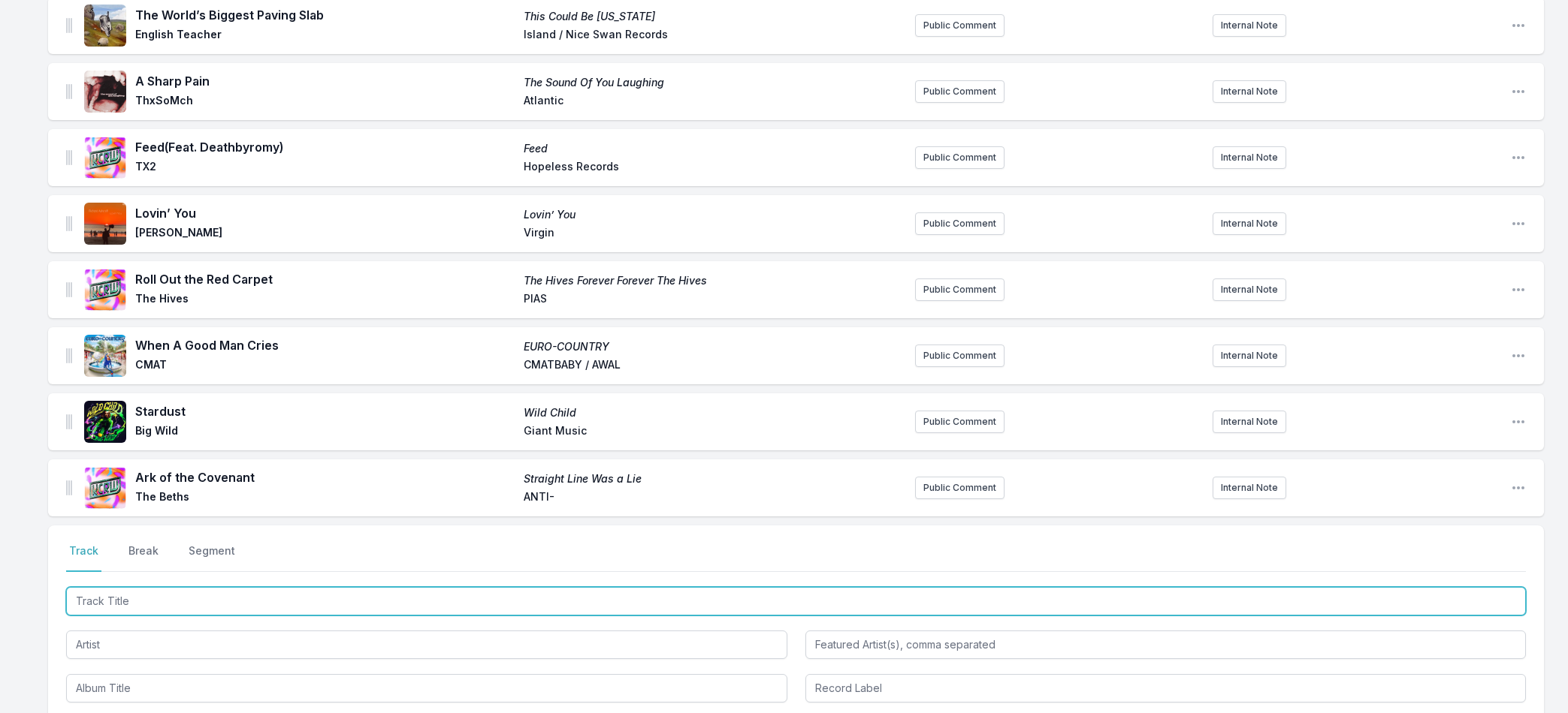
paste input "Do It Again"
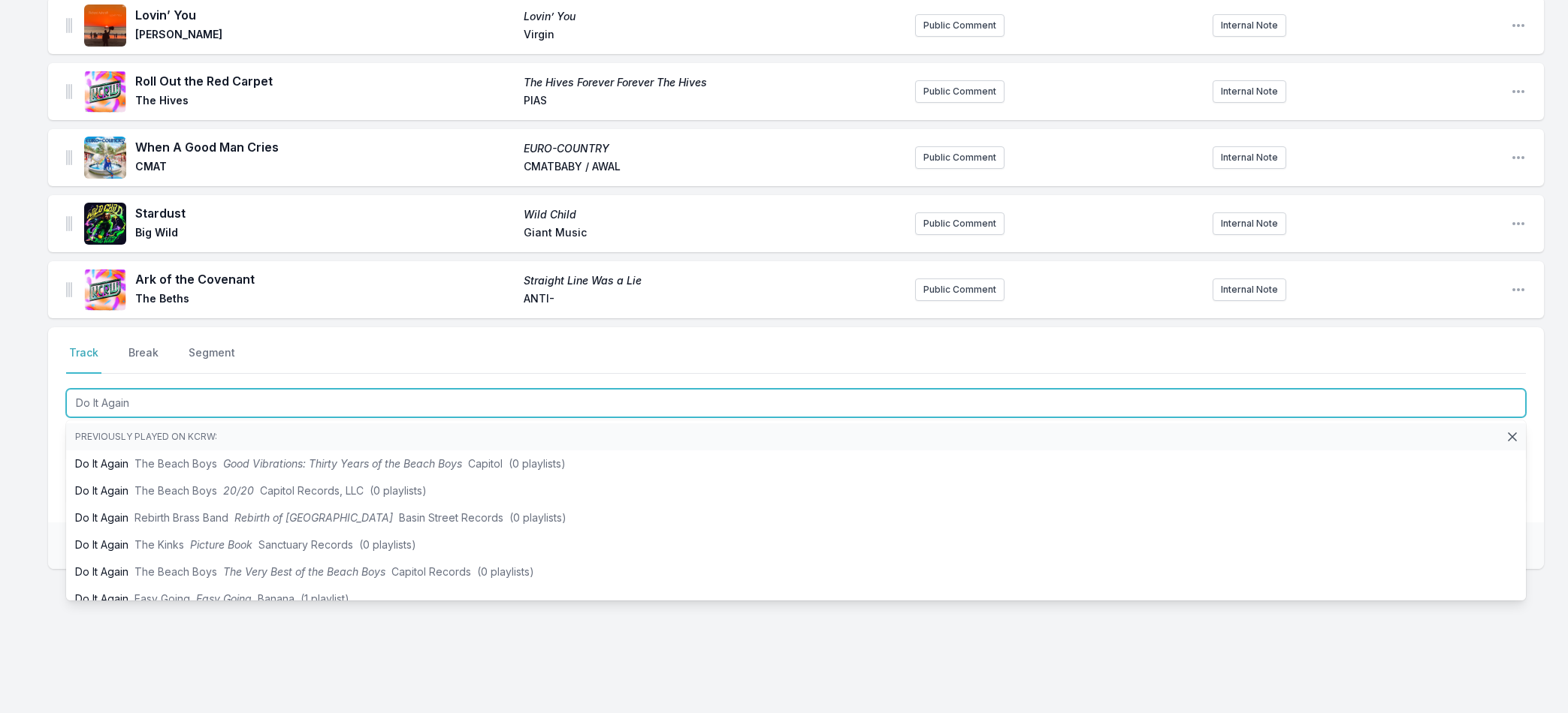
type input "Do It Again"
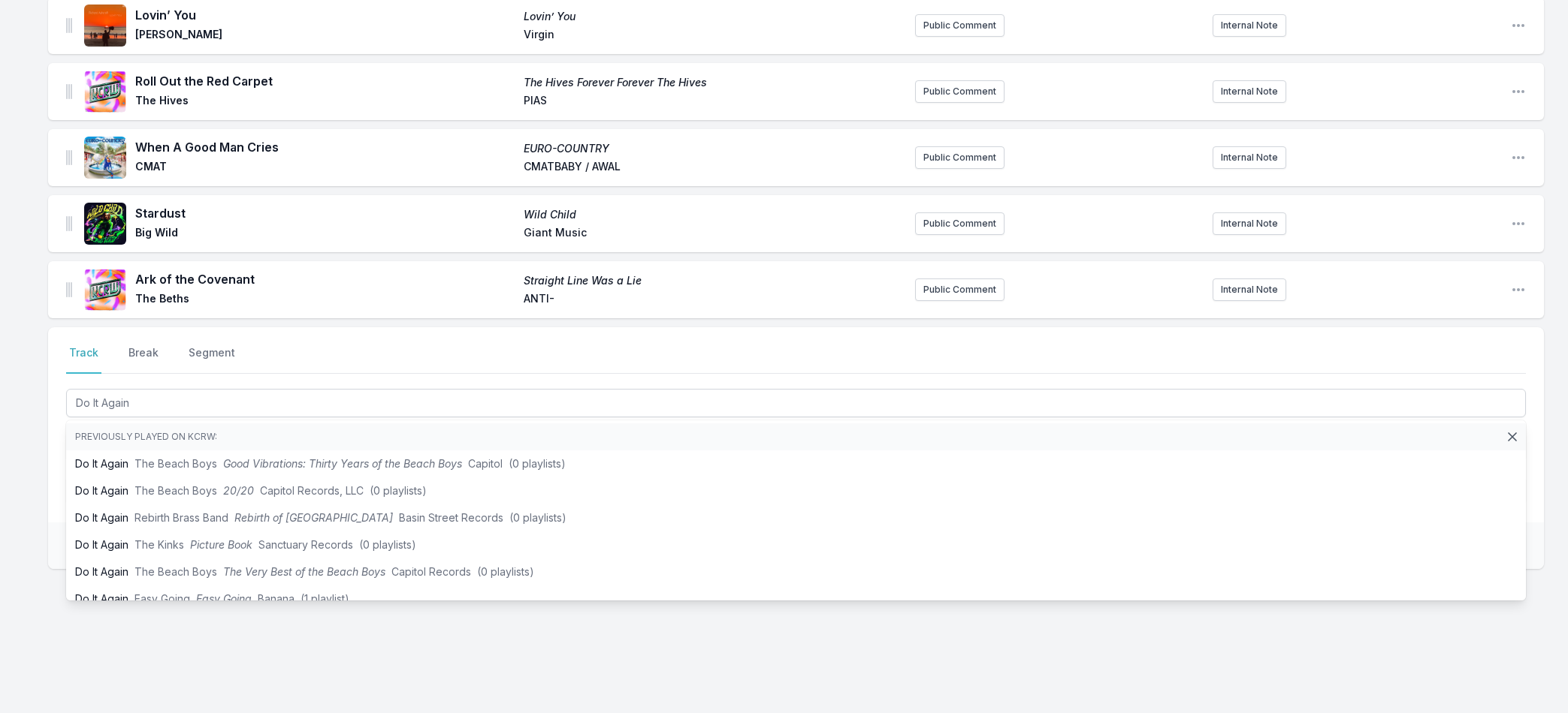
click at [49, 621] on div "Select a tab Track Break Segment Track Break Segment Do It Again Previously pla…" at bounding box center [796, 497] width 1496 height 338
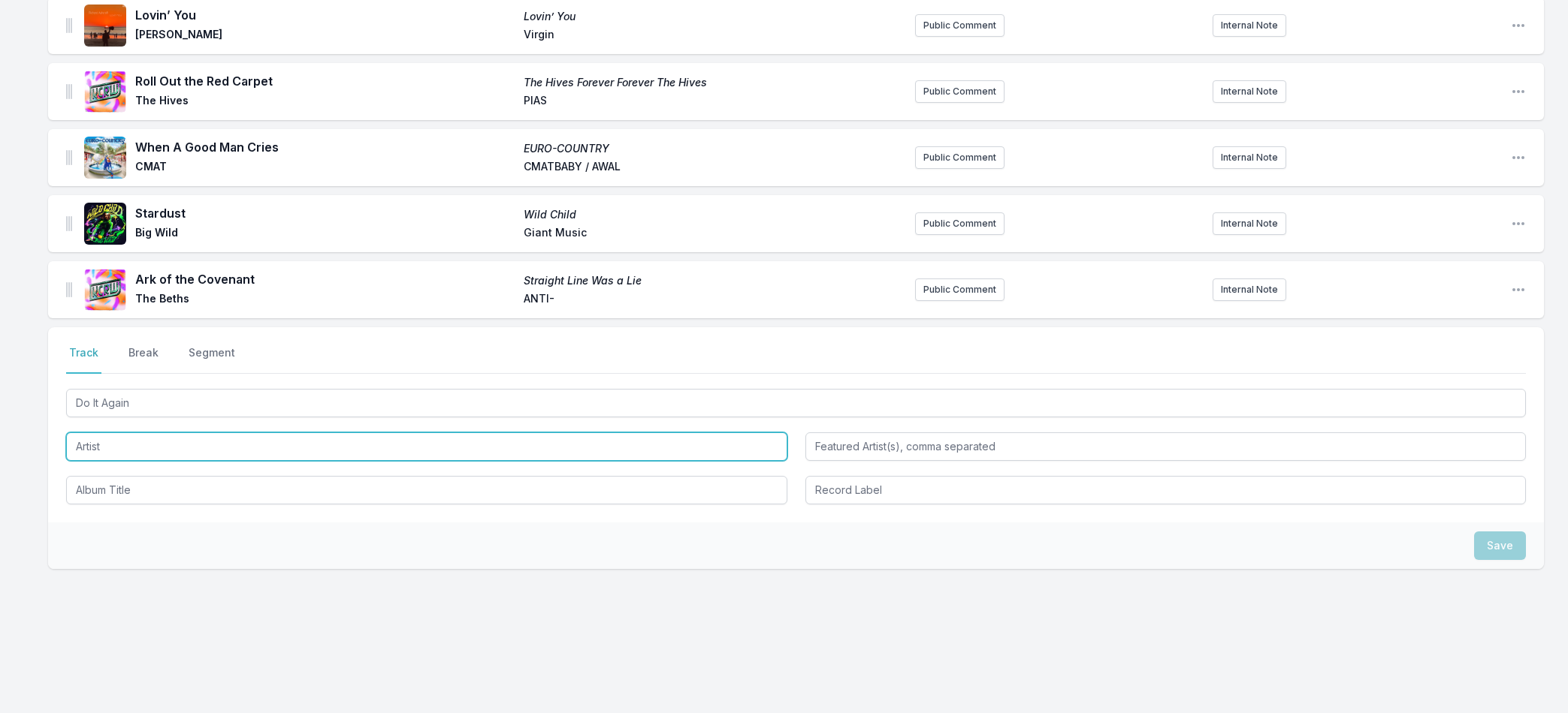
click at [116, 444] on input "Artist" at bounding box center [426, 446] width 721 height 29
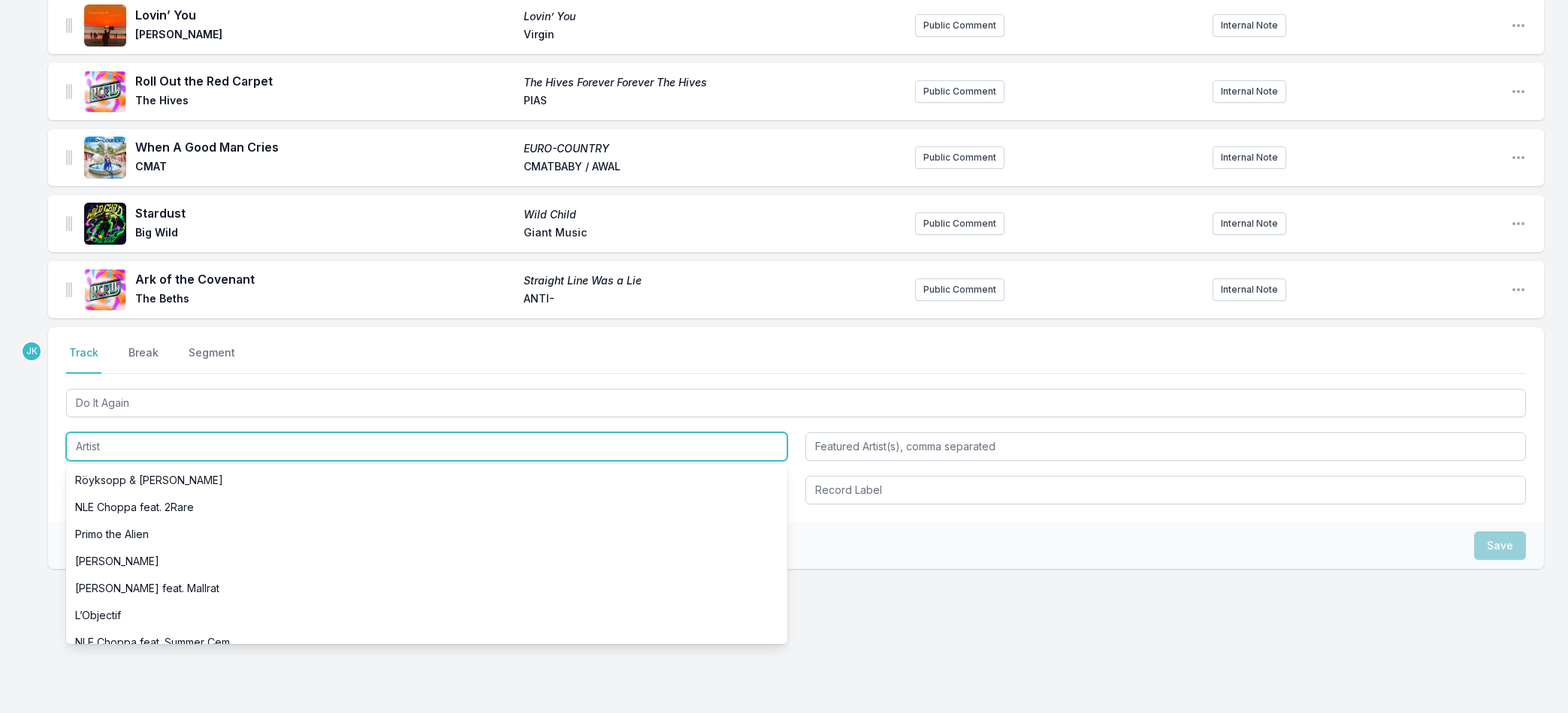
paste input "The Paradox"
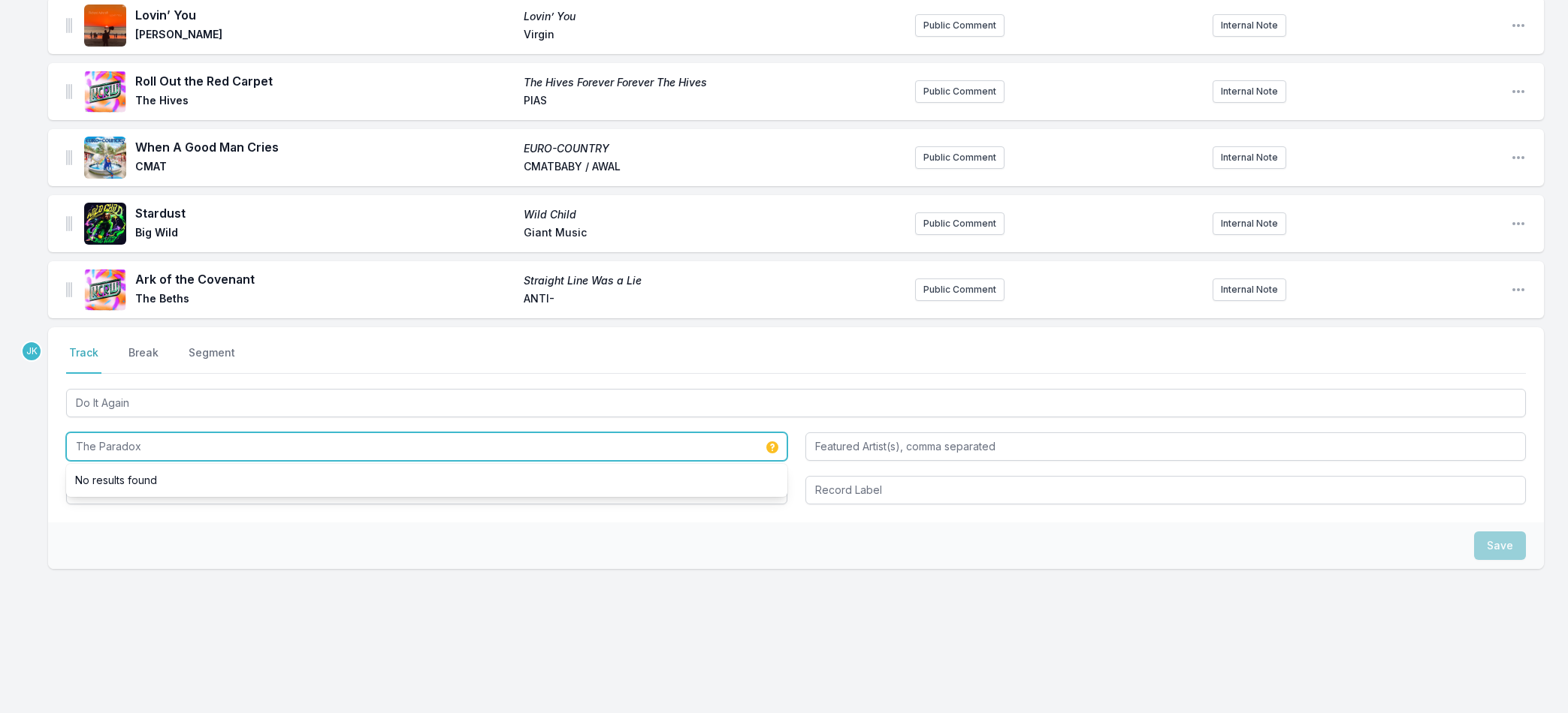
type input "The Paradox"
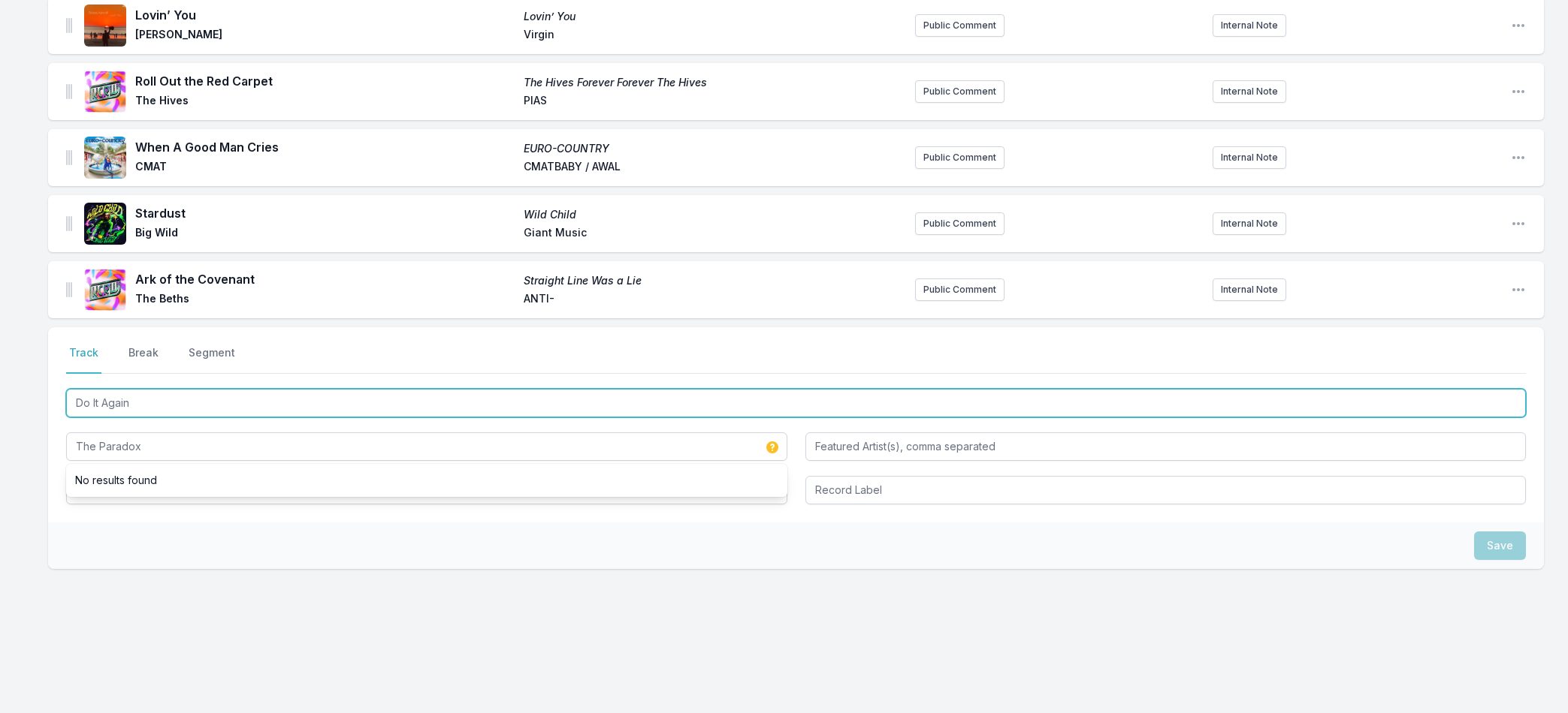
click at [140, 406] on input "Do It Again" at bounding box center [796, 403] width 1459 height 29
drag, startPoint x: 140, startPoint y: 406, endPoint x: 113, endPoint y: 491, distance: 89.2
click at [114, 491] on div "Do It Again The Paradox" at bounding box center [796, 446] width 1459 height 119
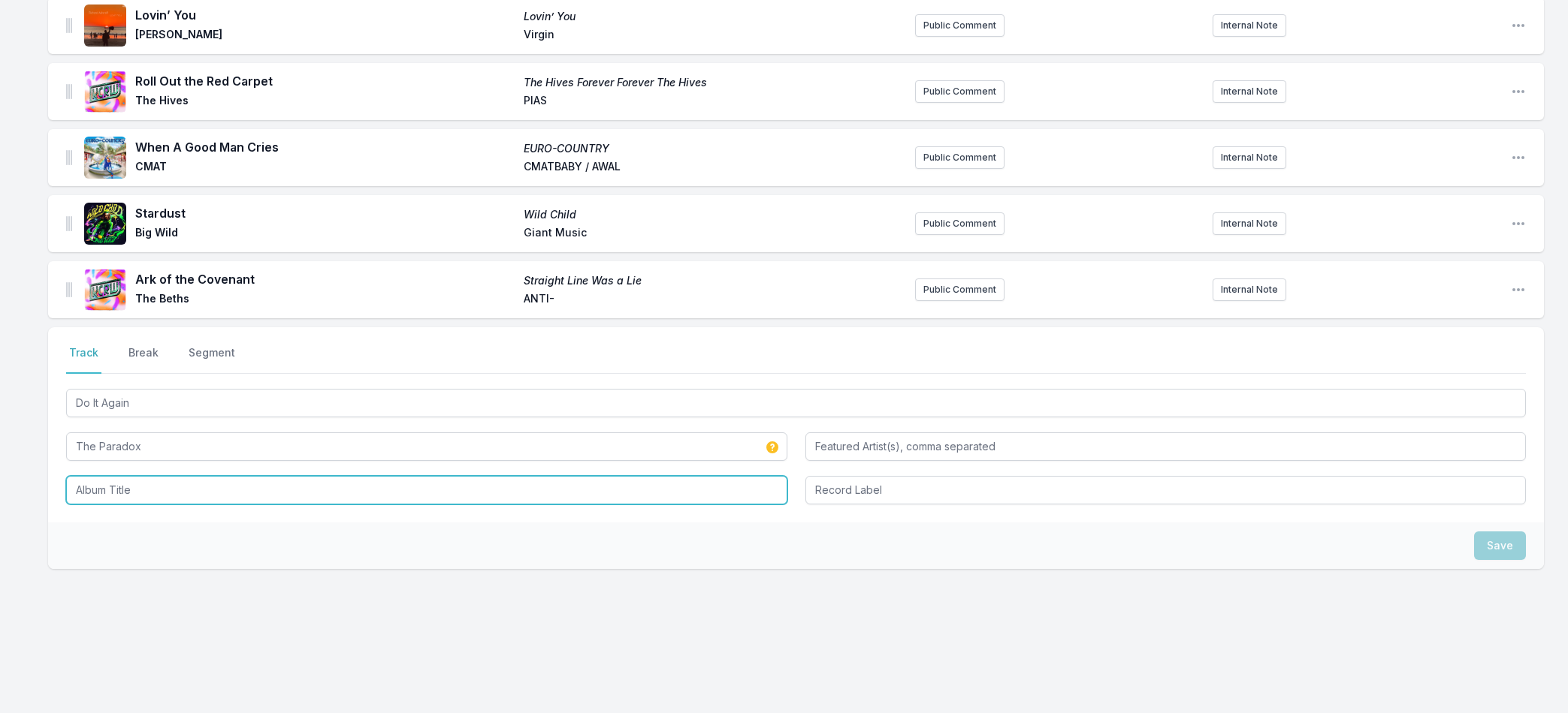
click at [113, 489] on input "Album Title" at bounding box center [426, 491] width 721 height 29
paste input "Do It Again"
type input "Do It Again"
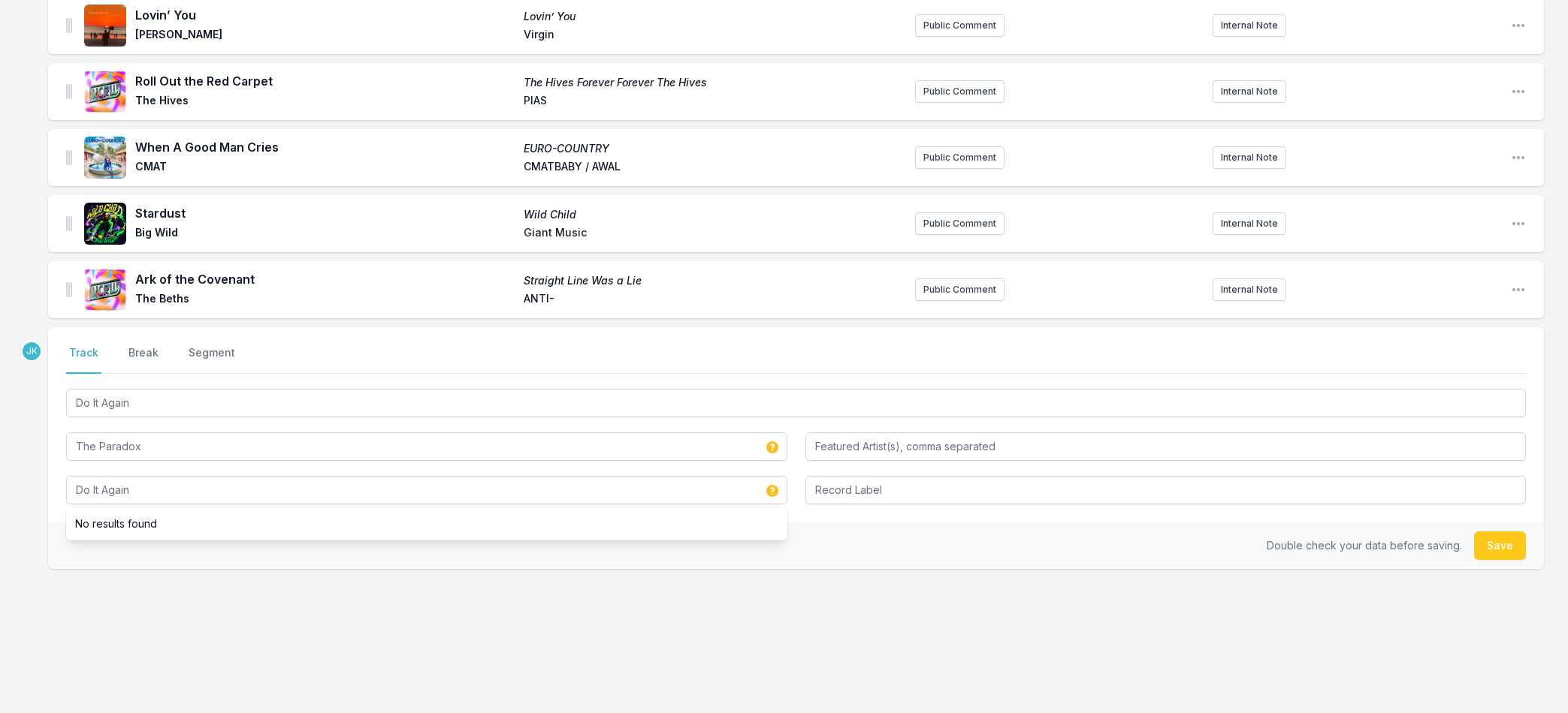
click at [1489, 541] on button "Save" at bounding box center [1499, 546] width 52 height 29
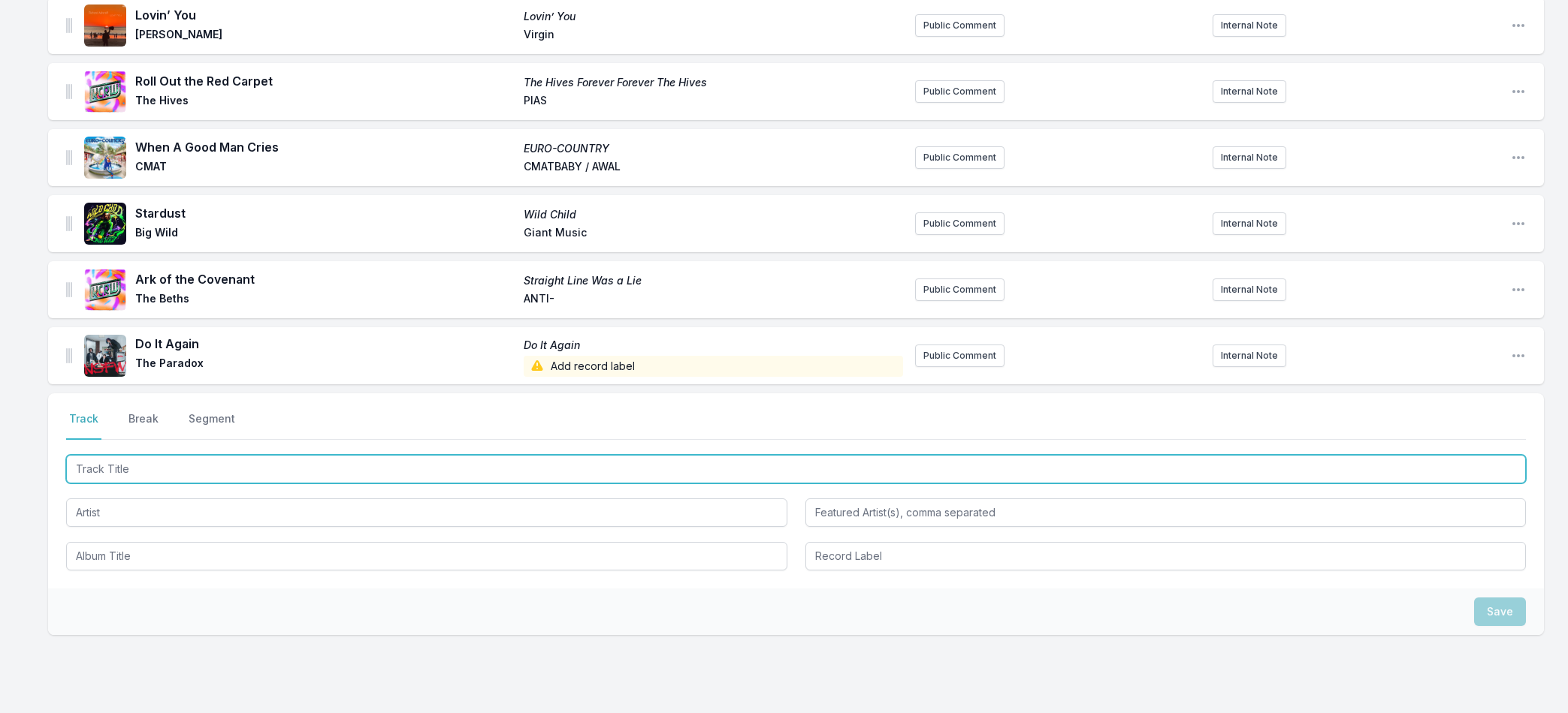
click at [100, 465] on input "Track Title" at bounding box center [796, 469] width 1459 height 29
paste input "Mars"
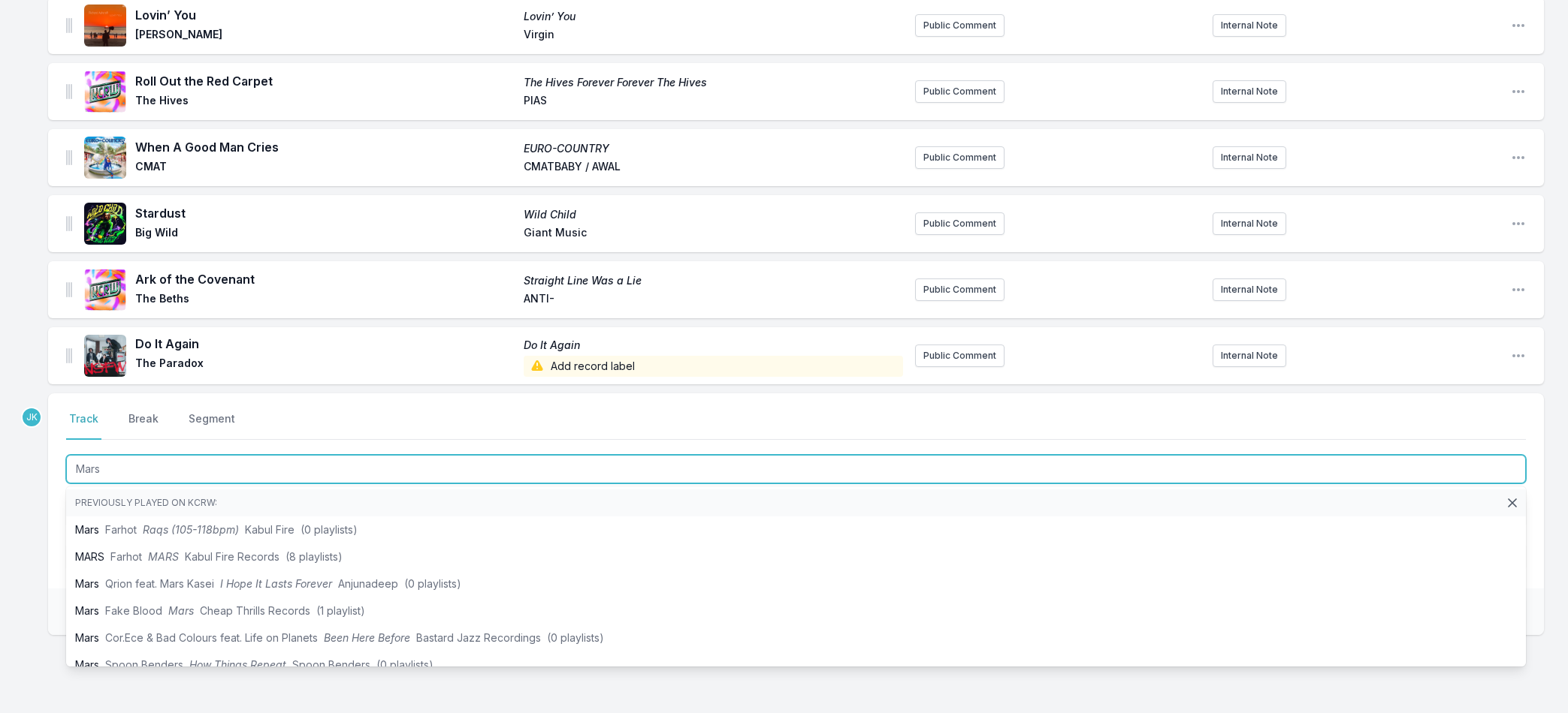
type input "Mars"
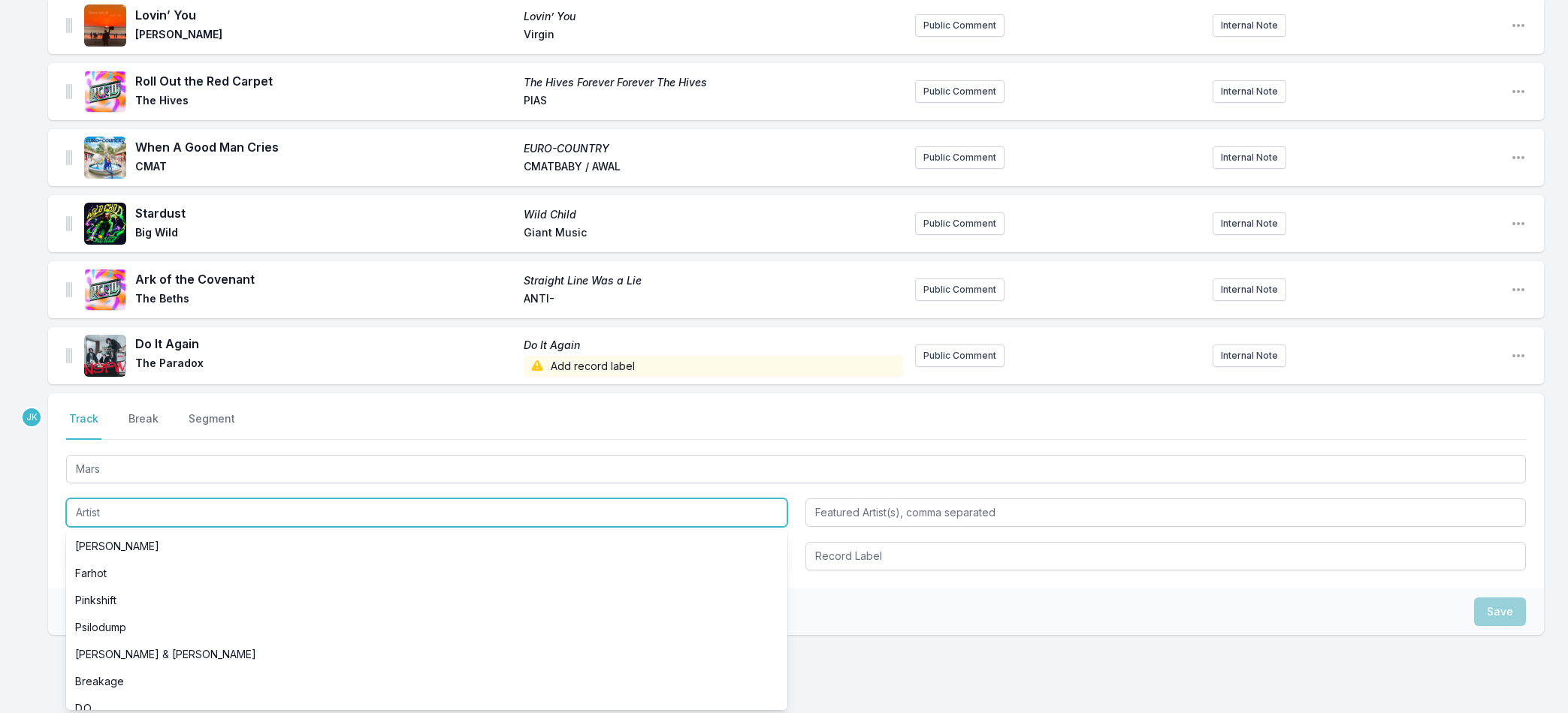
paste input "RONA."
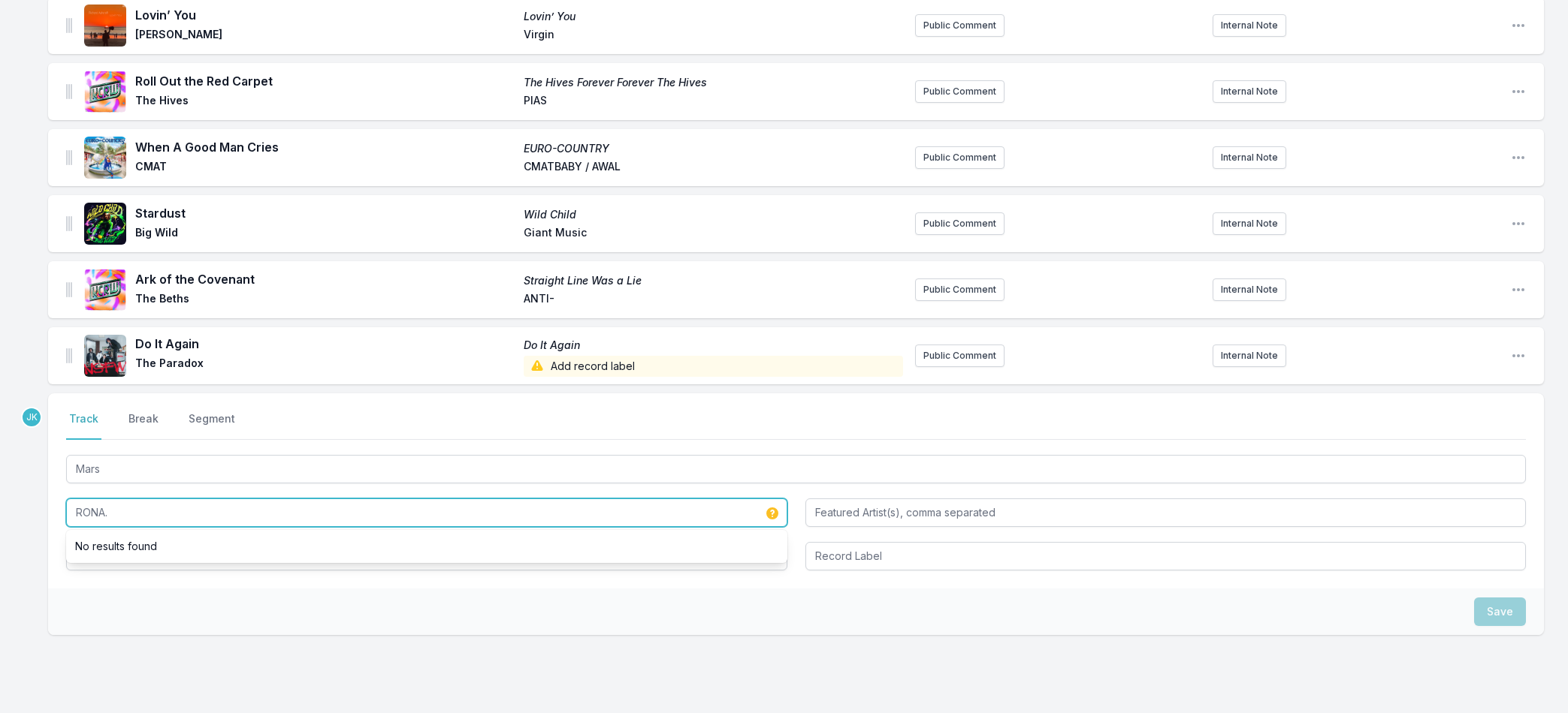
type input "RONA."
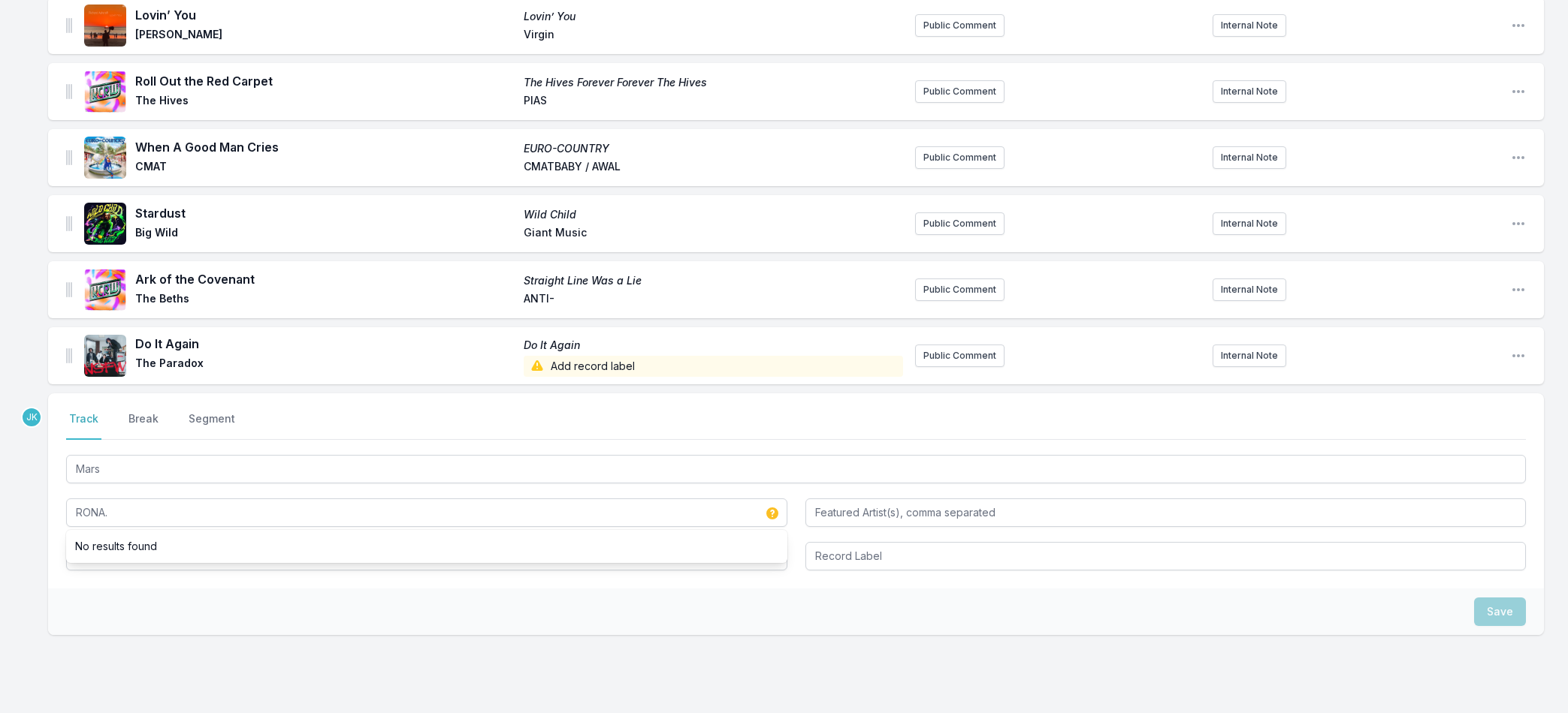
drag, startPoint x: 86, startPoint y: 588, endPoint x: 87, endPoint y: 577, distance: 11.0
click at [86, 582] on div "JK Select a tab Track Break Segment Track Break Segment Mars RONA. No results f…" at bounding box center [796, 514] width 1496 height 242
click at [94, 542] on input "Album Title" at bounding box center [426, 557] width 721 height 29
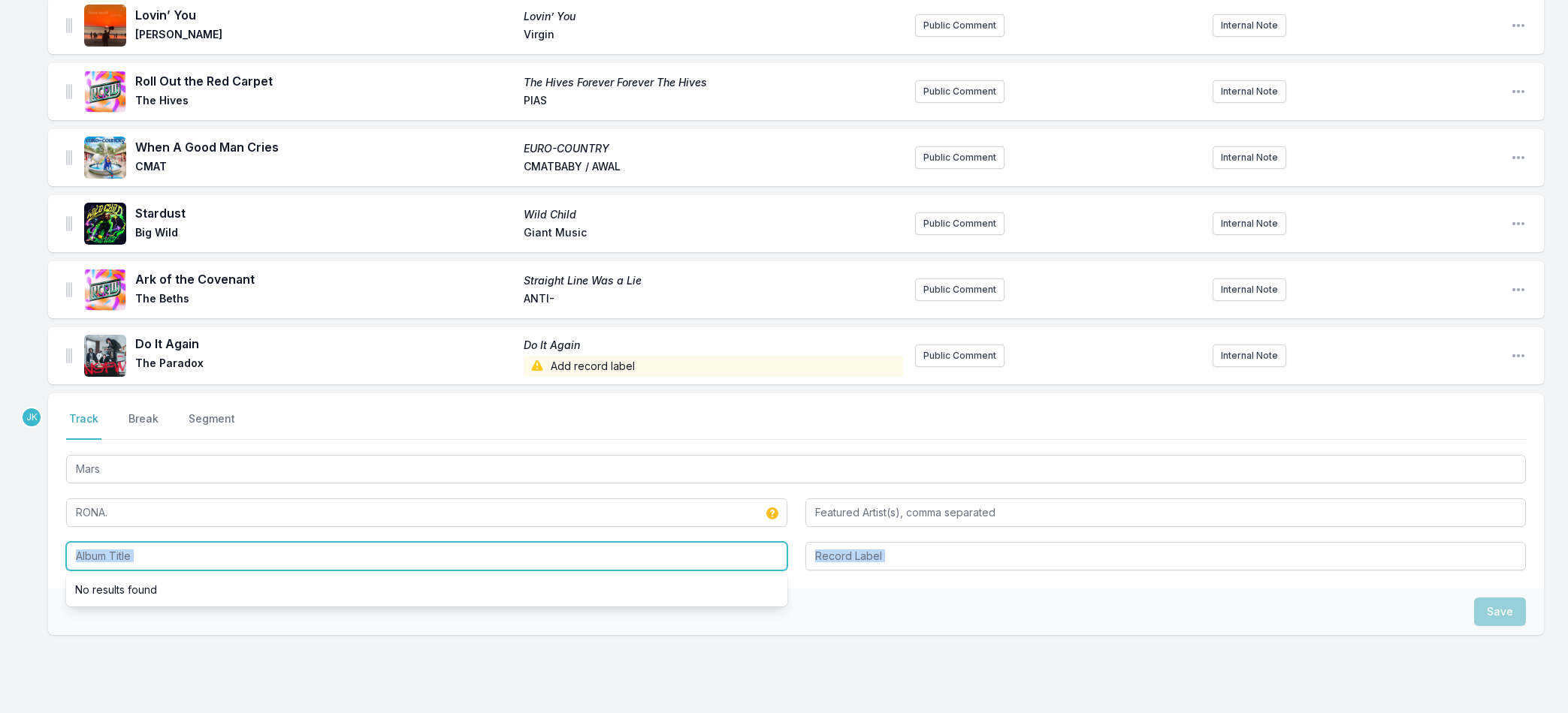
paste input "Mars"
type input "Mars"
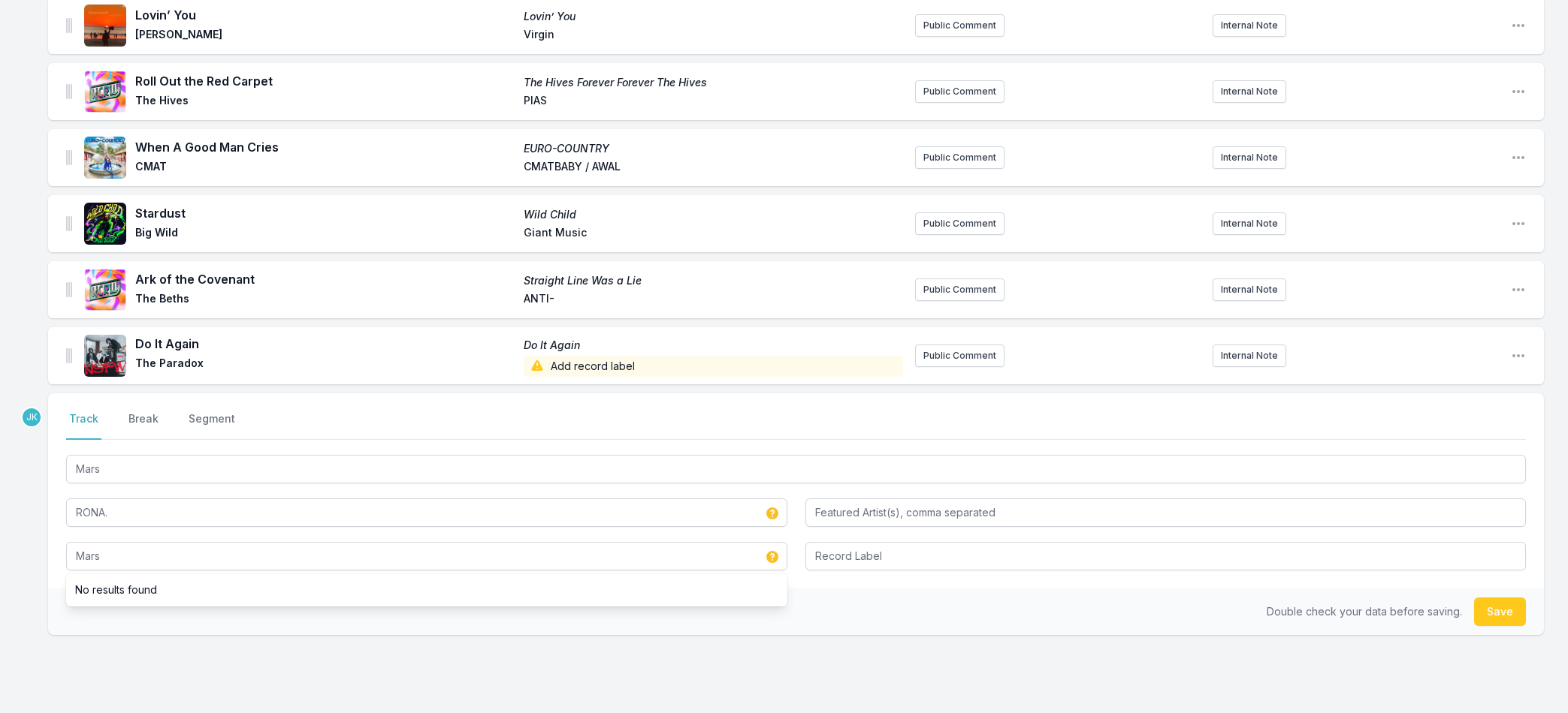
click at [1505, 608] on button "Save" at bounding box center [1499, 612] width 52 height 29
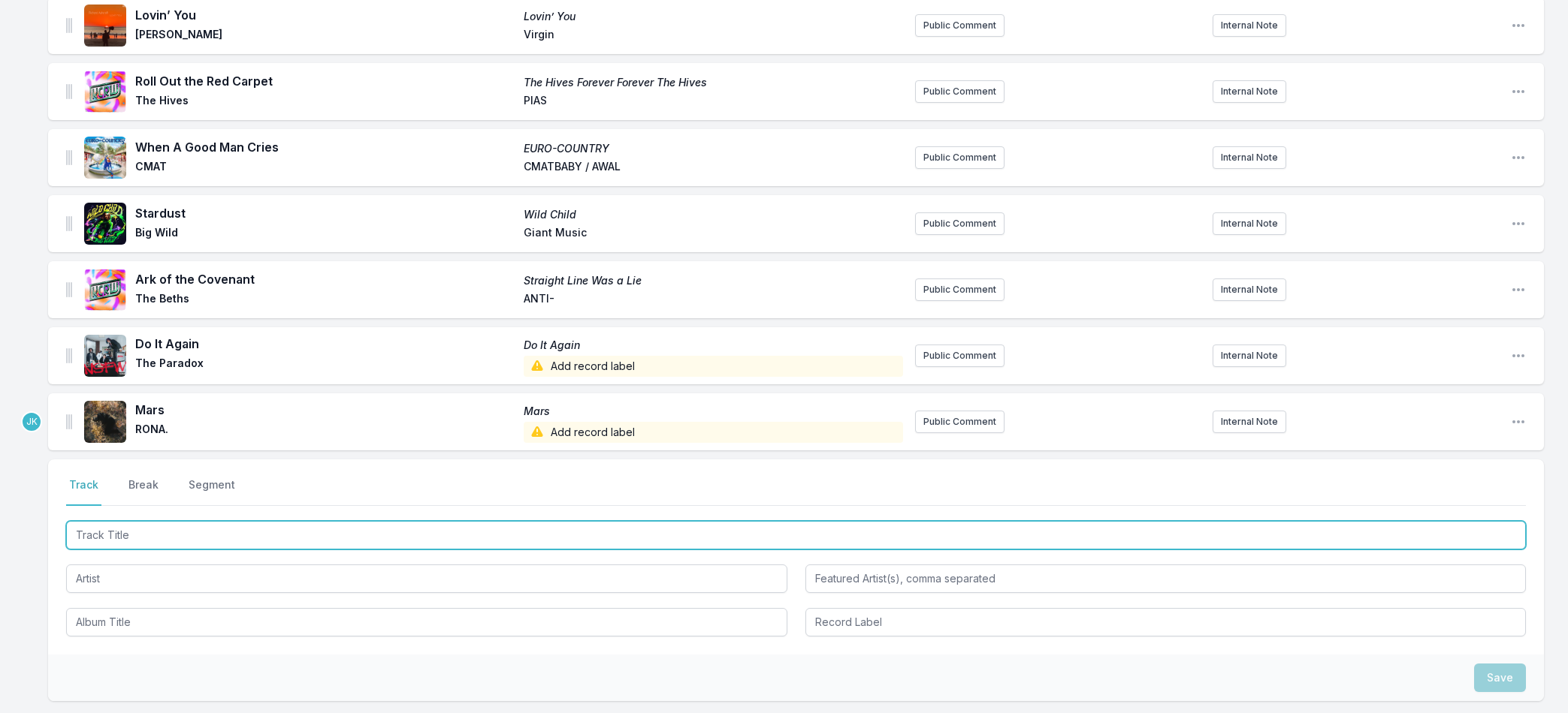
click at [116, 533] on input "Track Title" at bounding box center [796, 536] width 1459 height 29
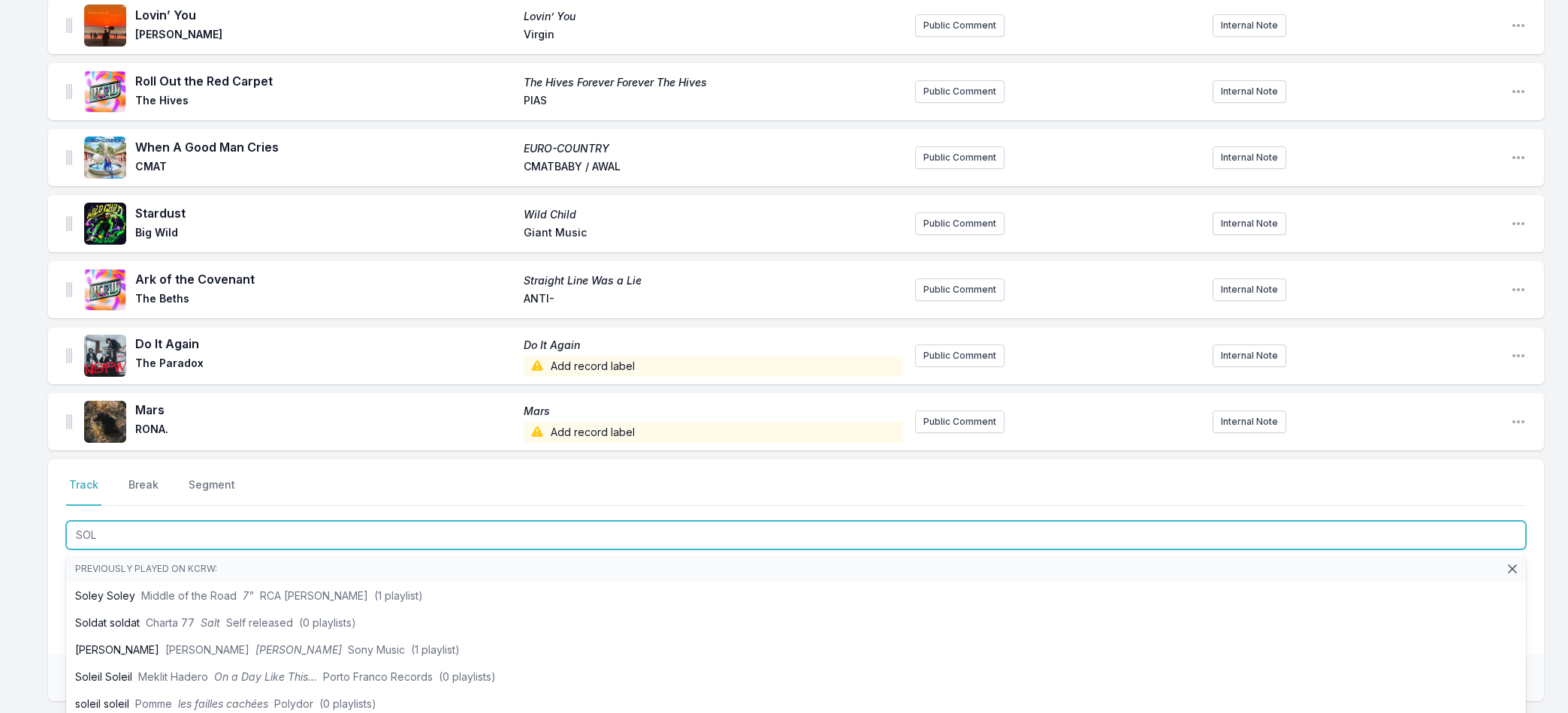
type input "SOL"
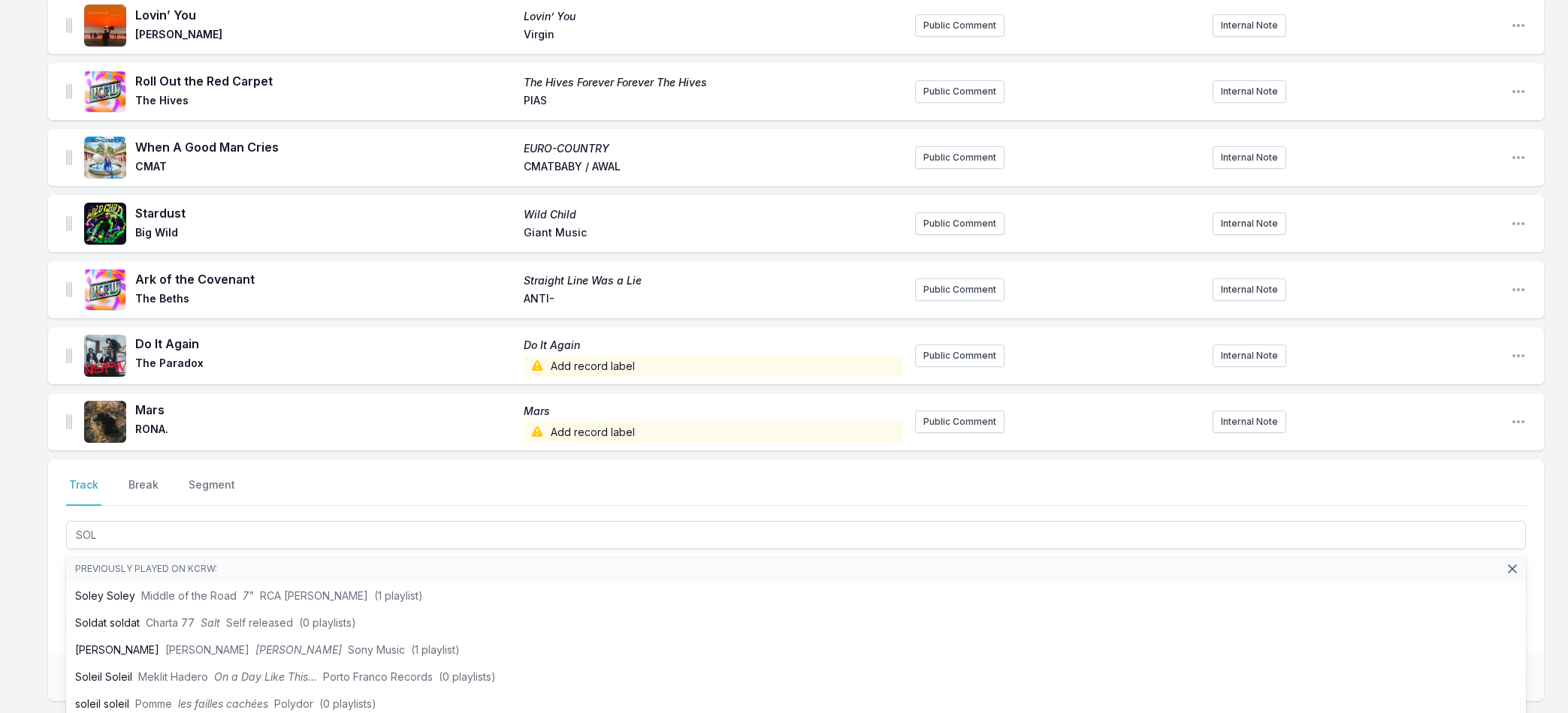
drag, startPoint x: 20, startPoint y: 569, endPoint x: 82, endPoint y: 553, distance: 64.0
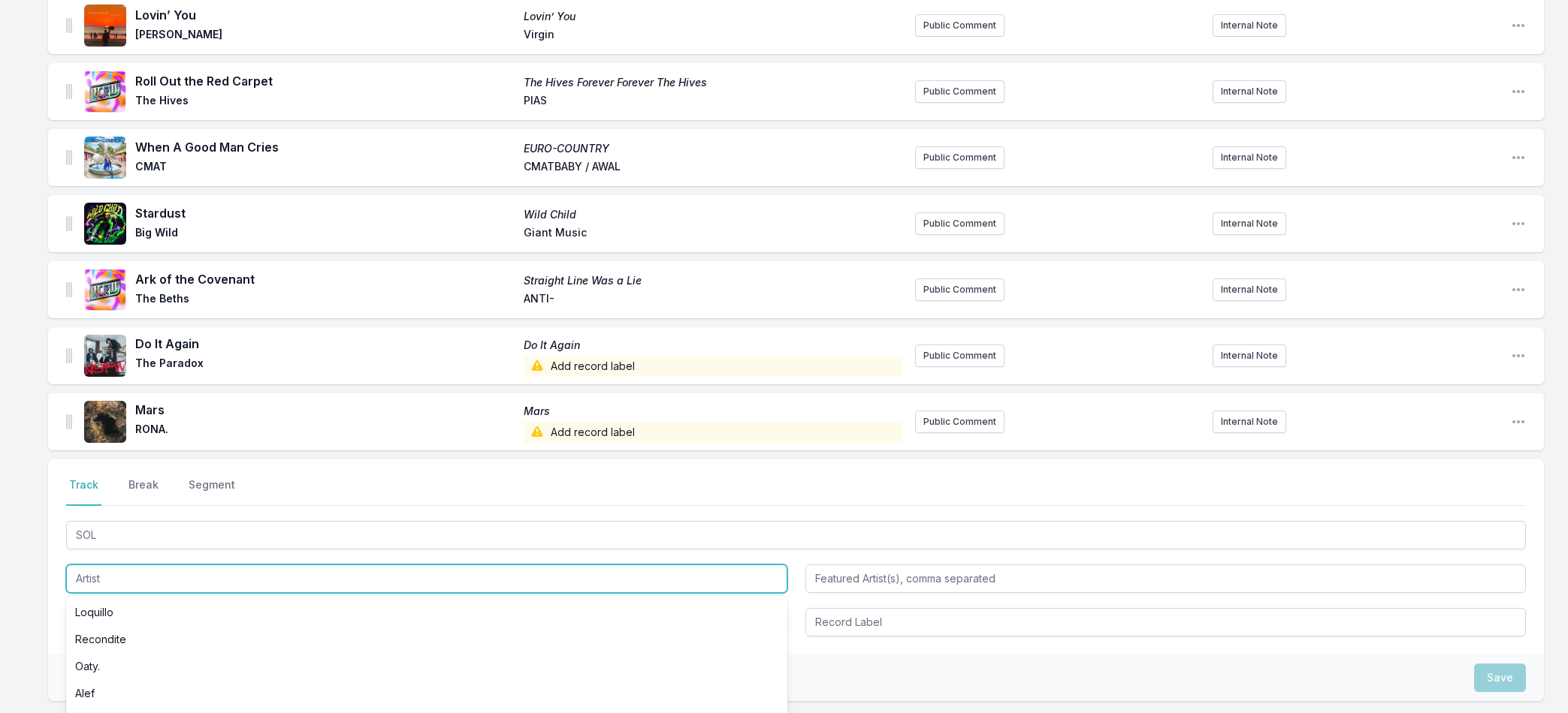
click at [97, 577] on input "Artist" at bounding box center [426, 579] width 721 height 29
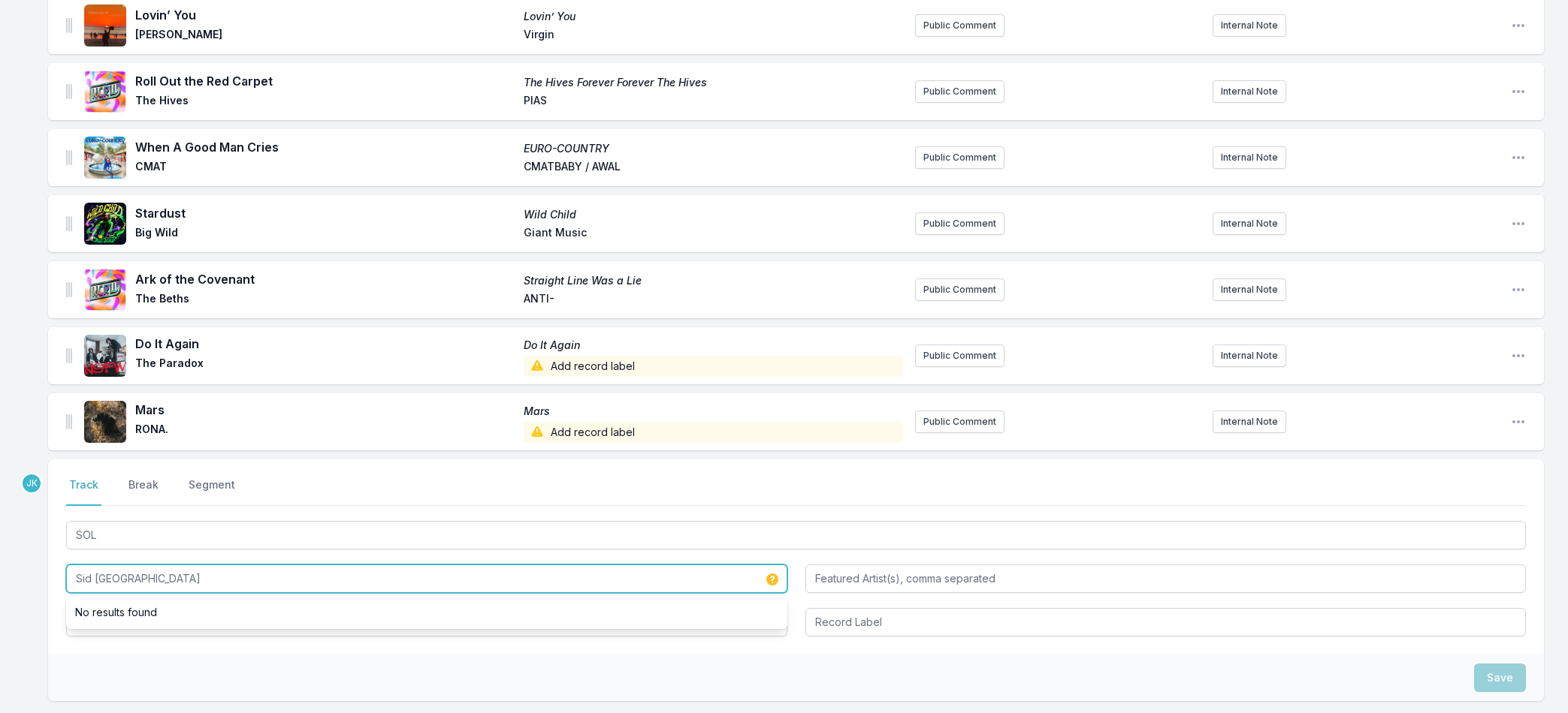
type input "Sid Surinam"
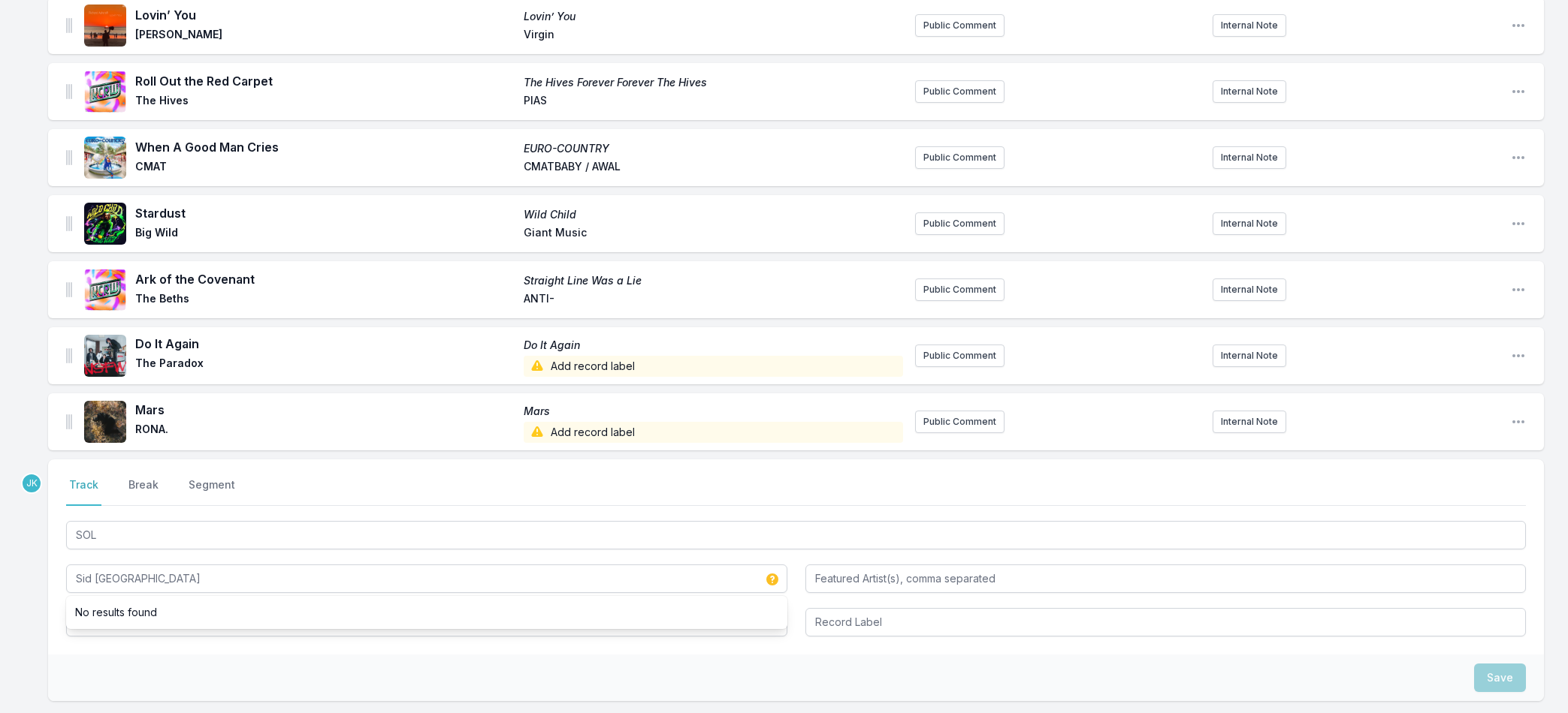
drag, startPoint x: 97, startPoint y: 577, endPoint x: 231, endPoint y: 652, distance: 153.6
click at [195, 653] on div "Select a tab Track Break Segment Track Break Segment SOL Sid Surinam No results…" at bounding box center [796, 557] width 1496 height 195
click at [408, 614] on input "Album Title" at bounding box center [426, 622] width 721 height 29
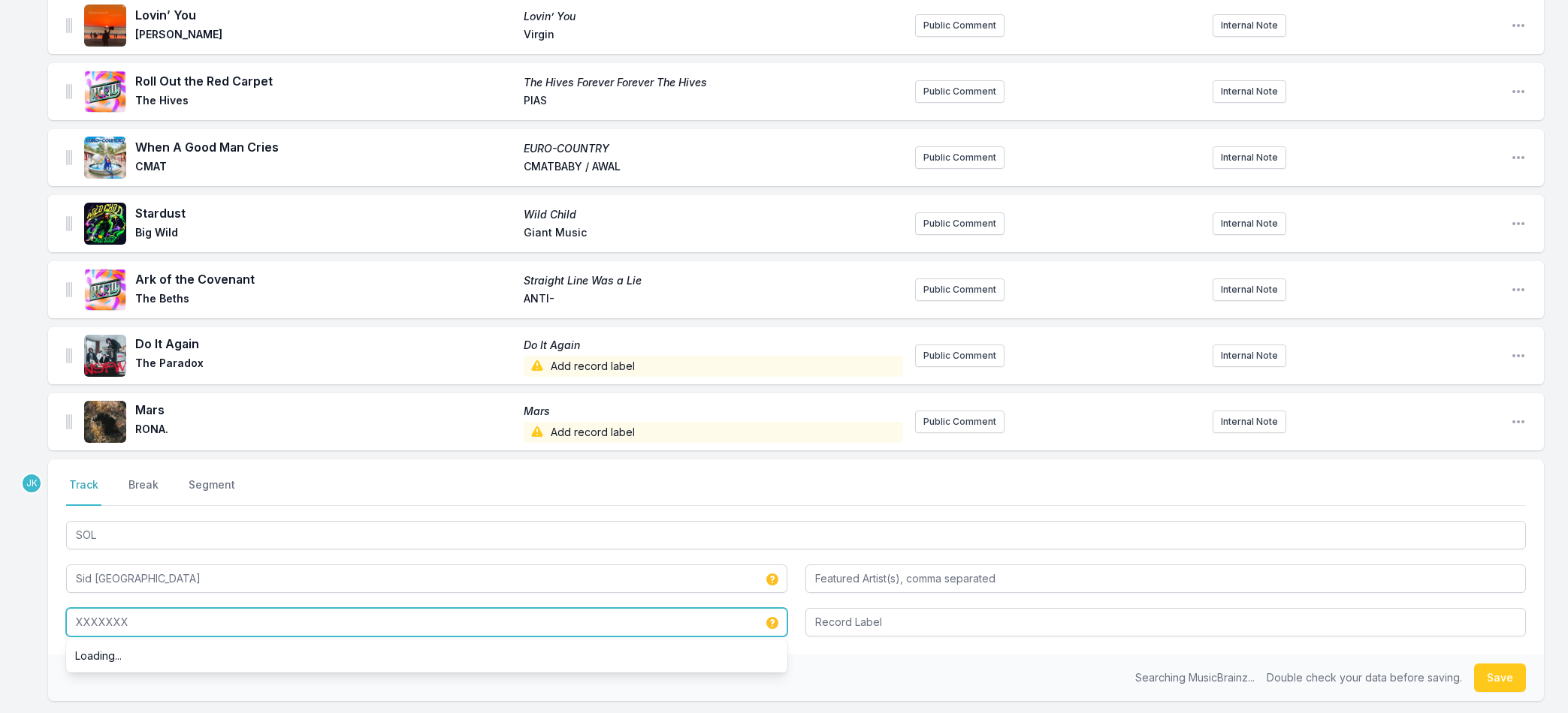
type input "XXXXXXX"
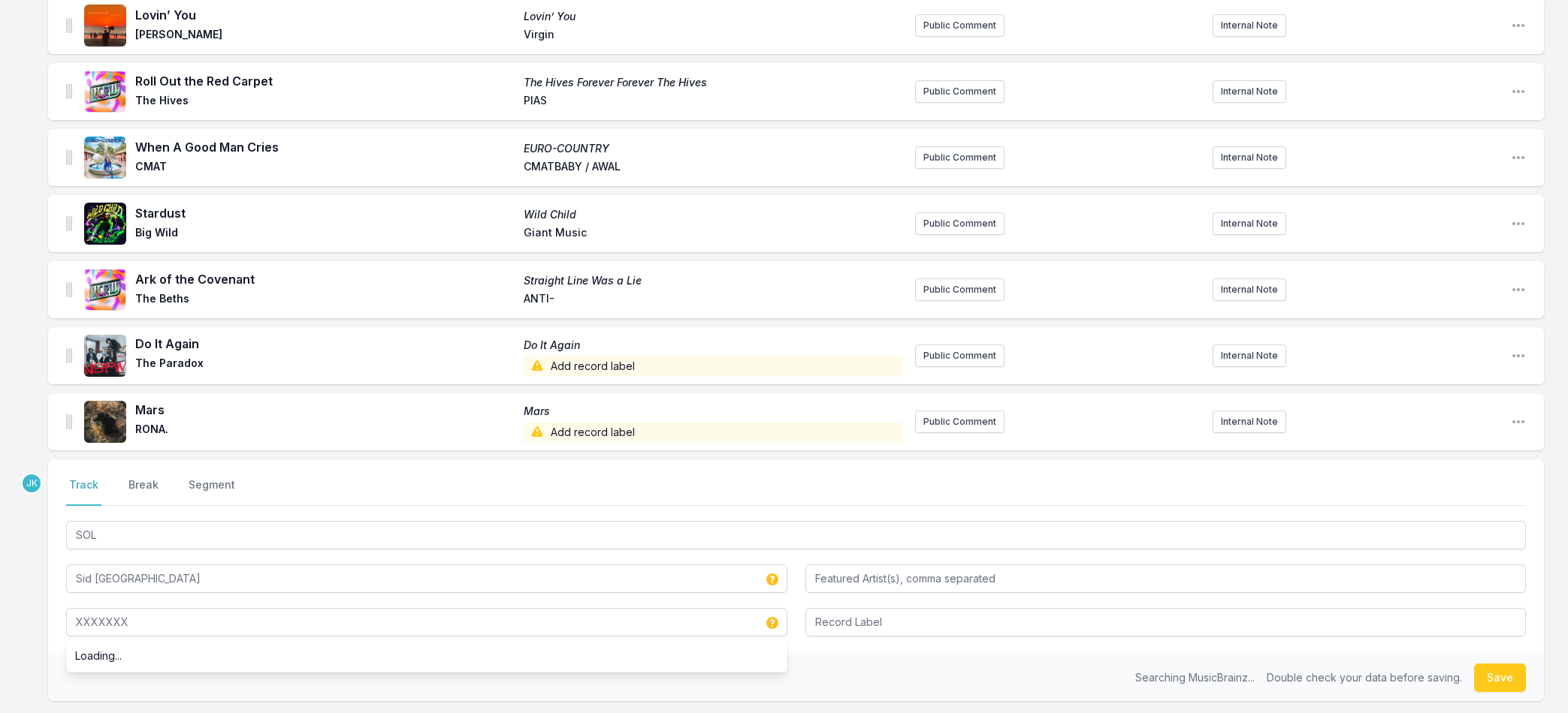
click at [1495, 682] on button "Save" at bounding box center [1499, 678] width 52 height 29
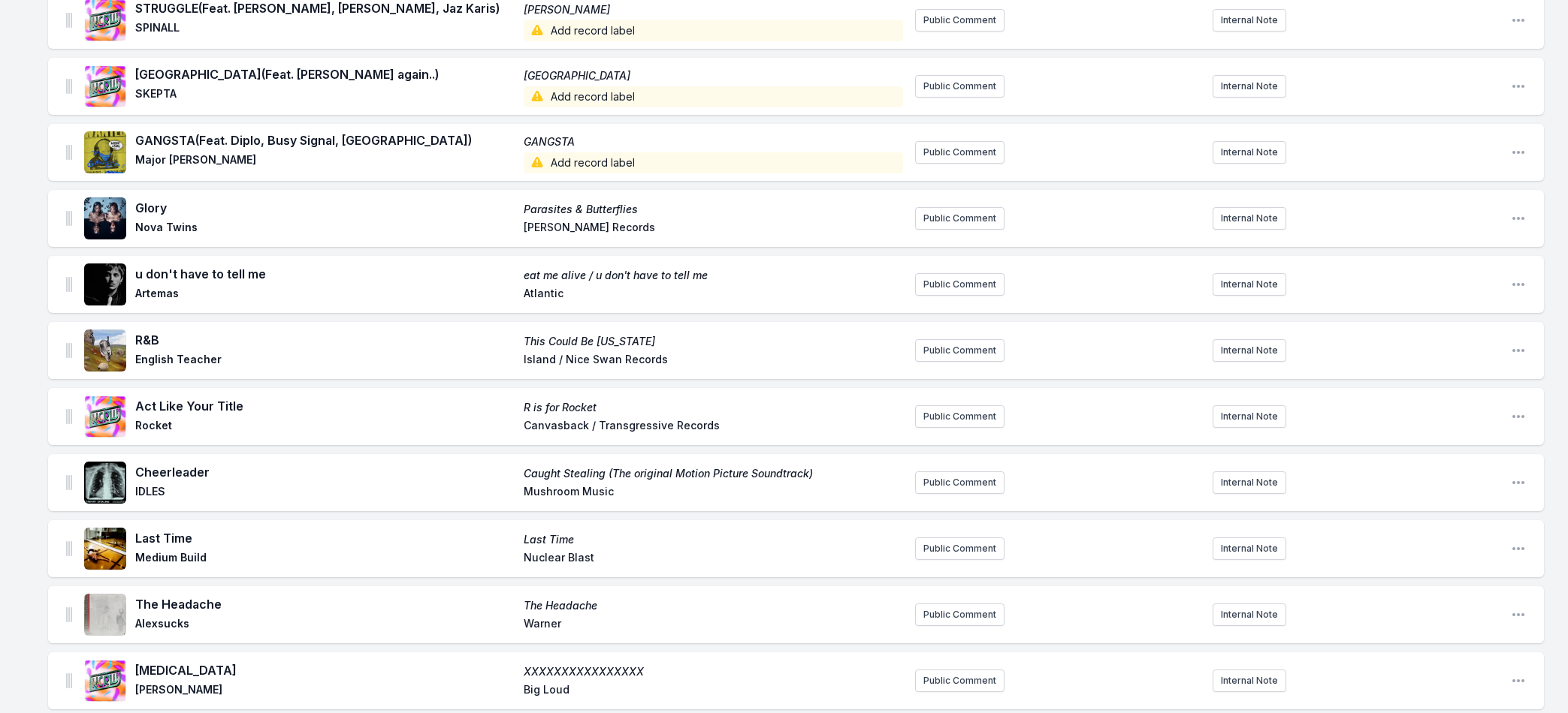
scroll to position [0, 0]
